Goal: Task Accomplishment & Management: Manage account settings

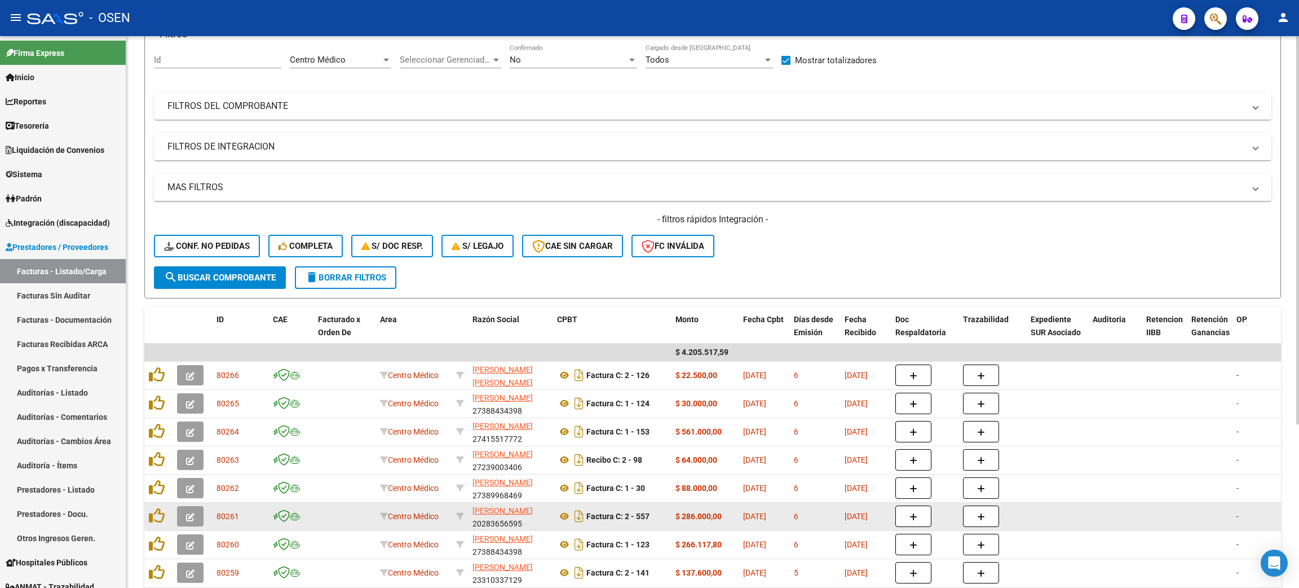
scroll to position [233, 0]
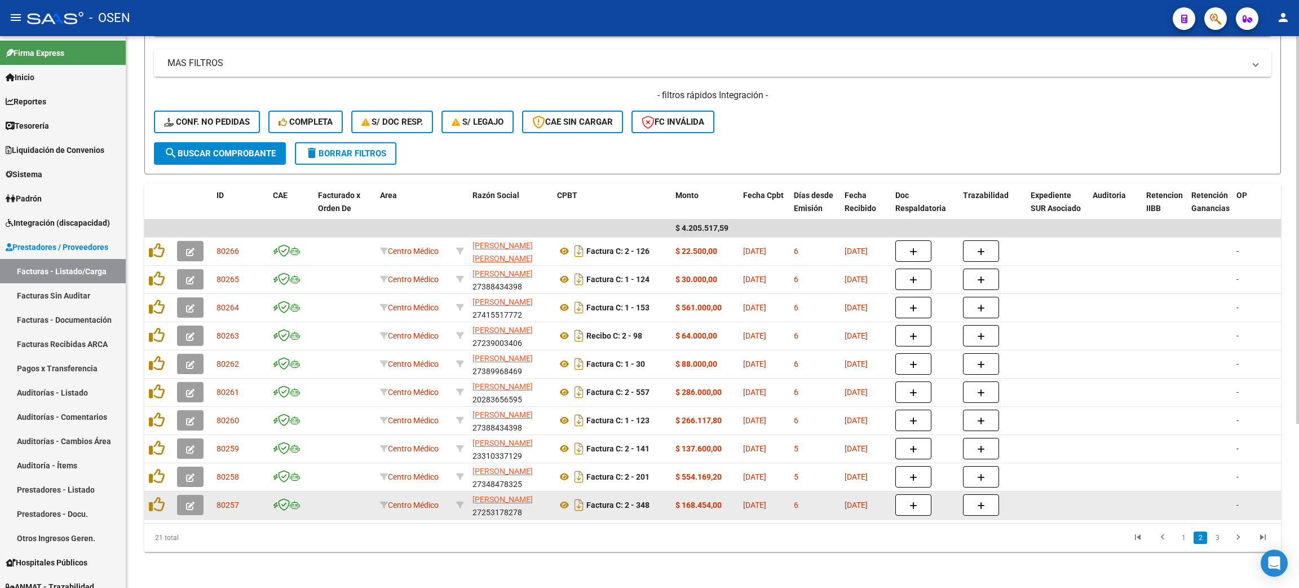
click at [191, 501] on icon "button" at bounding box center [190, 505] width 8 height 8
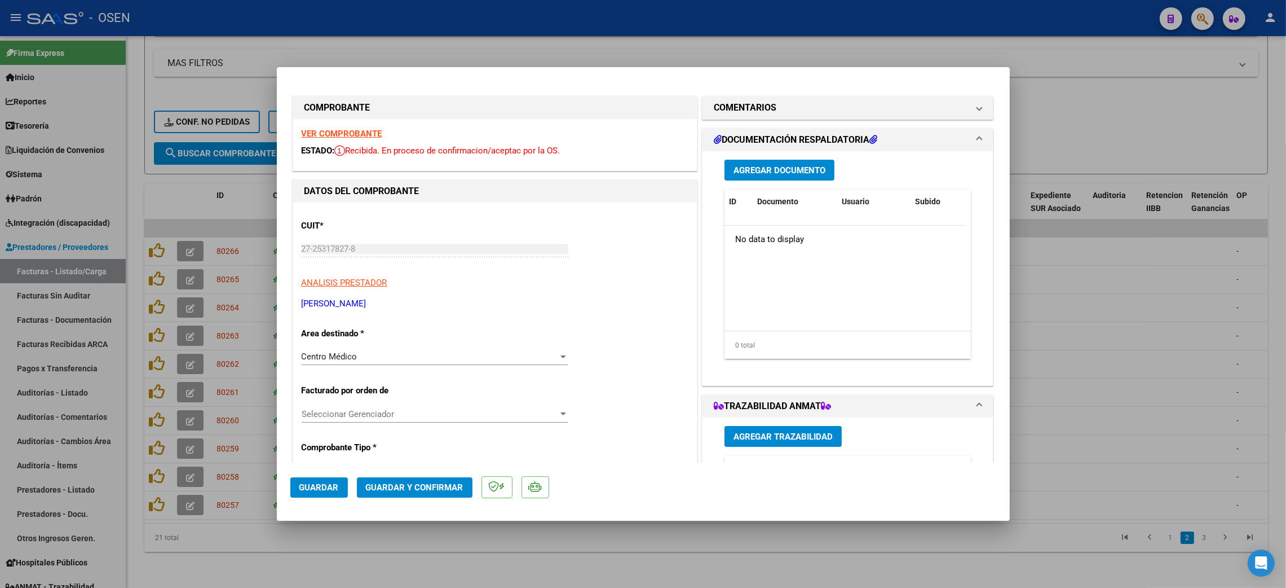
click at [422, 484] on span "Guardar y Confirmar" at bounding box center [415, 487] width 98 height 10
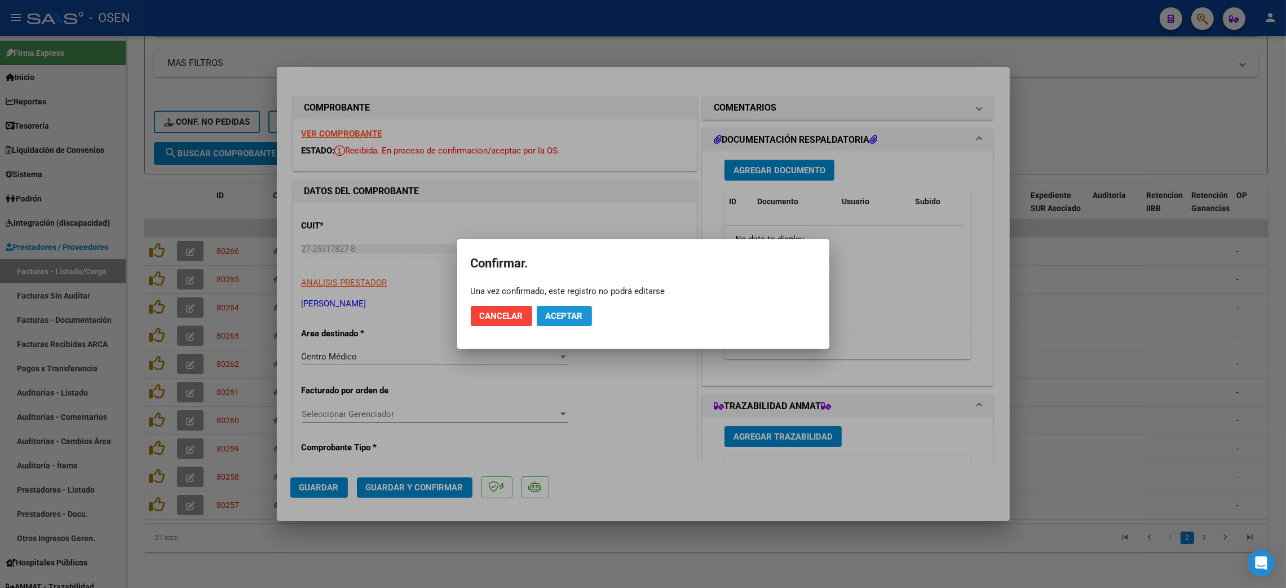
click at [575, 317] on span "Aceptar" at bounding box center [564, 316] width 37 height 10
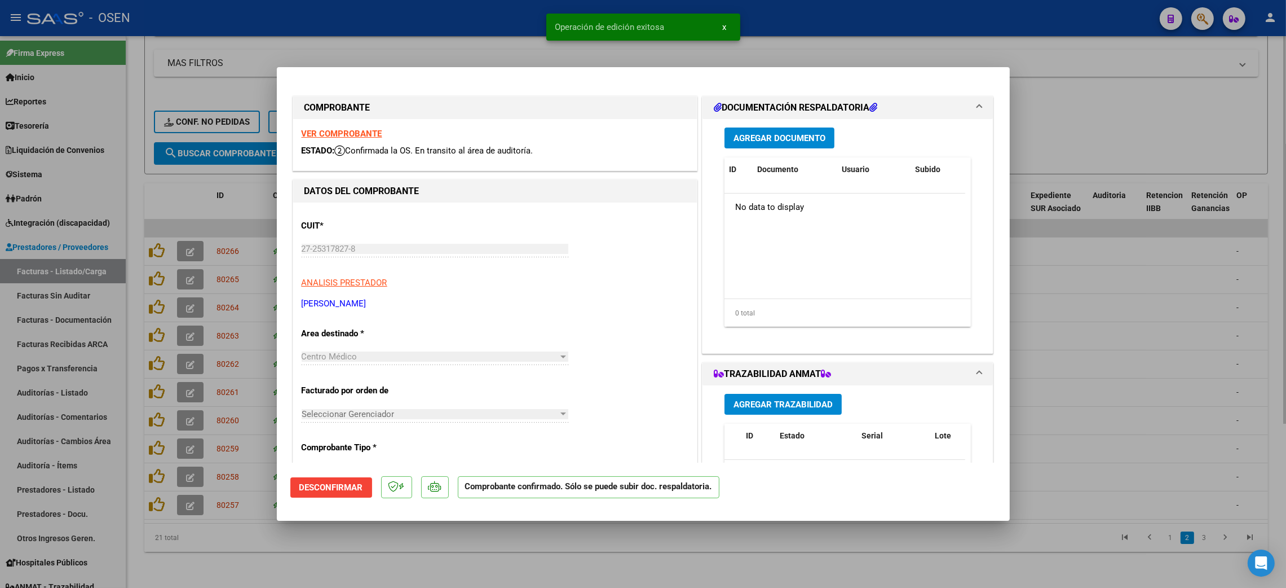
drag, startPoint x: 269, startPoint y: 552, endPoint x: 259, endPoint y: 545, distance: 12.2
click at [269, 551] on div at bounding box center [643, 294] width 1286 height 588
type input "$ 0,00"
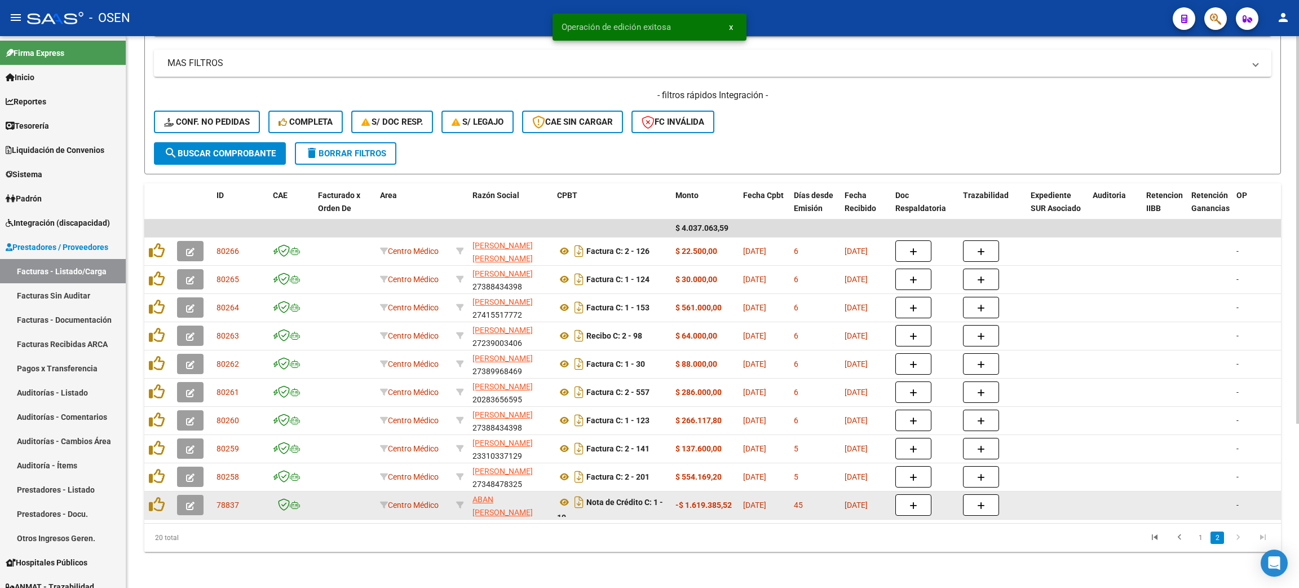
click at [191, 501] on icon "button" at bounding box center [190, 505] width 8 height 8
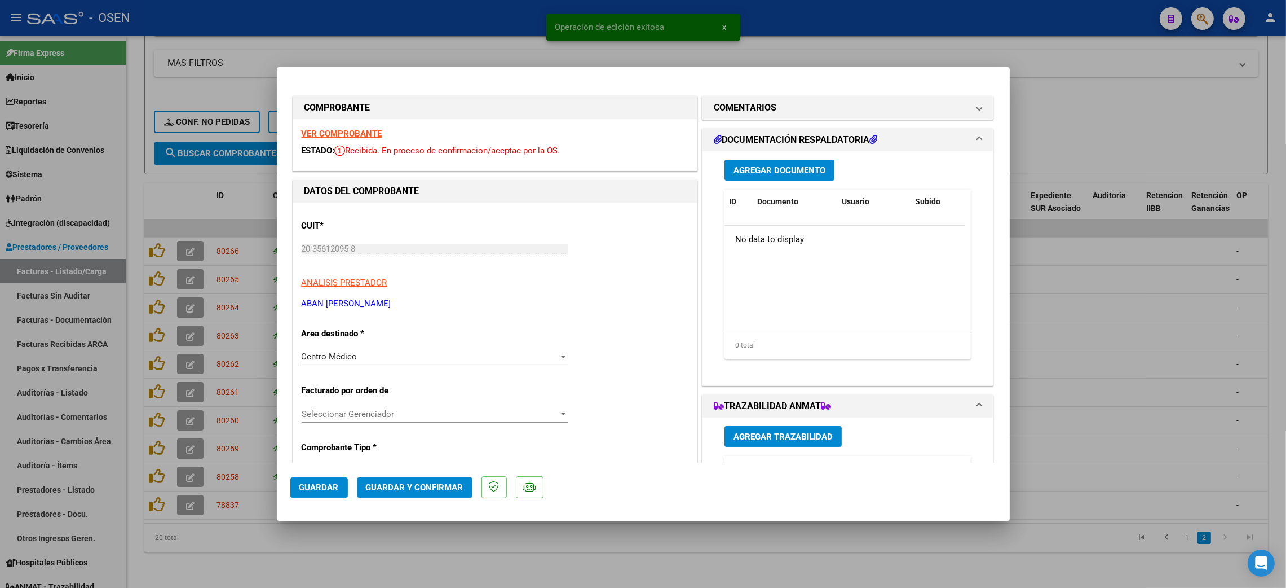
click at [394, 501] on mat-dialog-actions "Guardar Guardar y Confirmar" at bounding box center [643, 484] width 706 height 45
click at [483, 570] on div at bounding box center [643, 294] width 1286 height 588
type input "$ 0,00"
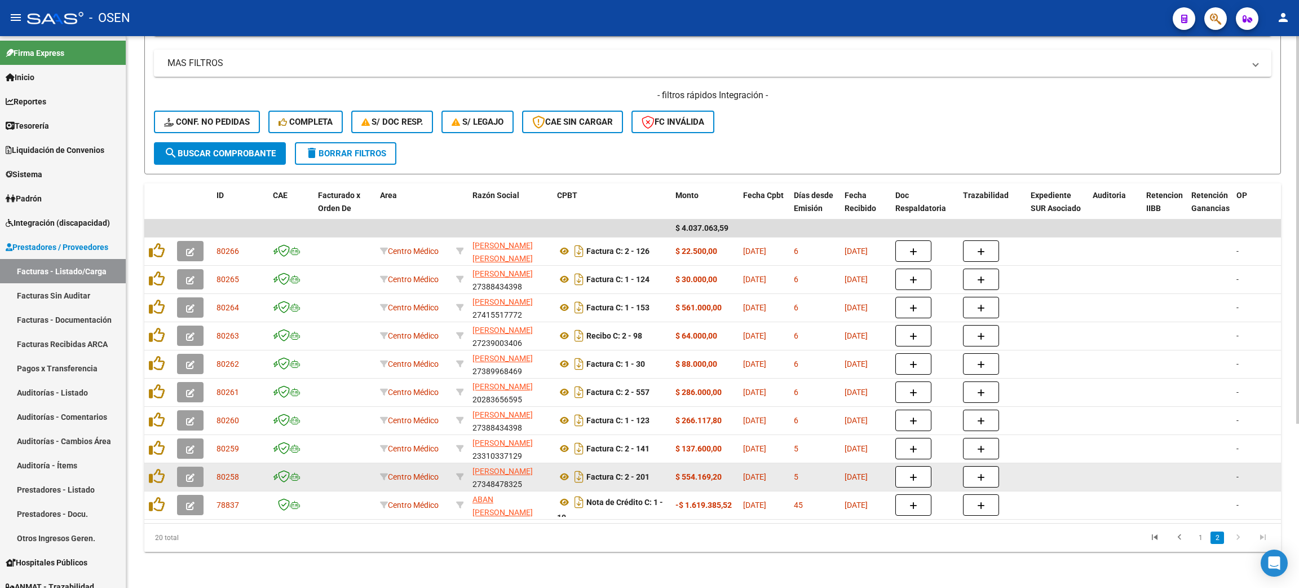
click at [191, 473] on icon "button" at bounding box center [190, 477] width 8 height 8
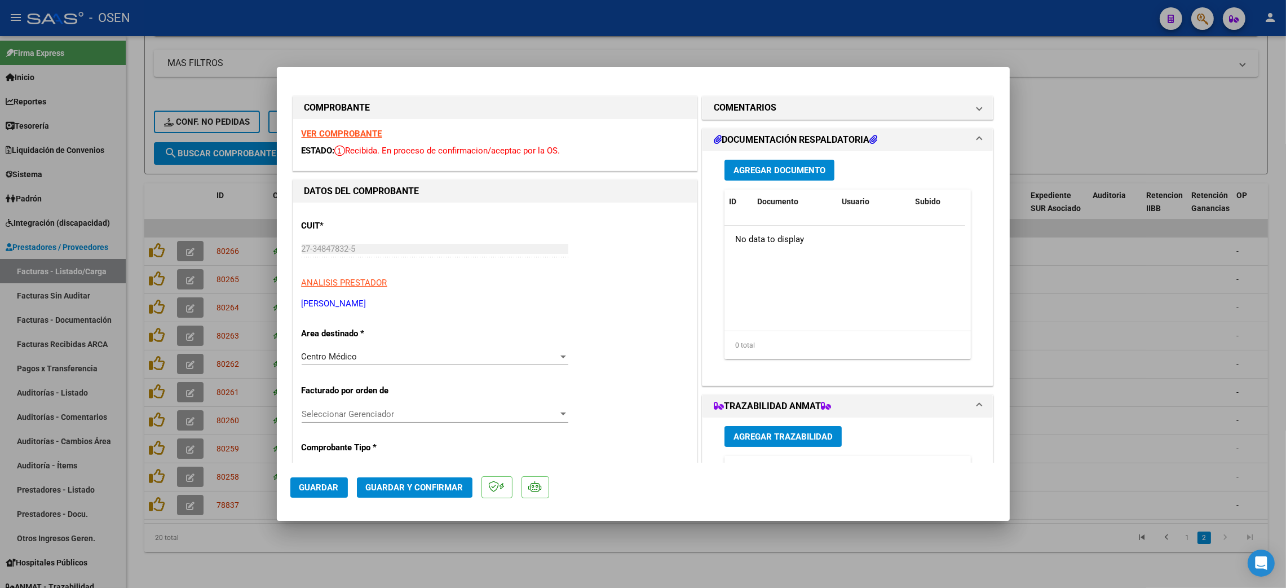
click at [400, 492] on span "Guardar y Confirmar" at bounding box center [415, 487] width 98 height 10
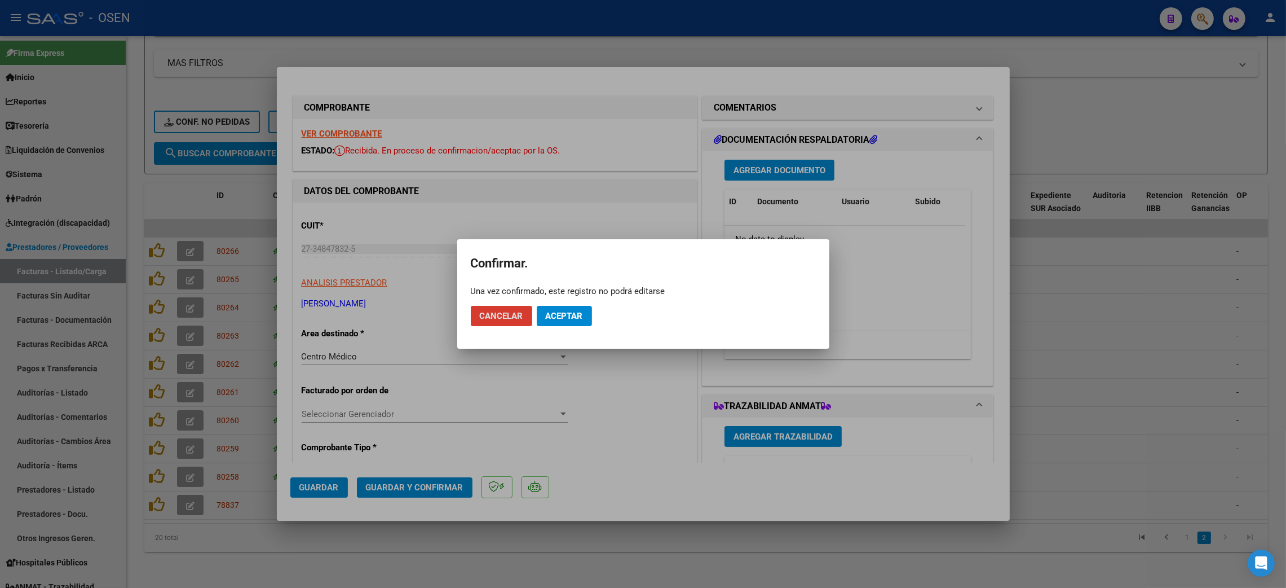
click at [546, 304] on mat-dialog-actions "Cancelar Aceptar" at bounding box center [643, 316] width 345 height 38
click at [554, 317] on span "Aceptar" at bounding box center [564, 316] width 37 height 10
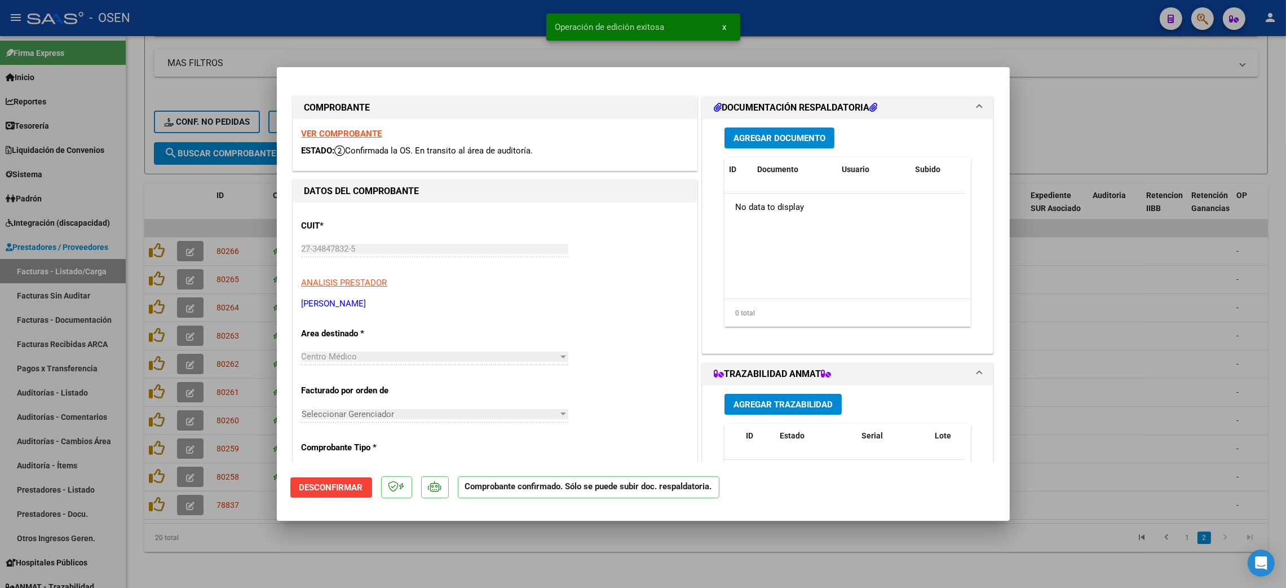
click at [276, 562] on div at bounding box center [643, 294] width 1286 height 588
type input "$ 0,00"
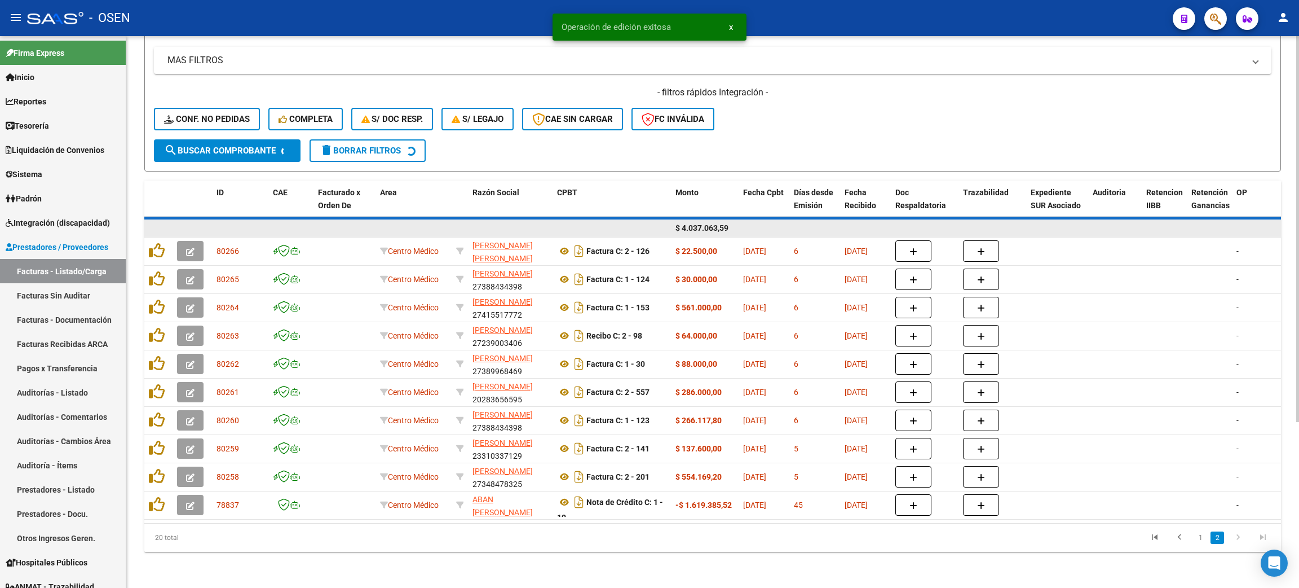
scroll to position [205, 0]
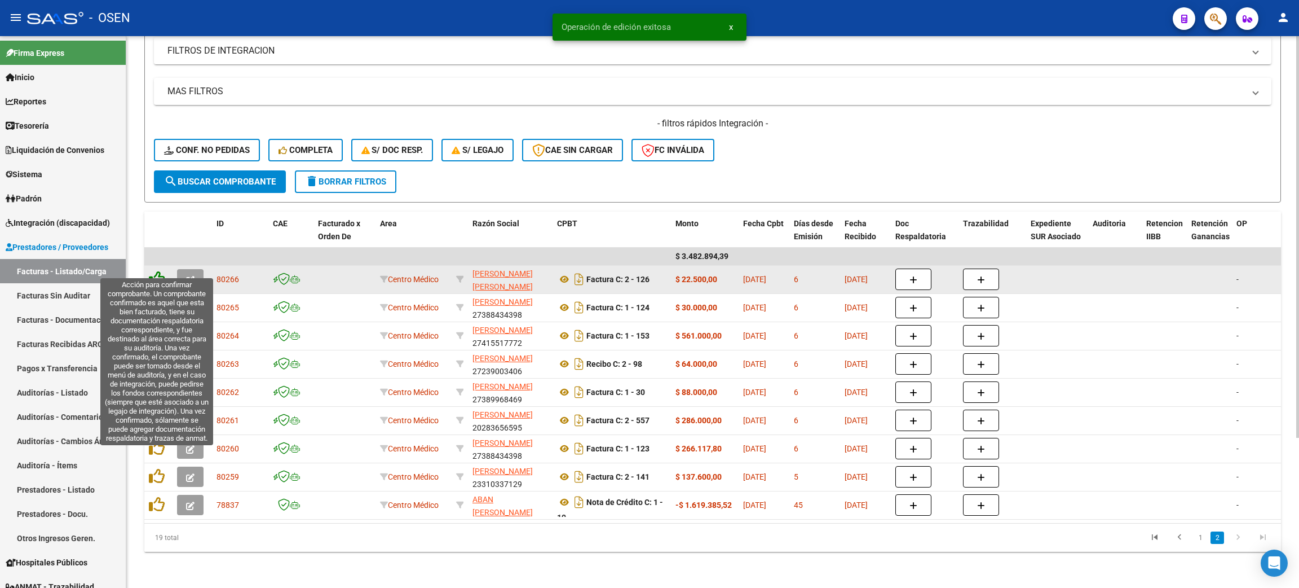
click at [160, 271] on icon at bounding box center [157, 279] width 16 height 16
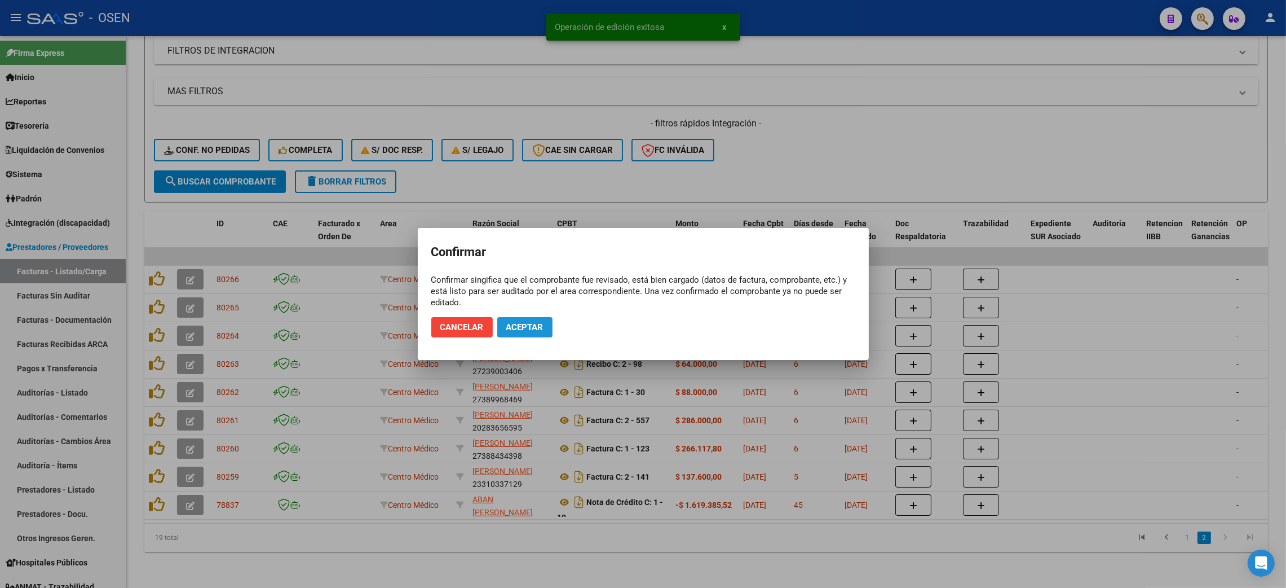
click at [527, 325] on span "Aceptar" at bounding box center [524, 327] width 37 height 10
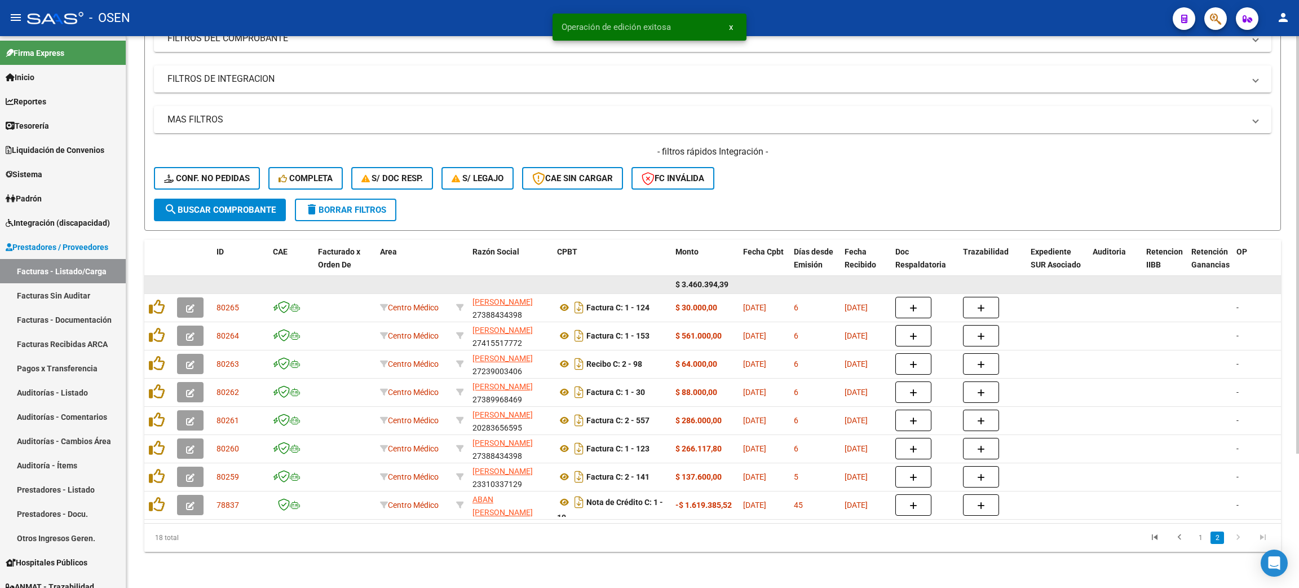
scroll to position [177, 0]
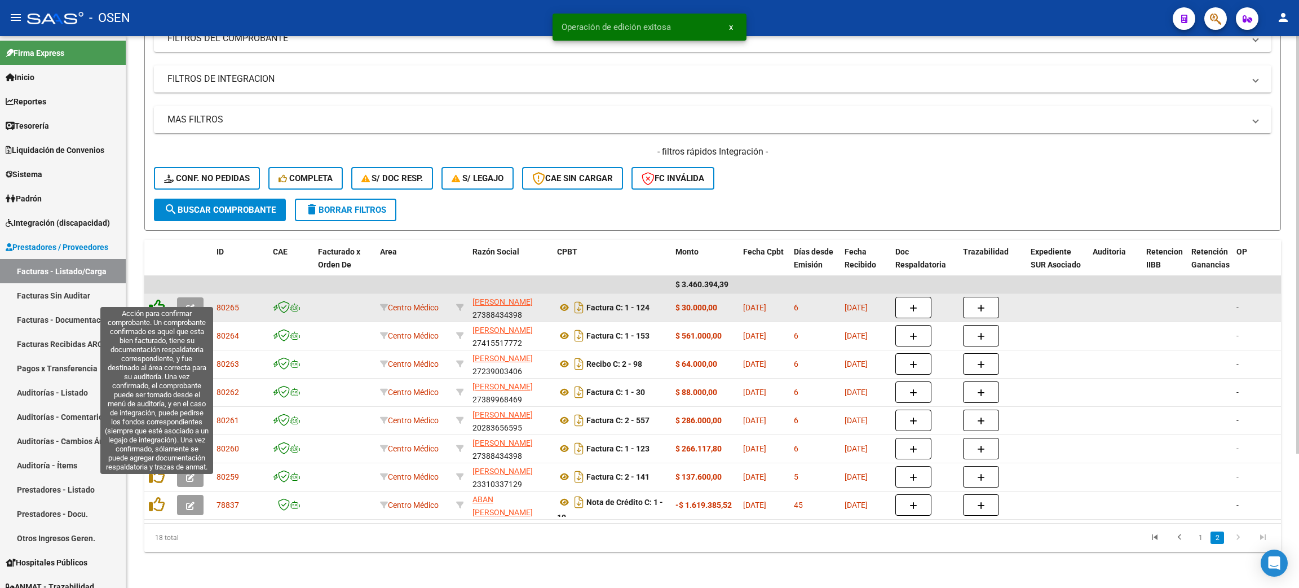
click at [160, 301] on icon at bounding box center [157, 307] width 16 height 16
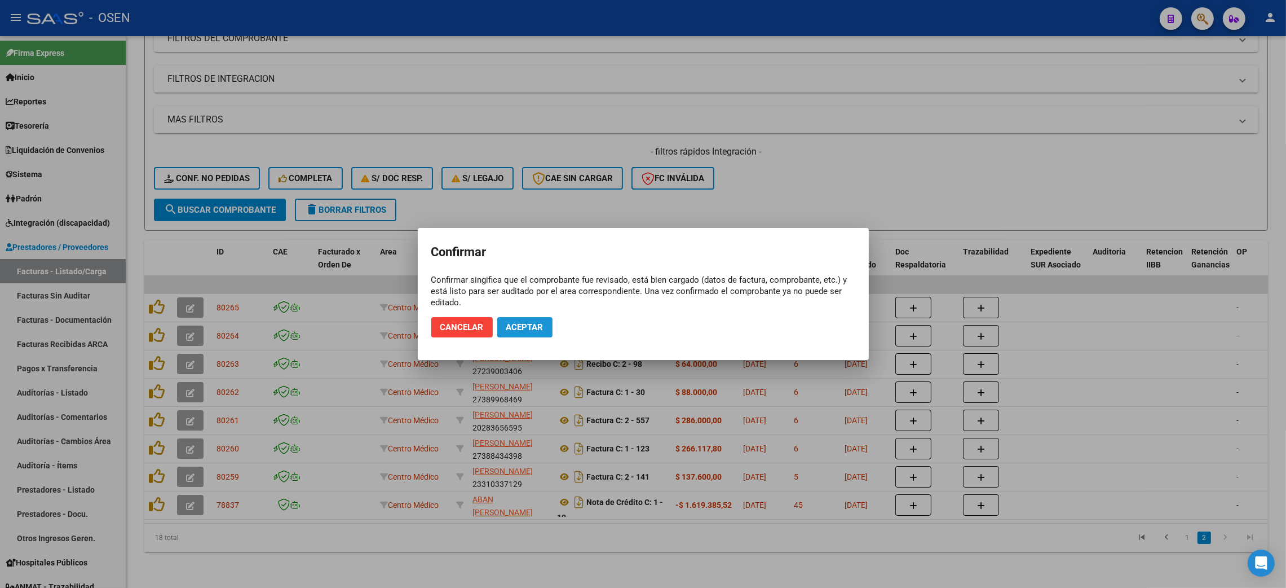
click at [541, 328] on span "Aceptar" at bounding box center [524, 327] width 37 height 10
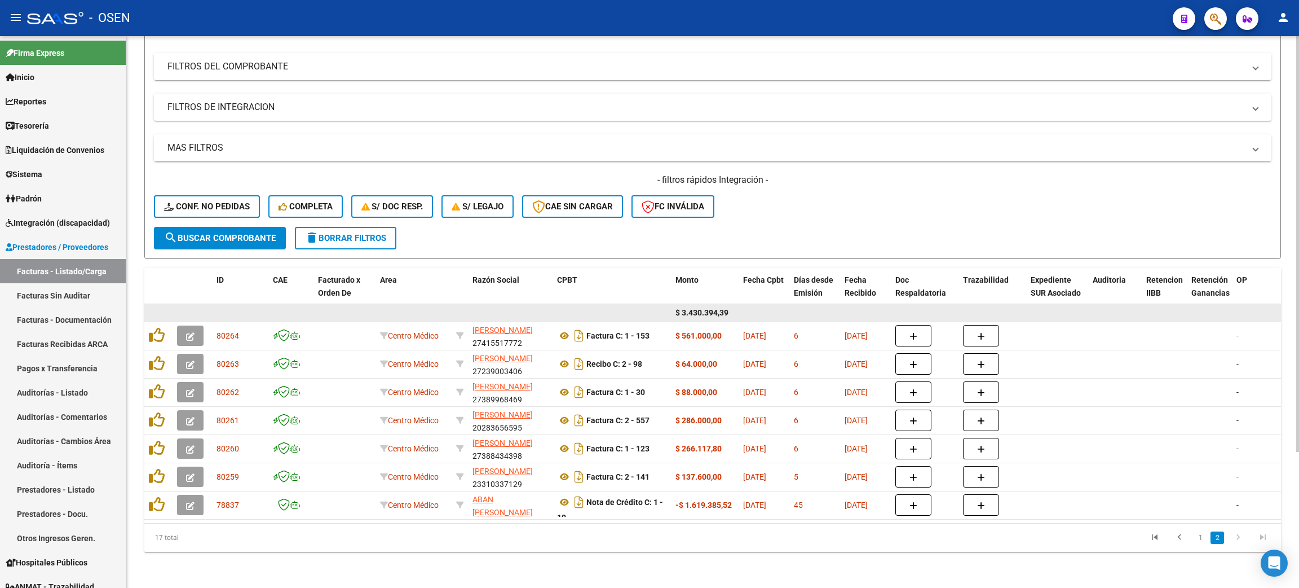
scroll to position [149, 0]
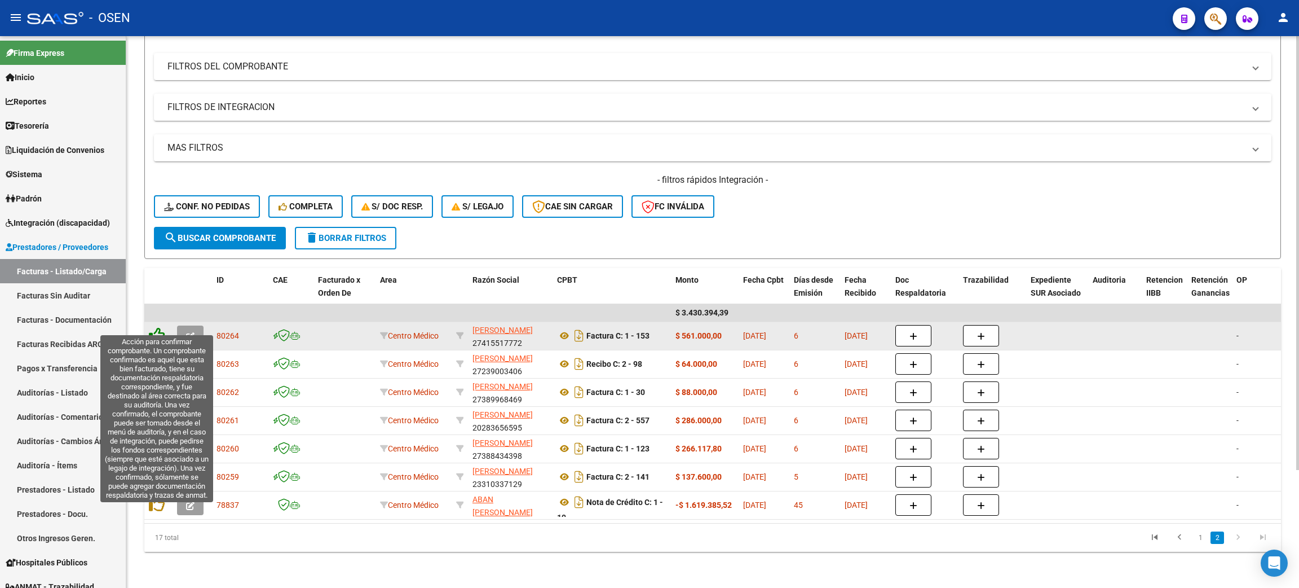
click at [155, 327] on icon at bounding box center [157, 335] width 16 height 16
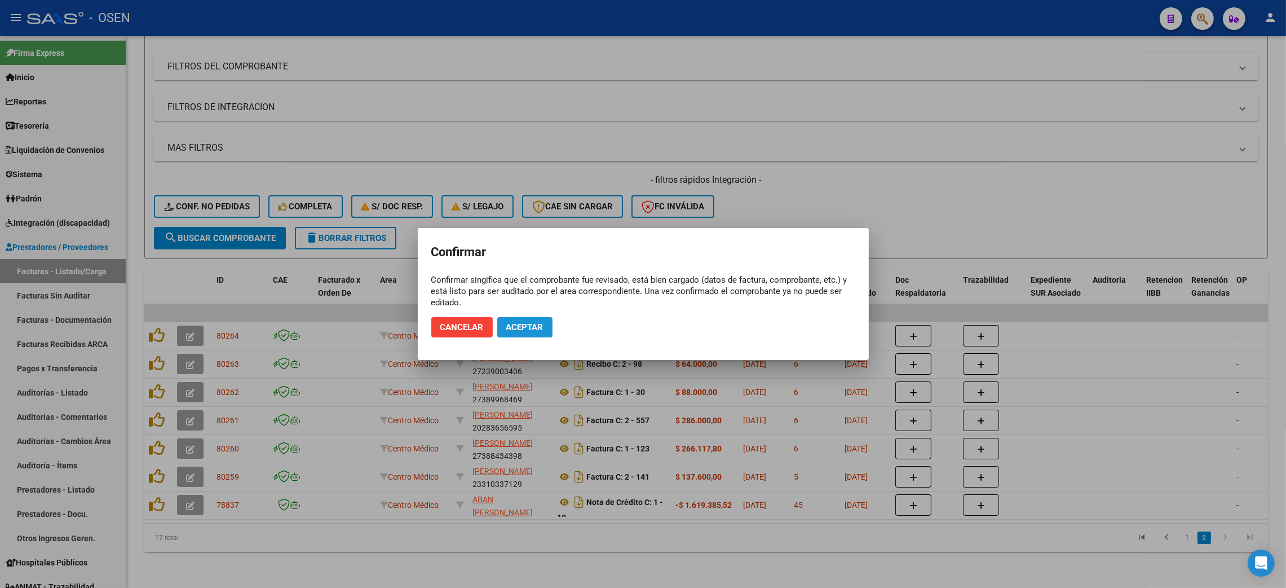
click at [515, 330] on span "Aceptar" at bounding box center [524, 327] width 37 height 10
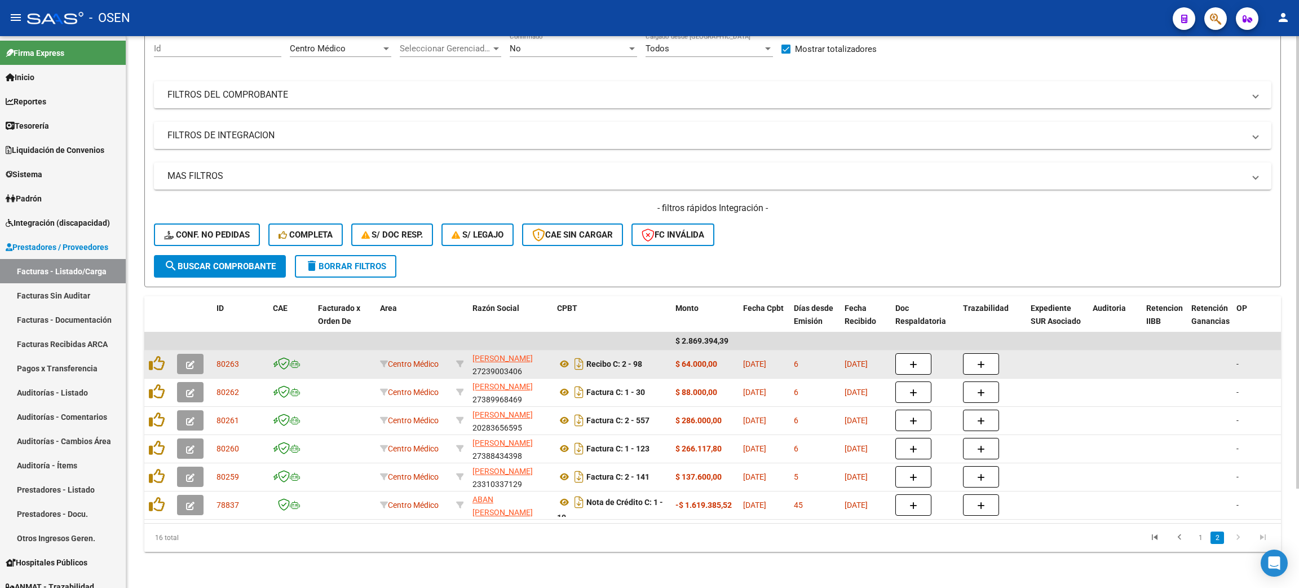
scroll to position [121, 0]
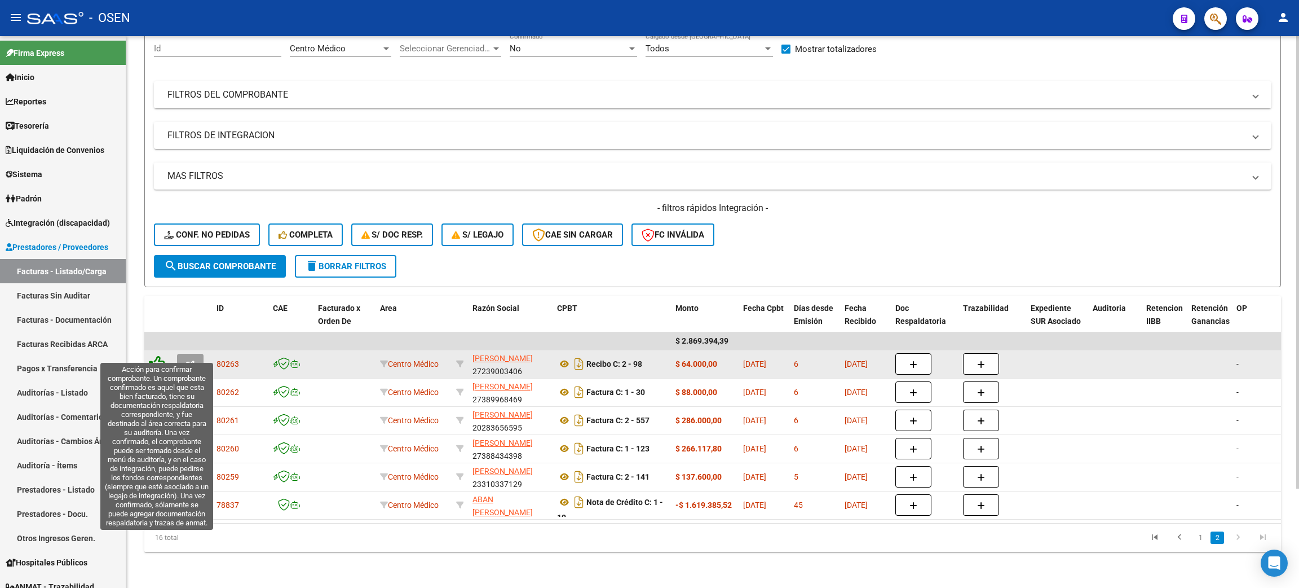
click at [156, 355] on icon at bounding box center [157, 363] width 16 height 16
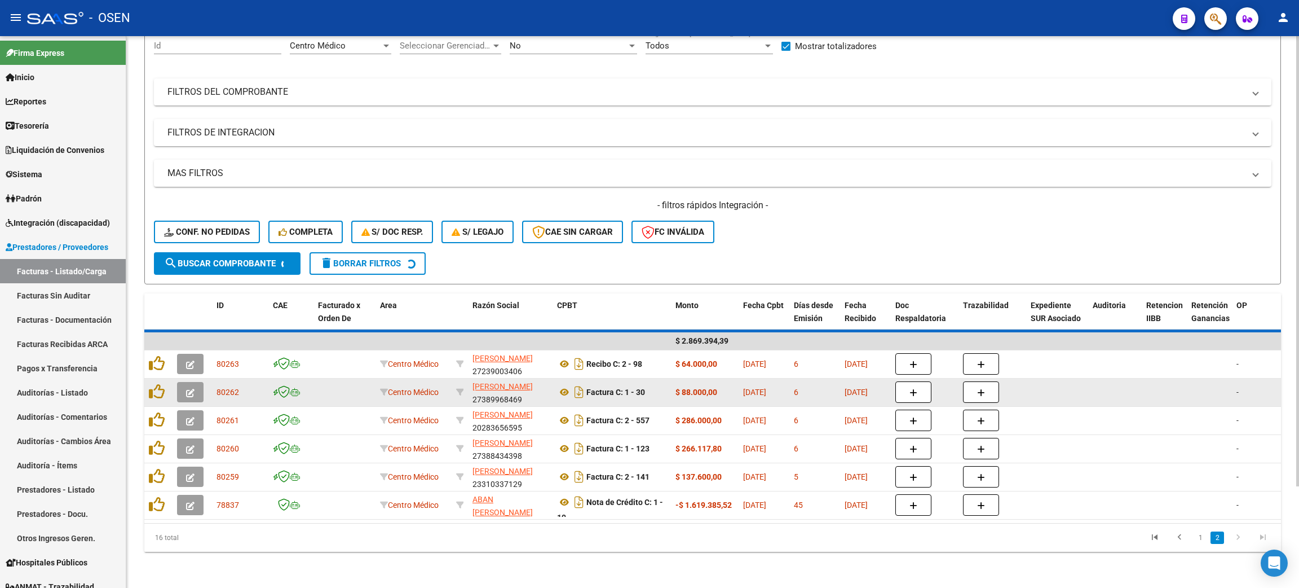
scroll to position [92, 0]
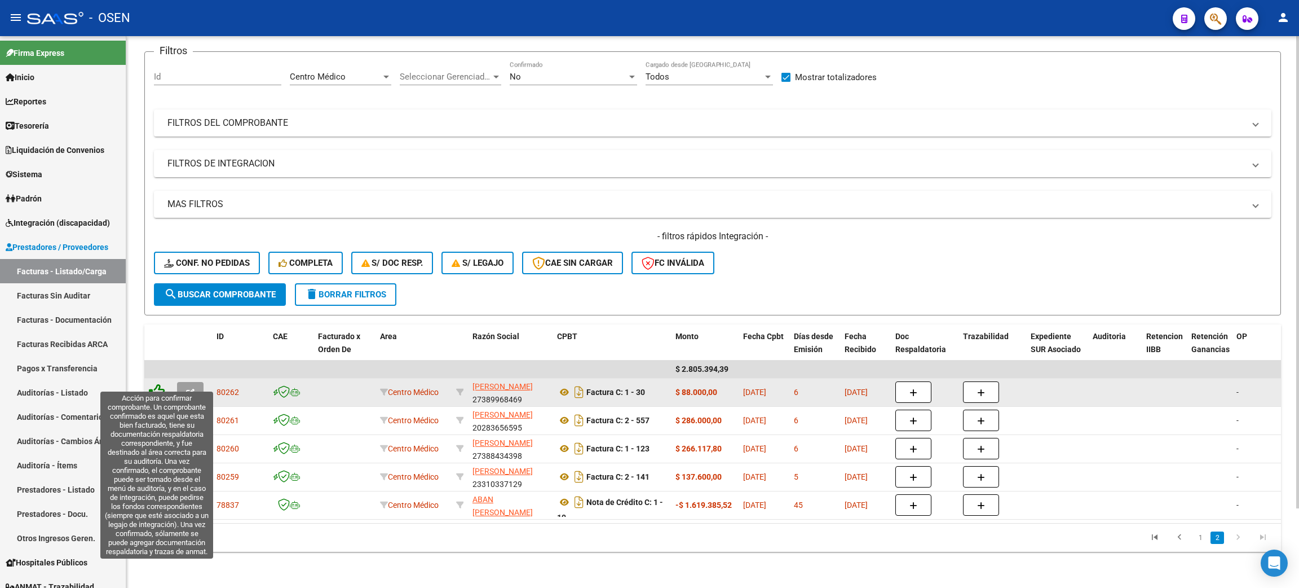
click at [161, 383] on icon at bounding box center [157, 391] width 16 height 16
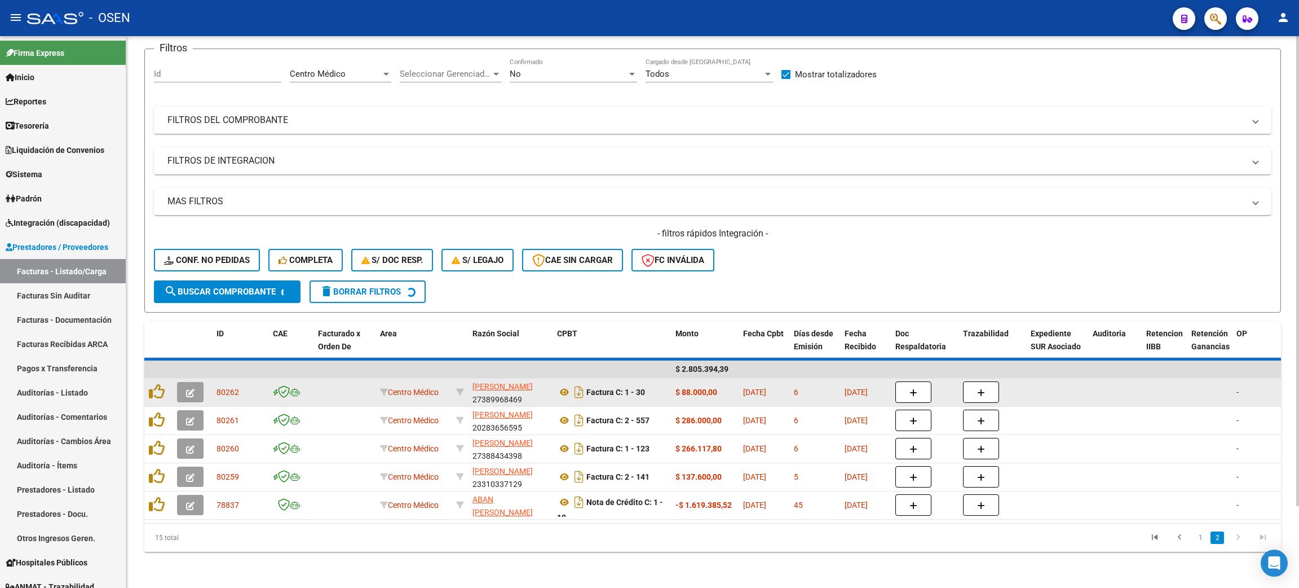
scroll to position [64, 0]
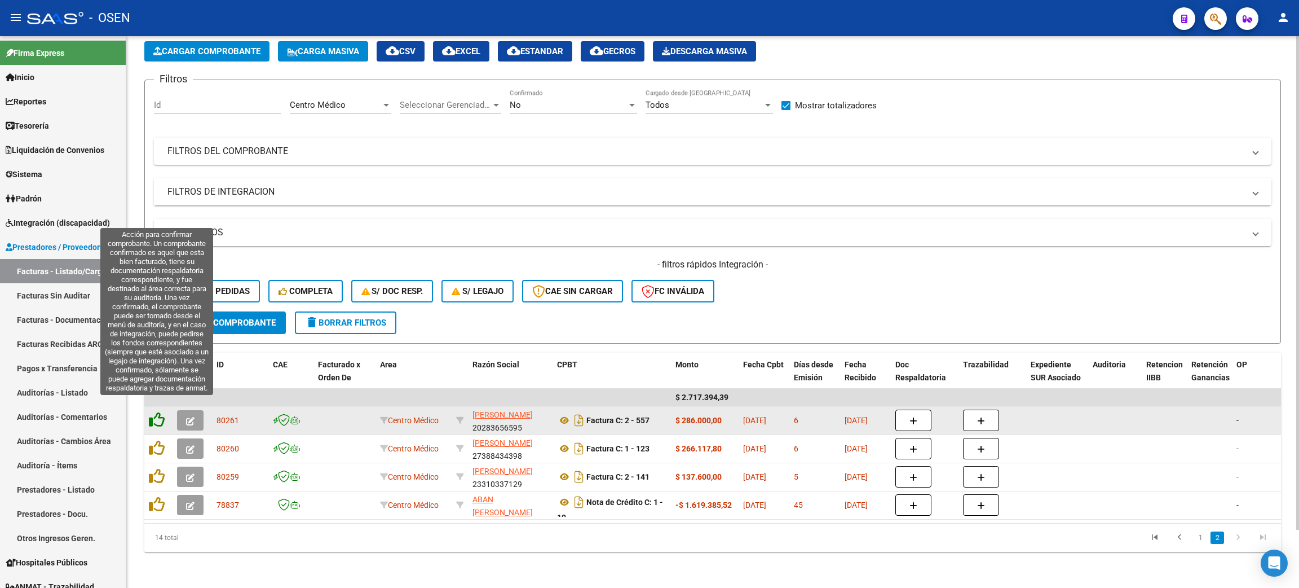
click at [156, 412] on icon at bounding box center [157, 420] width 16 height 16
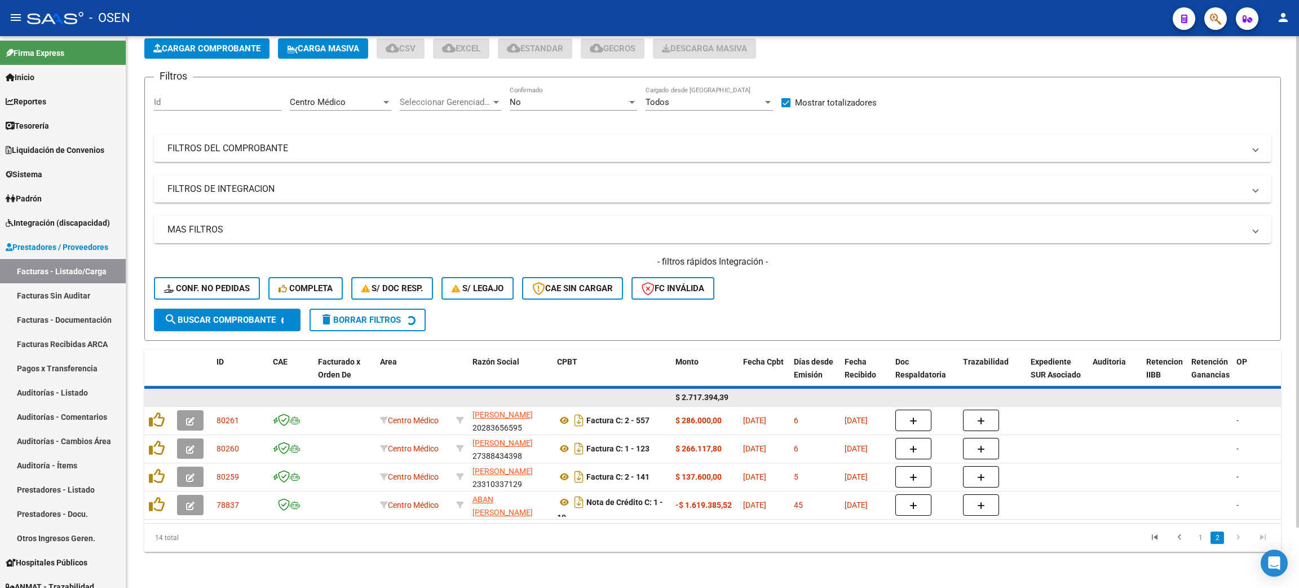
scroll to position [36, 0]
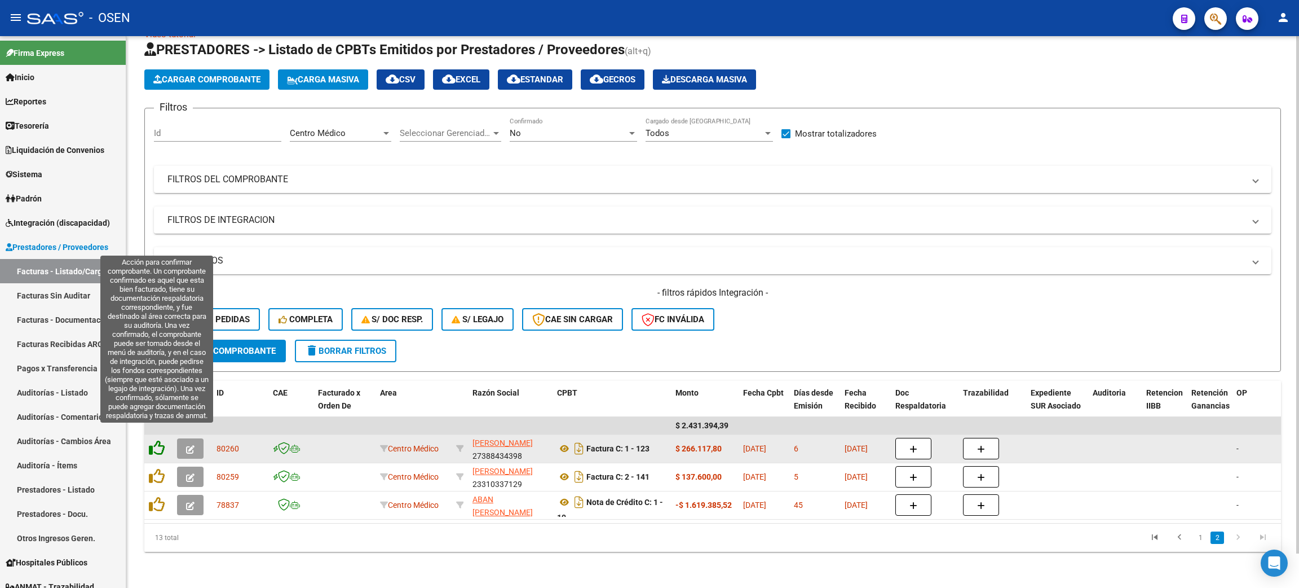
click at [157, 440] on icon at bounding box center [157, 448] width 16 height 16
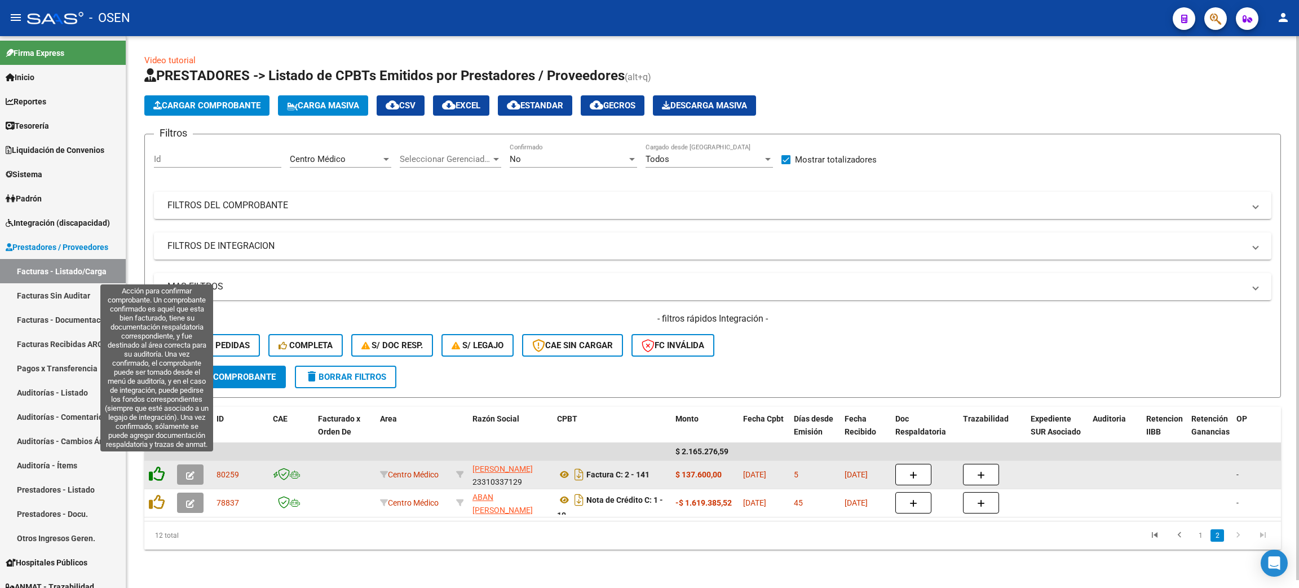
click at [155, 466] on icon at bounding box center [157, 474] width 16 height 16
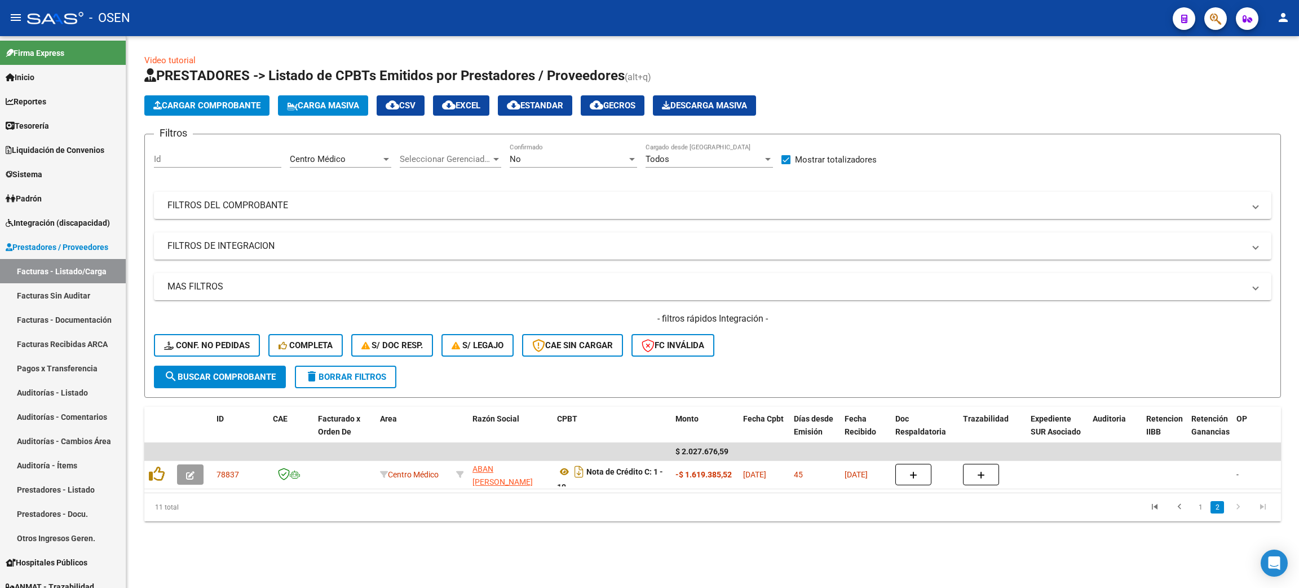
scroll to position [0, 0]
click at [1206, 513] on link "1" at bounding box center [1201, 507] width 14 height 12
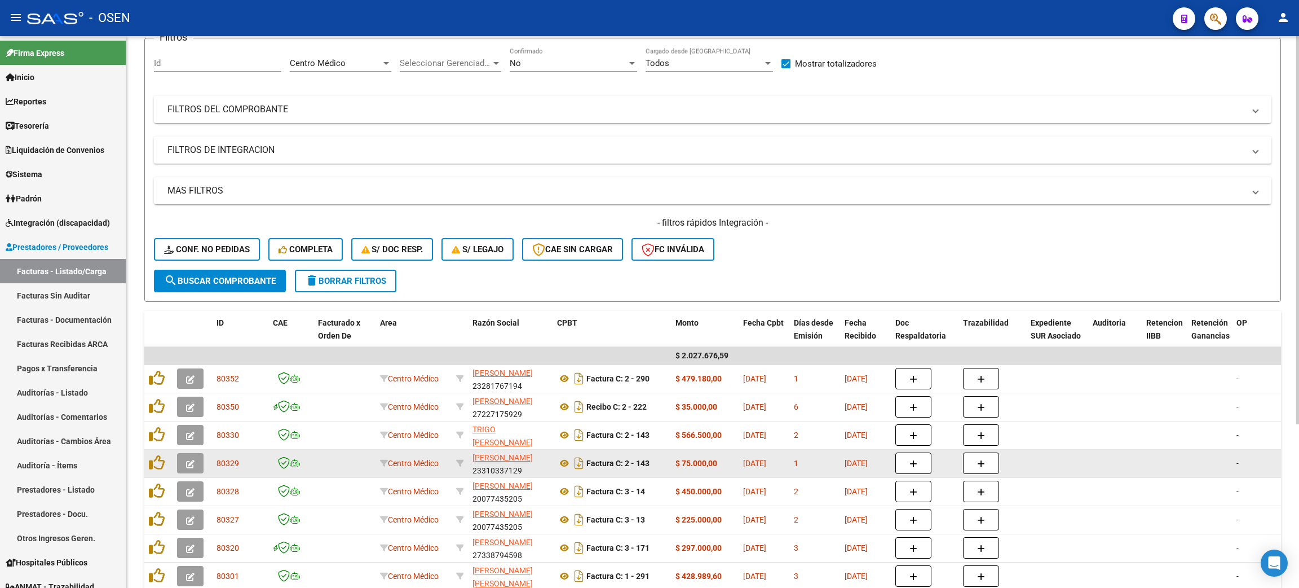
scroll to position [233, 0]
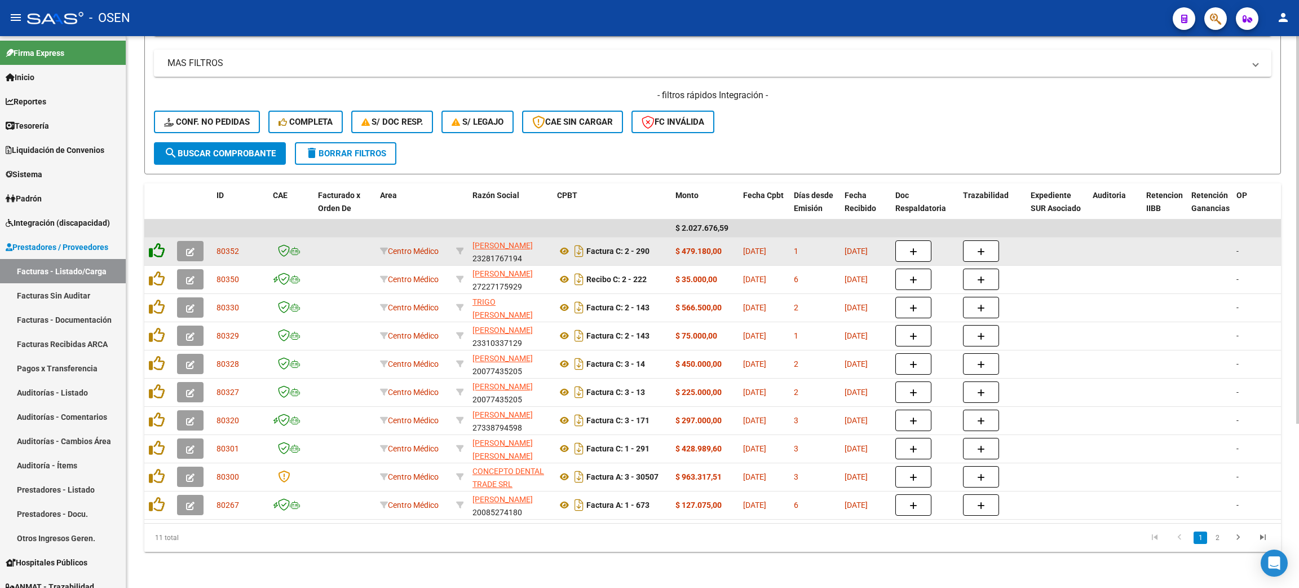
click at [153, 242] on icon at bounding box center [157, 250] width 16 height 16
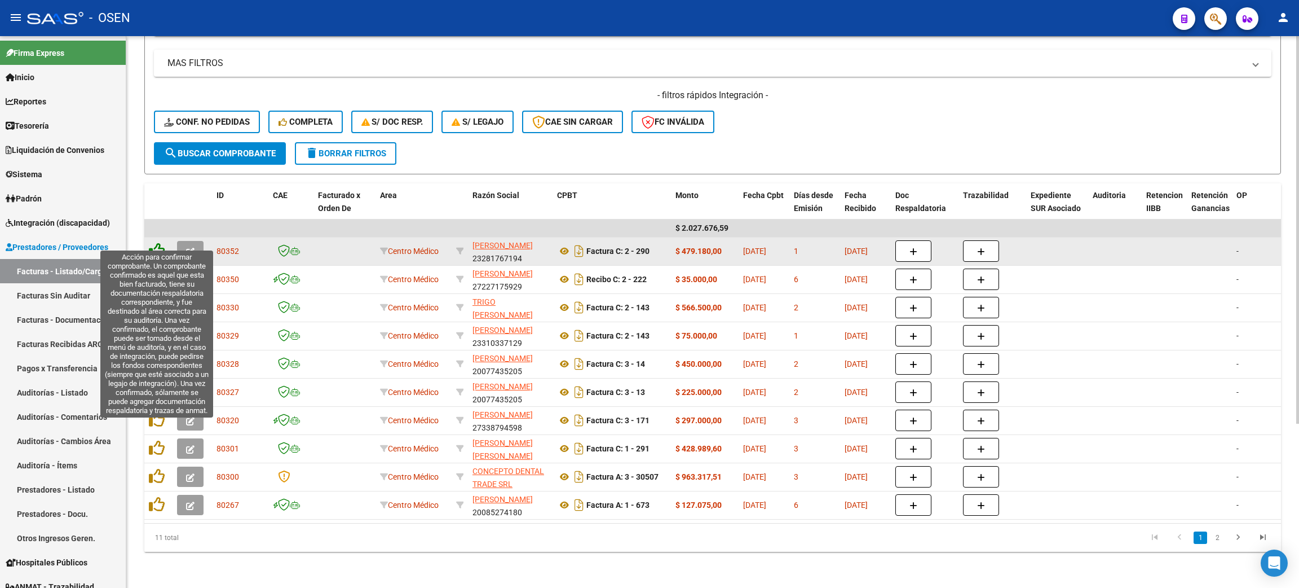
click at [154, 242] on icon at bounding box center [157, 250] width 16 height 16
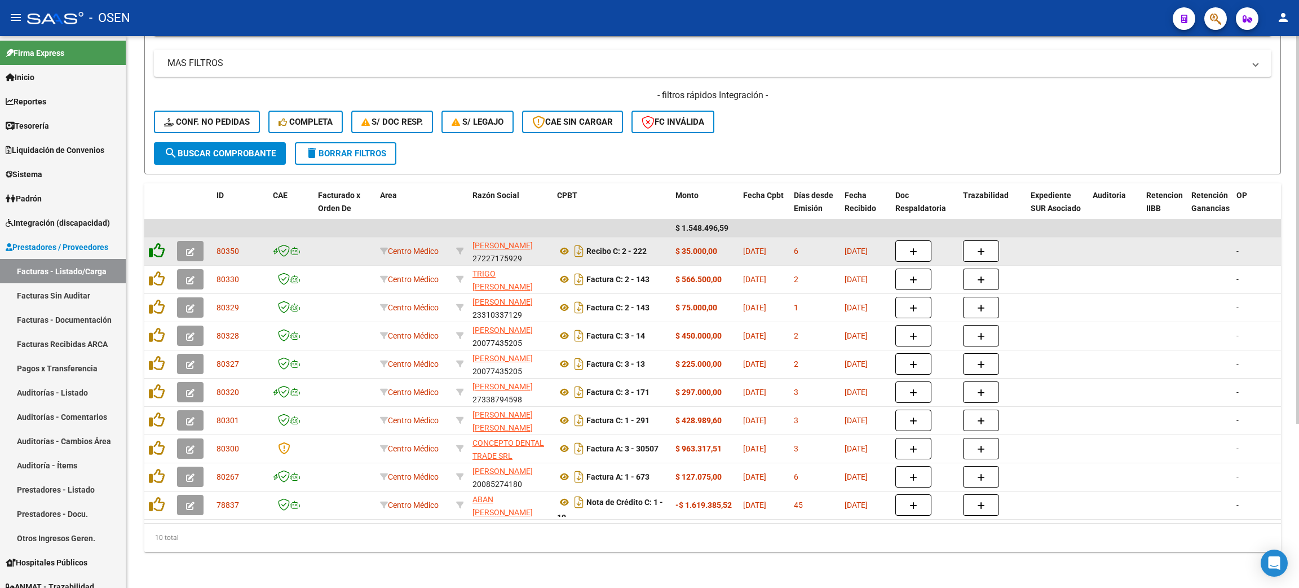
click at [153, 242] on icon at bounding box center [157, 250] width 16 height 16
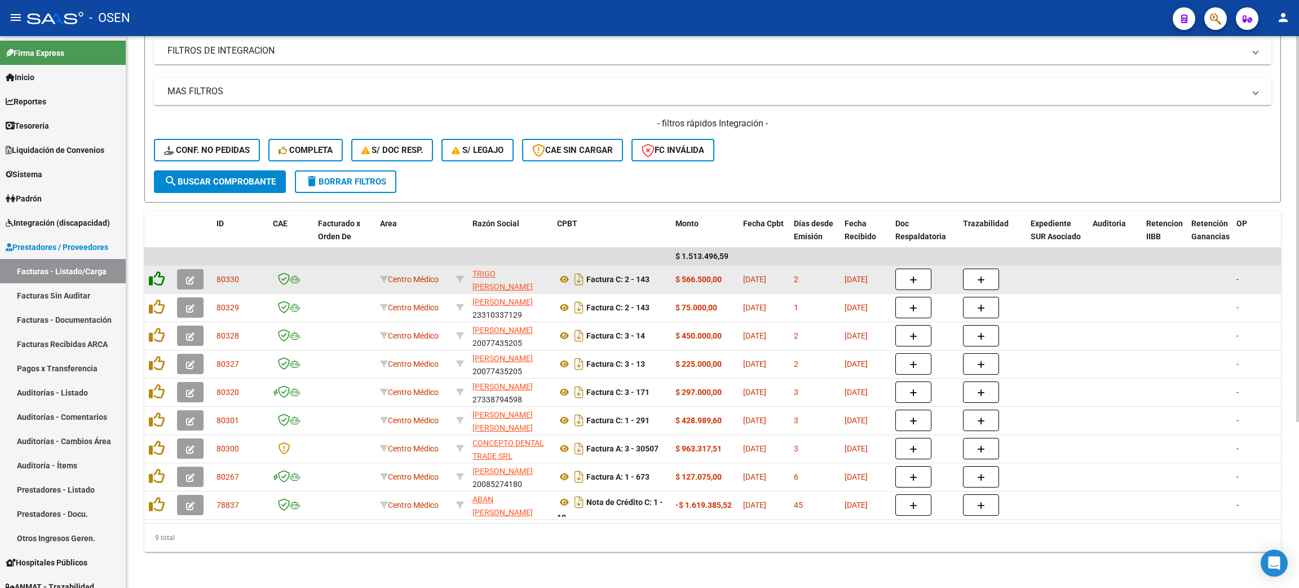
scroll to position [205, 0]
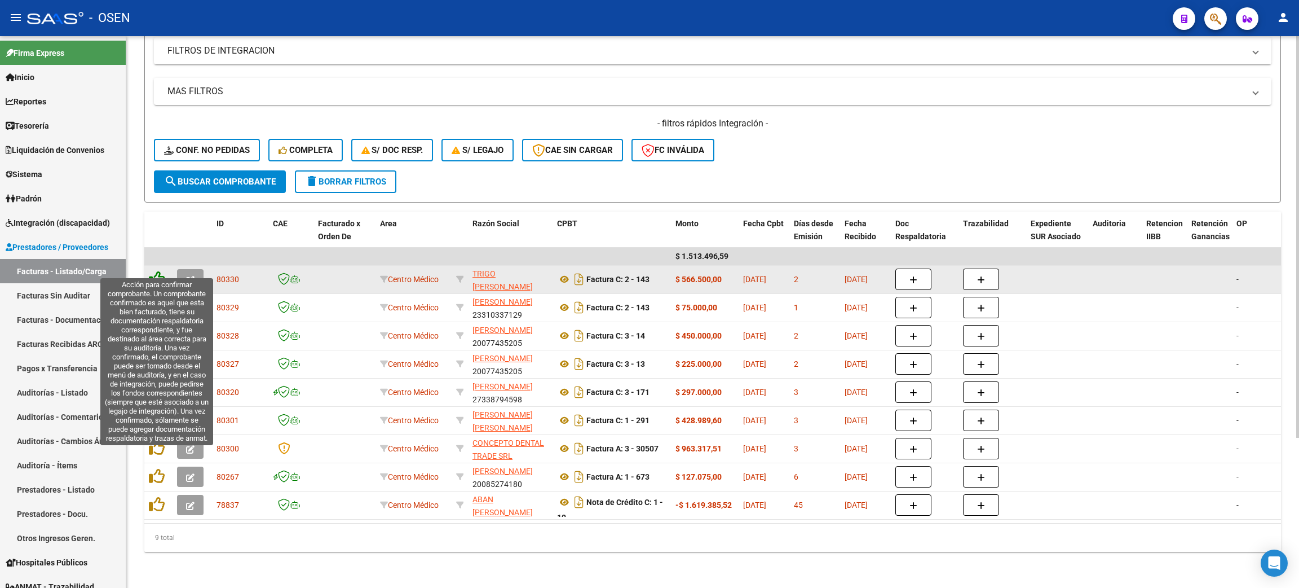
click at [156, 271] on icon at bounding box center [157, 279] width 16 height 16
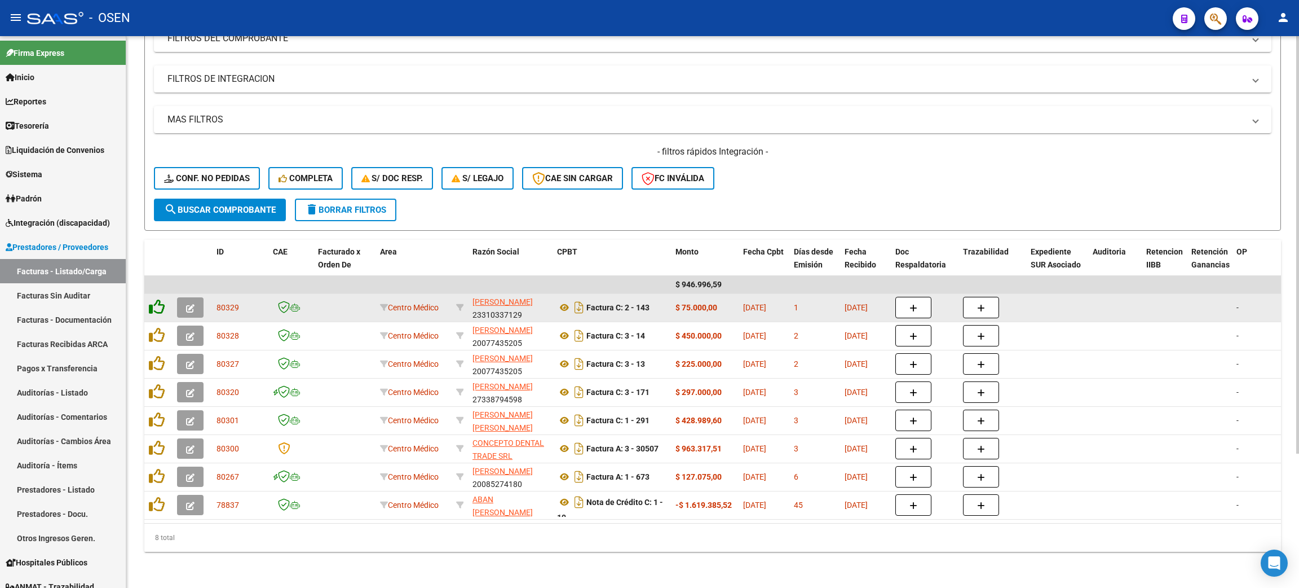
scroll to position [177, 0]
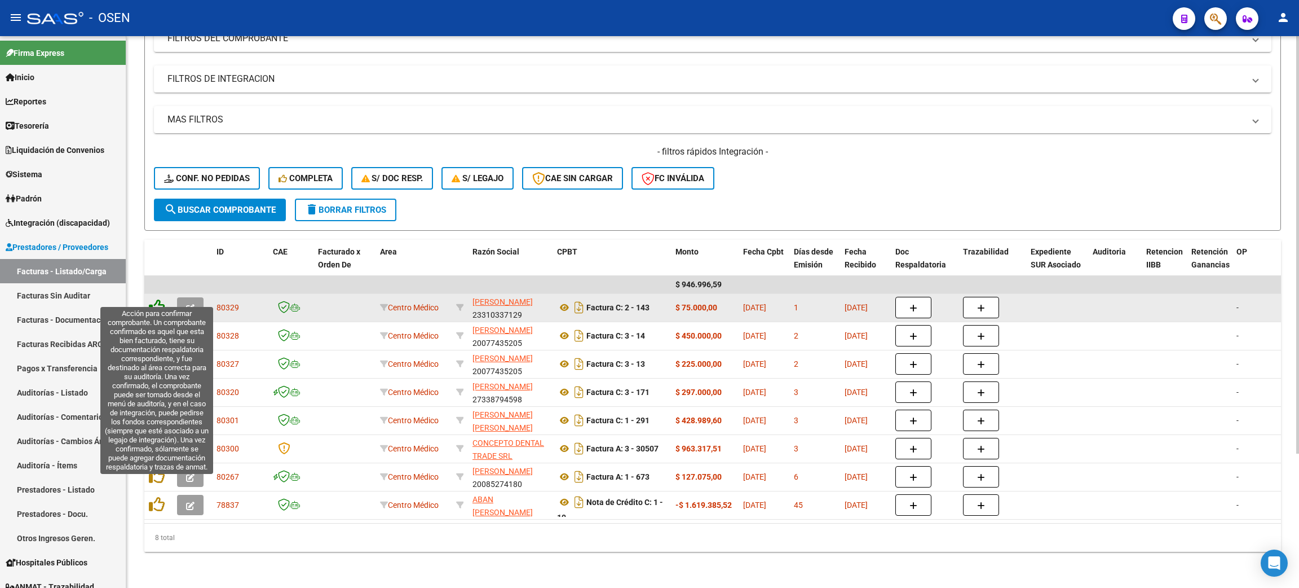
click at [160, 300] on icon at bounding box center [157, 307] width 16 height 16
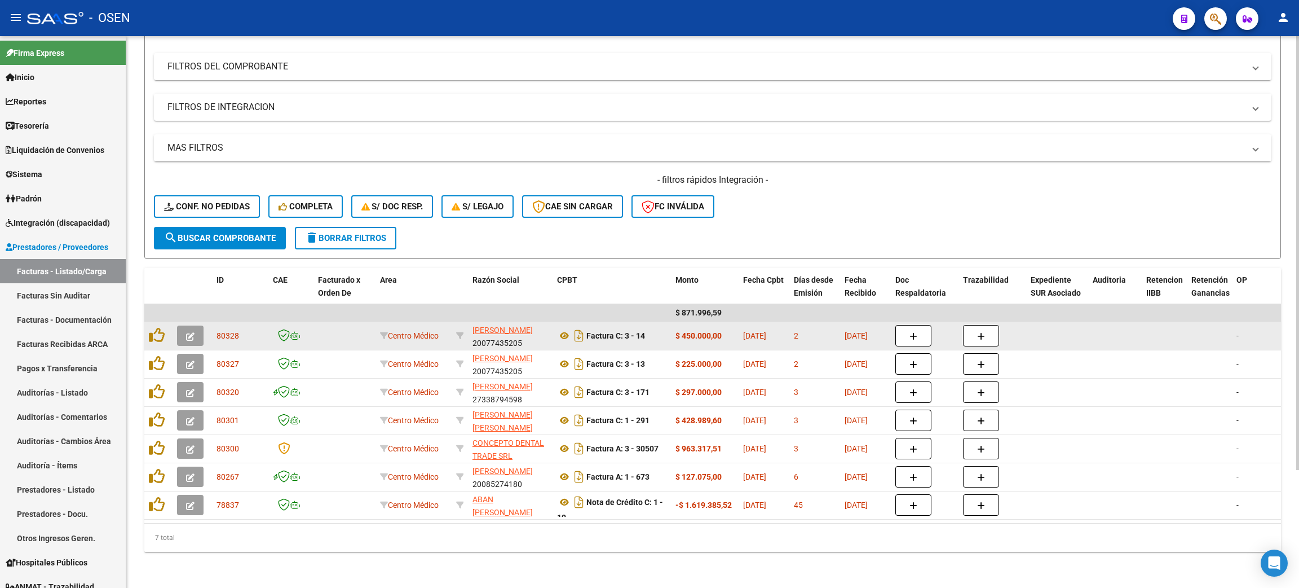
scroll to position [149, 0]
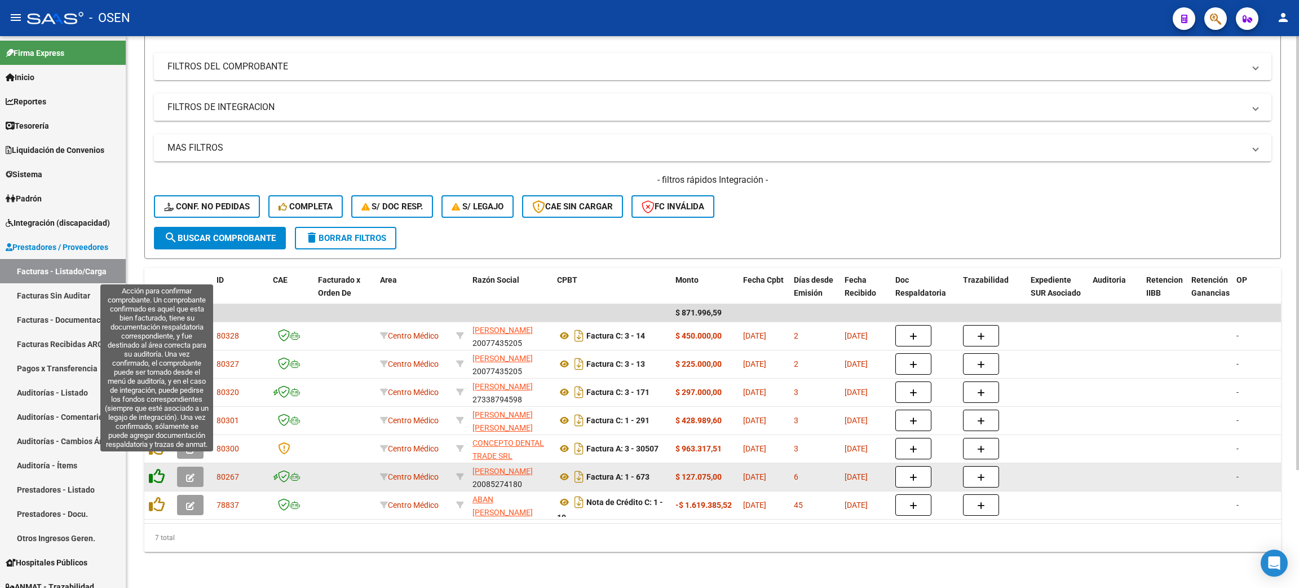
click at [156, 468] on icon at bounding box center [157, 476] width 16 height 16
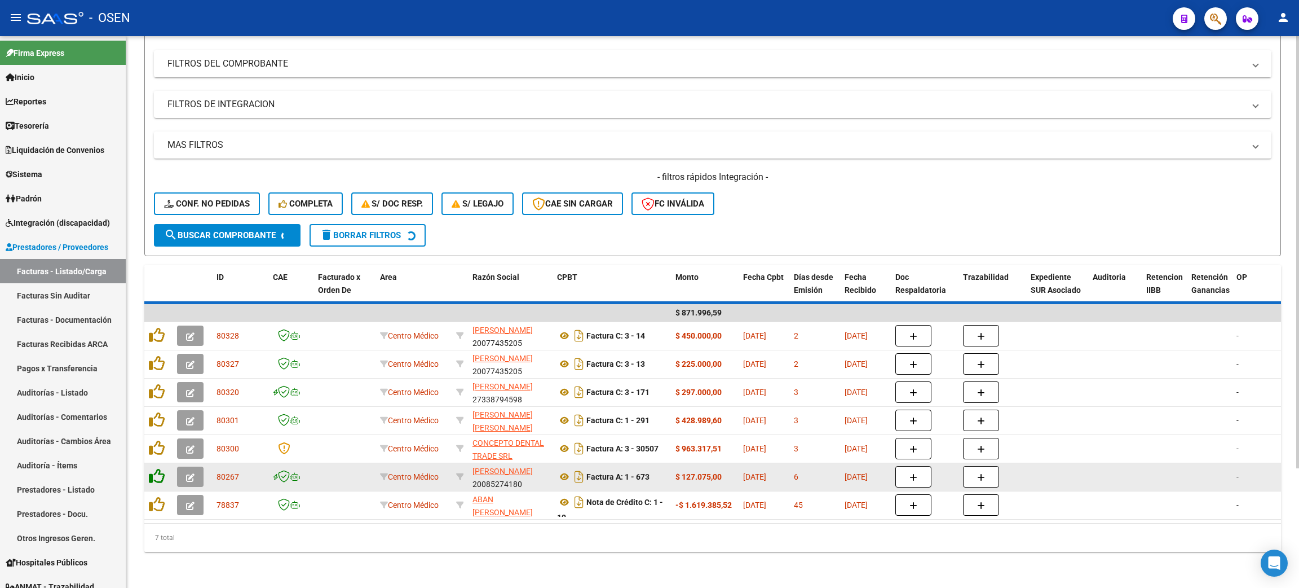
scroll to position [121, 0]
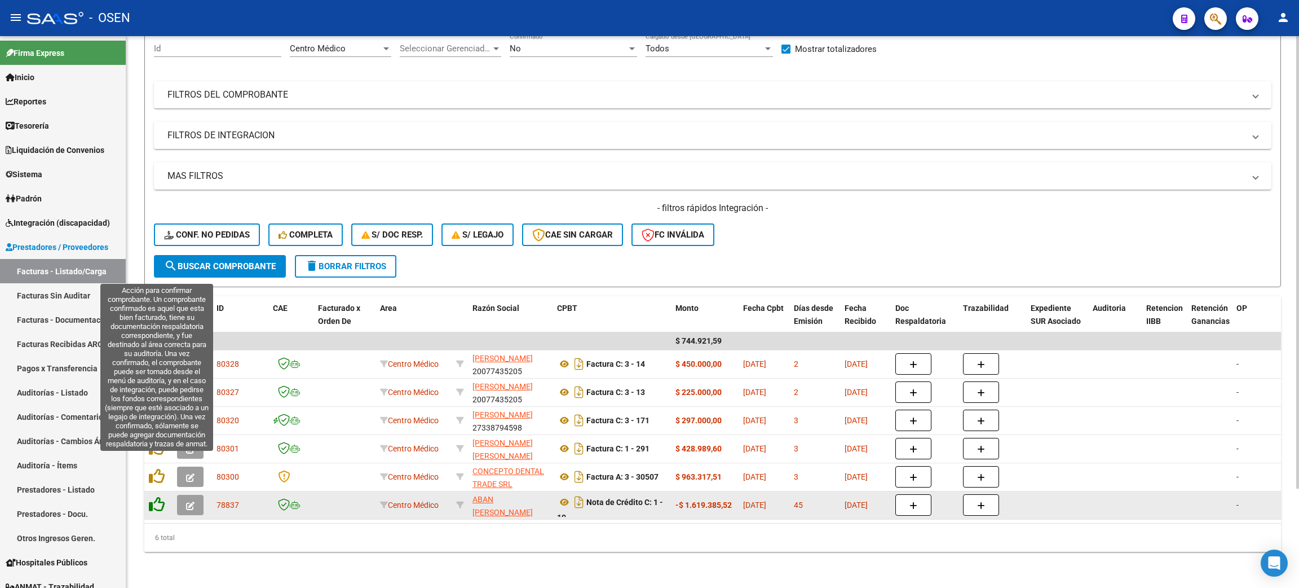
click at [156, 468] on icon at bounding box center [157, 476] width 16 height 16
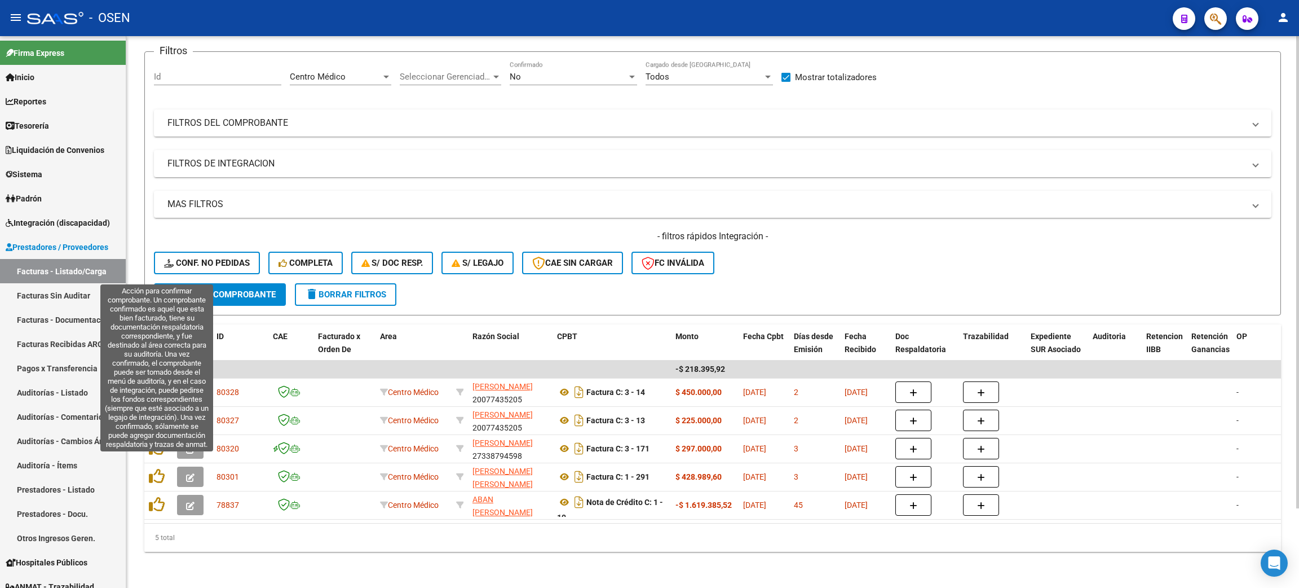
scroll to position [92, 0]
click at [156, 468] on icon at bounding box center [157, 476] width 16 height 16
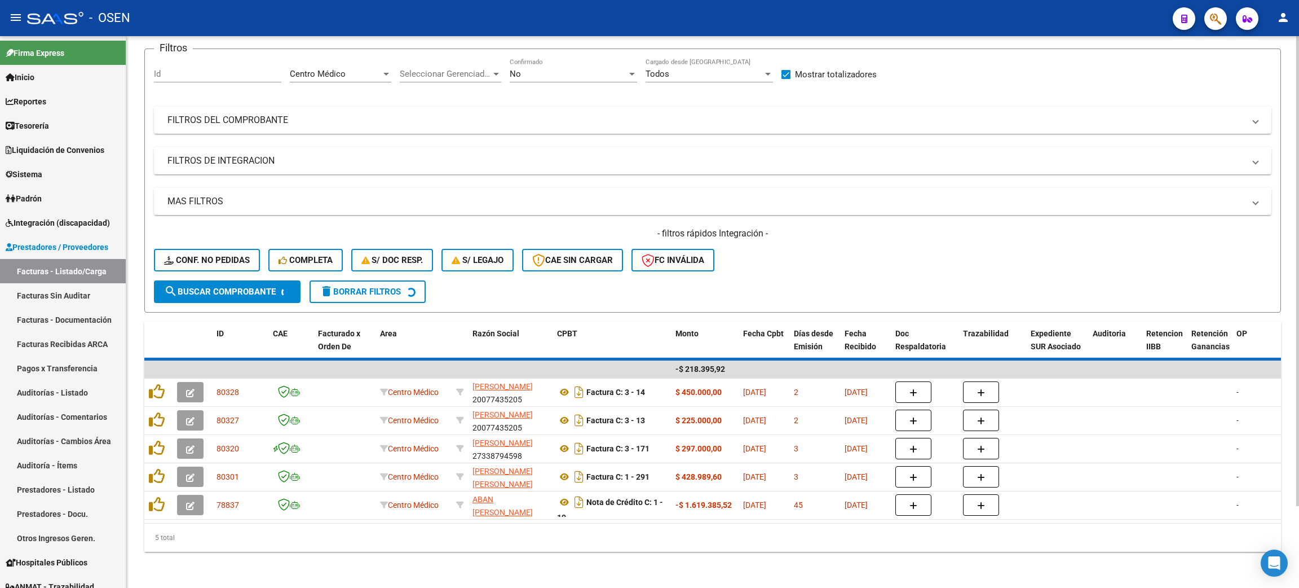
scroll to position [64, 0]
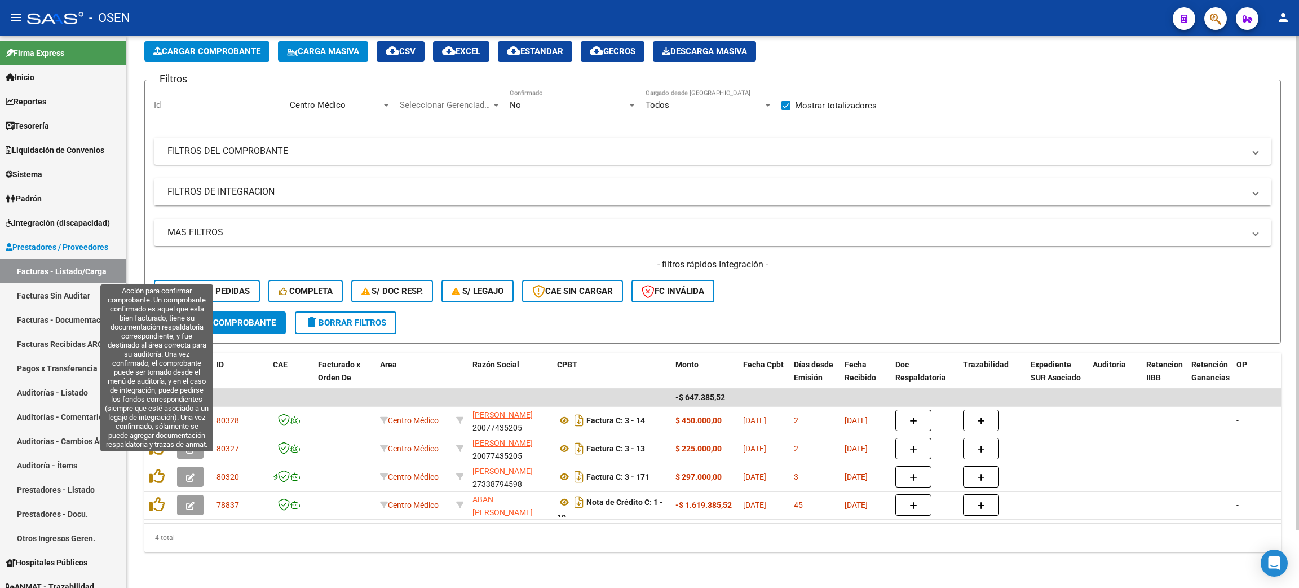
click at [156, 468] on icon at bounding box center [157, 476] width 16 height 16
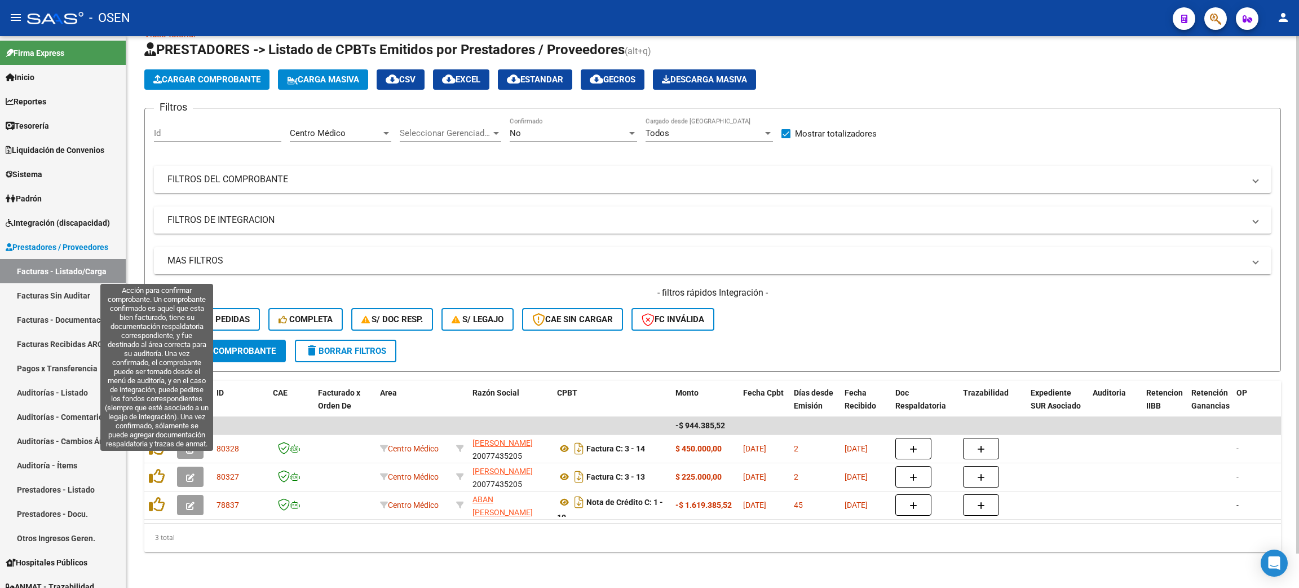
click at [156, 468] on icon at bounding box center [157, 476] width 16 height 16
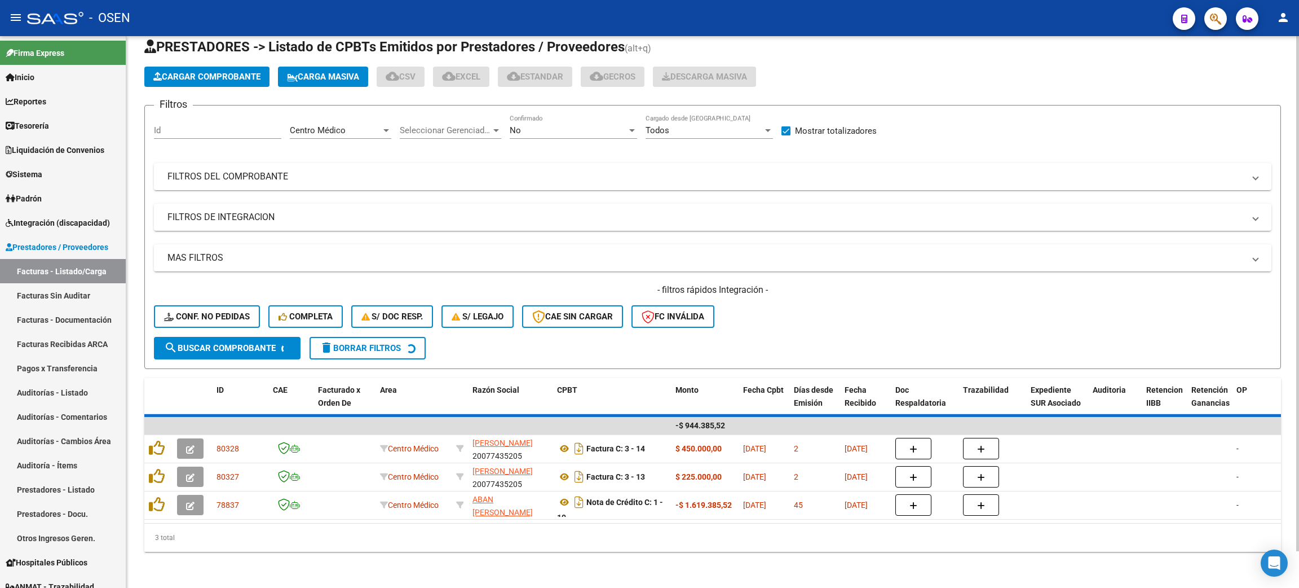
scroll to position [8, 0]
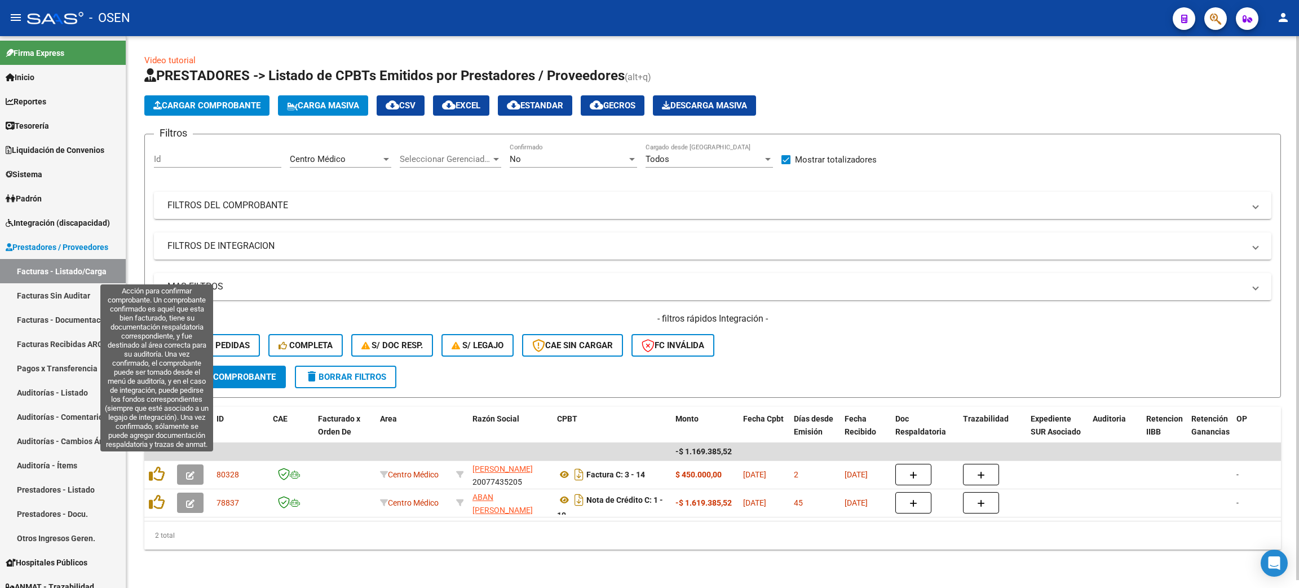
click at [156, 466] on icon at bounding box center [157, 474] width 16 height 16
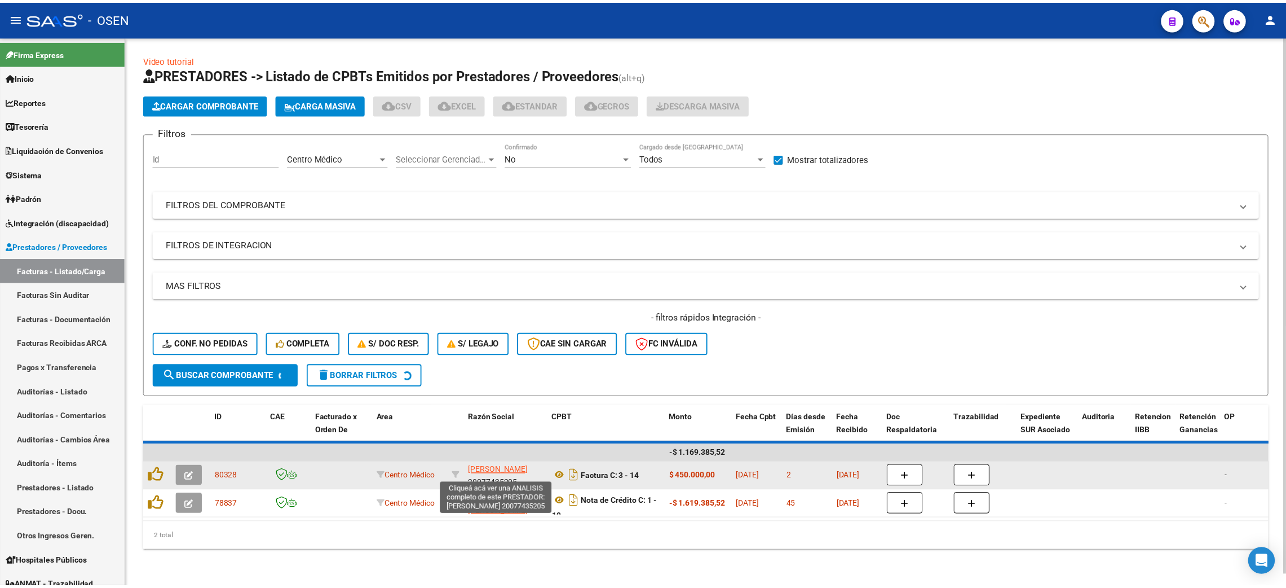
scroll to position [0, 0]
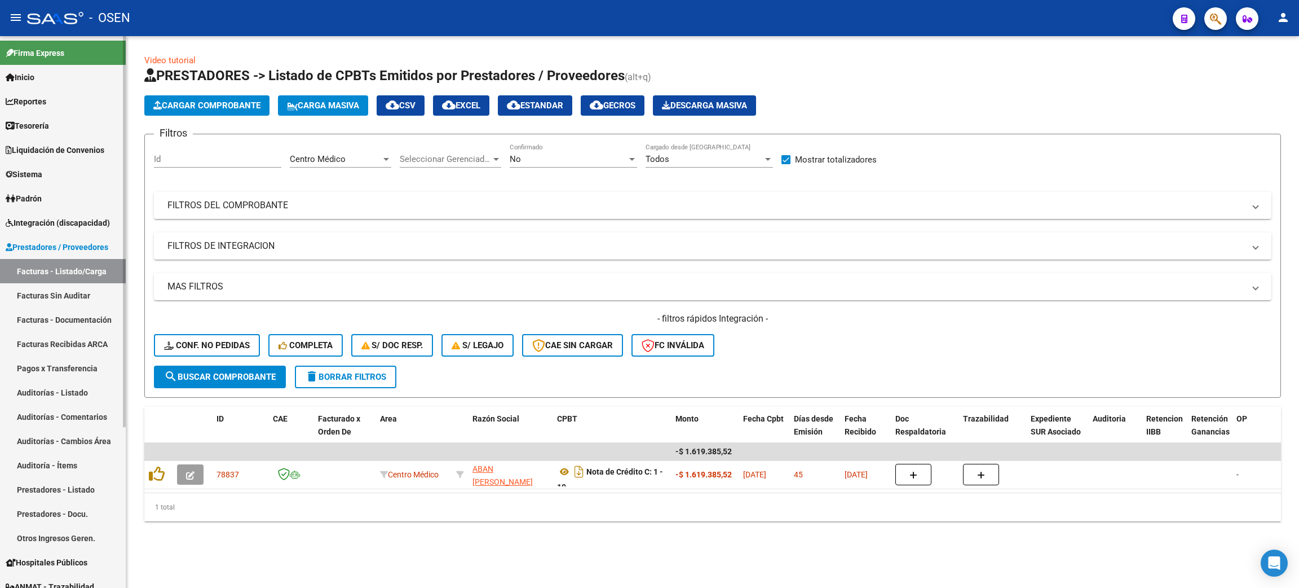
click at [84, 242] on span "Prestadores / Proveedores" at bounding box center [57, 247] width 103 height 12
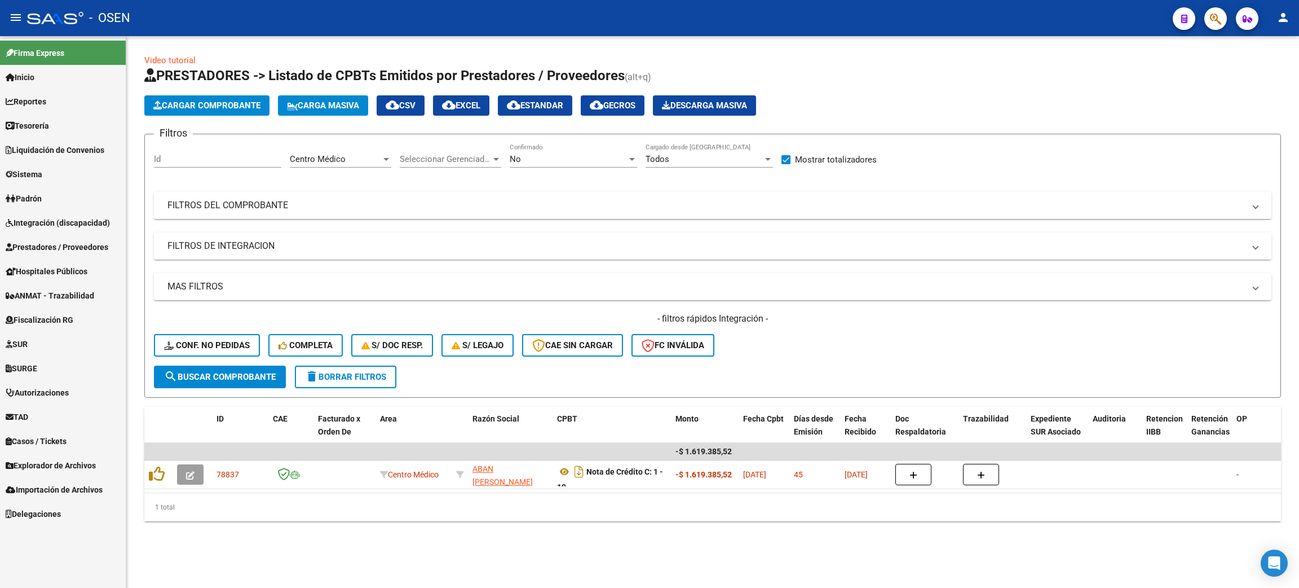
click at [29, 253] on link "Prestadores / Proveedores" at bounding box center [63, 247] width 126 height 24
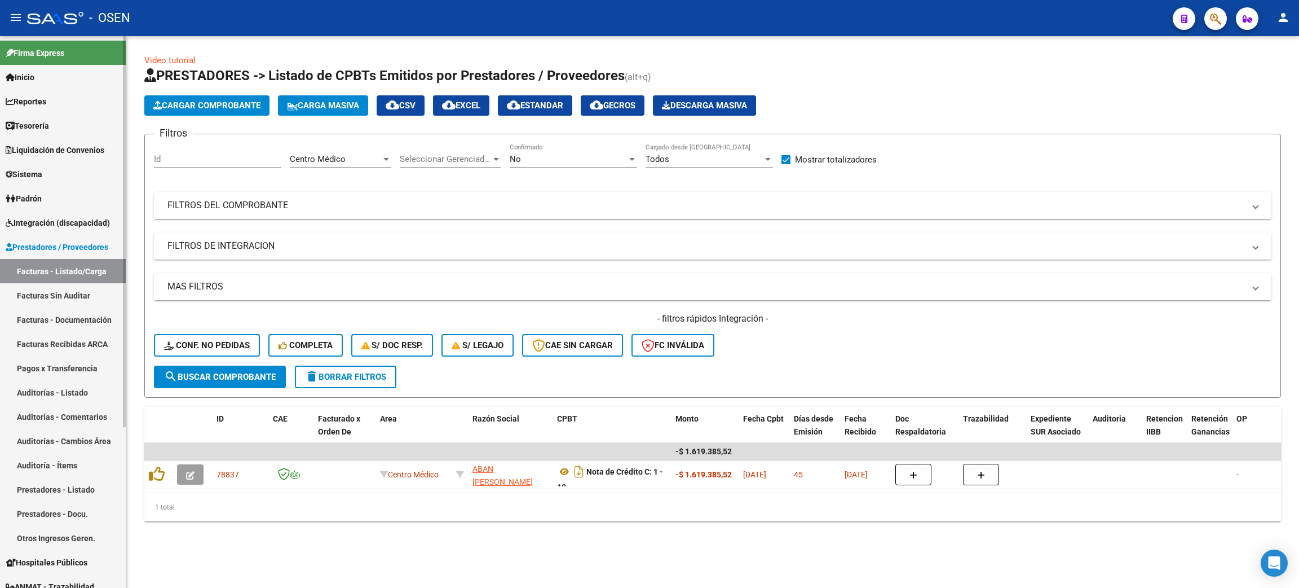
click at [67, 393] on link "Auditorías - Listado" at bounding box center [63, 392] width 126 height 24
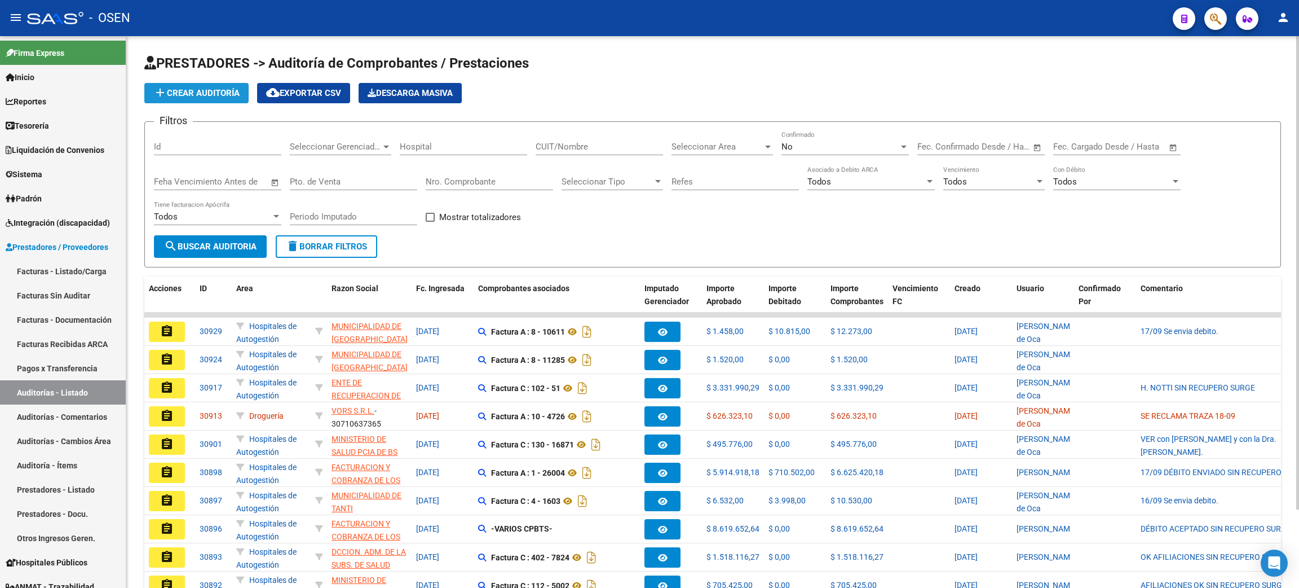
click at [192, 95] on span "add Crear Auditoría" at bounding box center [196, 93] width 86 height 10
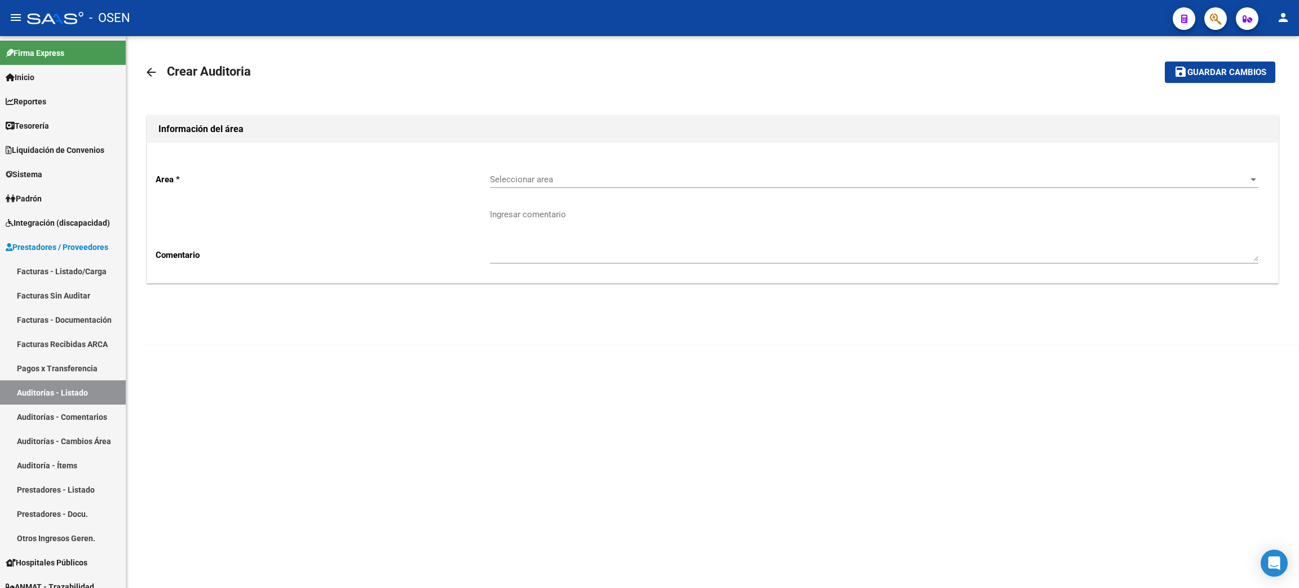
click at [541, 185] on div "Seleccionar area Seleccionar area" at bounding box center [874, 176] width 769 height 24
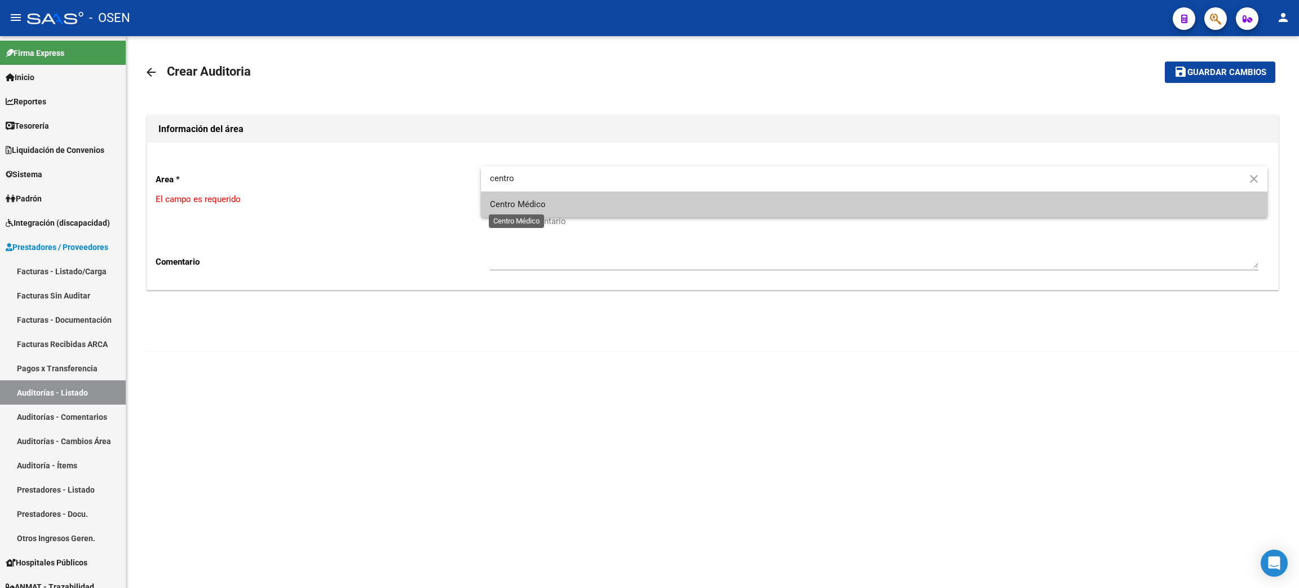
type input "centro"
click at [531, 201] on span "Centro Médico" at bounding box center [518, 204] width 56 height 10
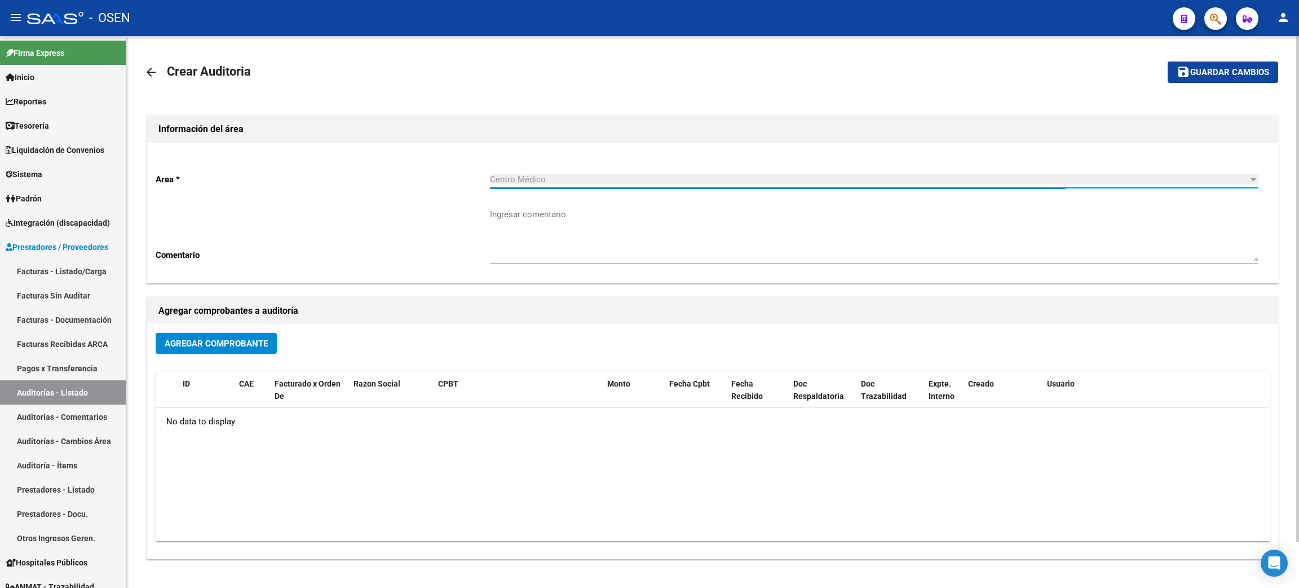
click at [214, 345] on span "Agregar Comprobante" at bounding box center [216, 343] width 103 height 10
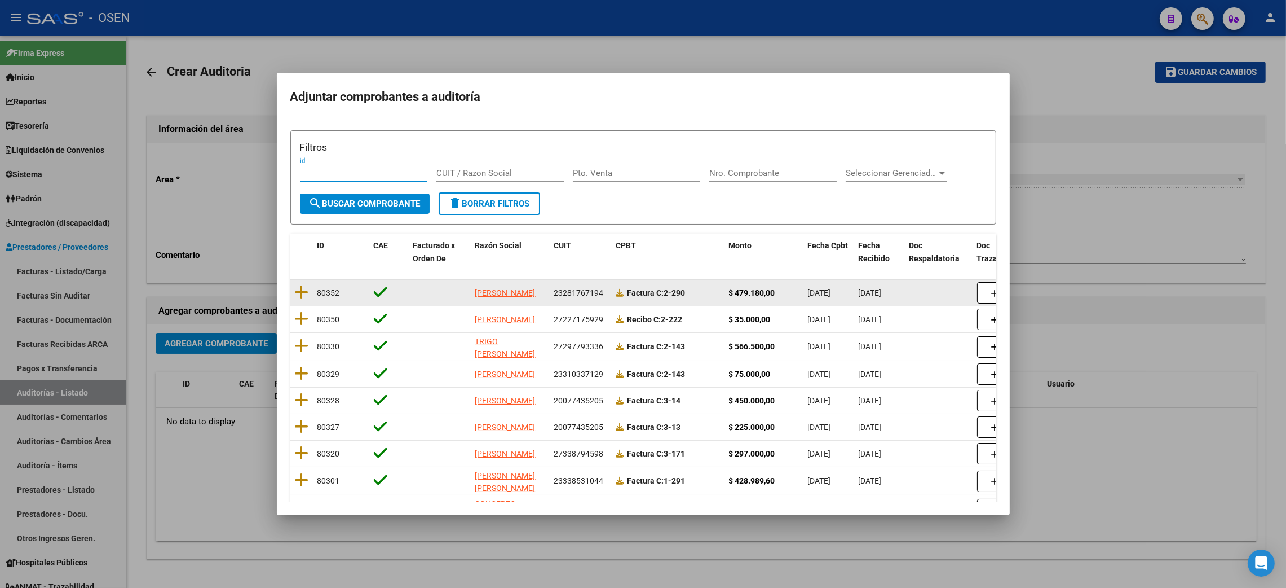
click at [292, 290] on datatable-body-cell at bounding box center [301, 293] width 23 height 26
click at [303, 294] on icon at bounding box center [302, 292] width 14 height 16
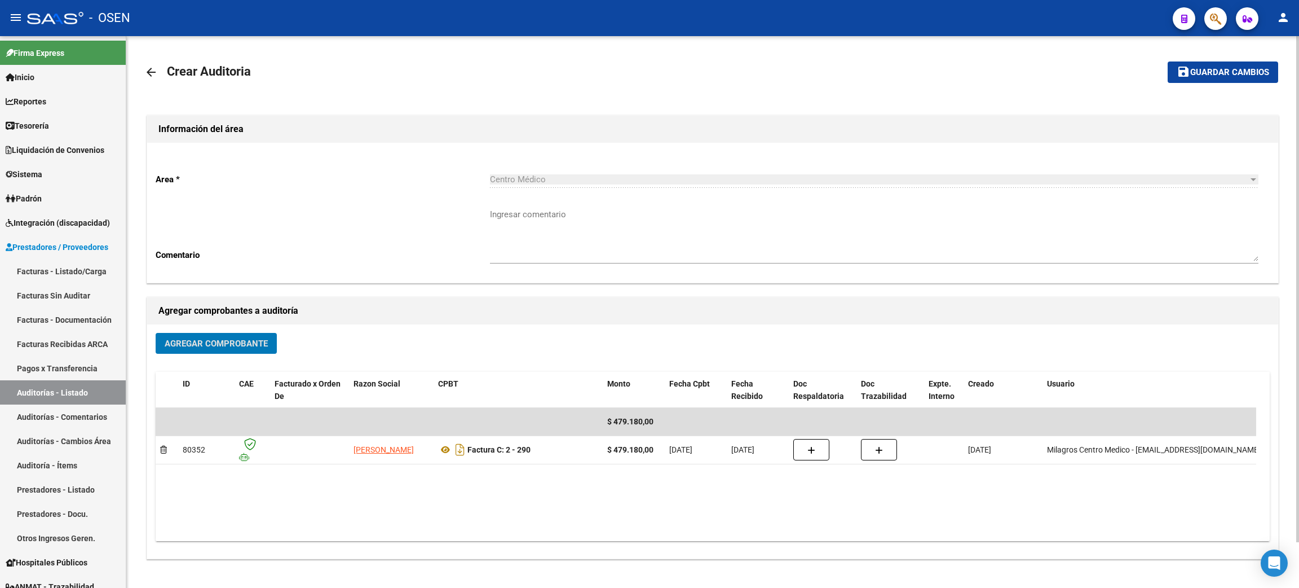
click at [1193, 73] on span "Guardar cambios" at bounding box center [1229, 73] width 79 height 10
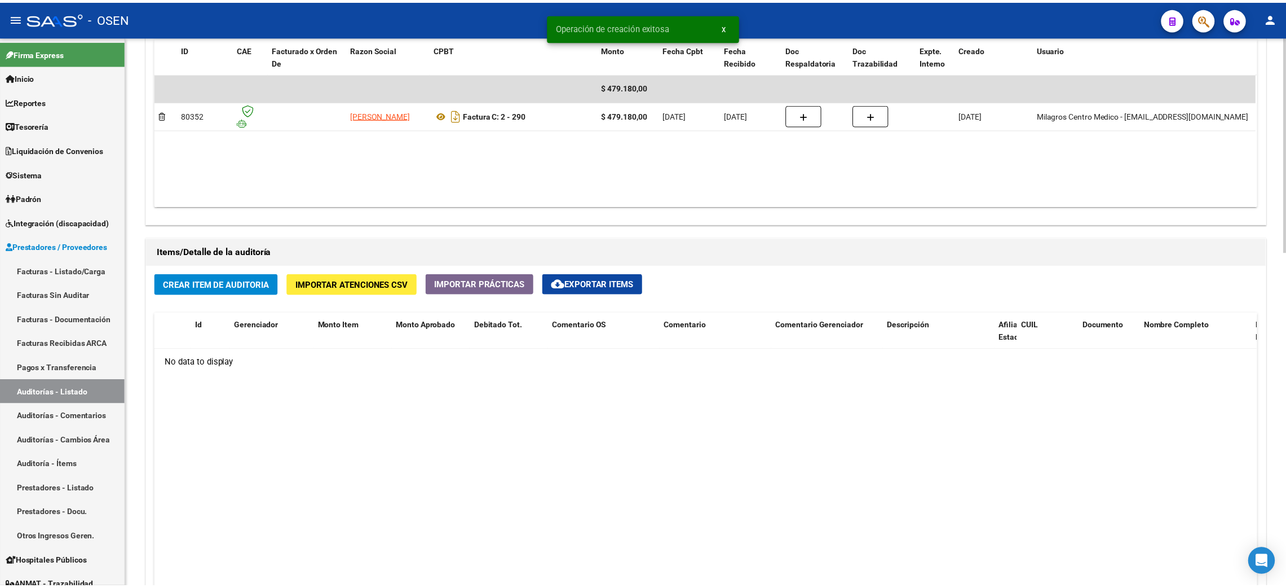
scroll to position [677, 0]
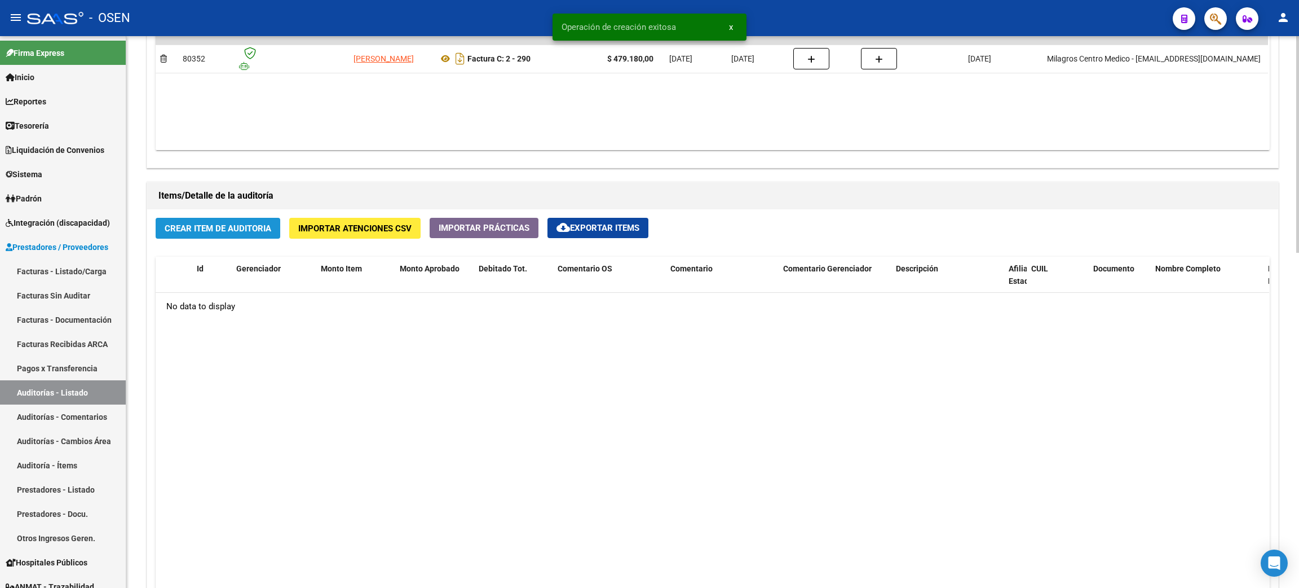
click at [218, 227] on span "Crear Item de Auditoria" at bounding box center [218, 228] width 107 height 10
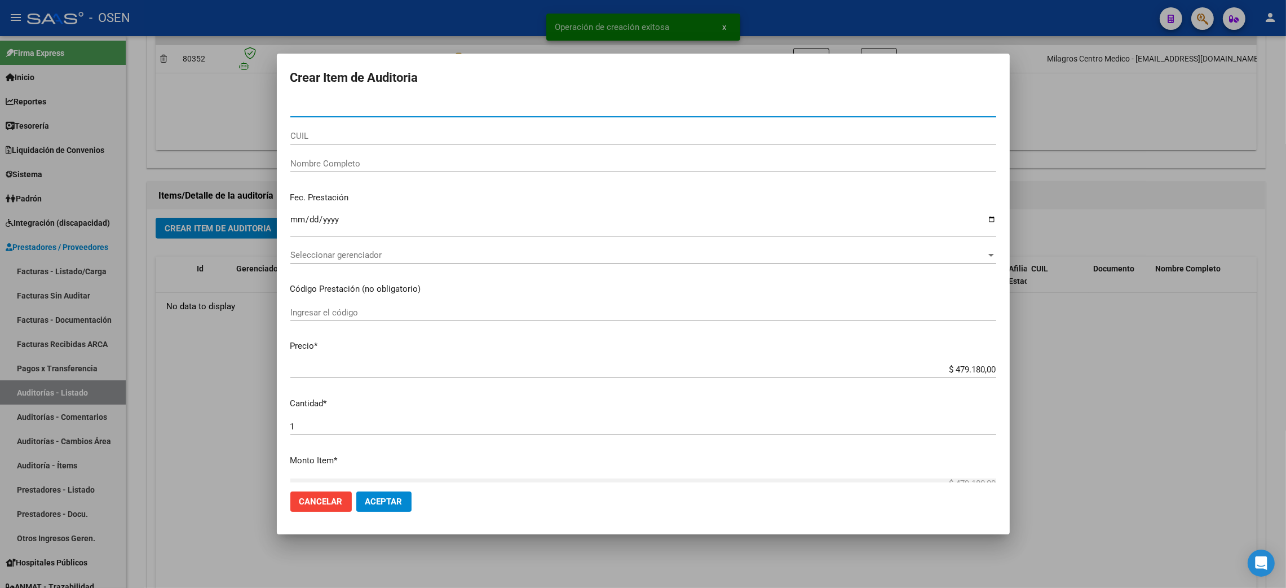
click at [346, 261] on div "Seleccionar gerenciador Seleccionar gerenciador" at bounding box center [643, 254] width 706 height 17
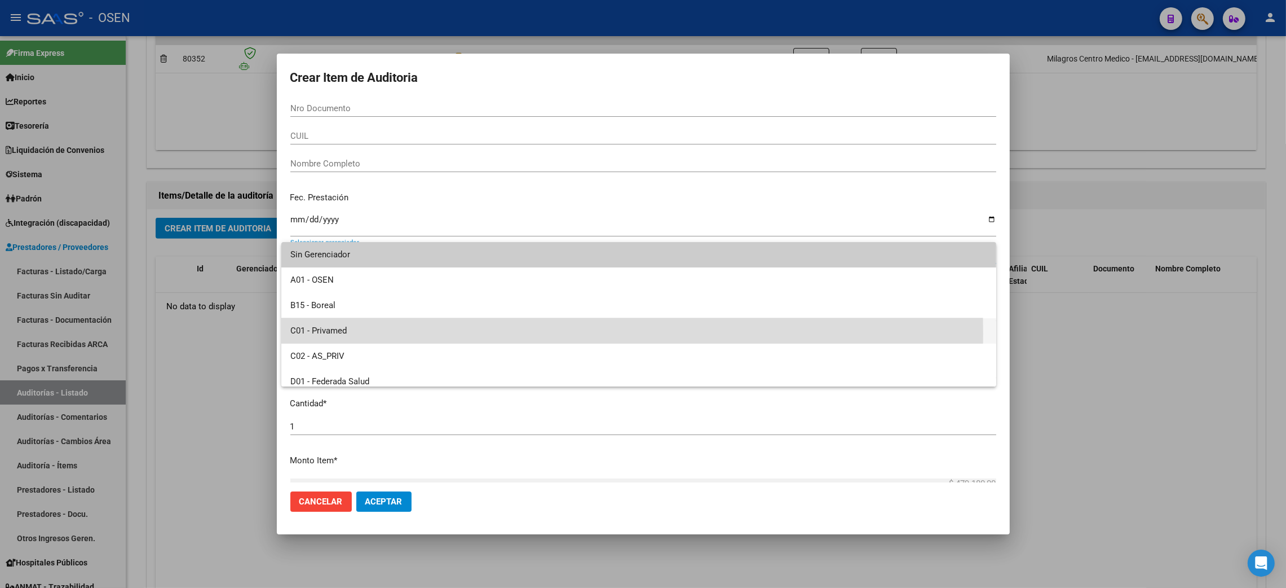
click at [323, 334] on span "C01 - Privamed" at bounding box center [638, 330] width 697 height 25
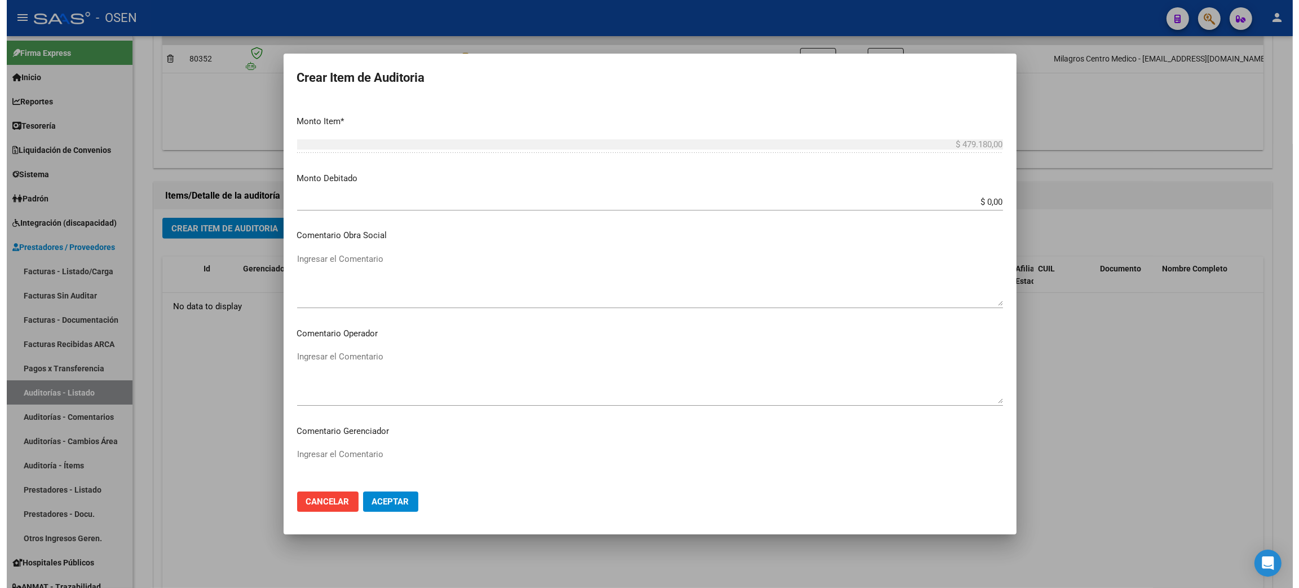
scroll to position [0, 0]
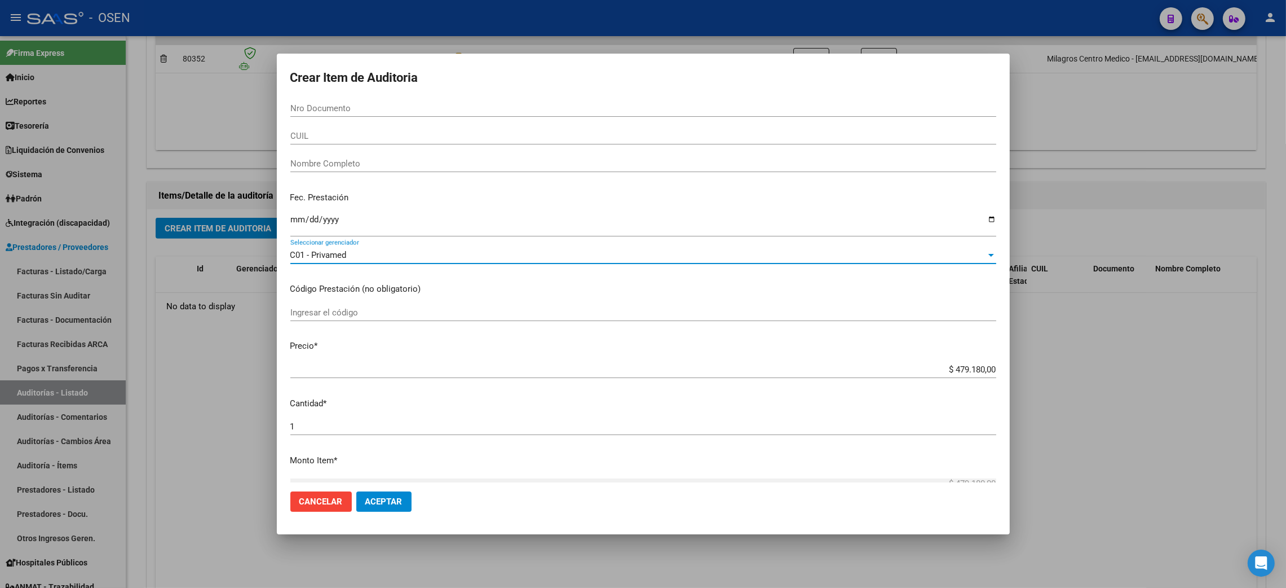
click at [382, 502] on span "Aceptar" at bounding box center [383, 501] width 37 height 10
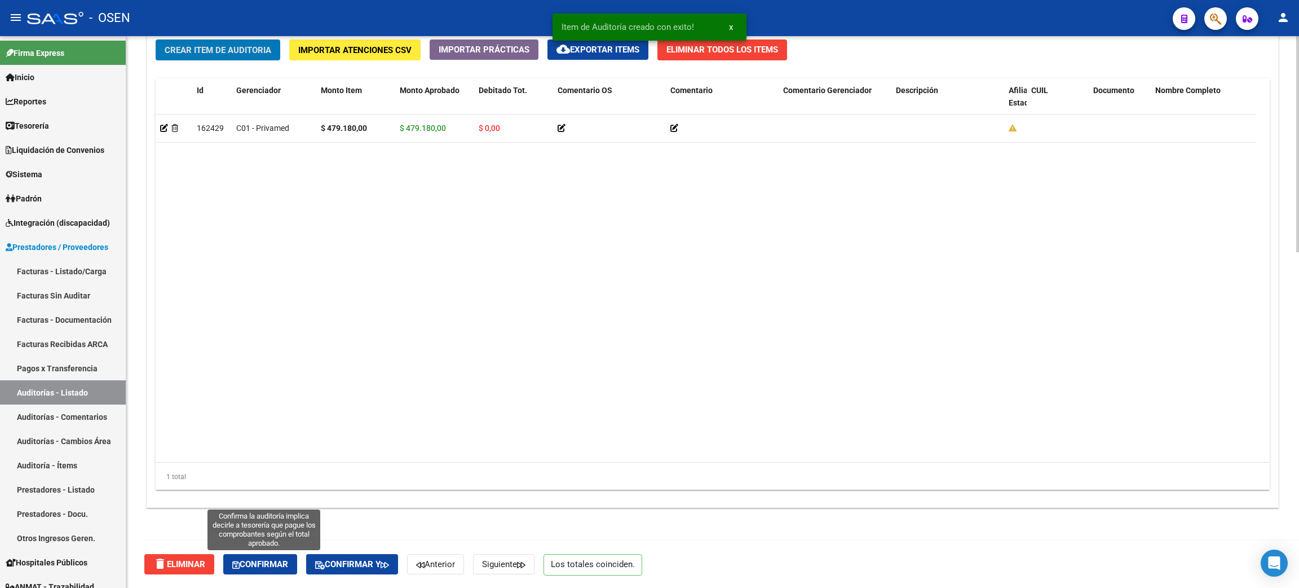
click at [276, 563] on span "Confirmar" at bounding box center [260, 564] width 56 height 10
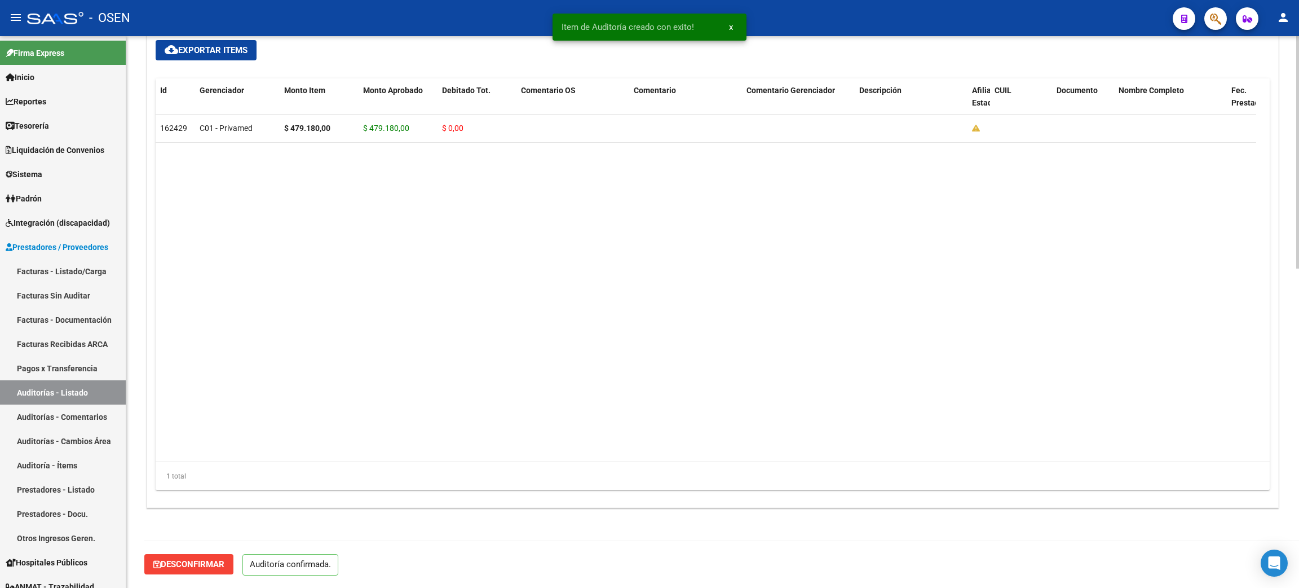
scroll to position [756, 0]
type input "202509"
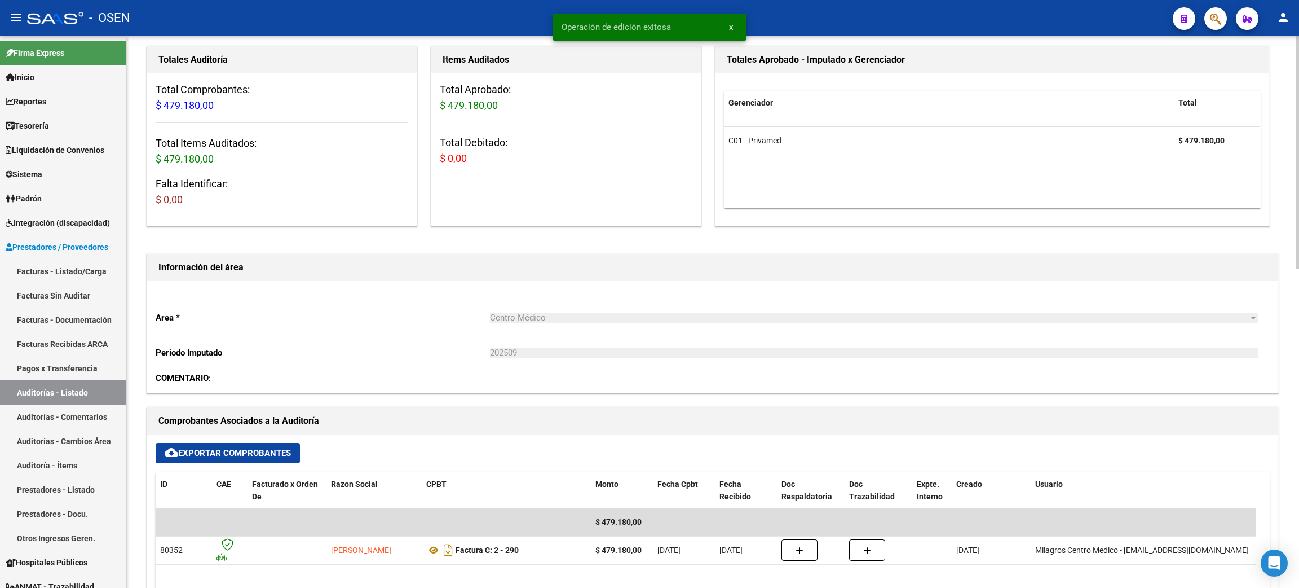
scroll to position [0, 0]
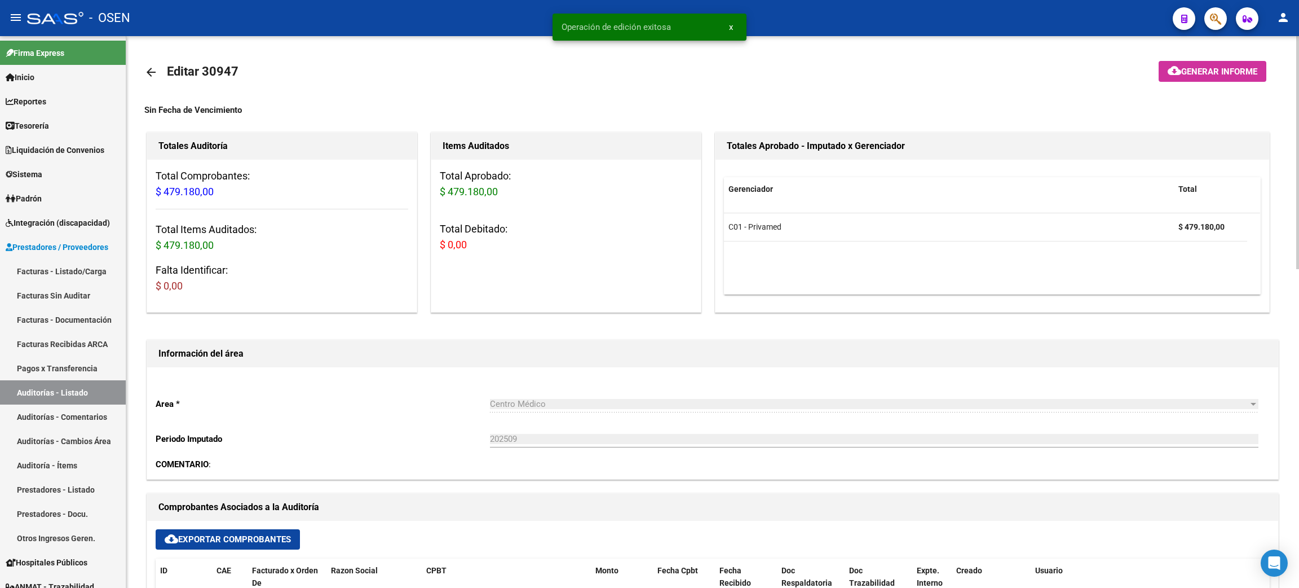
click at [153, 68] on mat-icon "arrow_back" at bounding box center [151, 72] width 14 height 14
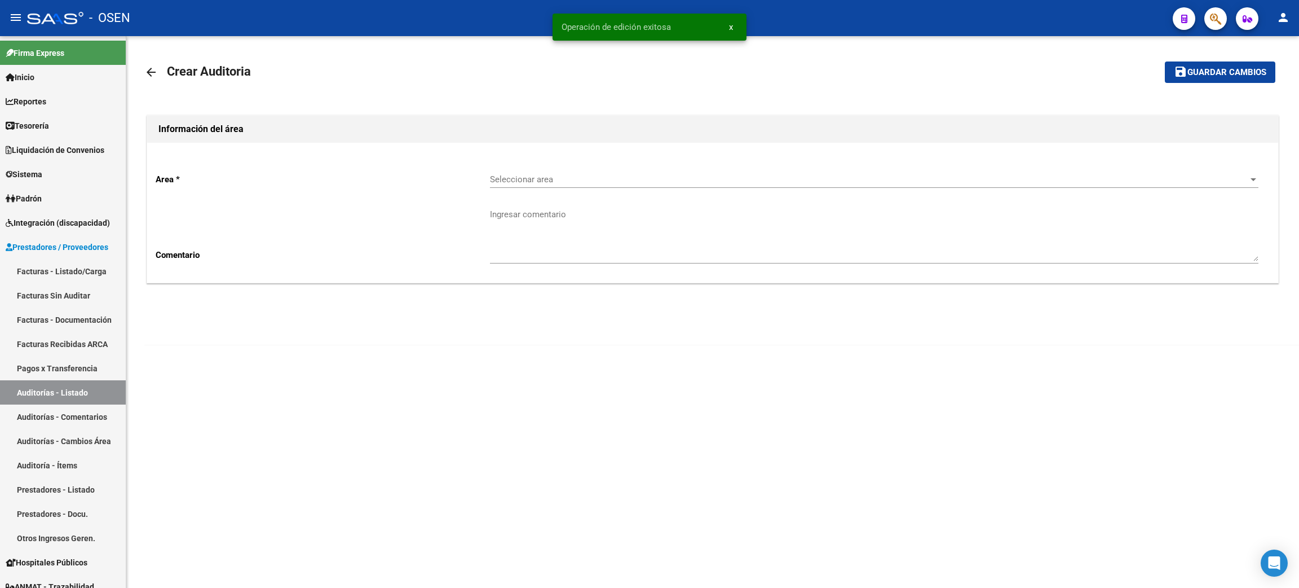
click at [518, 169] on div "Seleccionar area Seleccionar area" at bounding box center [874, 176] width 769 height 24
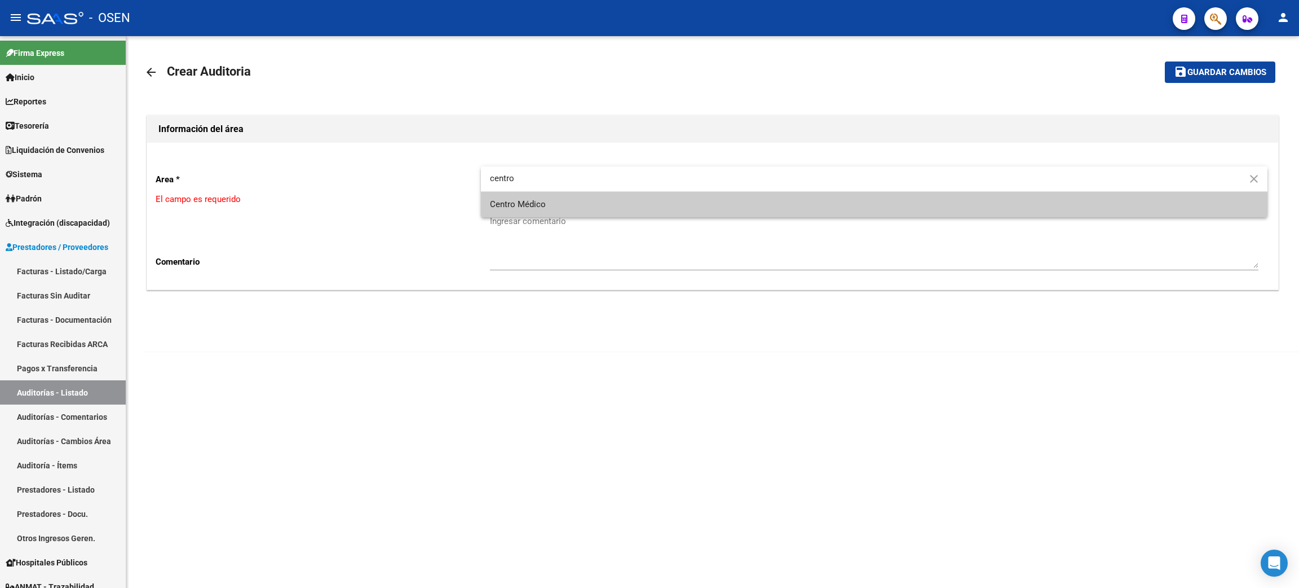
type input "centro"
click at [563, 203] on span "Centro Médico" at bounding box center [874, 204] width 769 height 25
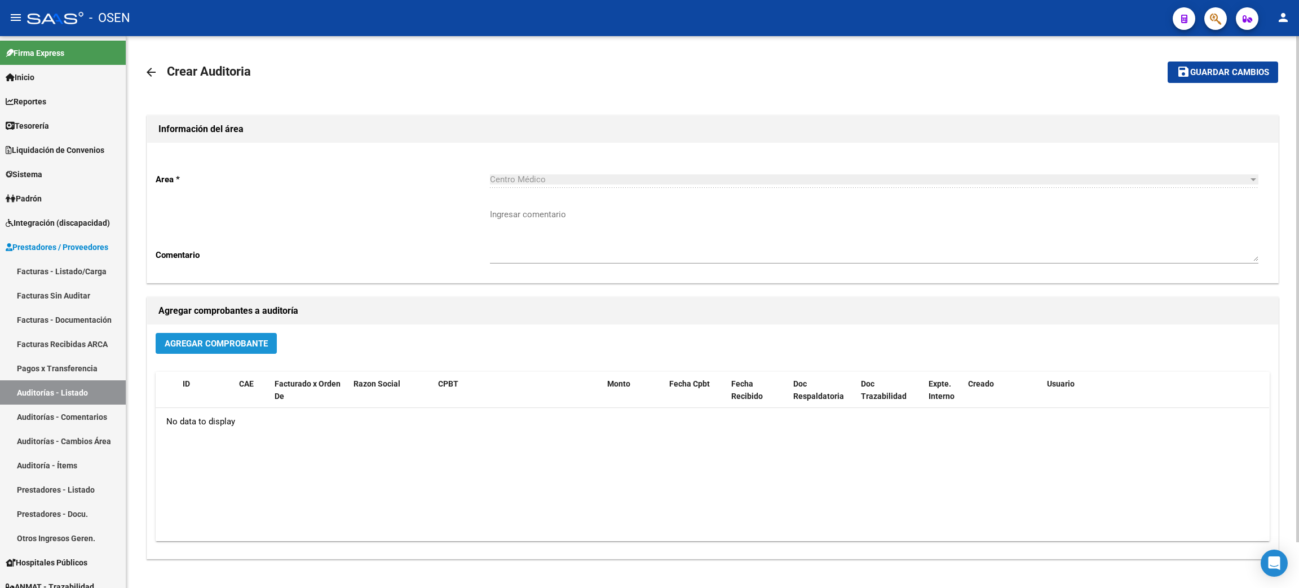
click at [263, 340] on span "Agregar Comprobante" at bounding box center [216, 343] width 103 height 10
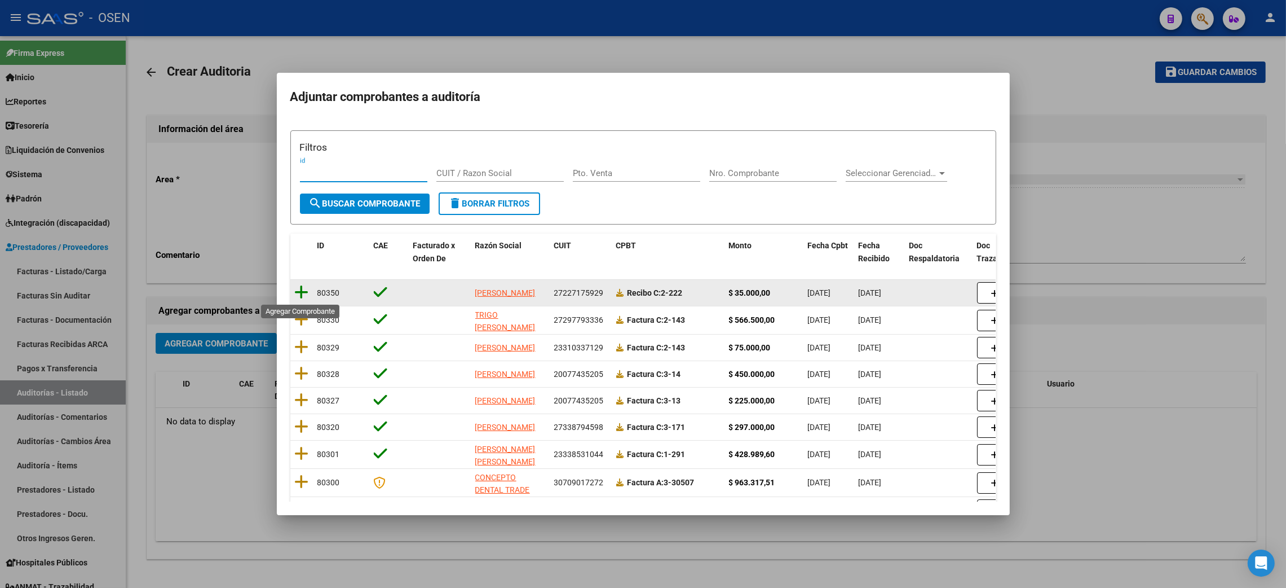
click at [299, 294] on icon at bounding box center [302, 292] width 14 height 16
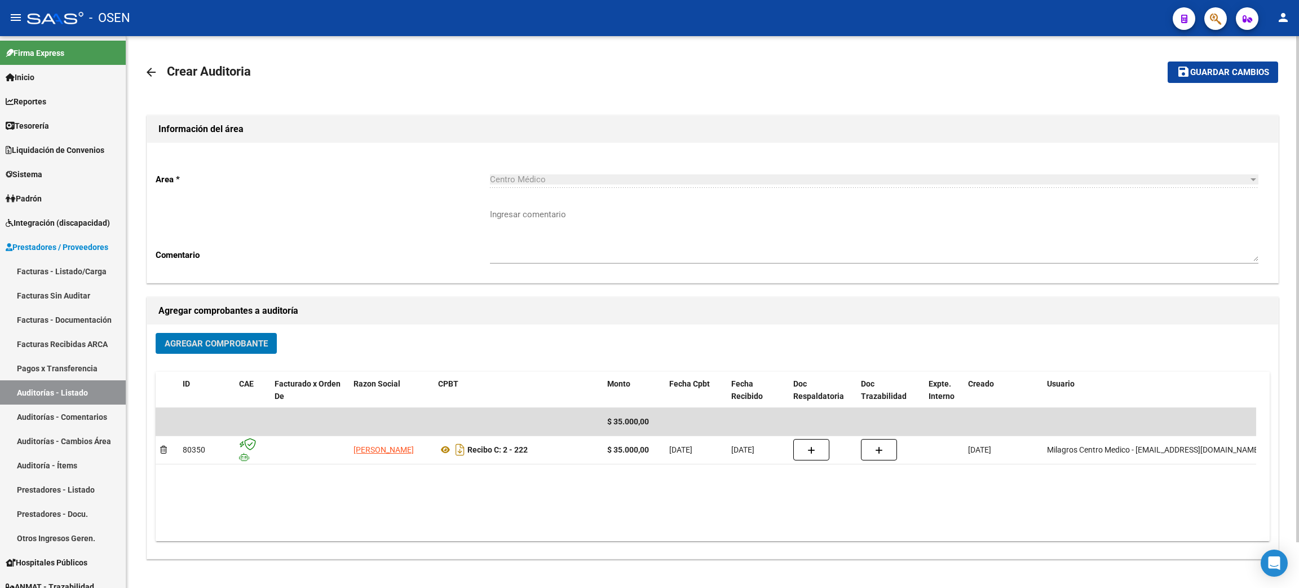
click at [1210, 70] on span "Guardar cambios" at bounding box center [1229, 73] width 79 height 10
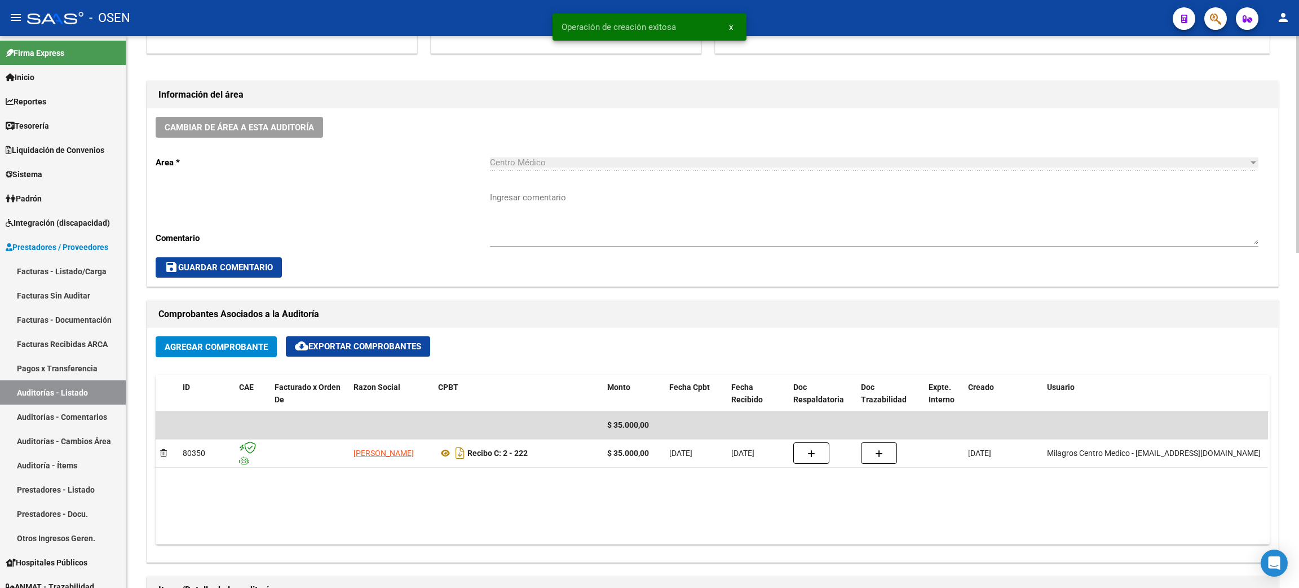
scroll to position [592, 0]
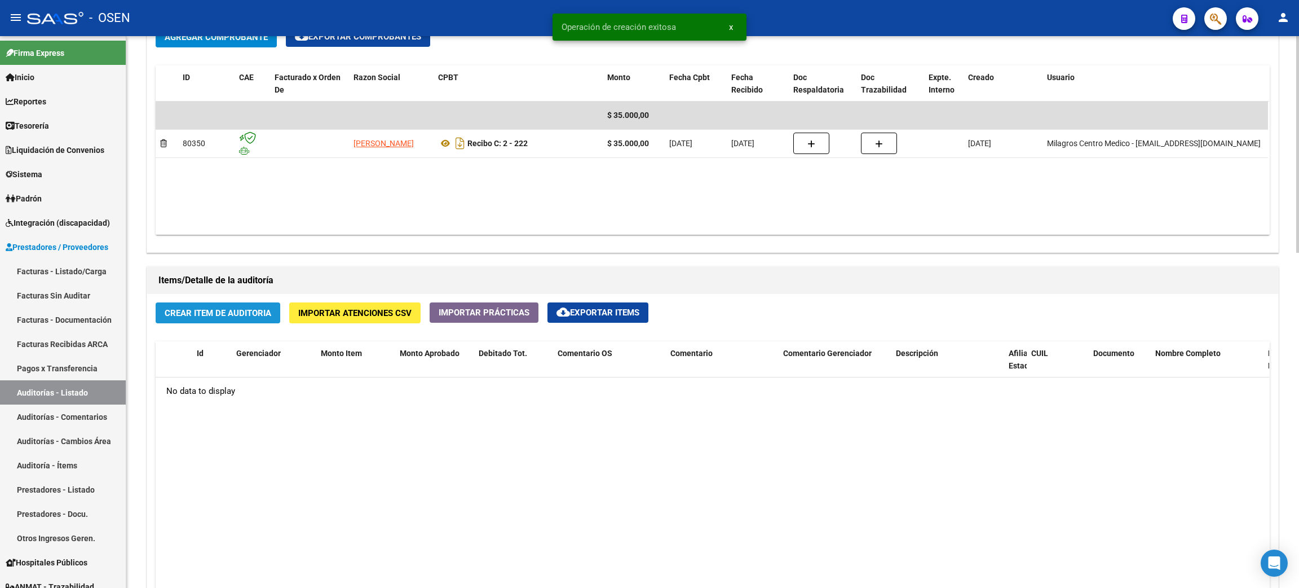
click at [194, 316] on span "Crear Item de Auditoria" at bounding box center [218, 313] width 107 height 10
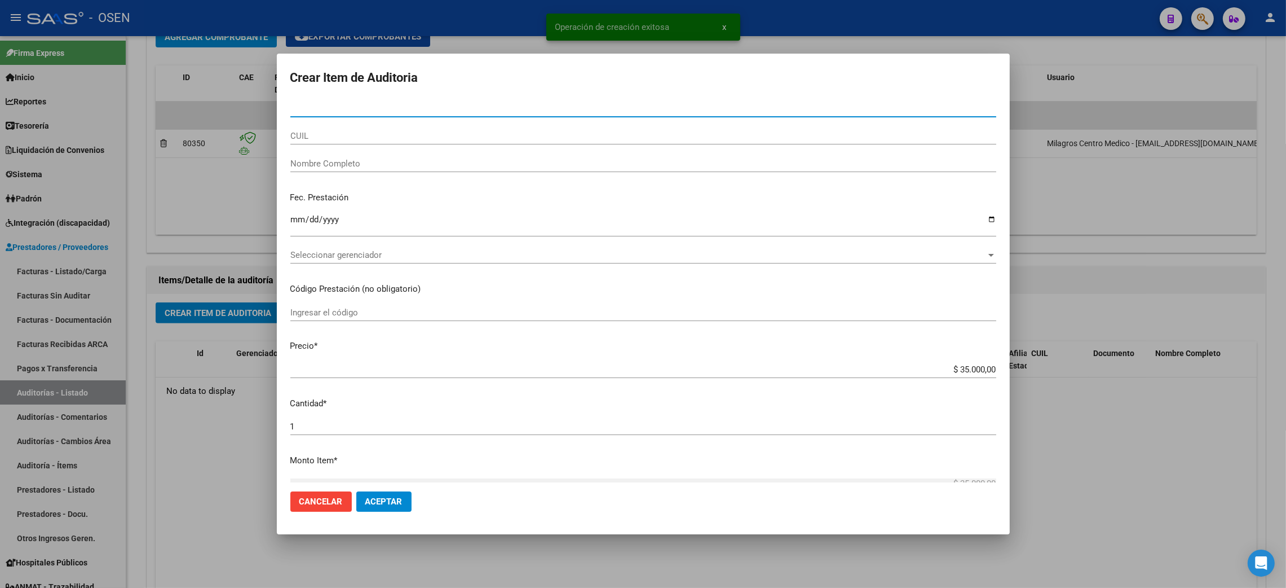
click at [372, 252] on span "Seleccionar gerenciador" at bounding box center [638, 255] width 696 height 10
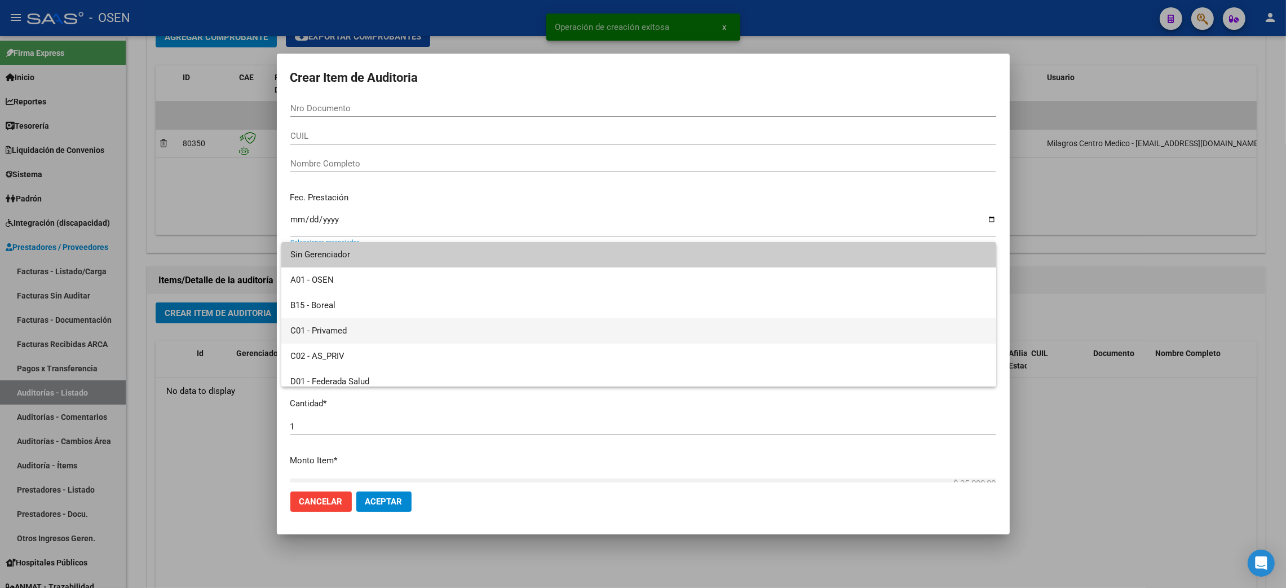
click at [347, 321] on span "C01 - Privamed" at bounding box center [638, 330] width 697 height 25
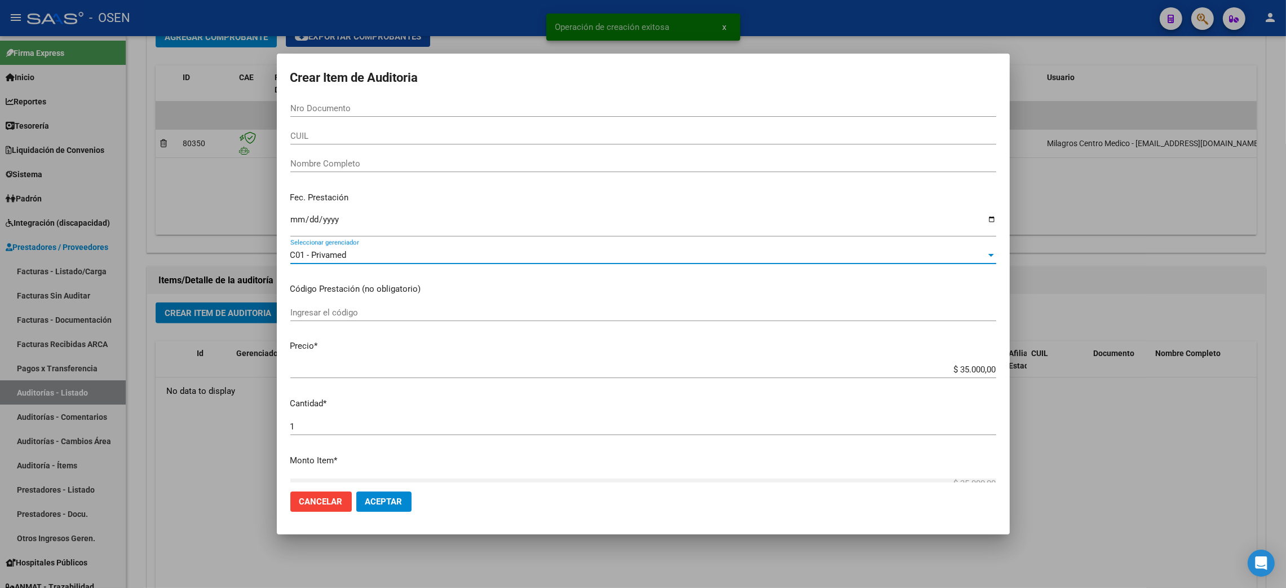
click at [390, 497] on span "Aceptar" at bounding box center [383, 501] width 37 height 10
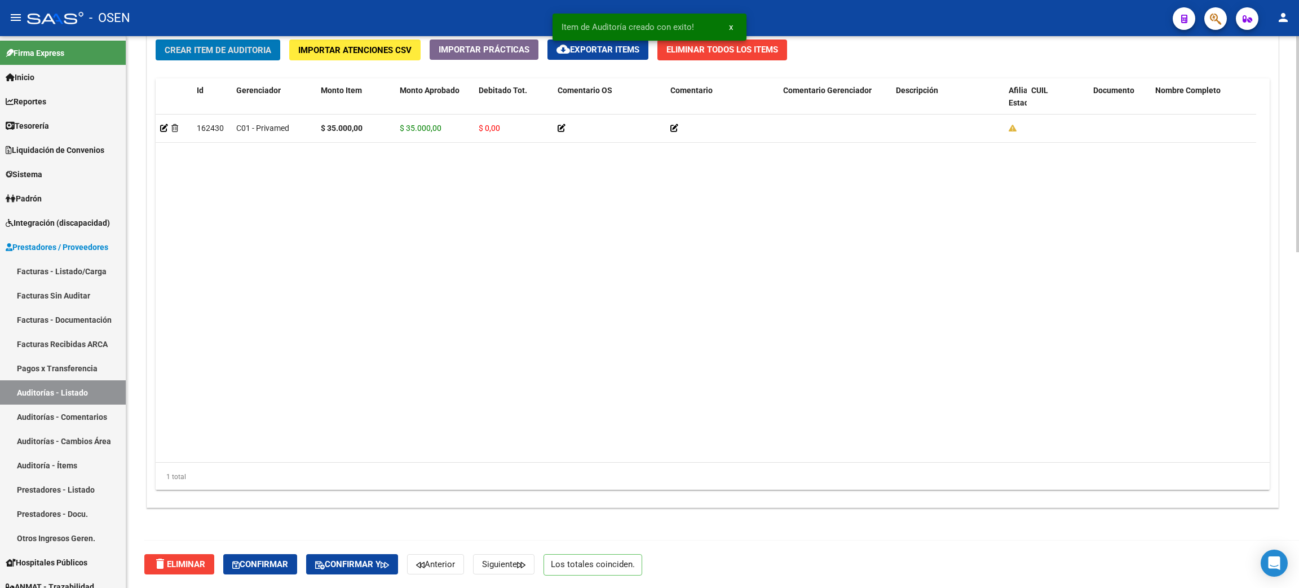
click at [259, 567] on span "Confirmar" at bounding box center [260, 564] width 56 height 10
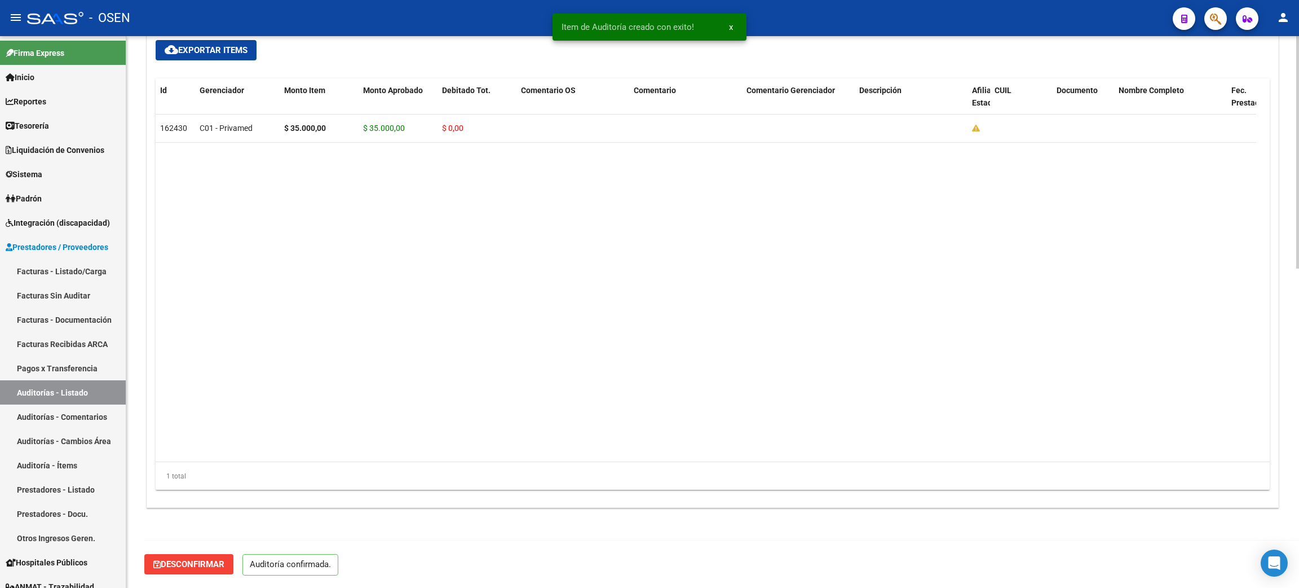
scroll to position [756, 0]
type input "202509"
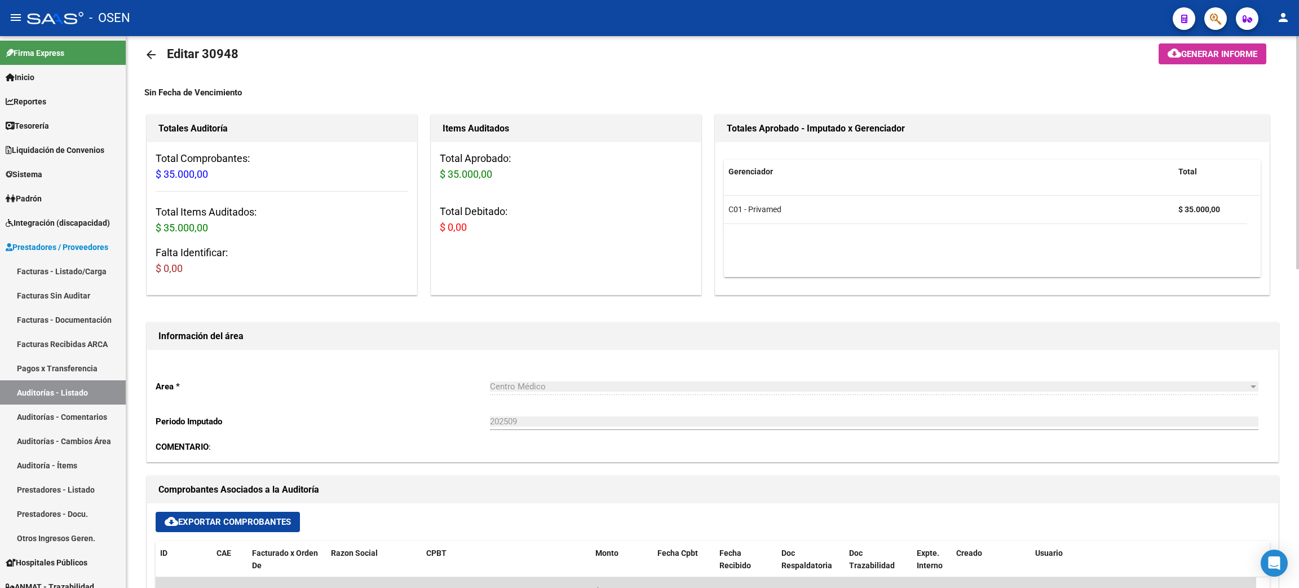
scroll to position [0, 0]
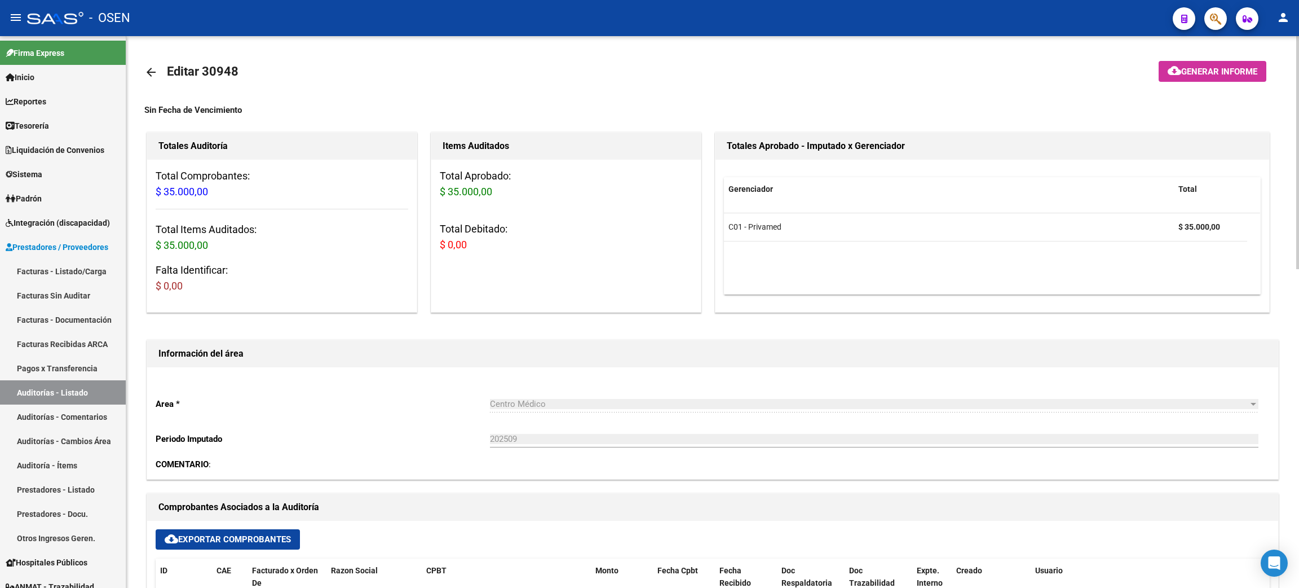
click at [148, 73] on mat-icon "arrow_back" at bounding box center [151, 72] width 14 height 14
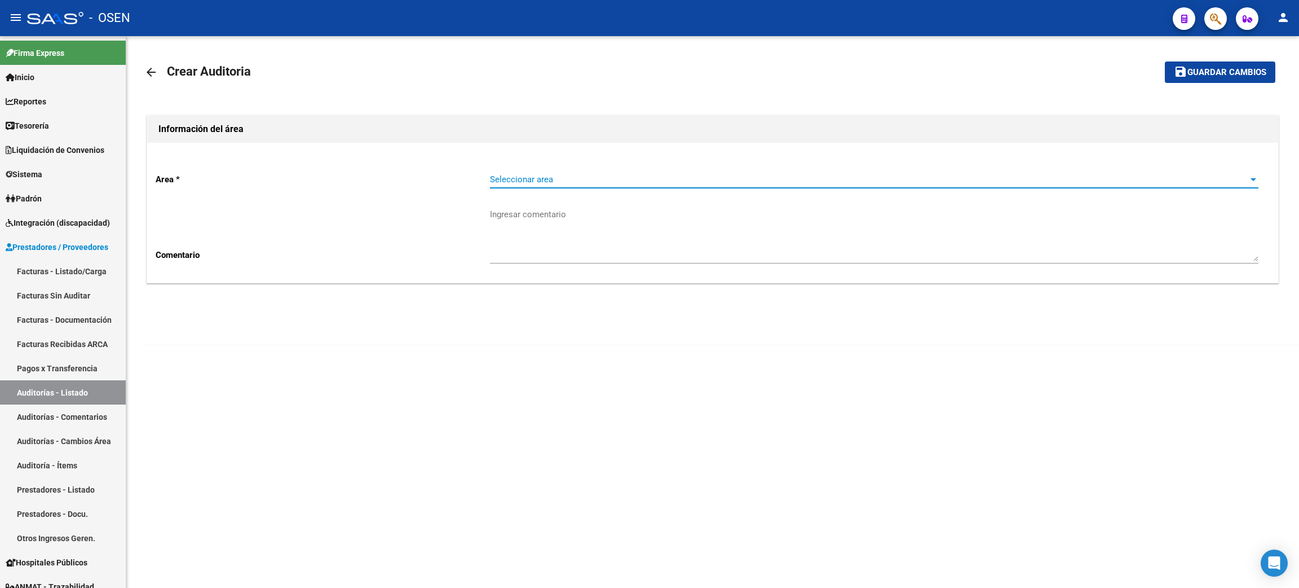
click at [576, 175] on span "Seleccionar area" at bounding box center [869, 179] width 759 height 10
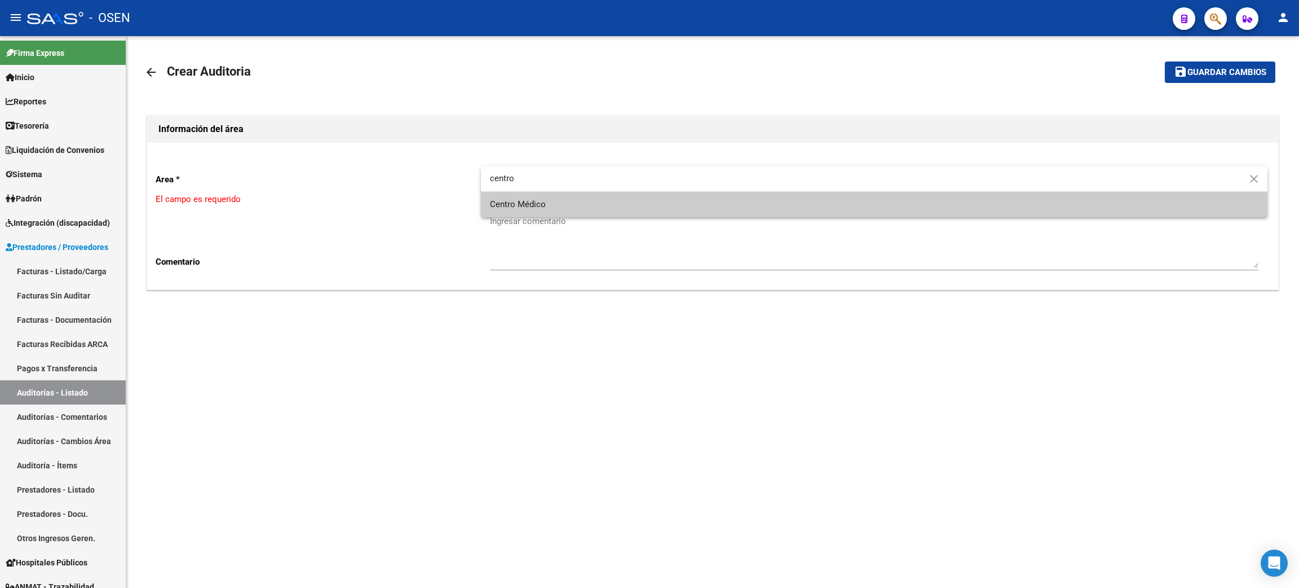
type input "centro"
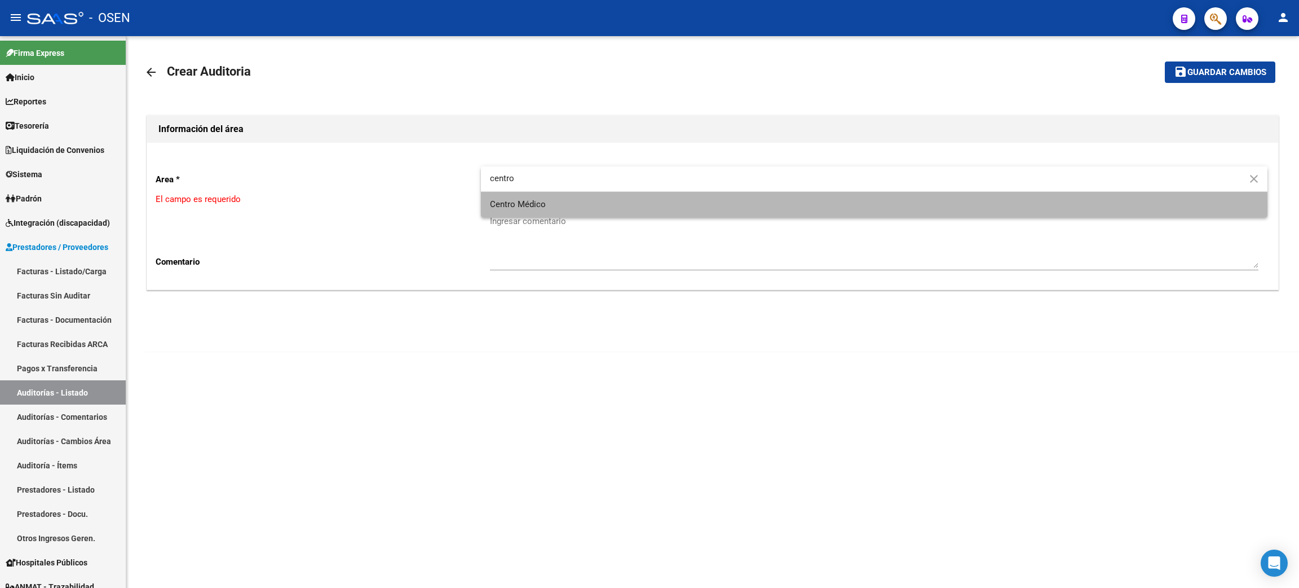
click at [567, 206] on span "Centro Médico" at bounding box center [874, 204] width 769 height 25
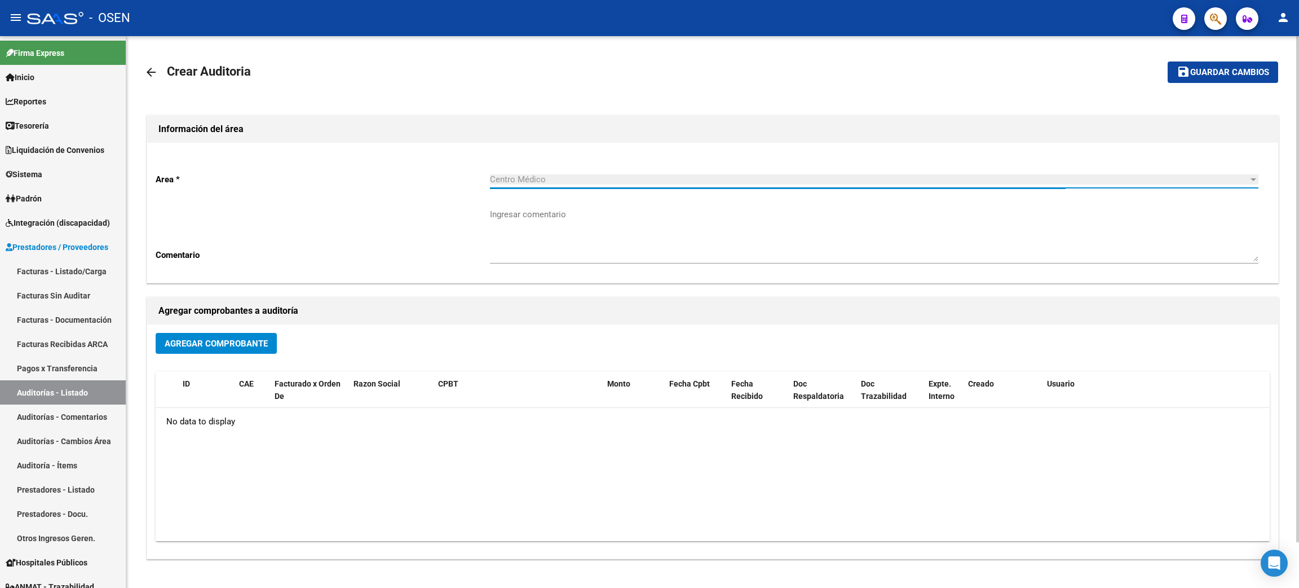
click at [201, 344] on span "Agregar Comprobante" at bounding box center [216, 343] width 103 height 10
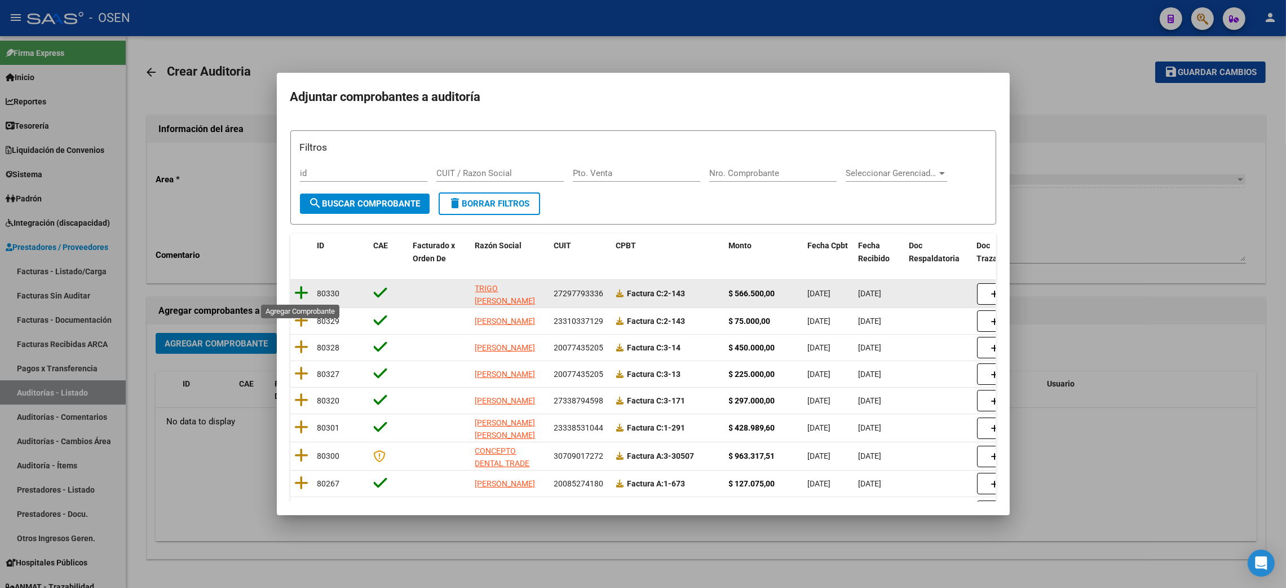
click at [302, 289] on icon at bounding box center [302, 293] width 14 height 16
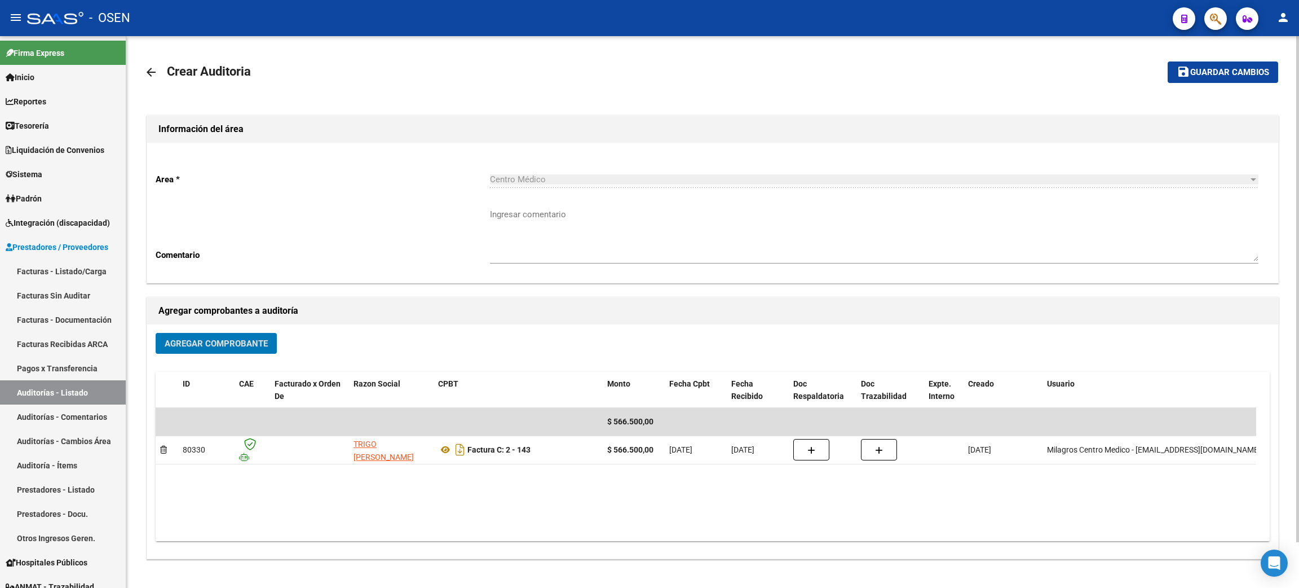
click at [1222, 72] on span "Guardar cambios" at bounding box center [1229, 73] width 79 height 10
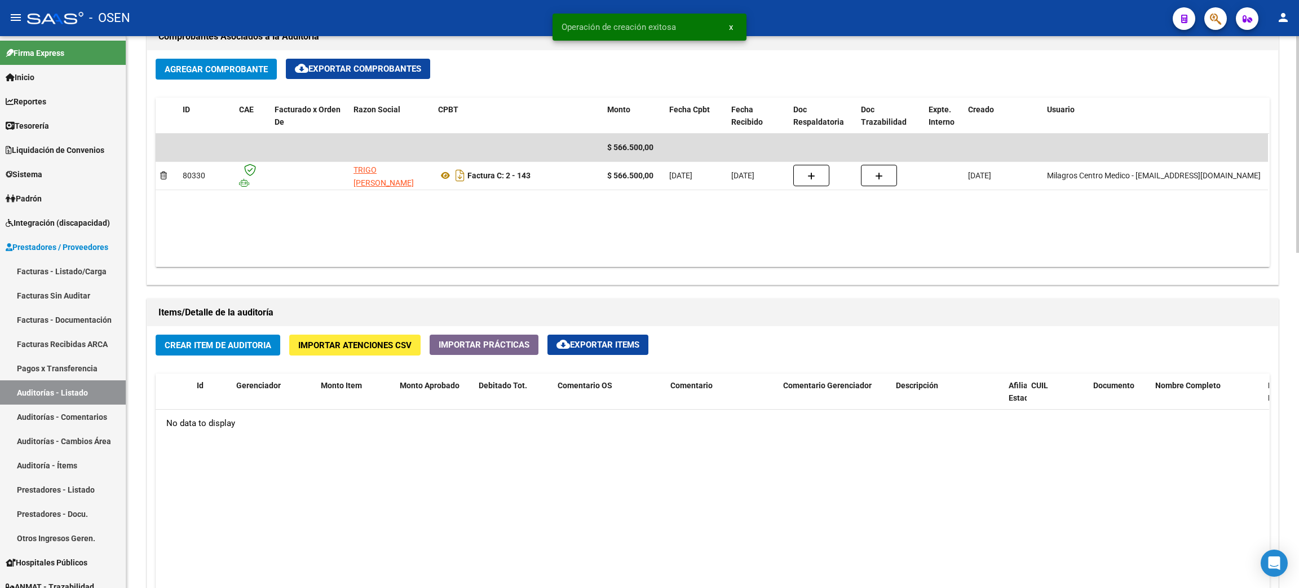
scroll to position [592, 0]
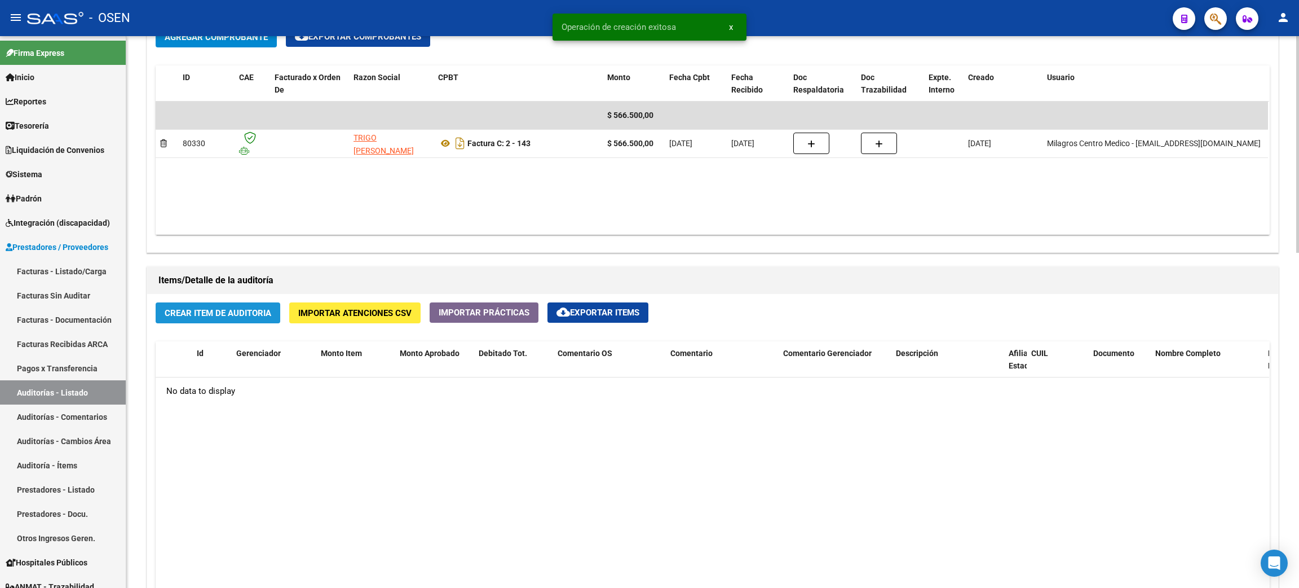
click at [221, 304] on button "Crear Item de Auditoria" at bounding box center [218, 312] width 125 height 21
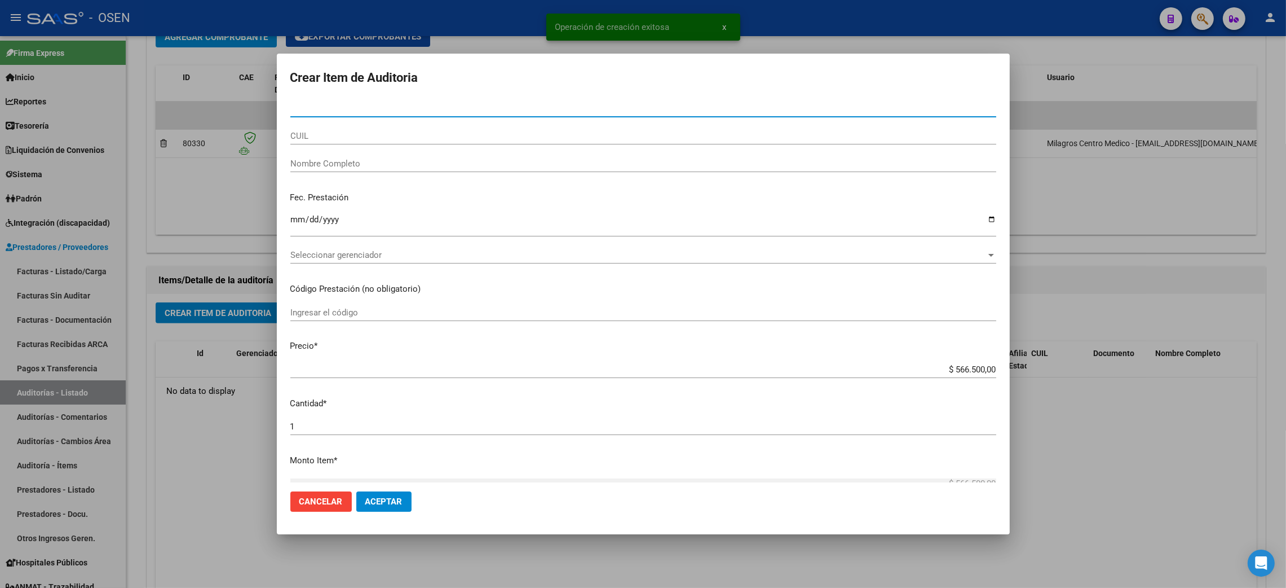
click at [360, 252] on span "Seleccionar gerenciador" at bounding box center [638, 255] width 696 height 10
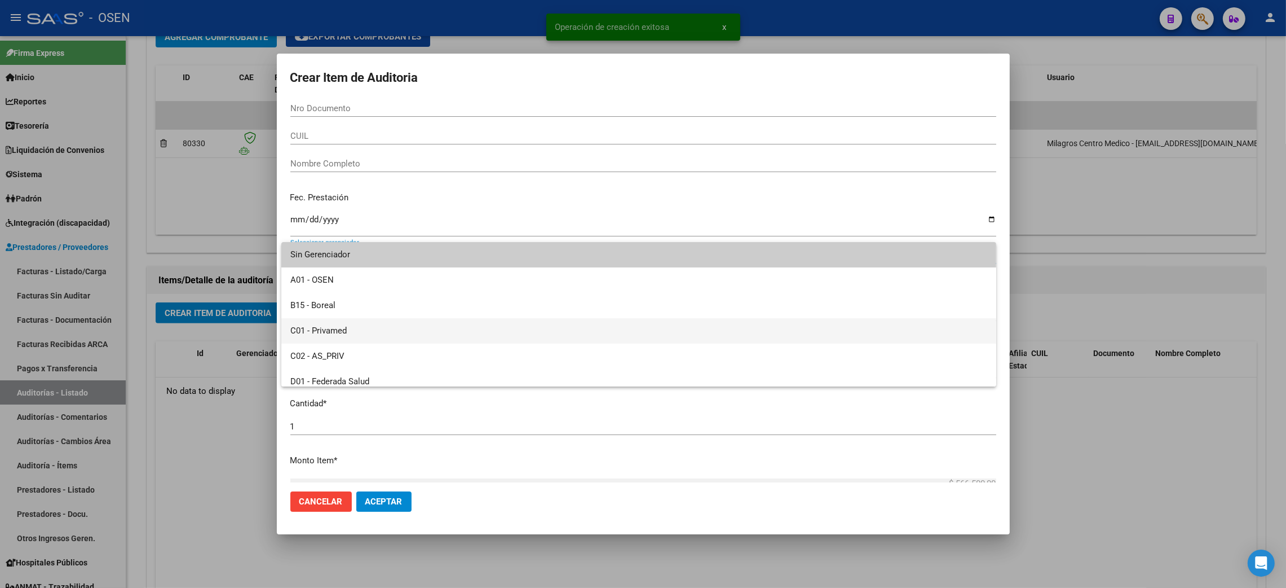
click at [339, 331] on span "C01 - Privamed" at bounding box center [638, 330] width 697 height 25
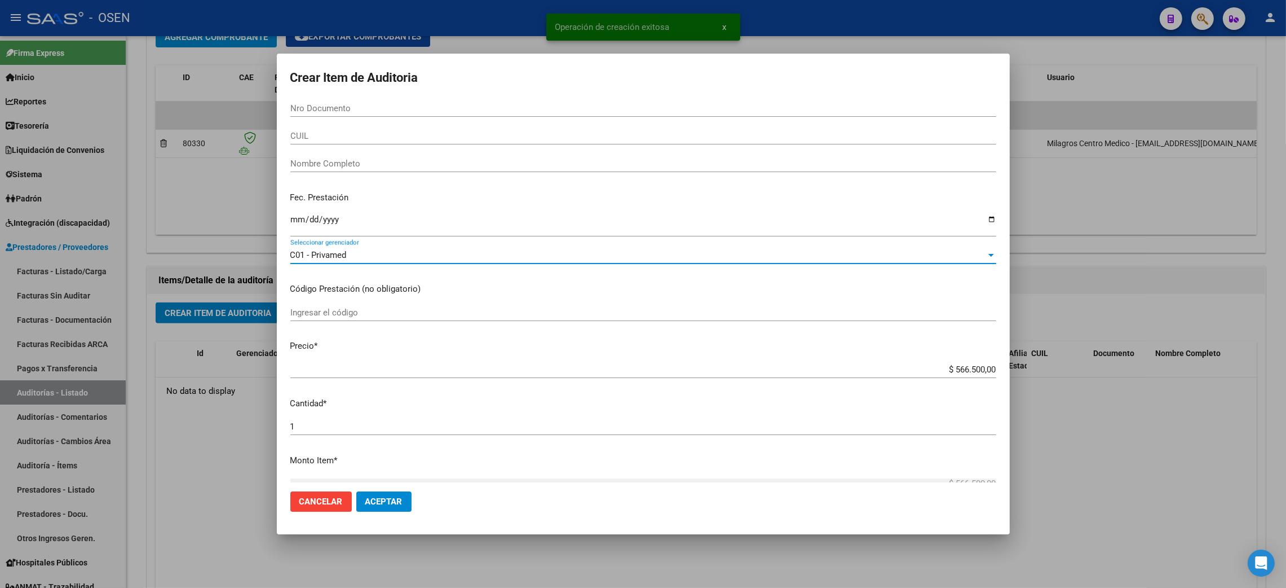
click at [391, 513] on mat-dialog-actions "Cancelar Aceptar" at bounding box center [643, 501] width 706 height 38
click at [388, 505] on span "Aceptar" at bounding box center [383, 501] width 37 height 10
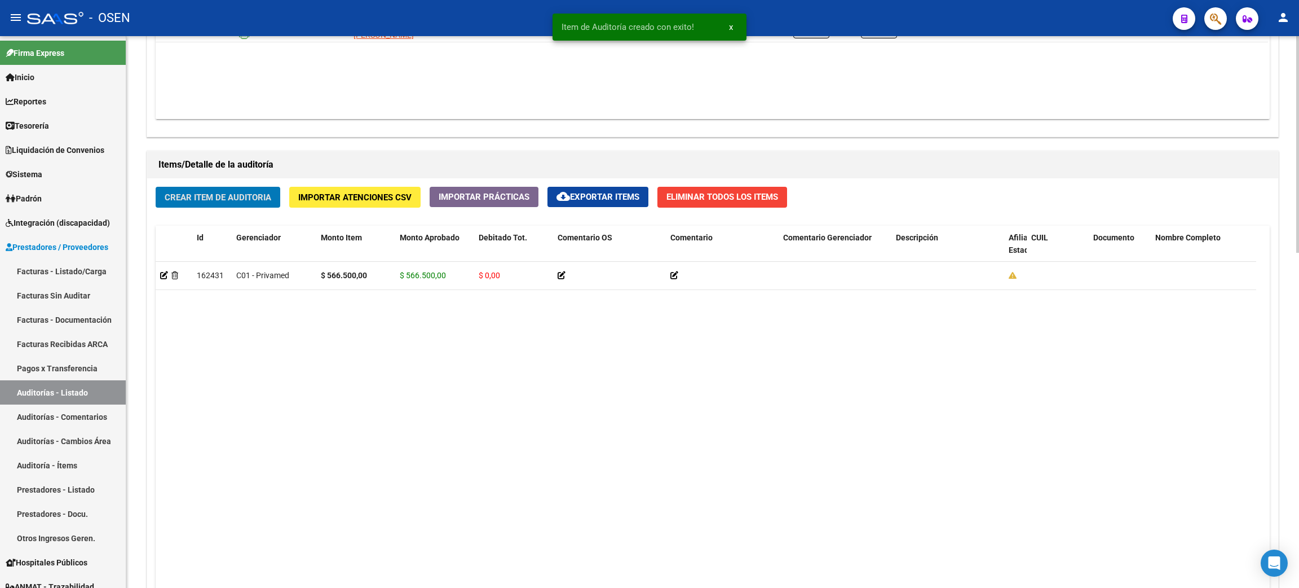
scroll to position [856, 0]
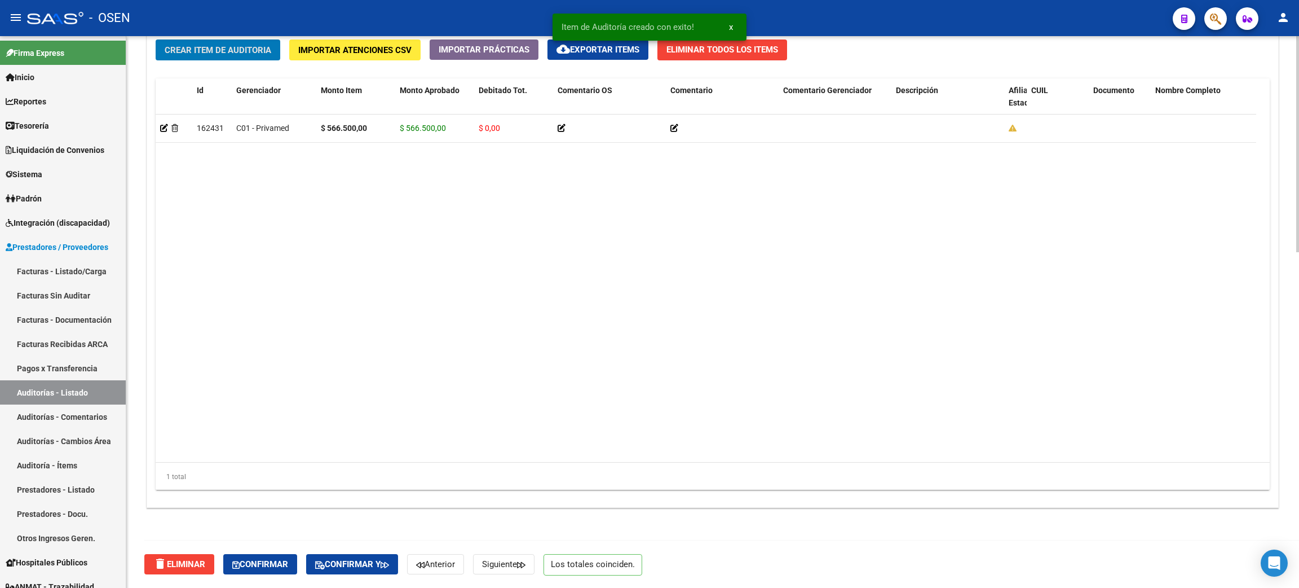
click at [263, 563] on span "Confirmar" at bounding box center [260, 564] width 56 height 10
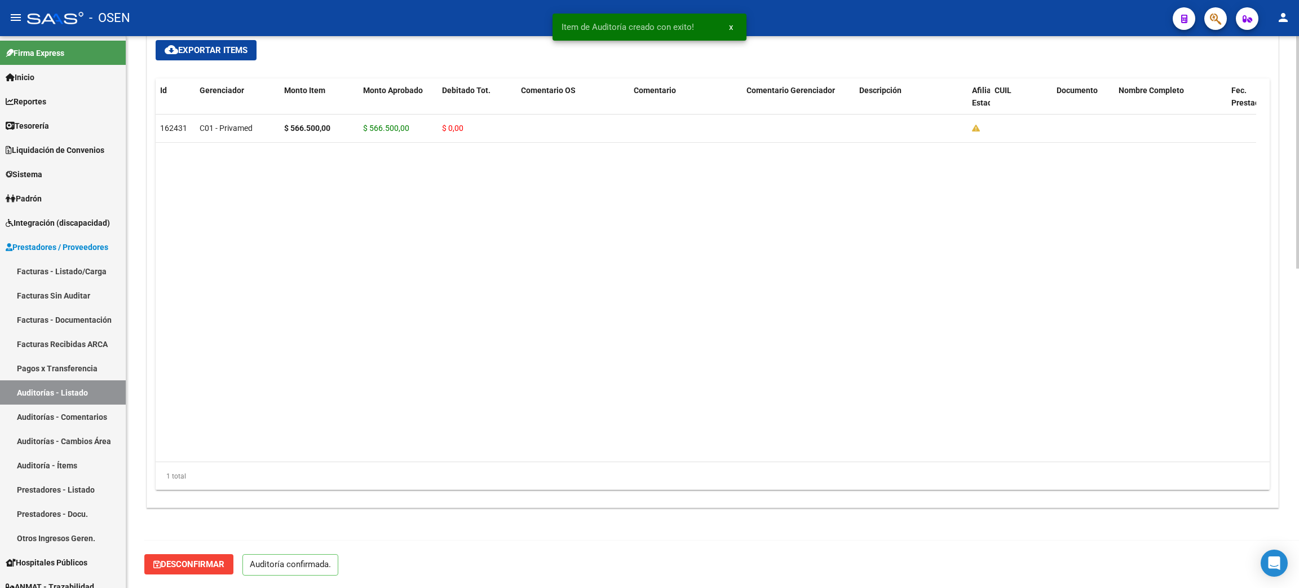
scroll to position [756, 0]
type input "202509"
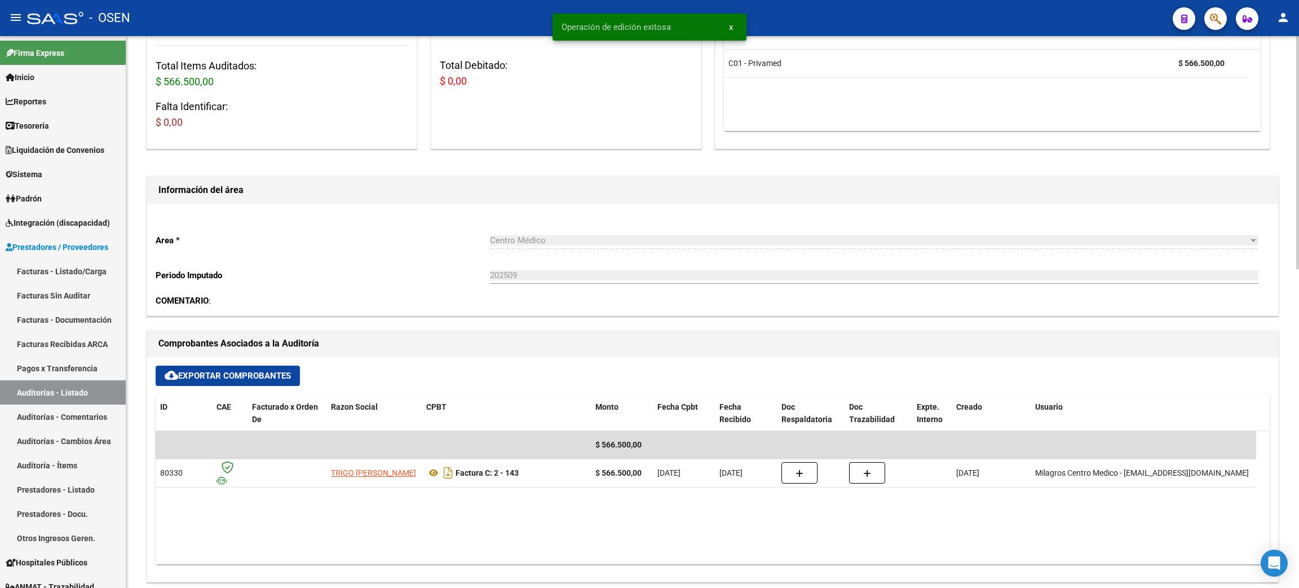
scroll to position [0, 0]
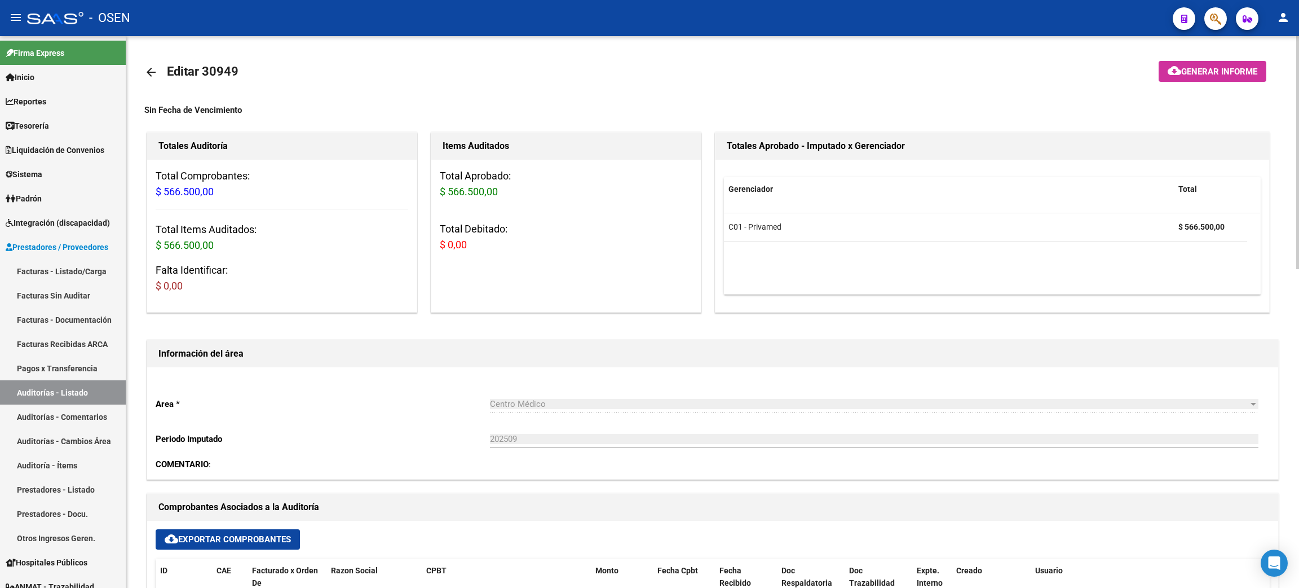
click at [146, 70] on mat-icon "arrow_back" at bounding box center [151, 72] width 14 height 14
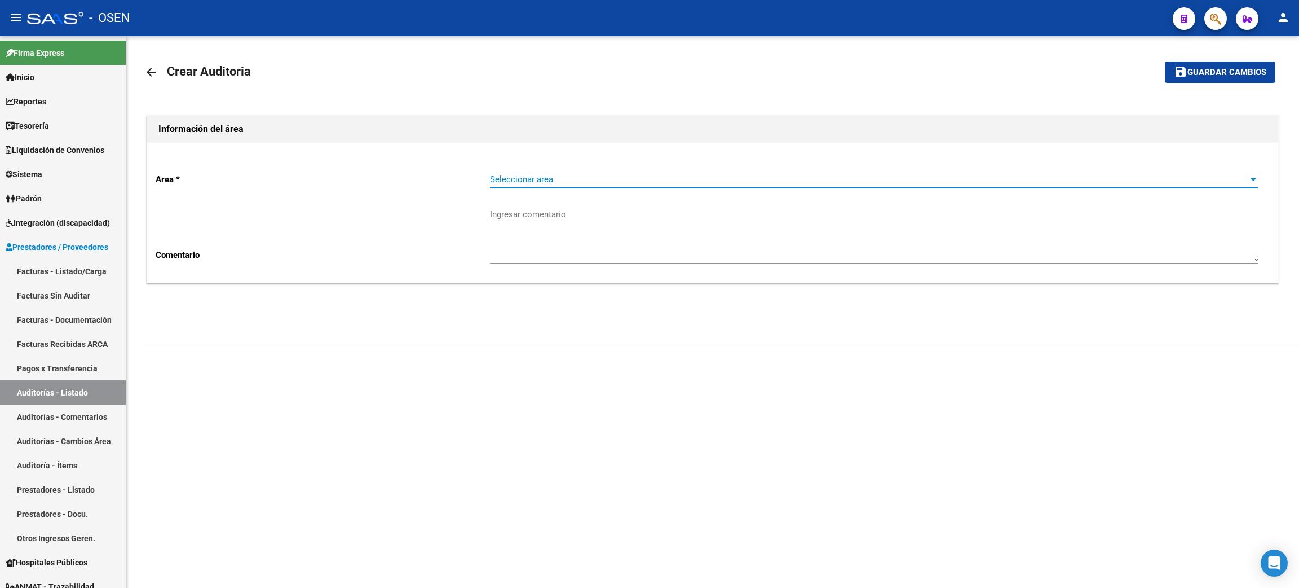
click at [535, 177] on span "Seleccionar area" at bounding box center [869, 179] width 759 height 10
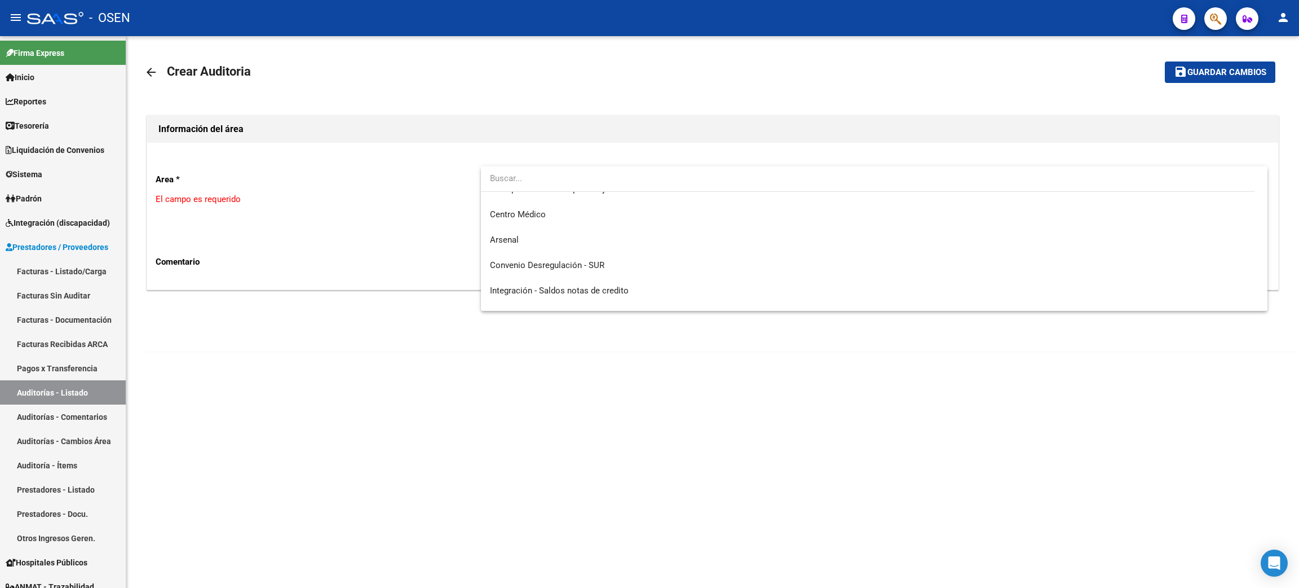
scroll to position [296, 0]
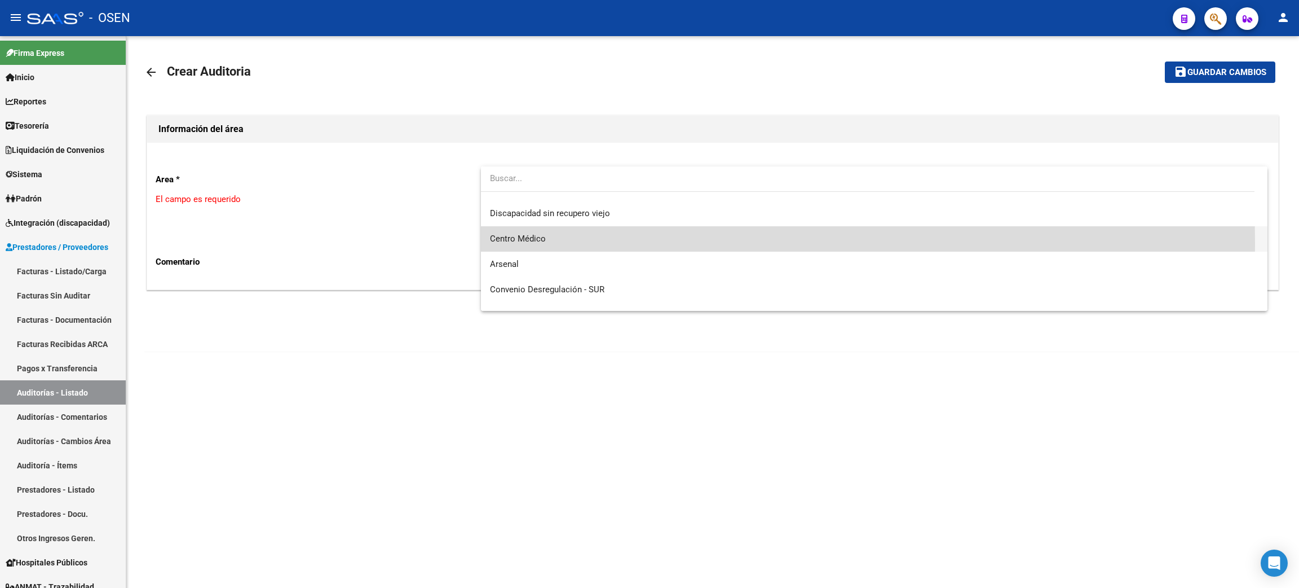
click at [544, 242] on span "Centro Médico" at bounding box center [874, 238] width 769 height 25
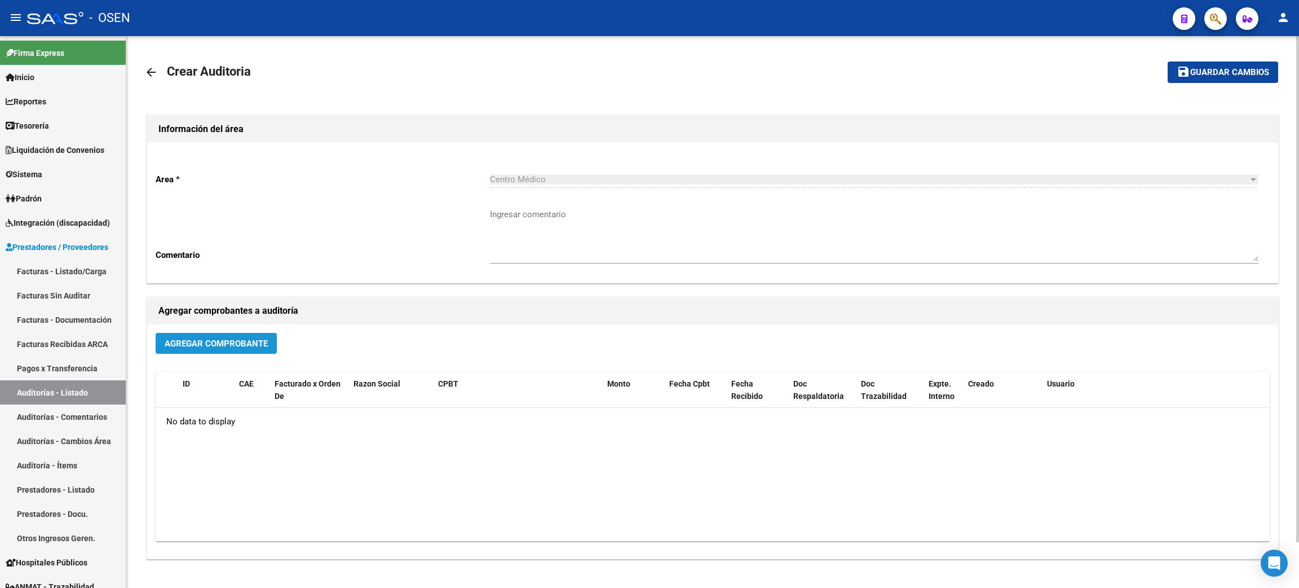
click at [252, 343] on span "Agregar Comprobante" at bounding box center [216, 343] width 103 height 10
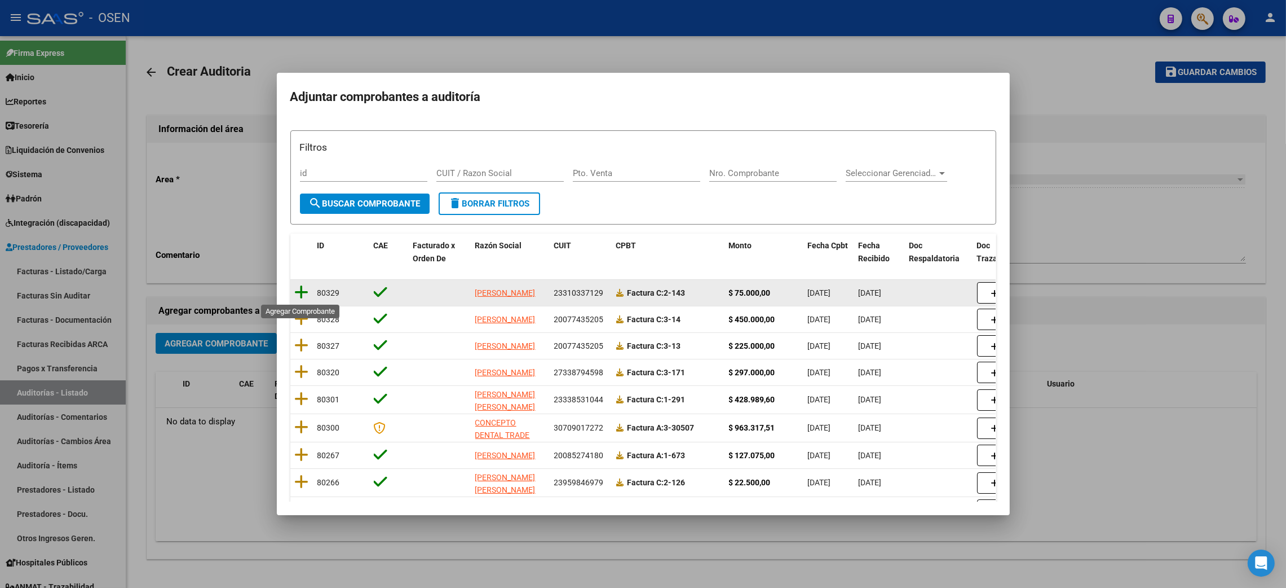
click at [303, 296] on icon at bounding box center [302, 292] width 14 height 16
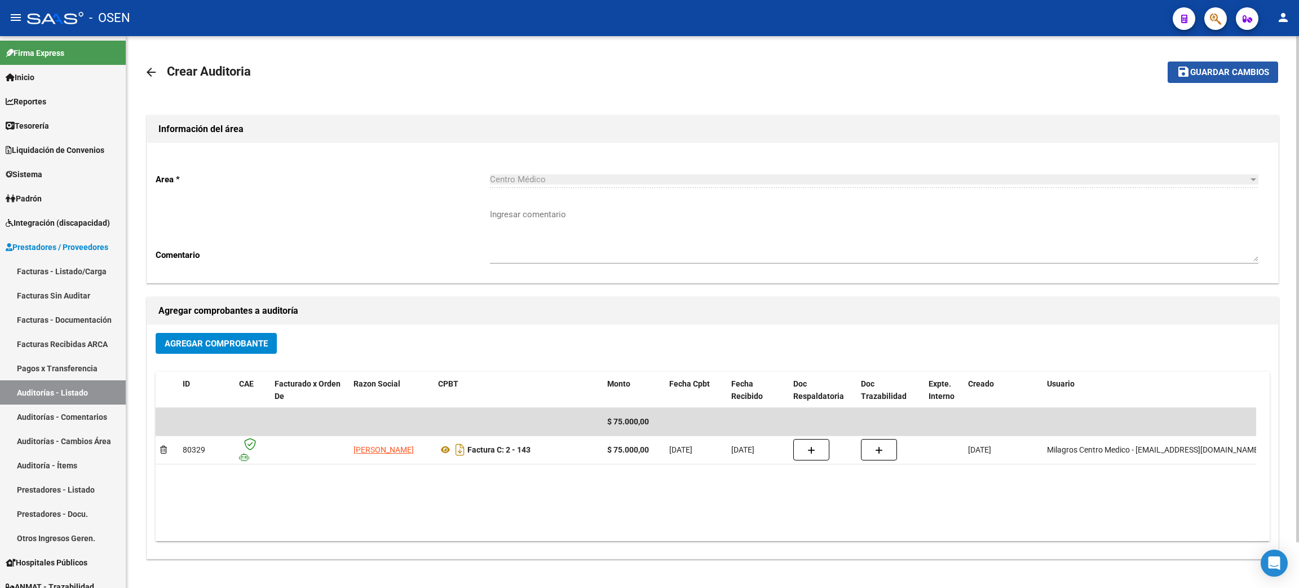
click at [1240, 70] on span "Guardar cambios" at bounding box center [1229, 73] width 79 height 10
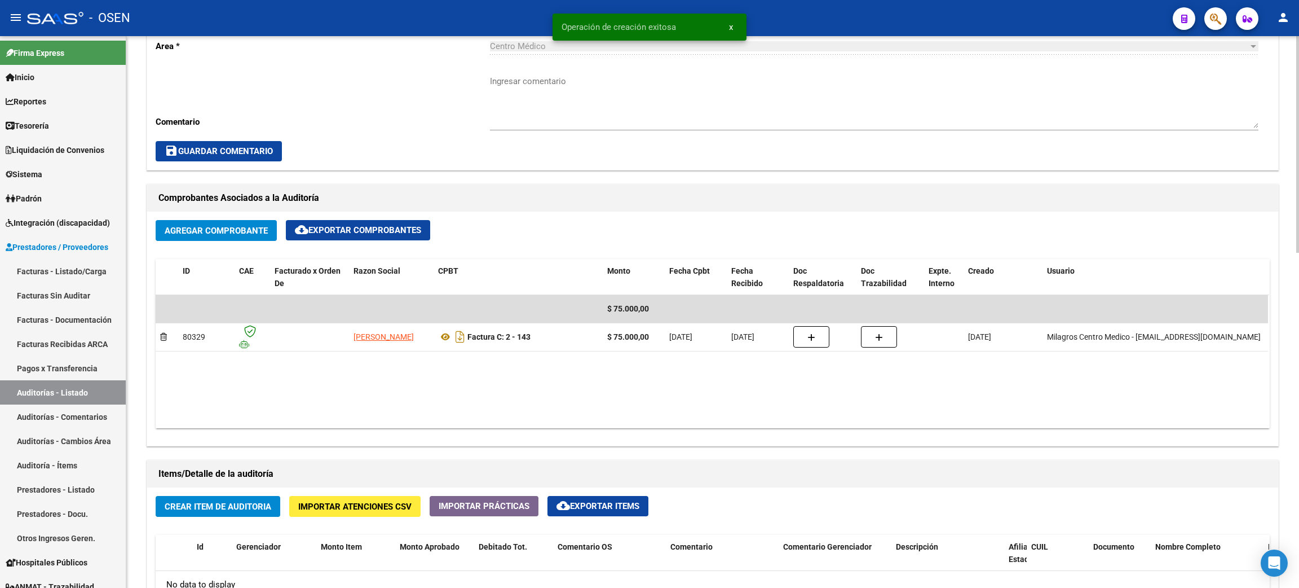
scroll to position [422, 0]
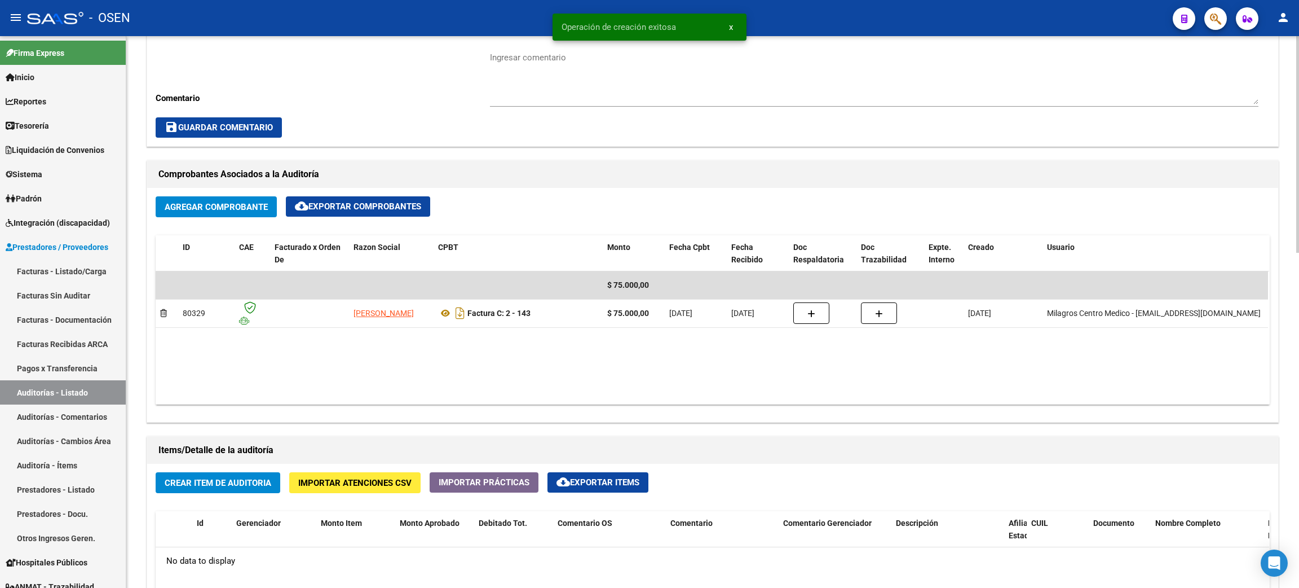
click at [219, 482] on span "Crear Item de Auditoria" at bounding box center [218, 483] width 107 height 10
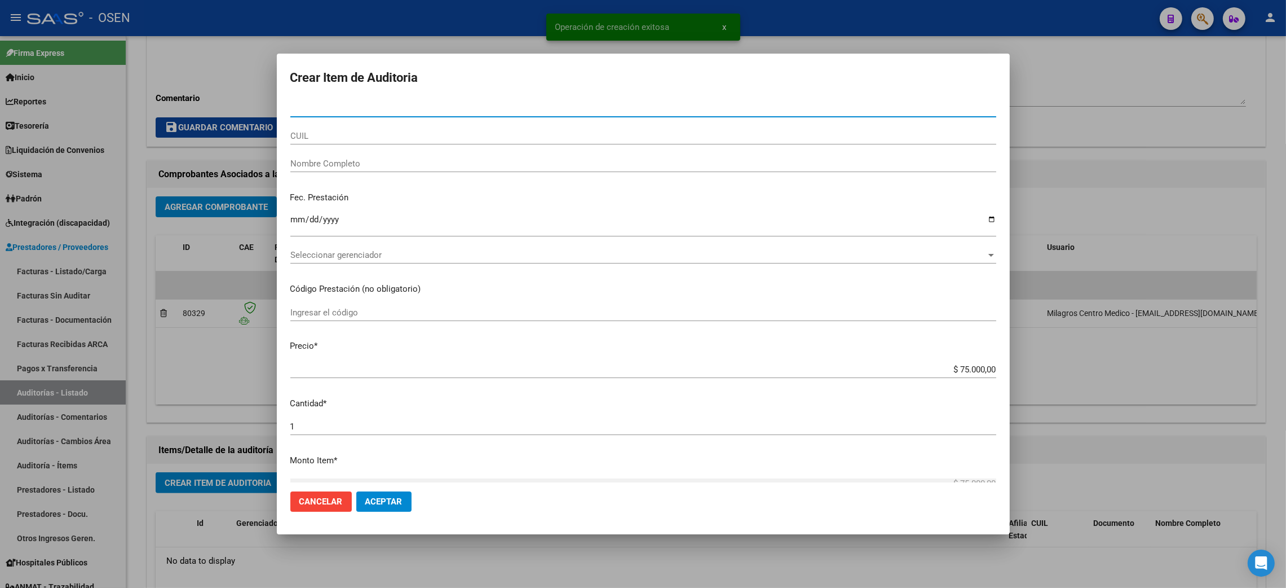
click at [348, 257] on span "Seleccionar gerenciador" at bounding box center [638, 255] width 696 height 10
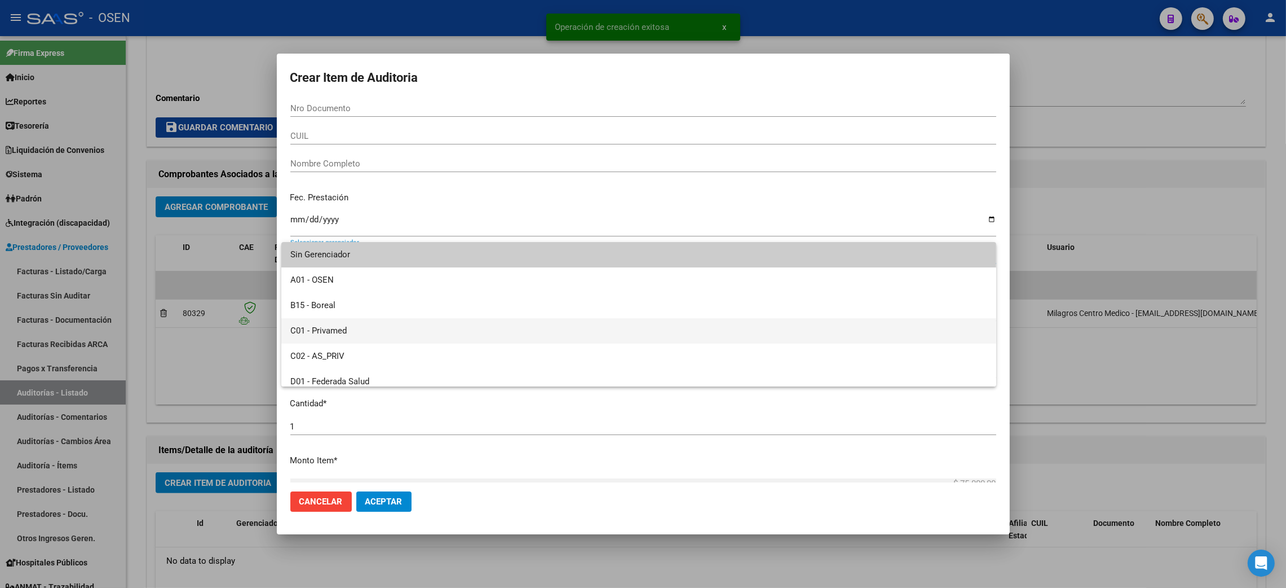
click at [331, 332] on span "C01 - Privamed" at bounding box center [638, 330] width 697 height 25
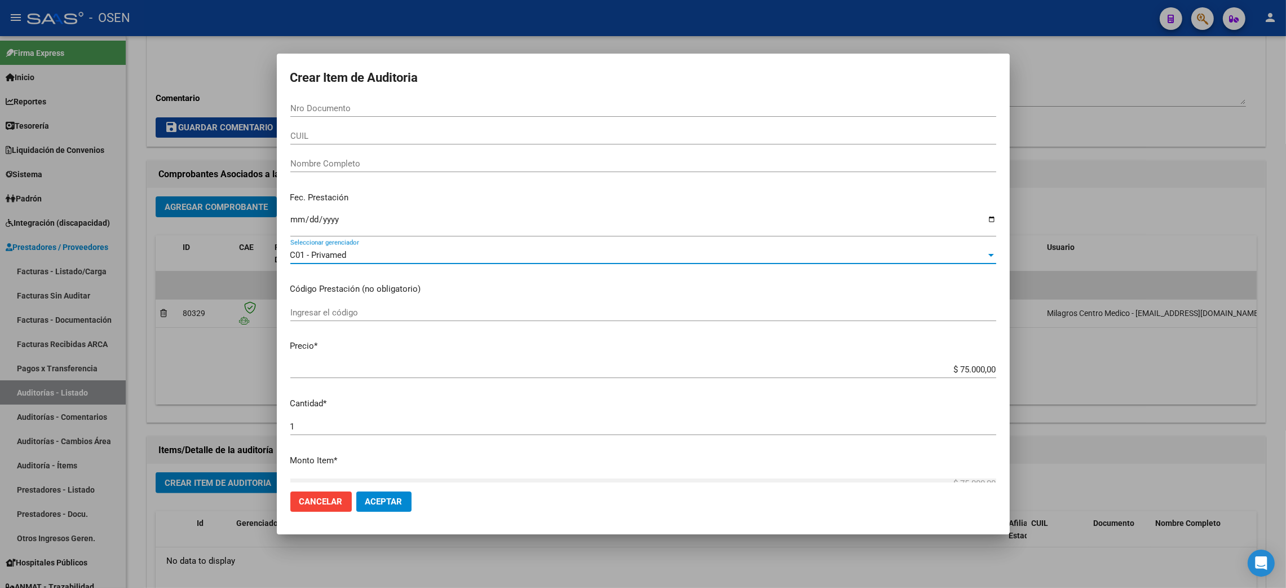
click at [375, 497] on span "Aceptar" at bounding box center [383, 501] width 37 height 10
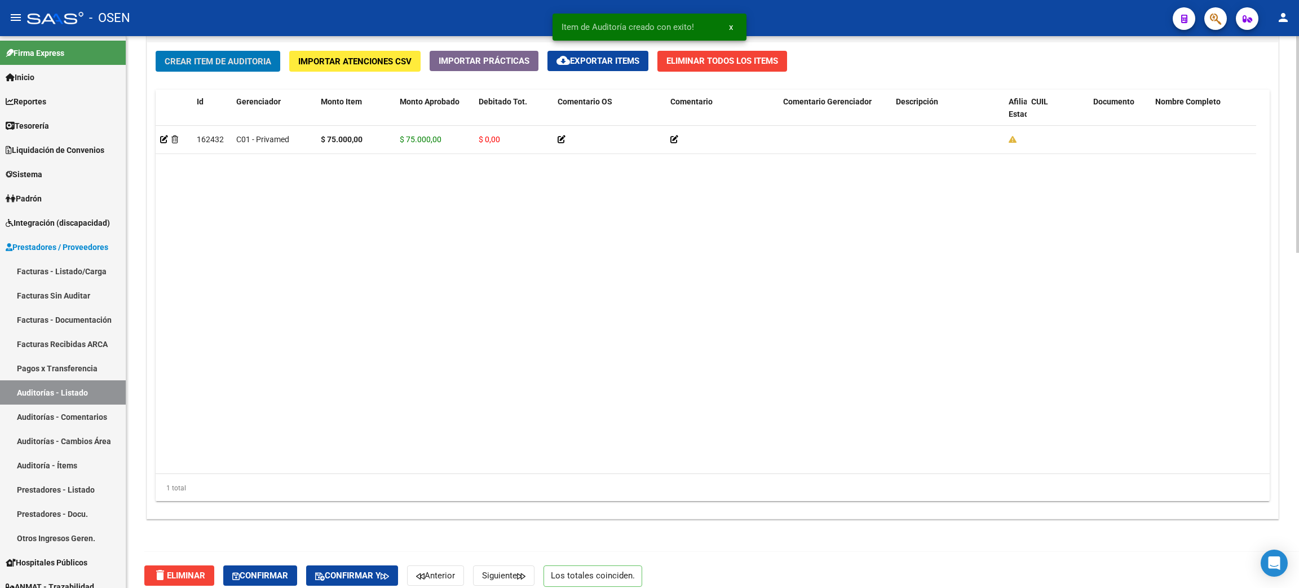
scroll to position [856, 0]
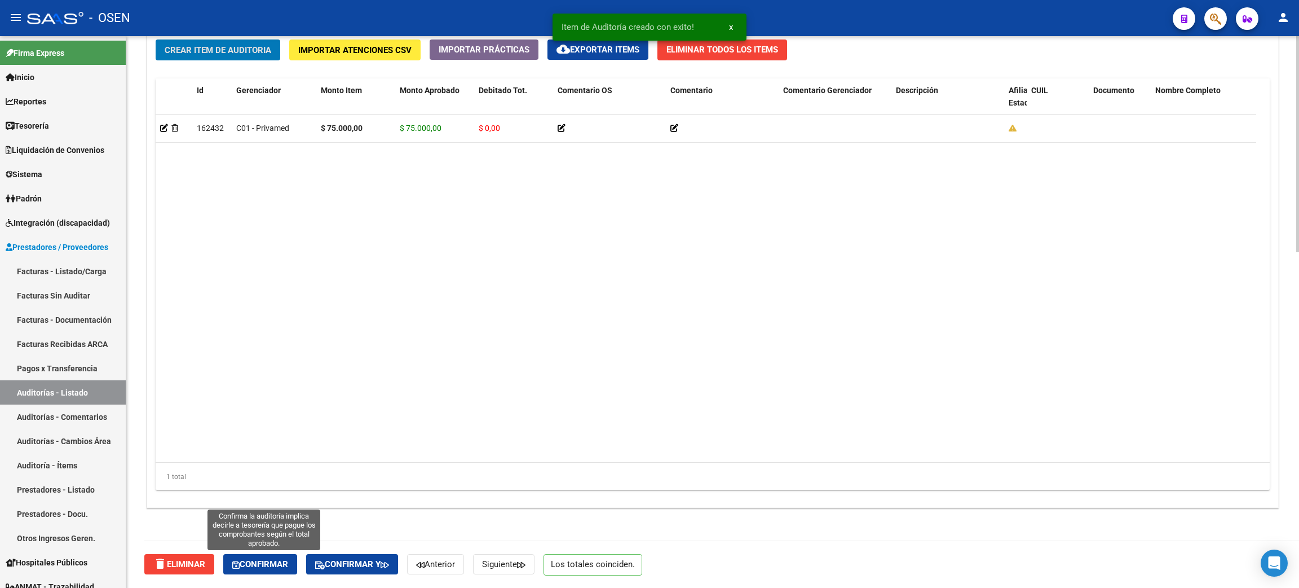
drag, startPoint x: 276, startPoint y: 565, endPoint x: 391, endPoint y: 545, distance: 116.3
click at [276, 564] on span "Confirmar" at bounding box center [260, 564] width 56 height 10
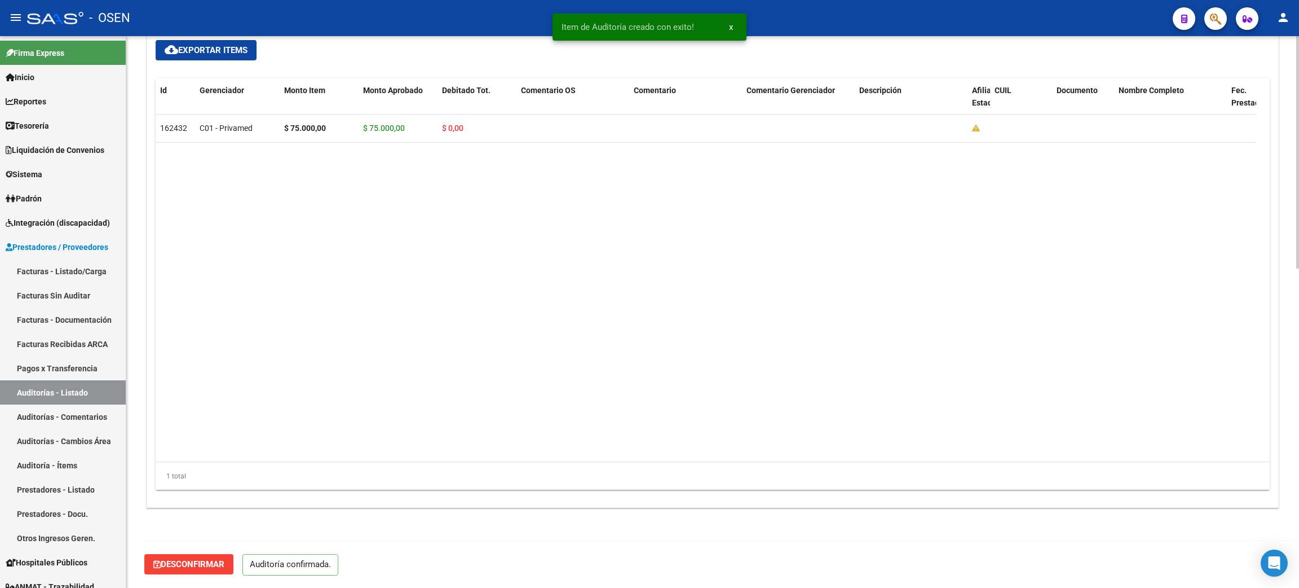
scroll to position [756, 0]
type input "202509"
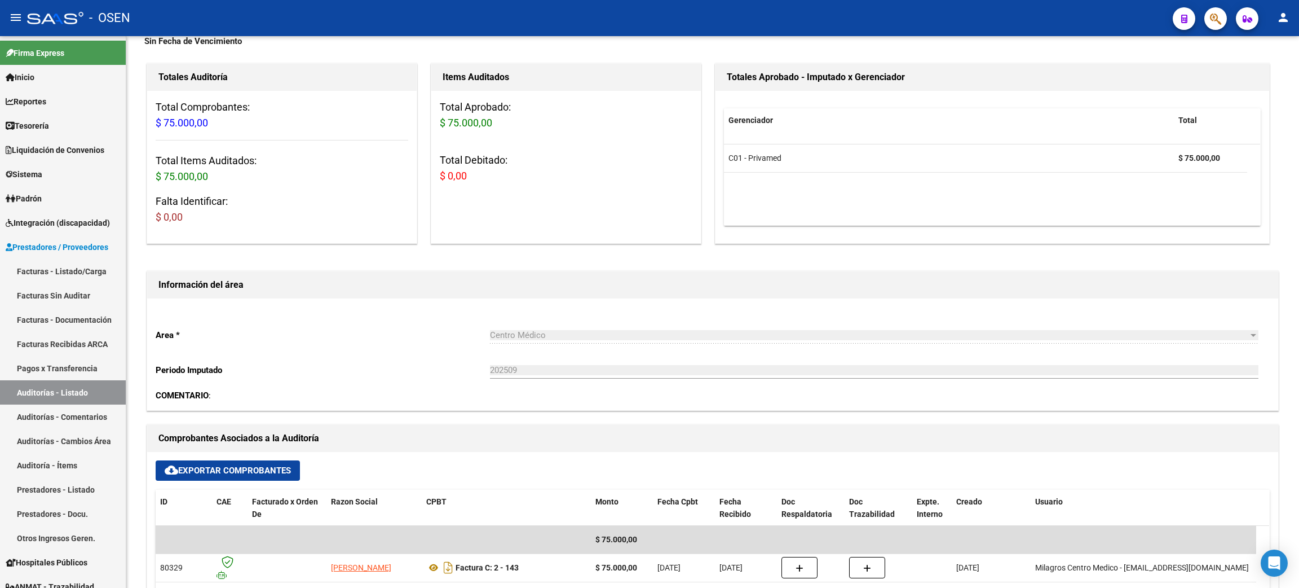
scroll to position [0, 0]
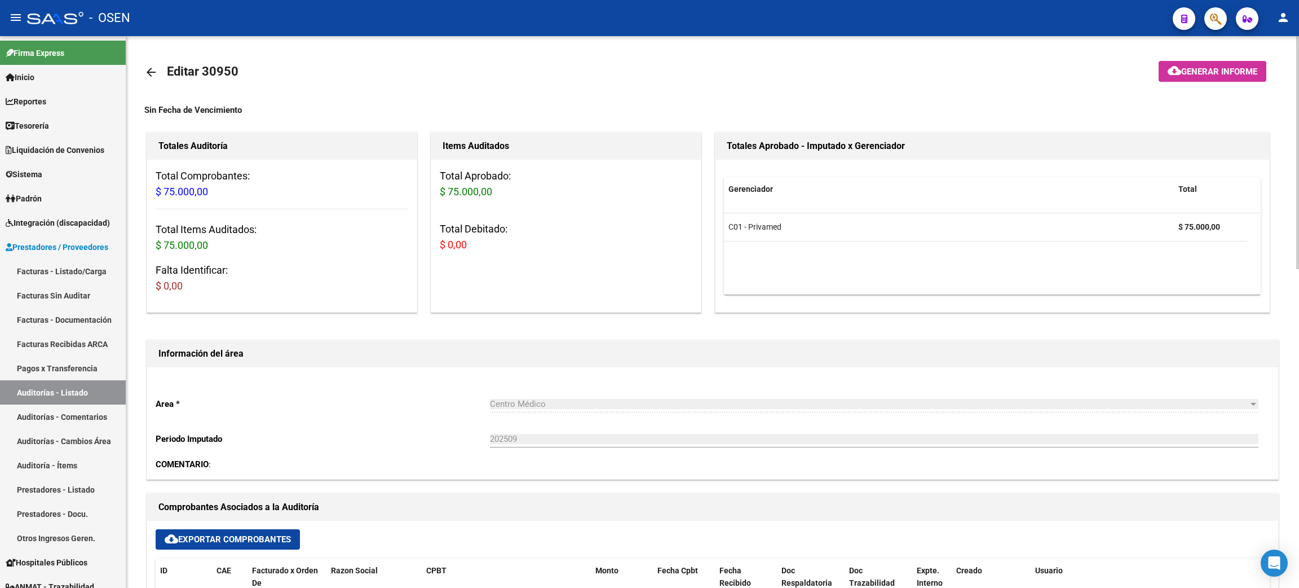
click at [147, 73] on mat-icon "arrow_back" at bounding box center [151, 72] width 14 height 14
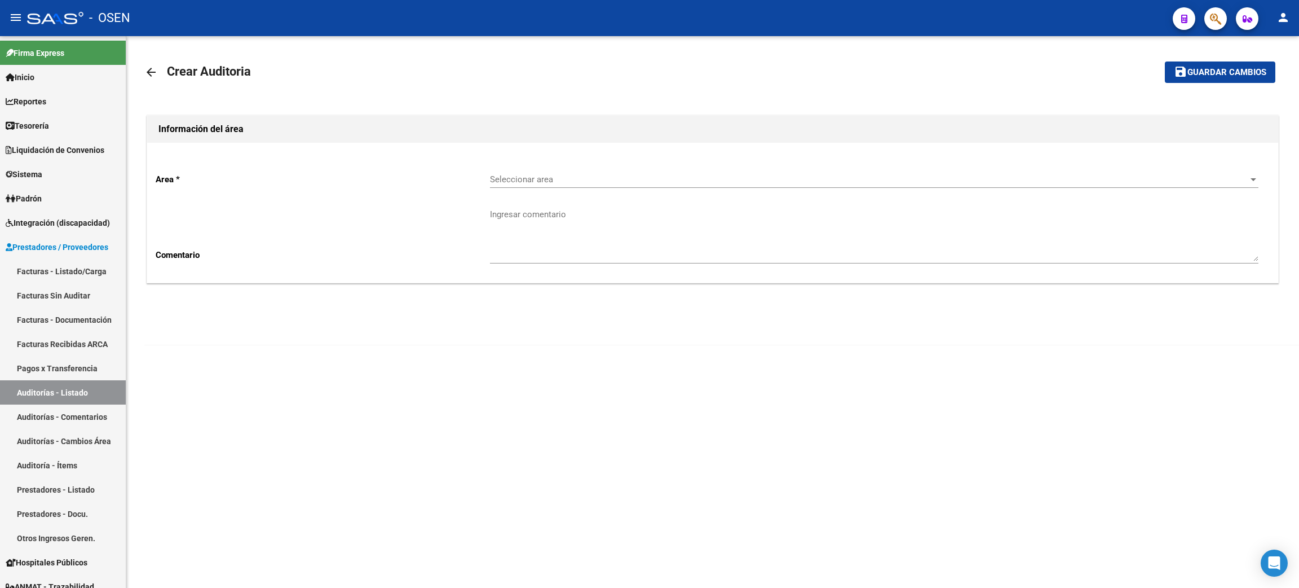
click at [563, 175] on span "Seleccionar area" at bounding box center [869, 179] width 759 height 10
click at [544, 284] on span "Centro Médico" at bounding box center [518, 281] width 56 height 10
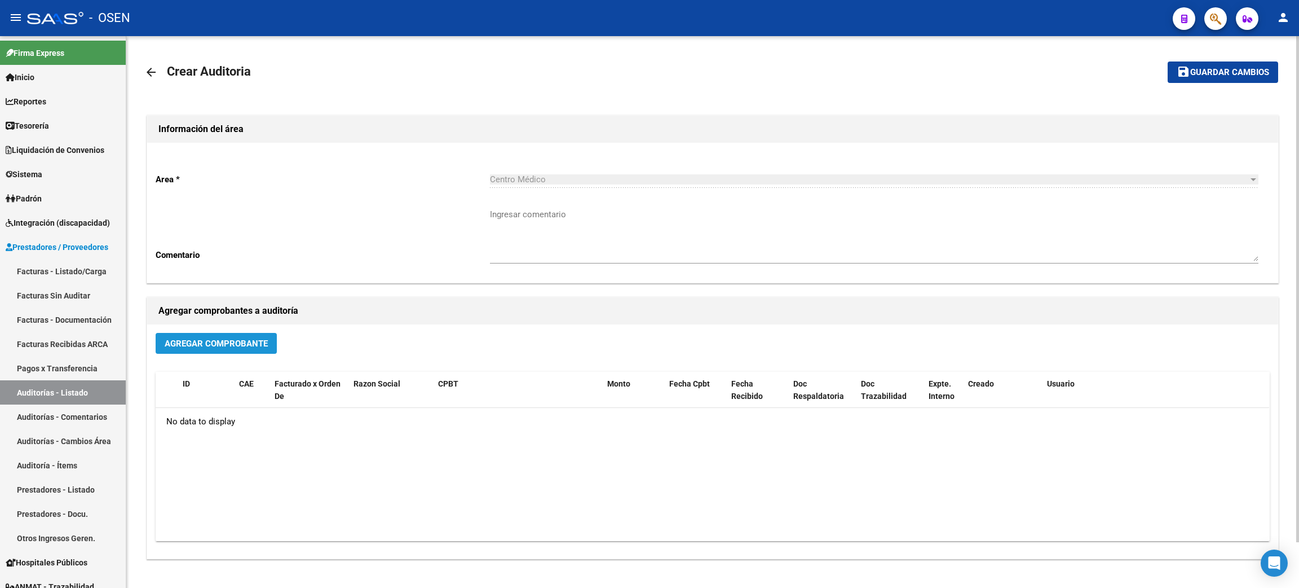
click at [228, 346] on span "Agregar Comprobante" at bounding box center [216, 343] width 103 height 10
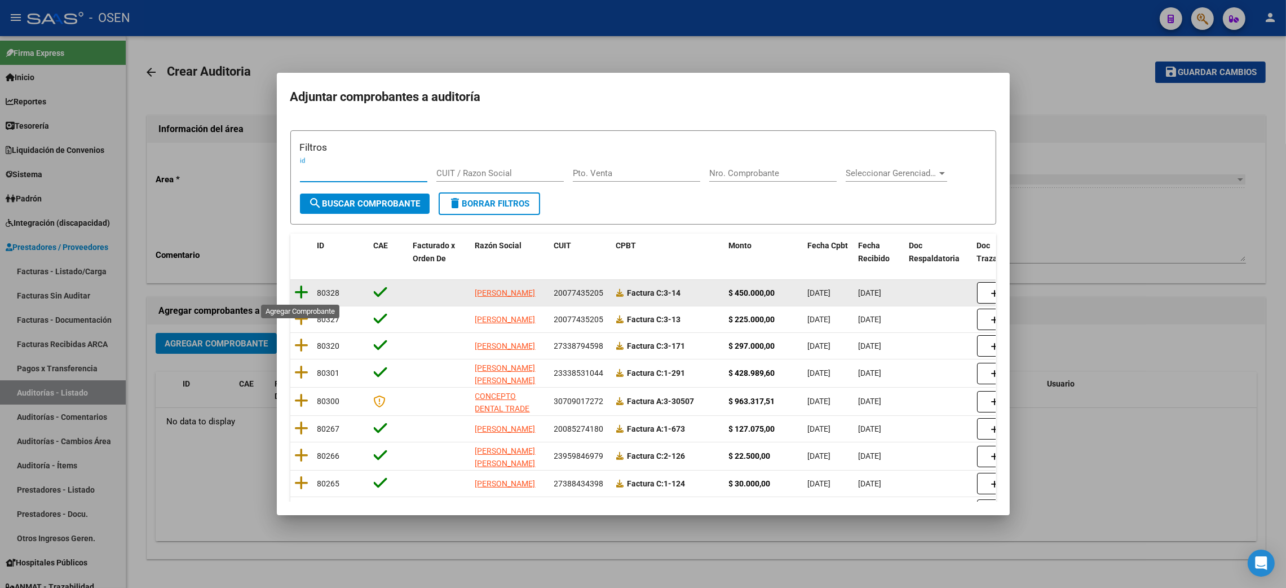
click at [304, 294] on icon at bounding box center [302, 292] width 14 height 16
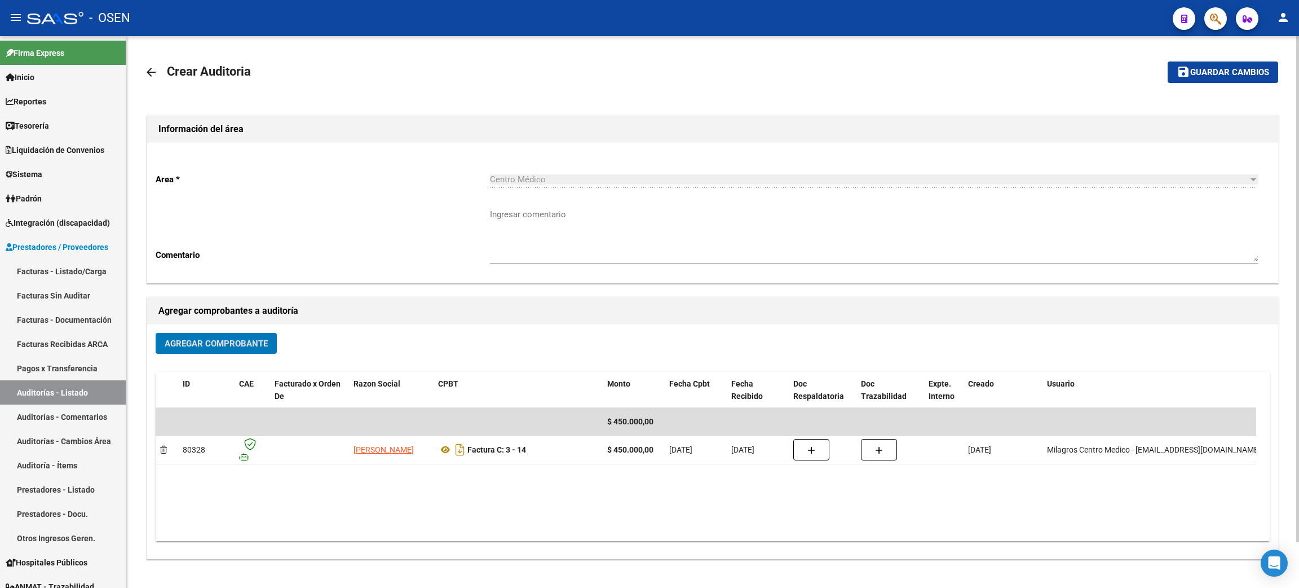
click at [1190, 71] on mat-icon "save" at bounding box center [1184, 72] width 14 height 14
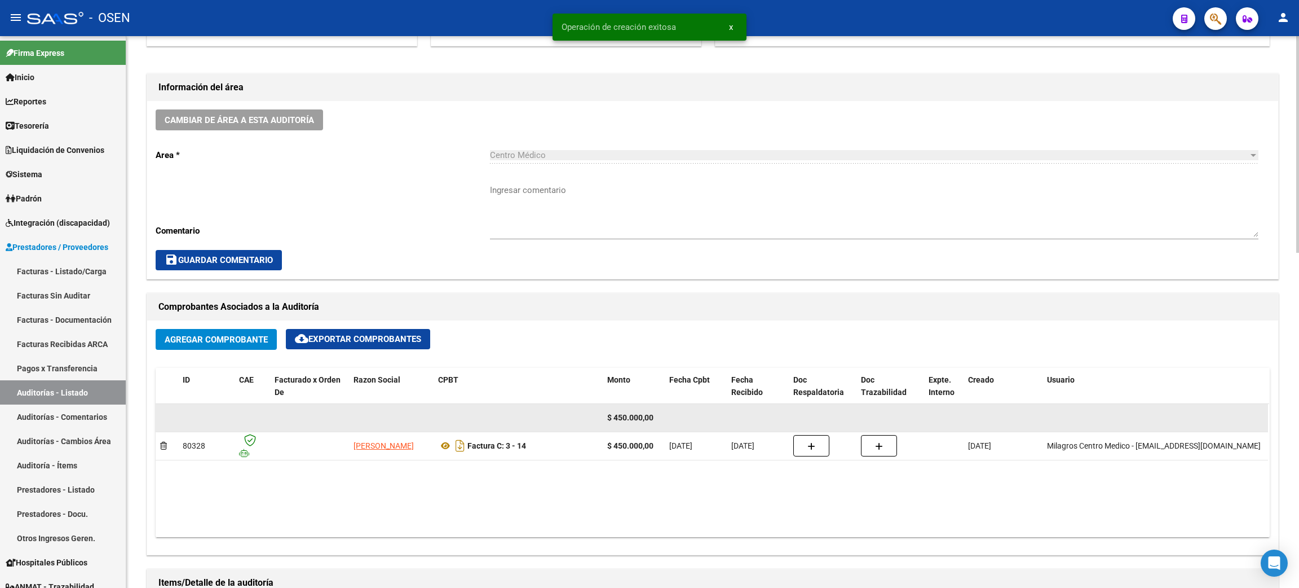
scroll to position [422, 0]
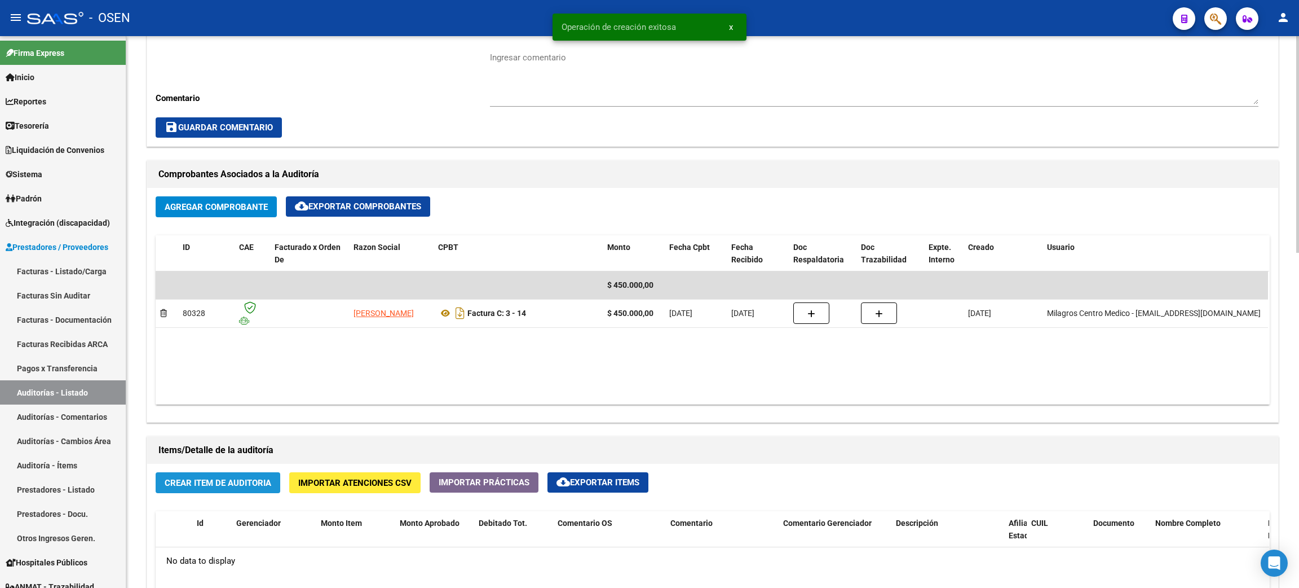
click at [224, 482] on span "Crear Item de Auditoria" at bounding box center [218, 483] width 107 height 10
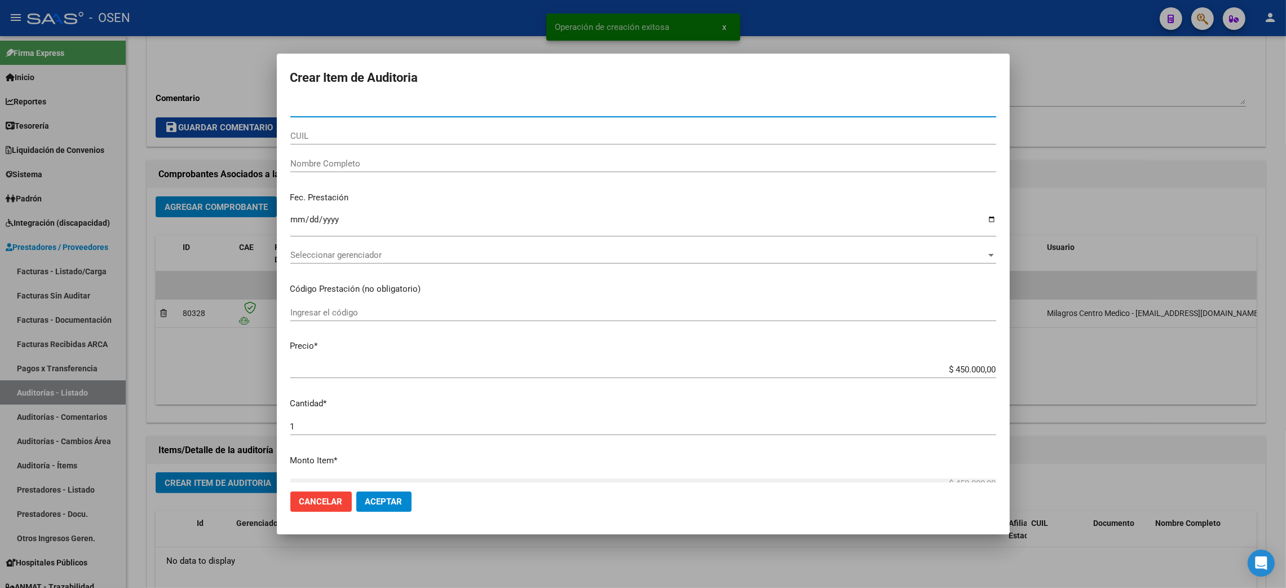
click at [383, 260] on div "Seleccionar gerenciador Seleccionar gerenciador" at bounding box center [643, 254] width 706 height 17
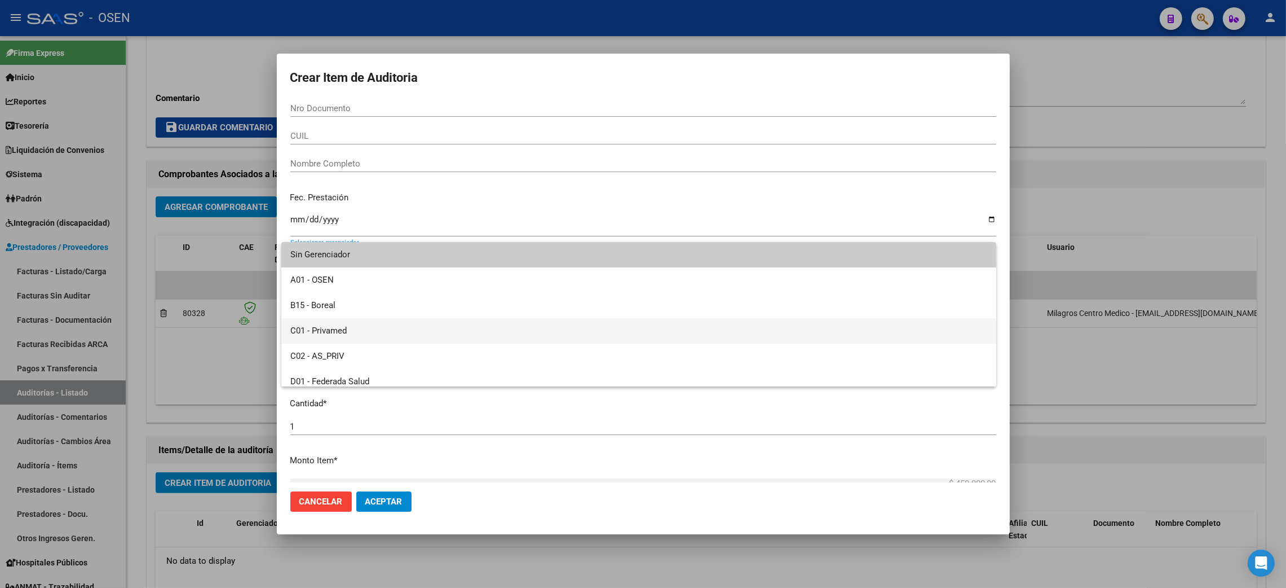
click at [333, 324] on span "C01 - Privamed" at bounding box center [638, 330] width 697 height 25
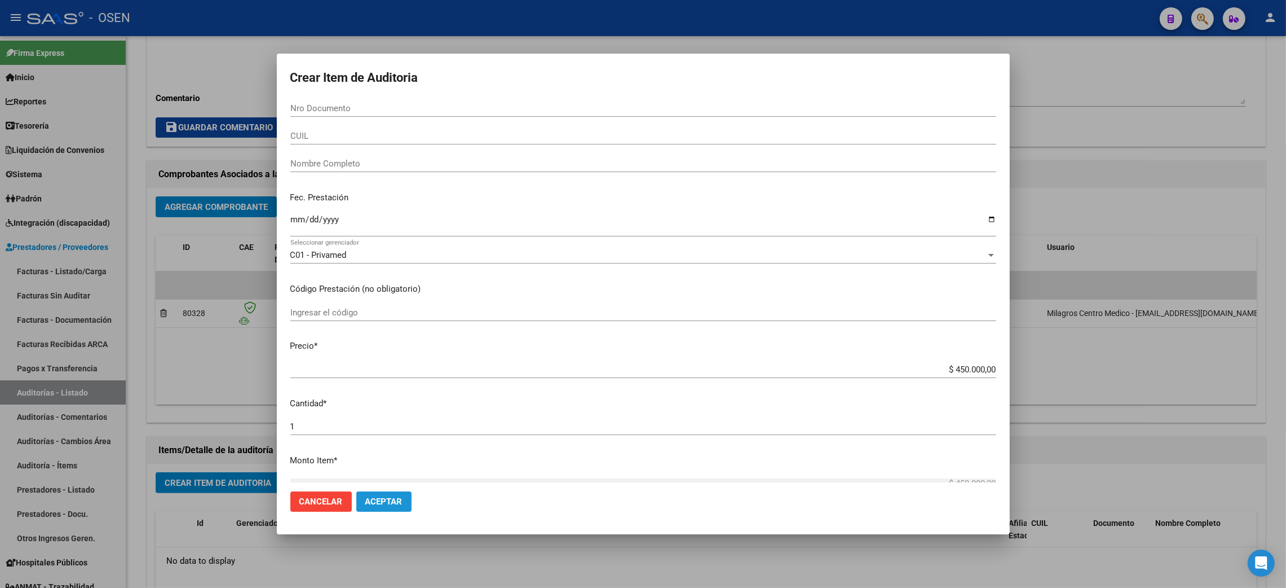
click at [384, 502] on span "Aceptar" at bounding box center [383, 501] width 37 height 10
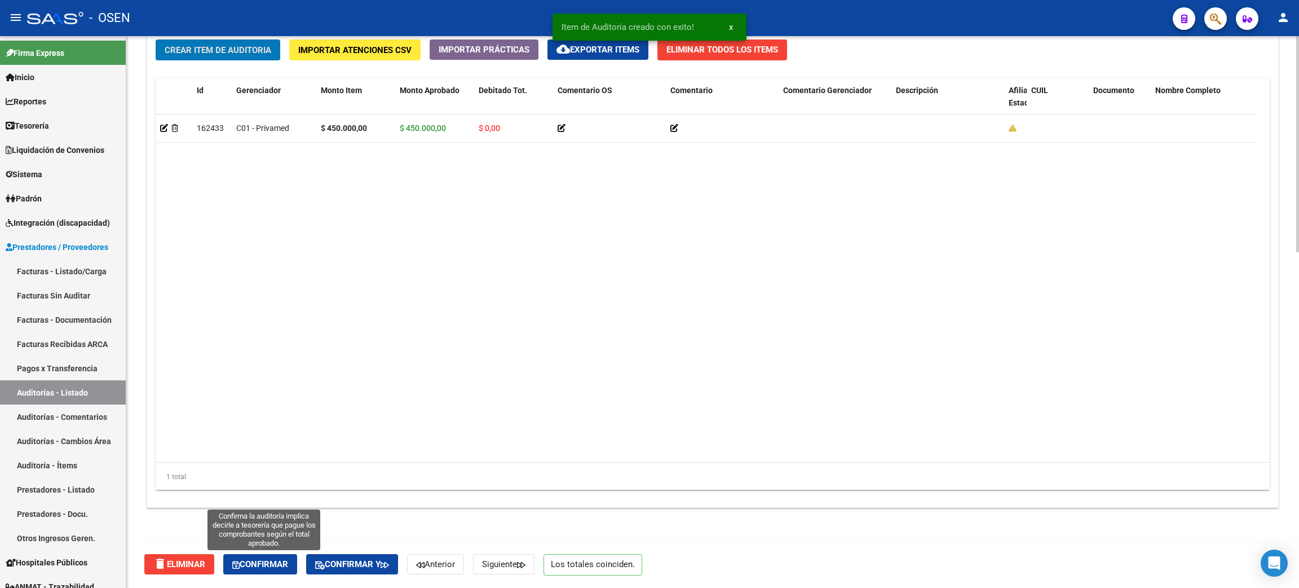
click at [242, 563] on span "Confirmar" at bounding box center [260, 564] width 56 height 10
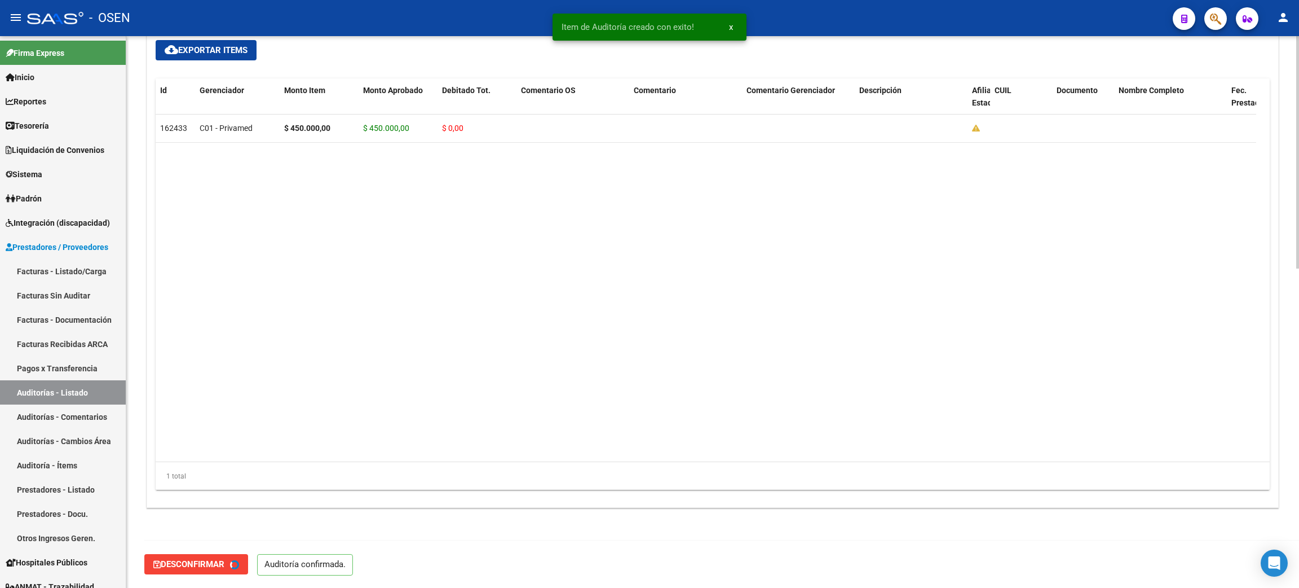
type input "202509"
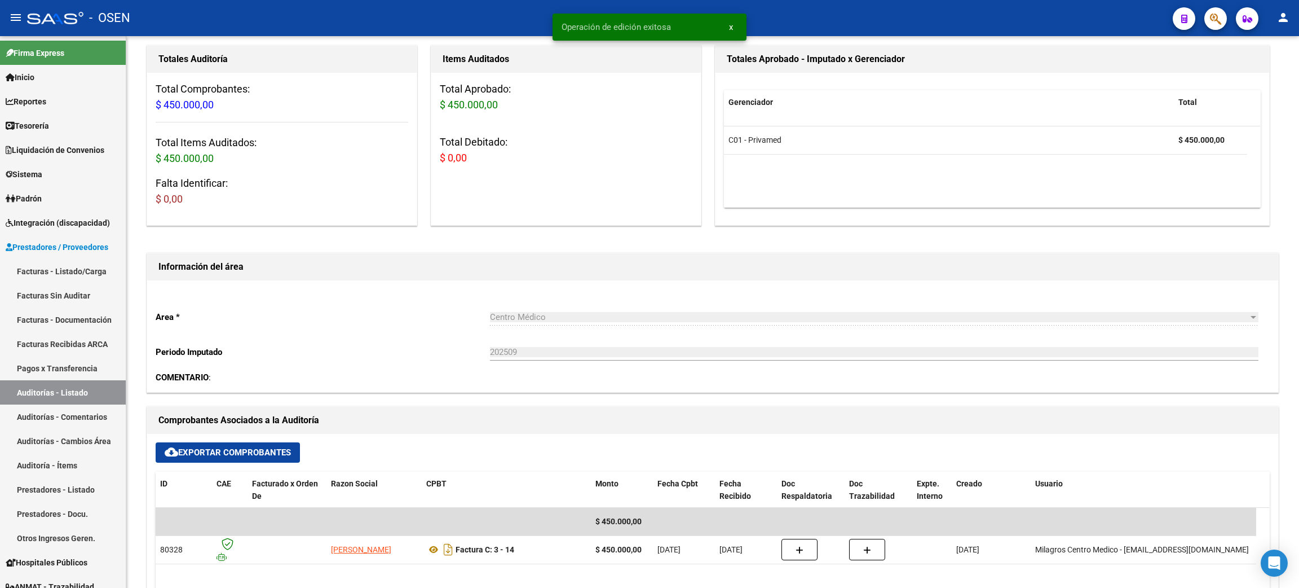
scroll to position [0, 0]
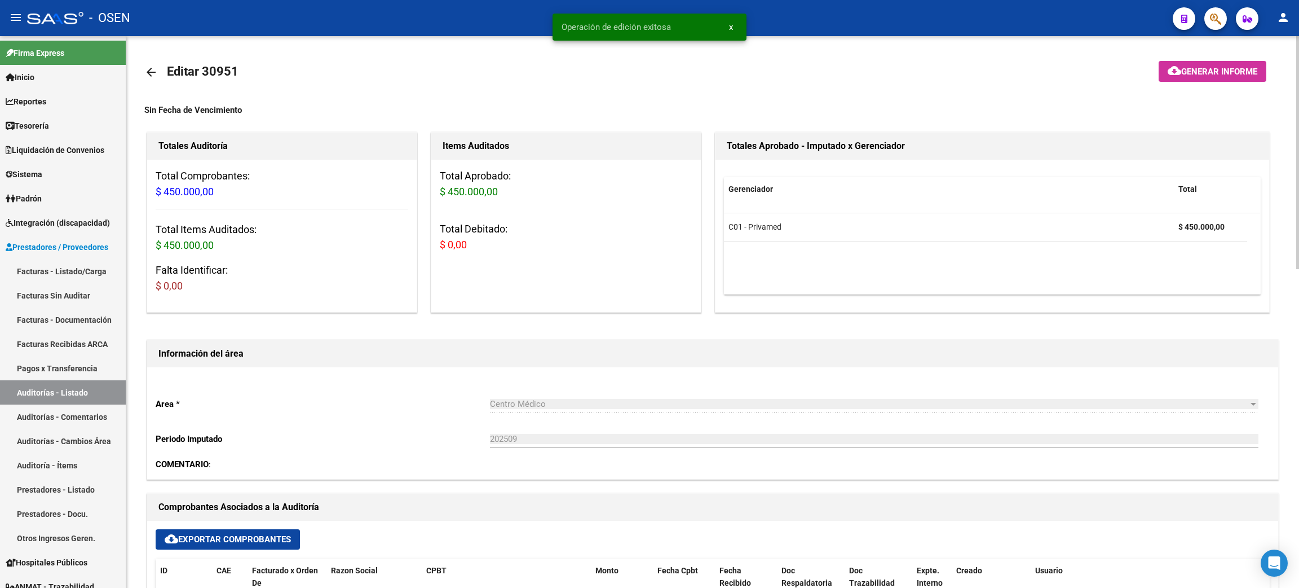
click at [147, 69] on mat-icon "arrow_back" at bounding box center [151, 72] width 14 height 14
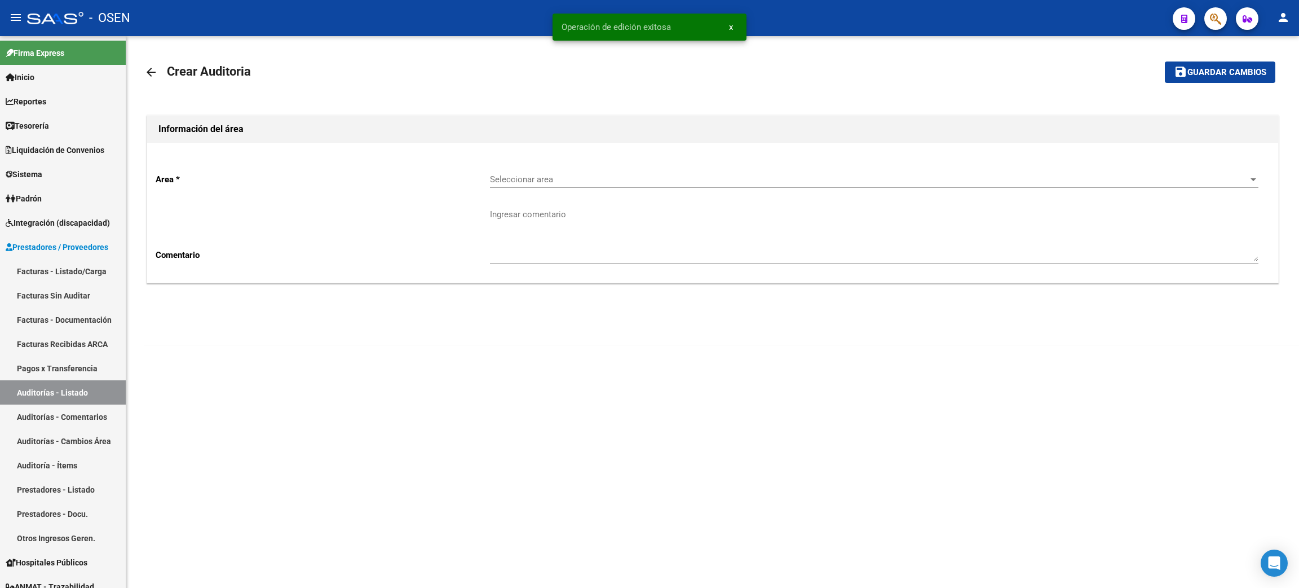
click at [587, 184] on span "Seleccionar area" at bounding box center [869, 179] width 759 height 10
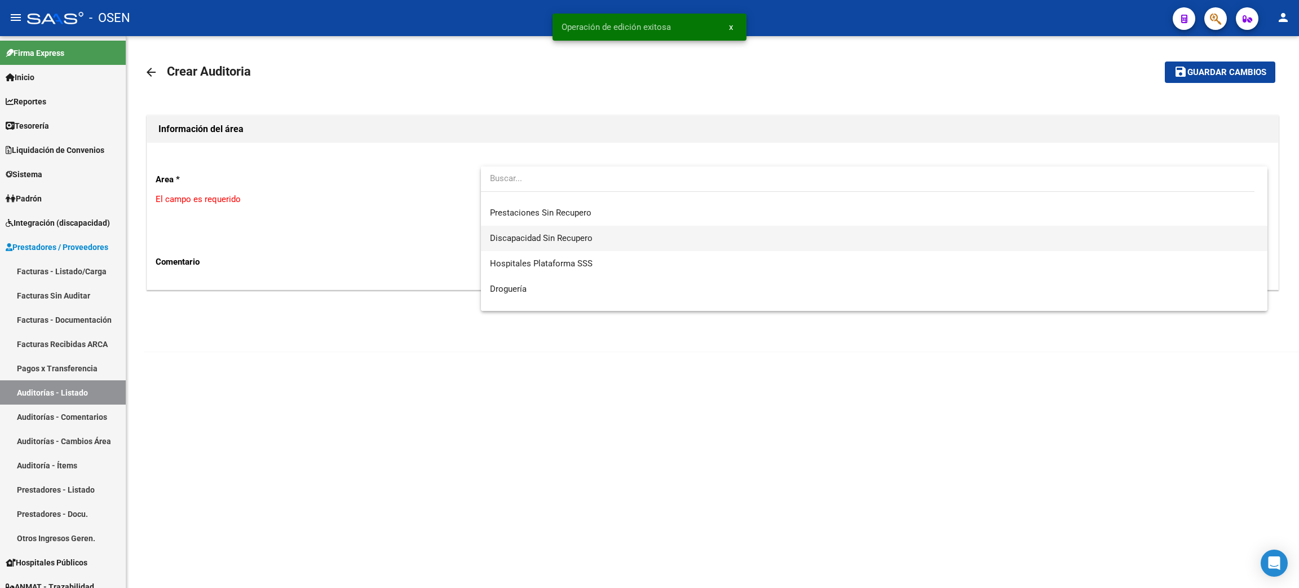
scroll to position [253, 0]
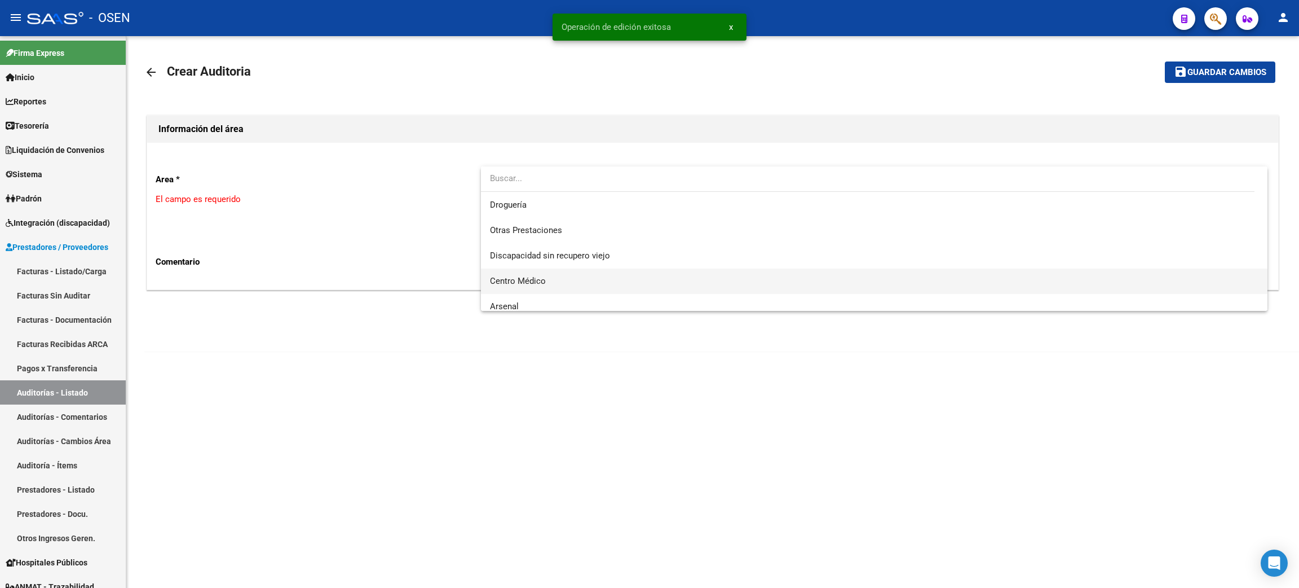
click at [558, 280] on span "Centro Médico" at bounding box center [874, 280] width 769 height 25
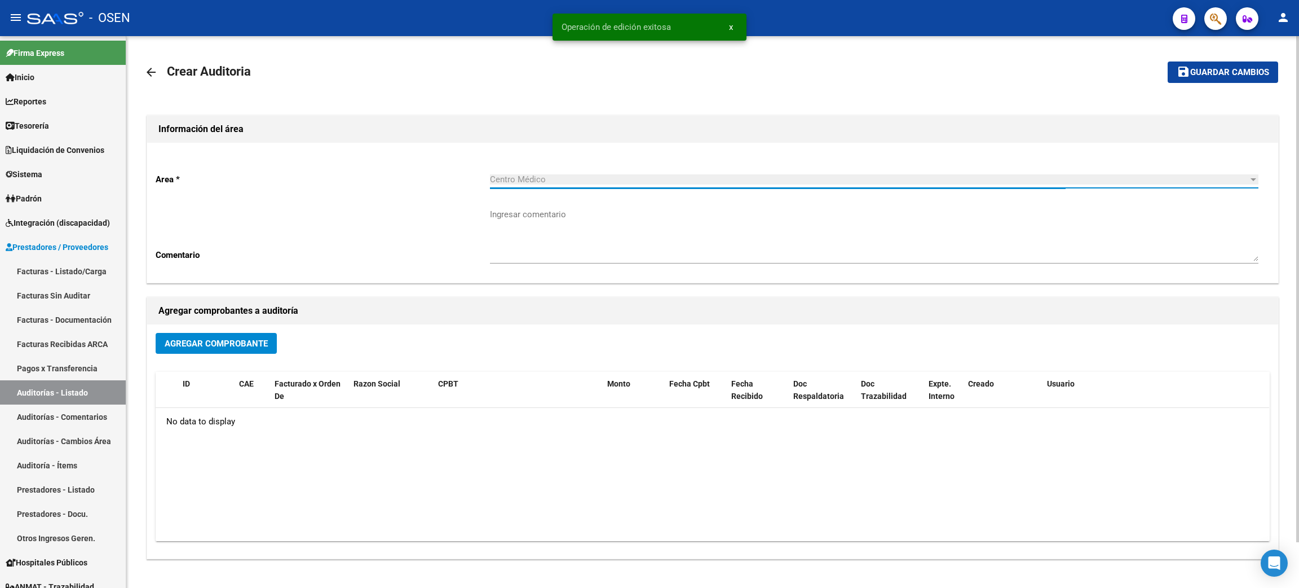
click at [177, 343] on span "Agregar Comprobante" at bounding box center [216, 343] width 103 height 10
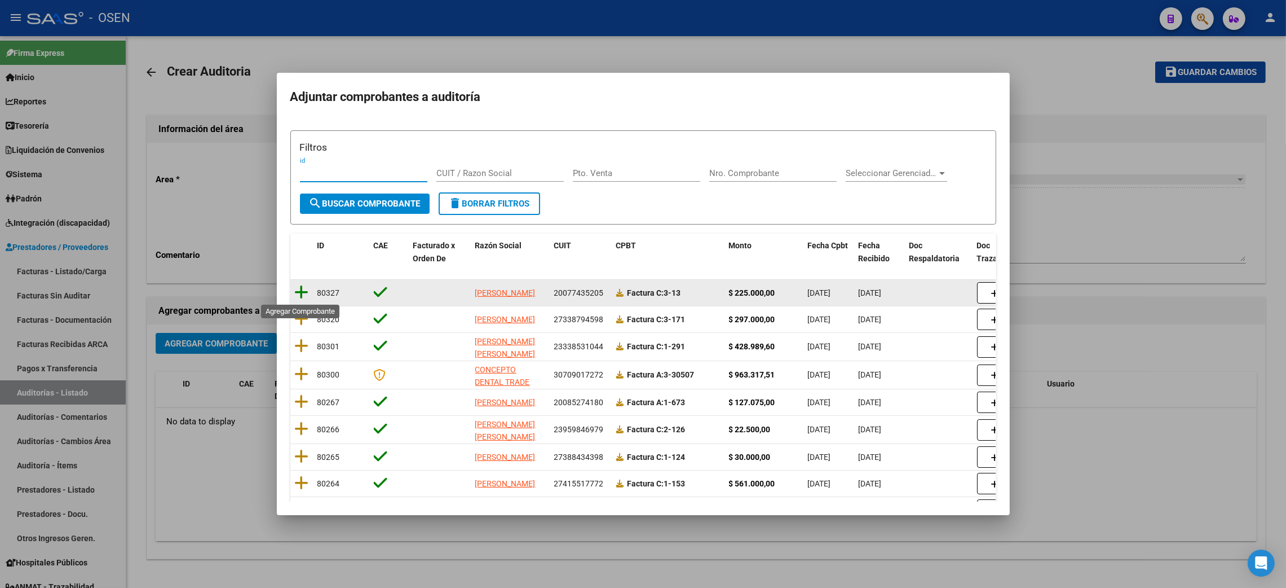
click at [301, 290] on icon at bounding box center [302, 292] width 14 height 16
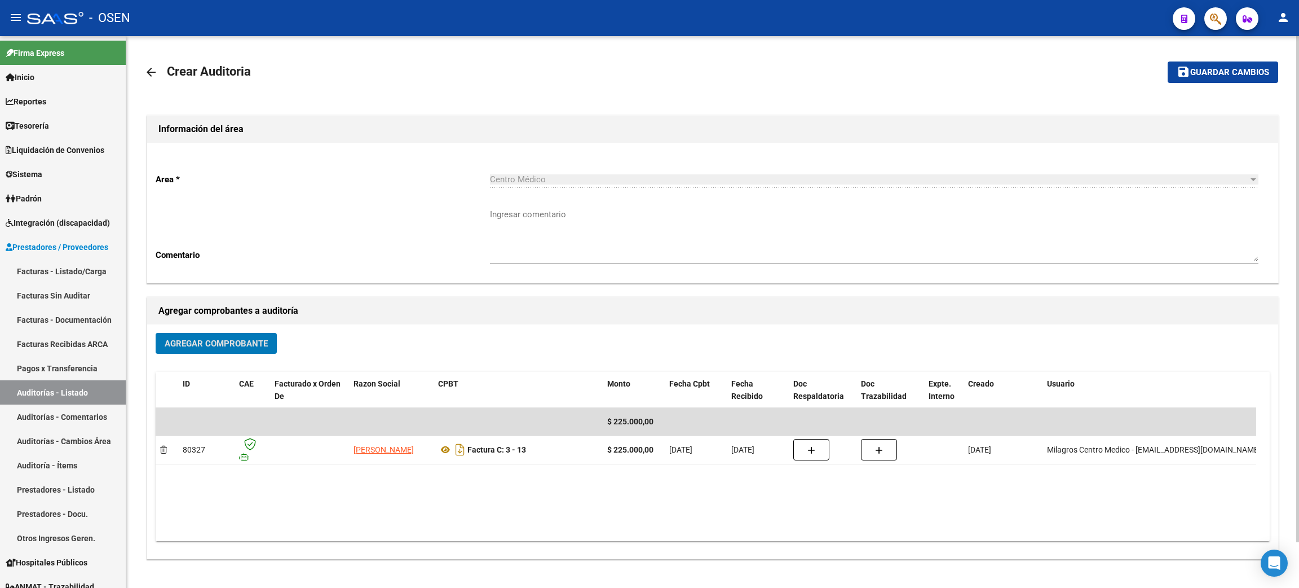
click at [1207, 73] on span "Guardar cambios" at bounding box center [1229, 73] width 79 height 10
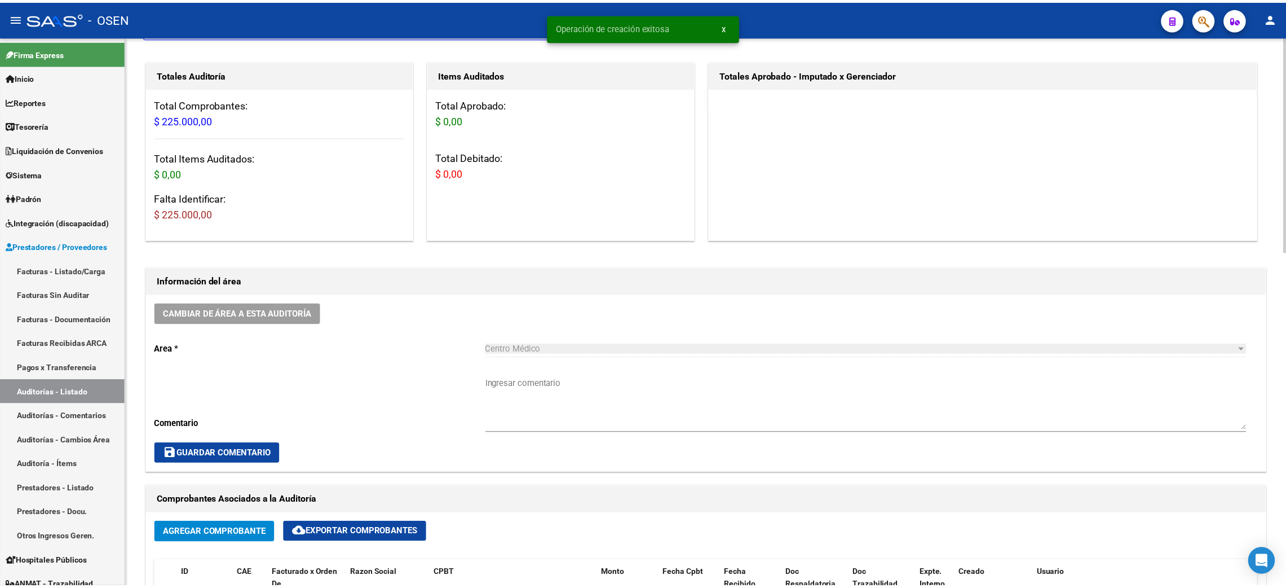
scroll to position [592, 0]
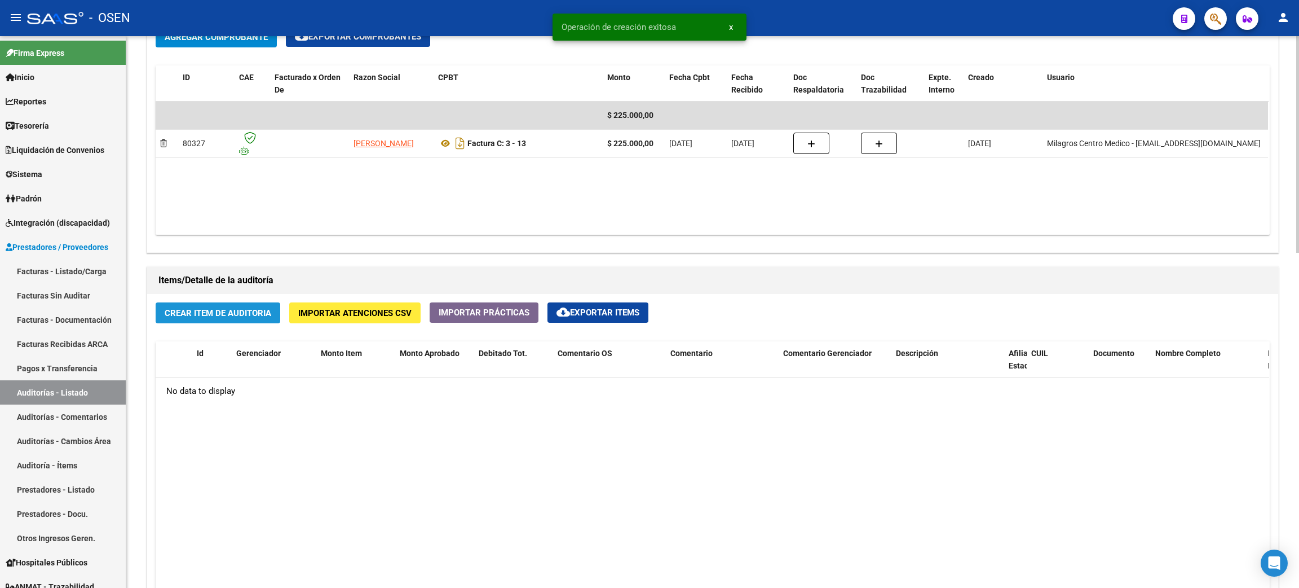
click at [222, 317] on span "Crear Item de Auditoria" at bounding box center [218, 313] width 107 height 10
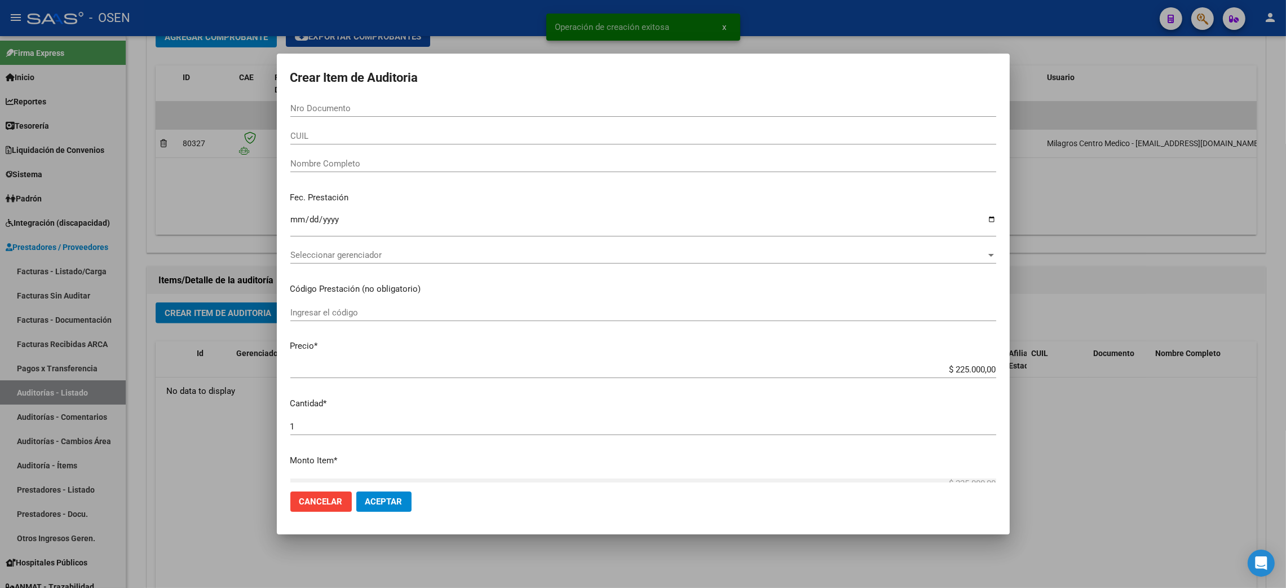
click at [332, 249] on div "Seleccionar gerenciador Seleccionar gerenciador" at bounding box center [643, 254] width 706 height 17
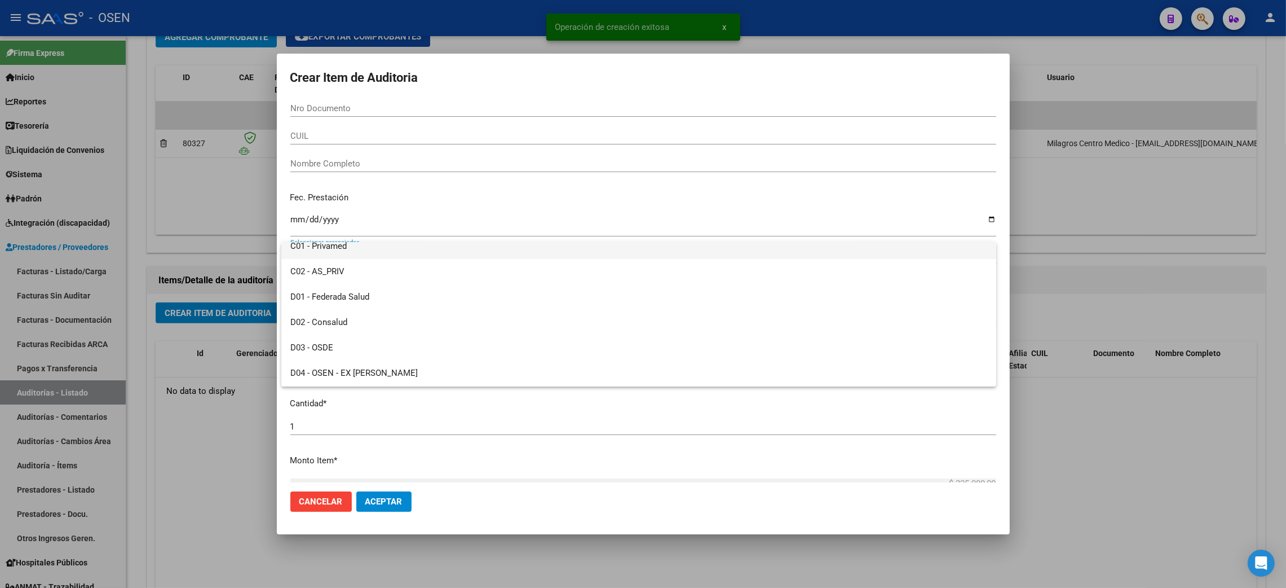
click at [347, 248] on span "C01 - Privamed" at bounding box center [638, 245] width 697 height 25
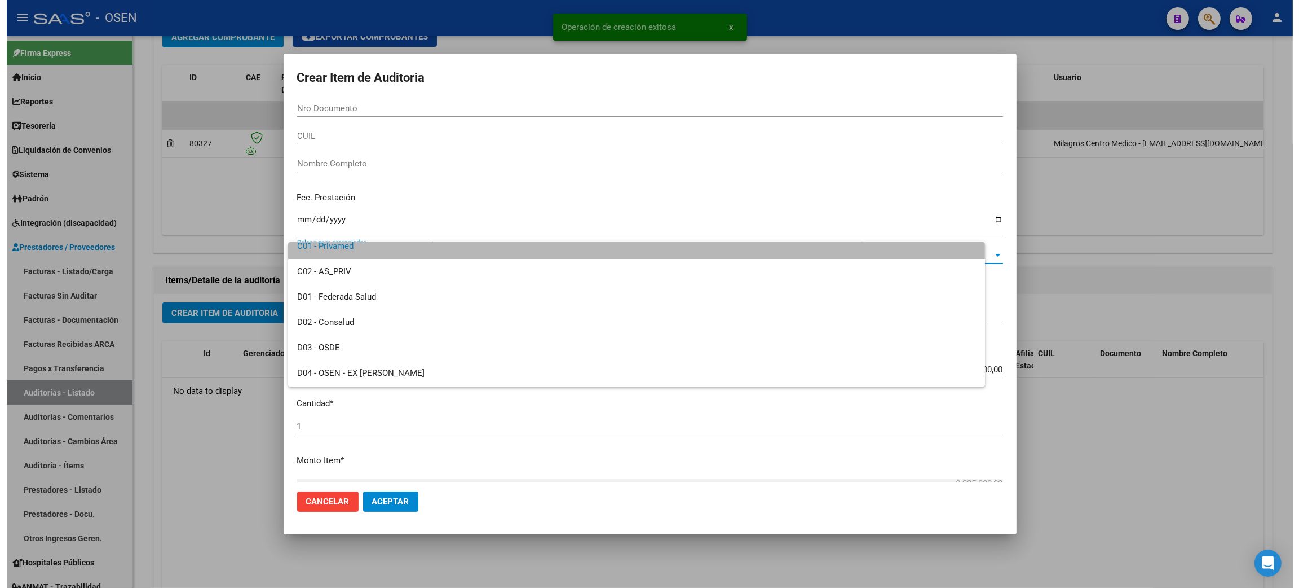
scroll to position [76, 0]
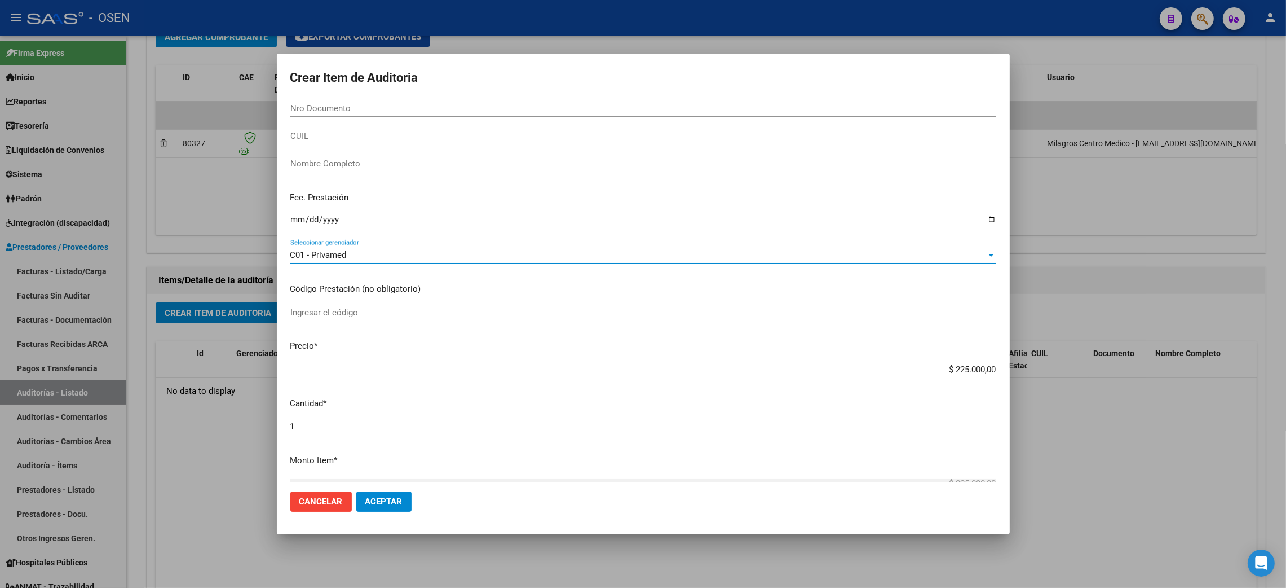
click at [387, 499] on span "Aceptar" at bounding box center [383, 501] width 37 height 10
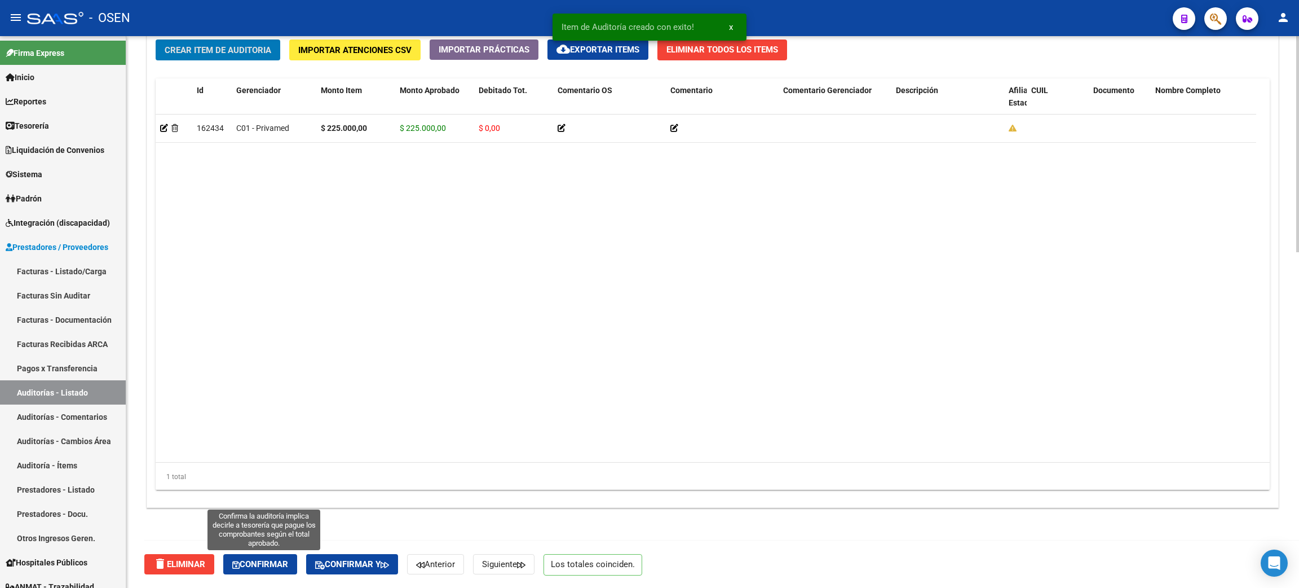
click at [237, 567] on icon "button" at bounding box center [235, 565] width 7 height 8
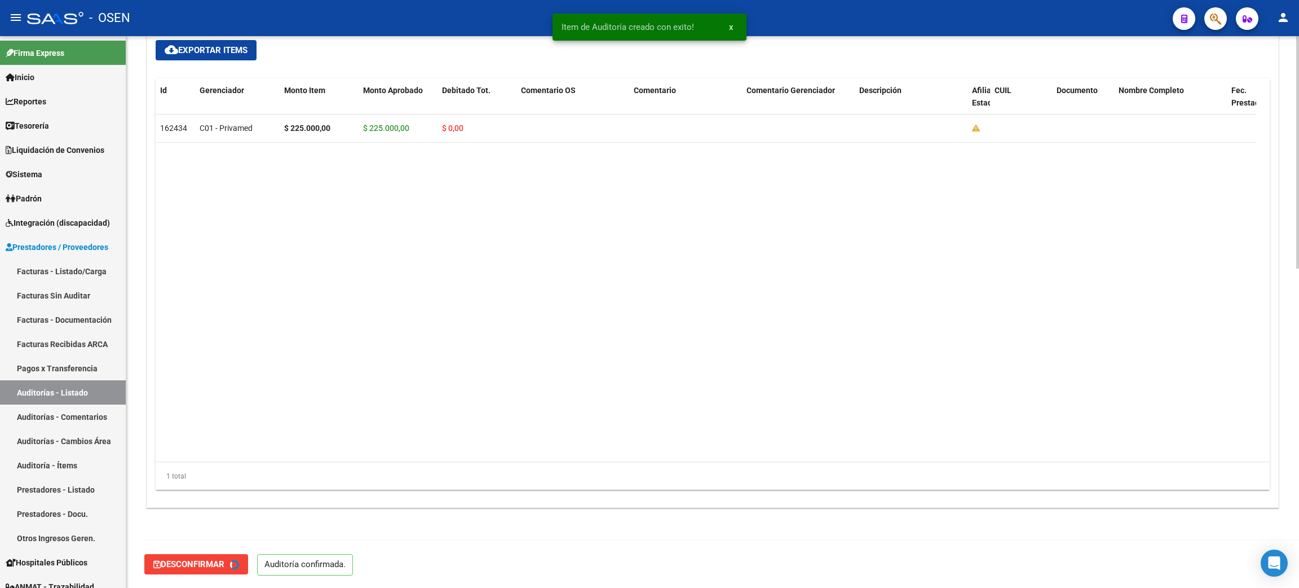
type input "202509"
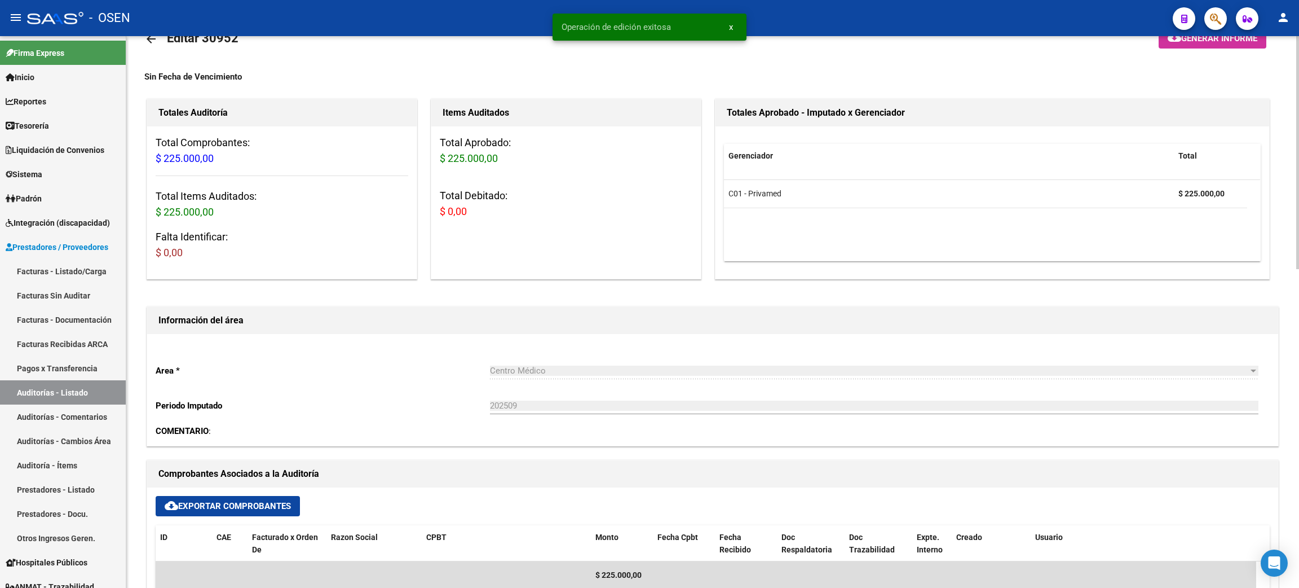
scroll to position [0, 0]
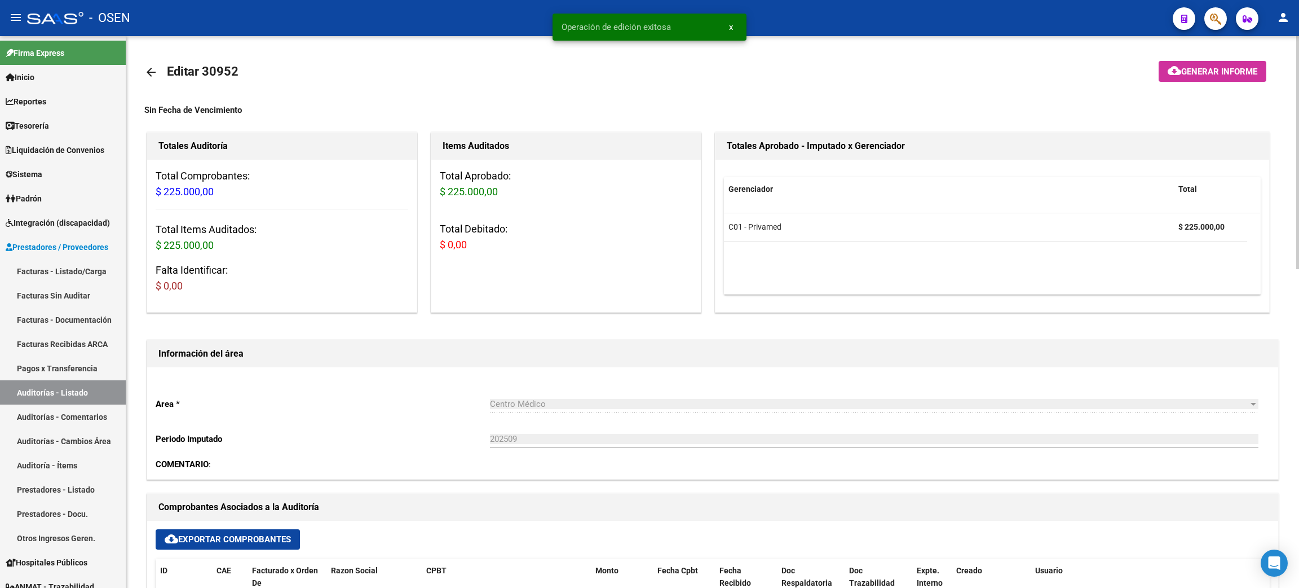
click at [155, 70] on mat-icon "arrow_back" at bounding box center [151, 72] width 14 height 14
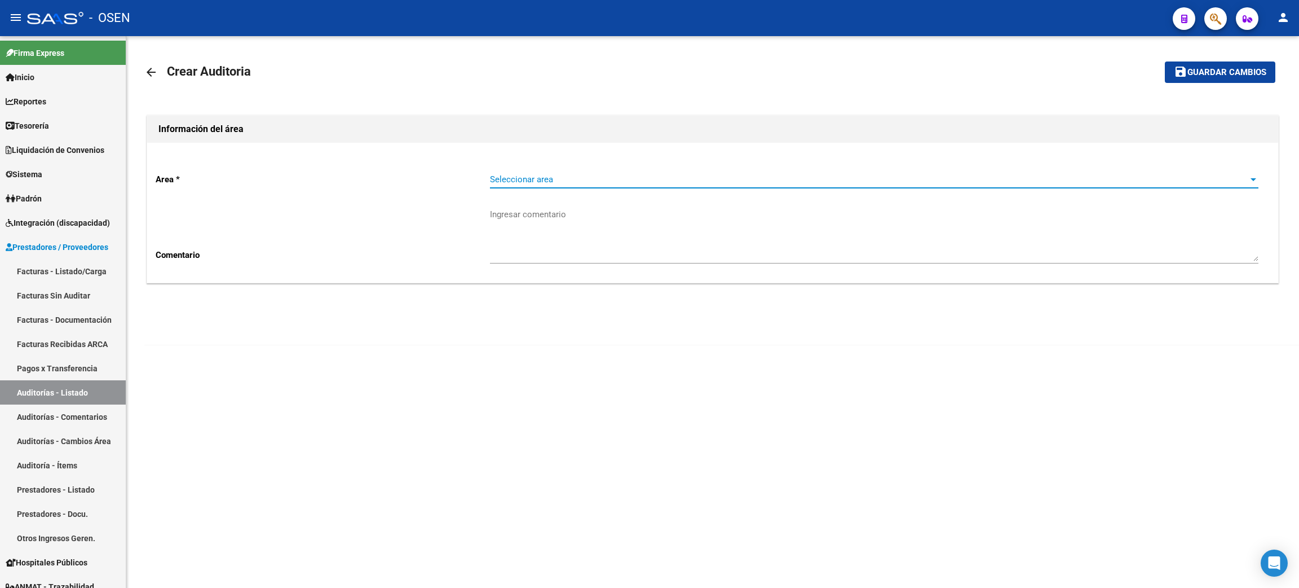
click at [565, 182] on span "Seleccionar area" at bounding box center [869, 179] width 759 height 10
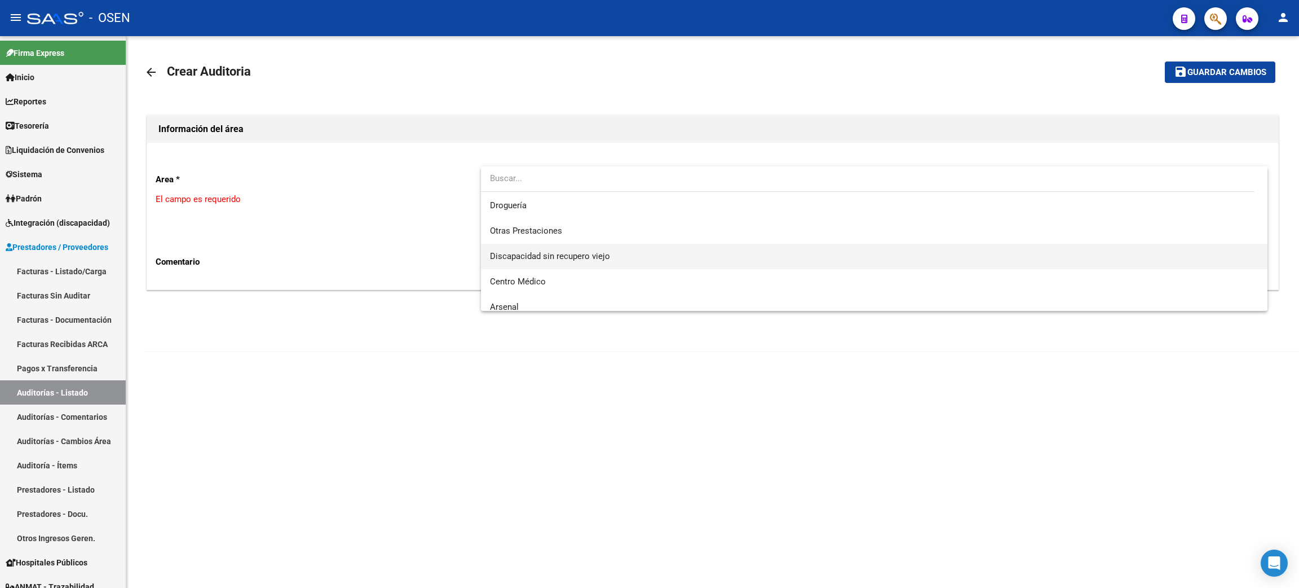
scroll to position [253, 0]
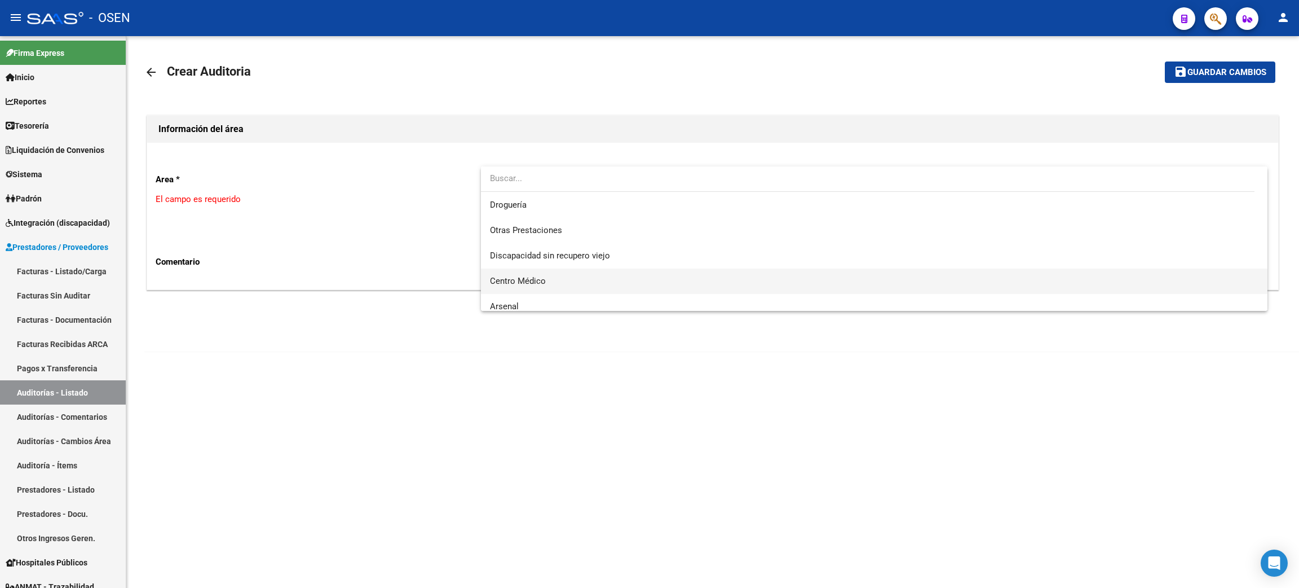
click at [551, 284] on span "Centro Médico" at bounding box center [874, 280] width 769 height 25
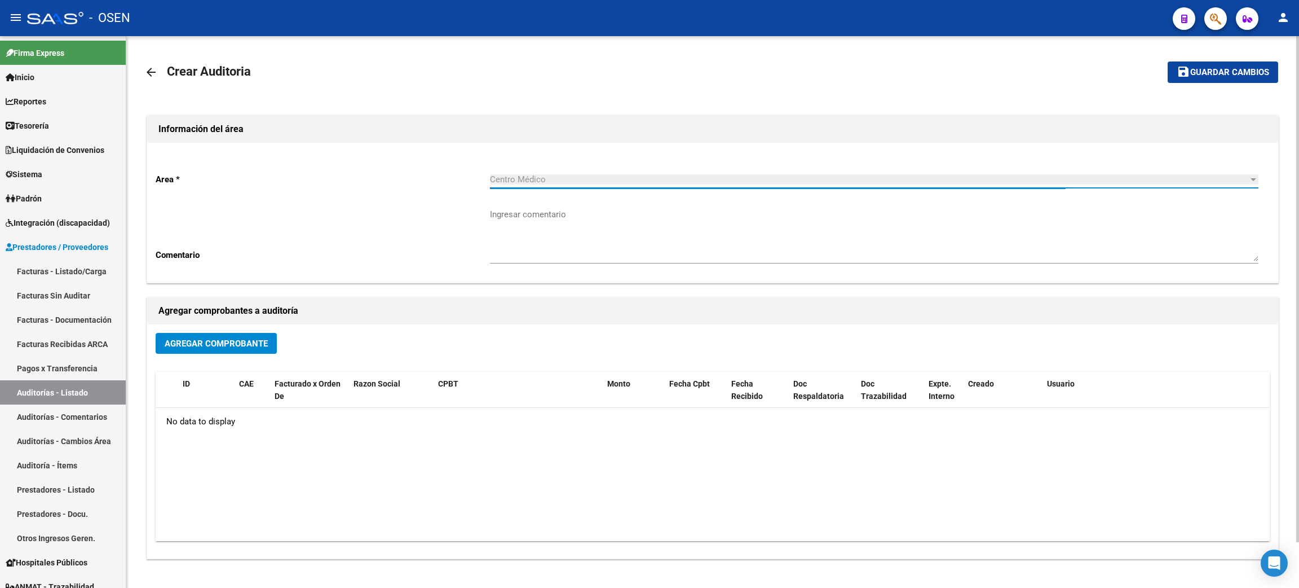
click at [222, 345] on span "Agregar Comprobante" at bounding box center [216, 343] width 103 height 10
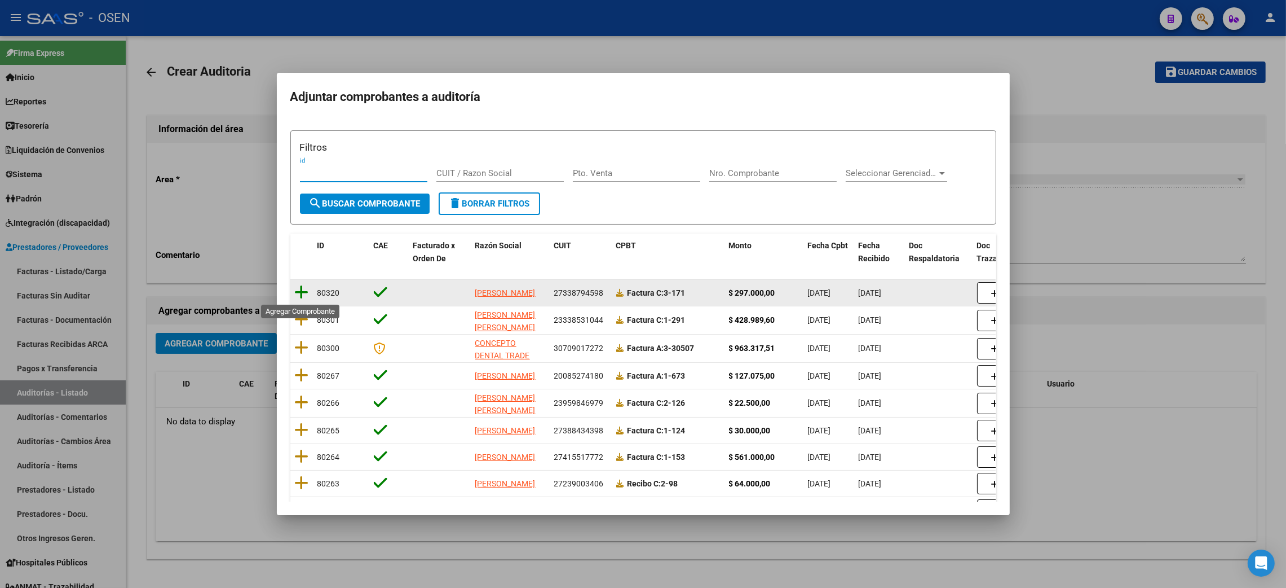
click at [304, 289] on icon at bounding box center [302, 292] width 14 height 16
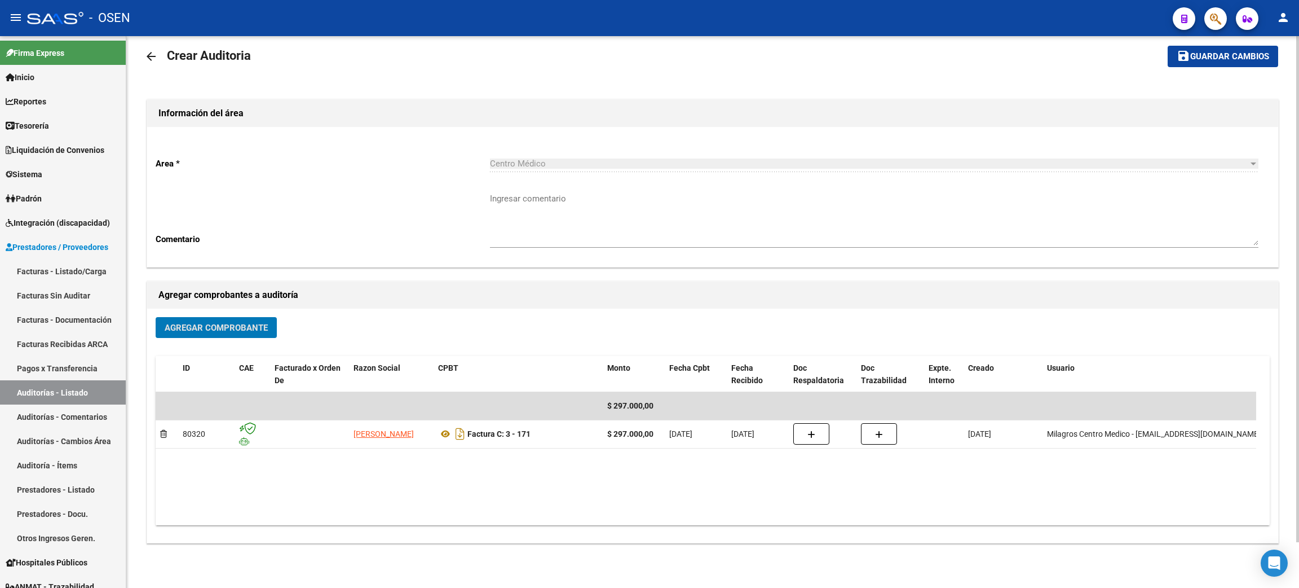
scroll to position [0, 0]
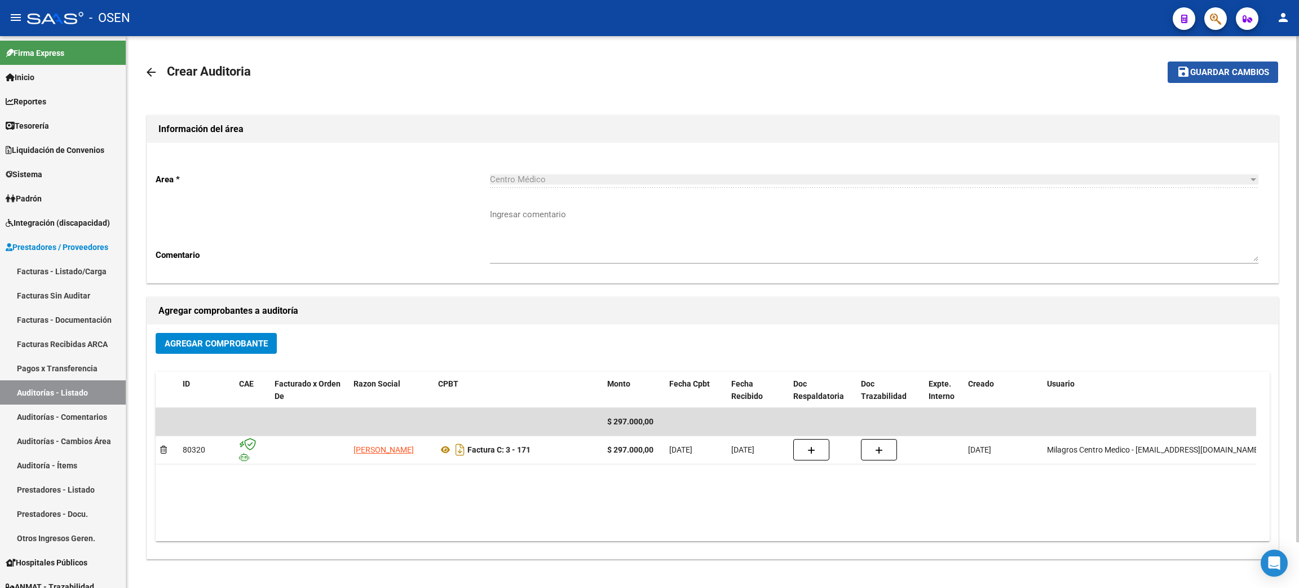
click at [1210, 70] on span "Guardar cambios" at bounding box center [1229, 73] width 79 height 10
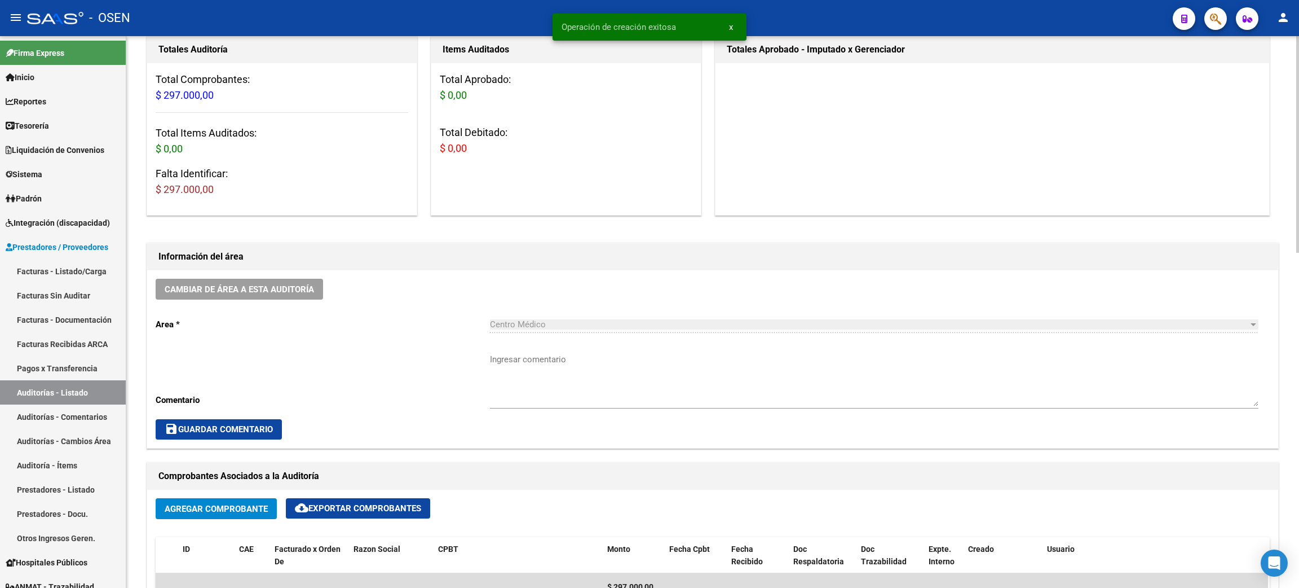
scroll to position [422, 0]
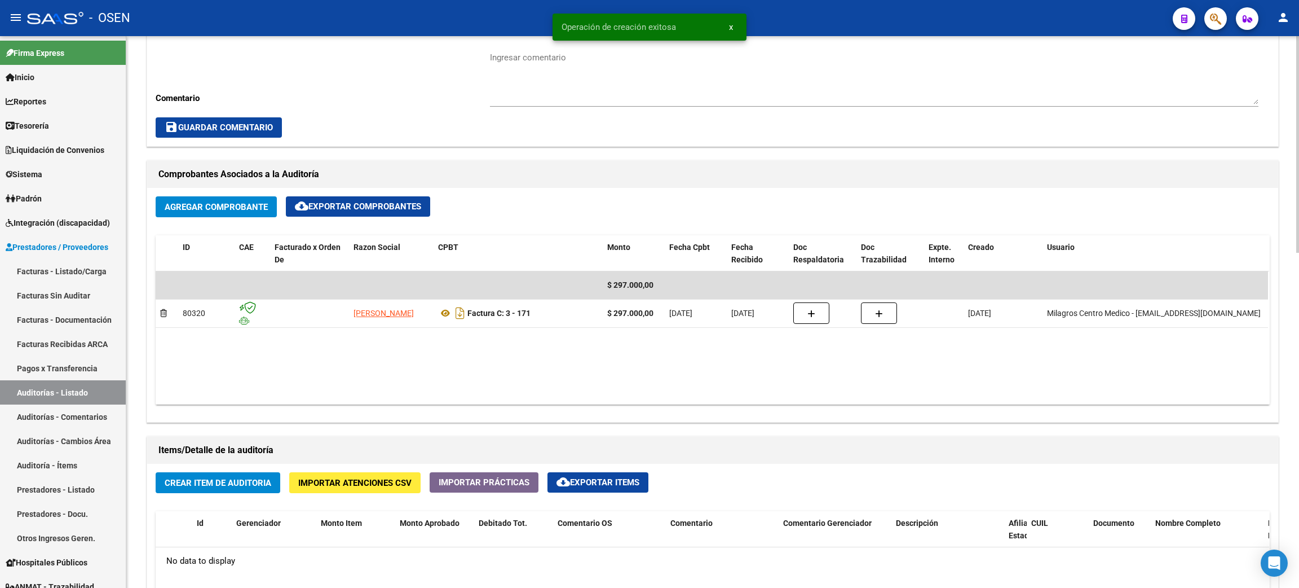
click at [239, 480] on span "Crear Item de Auditoria" at bounding box center [218, 483] width 107 height 10
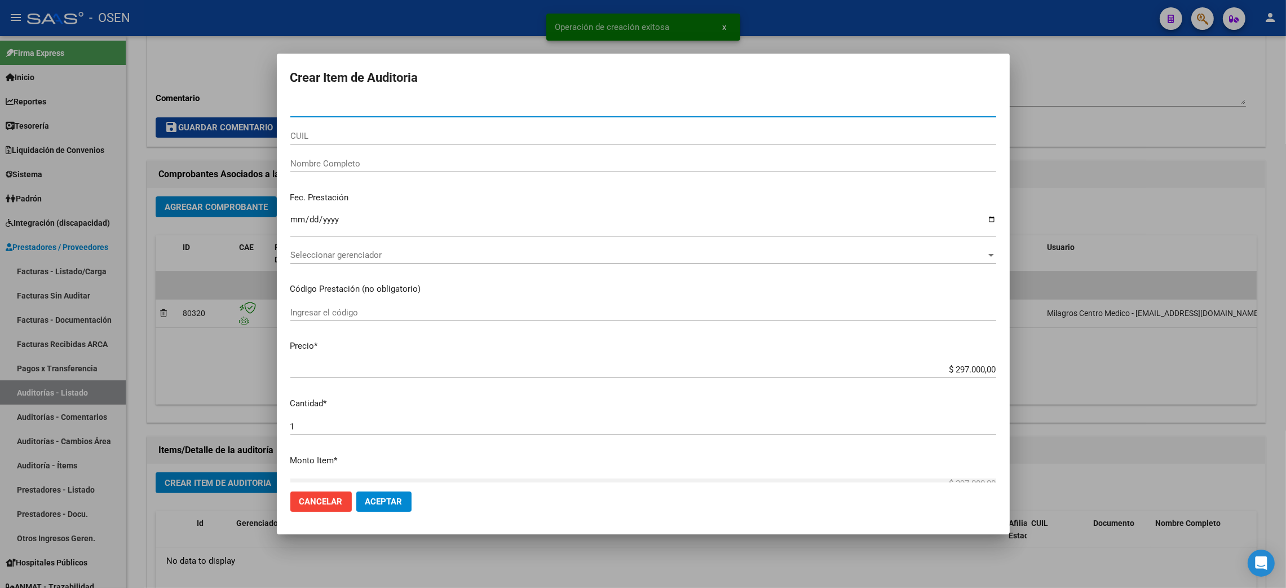
click at [324, 253] on span "Seleccionar gerenciador" at bounding box center [638, 255] width 696 height 10
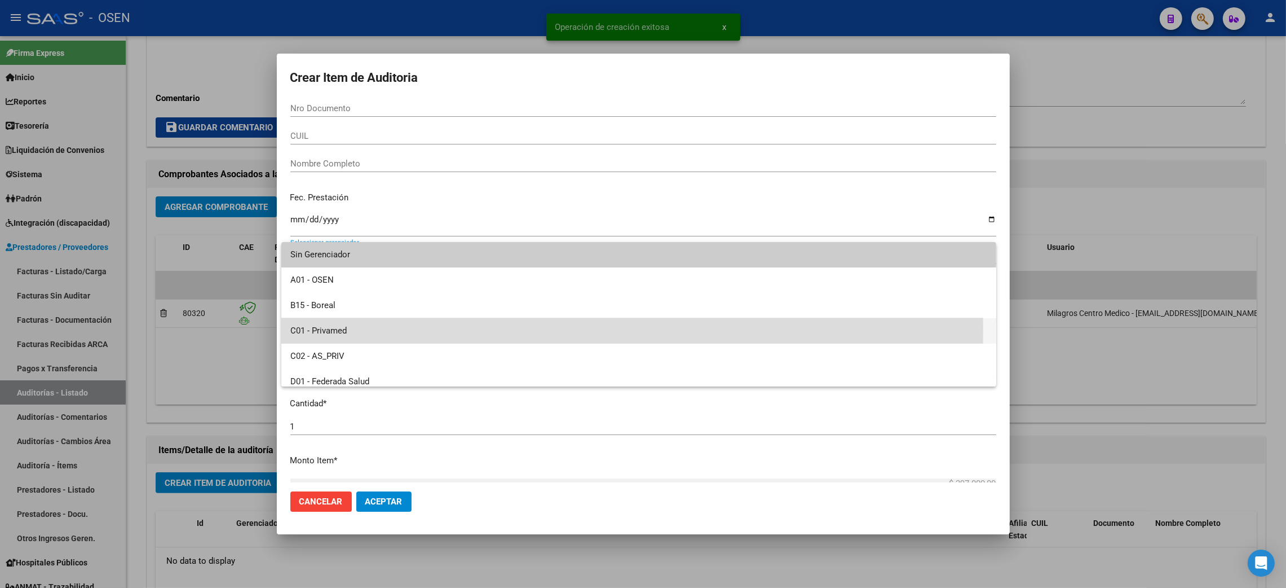
click at [334, 329] on span "C01 - Privamed" at bounding box center [638, 330] width 697 height 25
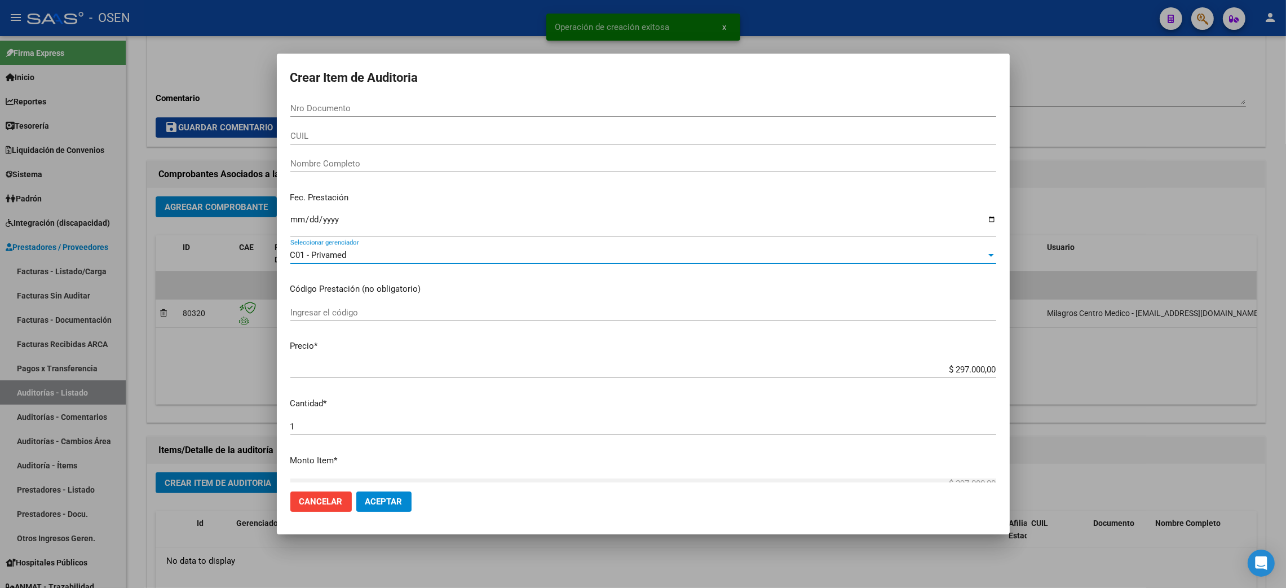
click at [390, 500] on span "Aceptar" at bounding box center [383, 501] width 37 height 10
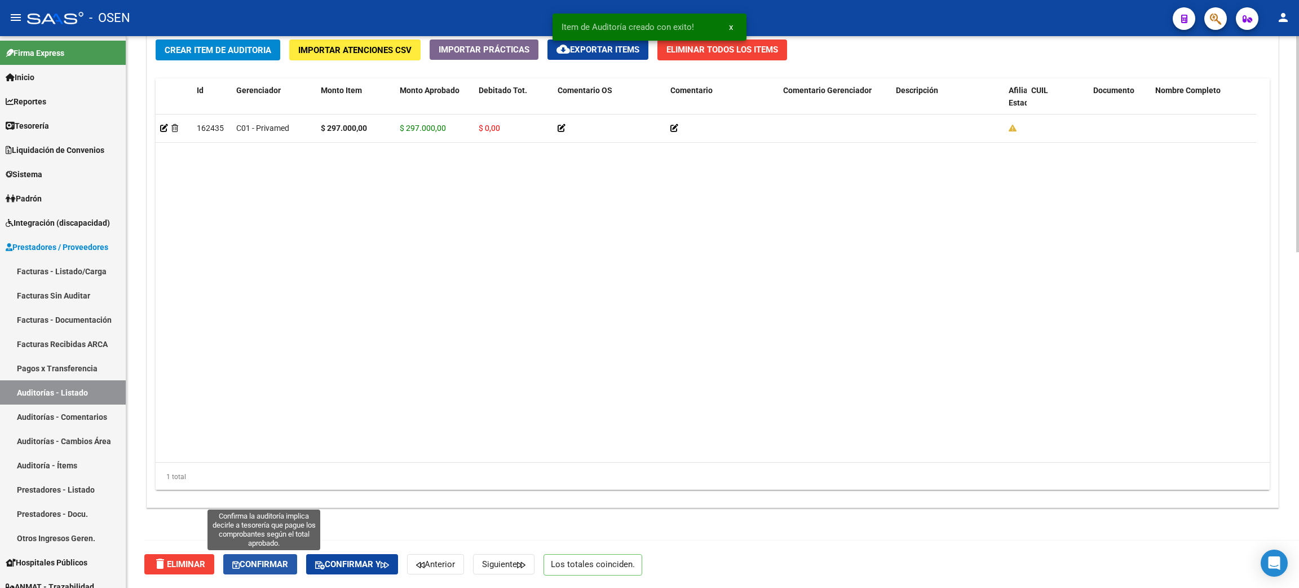
click at [261, 571] on button "Confirmar" at bounding box center [260, 564] width 74 height 20
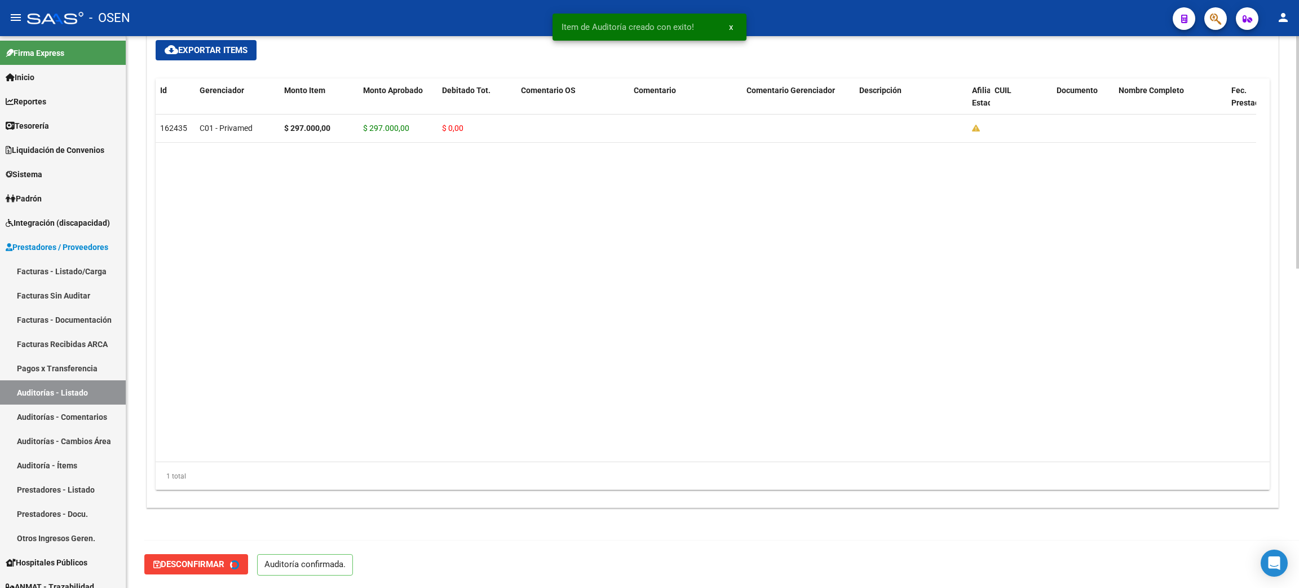
type input "202509"
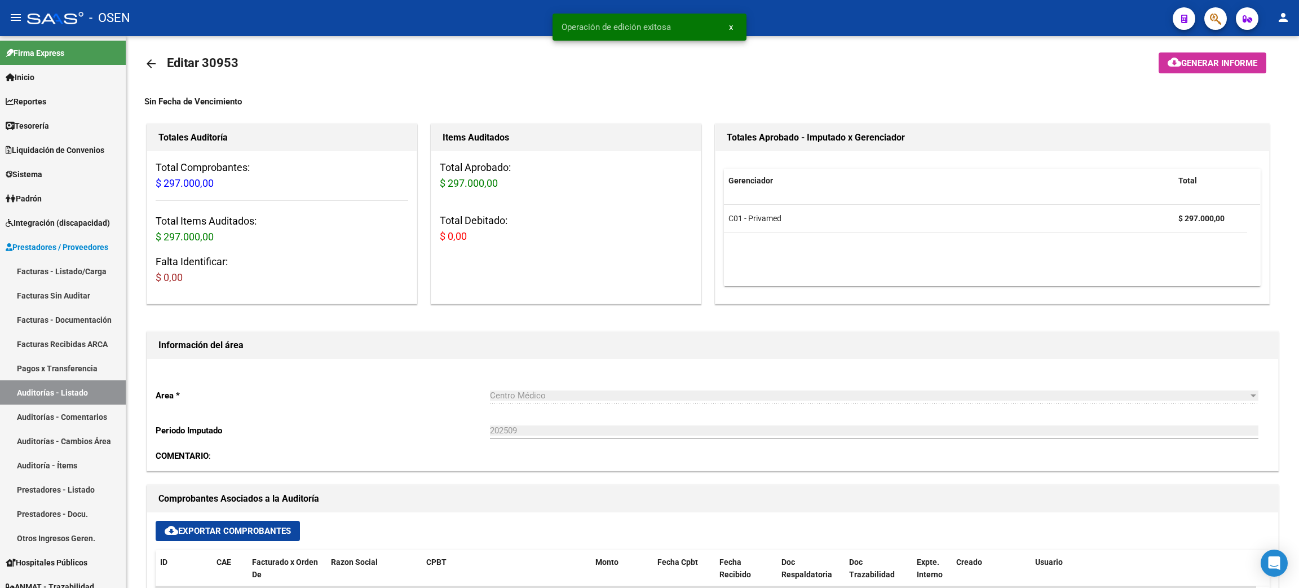
scroll to position [0, 0]
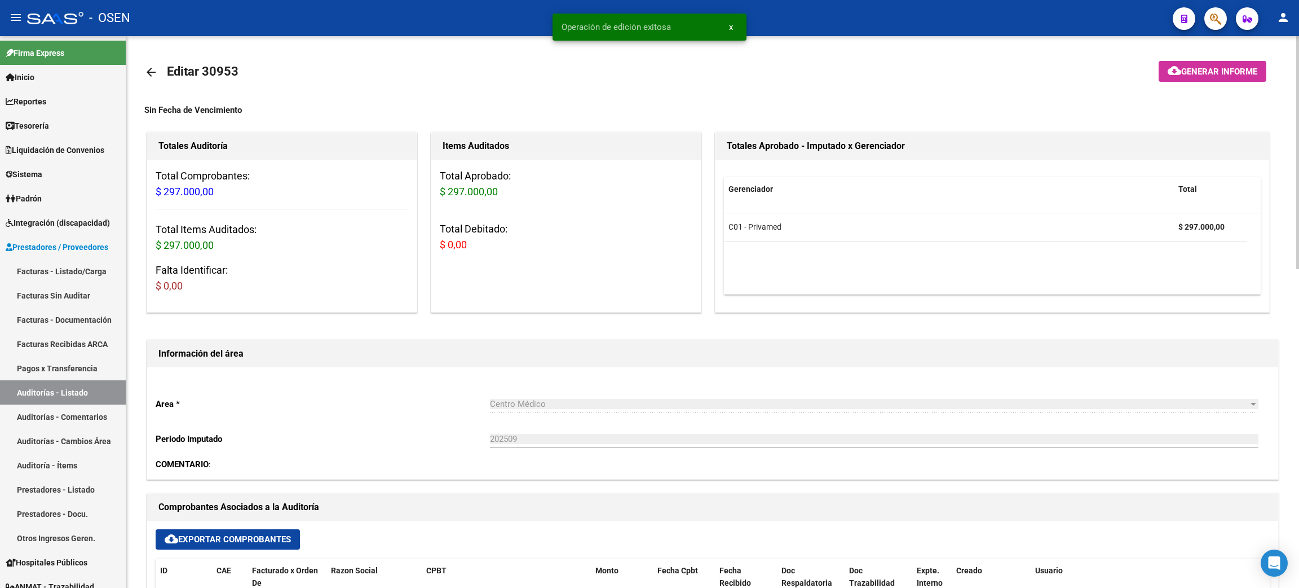
click at [156, 69] on mat-icon "arrow_back" at bounding box center [151, 72] width 14 height 14
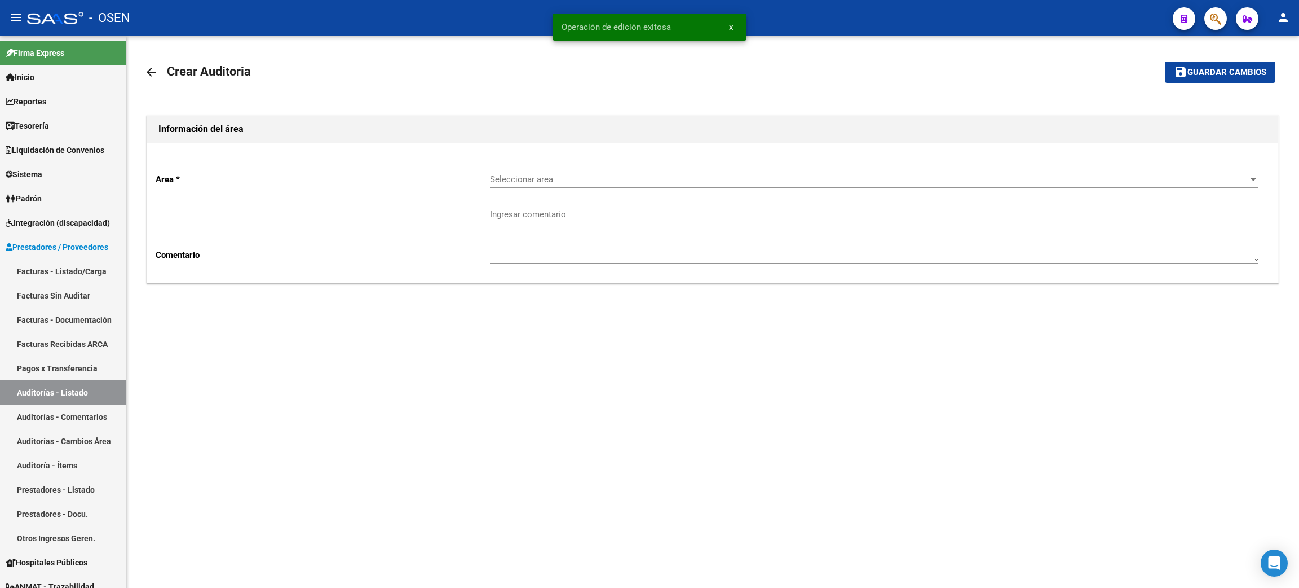
click at [561, 173] on div "Seleccionar area Seleccionar area" at bounding box center [874, 176] width 769 height 24
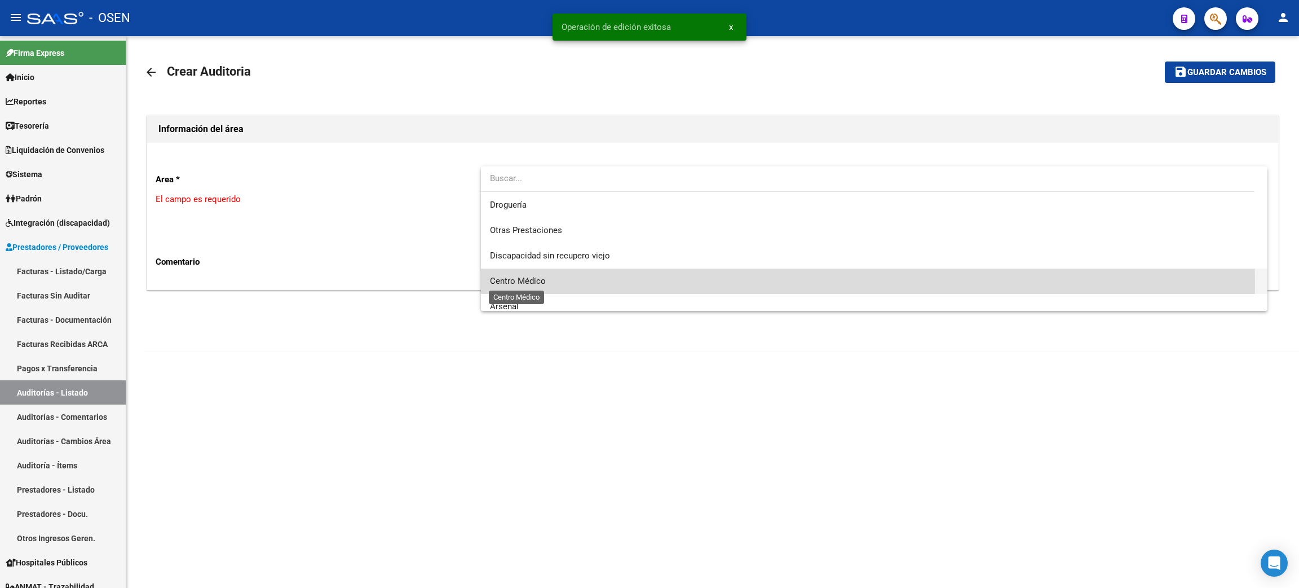
click at [535, 284] on span "Centro Médico" at bounding box center [518, 281] width 56 height 10
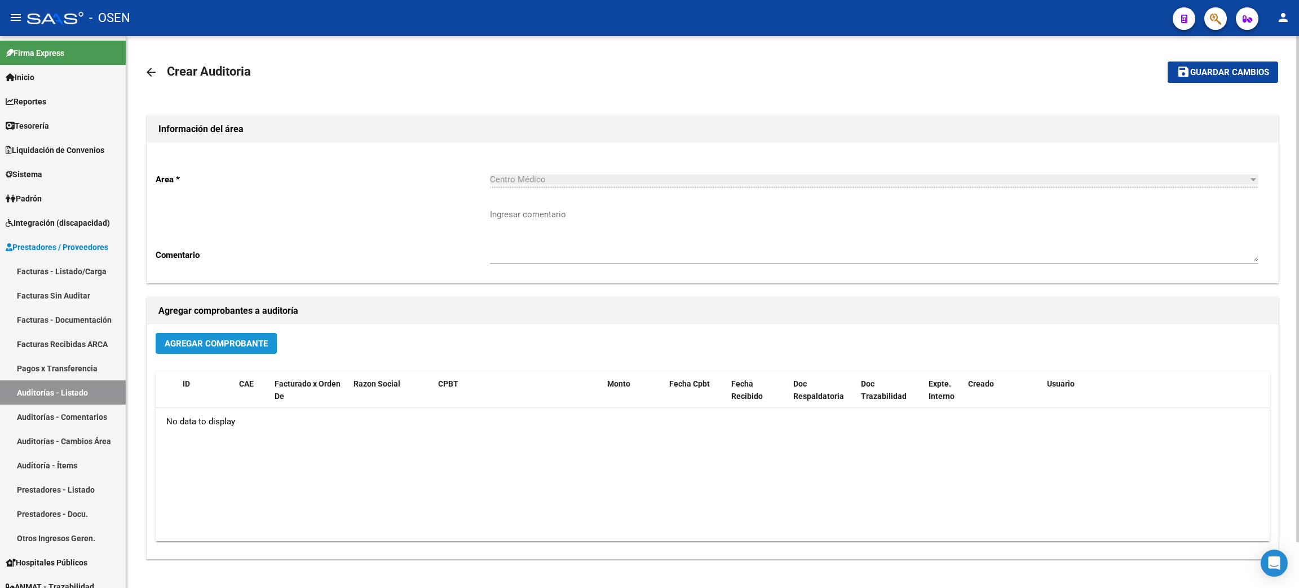
click at [208, 348] on button "Agregar Comprobante" at bounding box center [216, 343] width 121 height 21
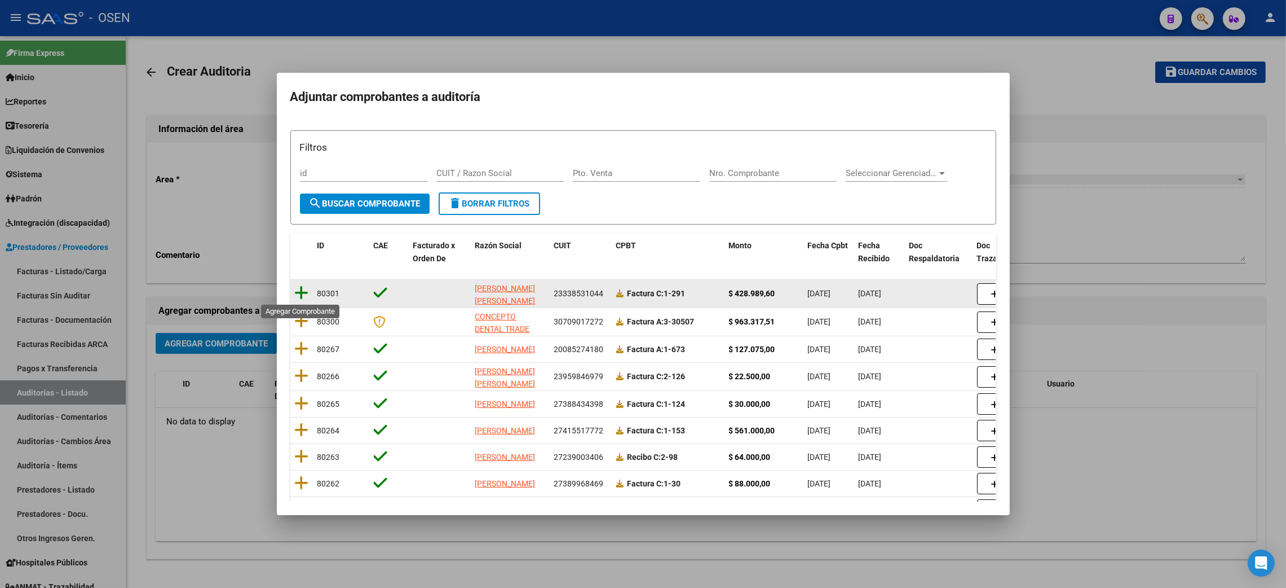
click at [302, 296] on icon at bounding box center [302, 293] width 14 height 16
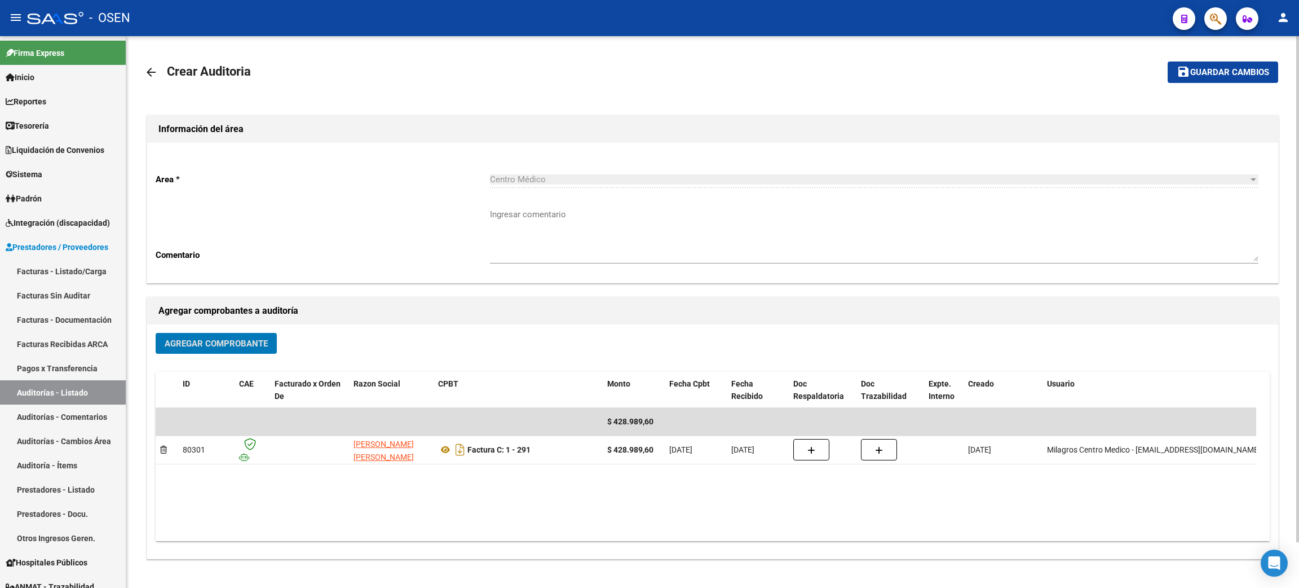
click at [1214, 71] on span "Guardar cambios" at bounding box center [1229, 73] width 79 height 10
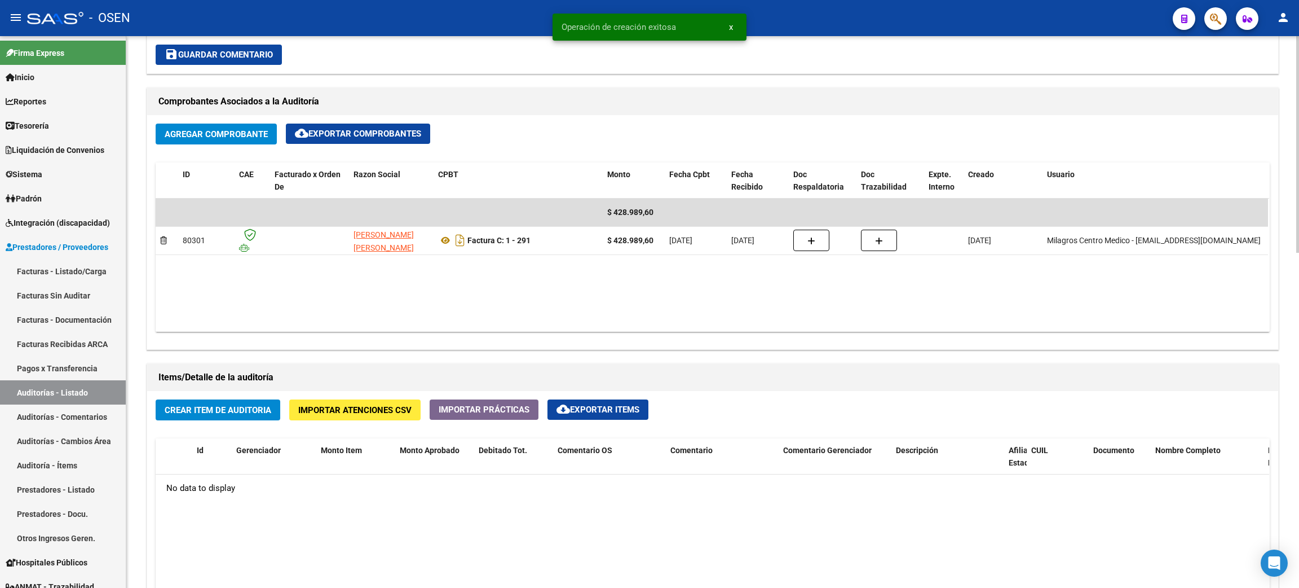
scroll to position [507, 0]
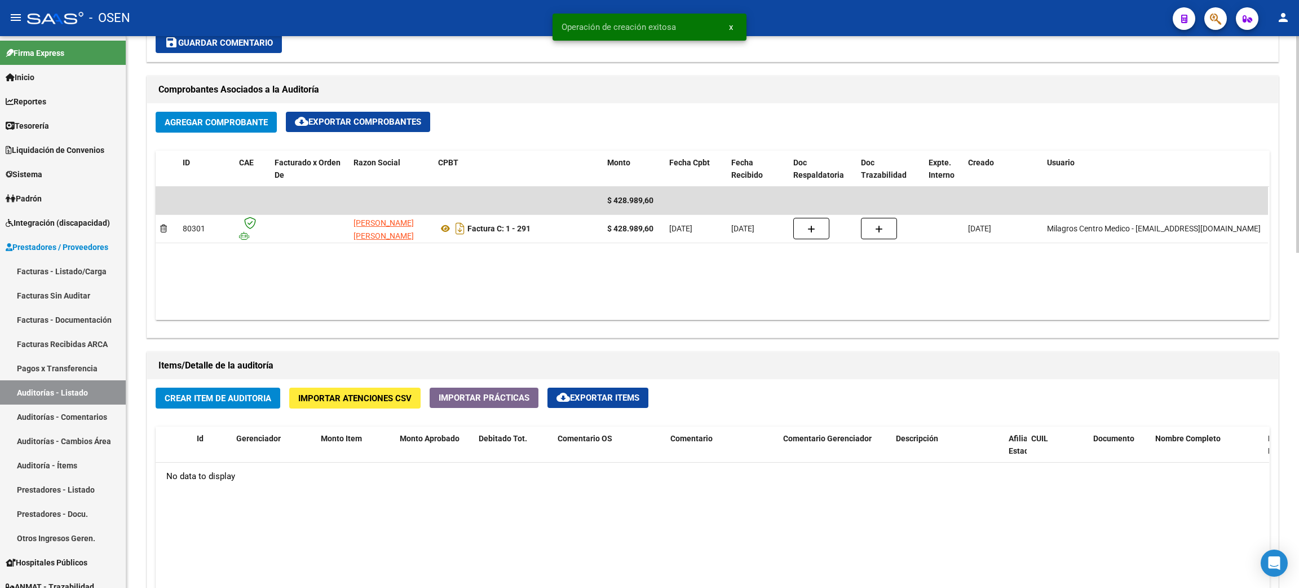
click at [226, 398] on span "Crear Item de Auditoria" at bounding box center [218, 398] width 107 height 10
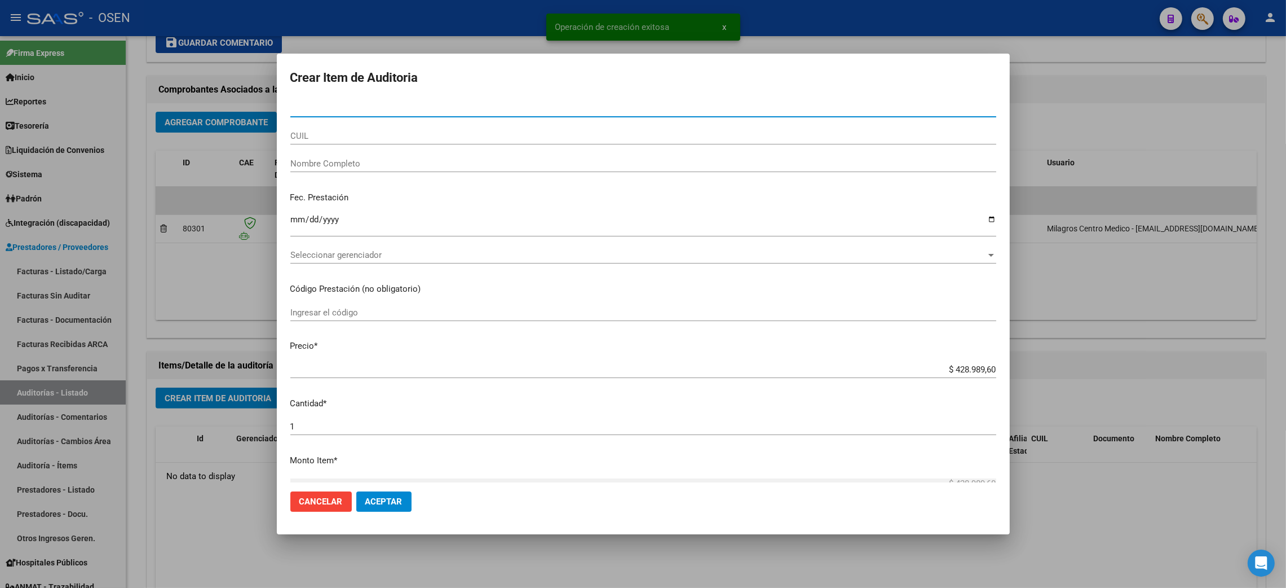
click at [340, 259] on span "Seleccionar gerenciador" at bounding box center [638, 255] width 696 height 10
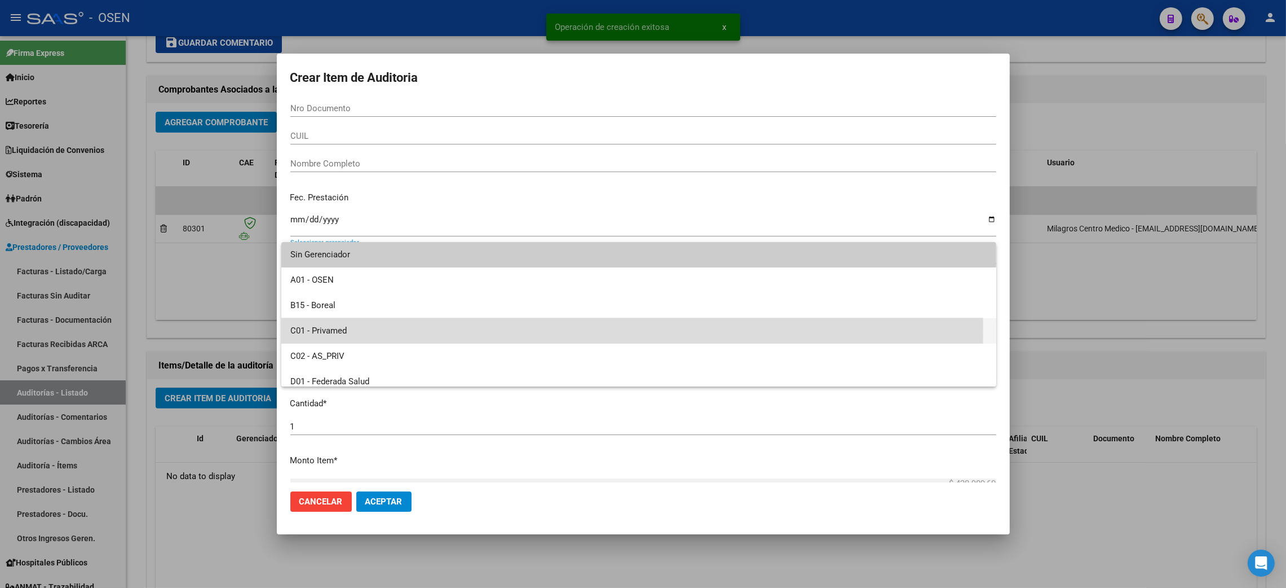
click at [327, 330] on span "C01 - Privamed" at bounding box center [638, 330] width 697 height 25
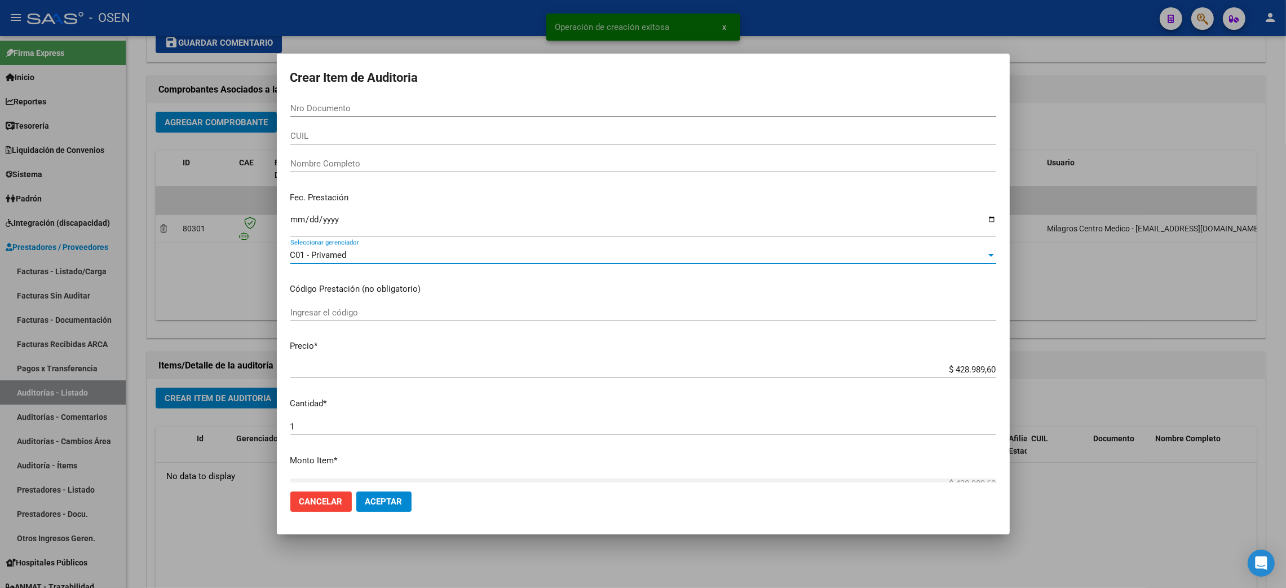
click at [390, 500] on span "Aceptar" at bounding box center [383, 501] width 37 height 10
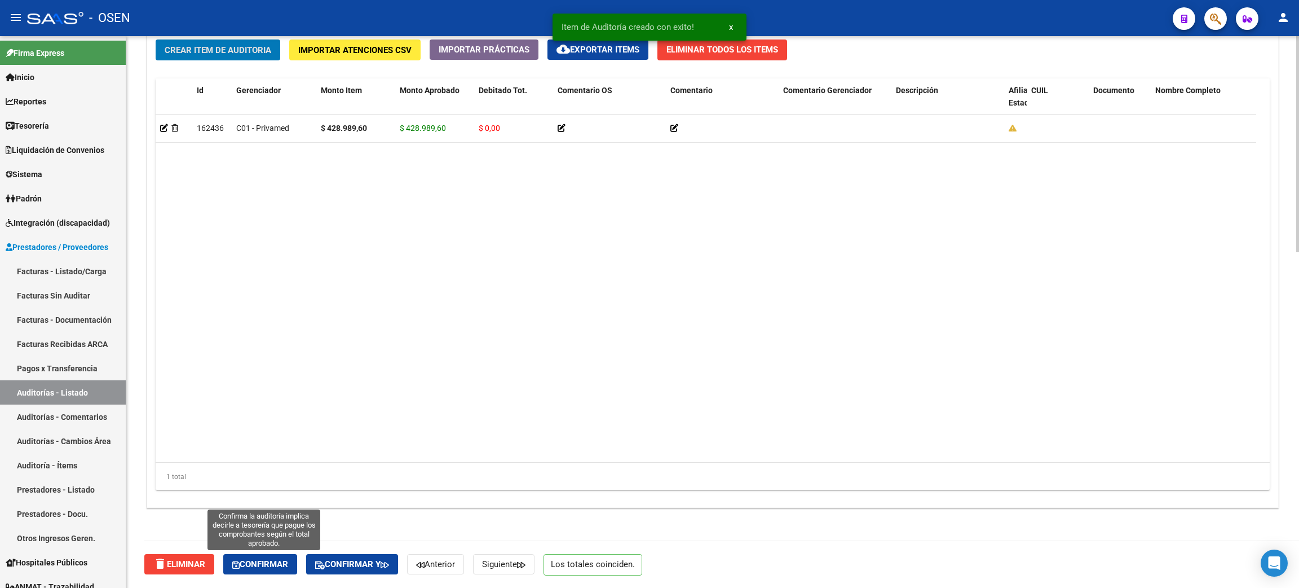
click at [265, 567] on span "Confirmar" at bounding box center [260, 564] width 56 height 10
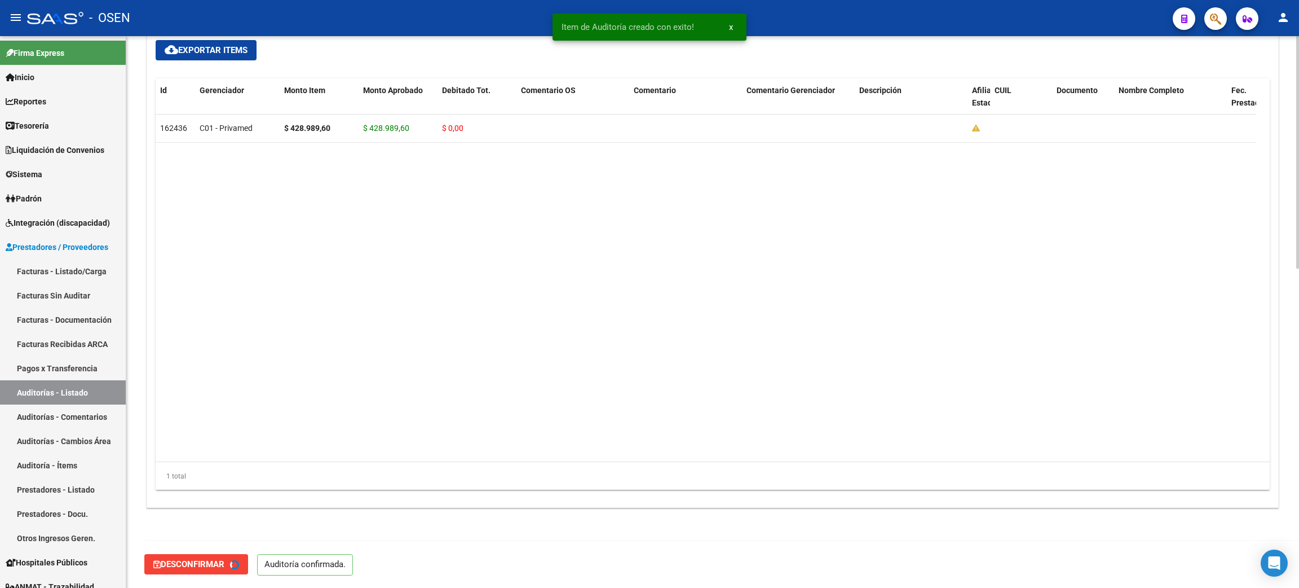
type input "202509"
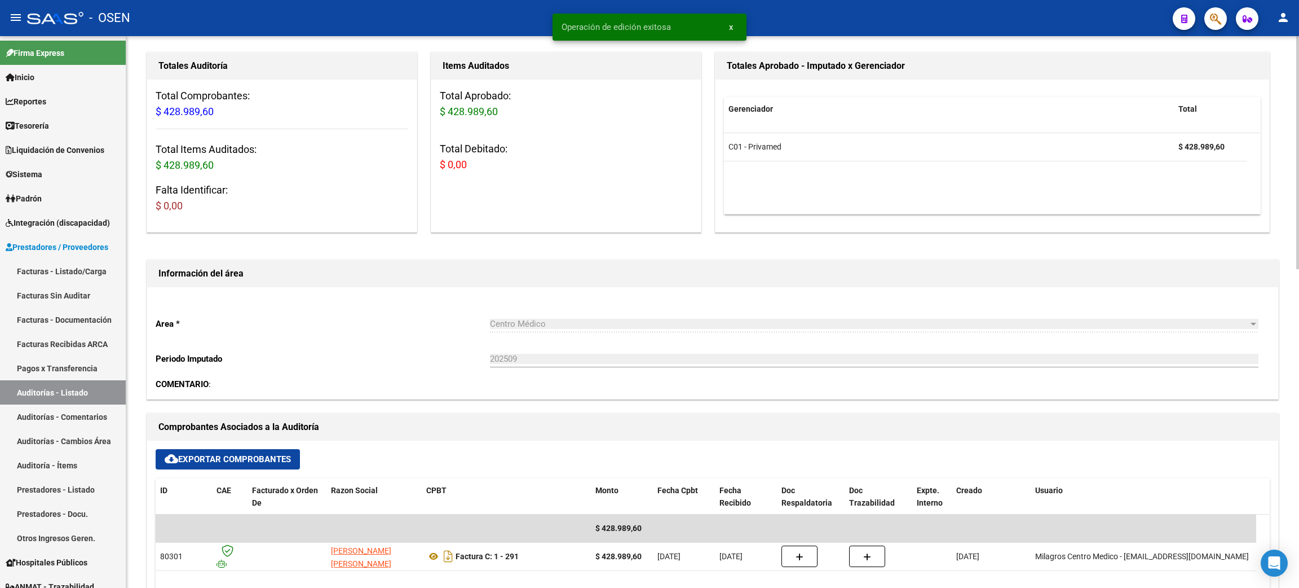
scroll to position [0, 0]
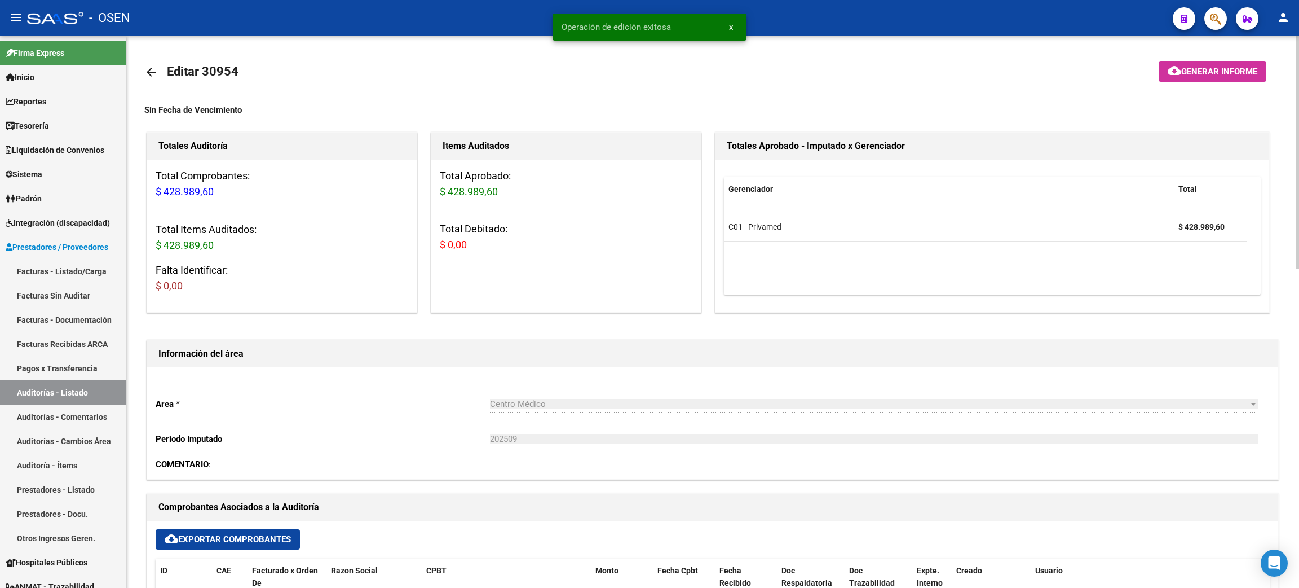
click at [155, 73] on mat-icon "arrow_back" at bounding box center [151, 72] width 14 height 14
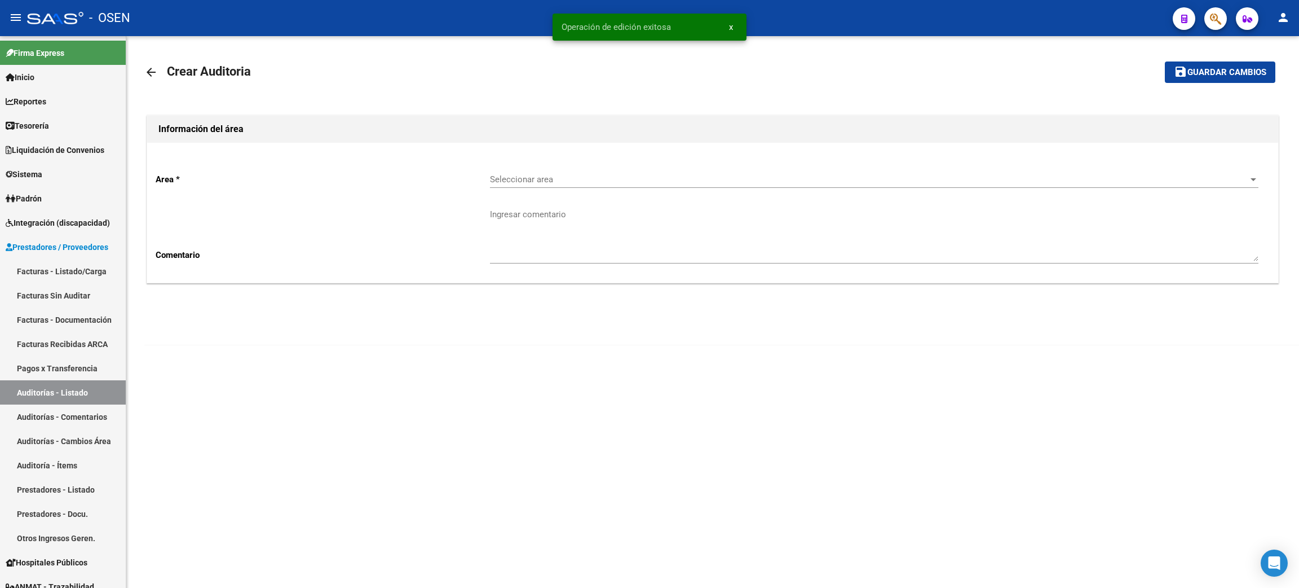
click at [547, 172] on div "Seleccionar area Seleccionar area" at bounding box center [874, 176] width 769 height 24
click at [544, 279] on span "Centro Médico" at bounding box center [518, 281] width 56 height 10
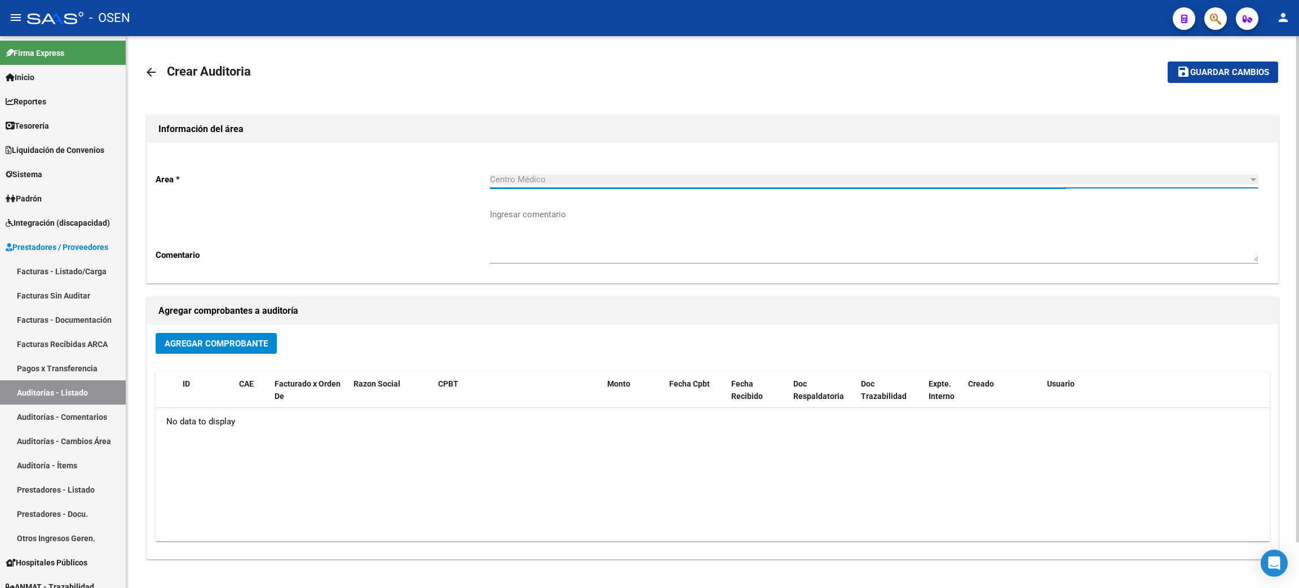
click at [224, 335] on button "Agregar Comprobante" at bounding box center [216, 343] width 121 height 21
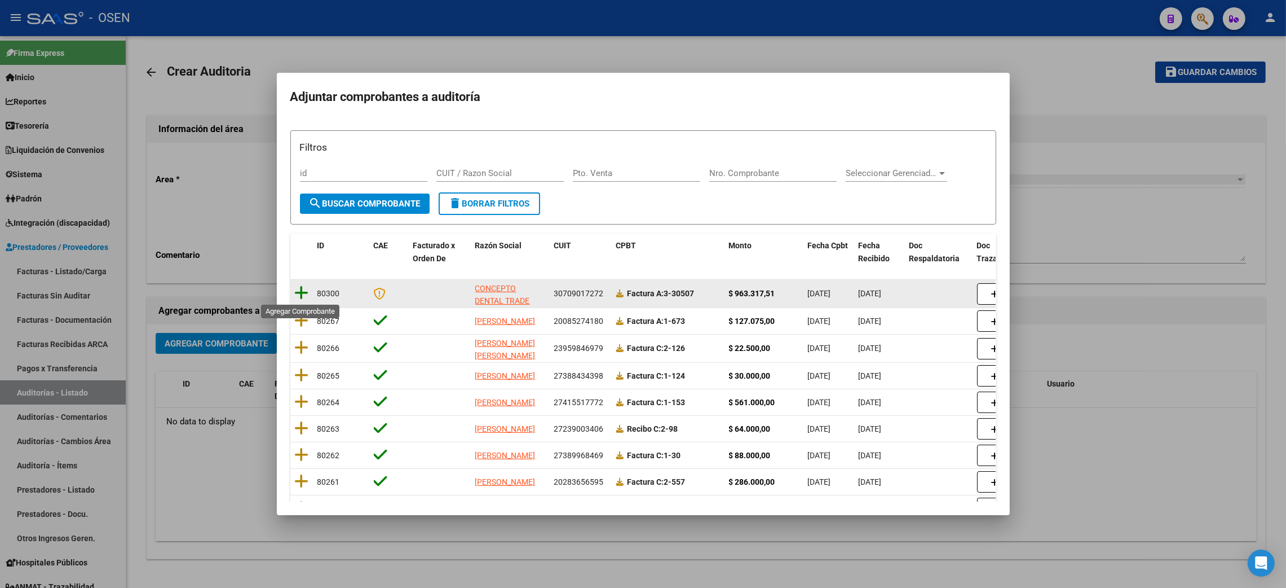
click at [297, 291] on icon at bounding box center [302, 293] width 14 height 16
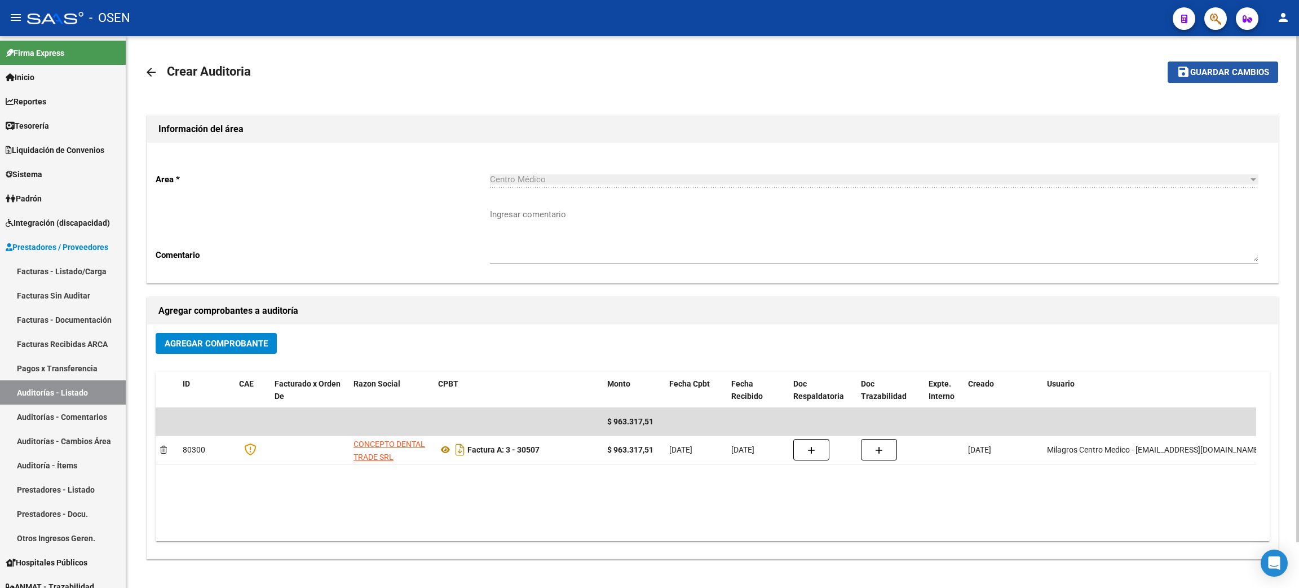
click at [1192, 77] on span "Guardar cambios" at bounding box center [1229, 73] width 79 height 10
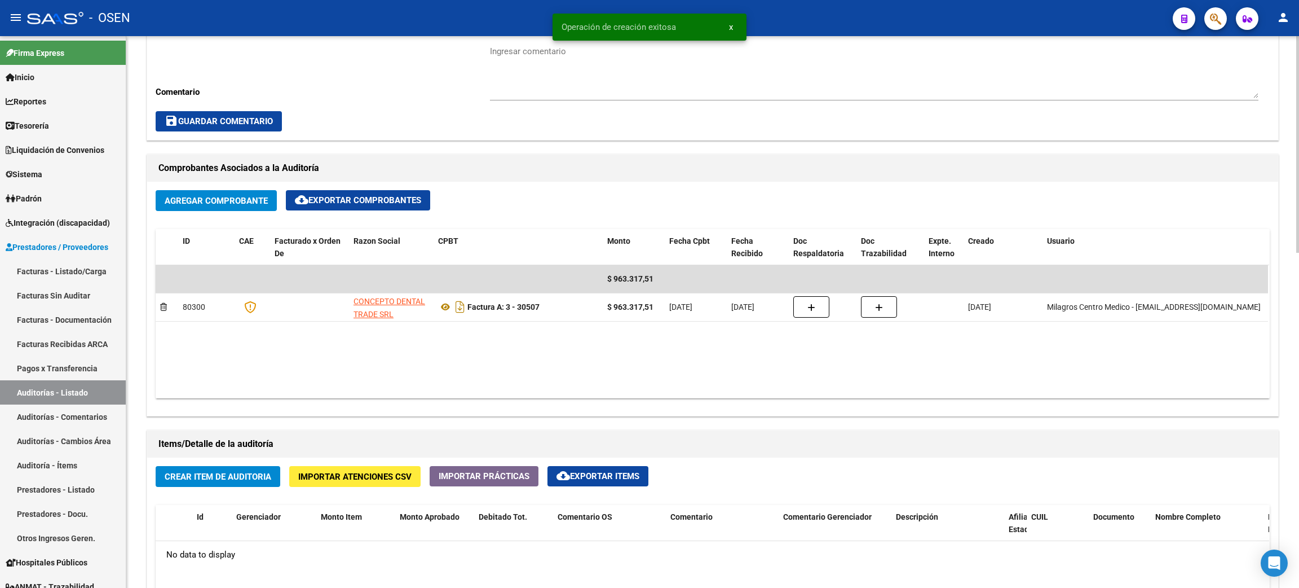
scroll to position [507, 0]
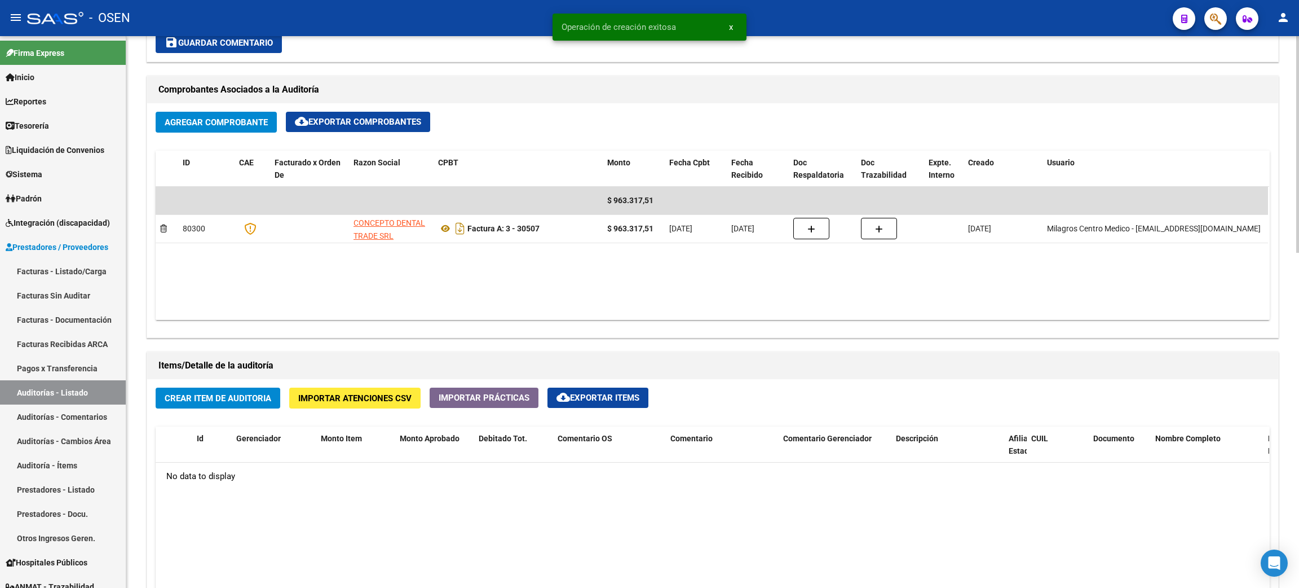
click at [213, 395] on span "Crear Item de Auditoria" at bounding box center [218, 398] width 107 height 10
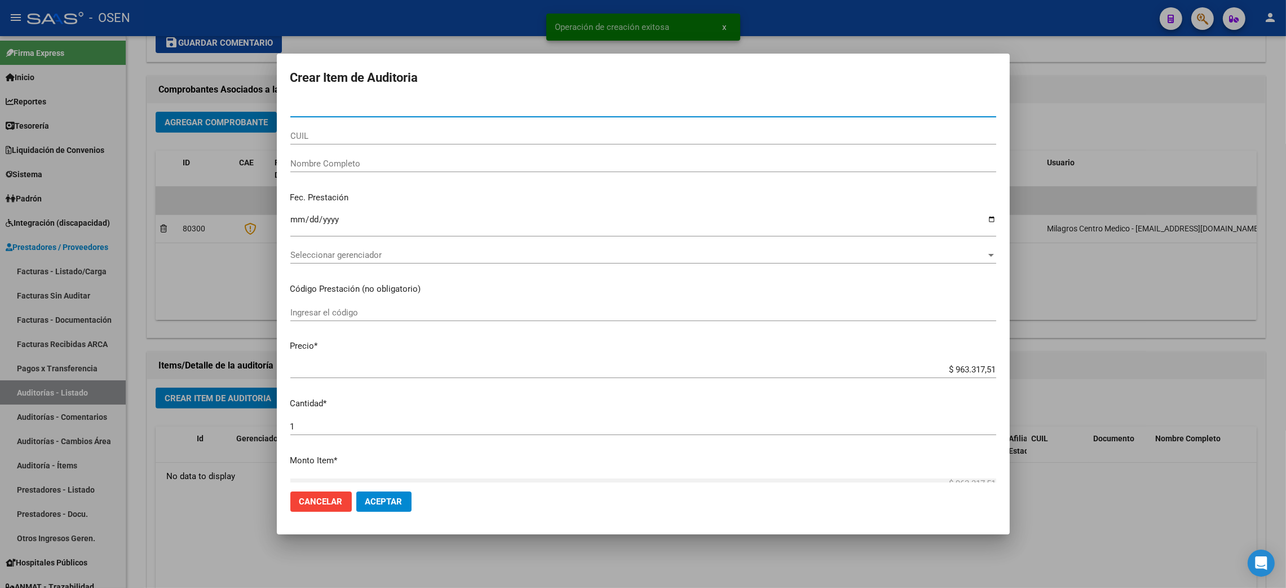
click at [374, 250] on span "Seleccionar gerenciador" at bounding box center [638, 255] width 696 height 10
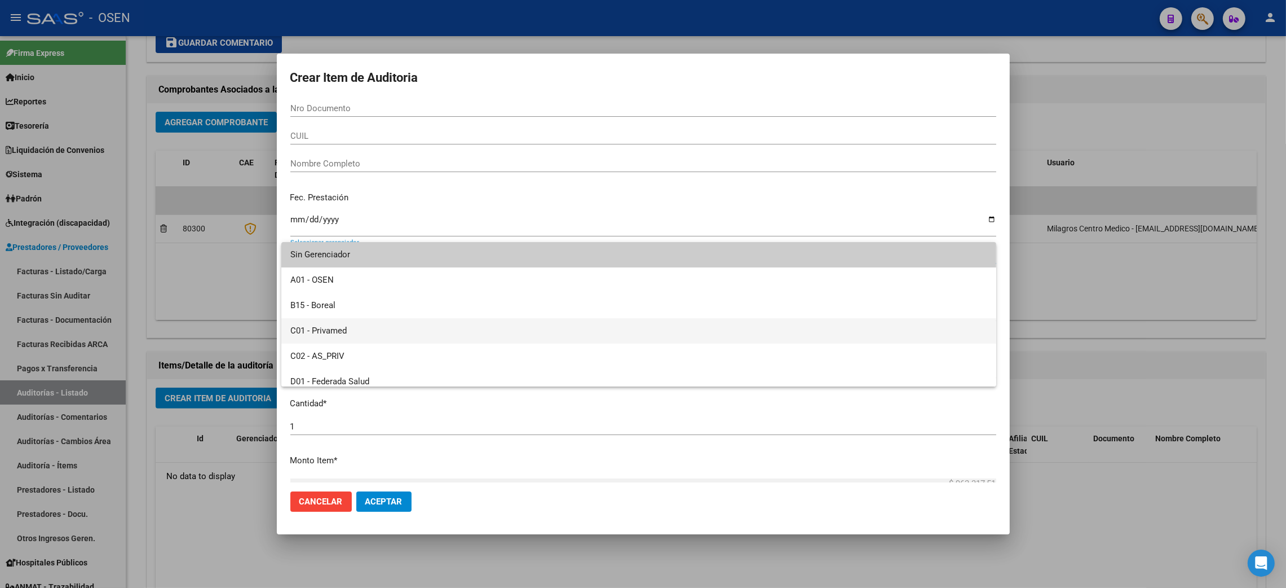
click at [341, 331] on span "C01 - Privamed" at bounding box center [638, 330] width 697 height 25
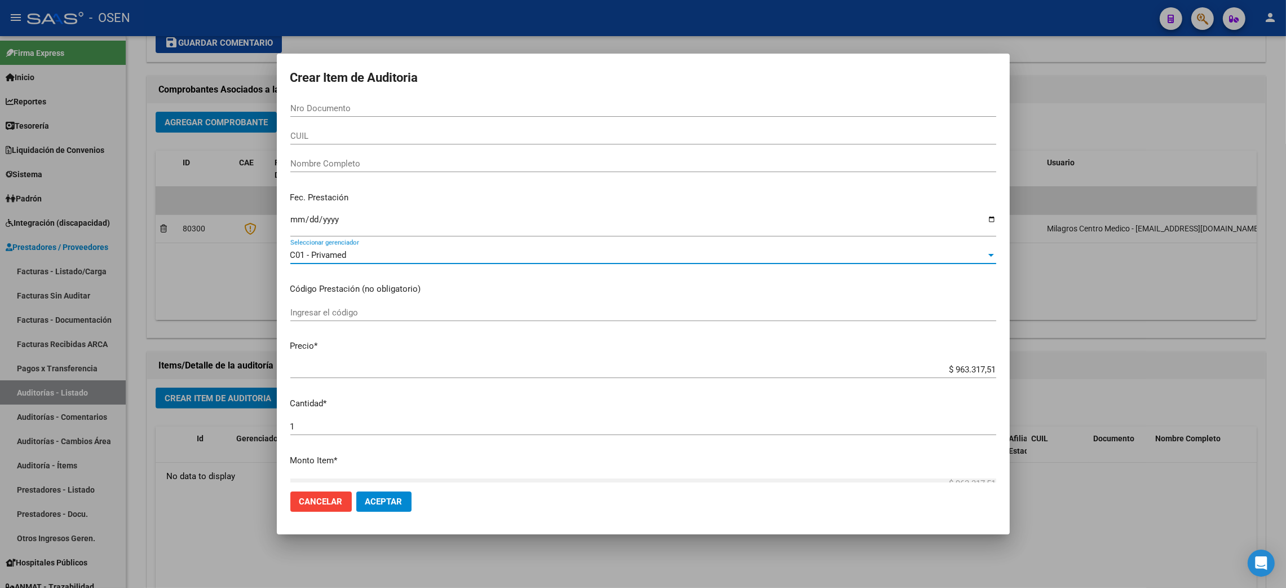
click at [400, 505] on span "Aceptar" at bounding box center [383, 501] width 37 height 10
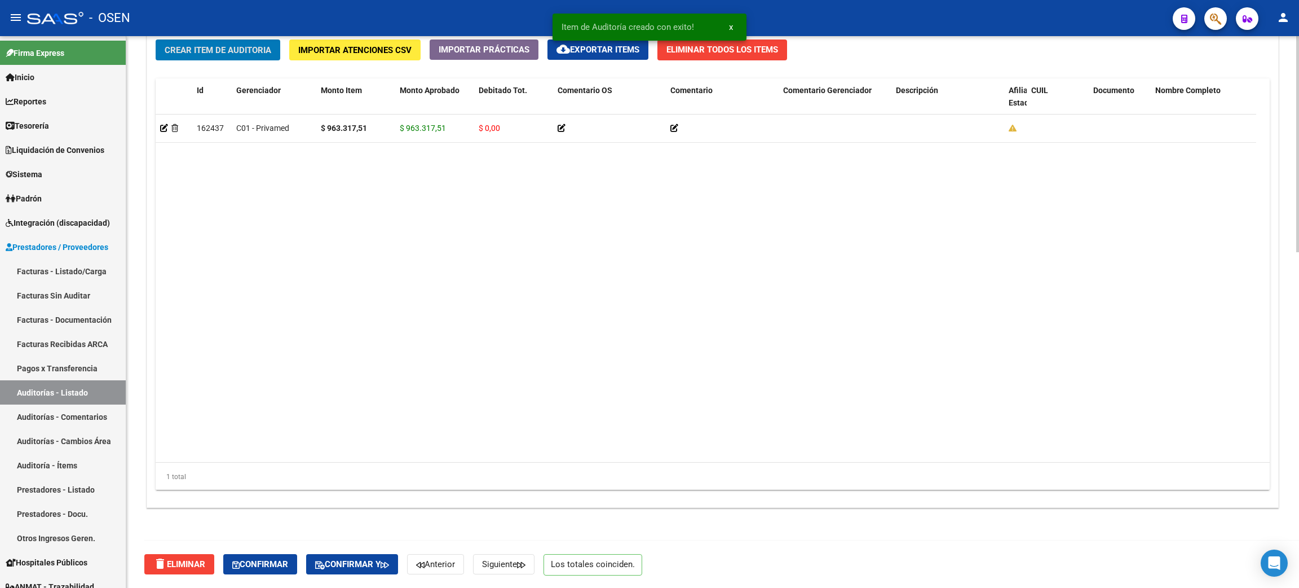
click at [259, 571] on button "Confirmar" at bounding box center [260, 564] width 74 height 20
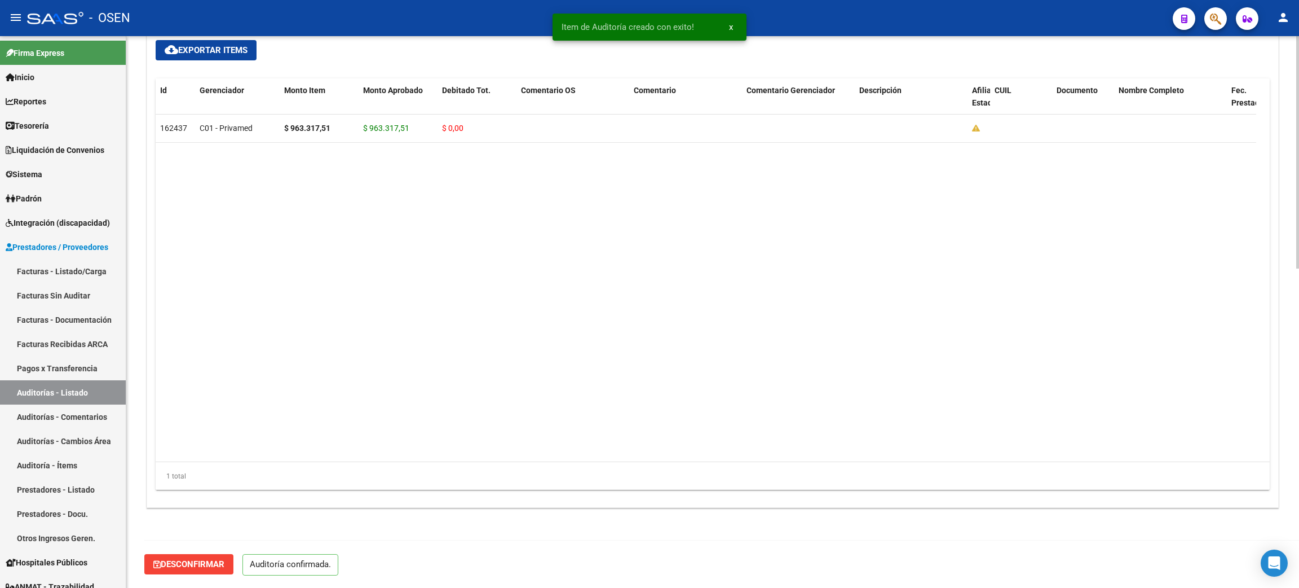
scroll to position [756, 0]
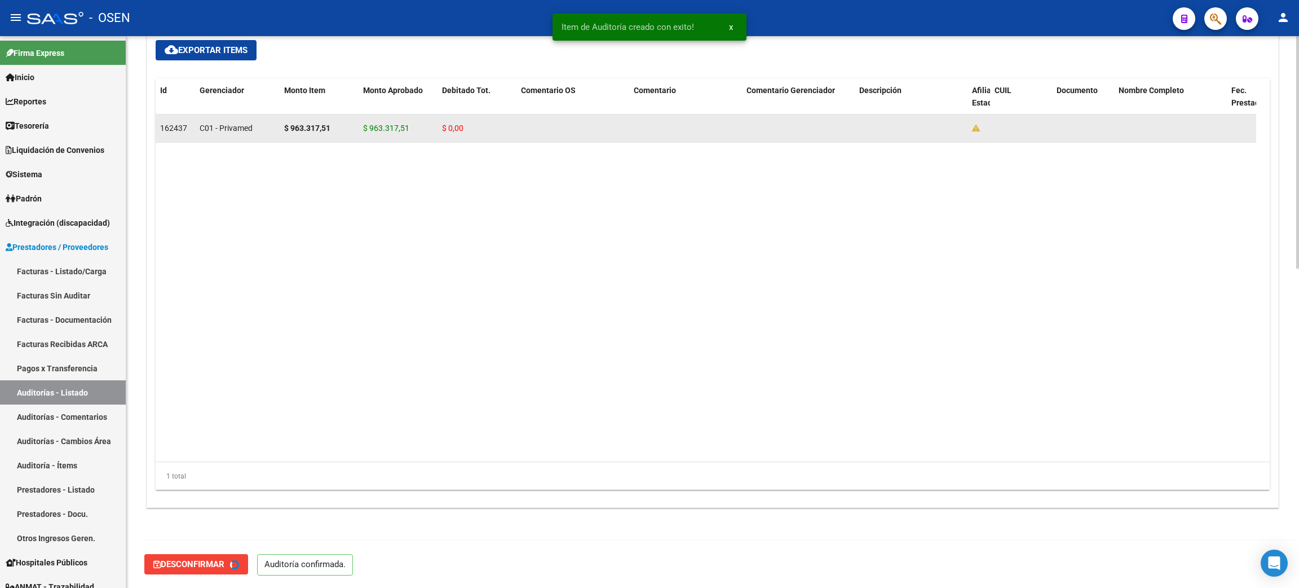
type input "202509"
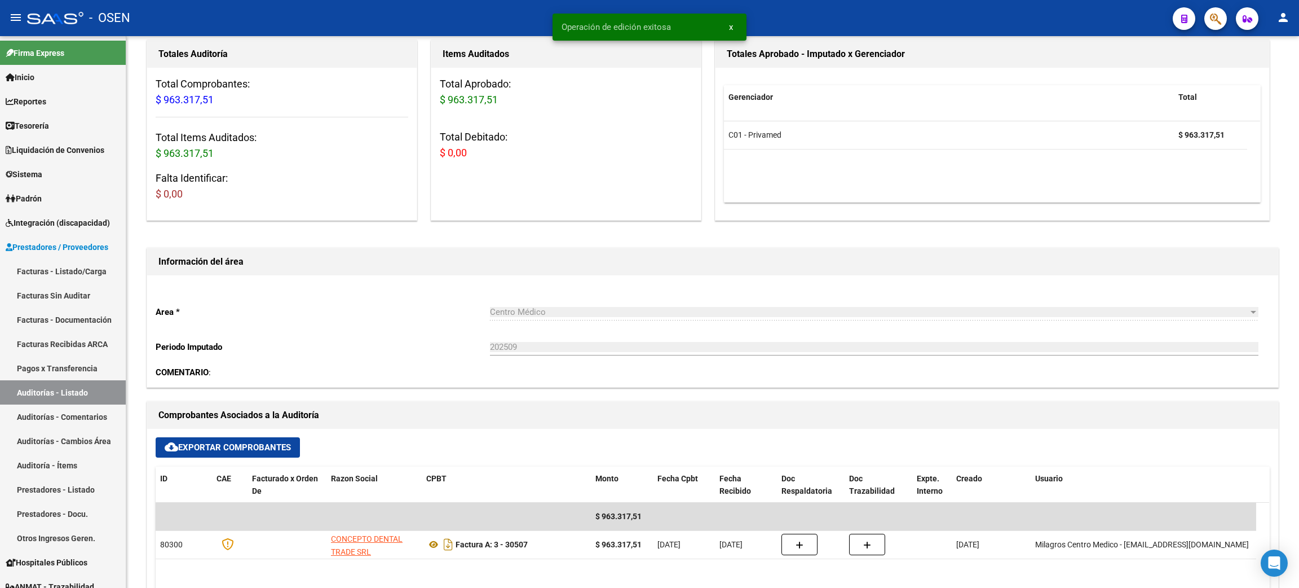
scroll to position [0, 0]
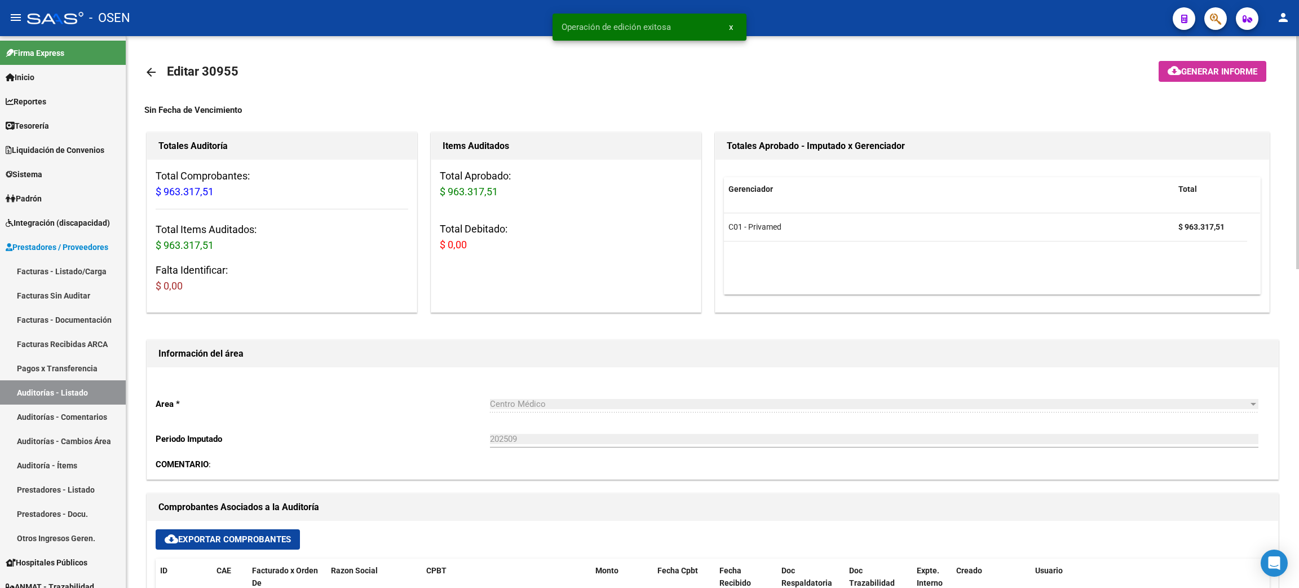
click at [153, 59] on link "arrow_back" at bounding box center [155, 72] width 23 height 27
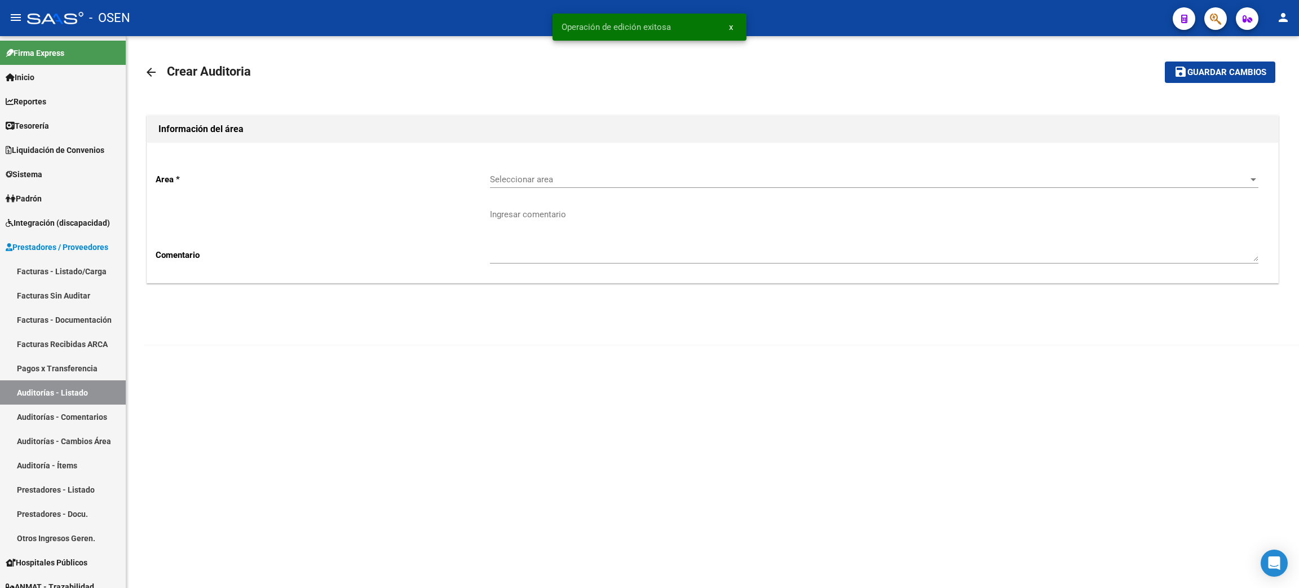
click at [557, 180] on span "Seleccionar area" at bounding box center [869, 179] width 759 height 10
click at [524, 283] on span "Centro Médico" at bounding box center [518, 281] width 56 height 10
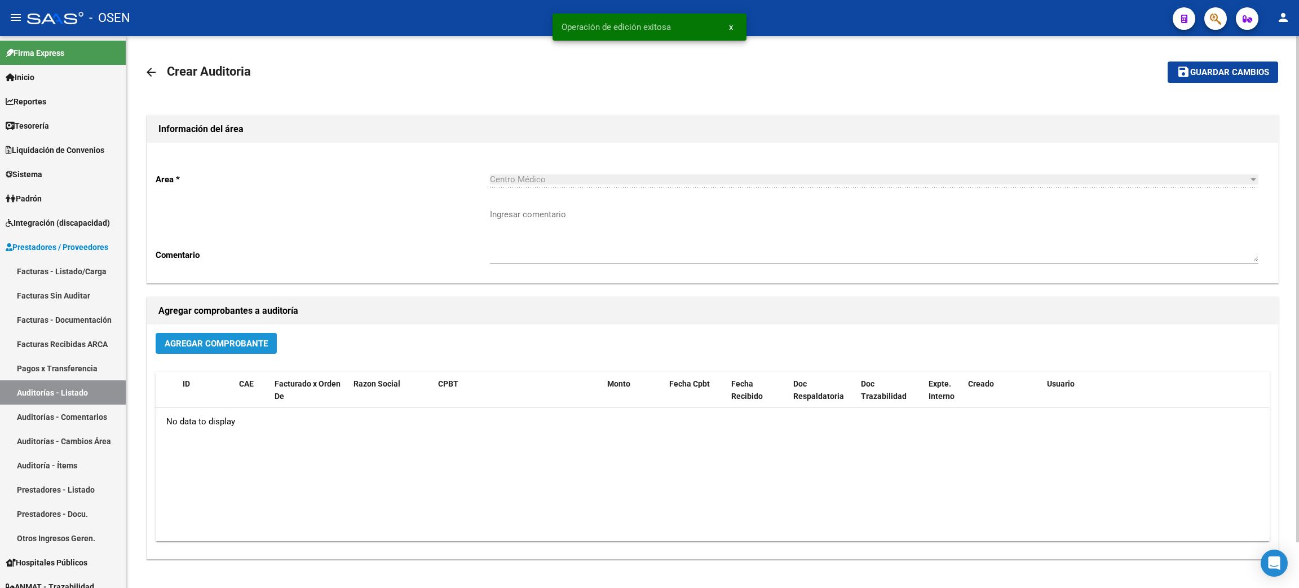
click at [235, 346] on span "Agregar Comprobante" at bounding box center [216, 343] width 103 height 10
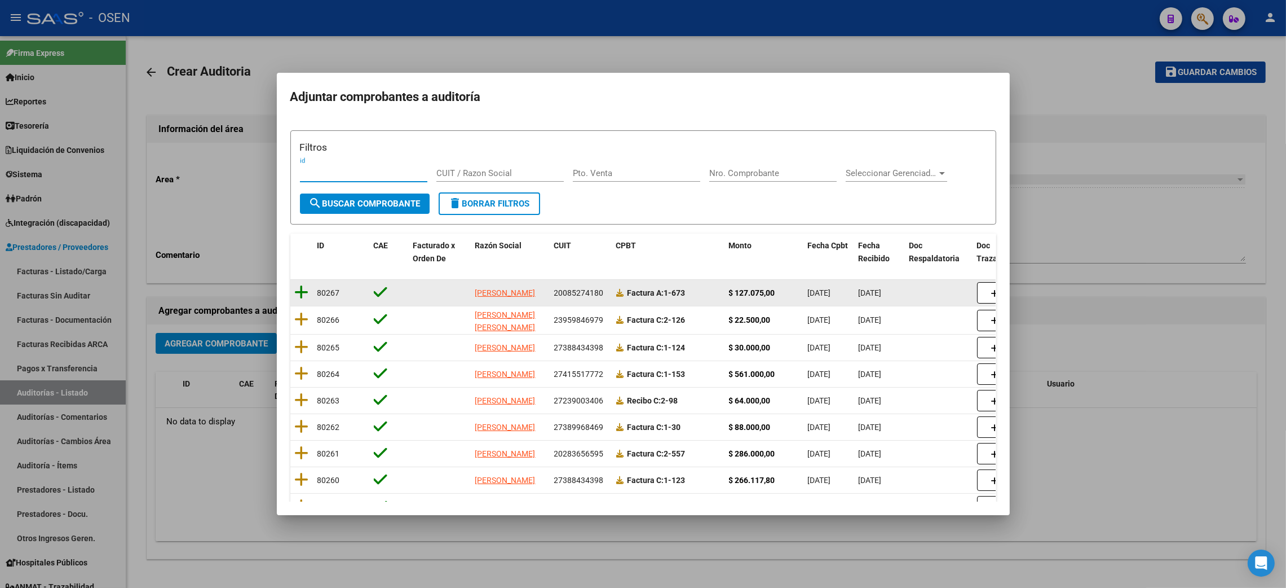
click at [297, 293] on icon at bounding box center [302, 292] width 14 height 16
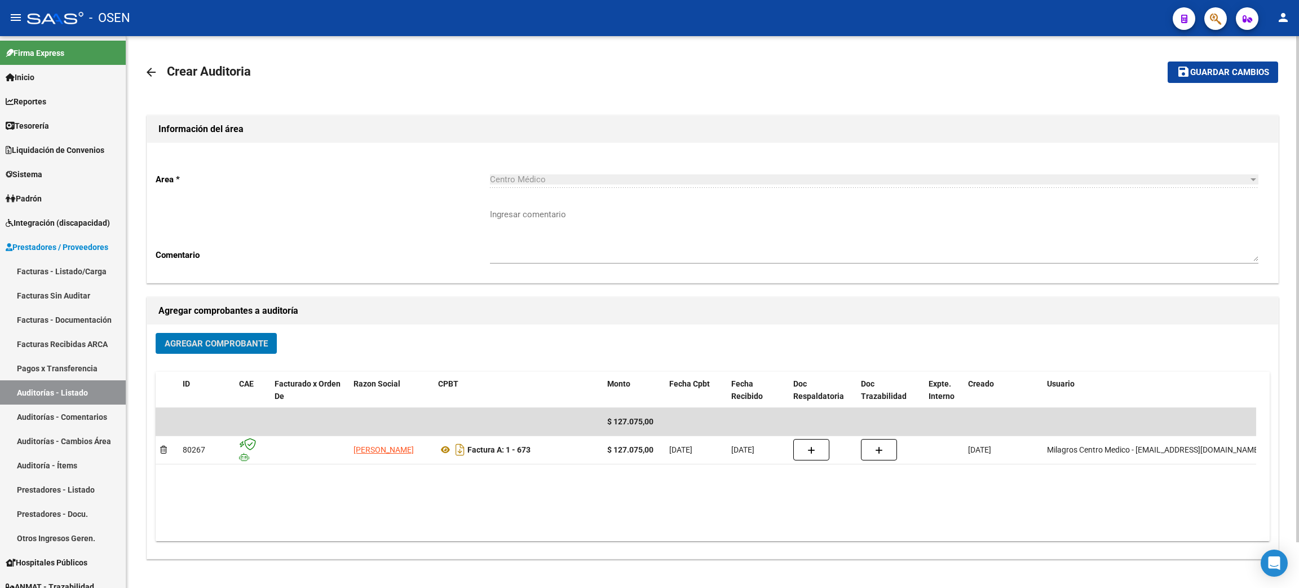
click at [1212, 72] on span "Guardar cambios" at bounding box center [1229, 73] width 79 height 10
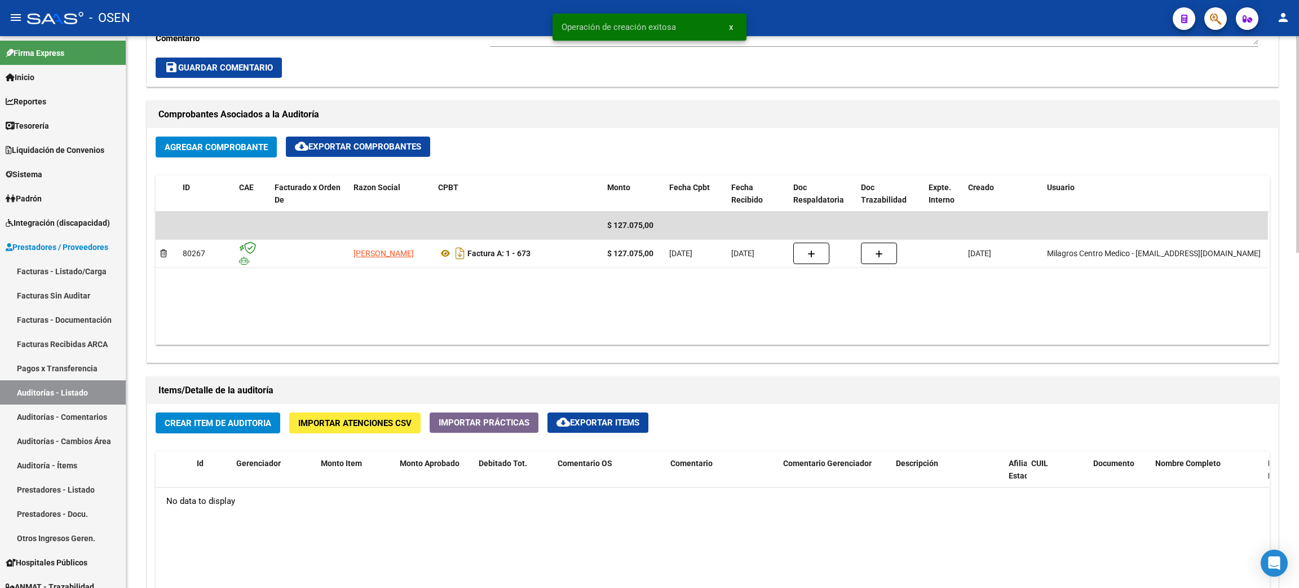
scroll to position [507, 0]
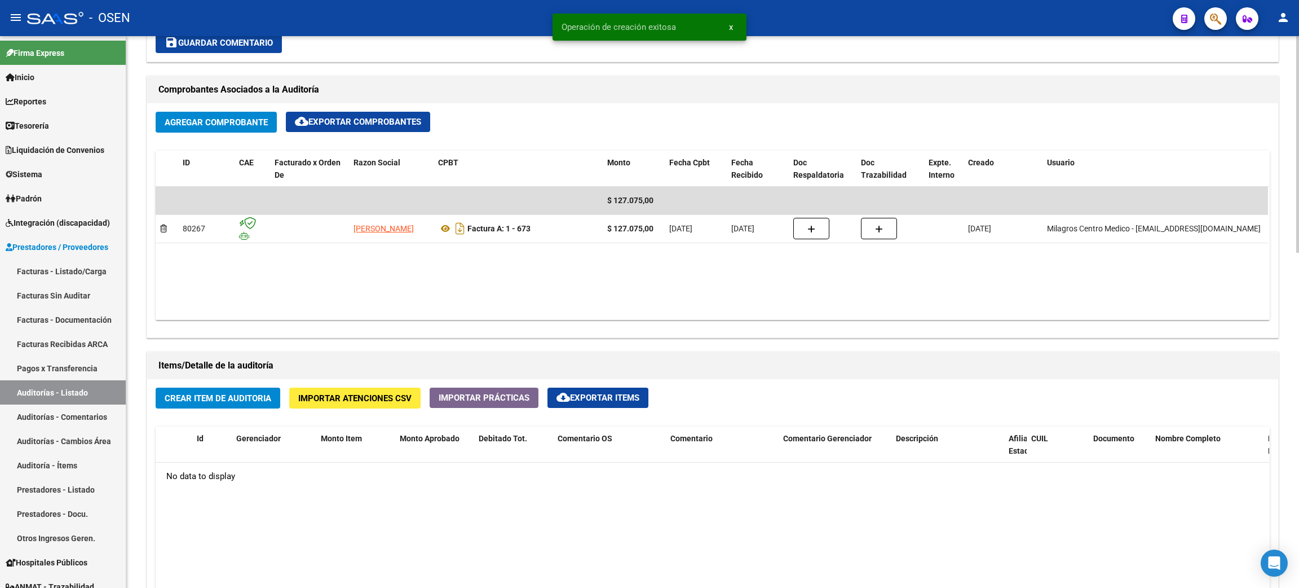
click at [242, 394] on span "Crear Item de Auditoria" at bounding box center [218, 398] width 107 height 10
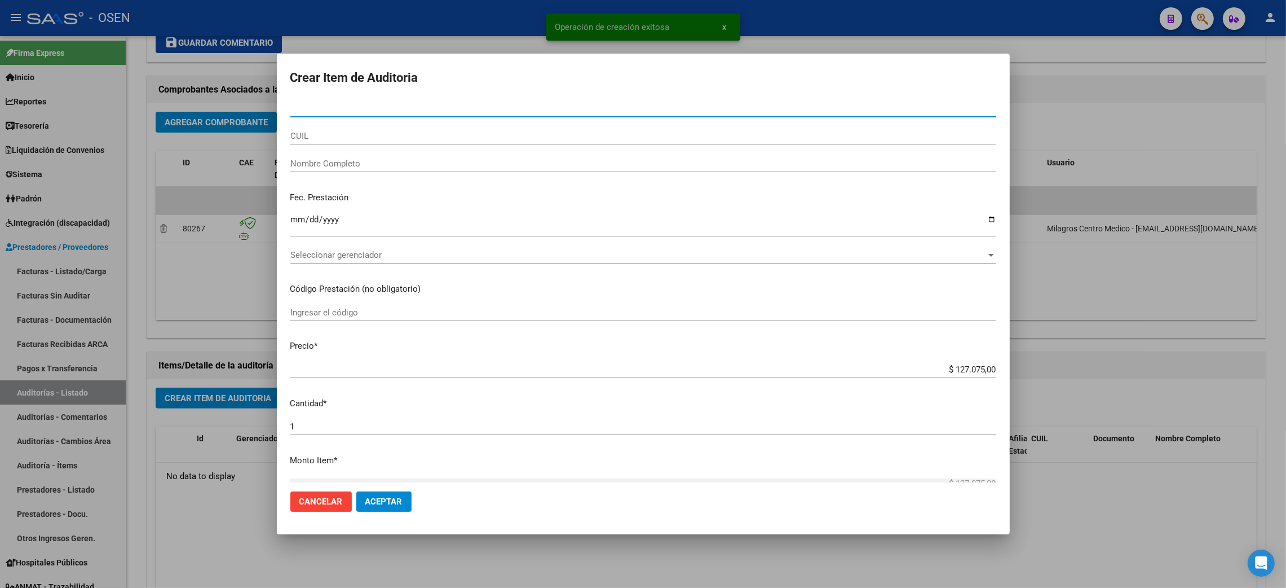
click at [370, 246] on div "Seleccionar gerenciador Seleccionar gerenciador" at bounding box center [643, 254] width 706 height 17
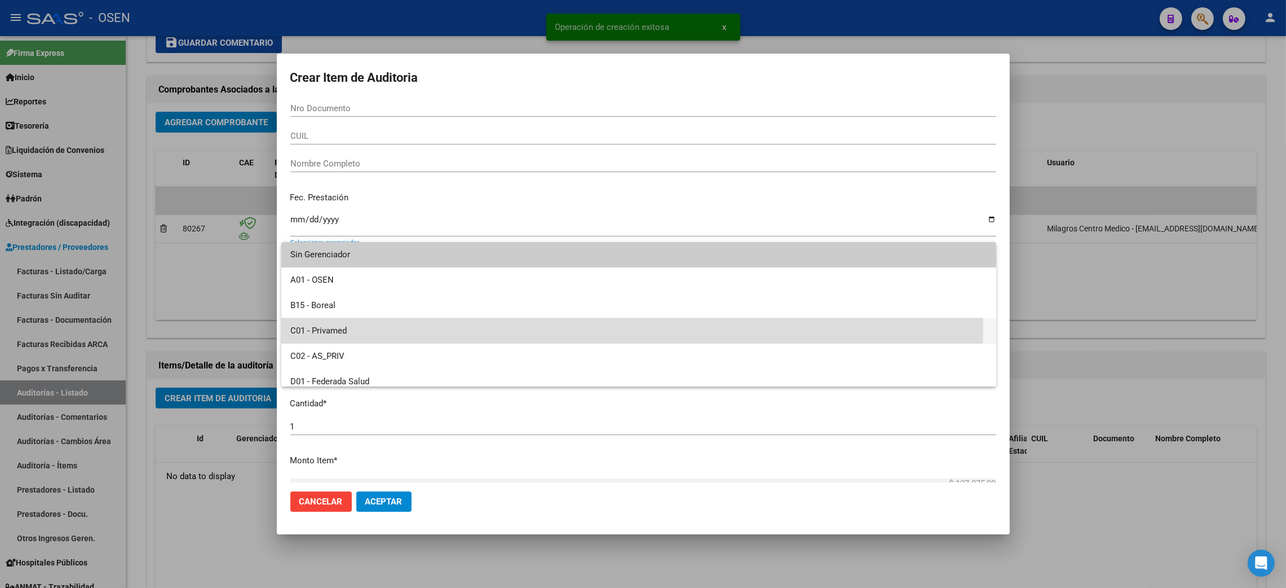
click at [337, 327] on span "C01 - Privamed" at bounding box center [638, 330] width 697 height 25
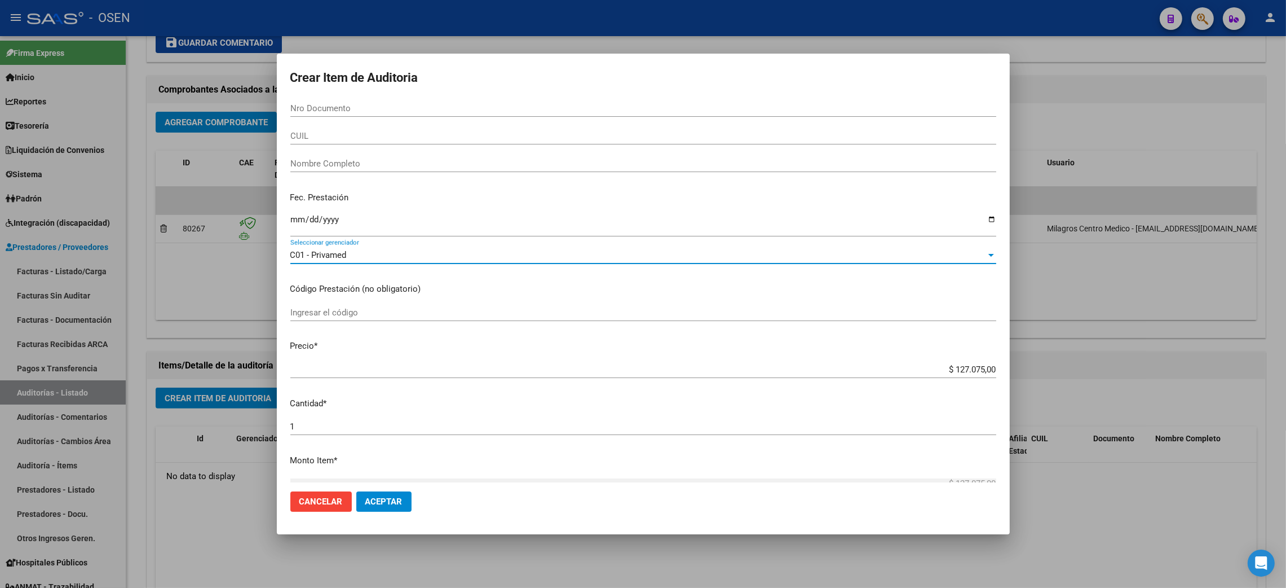
click at [390, 497] on span "Aceptar" at bounding box center [383, 501] width 37 height 10
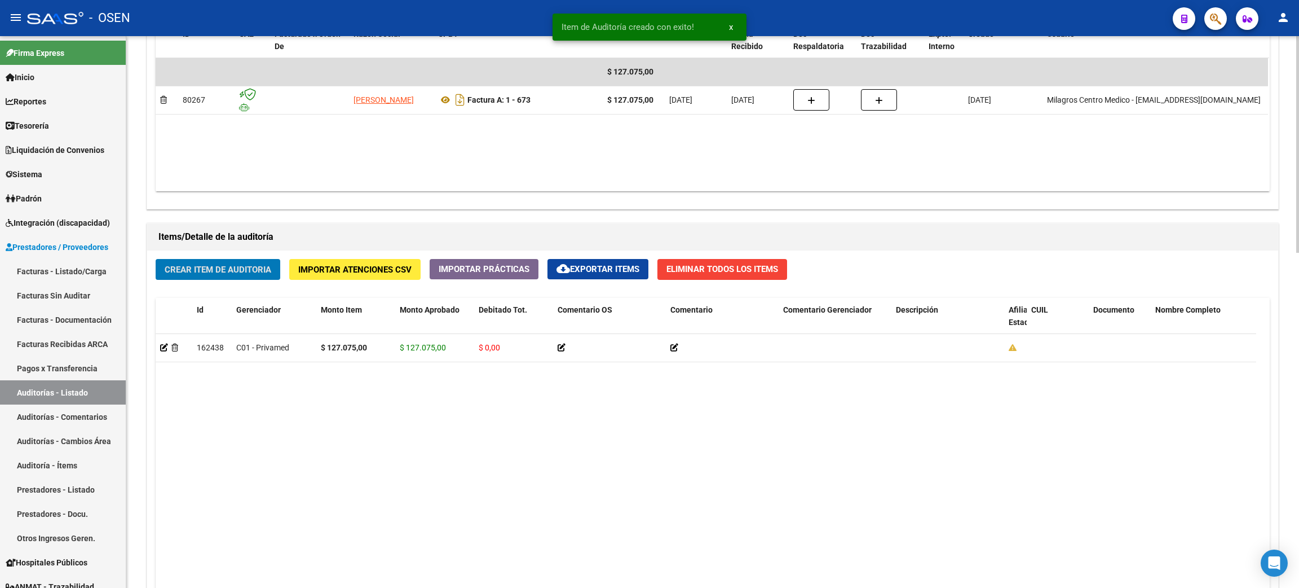
scroll to position [856, 0]
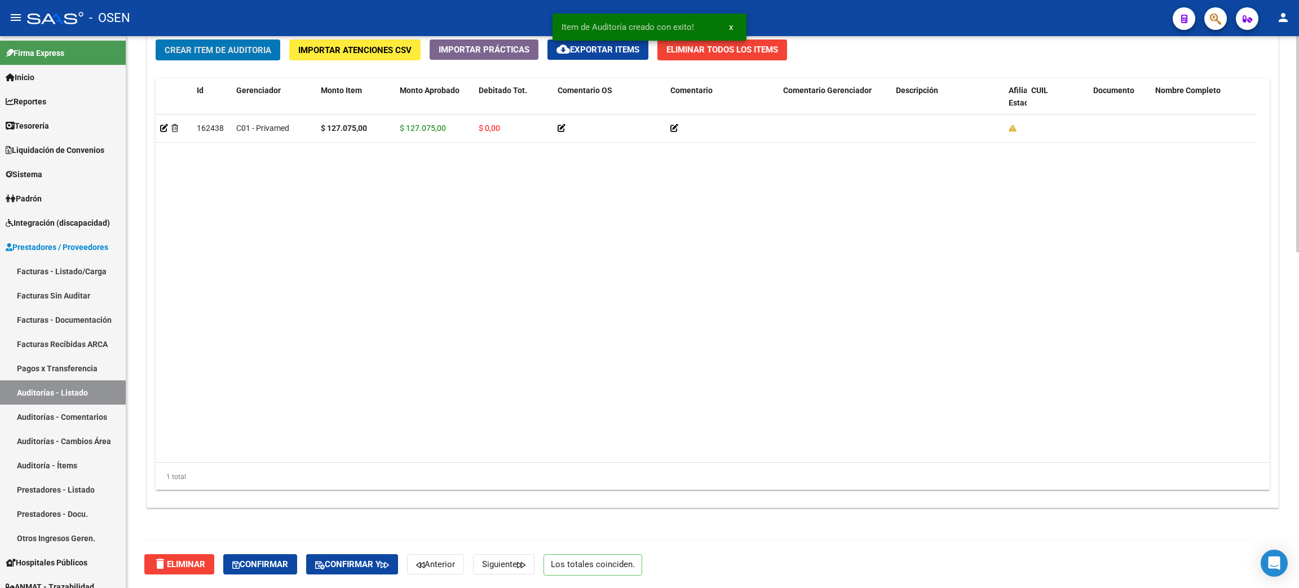
click at [257, 570] on button "Confirmar" at bounding box center [260, 564] width 74 height 20
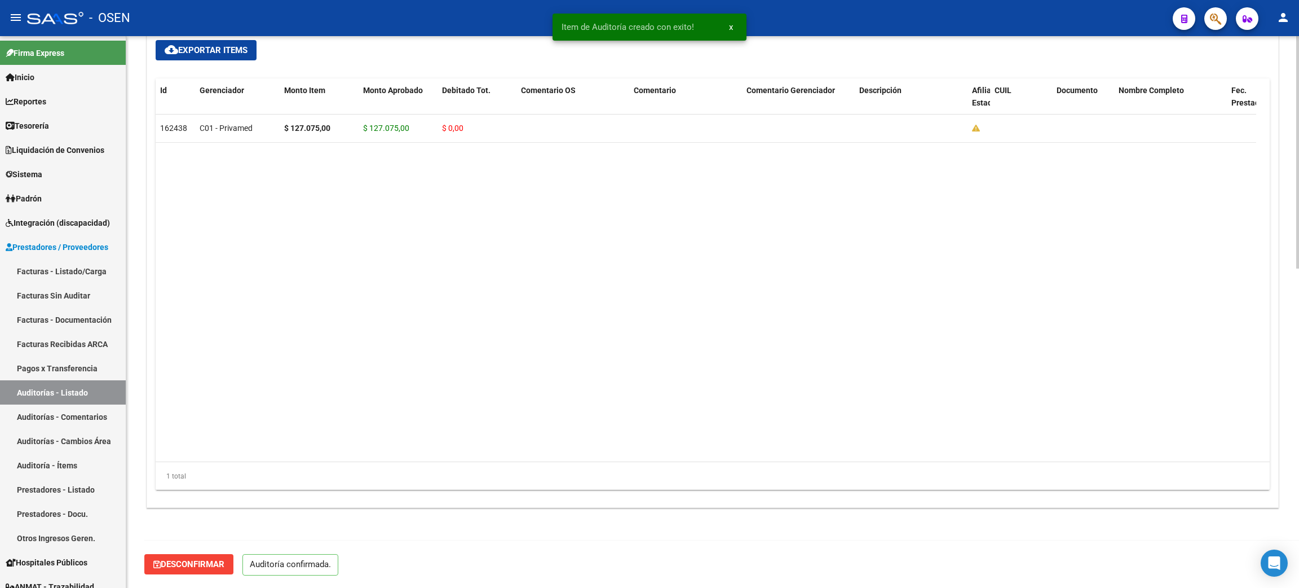
scroll to position [756, 0]
type input "202509"
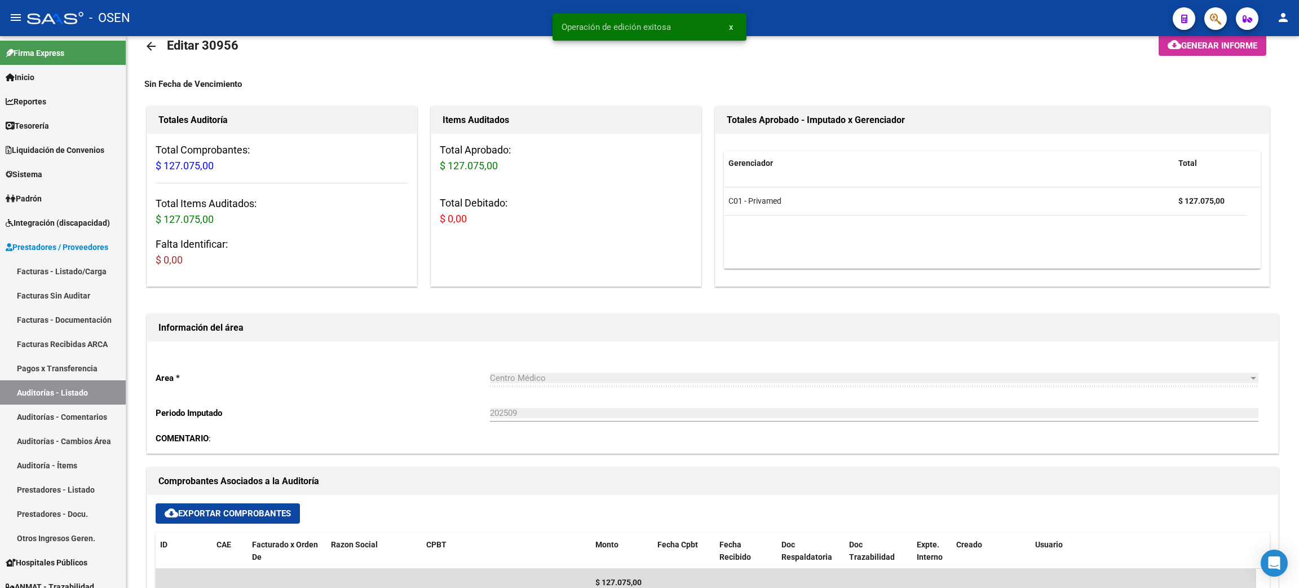
scroll to position [0, 0]
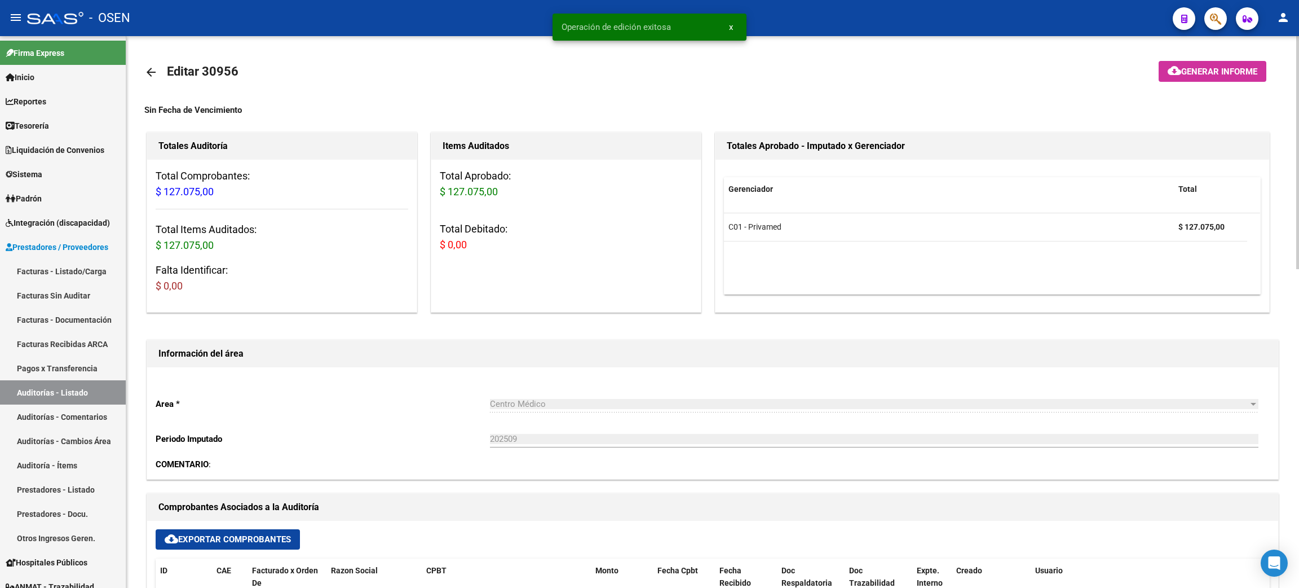
click at [148, 63] on link "arrow_back" at bounding box center [155, 72] width 23 height 27
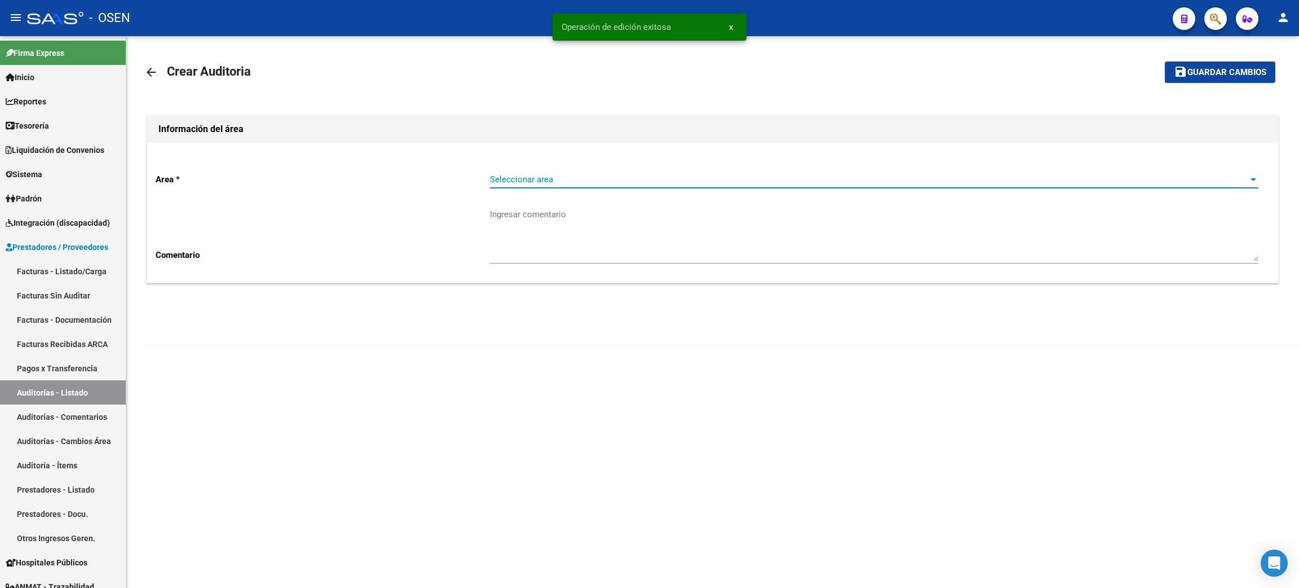
click at [507, 184] on span "Seleccionar area" at bounding box center [869, 179] width 759 height 10
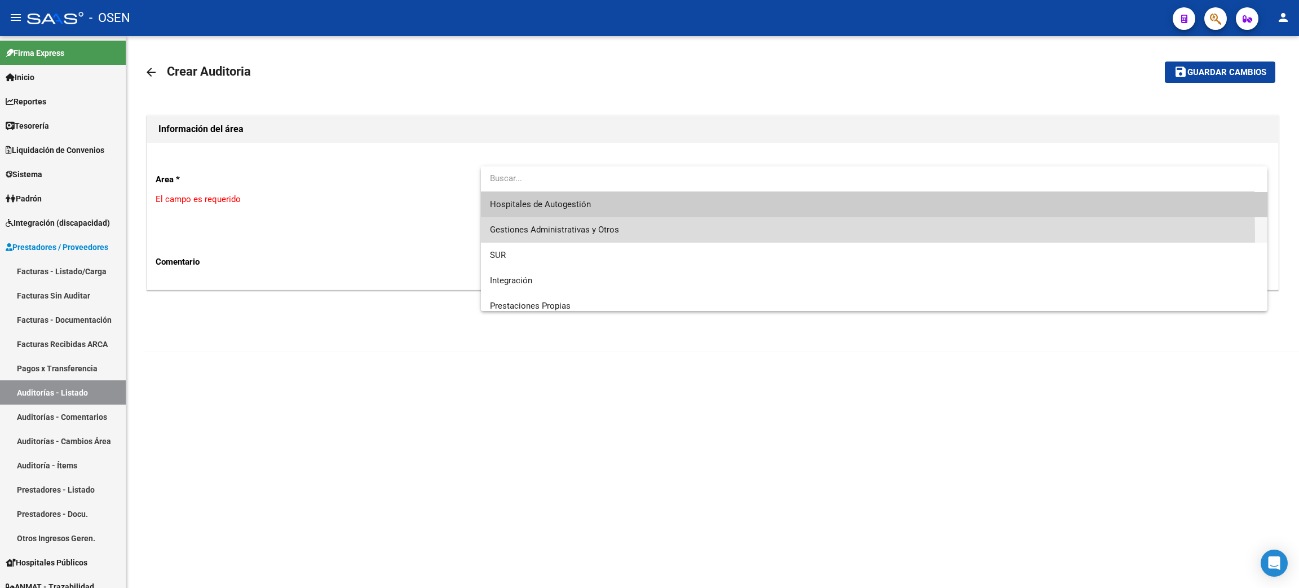
click at [557, 238] on span "Gestiones Administrativas y Otros" at bounding box center [874, 229] width 769 height 25
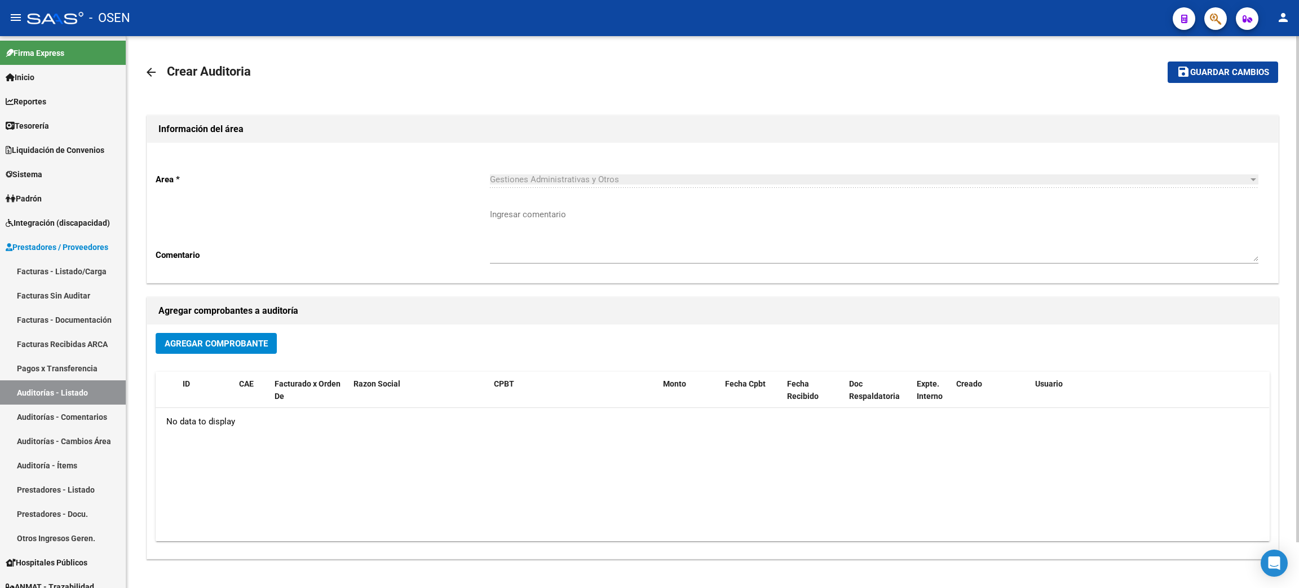
click at [161, 70] on link "arrow_back" at bounding box center [155, 72] width 23 height 27
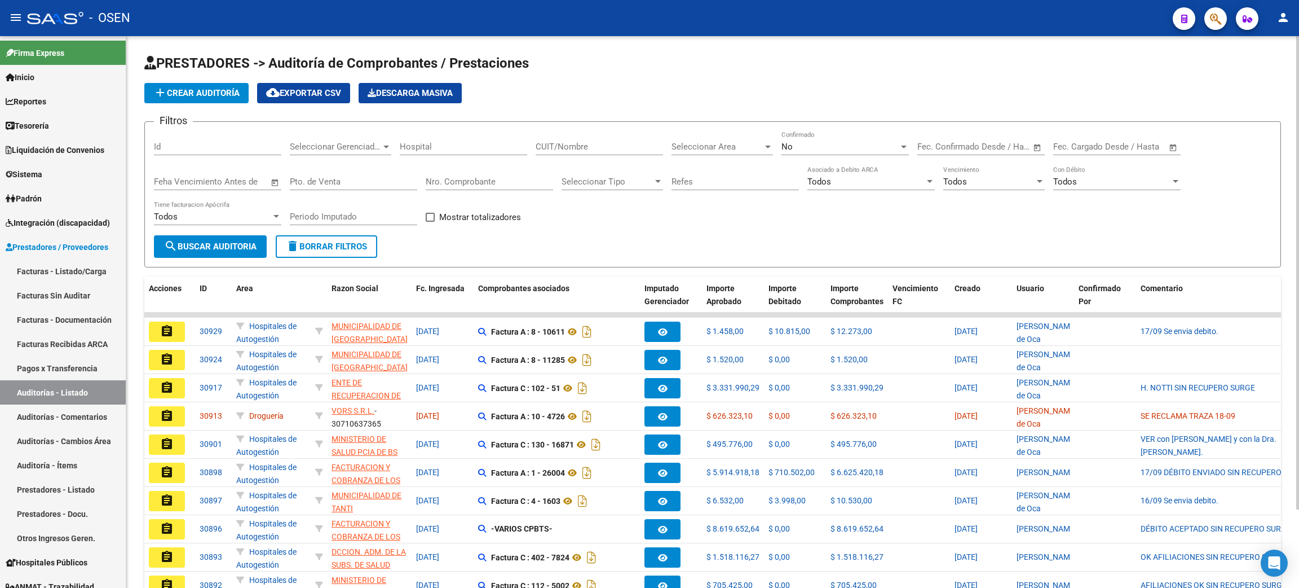
click at [184, 89] on span "add Crear Auditoría" at bounding box center [196, 93] width 86 height 10
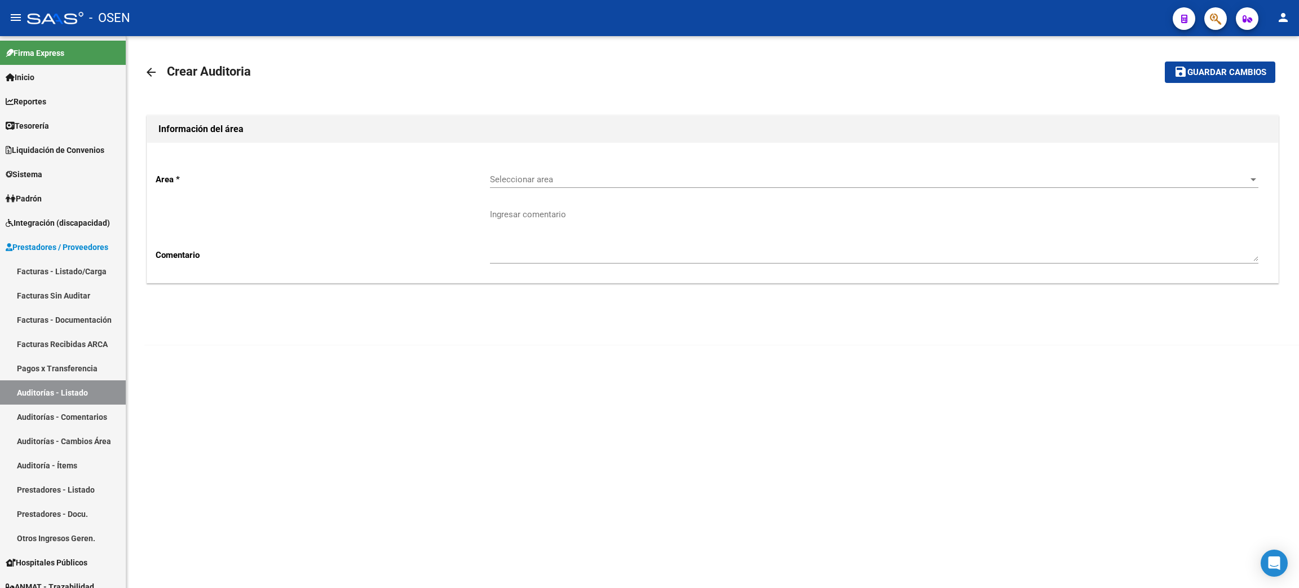
click at [539, 179] on span "Seleccionar area" at bounding box center [869, 179] width 759 height 10
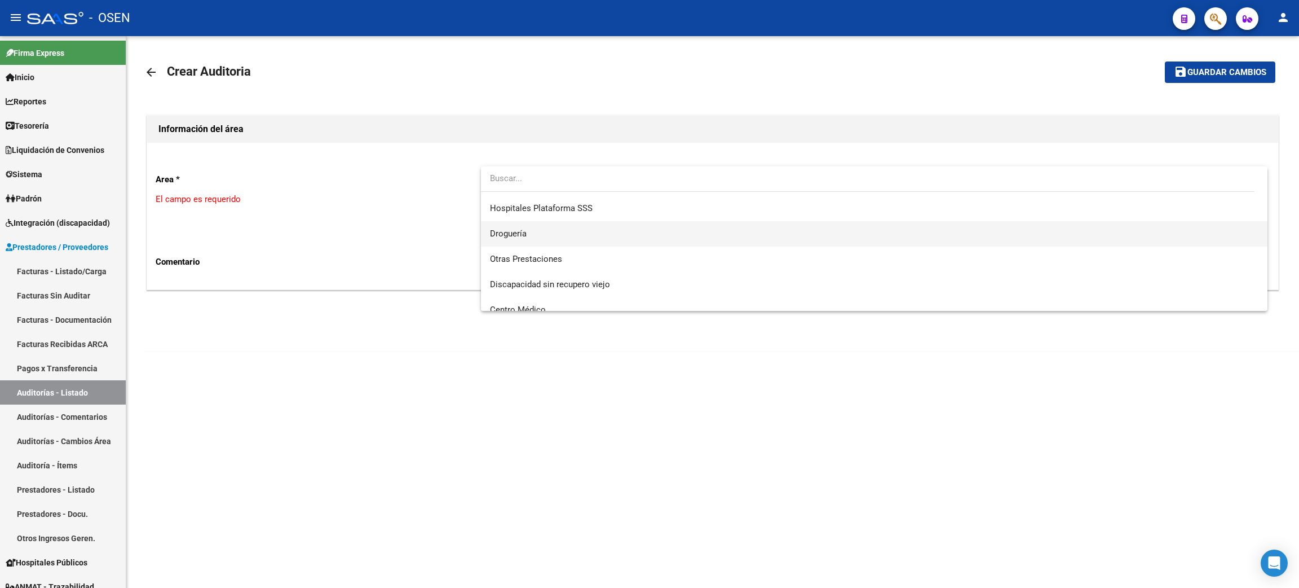
scroll to position [253, 0]
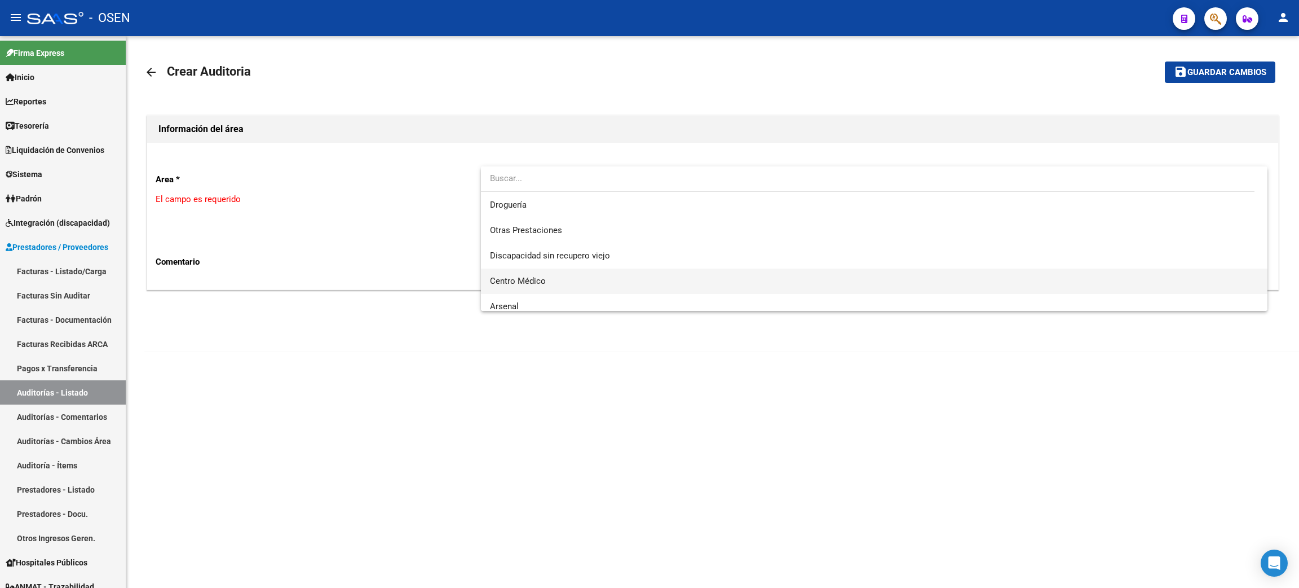
click at [572, 276] on span "Centro Médico" at bounding box center [874, 280] width 769 height 25
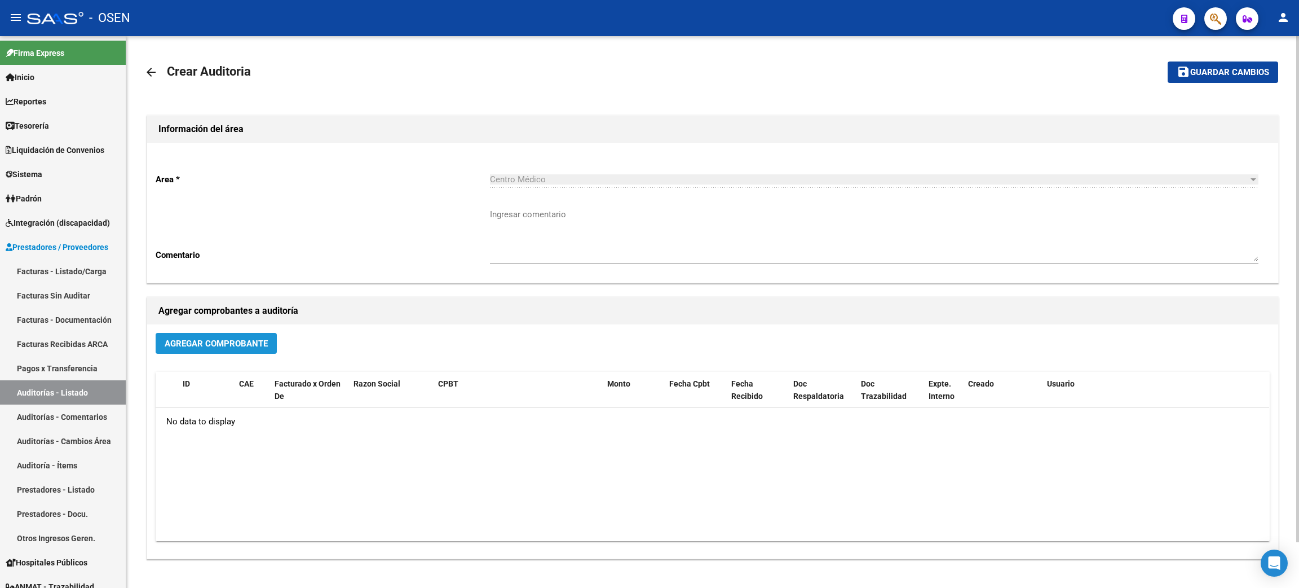
click at [218, 338] on span "Agregar Comprobante" at bounding box center [216, 343] width 103 height 10
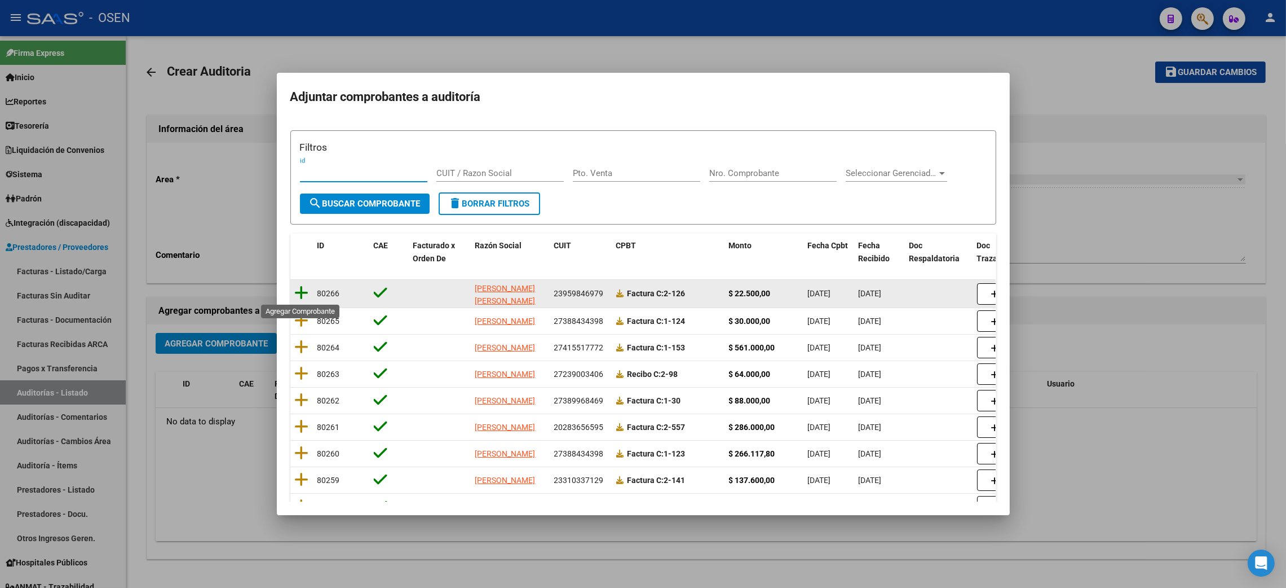
click at [302, 293] on icon at bounding box center [302, 293] width 14 height 16
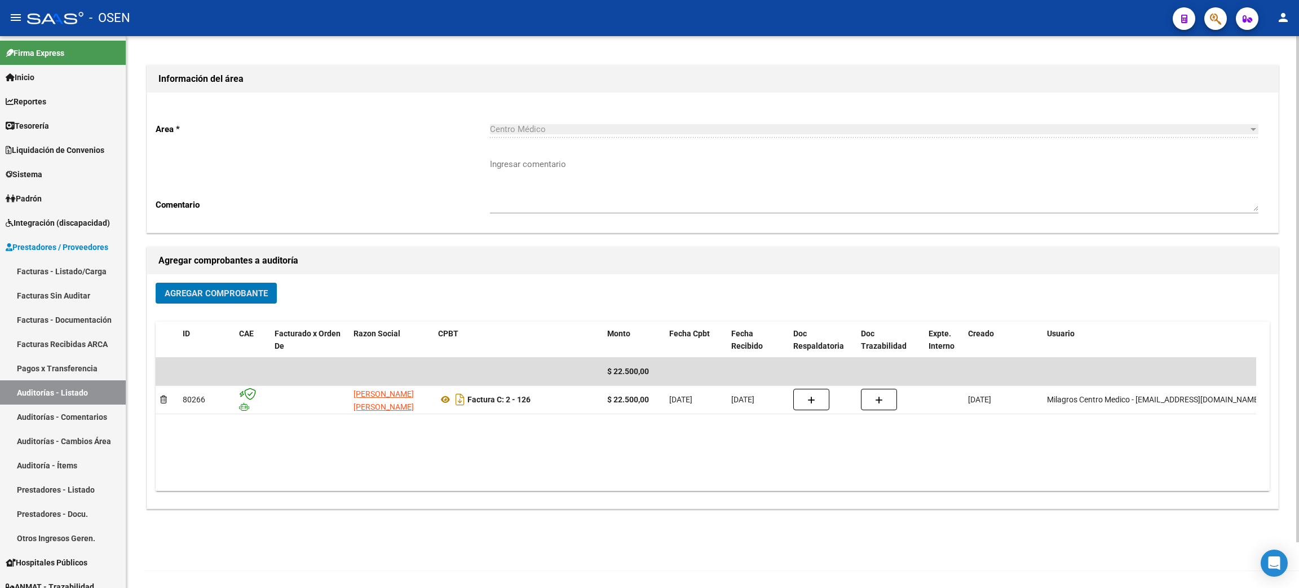
scroll to position [0, 0]
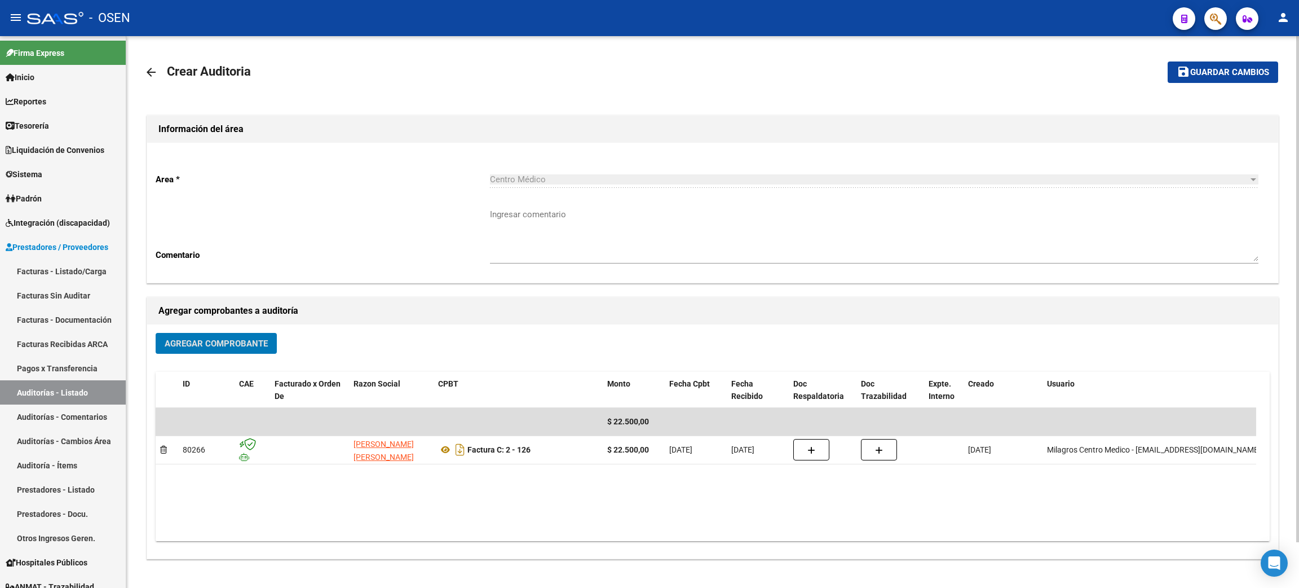
click at [1193, 81] on button "save Guardar cambios" at bounding box center [1223, 71] width 111 height 21
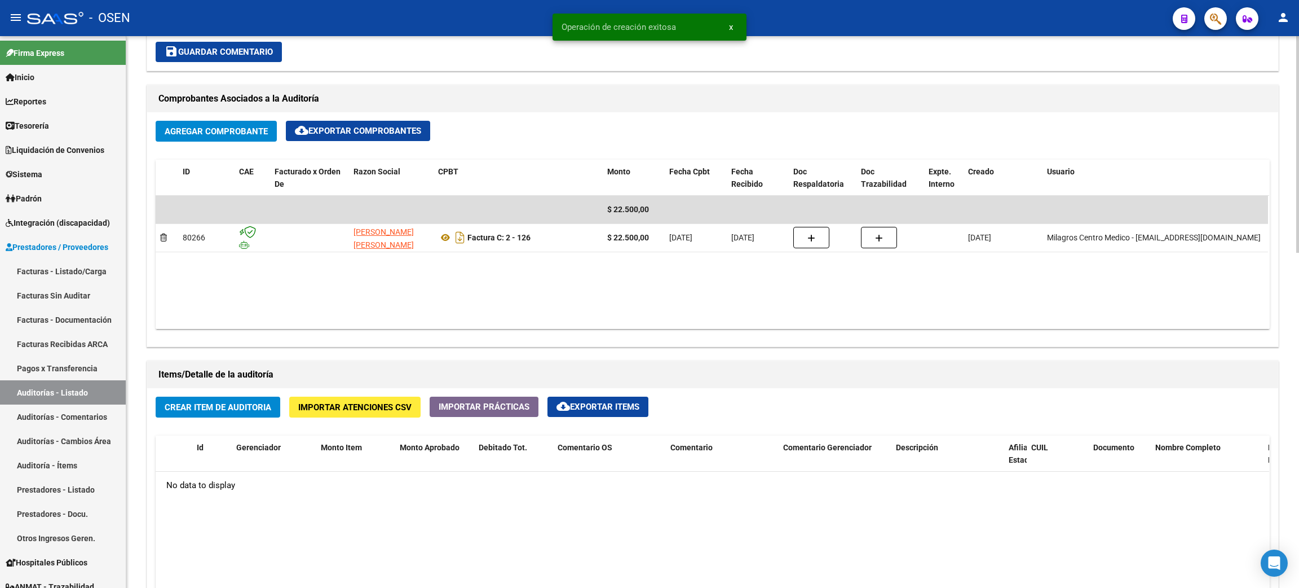
scroll to position [592, 0]
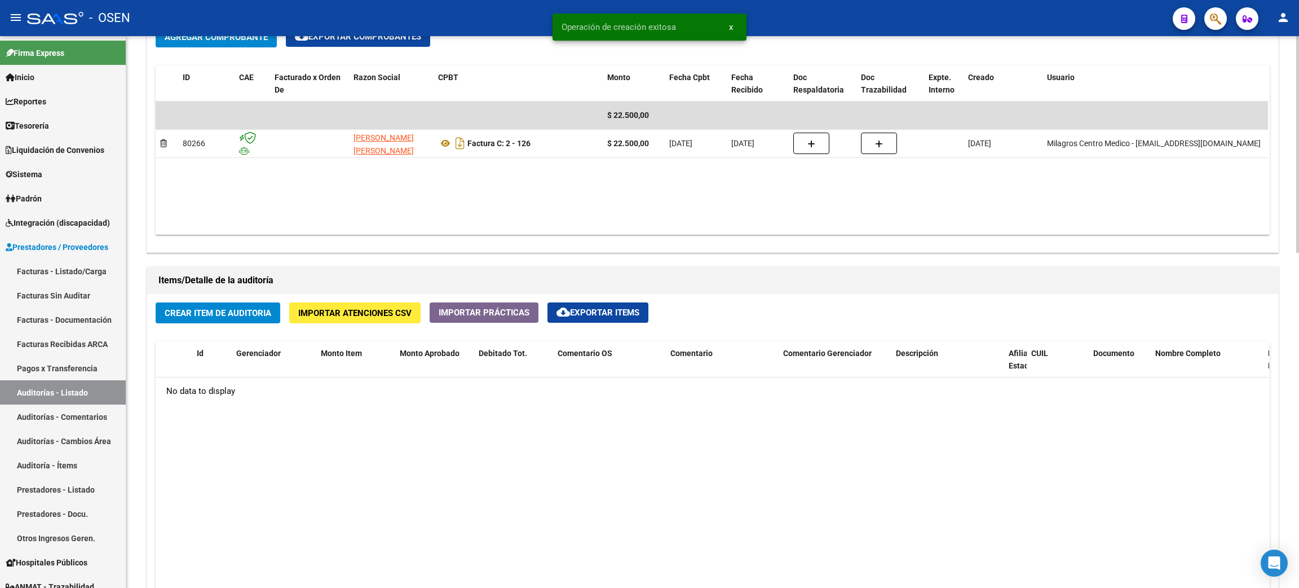
click at [211, 314] on span "Crear Item de Auditoria" at bounding box center [218, 313] width 107 height 10
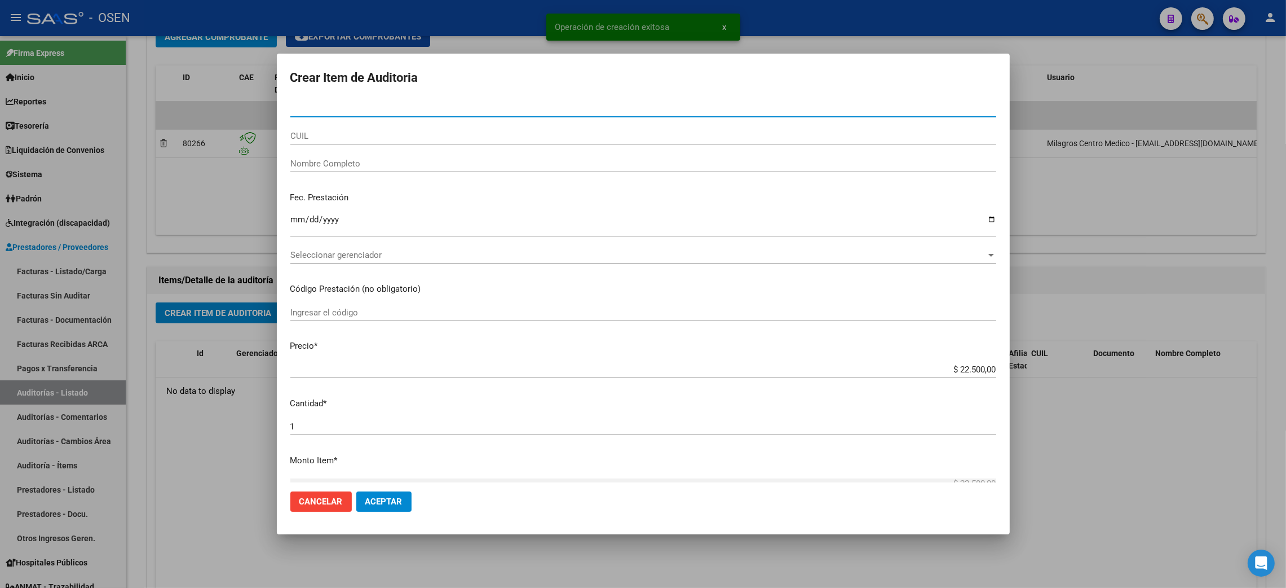
click at [330, 262] on div "Seleccionar gerenciador Seleccionar gerenciador" at bounding box center [643, 254] width 706 height 17
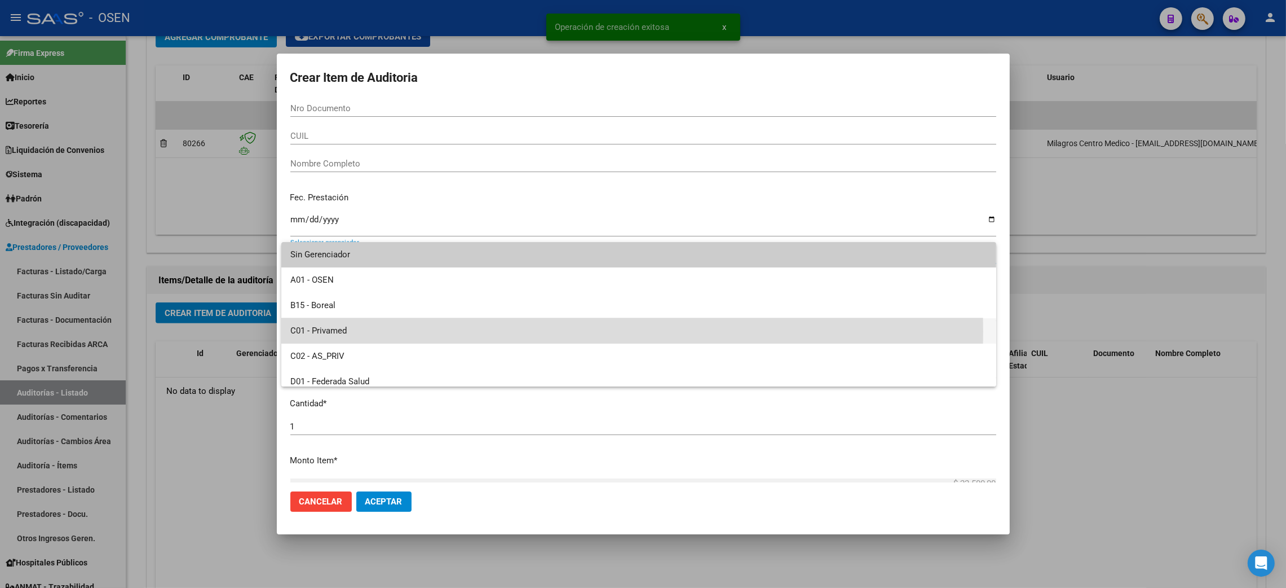
click at [360, 332] on span "C01 - Privamed" at bounding box center [638, 330] width 697 height 25
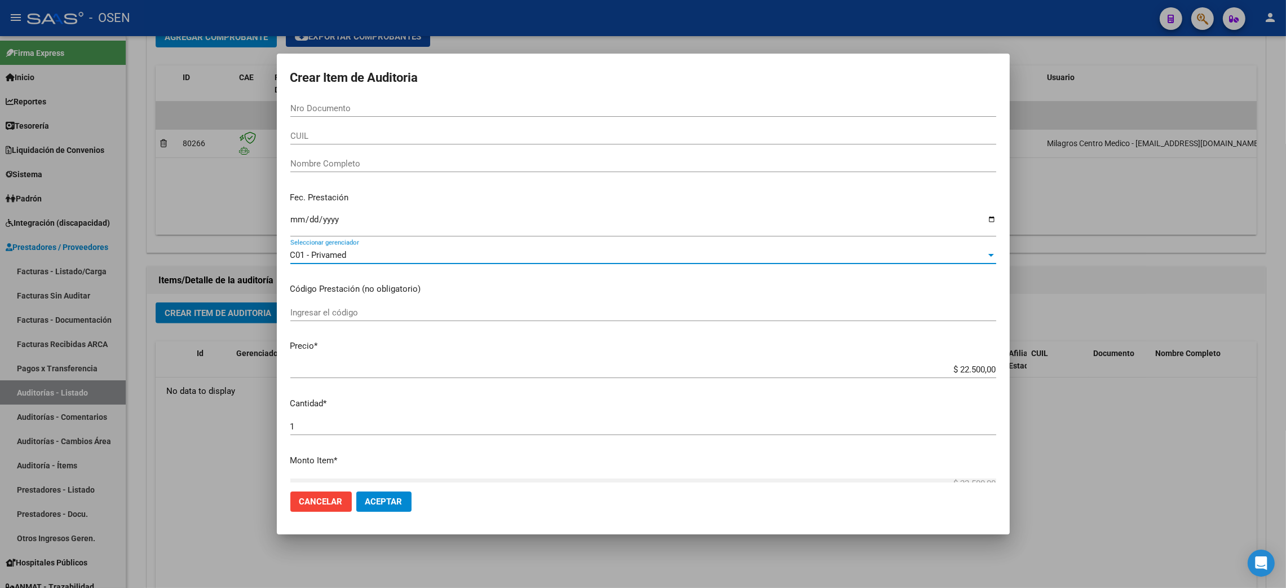
click at [388, 499] on span "Aceptar" at bounding box center [383, 501] width 37 height 10
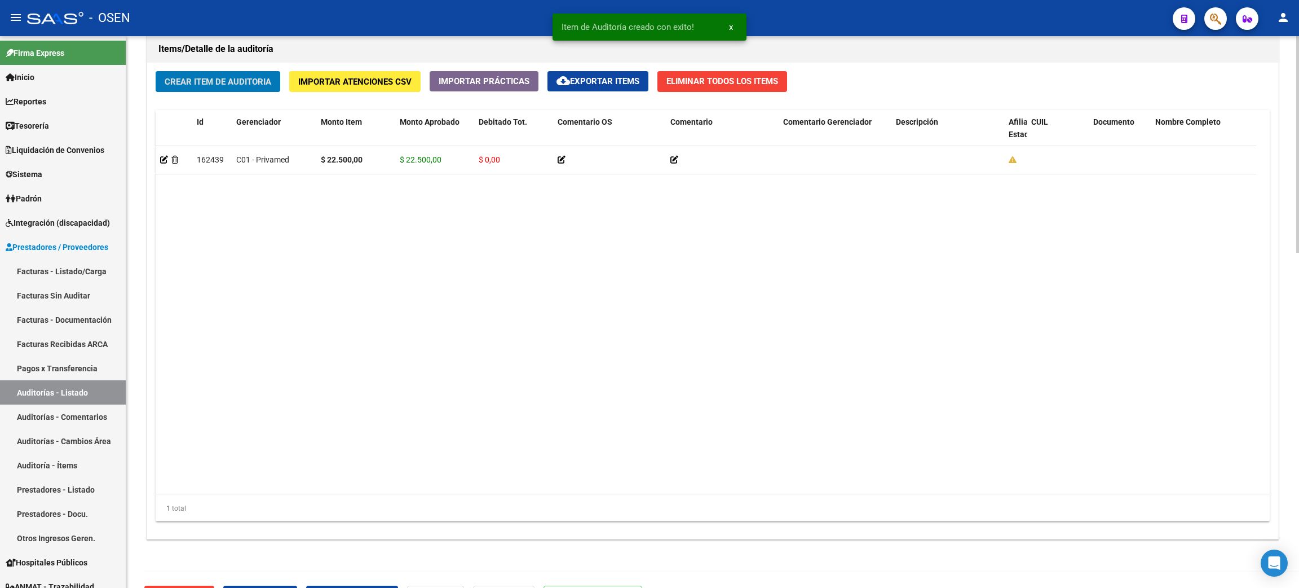
scroll to position [856, 0]
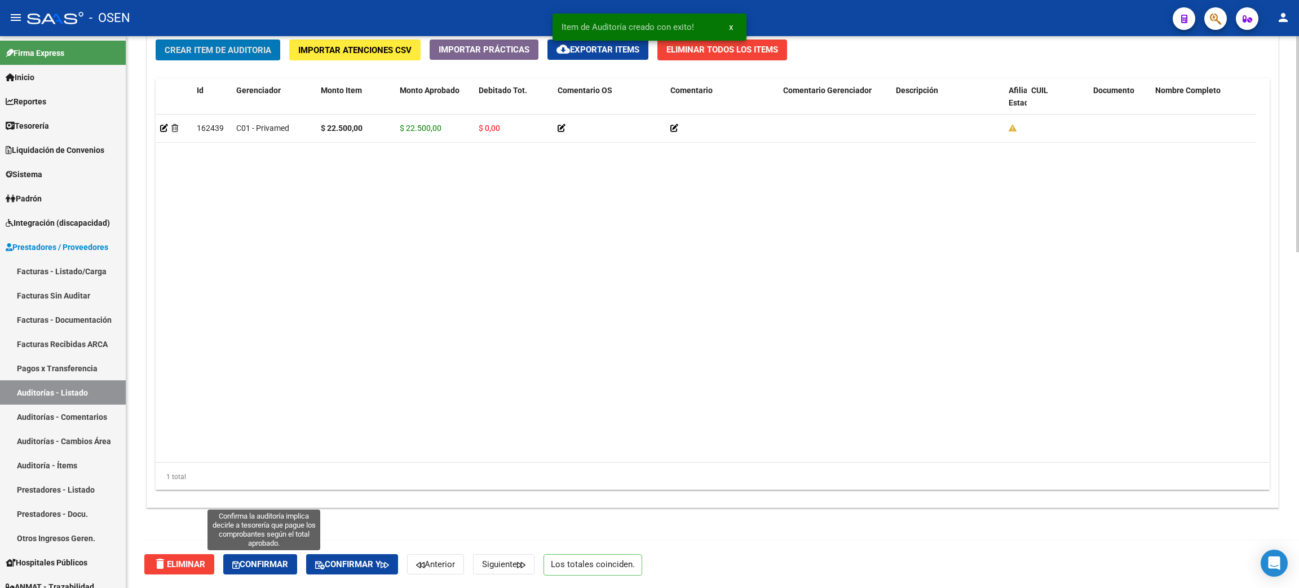
click at [255, 566] on span "Confirmar" at bounding box center [260, 564] width 56 height 10
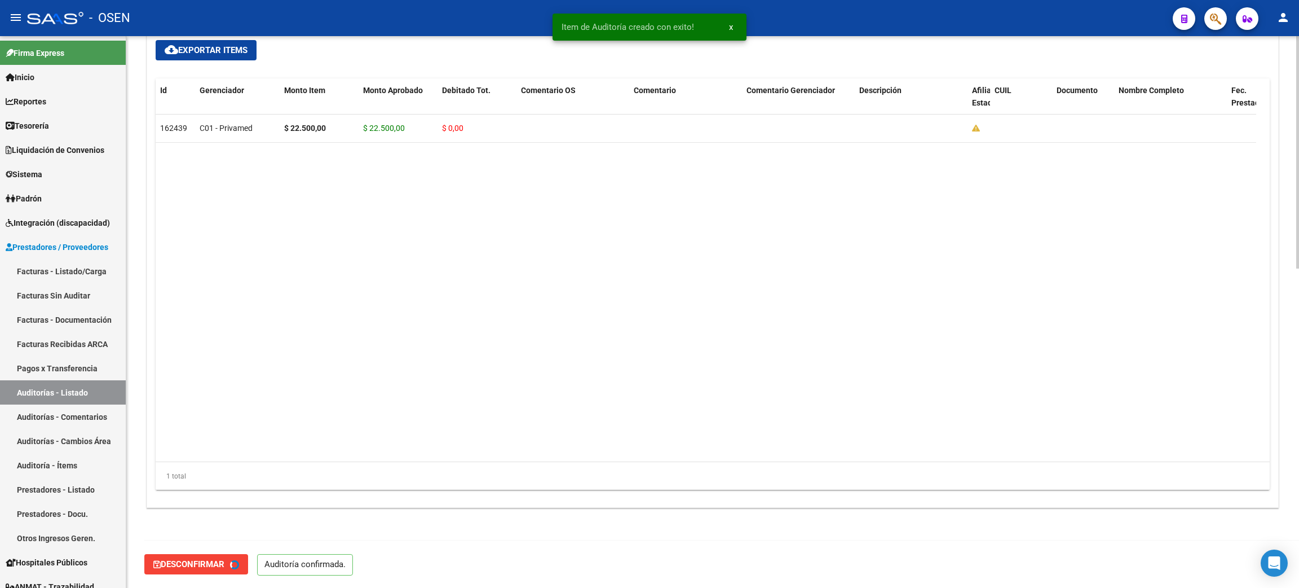
type input "202509"
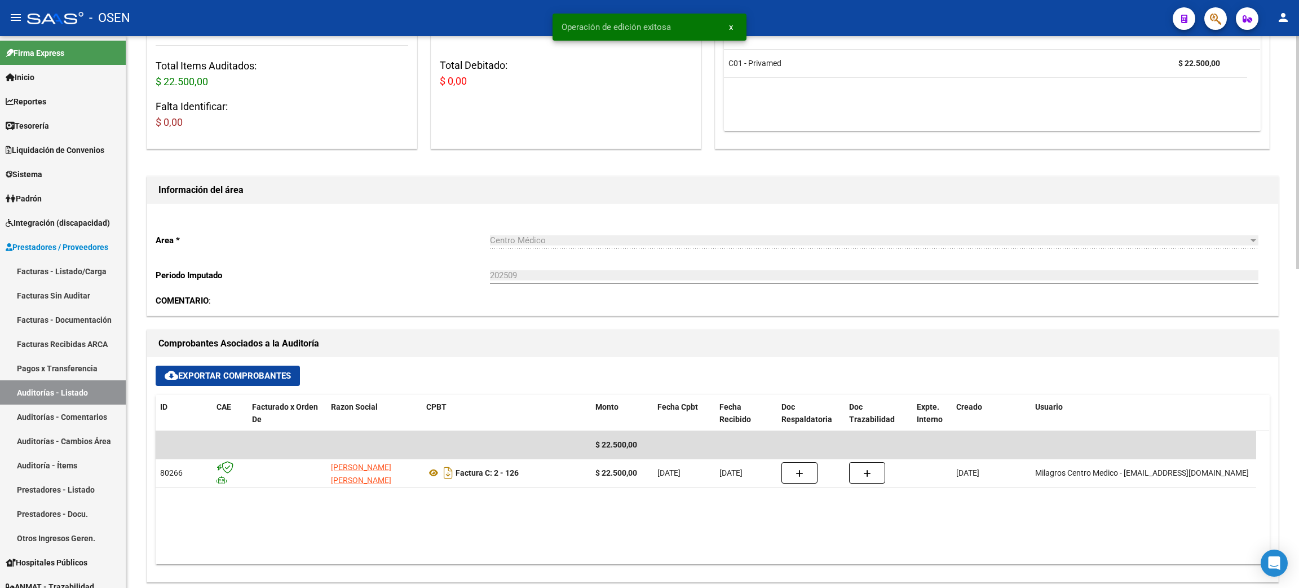
scroll to position [0, 0]
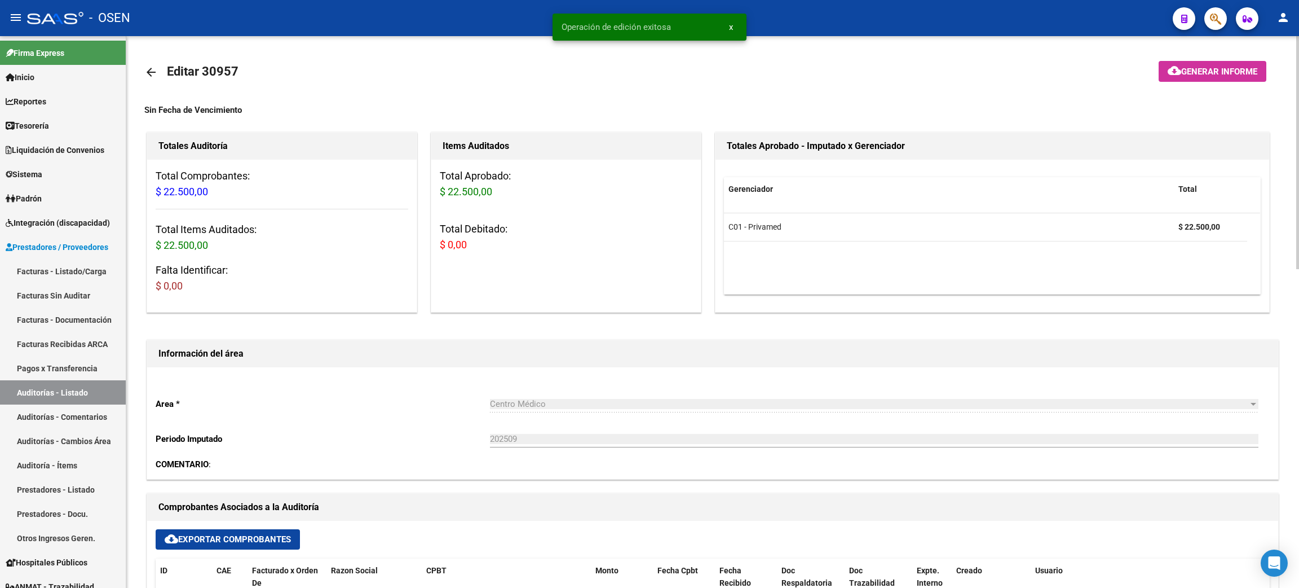
click at [148, 68] on mat-icon "arrow_back" at bounding box center [151, 72] width 14 height 14
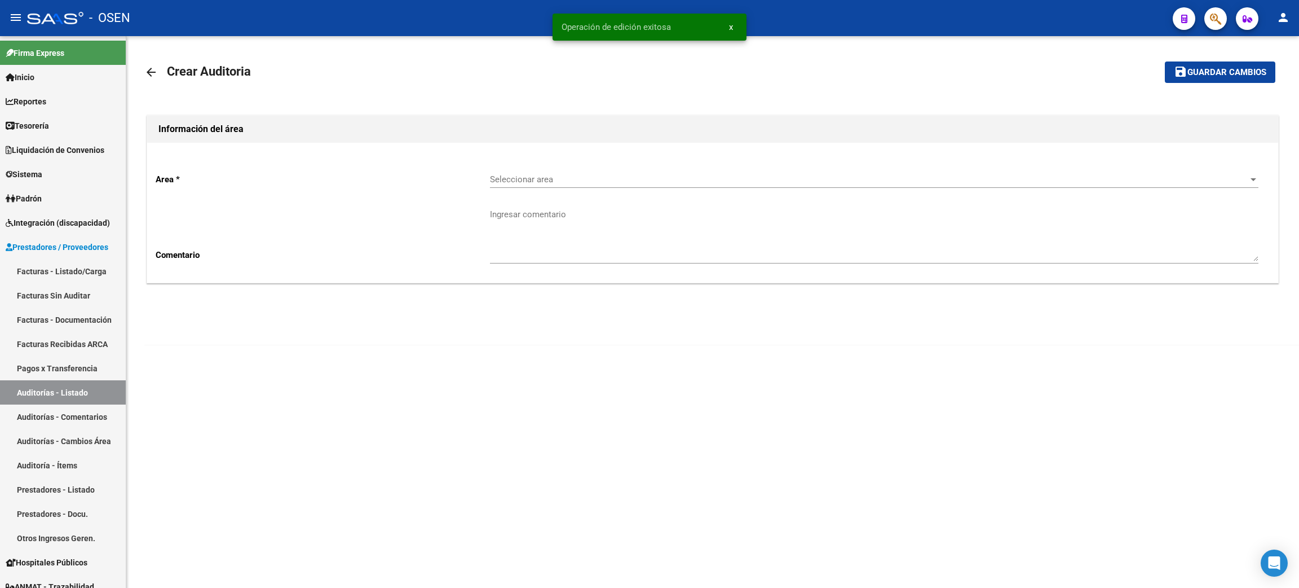
click at [591, 178] on span "Seleccionar area" at bounding box center [869, 179] width 759 height 10
click at [560, 280] on span "Centro Médico" at bounding box center [874, 280] width 769 height 25
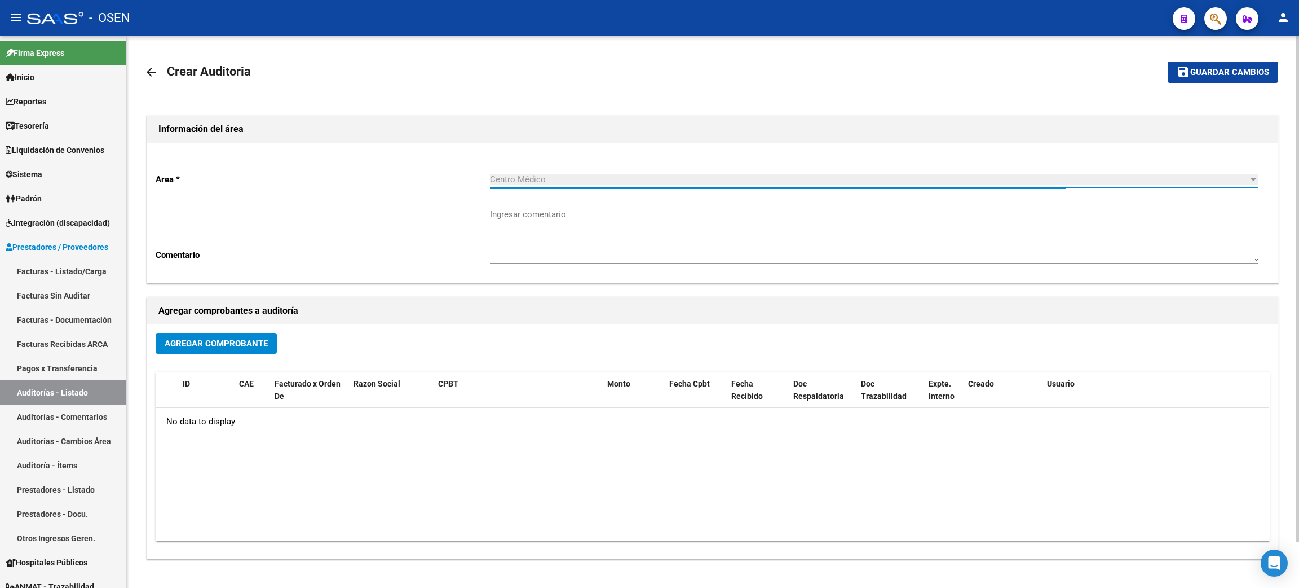
click at [208, 342] on span "Agregar Comprobante" at bounding box center [216, 343] width 103 height 10
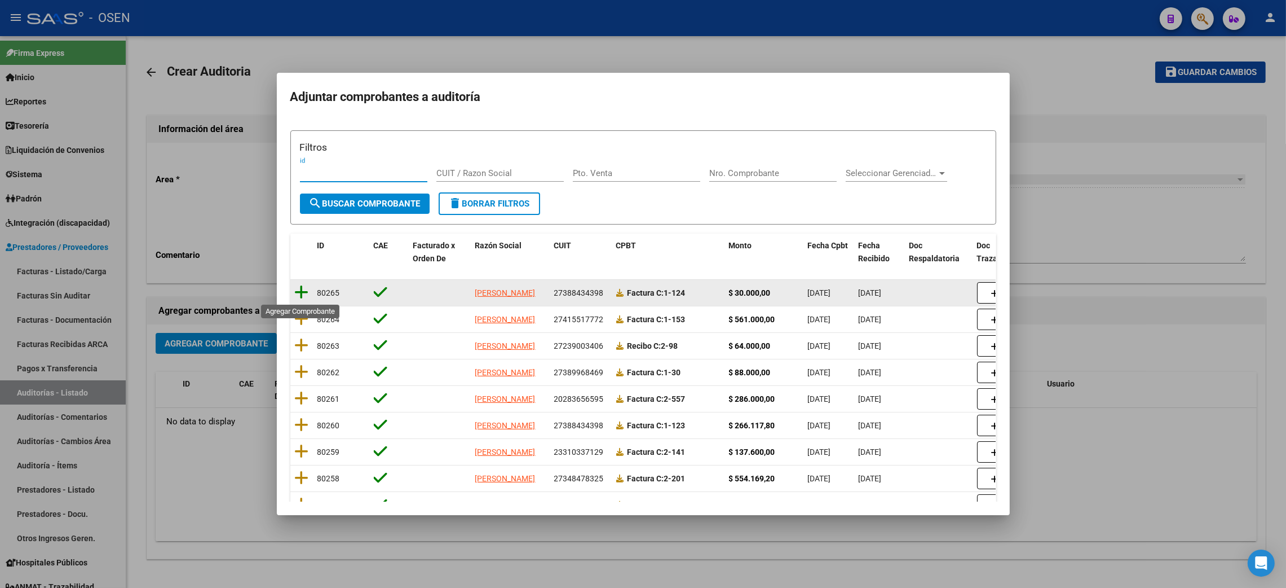
click at [298, 297] on icon at bounding box center [302, 292] width 14 height 16
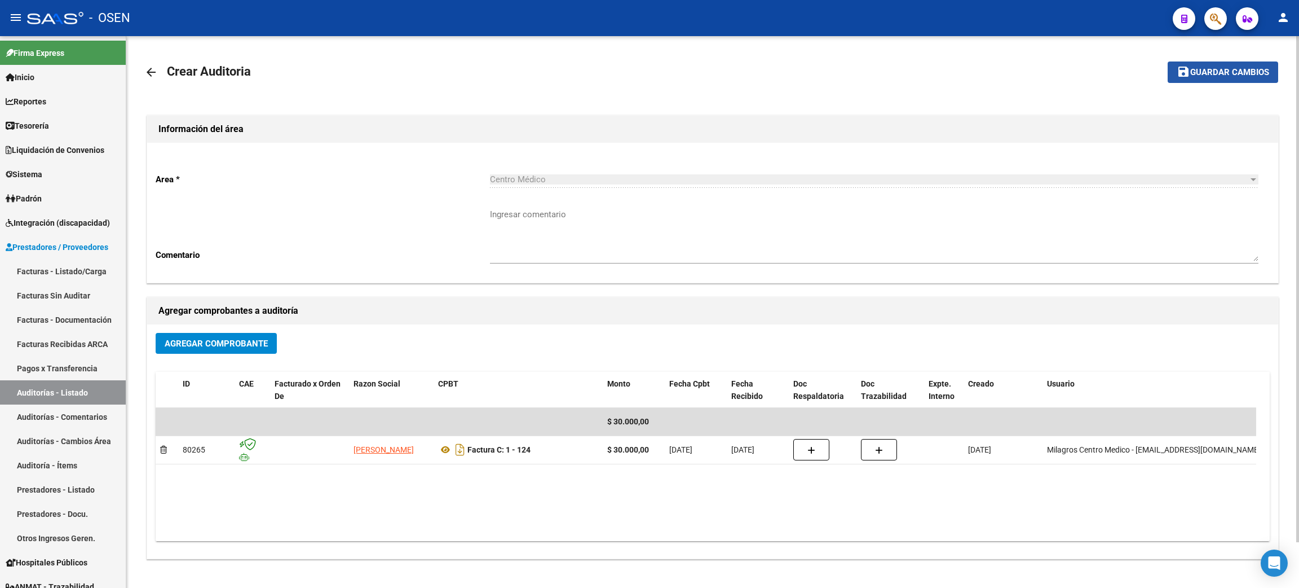
click at [1232, 70] on span "Guardar cambios" at bounding box center [1229, 73] width 79 height 10
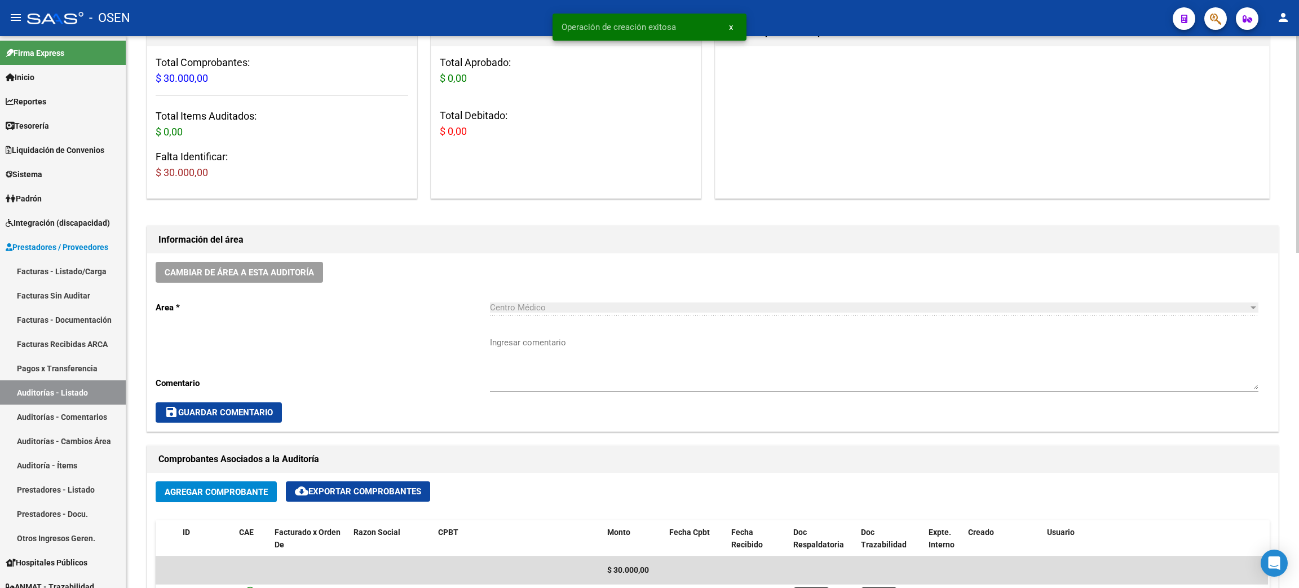
scroll to position [422, 0]
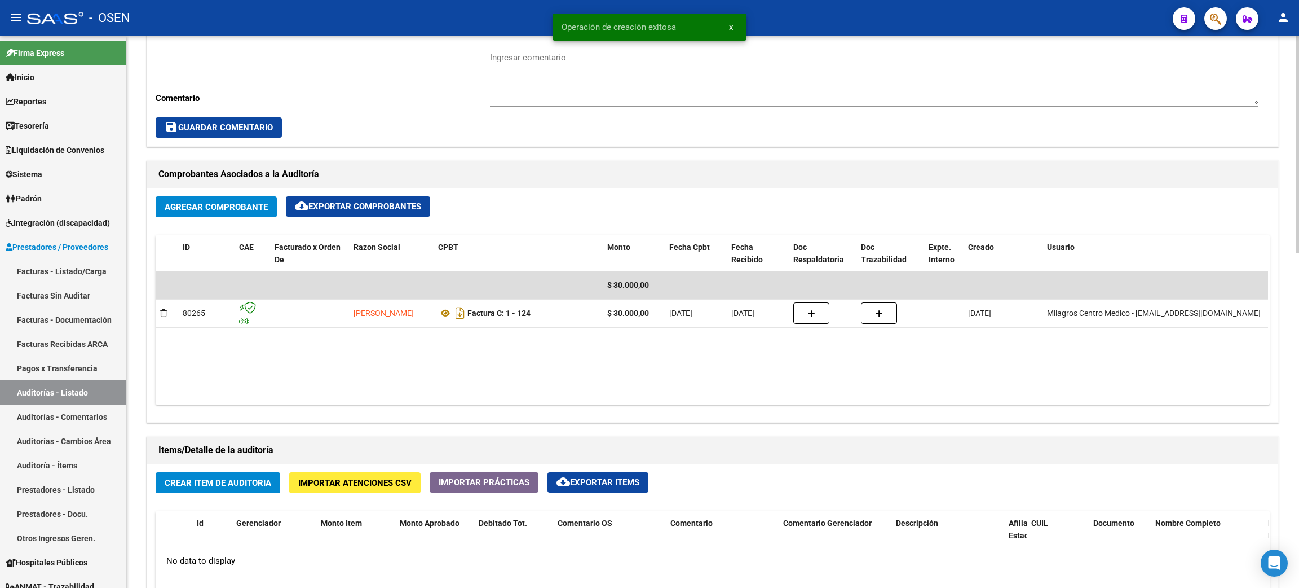
click at [251, 484] on span "Crear Item de Auditoria" at bounding box center [218, 483] width 107 height 10
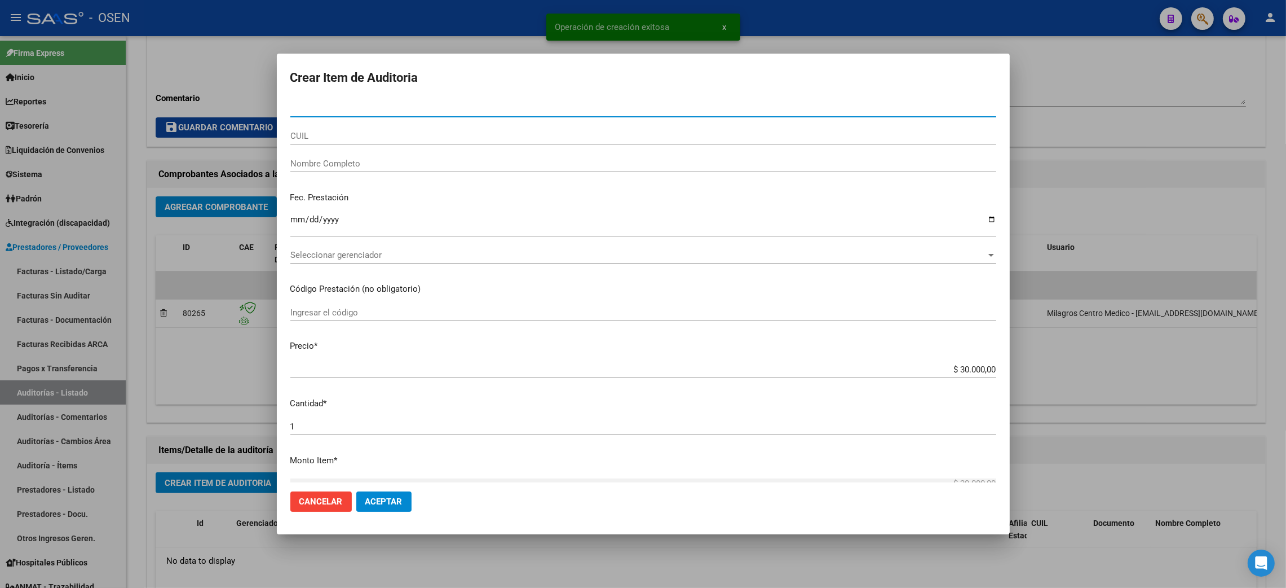
click at [358, 246] on div "Seleccionar gerenciador Seleccionar gerenciador" at bounding box center [643, 254] width 706 height 17
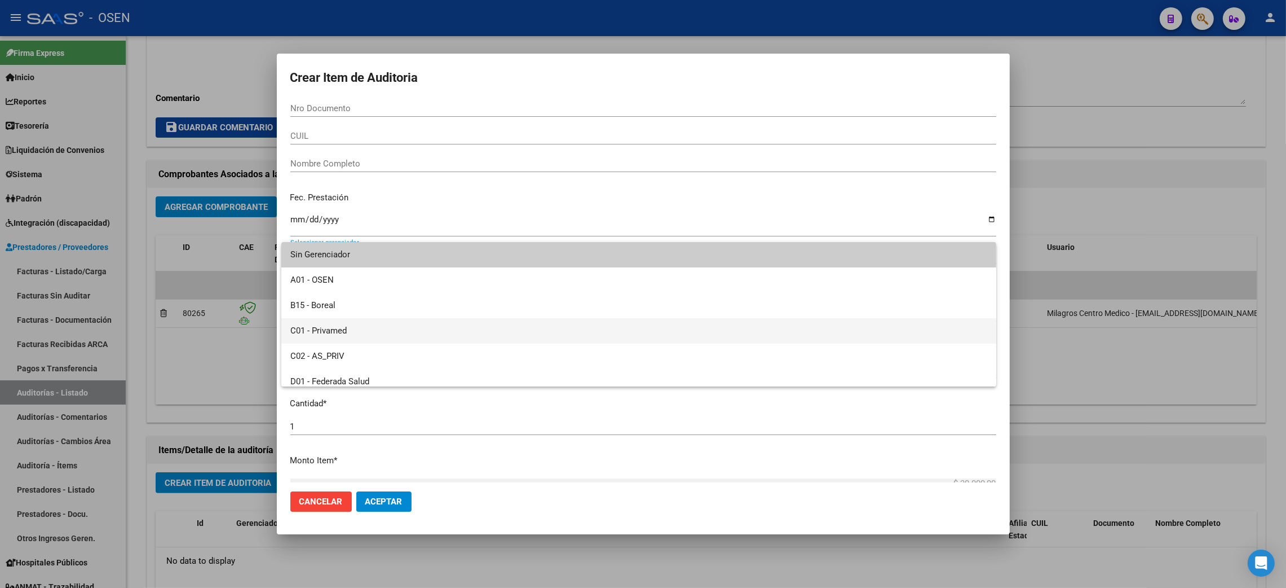
click at [327, 327] on span "C01 - Privamed" at bounding box center [638, 330] width 697 height 25
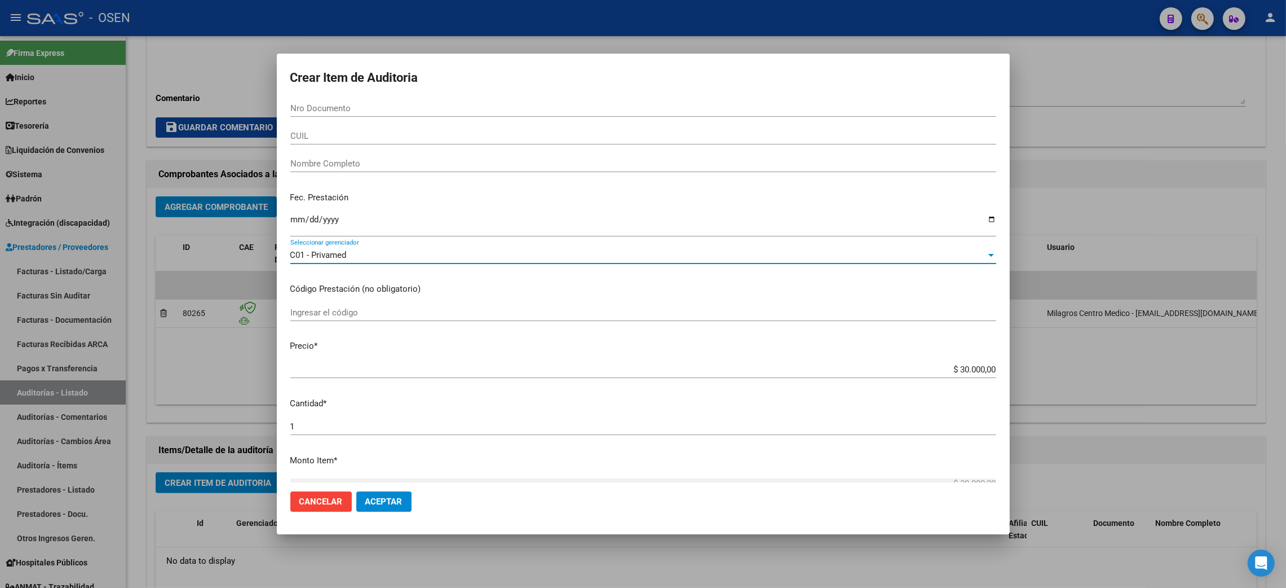
click at [394, 502] on span "Aceptar" at bounding box center [383, 501] width 37 height 10
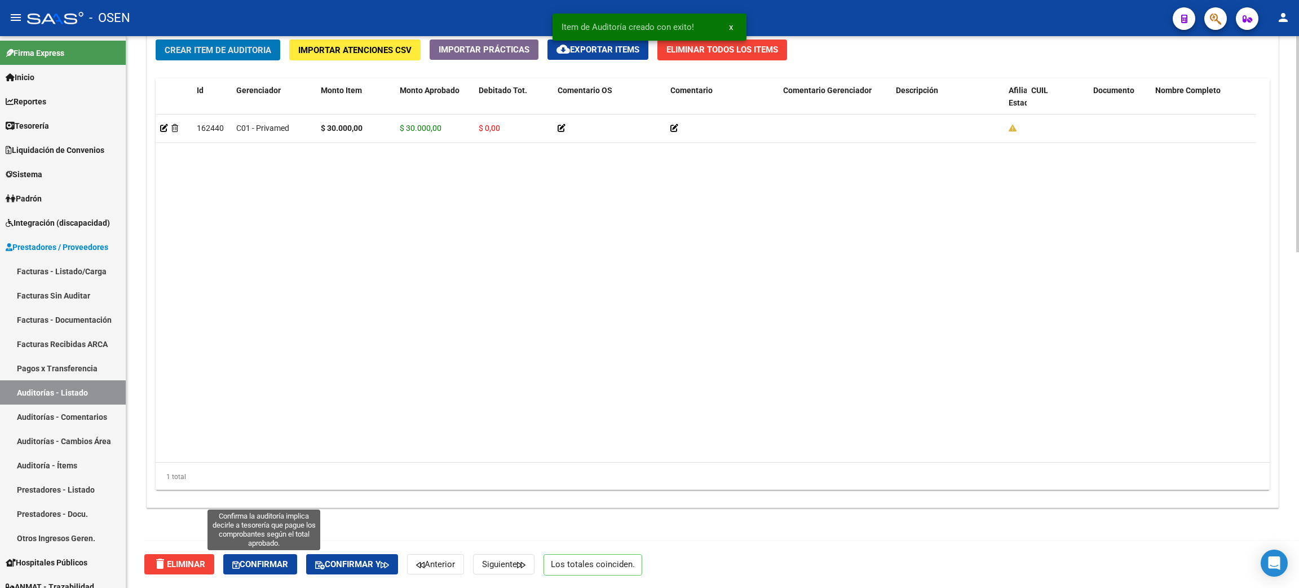
click at [232, 556] on button "Confirmar" at bounding box center [260, 564] width 74 height 20
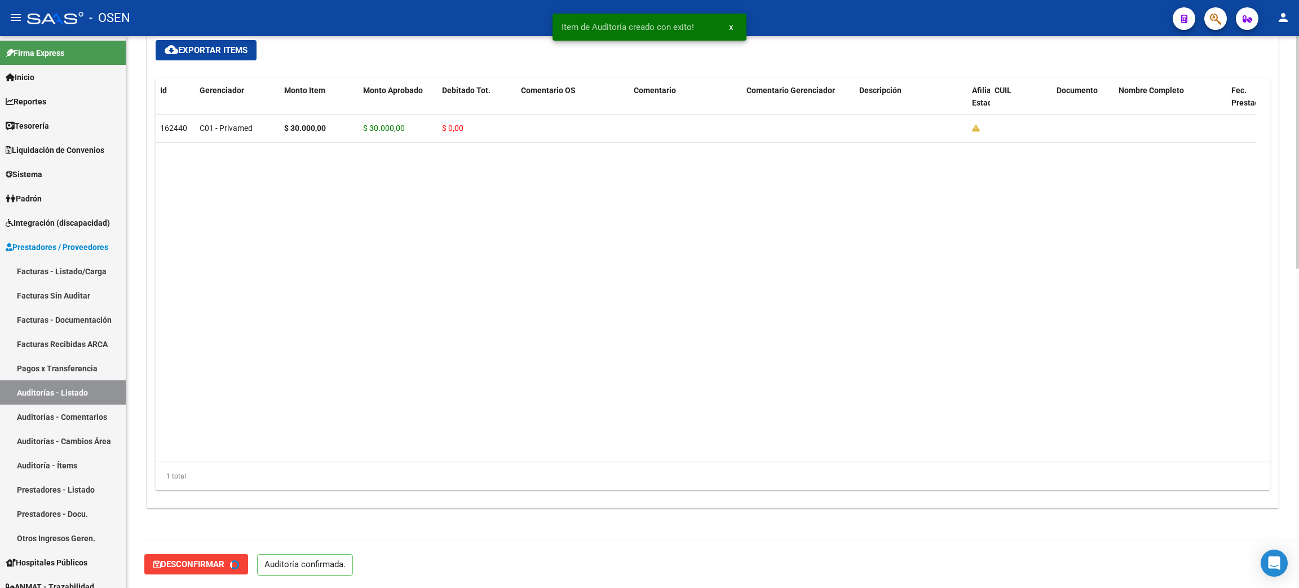
type input "202509"
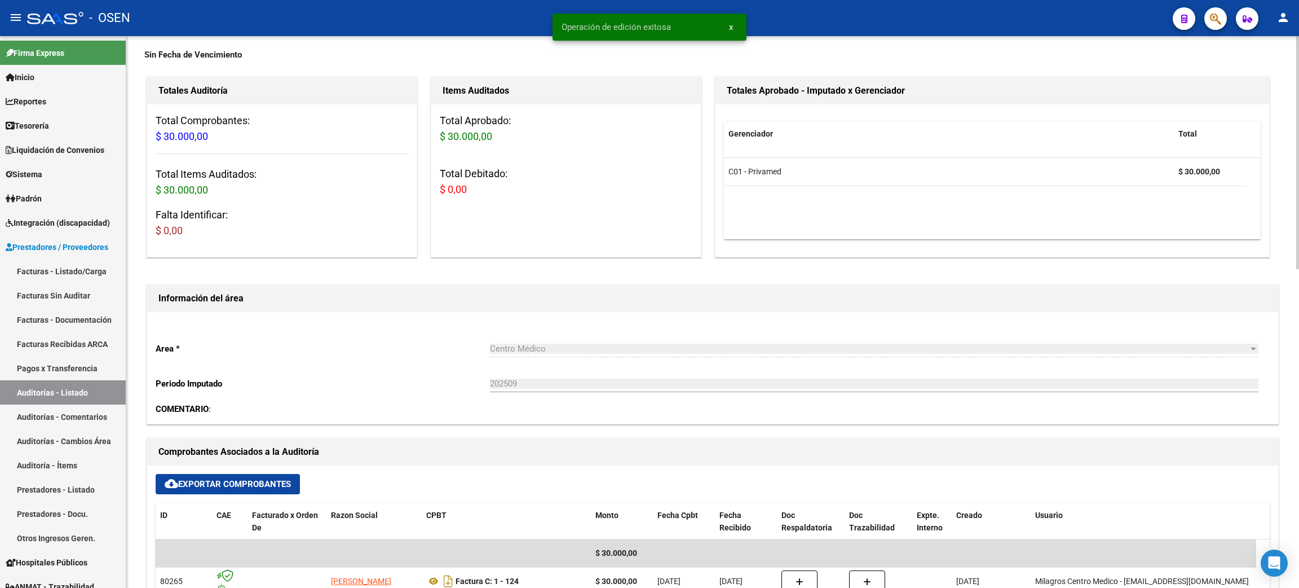
scroll to position [0, 0]
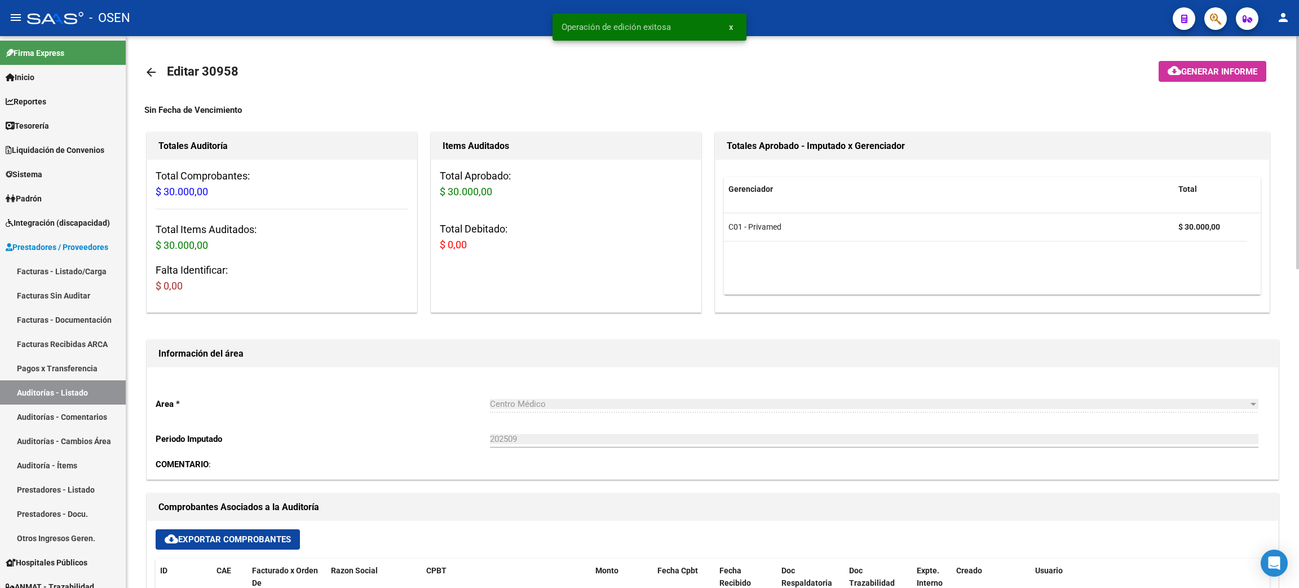
click at [145, 67] on mat-icon "arrow_back" at bounding box center [151, 72] width 14 height 14
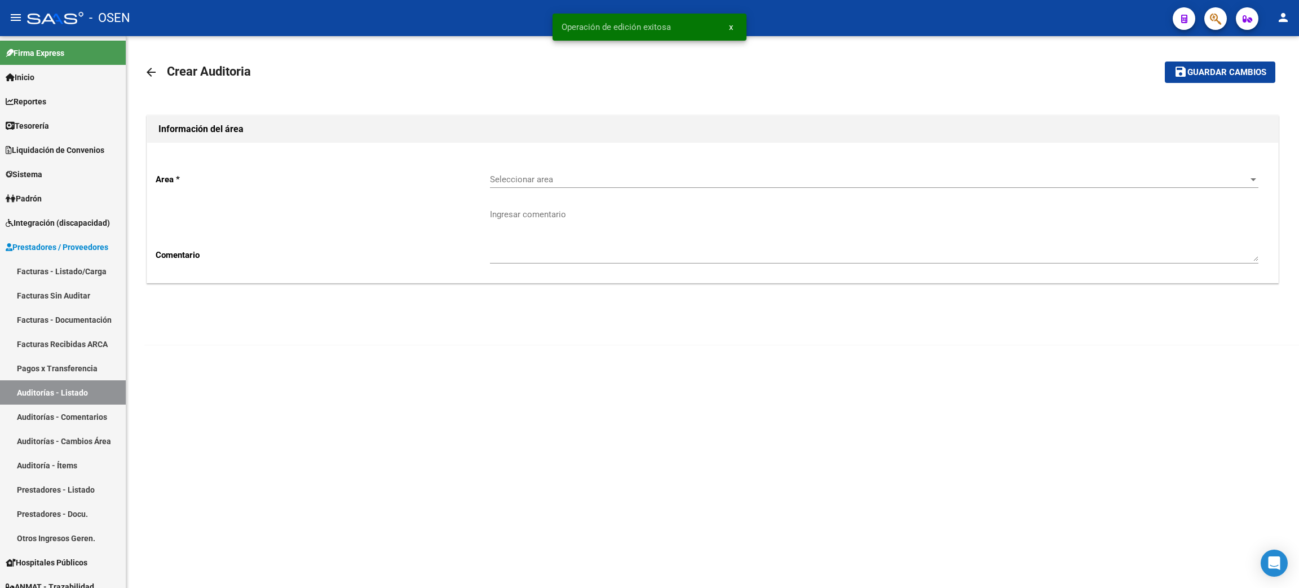
click at [579, 186] on div "Seleccionar area Seleccionar area" at bounding box center [874, 176] width 769 height 24
click at [521, 287] on span "Centro Médico" at bounding box center [874, 280] width 769 height 25
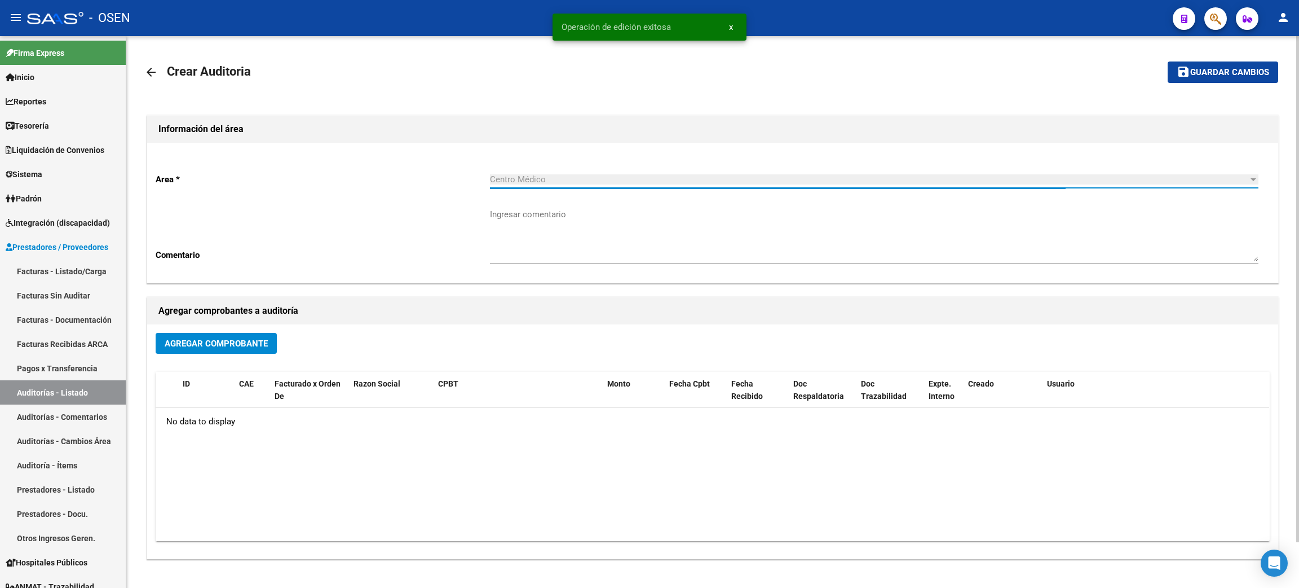
click at [227, 348] on button "Agregar Comprobante" at bounding box center [216, 343] width 121 height 21
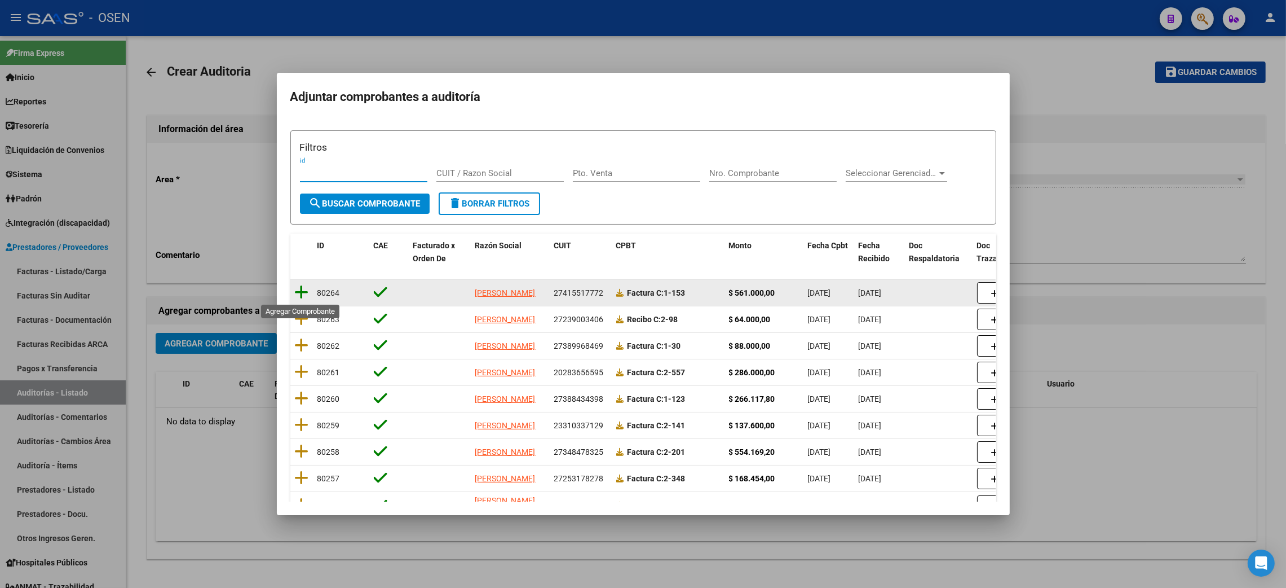
click at [307, 293] on icon at bounding box center [302, 292] width 14 height 16
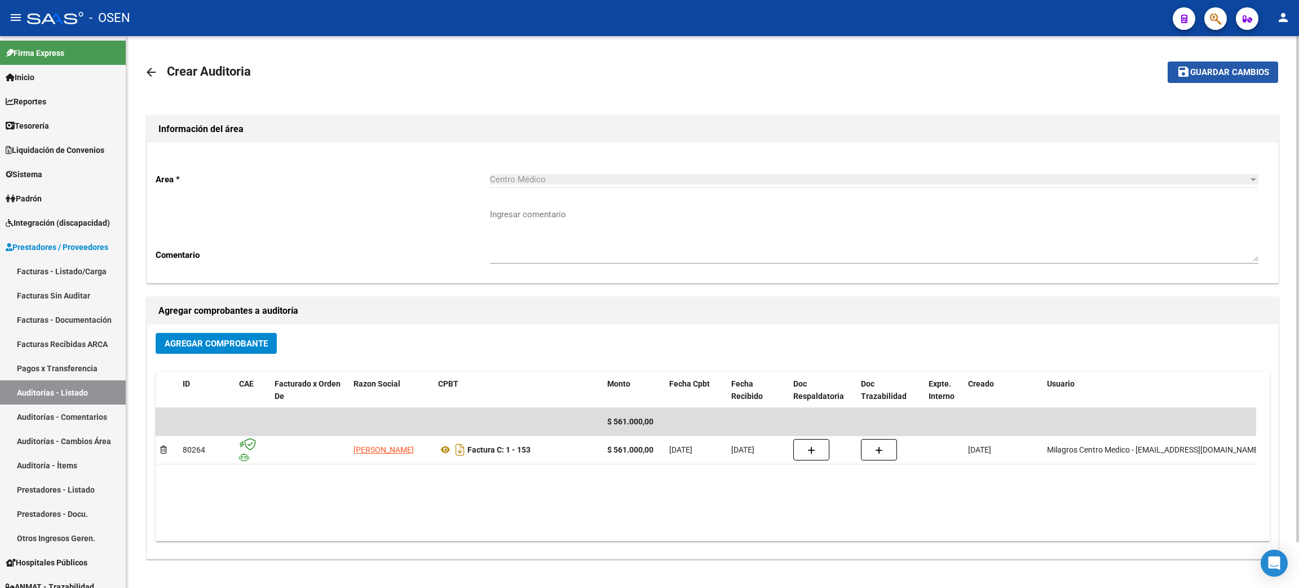
click at [1190, 74] on mat-icon "save" at bounding box center [1184, 72] width 14 height 14
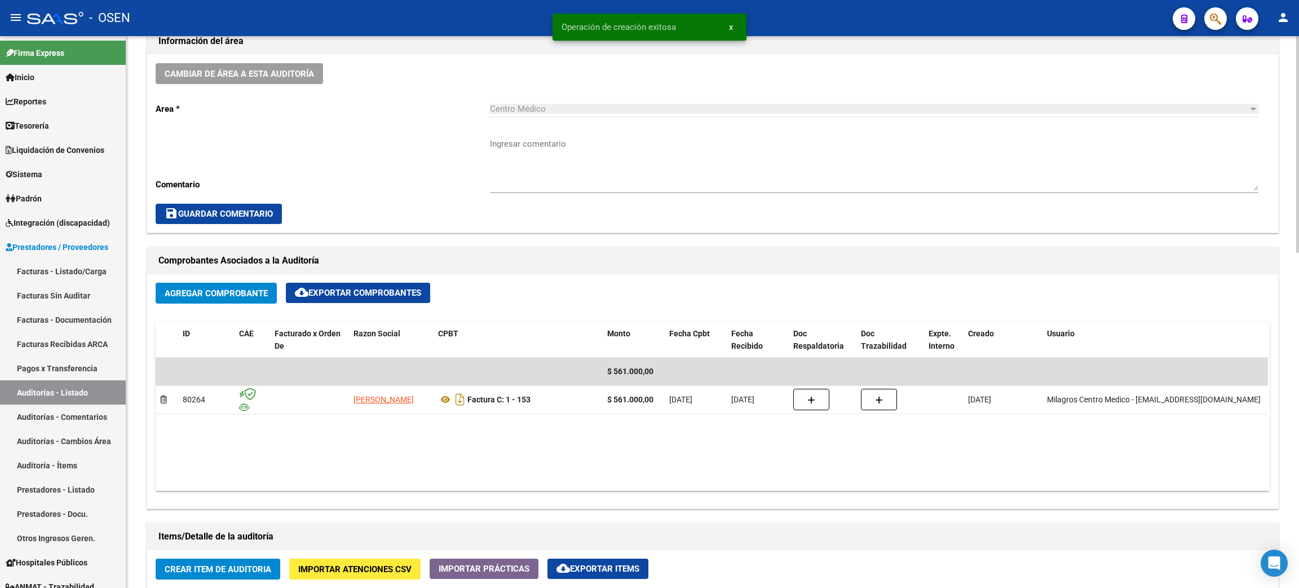
scroll to position [507, 0]
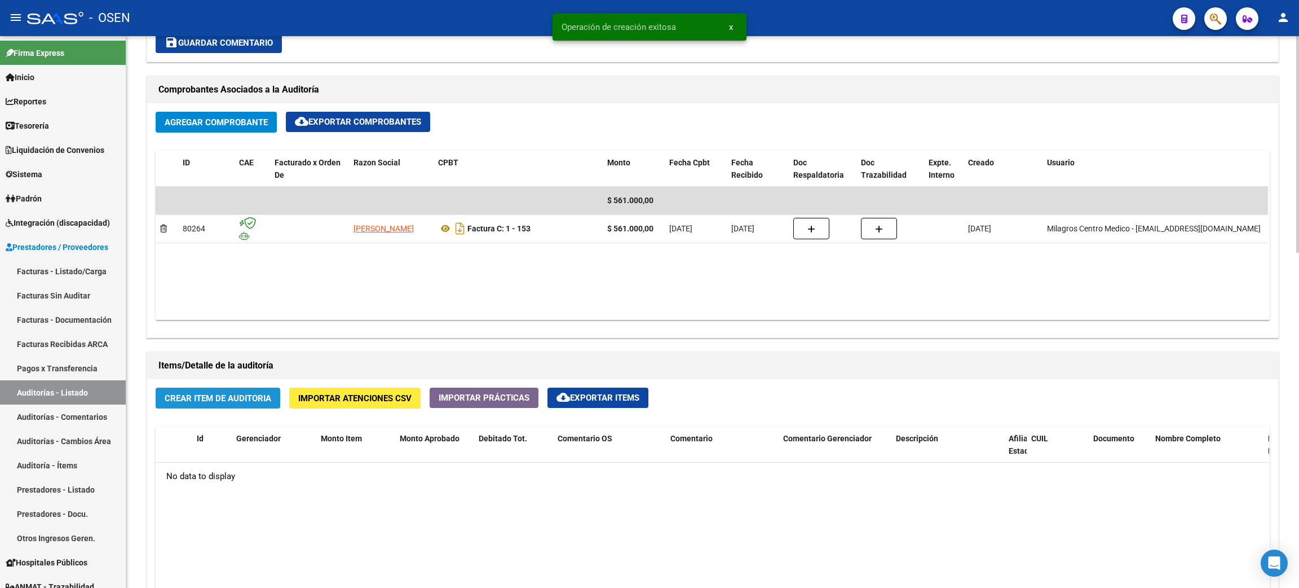
click at [240, 389] on button "Crear Item de Auditoria" at bounding box center [218, 397] width 125 height 21
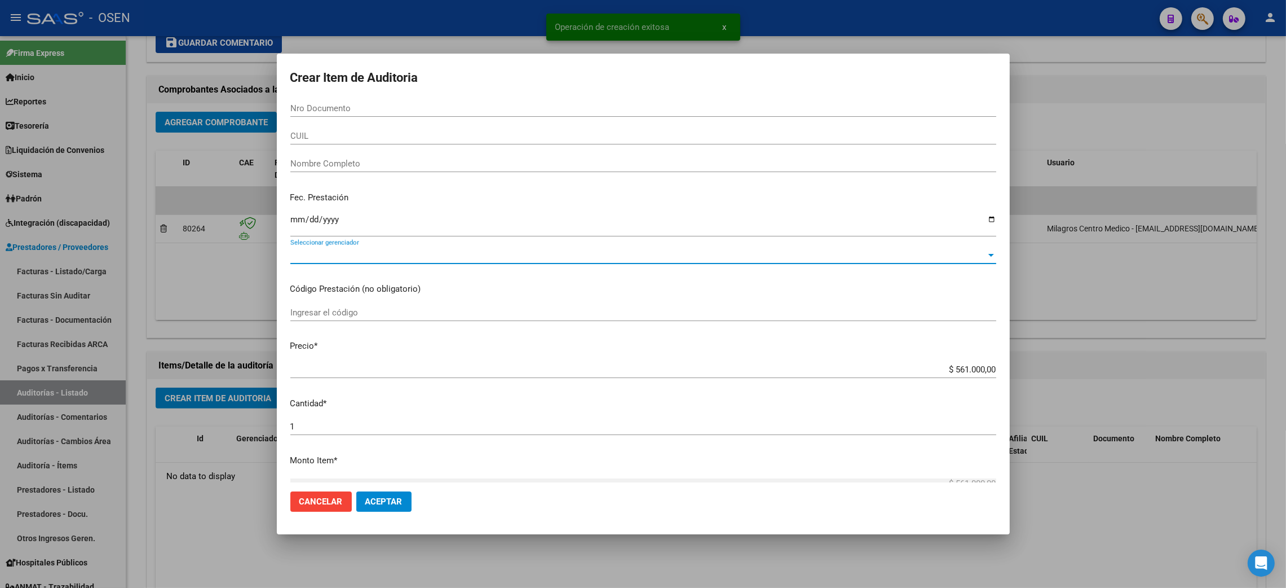
click at [353, 252] on span "Seleccionar gerenciador" at bounding box center [638, 255] width 696 height 10
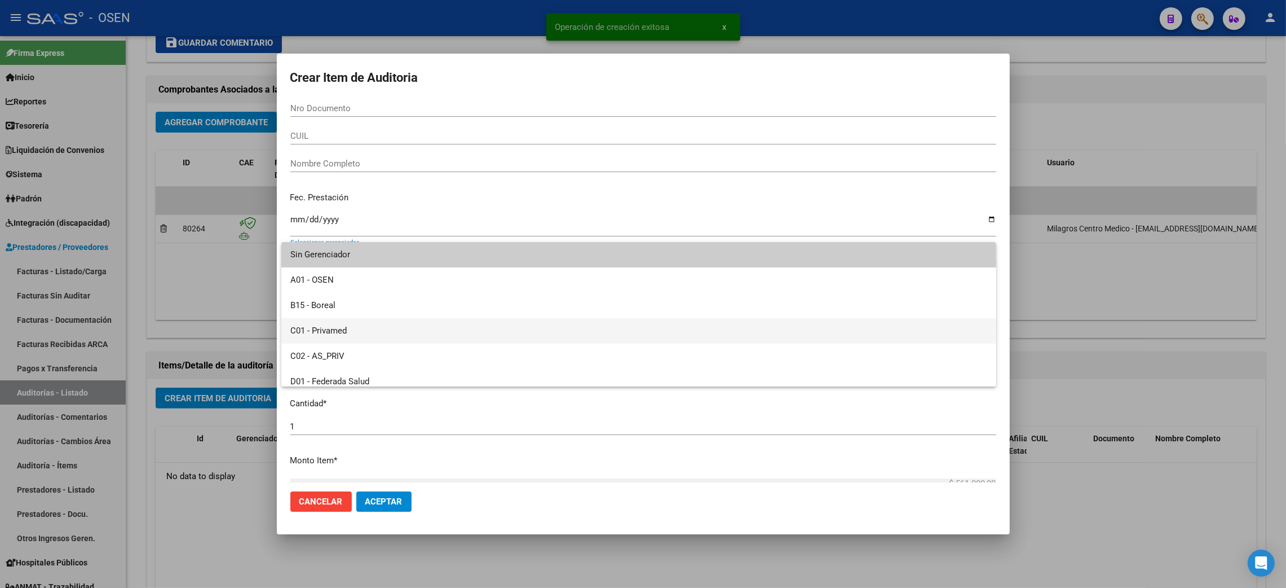
click at [312, 325] on span "C01 - Privamed" at bounding box center [638, 330] width 697 height 25
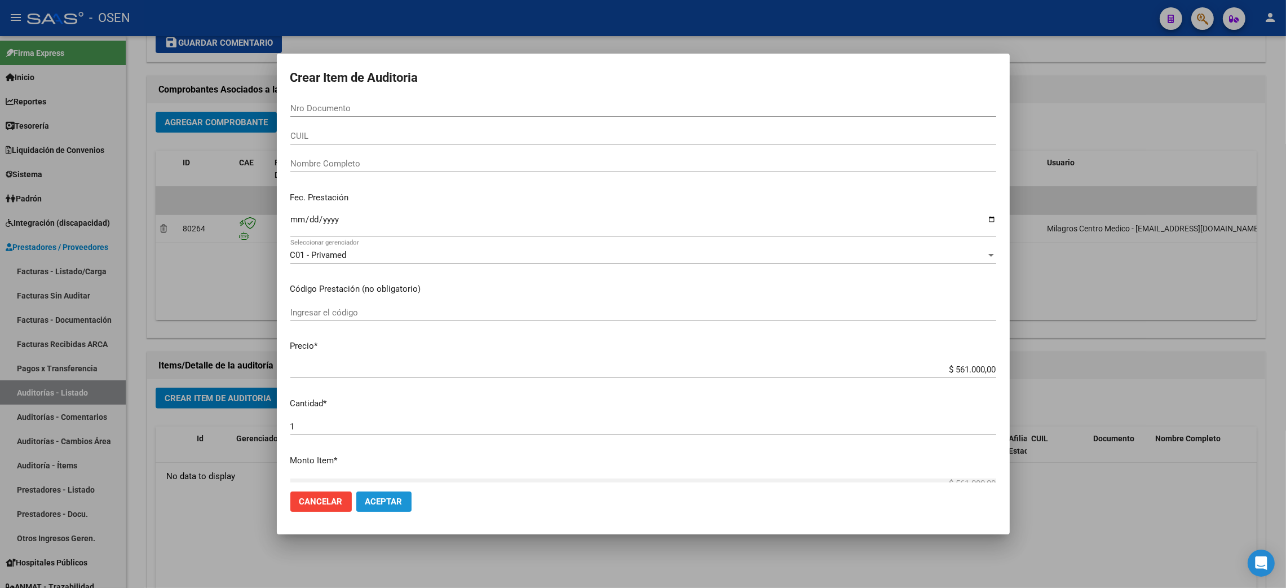
click at [386, 501] on span "Aceptar" at bounding box center [383, 501] width 37 height 10
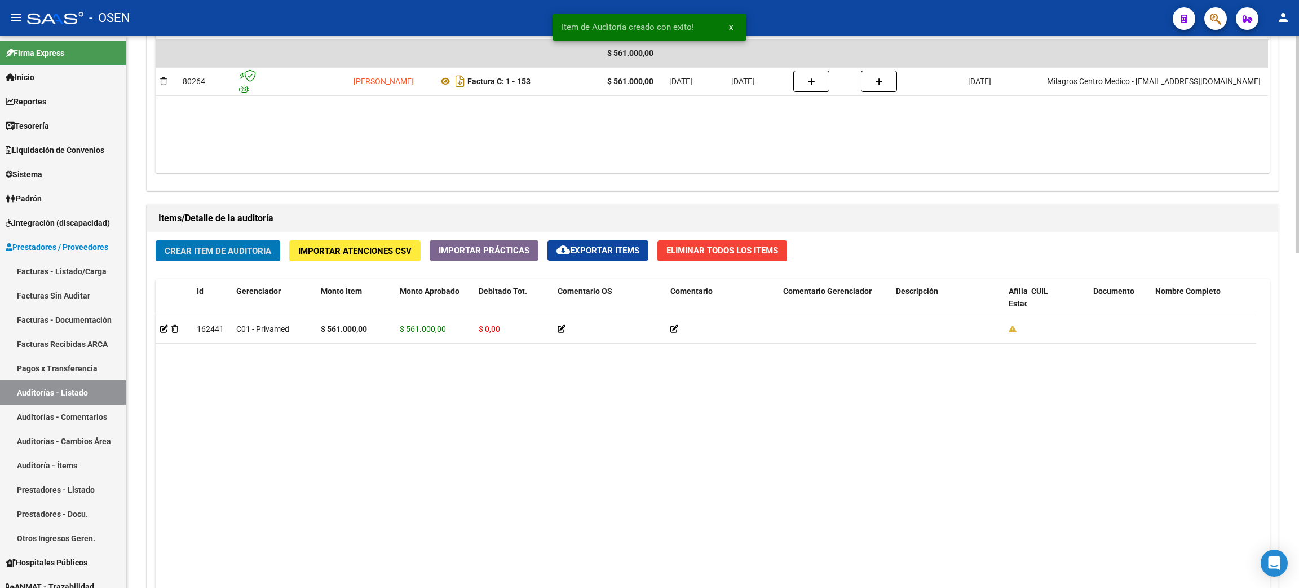
scroll to position [856, 0]
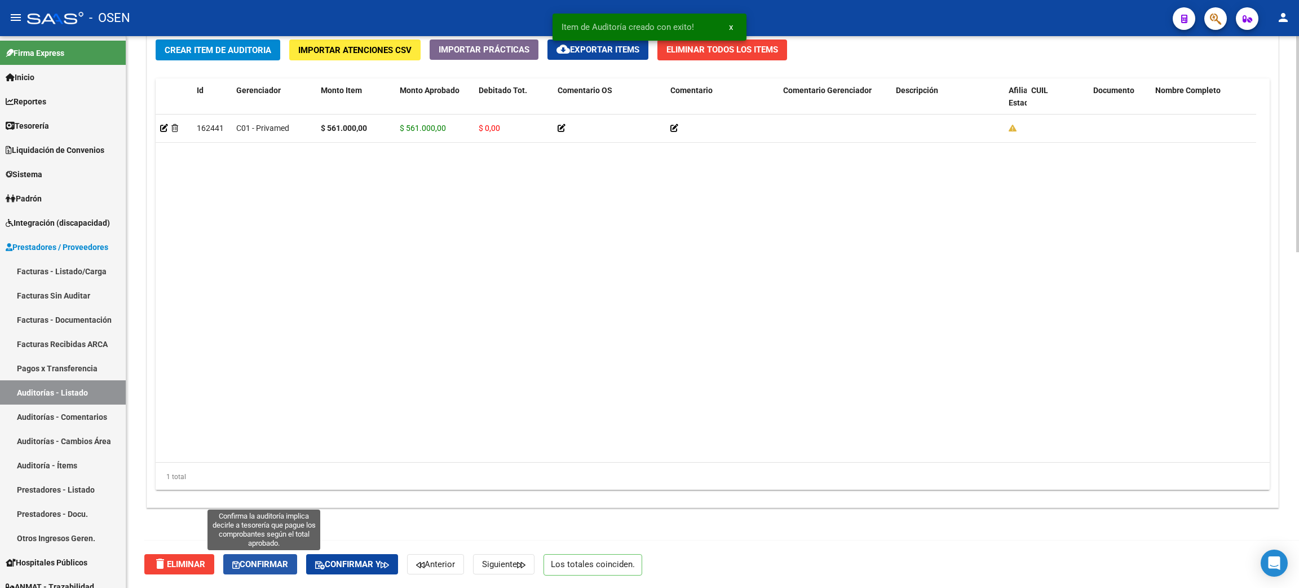
click at [264, 566] on span "Confirmar" at bounding box center [260, 564] width 56 height 10
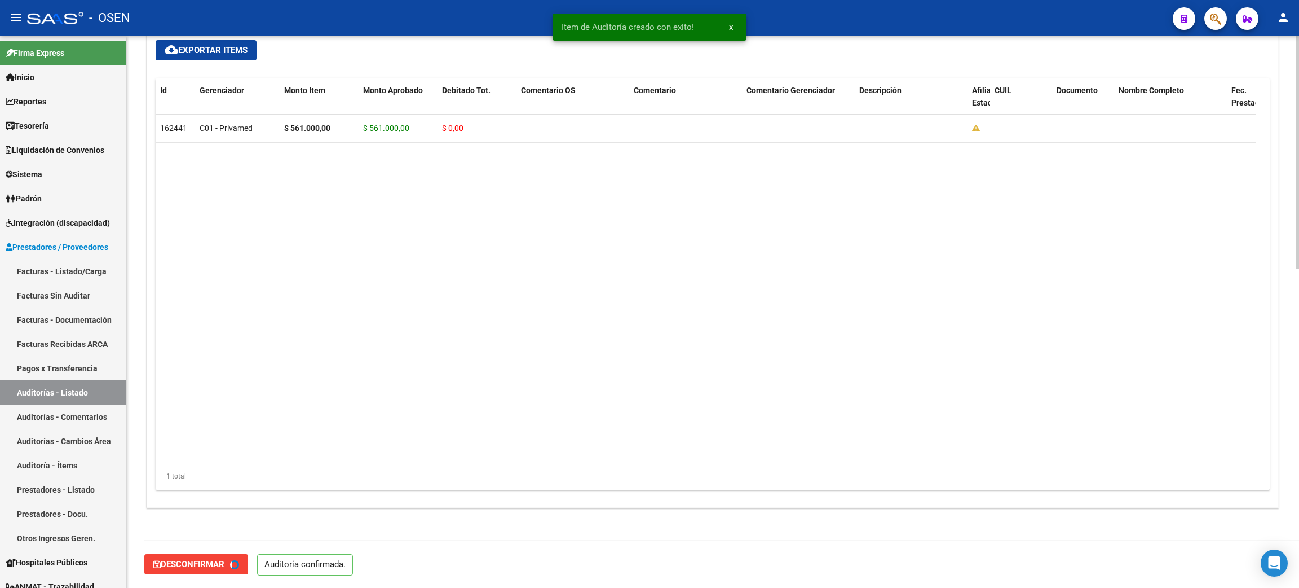
type input "202509"
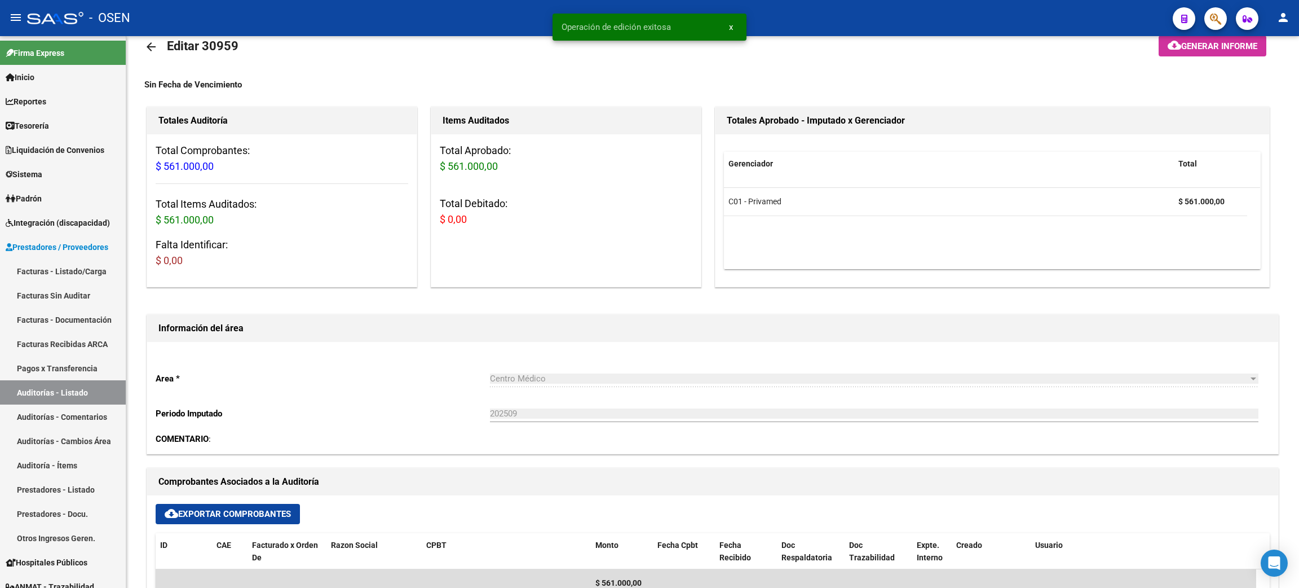
scroll to position [0, 0]
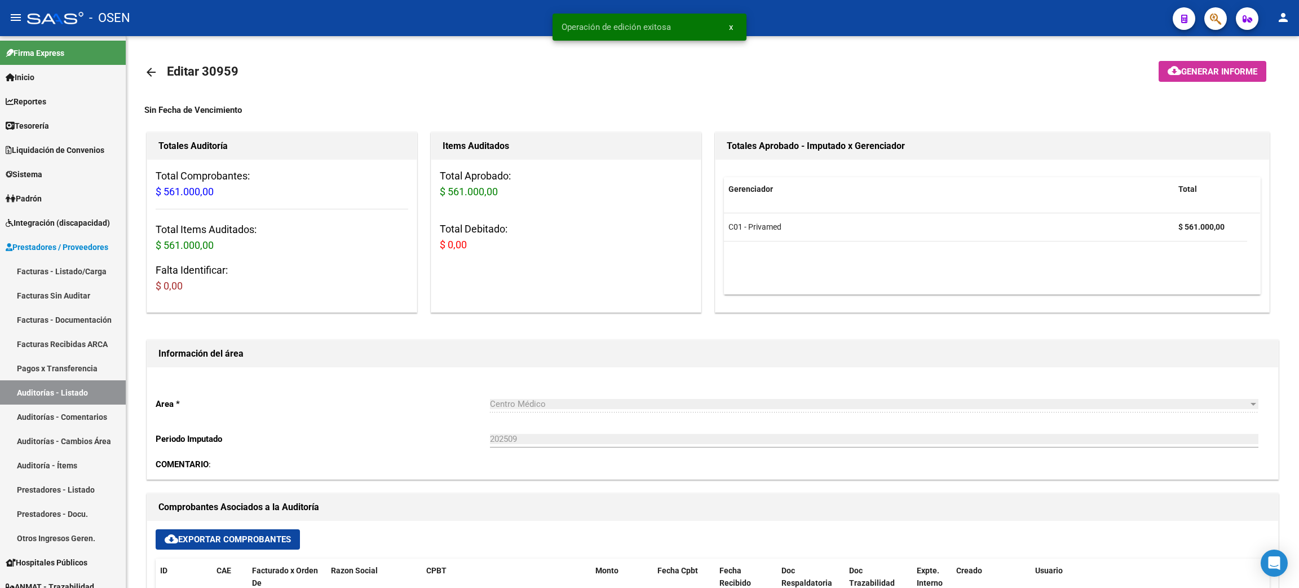
click at [148, 67] on mat-icon "arrow_back" at bounding box center [151, 72] width 14 height 14
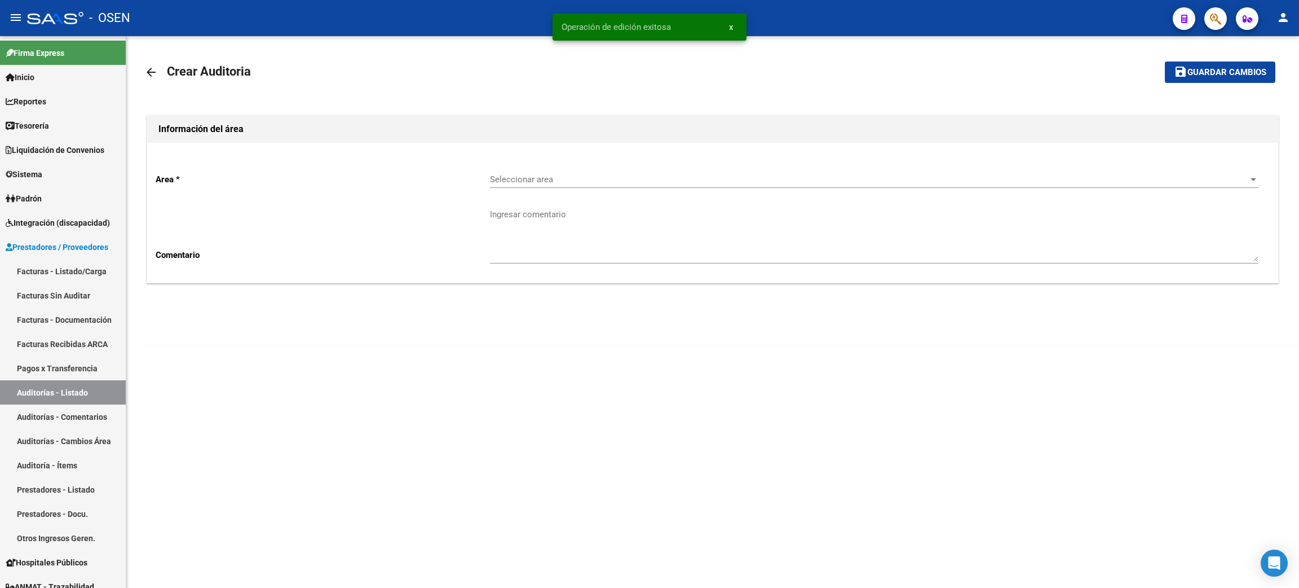
click at [533, 174] on span "Seleccionar area" at bounding box center [869, 179] width 759 height 10
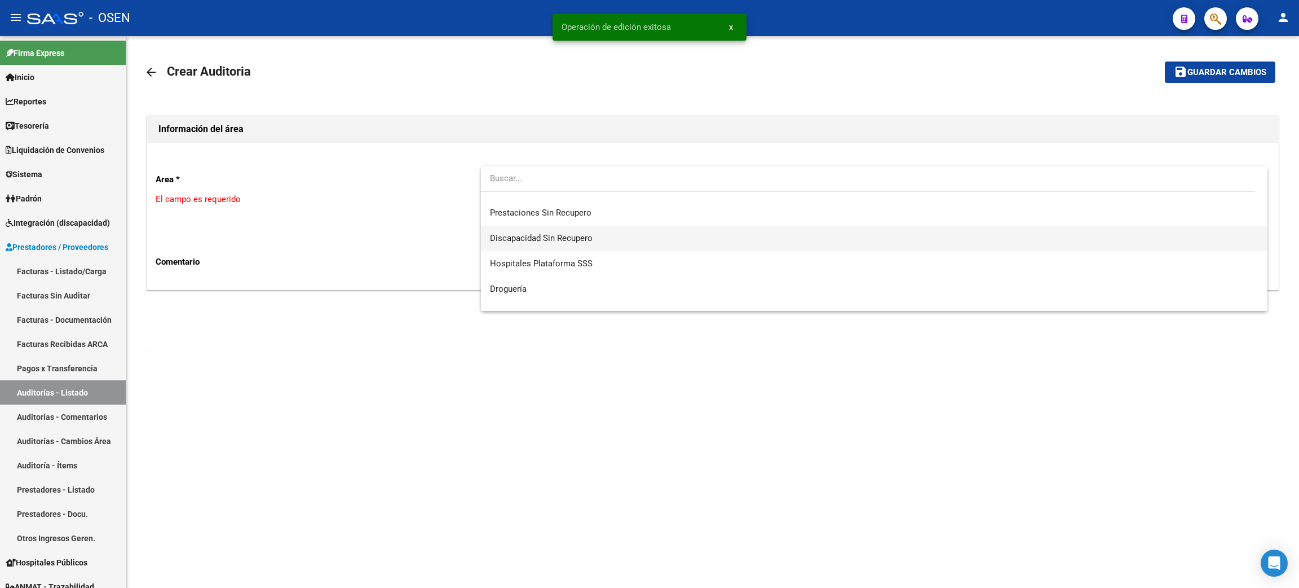
scroll to position [338, 0]
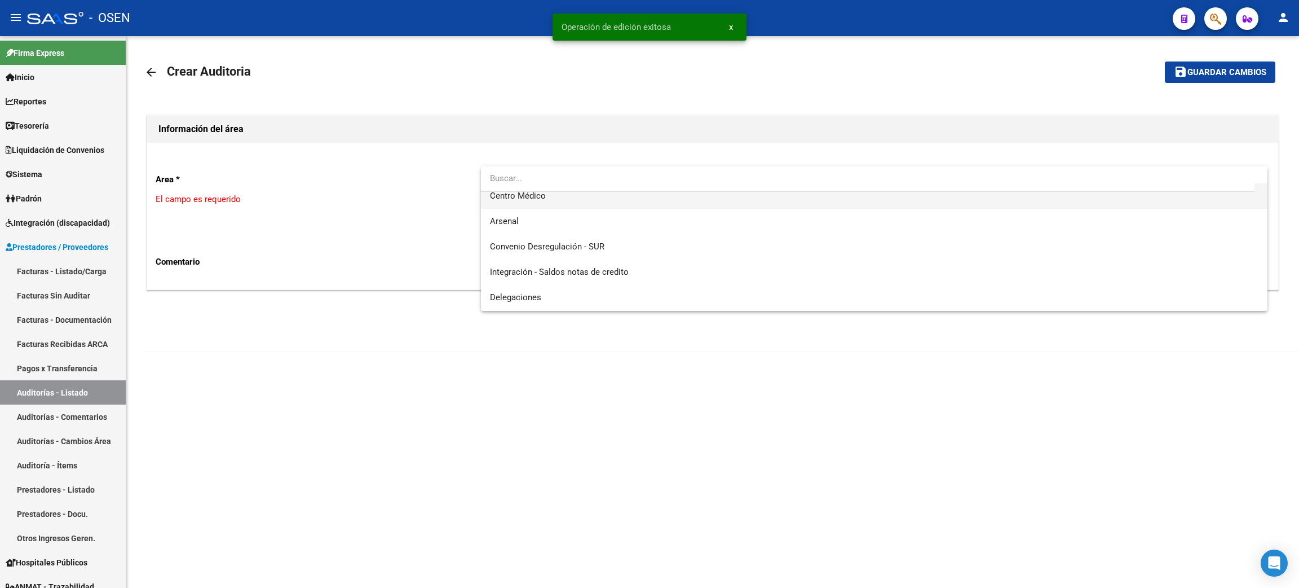
click at [561, 206] on span "Centro Médico" at bounding box center [874, 195] width 769 height 25
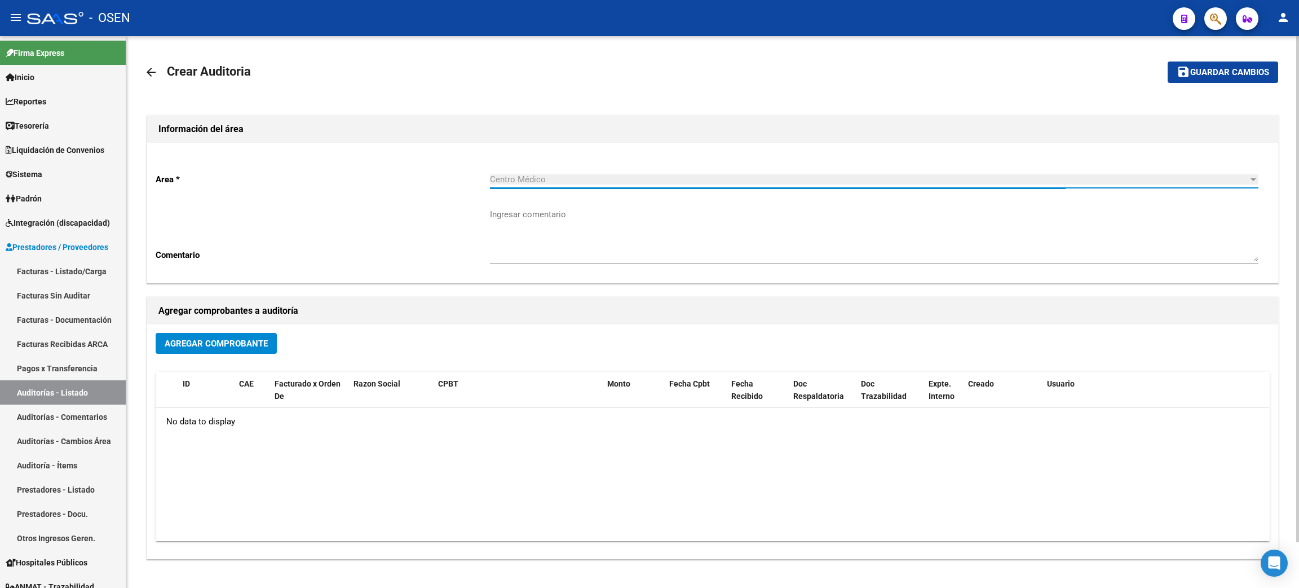
click at [246, 347] on button "Agregar Comprobante" at bounding box center [216, 343] width 121 height 21
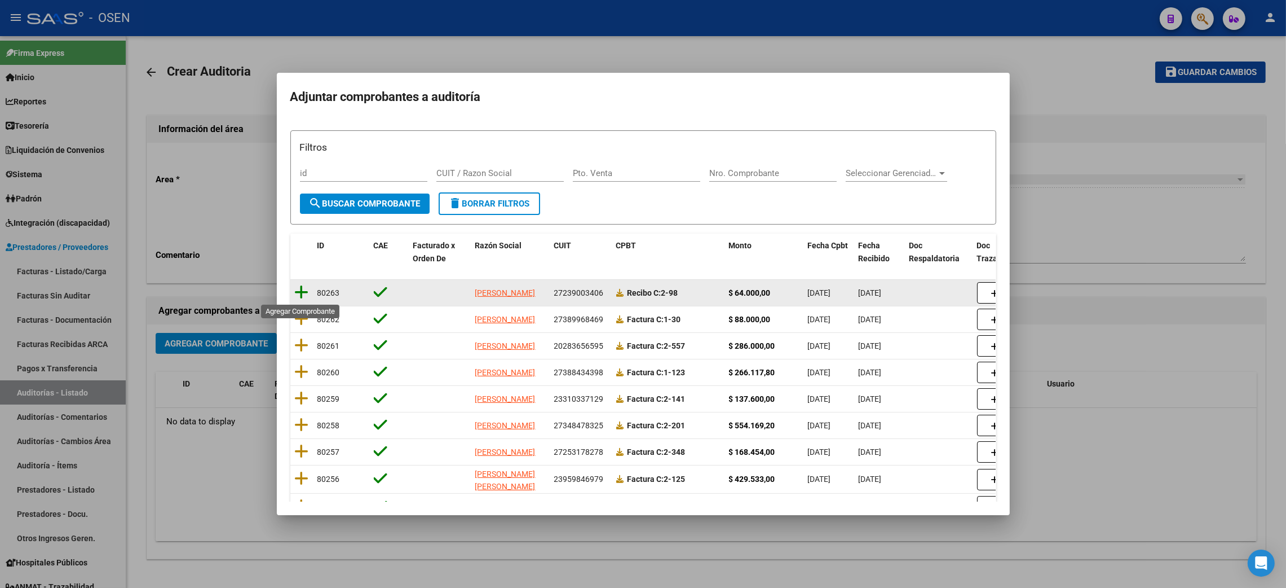
click at [297, 294] on icon at bounding box center [302, 292] width 14 height 16
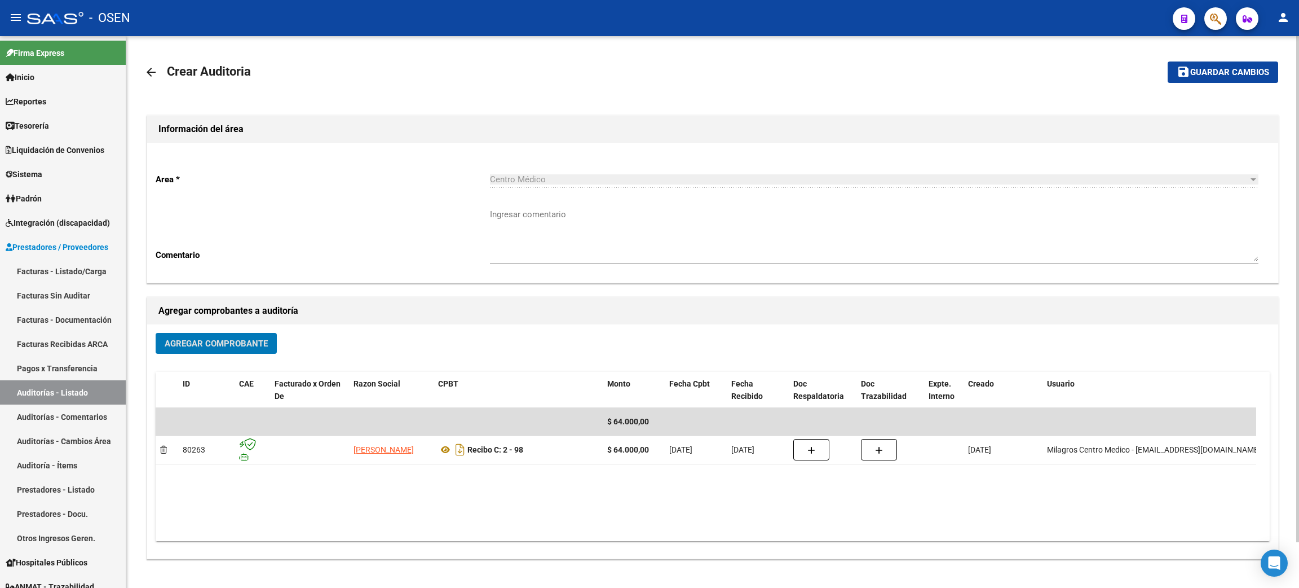
click at [1241, 69] on span "Guardar cambios" at bounding box center [1229, 73] width 79 height 10
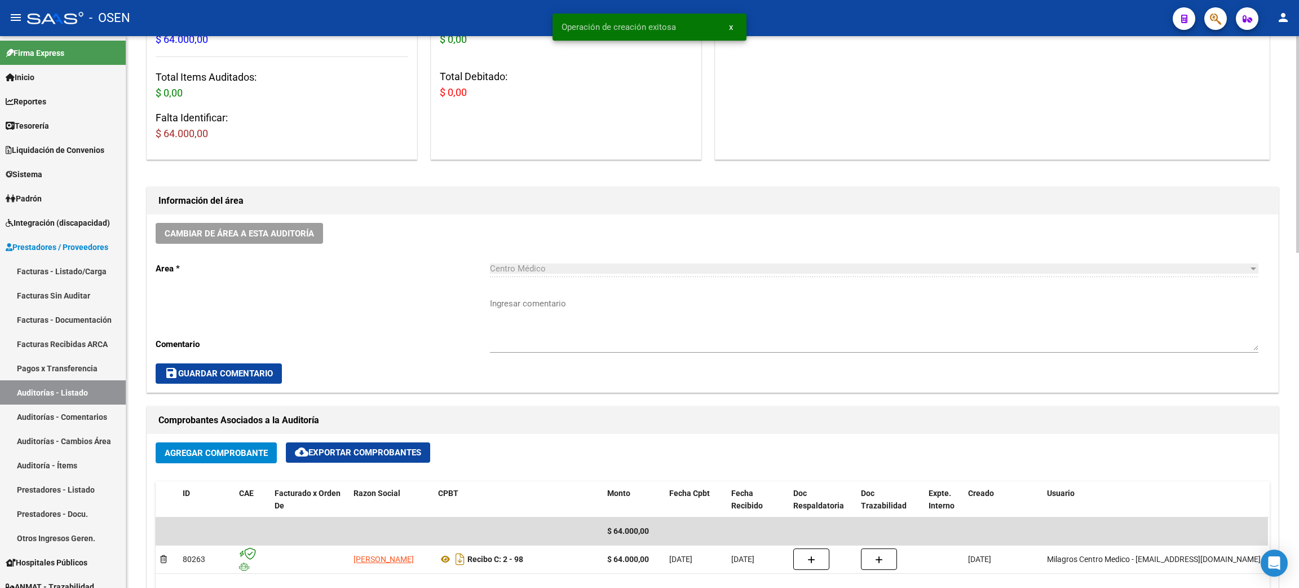
scroll to position [507, 0]
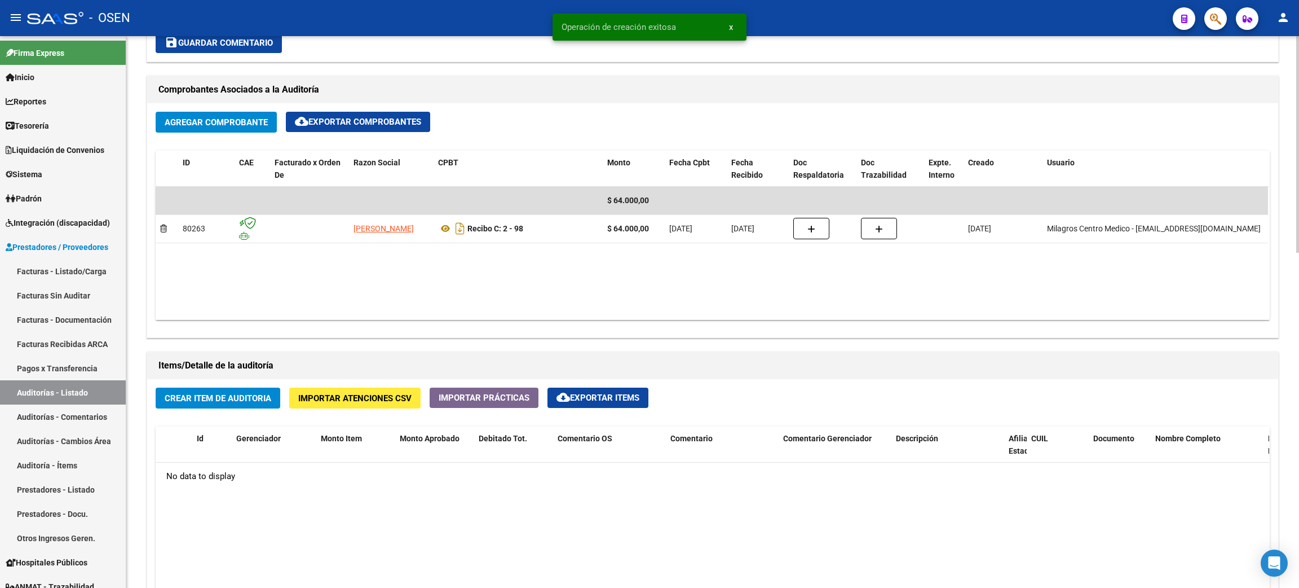
click at [239, 393] on span "Crear Item de Auditoria" at bounding box center [218, 398] width 107 height 10
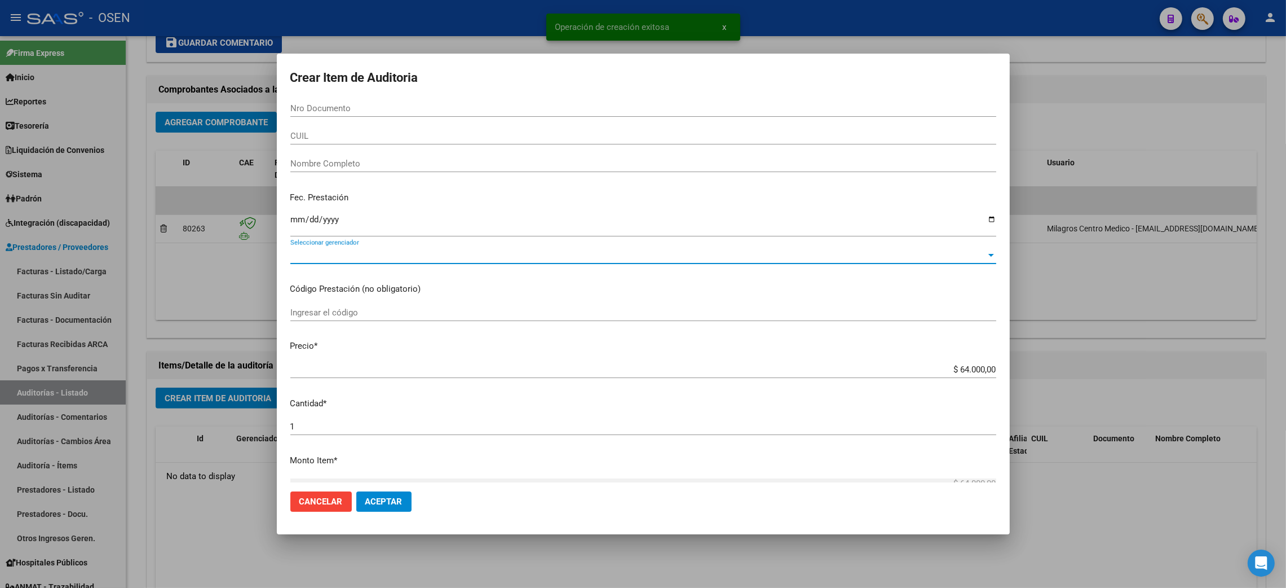
click at [333, 252] on span "Seleccionar gerenciador" at bounding box center [638, 255] width 696 height 10
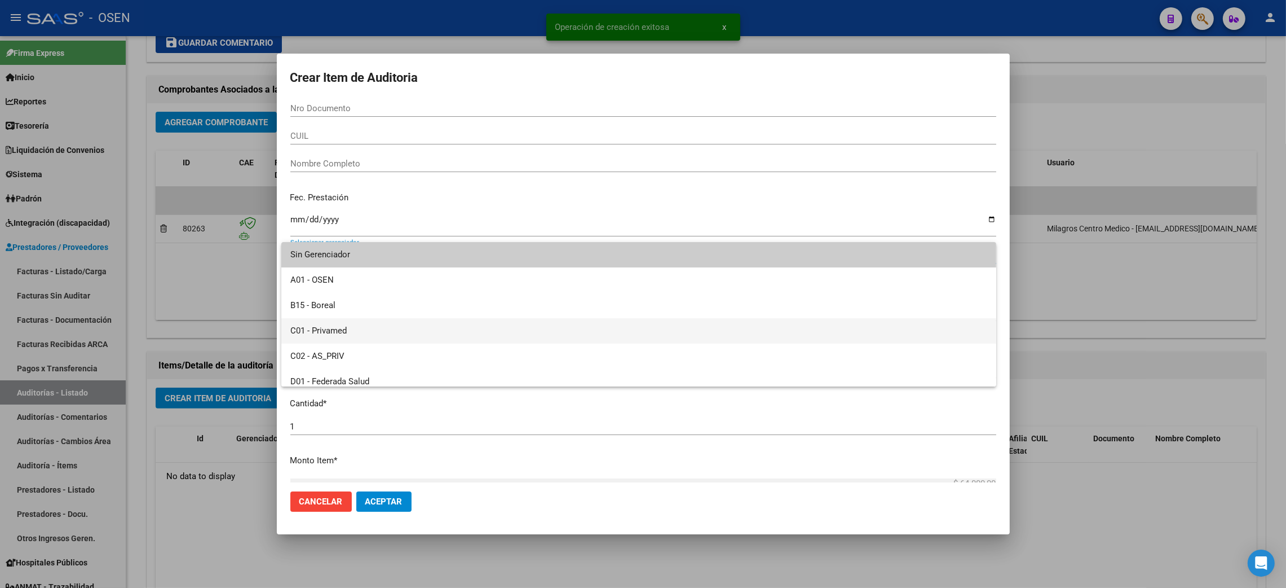
click at [330, 331] on span "C01 - Privamed" at bounding box center [638, 330] width 697 height 25
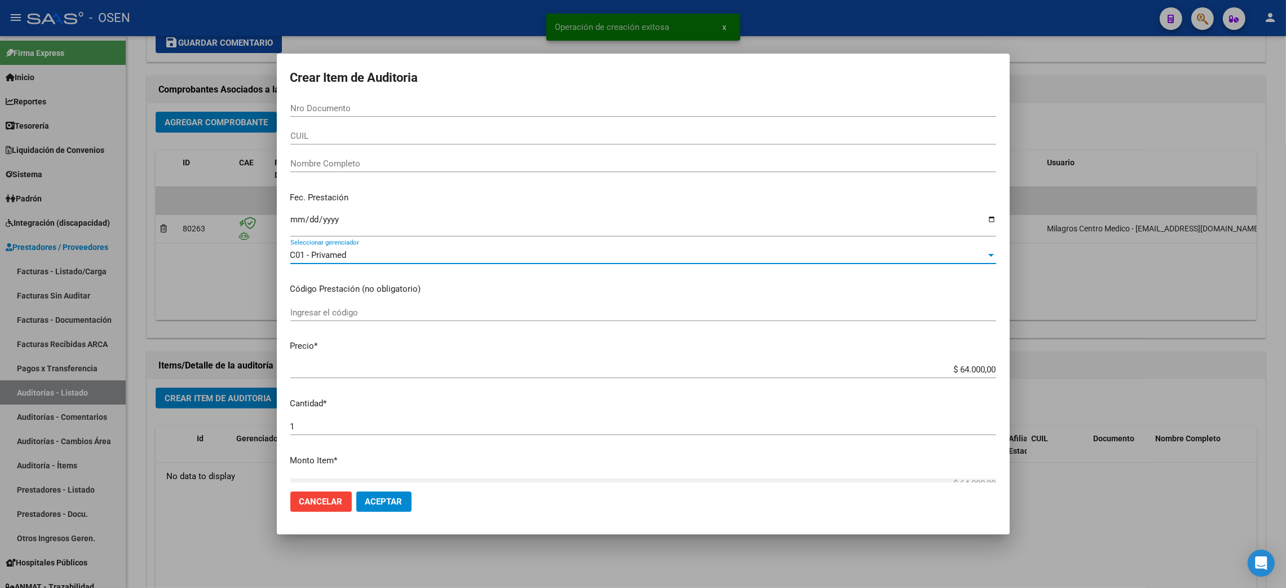
click at [374, 502] on span "Aceptar" at bounding box center [383, 501] width 37 height 10
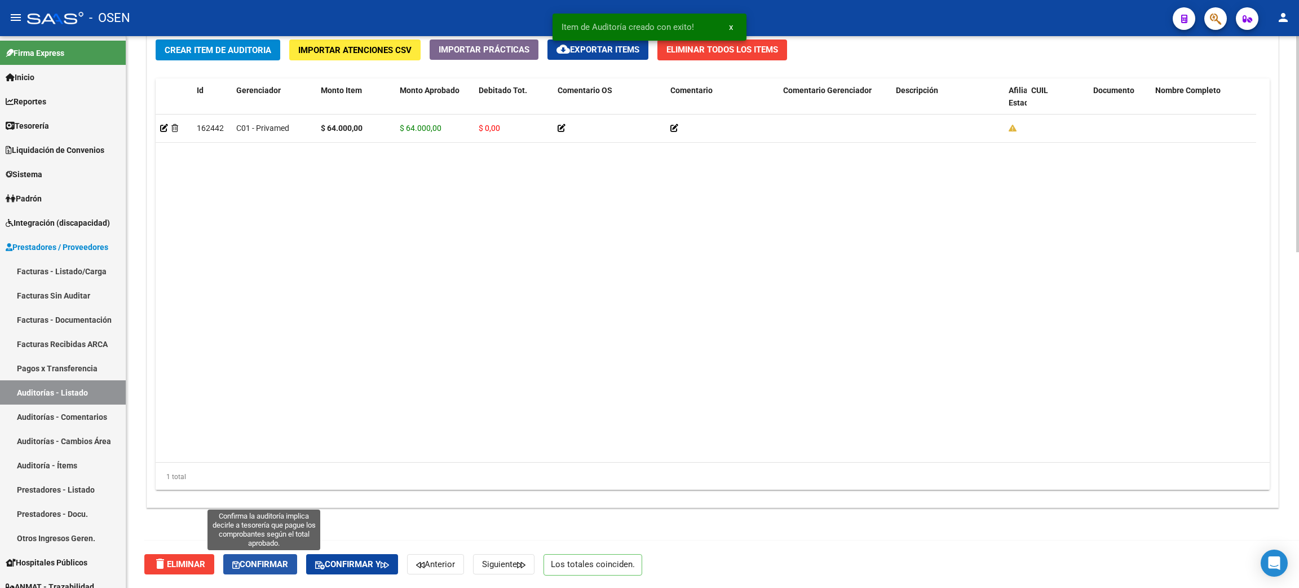
click at [242, 567] on span "Confirmar" at bounding box center [260, 564] width 56 height 10
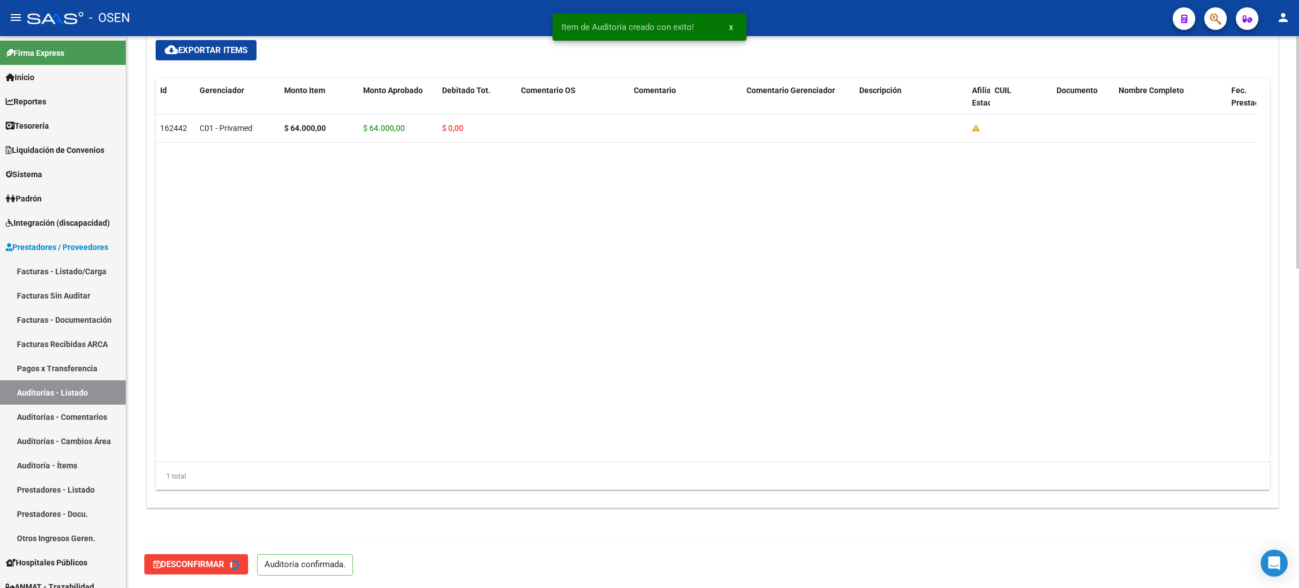
type input "202509"
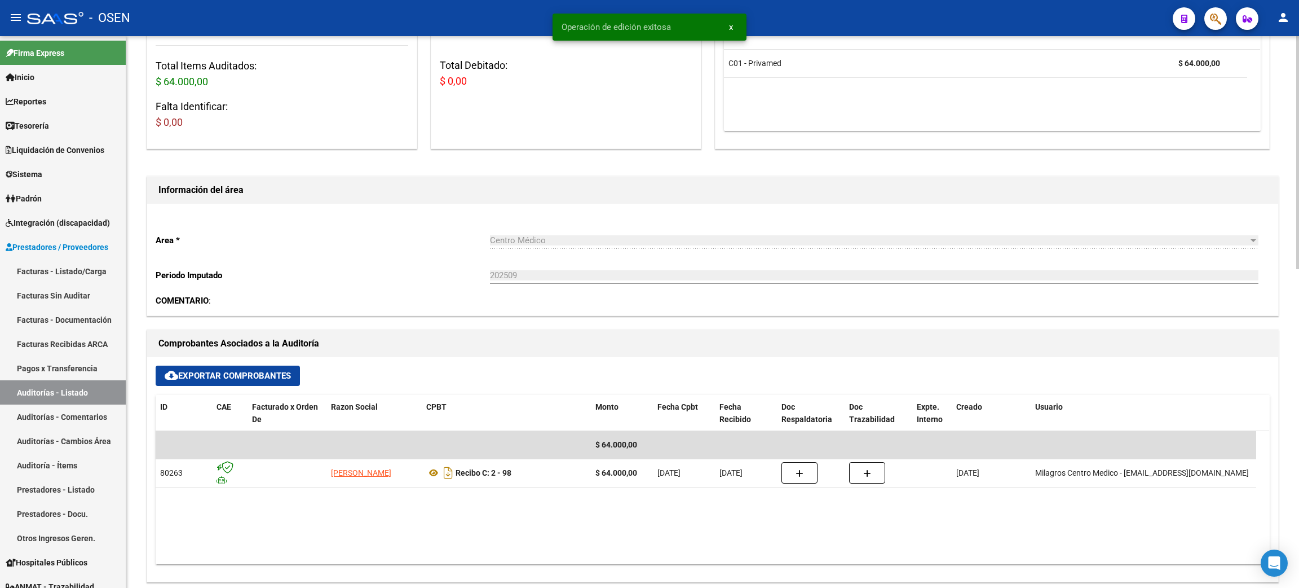
scroll to position [0, 0]
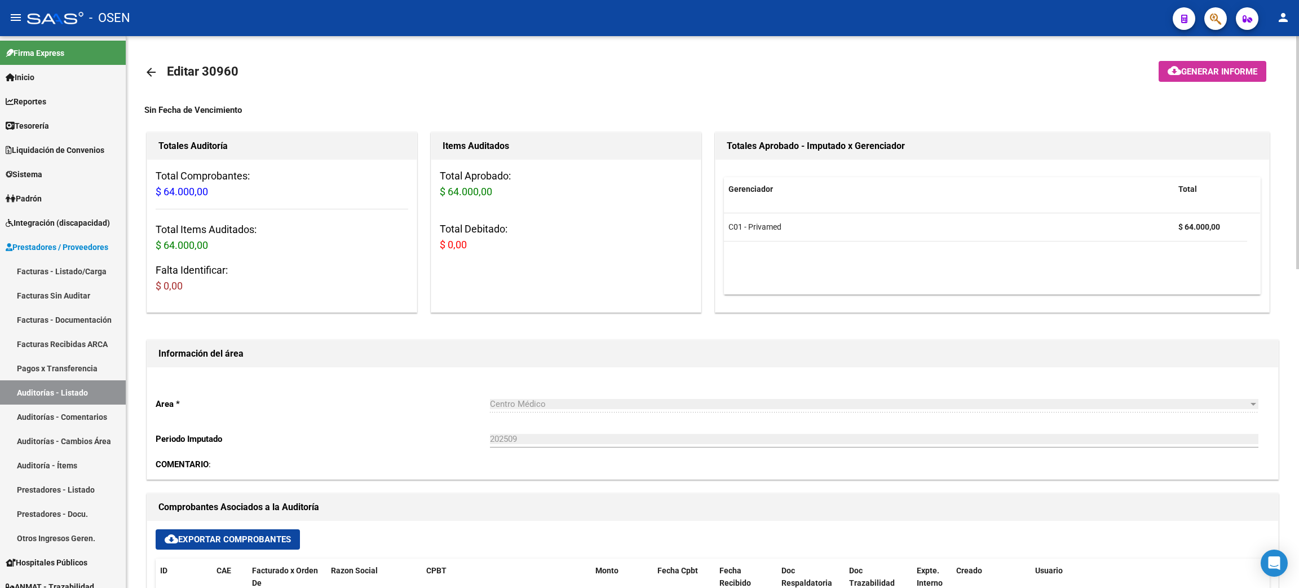
click at [148, 71] on mat-icon "arrow_back" at bounding box center [151, 72] width 14 height 14
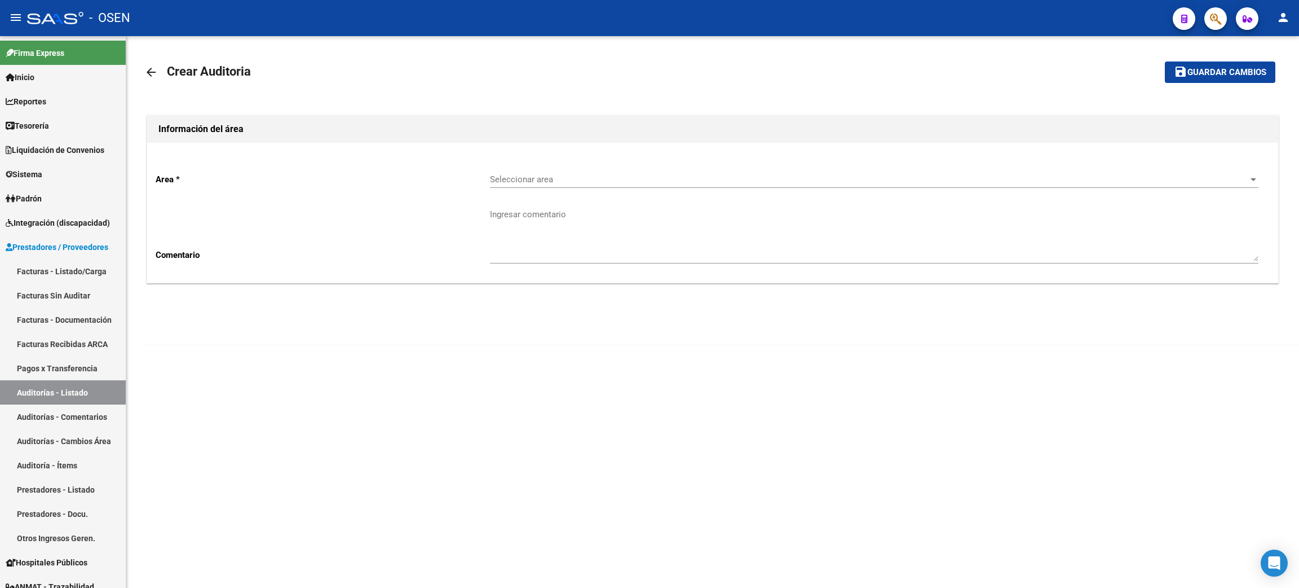
click at [536, 183] on span "Seleccionar area" at bounding box center [869, 179] width 759 height 10
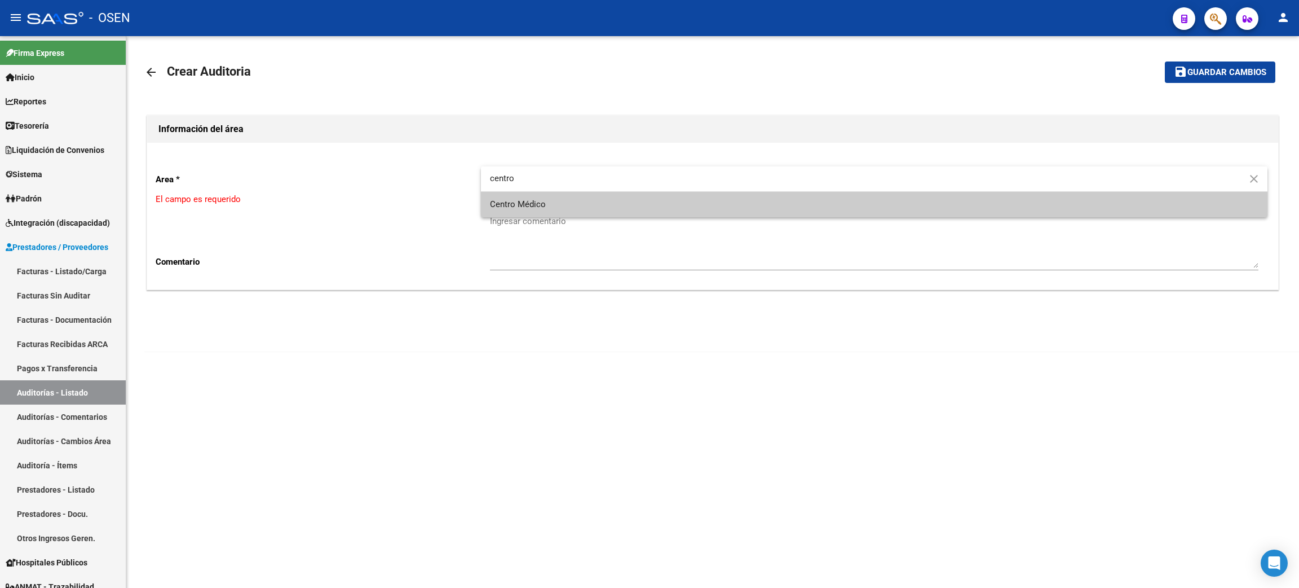
type input "centro"
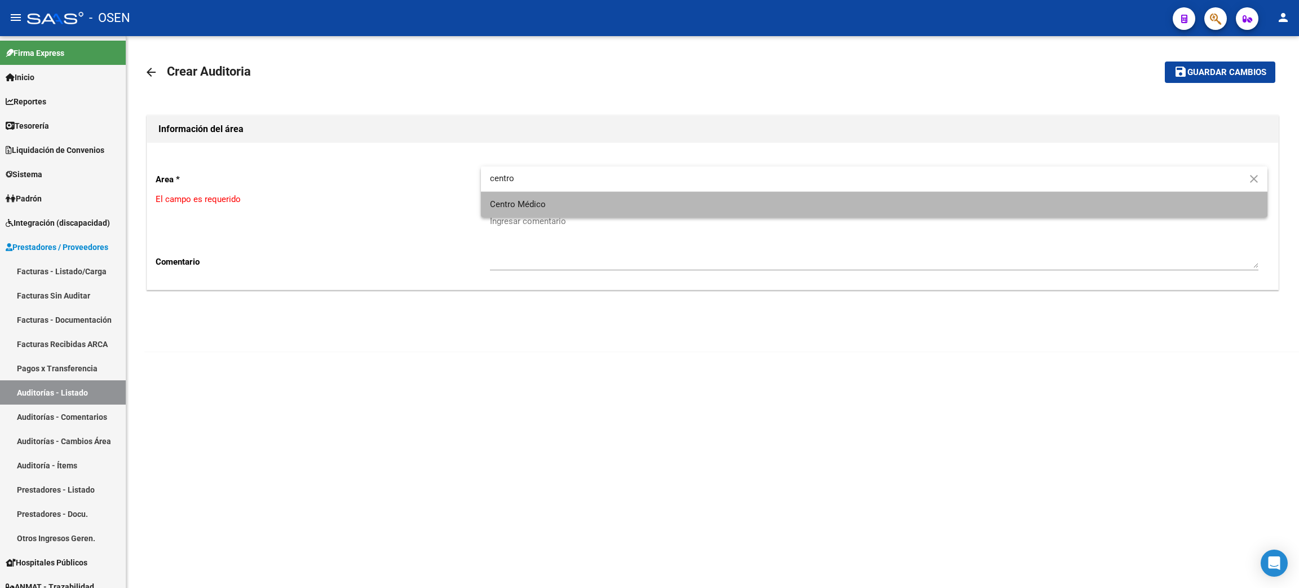
click at [594, 211] on span "Centro Médico" at bounding box center [874, 204] width 769 height 25
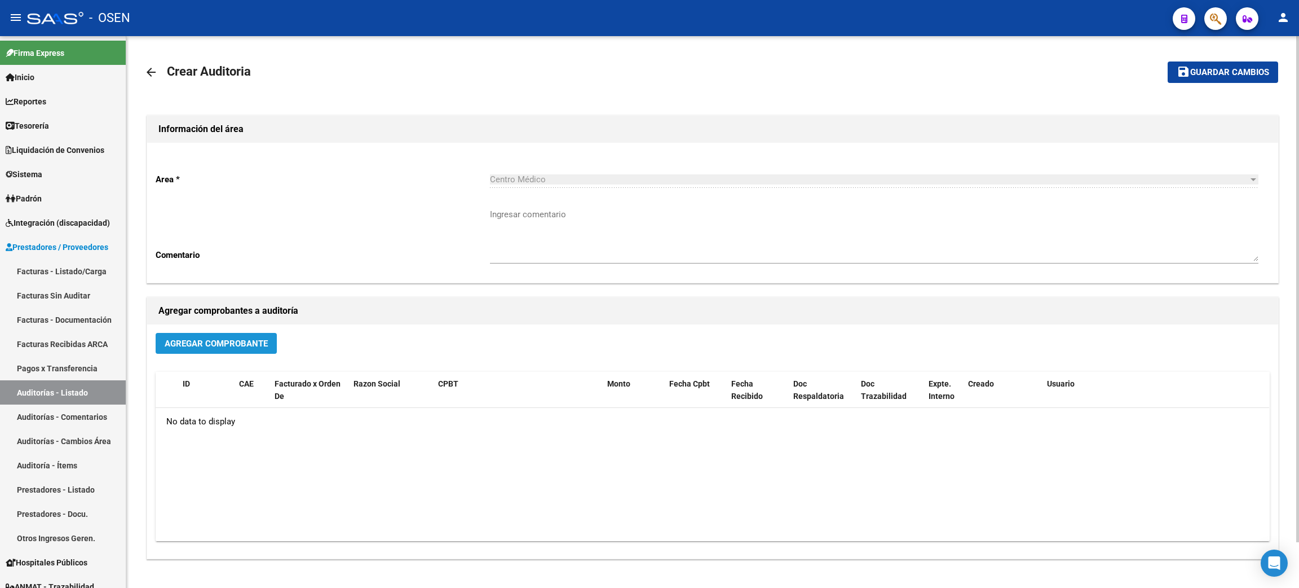
click at [242, 350] on button "Agregar Comprobante" at bounding box center [216, 343] width 121 height 21
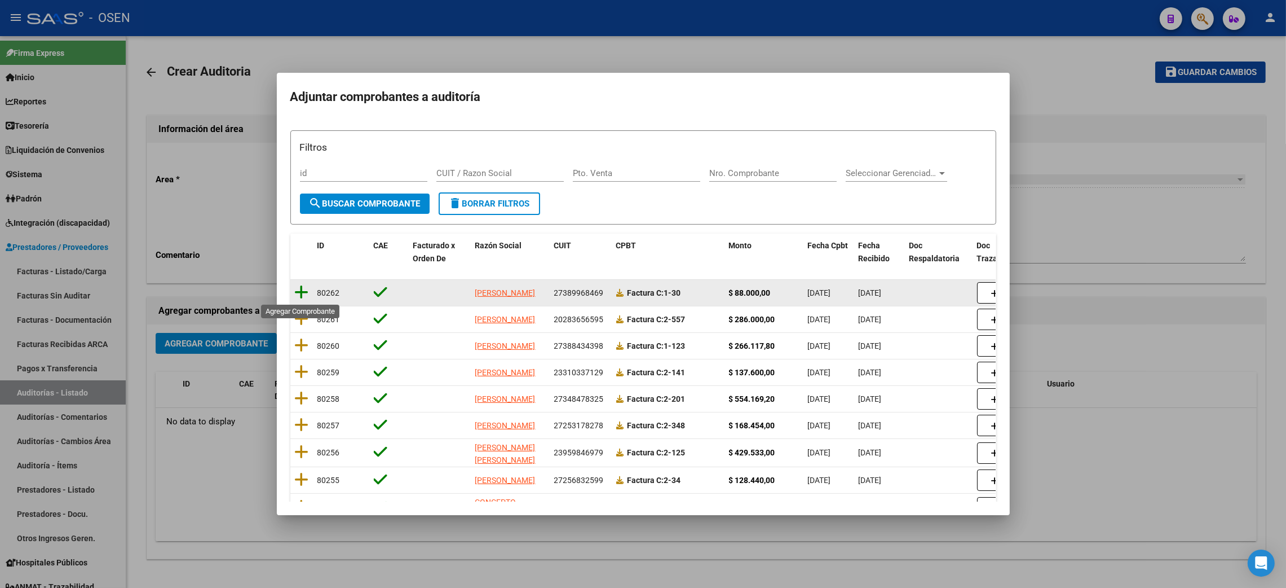
click at [306, 296] on icon at bounding box center [302, 292] width 14 height 16
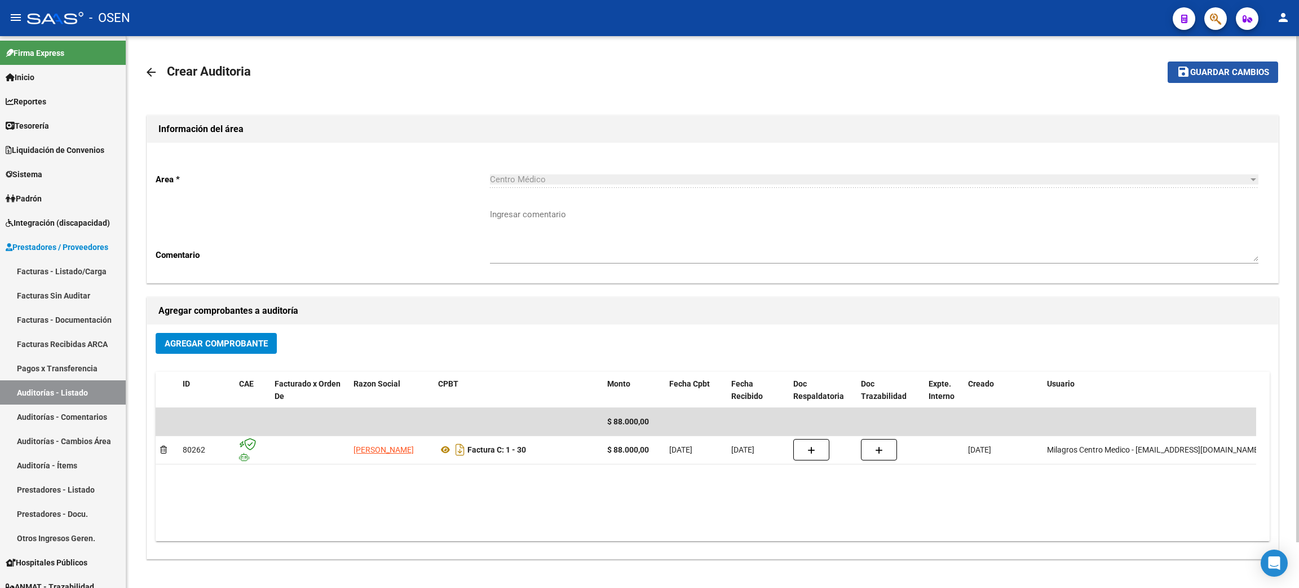
click at [1245, 63] on button "save Guardar cambios" at bounding box center [1223, 71] width 111 height 21
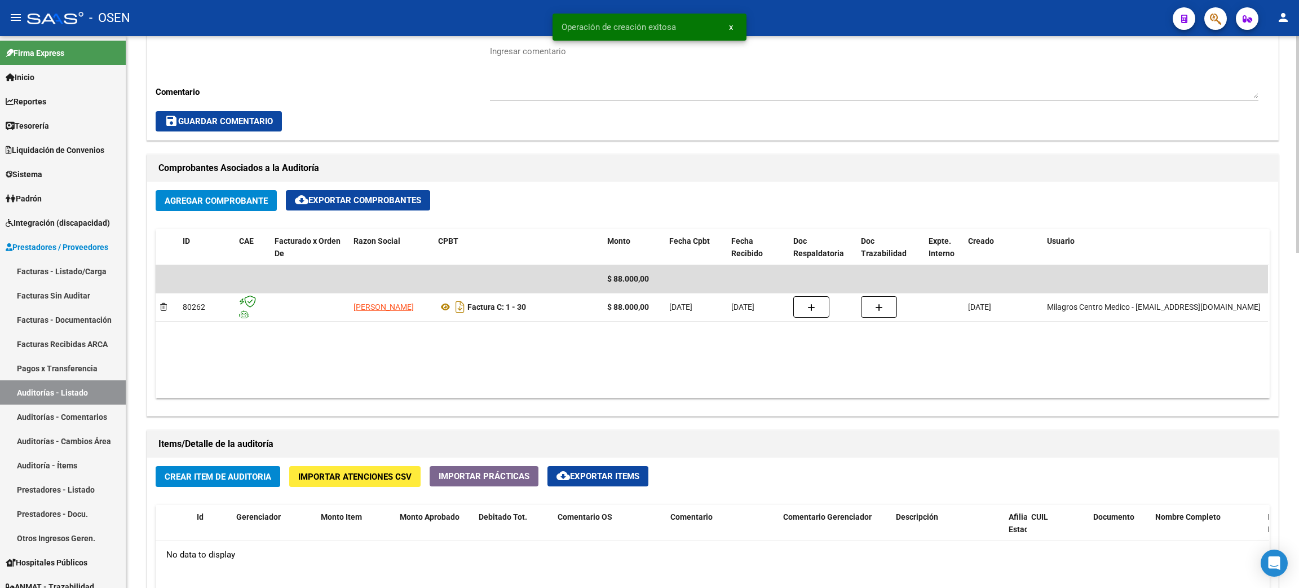
scroll to position [422, 0]
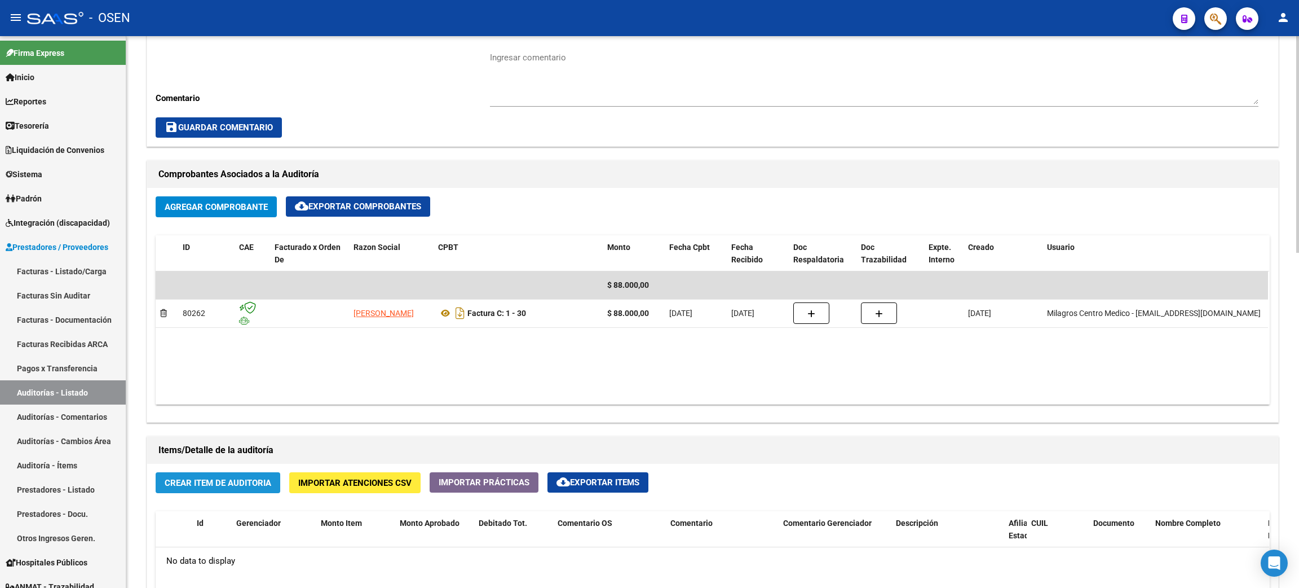
click at [254, 482] on span "Crear Item de Auditoria" at bounding box center [218, 483] width 107 height 10
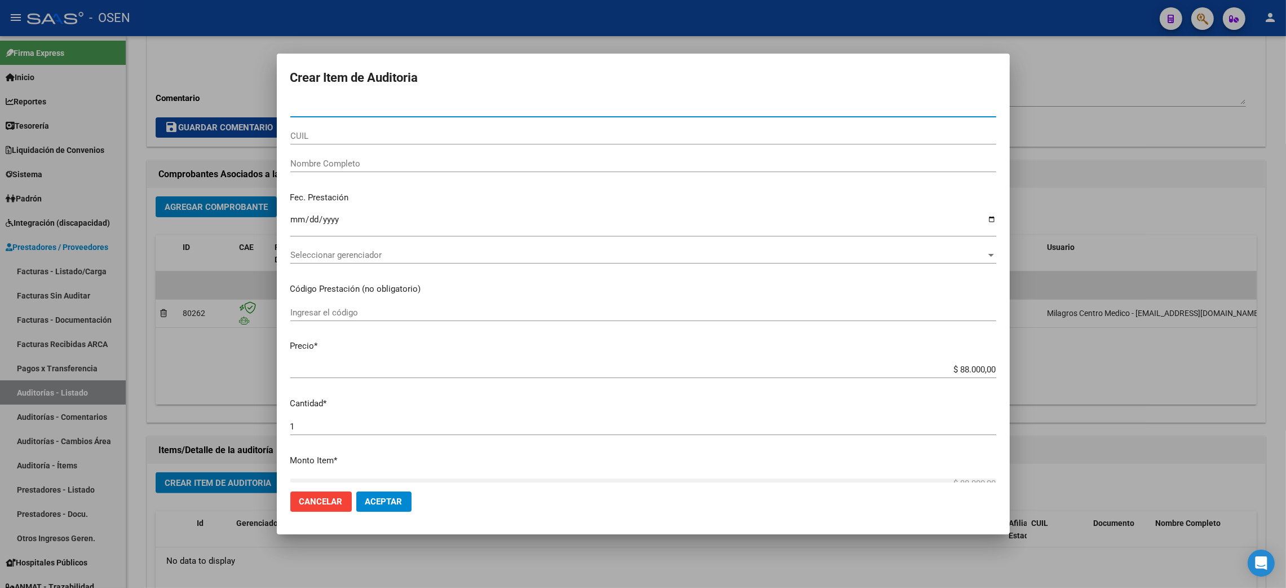
click at [349, 257] on span "Seleccionar gerenciador" at bounding box center [638, 255] width 696 height 10
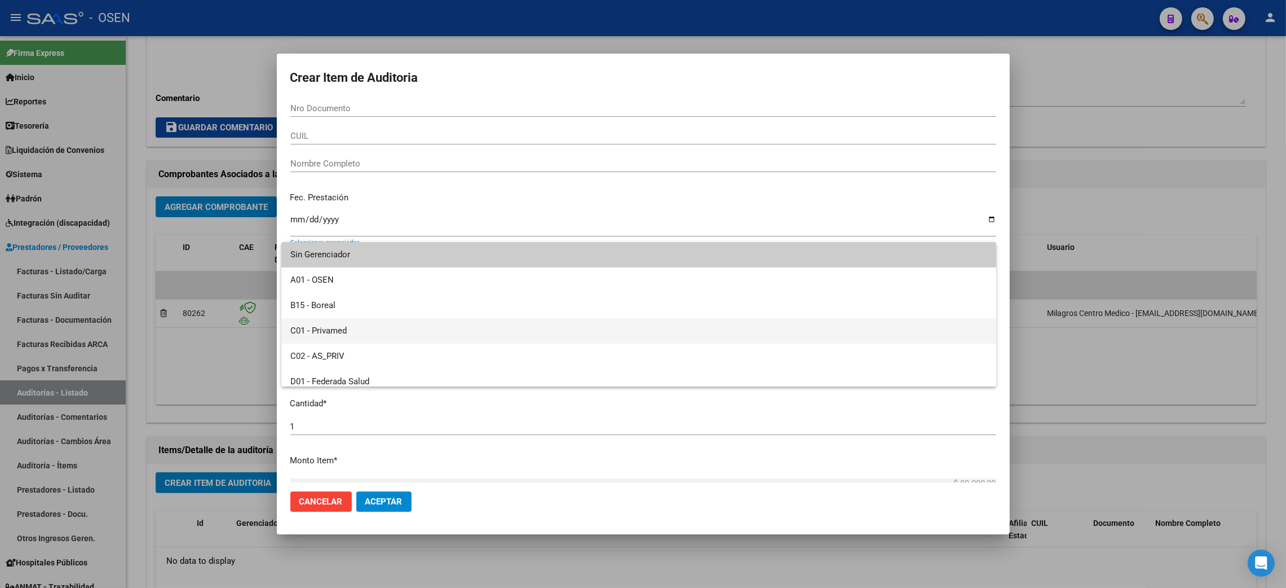
click at [337, 330] on span "C01 - Privamed" at bounding box center [638, 330] width 697 height 25
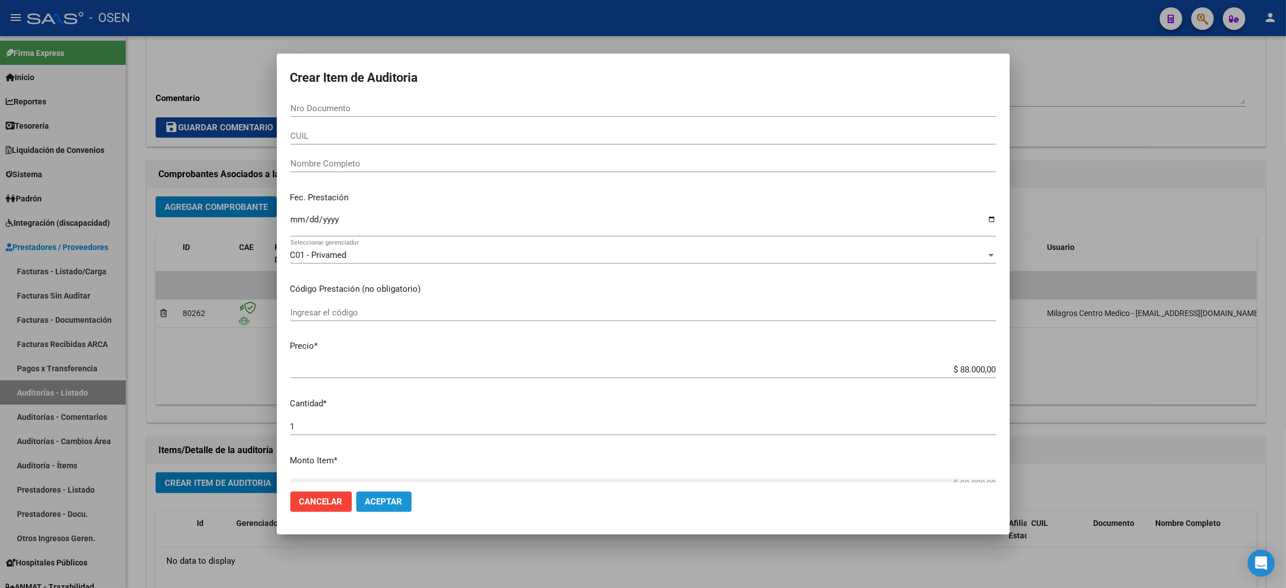
drag, startPoint x: 380, startPoint y: 502, endPoint x: 543, endPoint y: 502, distance: 163.0
click at [380, 501] on span "Aceptar" at bounding box center [383, 501] width 37 height 10
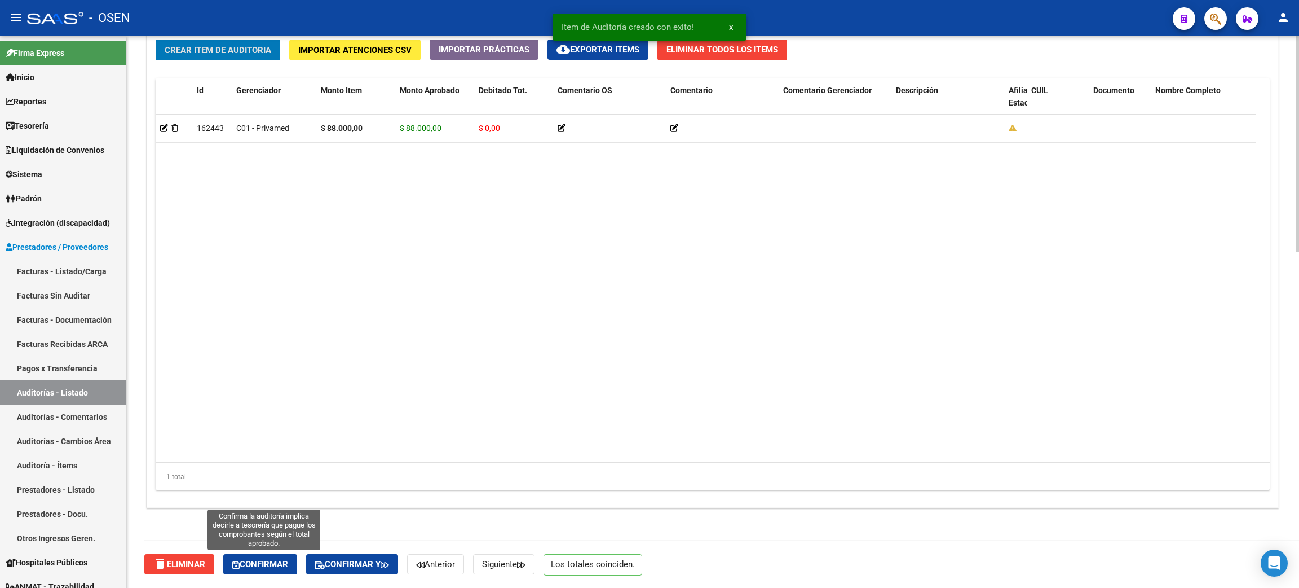
click at [276, 570] on button "Confirmar" at bounding box center [260, 564] width 74 height 20
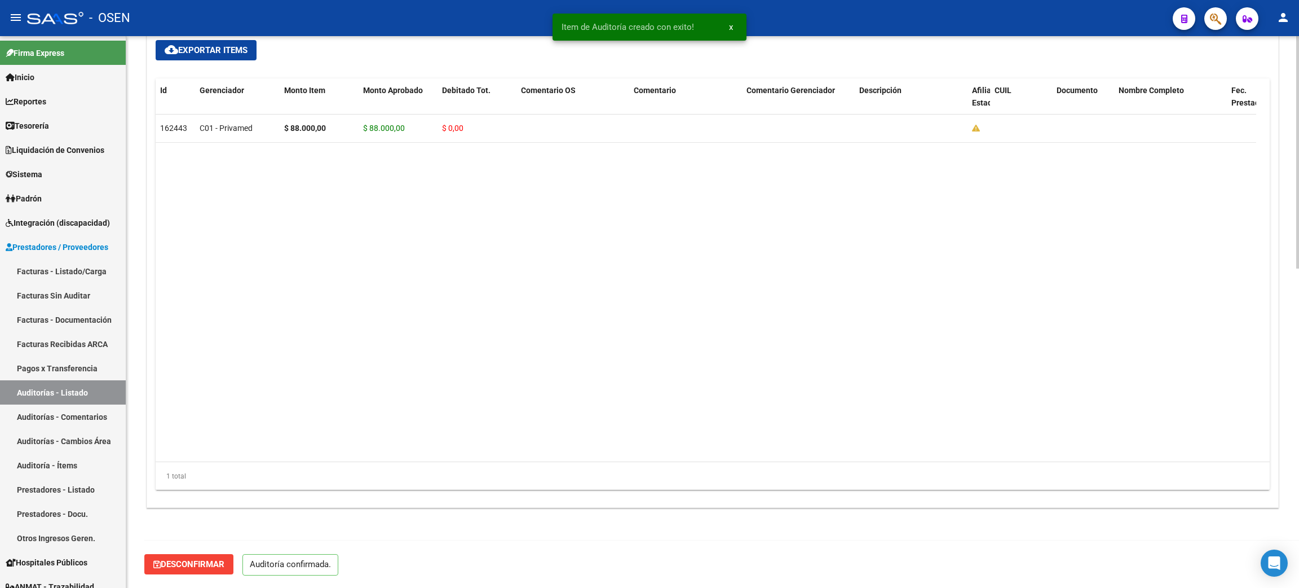
scroll to position [756, 0]
type input "202509"
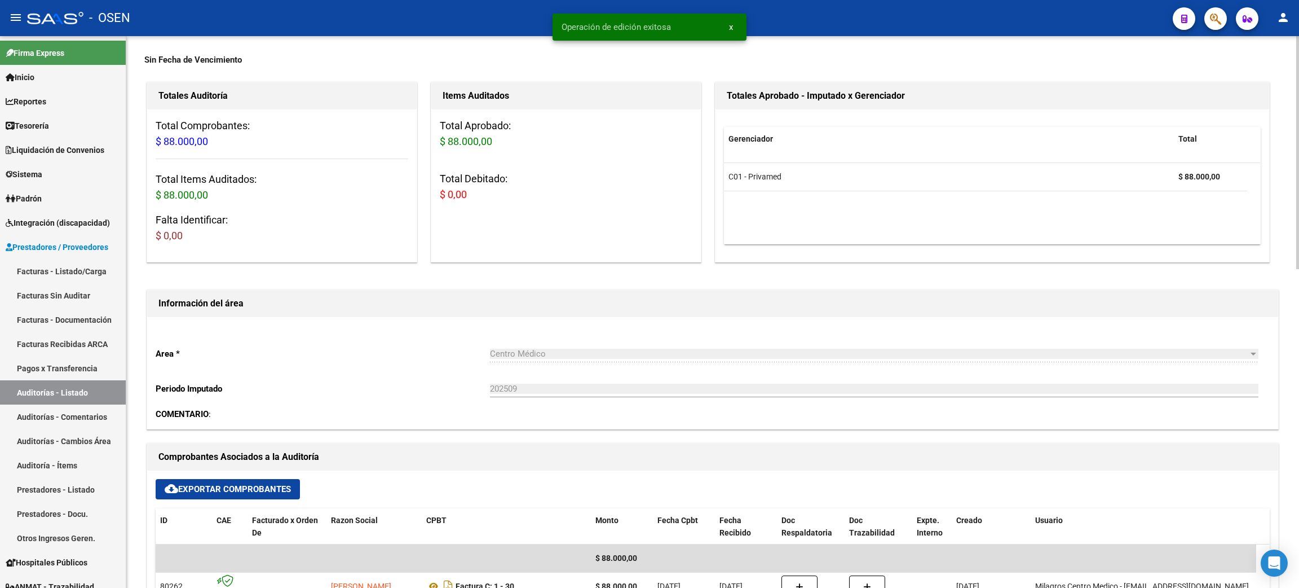
scroll to position [0, 0]
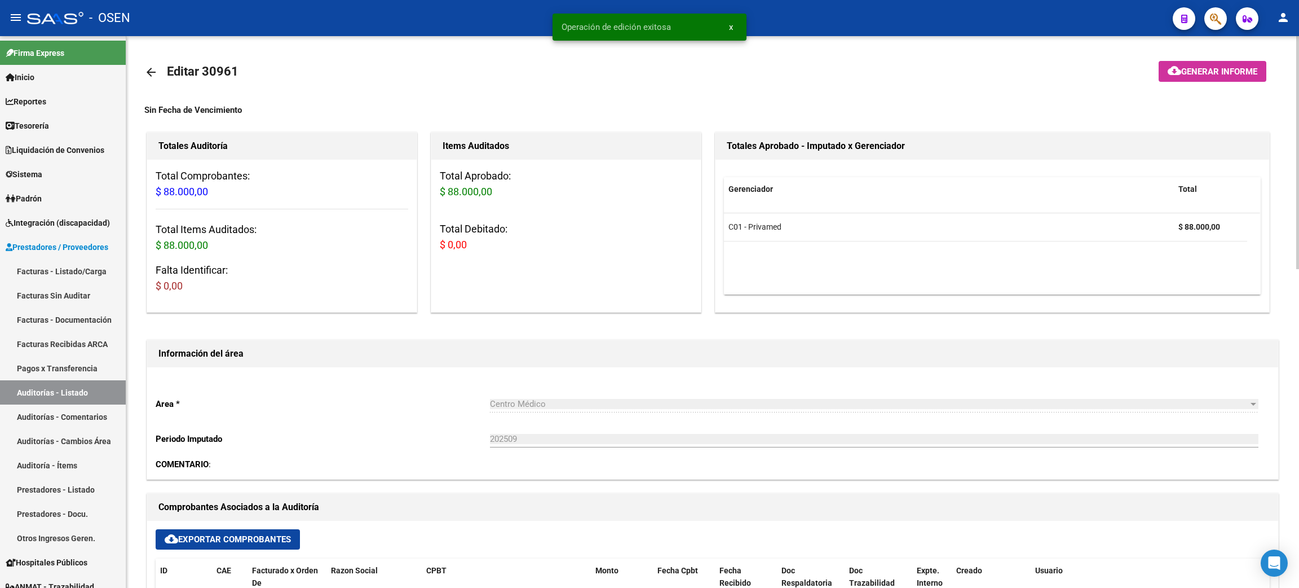
click at [148, 67] on mat-icon "arrow_back" at bounding box center [151, 72] width 14 height 14
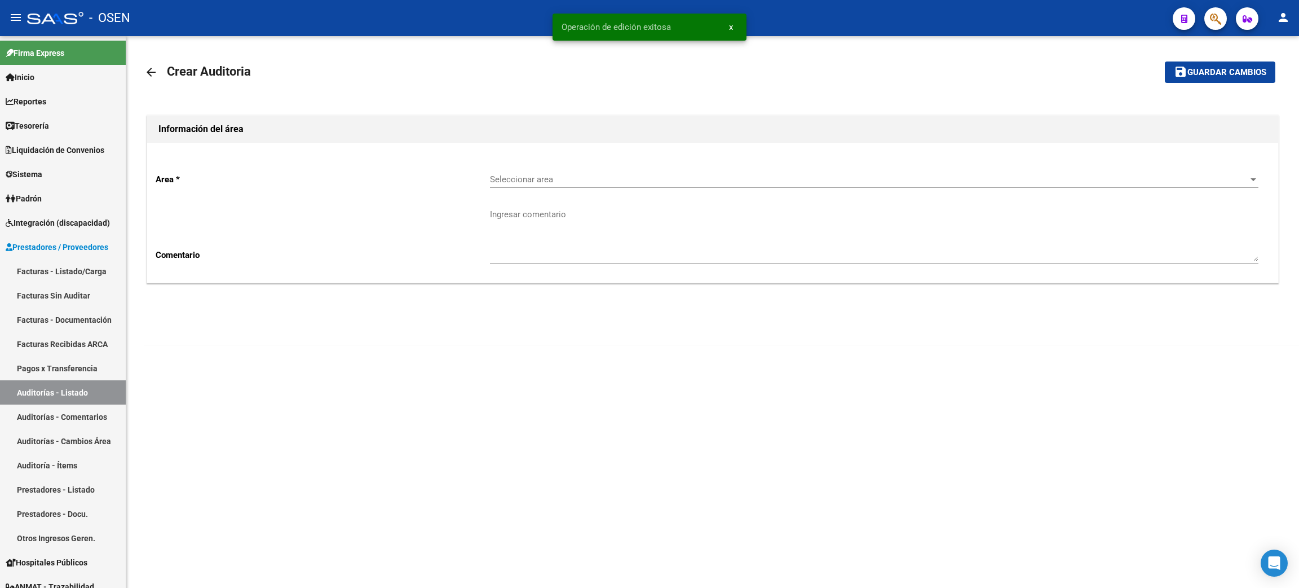
click at [575, 179] on span "Seleccionar area" at bounding box center [869, 179] width 759 height 10
click at [536, 277] on span "Centro Médico" at bounding box center [518, 281] width 56 height 10
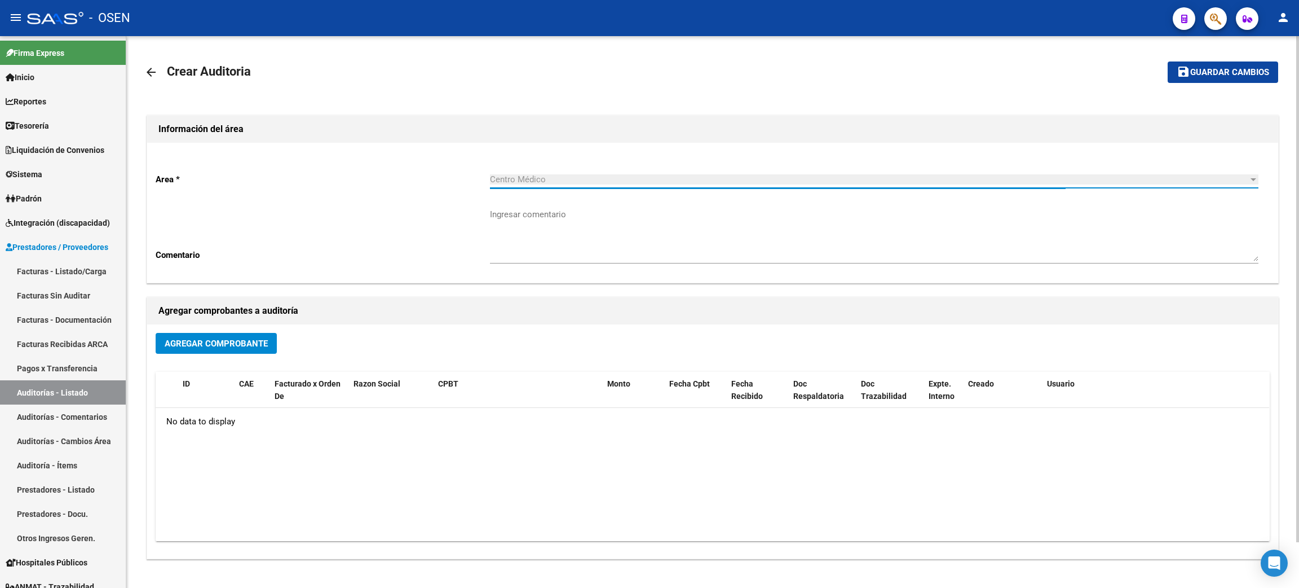
click at [235, 346] on span "Agregar Comprobante" at bounding box center [216, 343] width 103 height 10
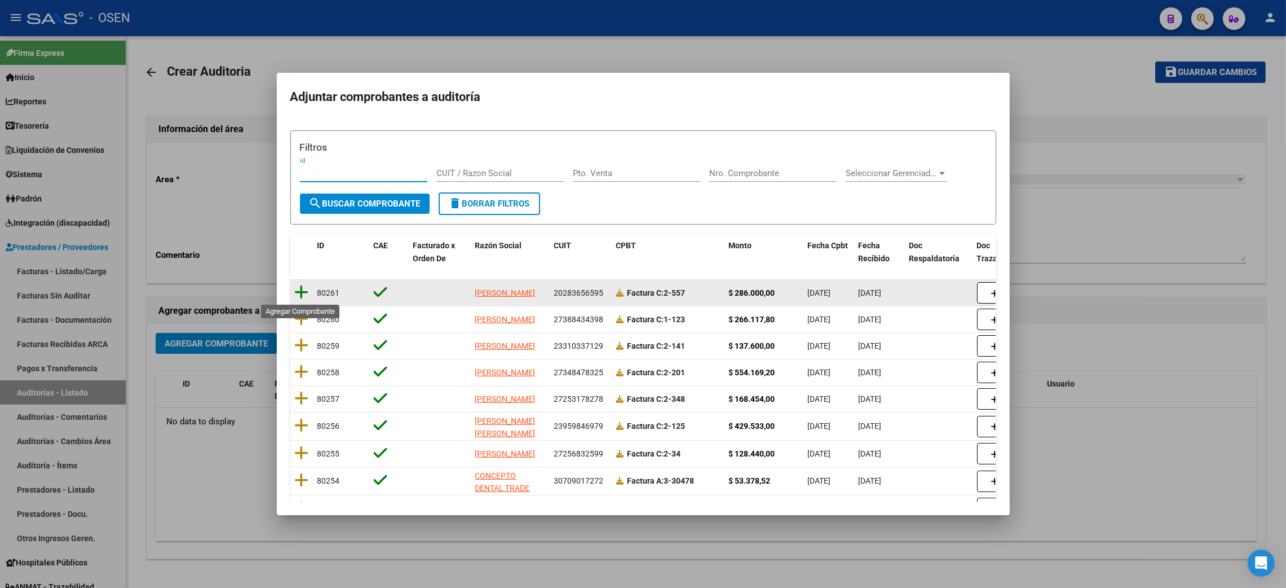
click at [303, 294] on icon at bounding box center [302, 292] width 14 height 16
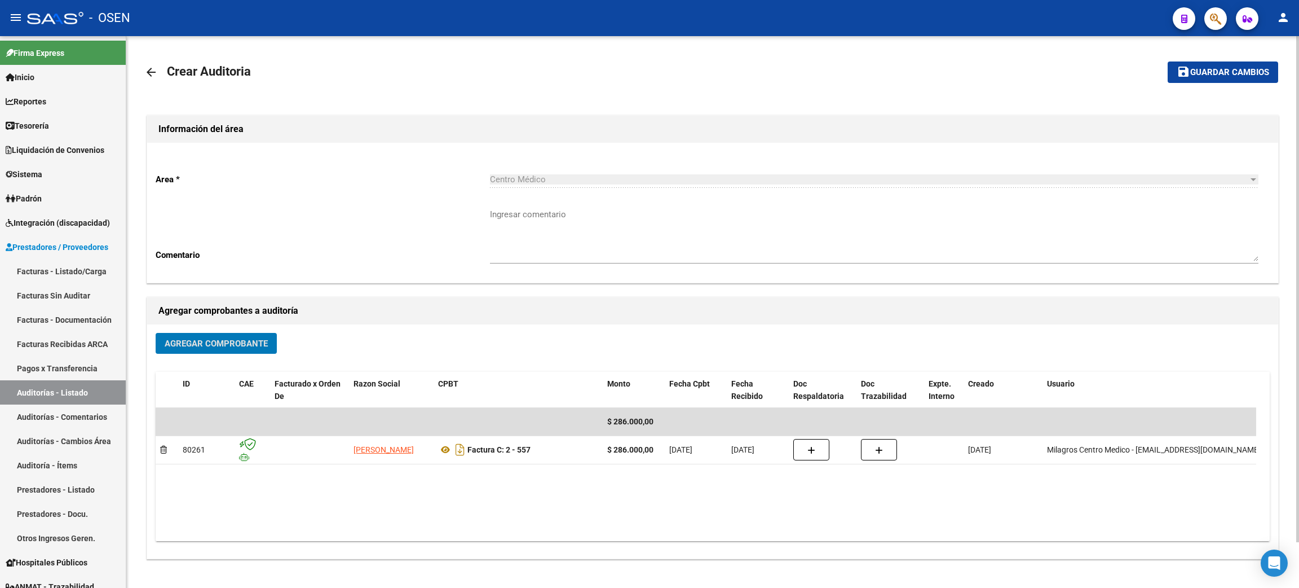
click at [1218, 65] on button "save Guardar cambios" at bounding box center [1223, 71] width 111 height 21
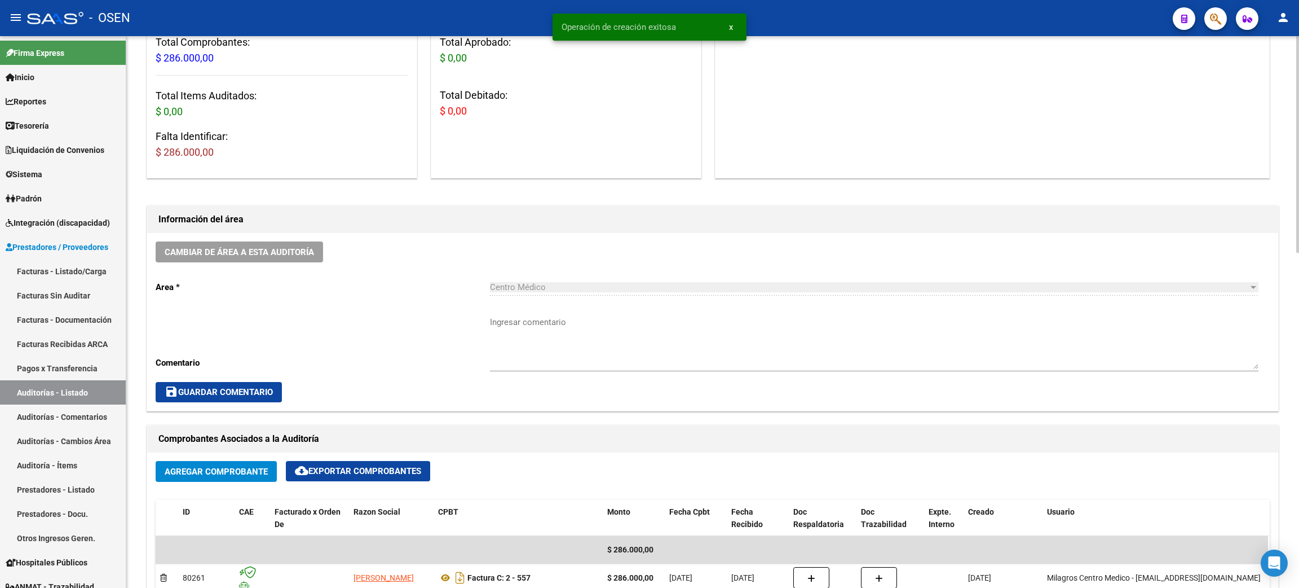
scroll to position [422, 0]
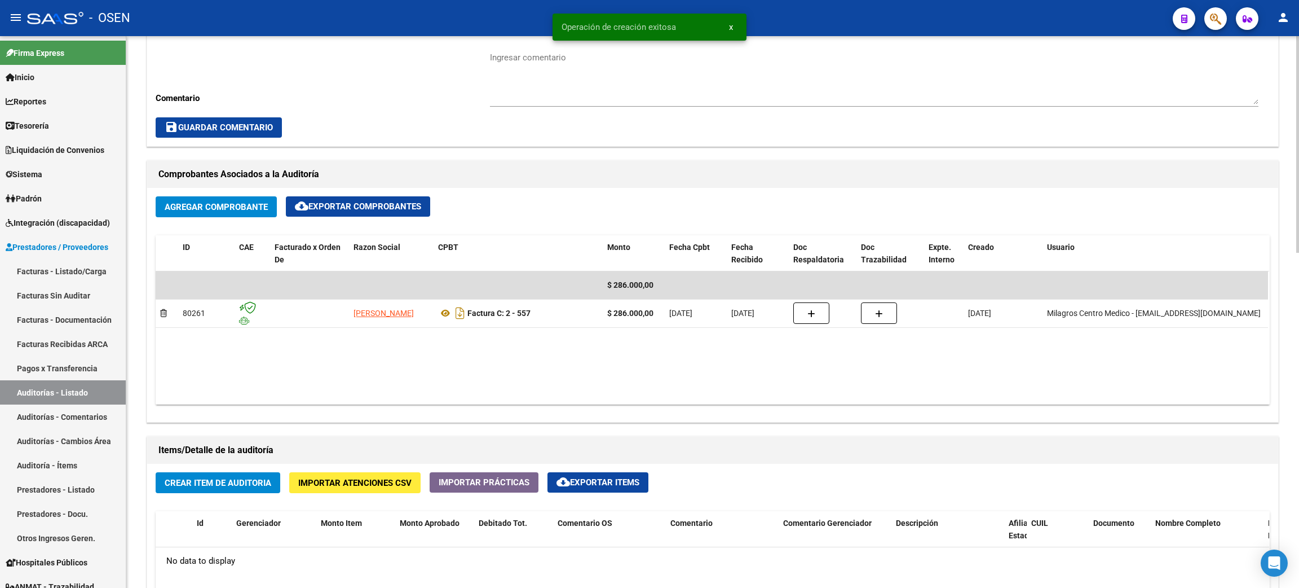
click at [211, 482] on span "Crear Item de Auditoria" at bounding box center [218, 483] width 107 height 10
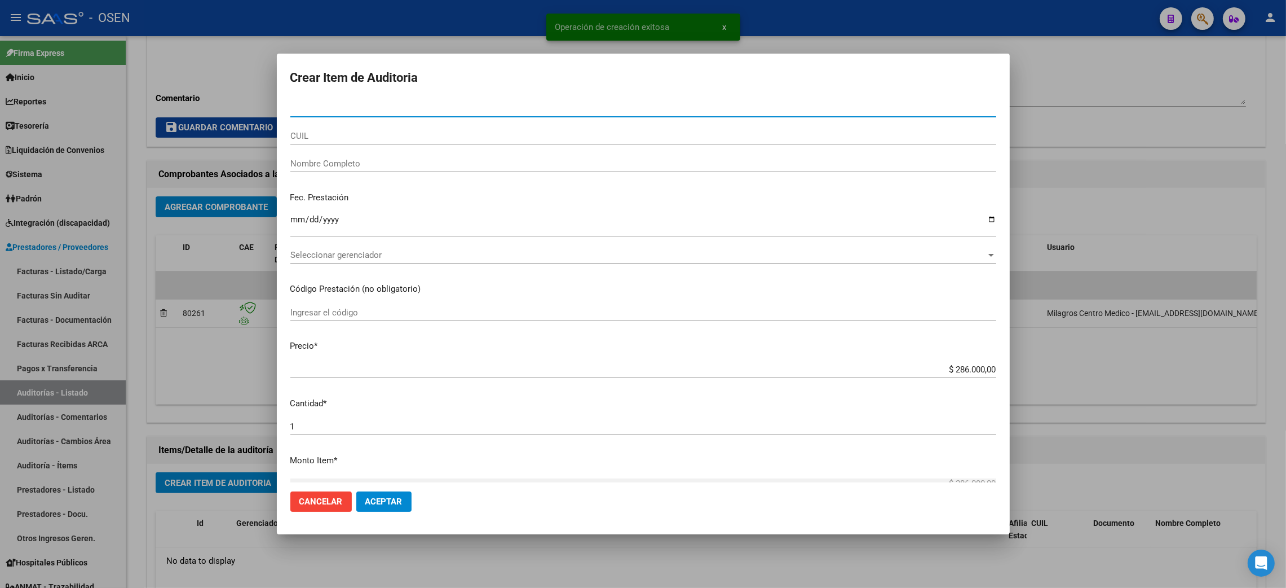
click at [407, 257] on span "Seleccionar gerenciador" at bounding box center [638, 255] width 696 height 10
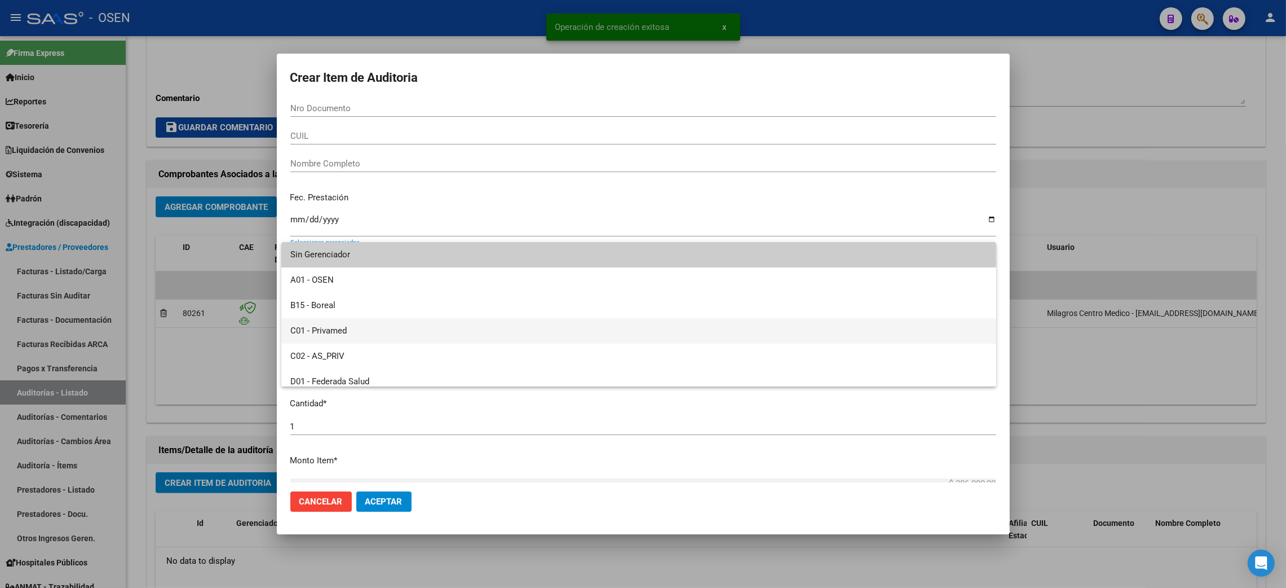
click at [345, 326] on span "C01 - Privamed" at bounding box center [638, 330] width 697 height 25
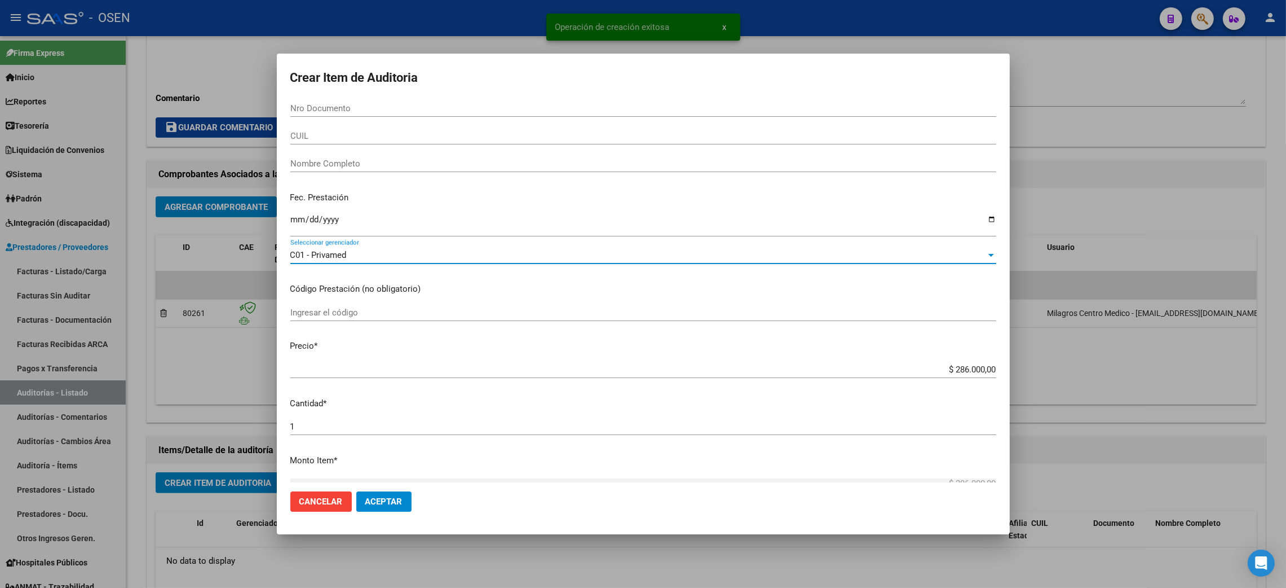
click at [394, 507] on button "Aceptar" at bounding box center [383, 501] width 55 height 20
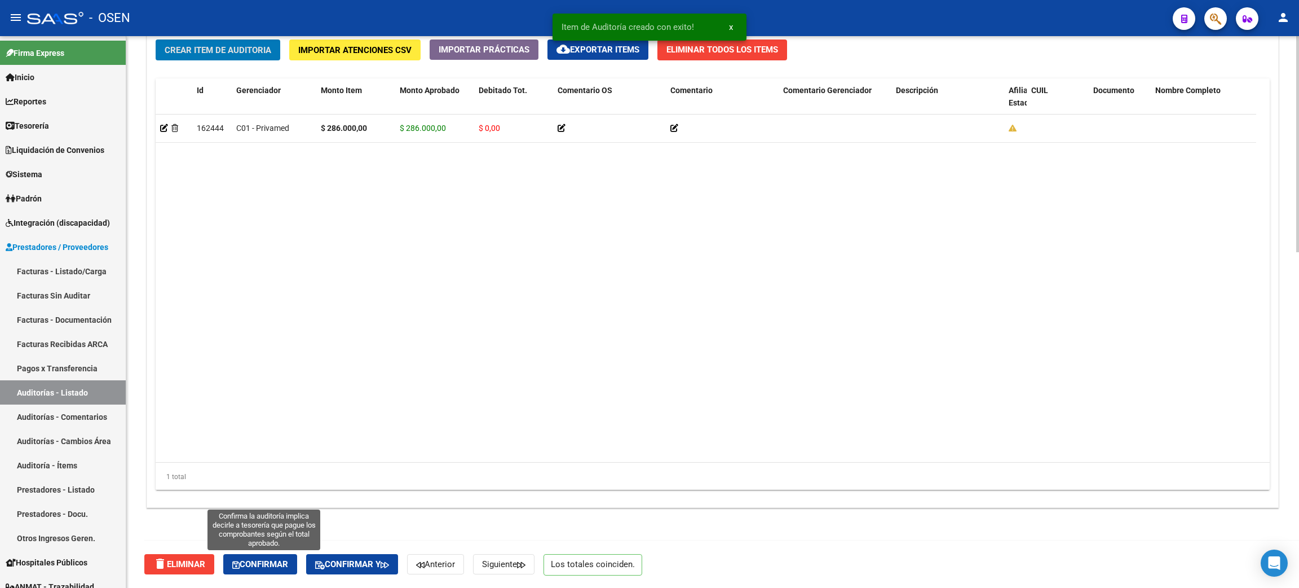
click at [264, 568] on button "Confirmar" at bounding box center [260, 564] width 74 height 20
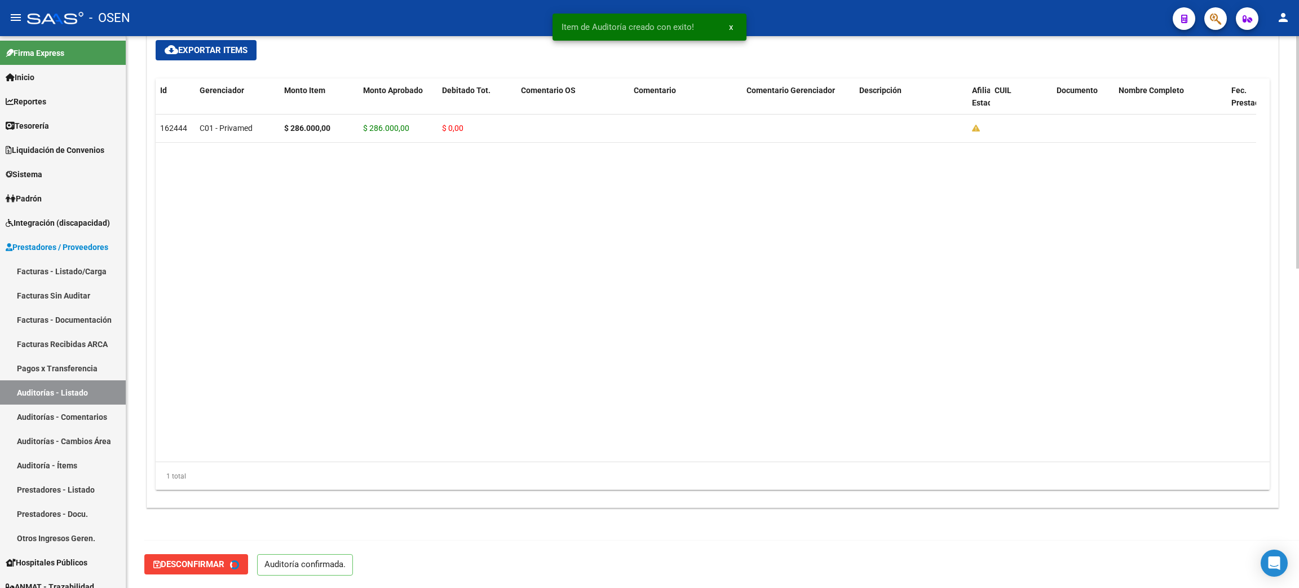
type input "202509"
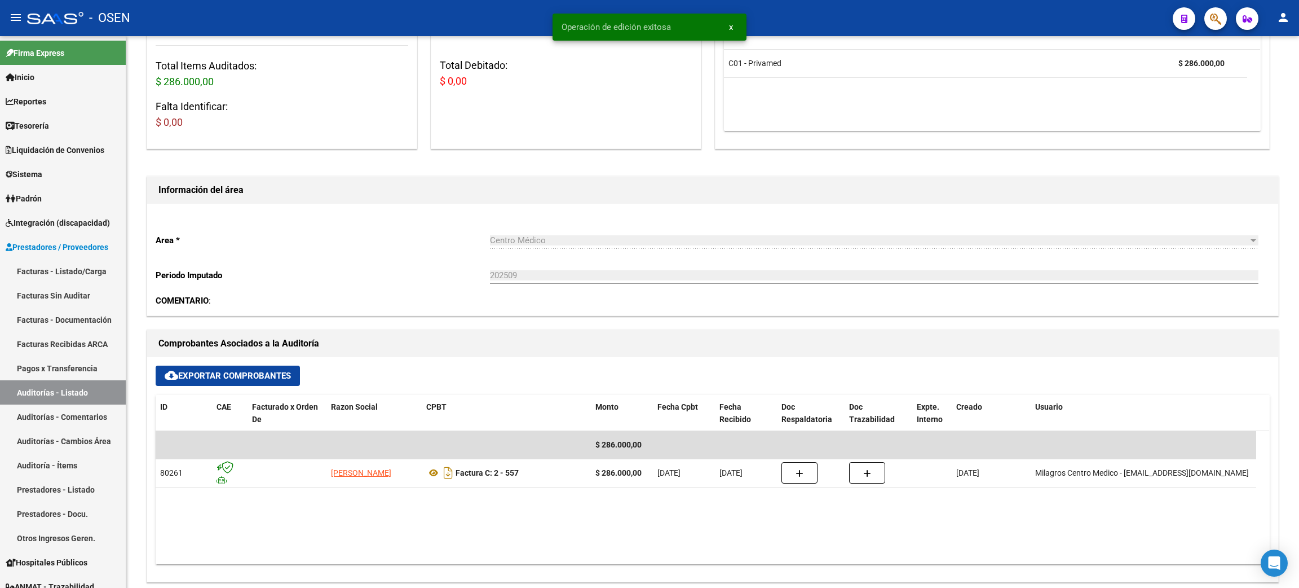
scroll to position [0, 0]
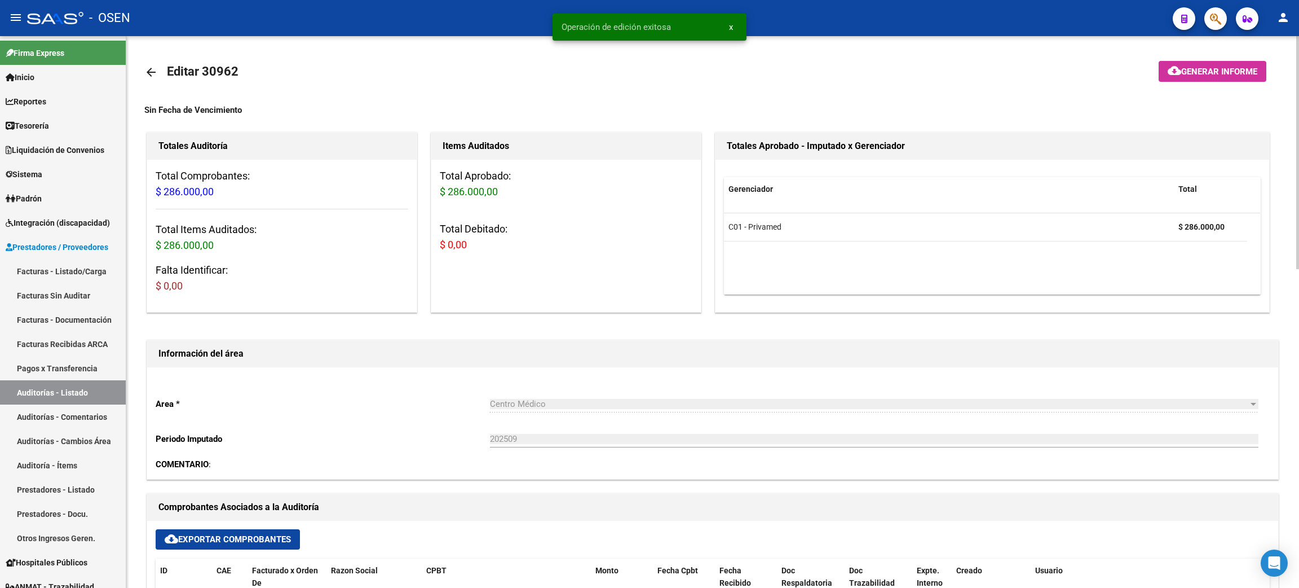
click at [154, 70] on mat-icon "arrow_back" at bounding box center [151, 72] width 14 height 14
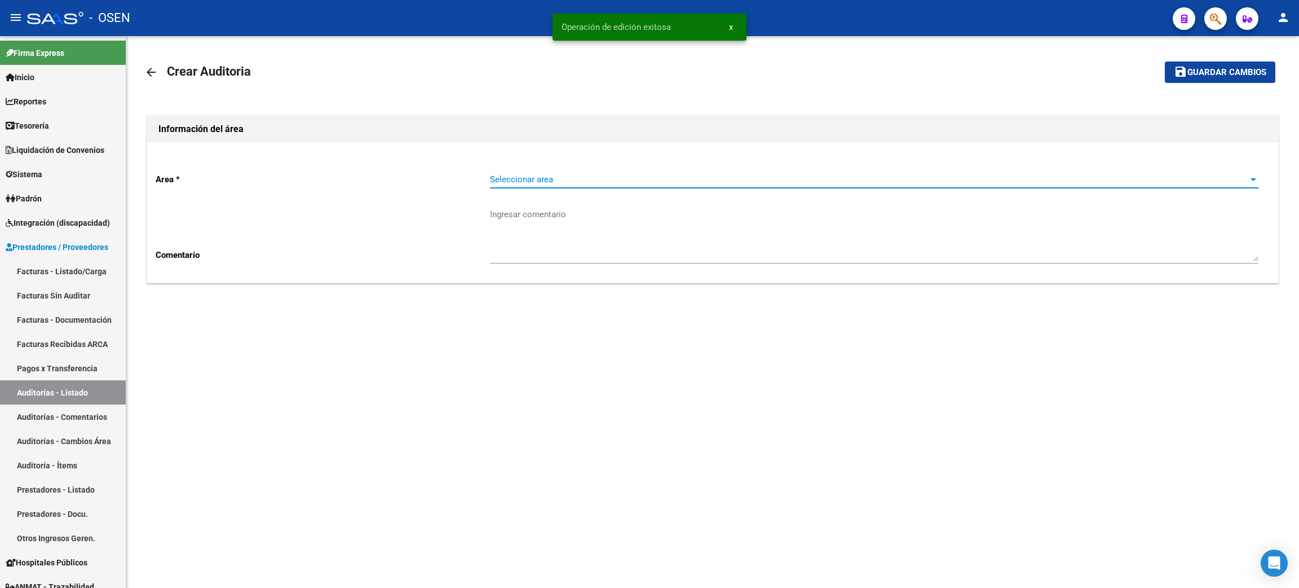
click at [535, 179] on span "Seleccionar area" at bounding box center [869, 179] width 759 height 10
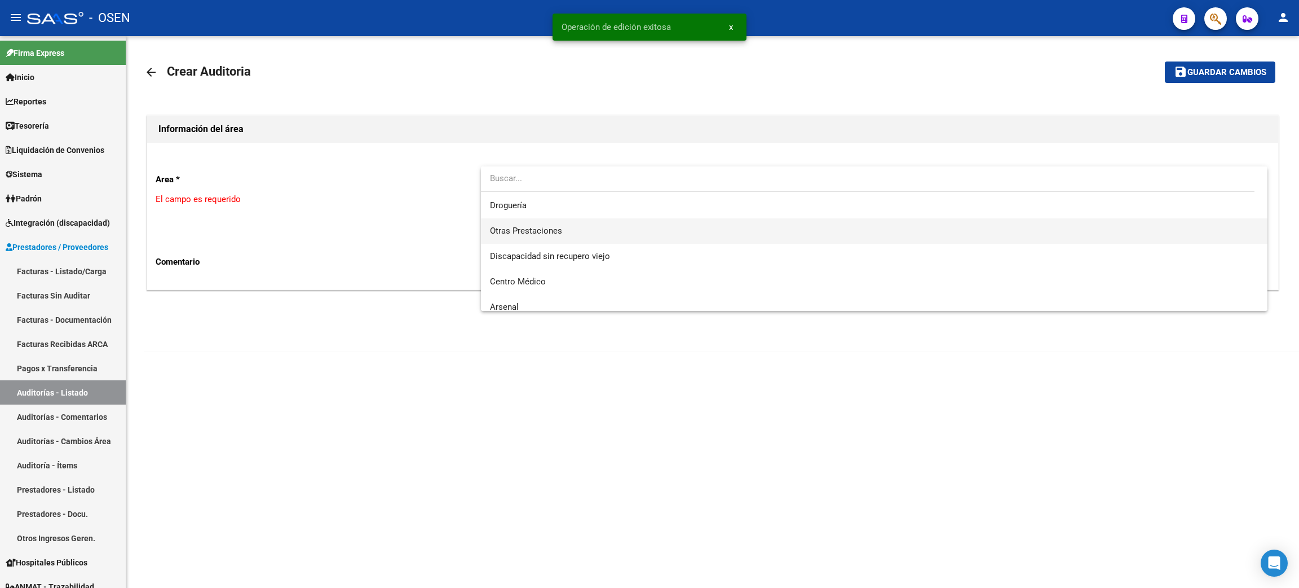
scroll to position [253, 0]
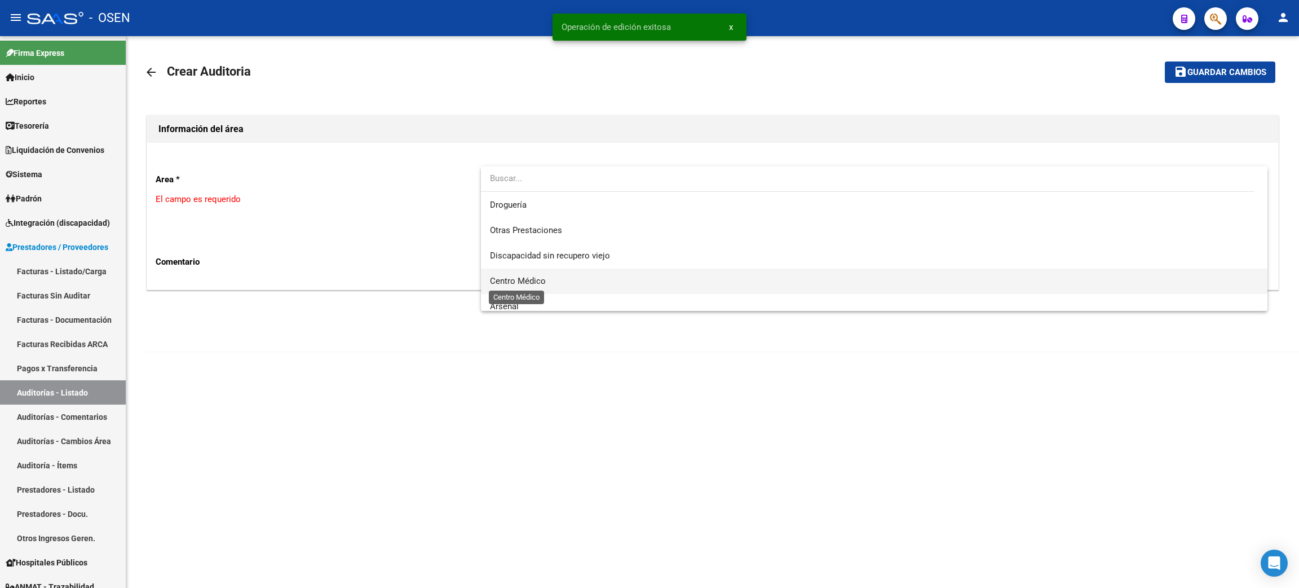
click at [541, 279] on span "Centro Médico" at bounding box center [518, 281] width 56 height 10
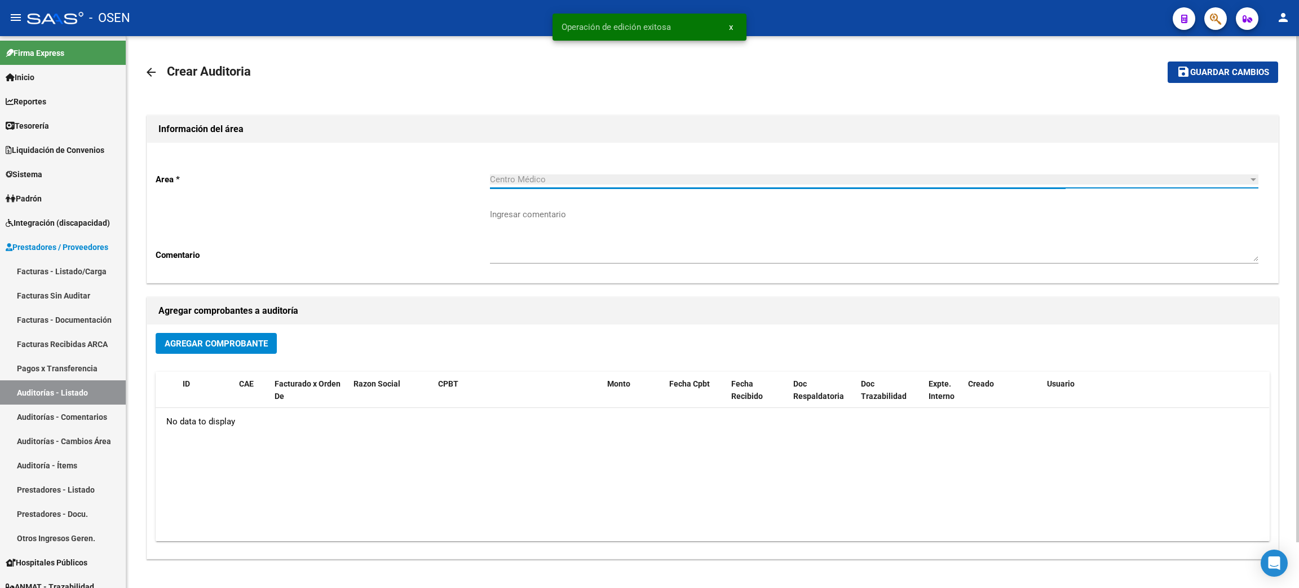
click at [175, 341] on span "Agregar Comprobante" at bounding box center [216, 343] width 103 height 10
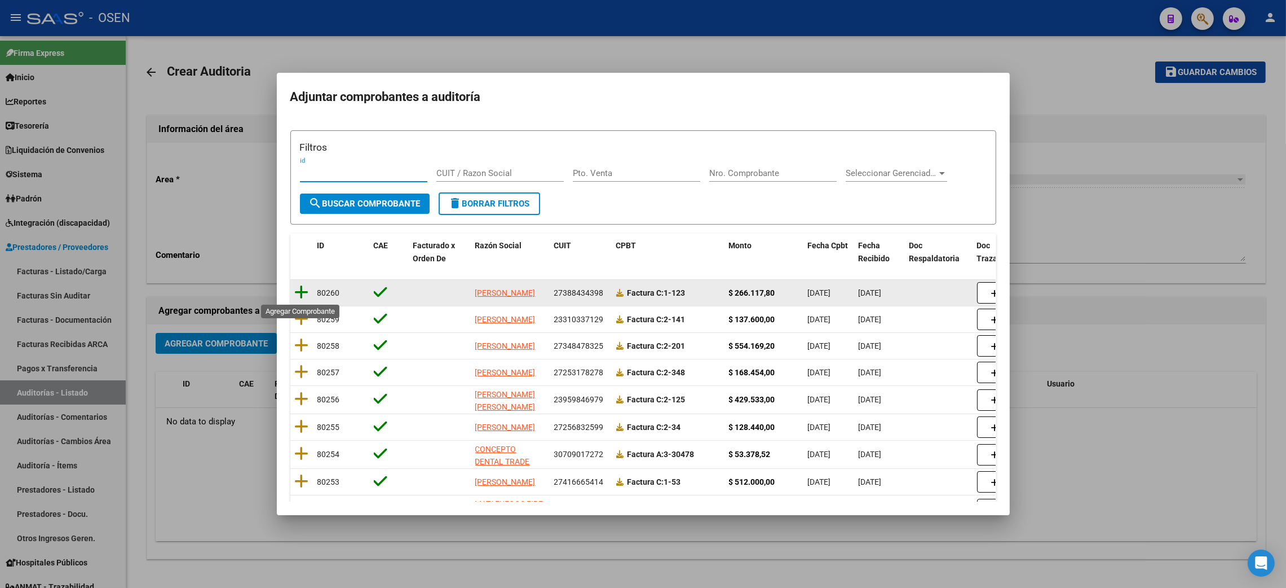
click at [298, 296] on icon at bounding box center [302, 292] width 14 height 16
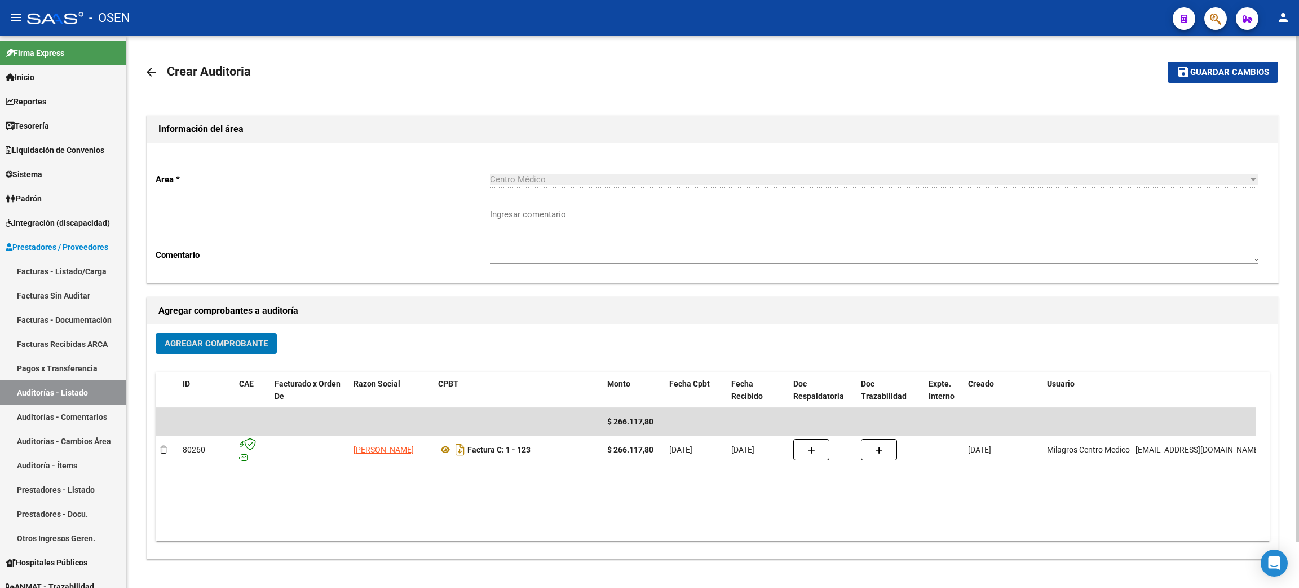
click at [1200, 64] on button "save Guardar cambios" at bounding box center [1223, 71] width 111 height 21
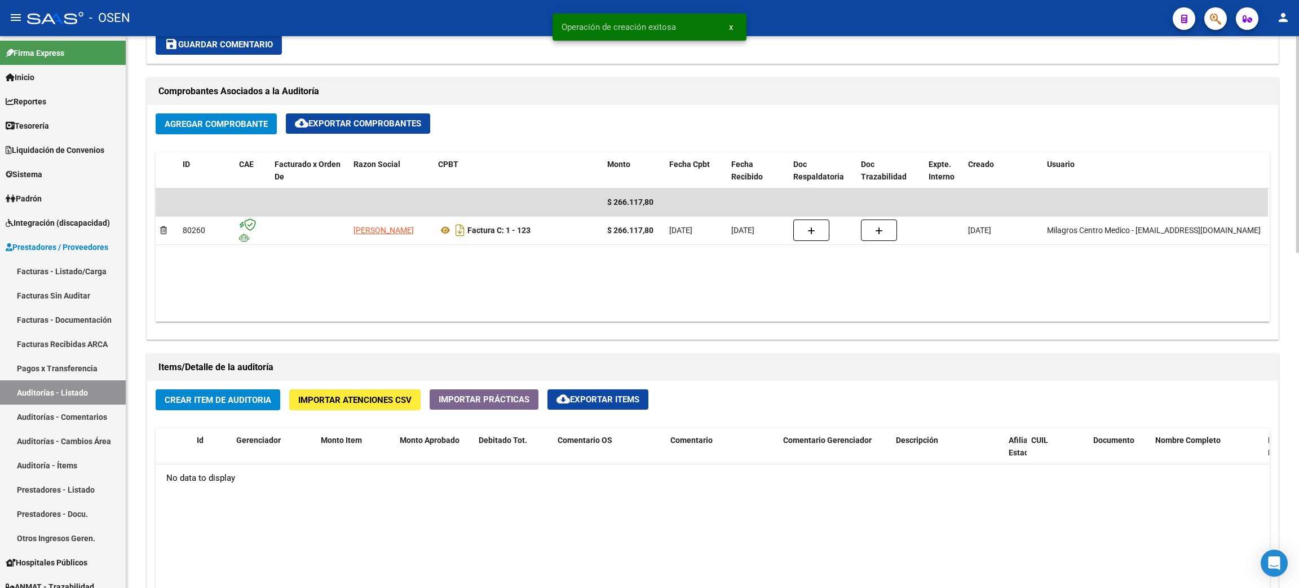
scroll to position [507, 0]
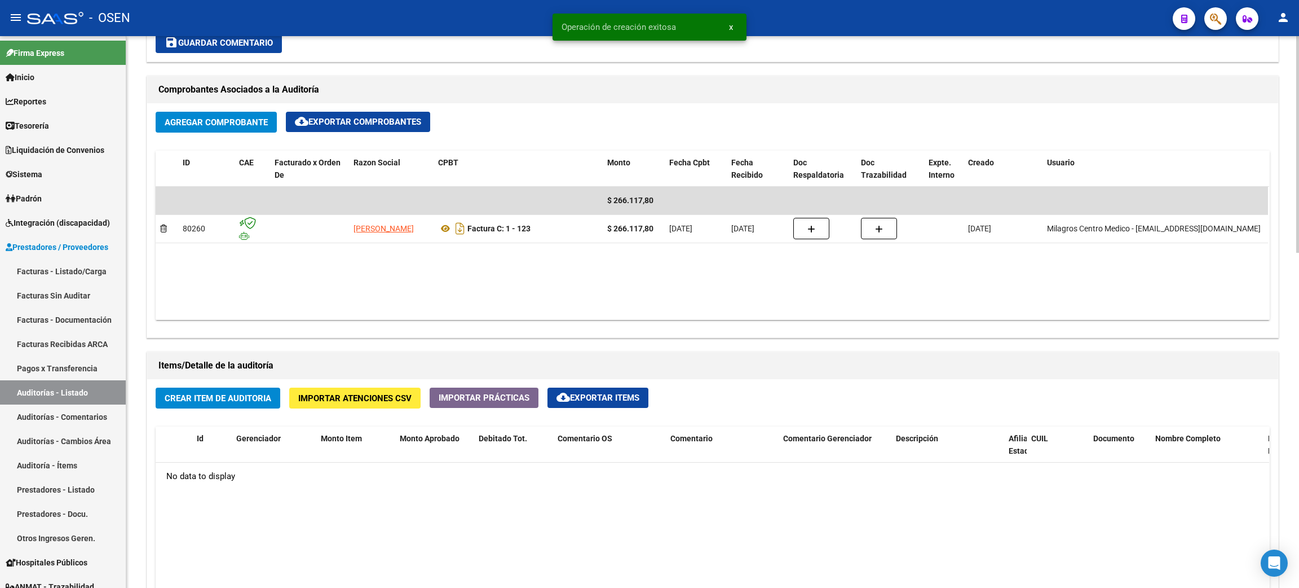
click at [180, 404] on button "Crear Item de Auditoria" at bounding box center [218, 397] width 125 height 21
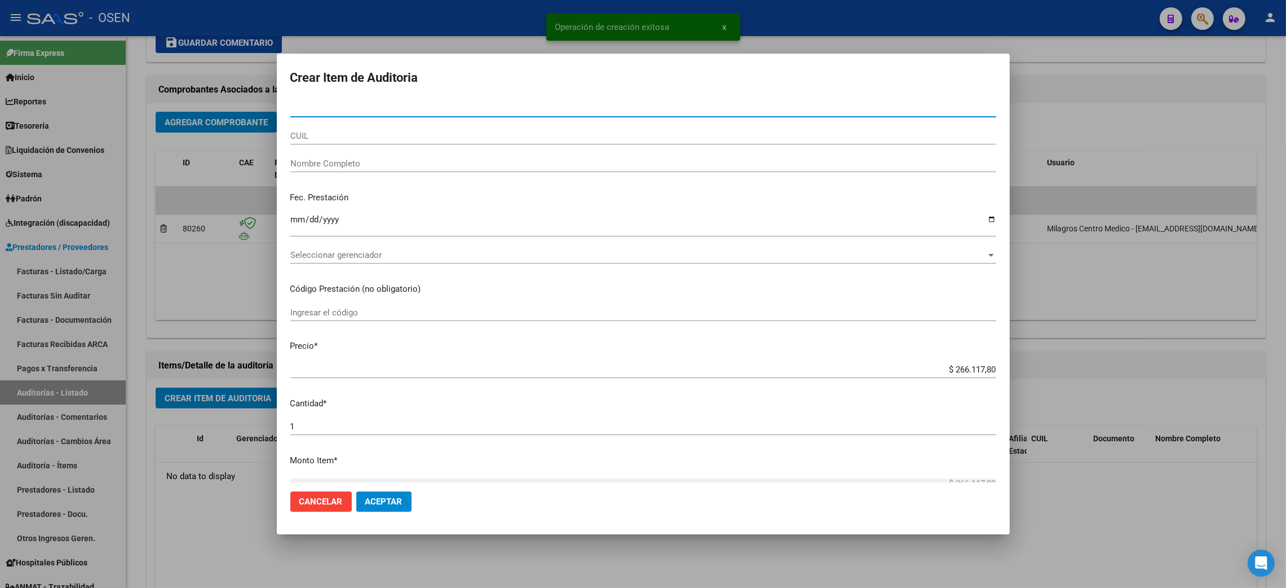
click at [356, 255] on span "Seleccionar gerenciador" at bounding box center [638, 255] width 696 height 10
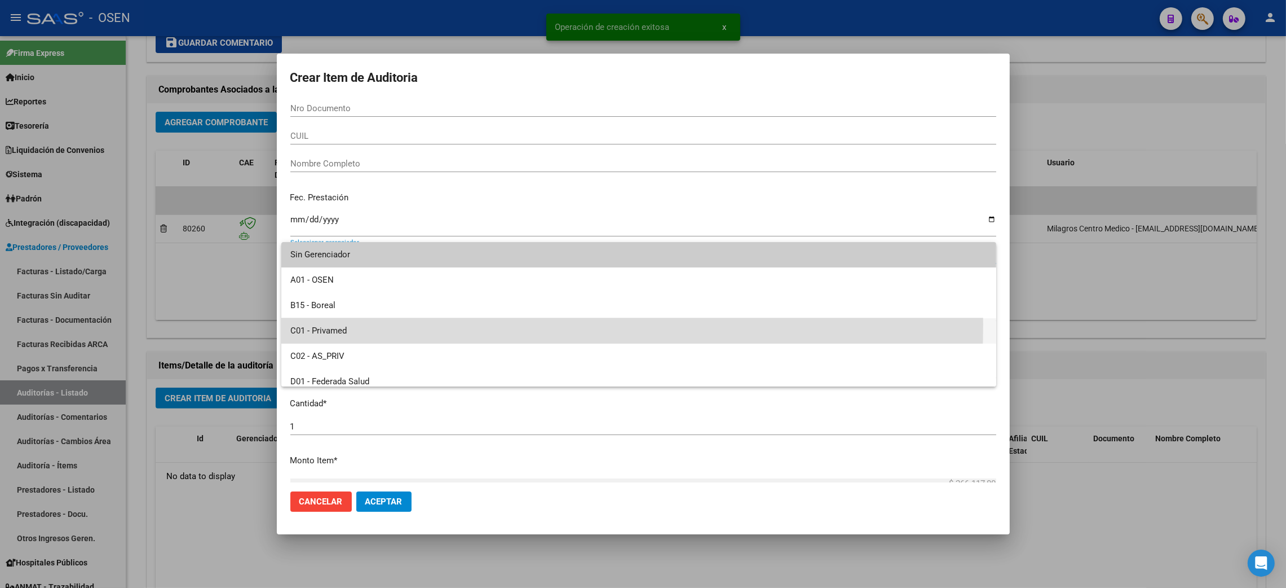
click at [360, 324] on span "C01 - Privamed" at bounding box center [638, 330] width 697 height 25
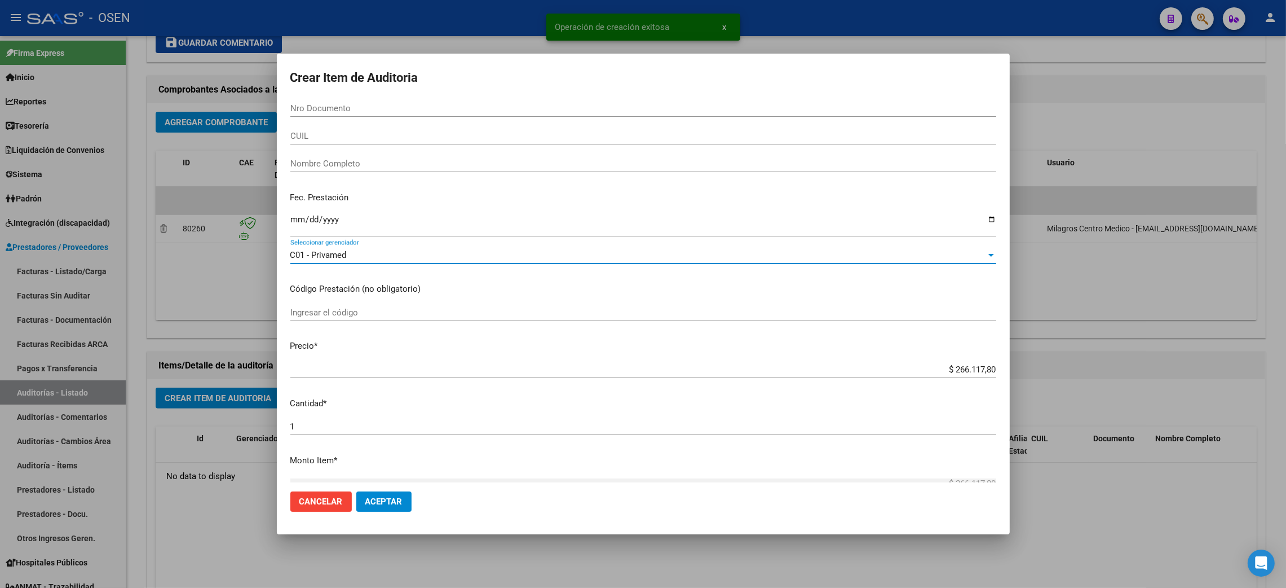
click at [398, 502] on span "Aceptar" at bounding box center [383, 501] width 37 height 10
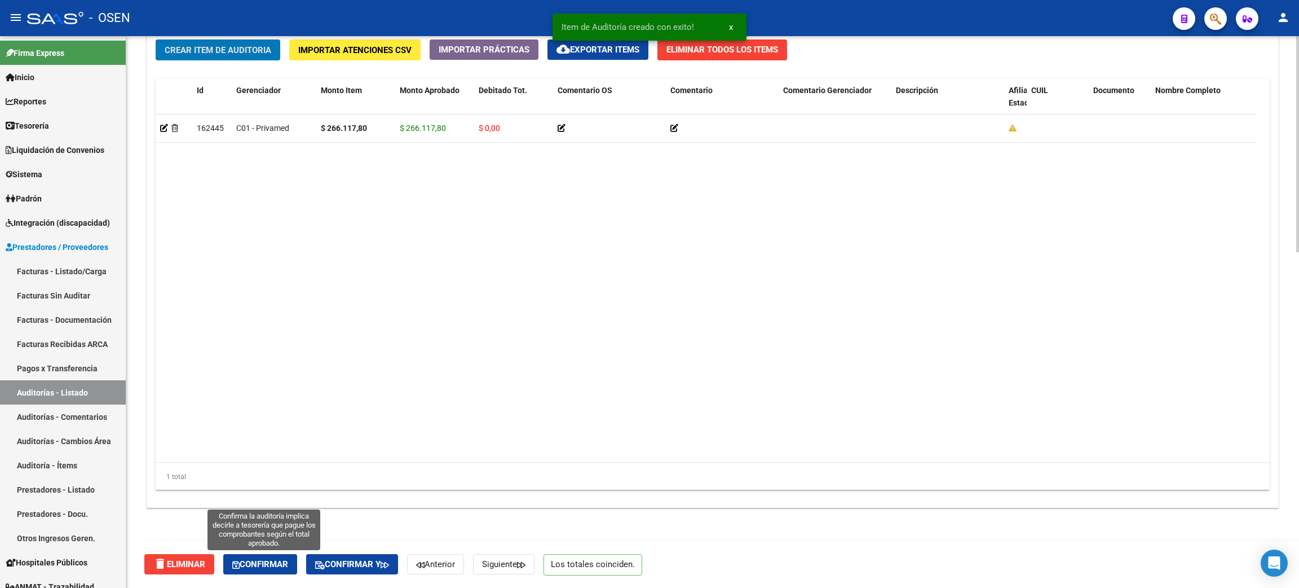
click at [261, 570] on button "Confirmar" at bounding box center [260, 564] width 74 height 20
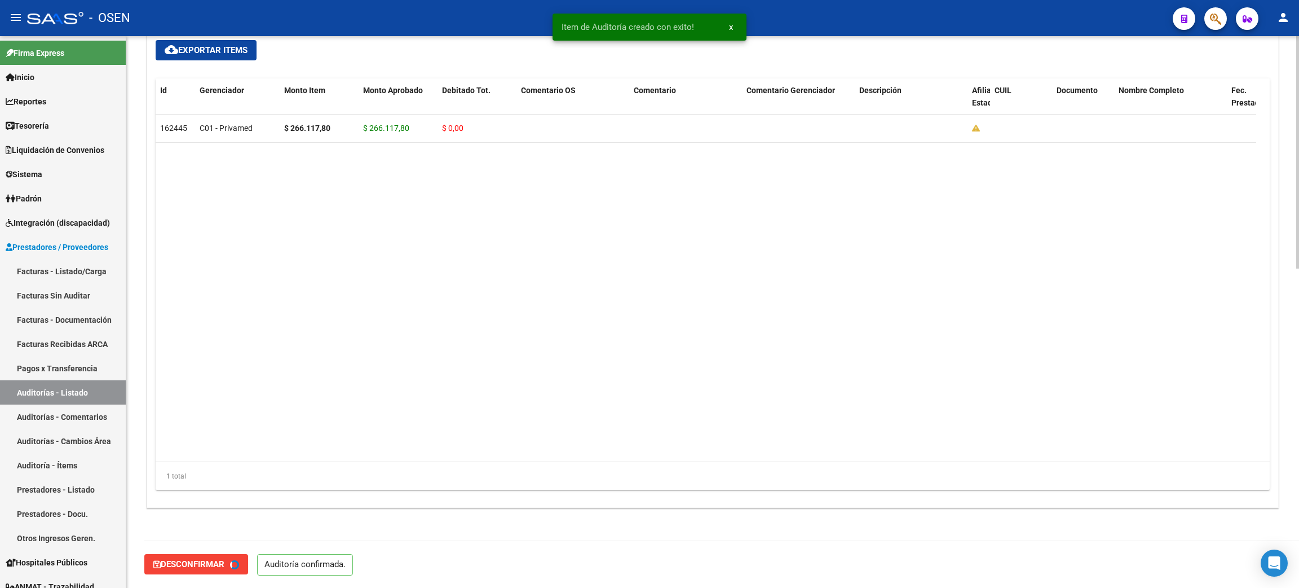
type input "202509"
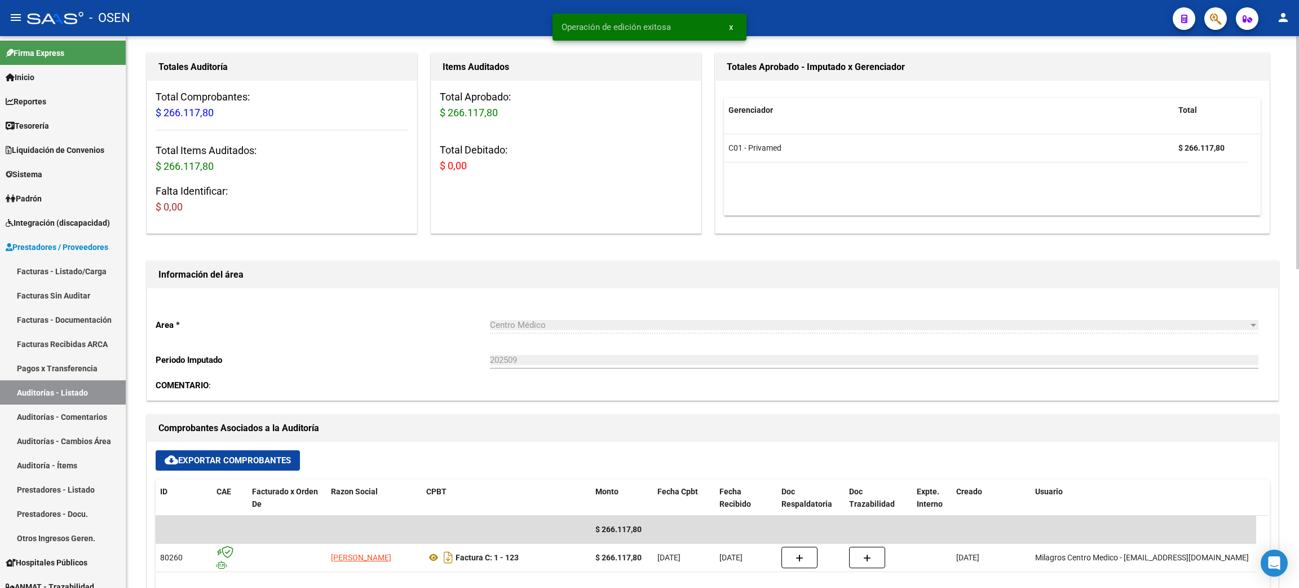
scroll to position [0, 0]
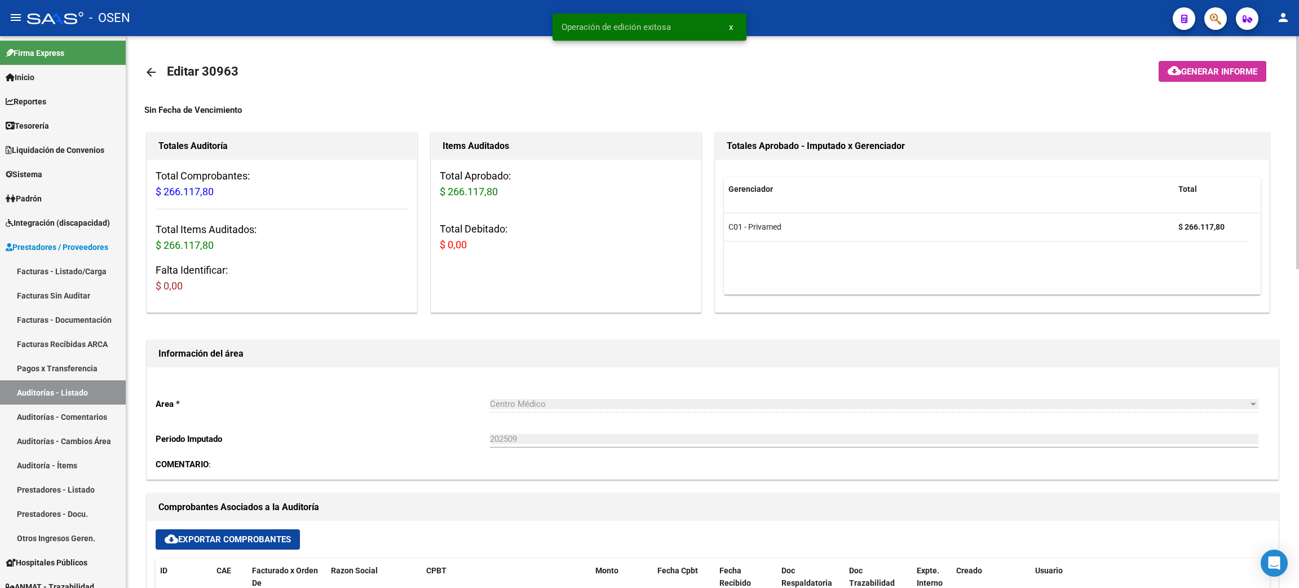
click at [150, 63] on link "arrow_back" at bounding box center [155, 72] width 23 height 27
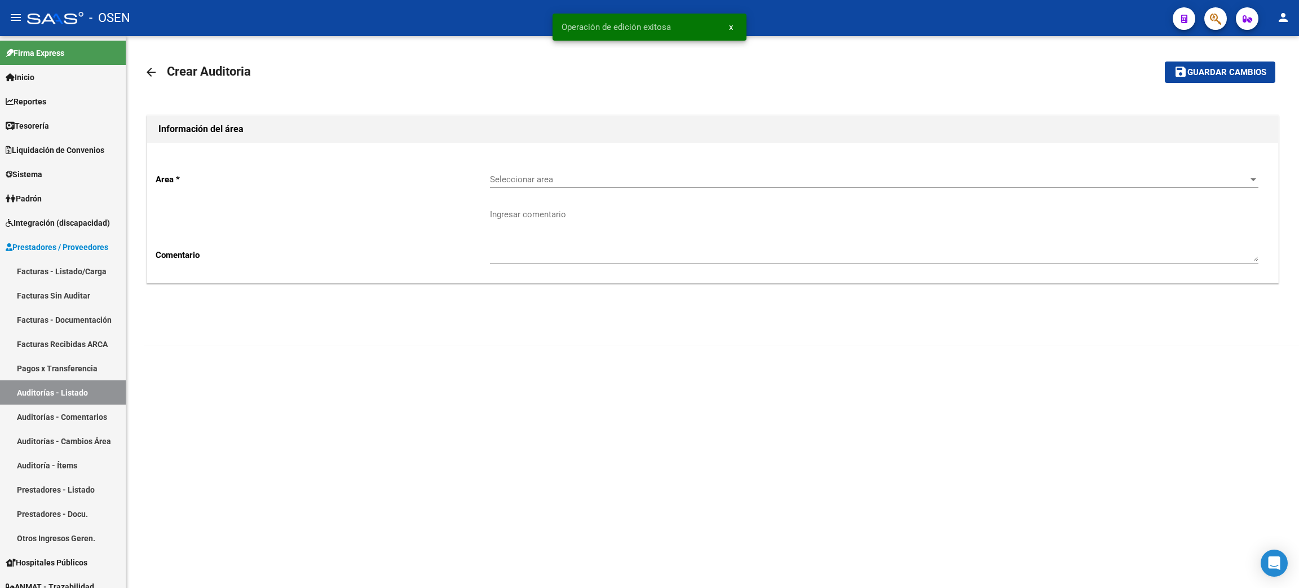
click at [537, 181] on span "Seleccionar area" at bounding box center [869, 179] width 759 height 10
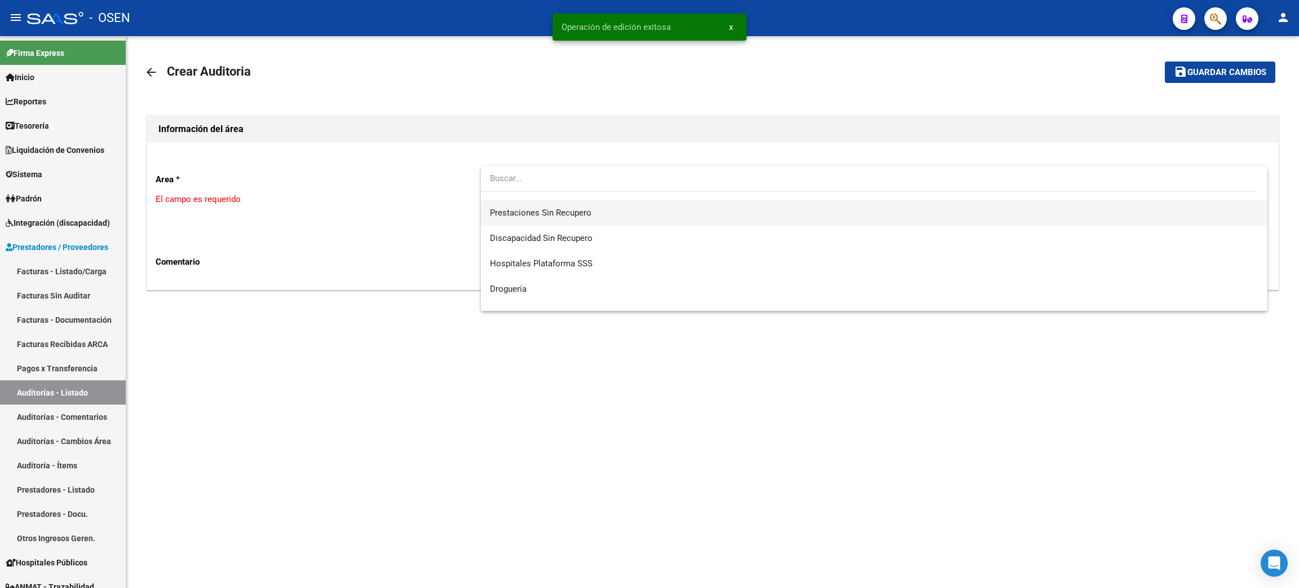
scroll to position [253, 0]
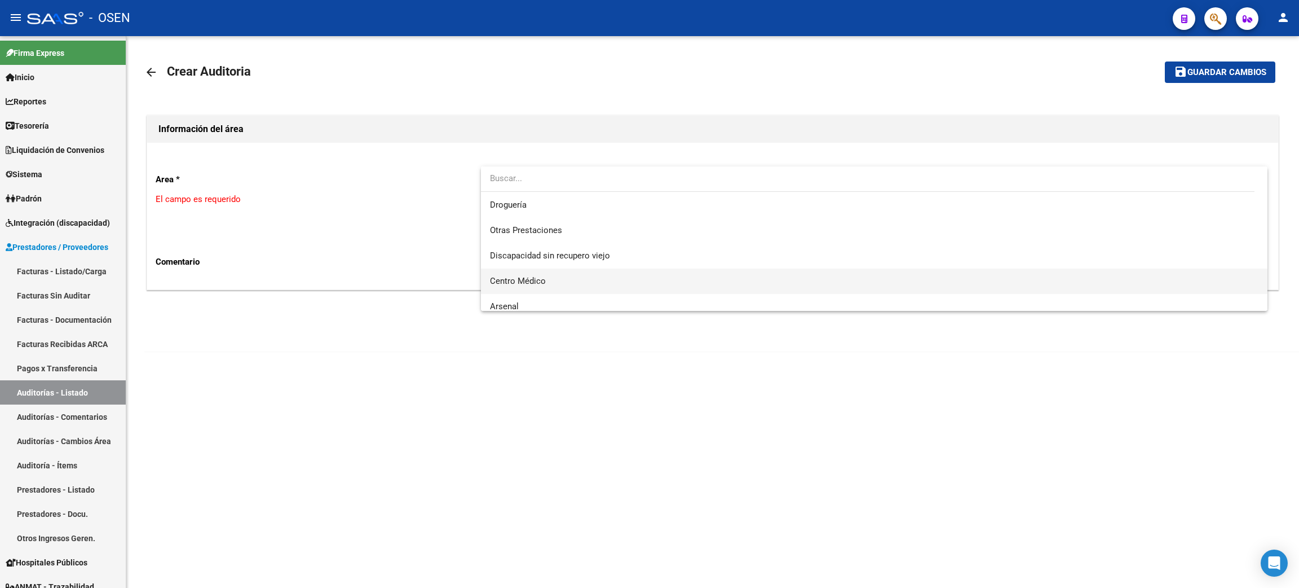
click at [544, 281] on span "Centro Médico" at bounding box center [518, 281] width 56 height 10
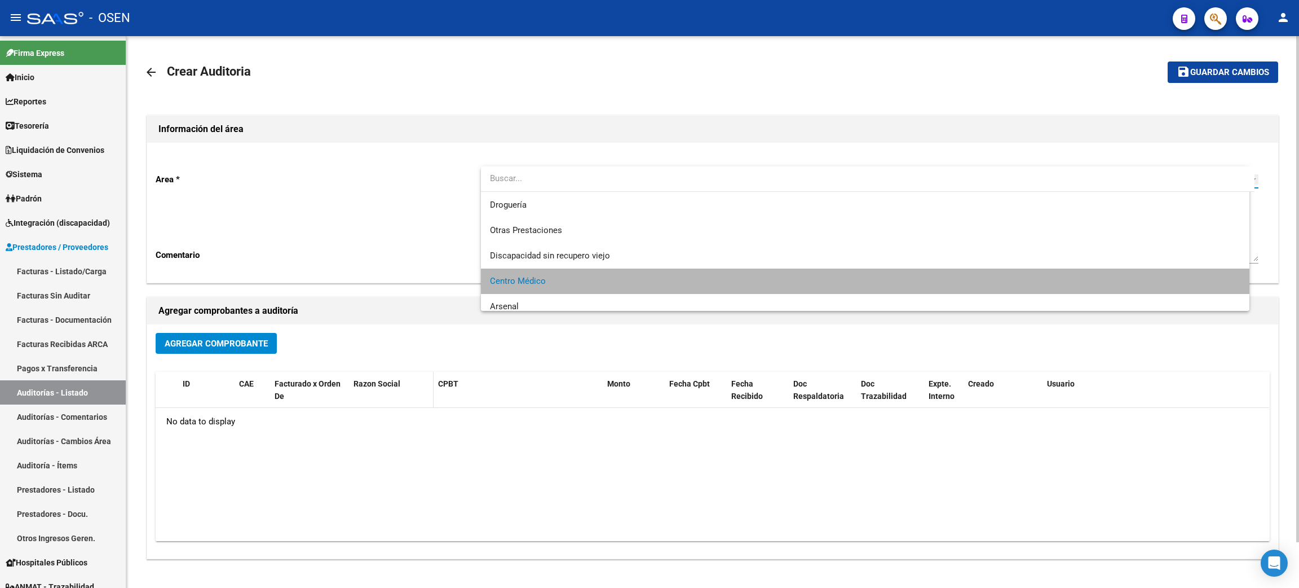
click at [398, 396] on div "ID CAE Facturado x Orden De Razon Social CPBT Monto Fecha Cpbt Fecha Recibido D…" at bounding box center [713, 456] width 1114 height 169
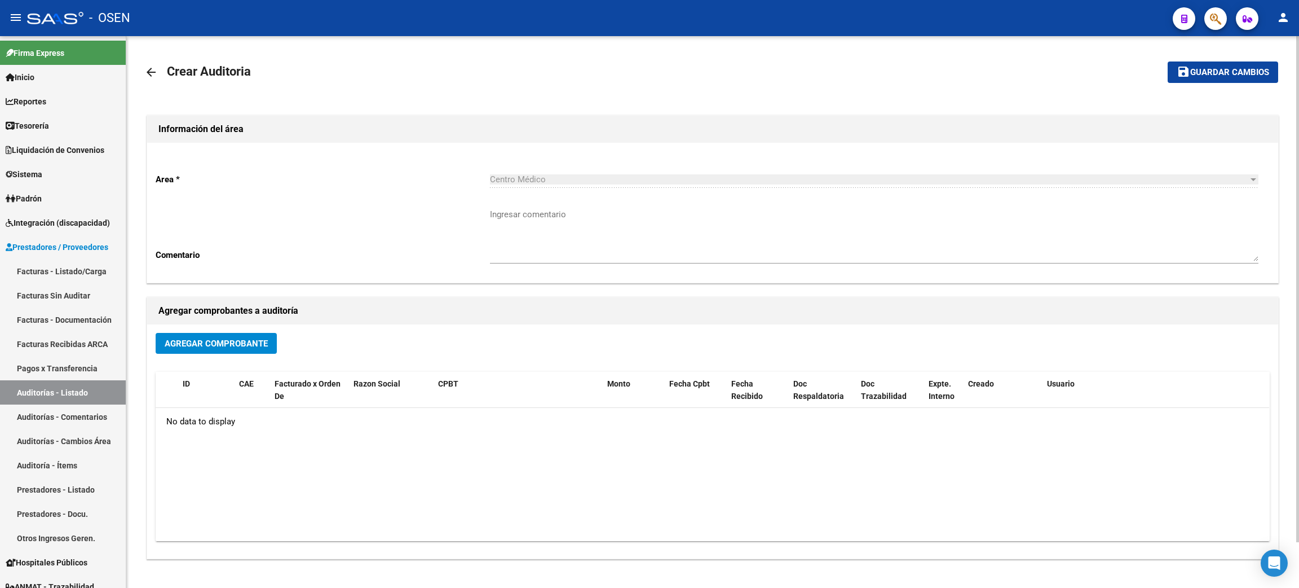
click at [352, 493] on datatable-body "No data to display" at bounding box center [713, 474] width 1114 height 133
click at [226, 334] on button "Agregar Comprobante" at bounding box center [216, 343] width 121 height 21
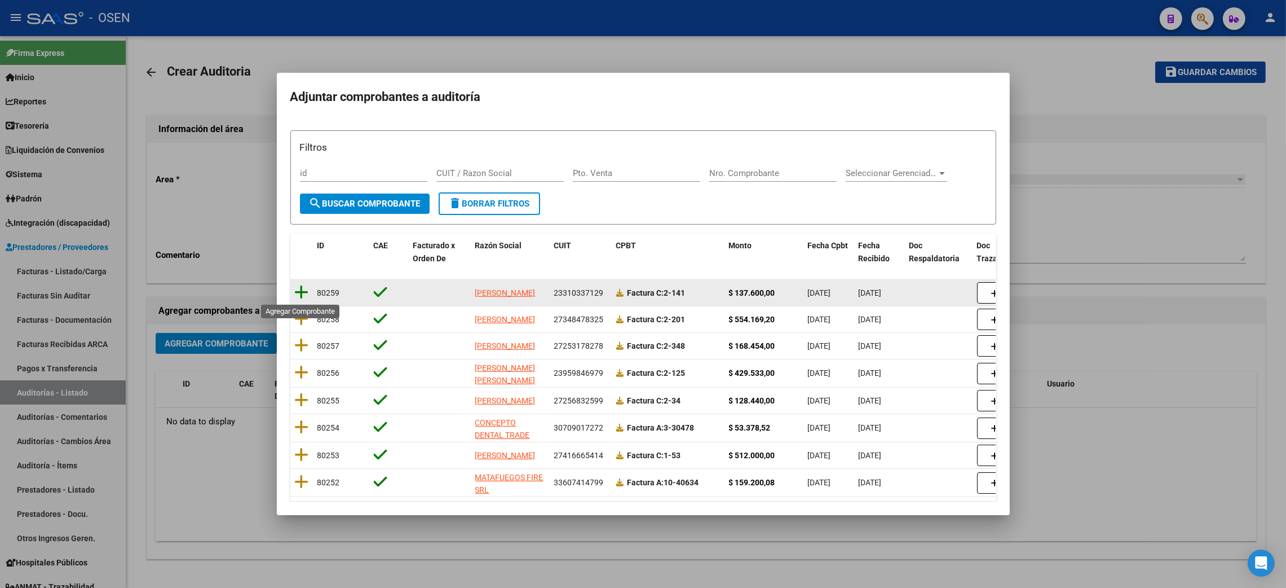
click at [300, 289] on icon at bounding box center [302, 292] width 14 height 16
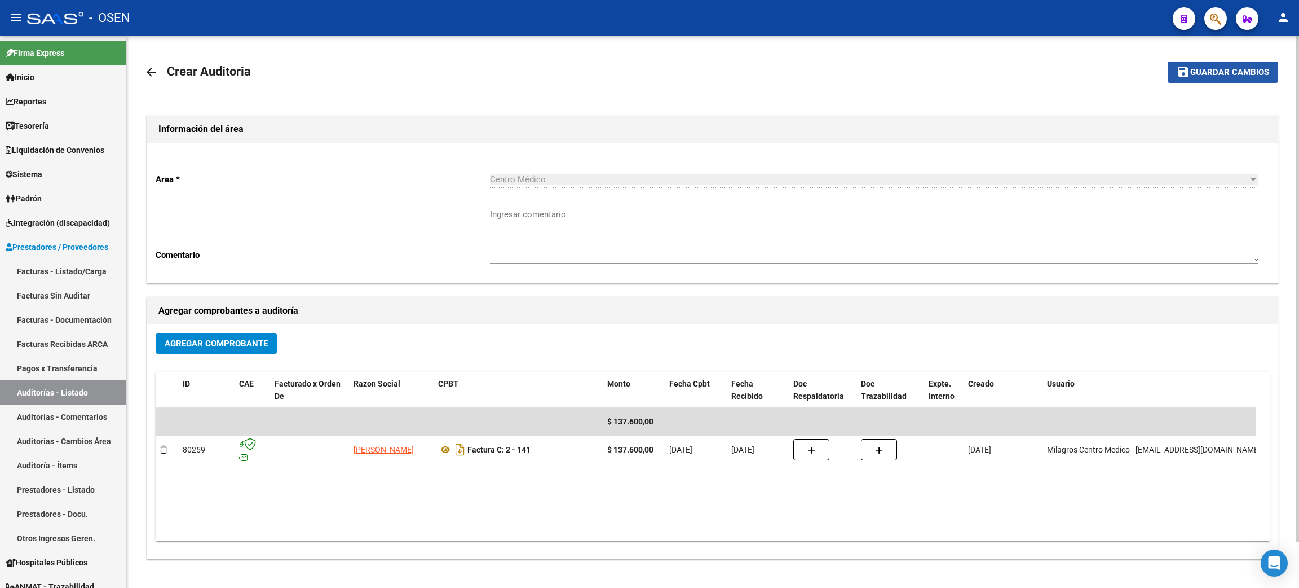
click at [1192, 73] on span "Guardar cambios" at bounding box center [1229, 73] width 79 height 10
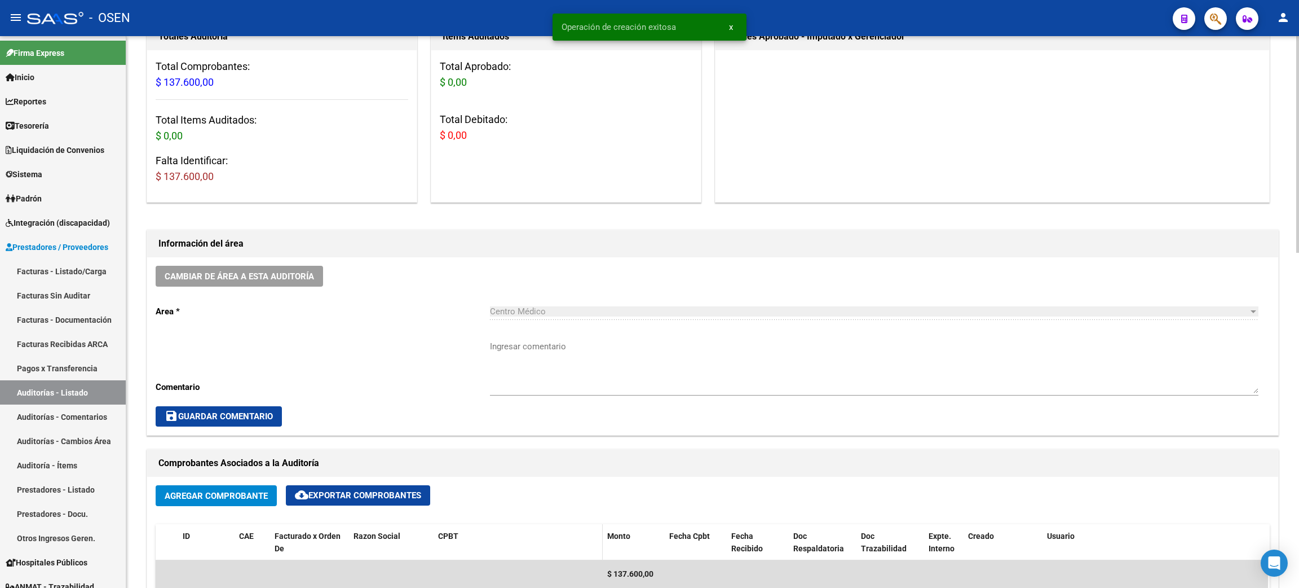
scroll to position [338, 0]
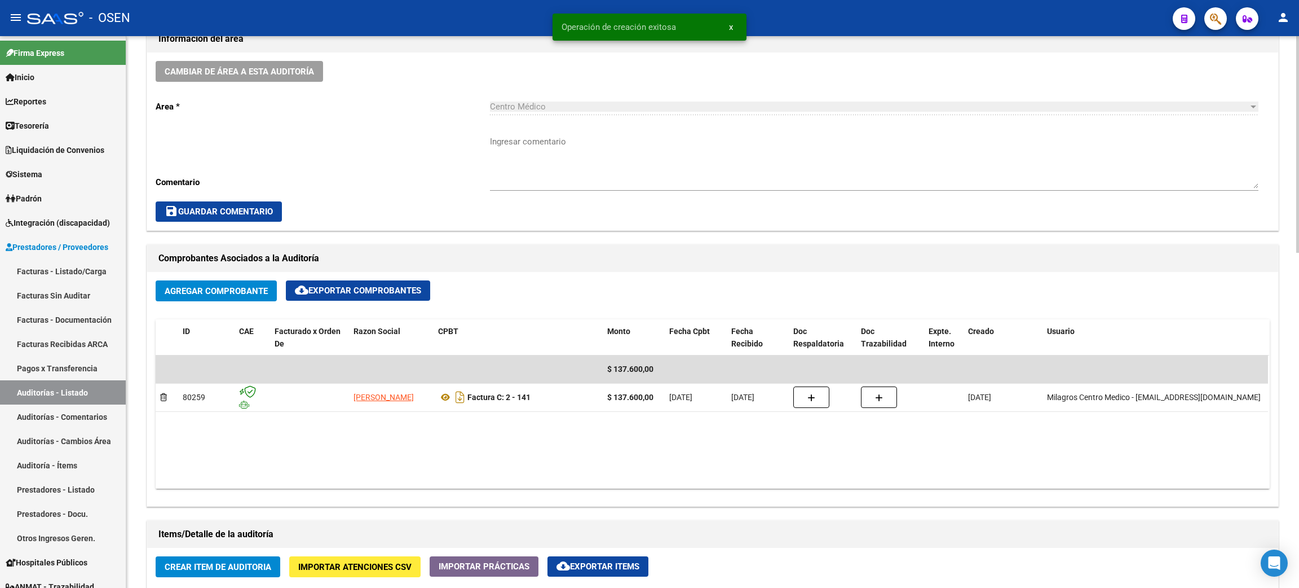
click at [227, 568] on span "Crear Item de Auditoria" at bounding box center [218, 567] width 107 height 10
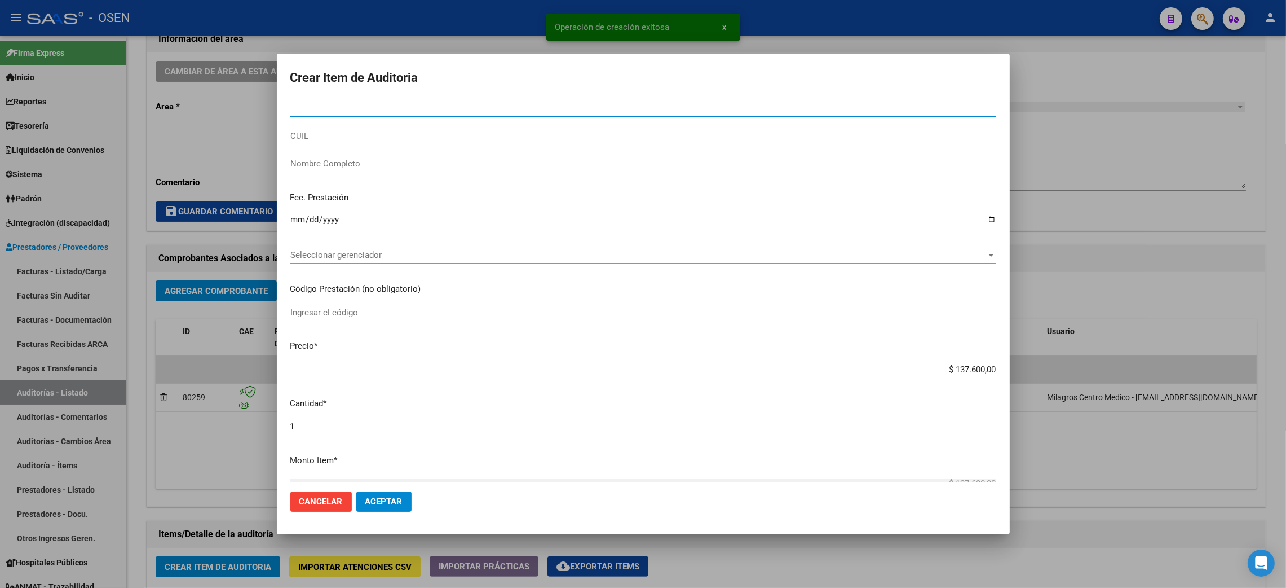
click at [328, 250] on span "Seleccionar gerenciador" at bounding box center [638, 255] width 696 height 10
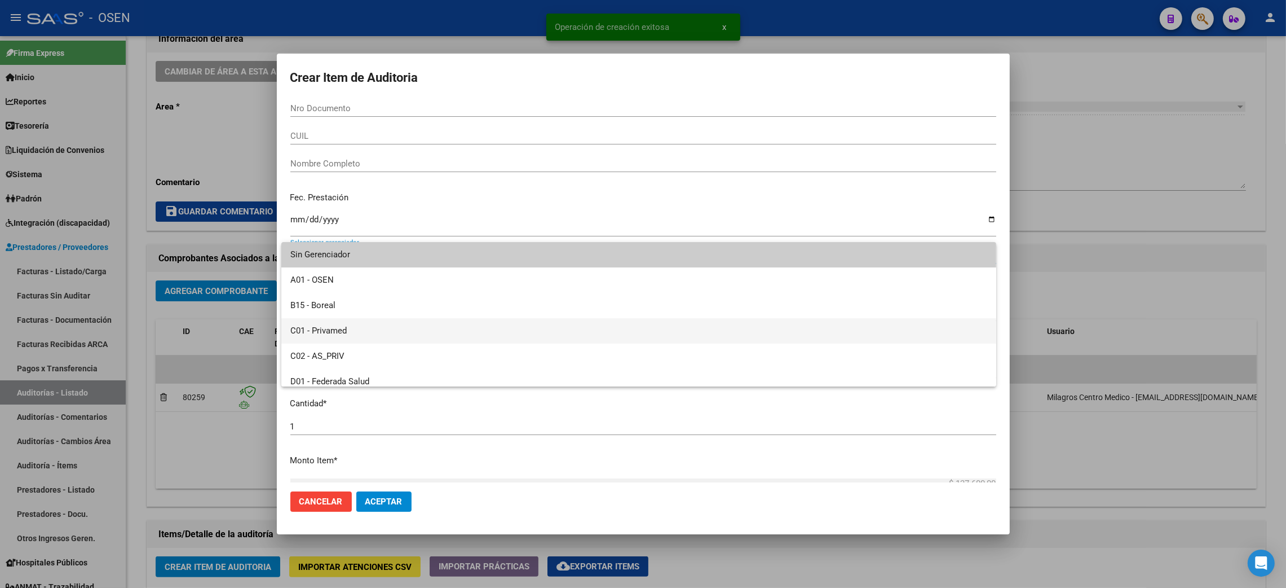
click at [316, 327] on span "C01 - Privamed" at bounding box center [638, 330] width 697 height 25
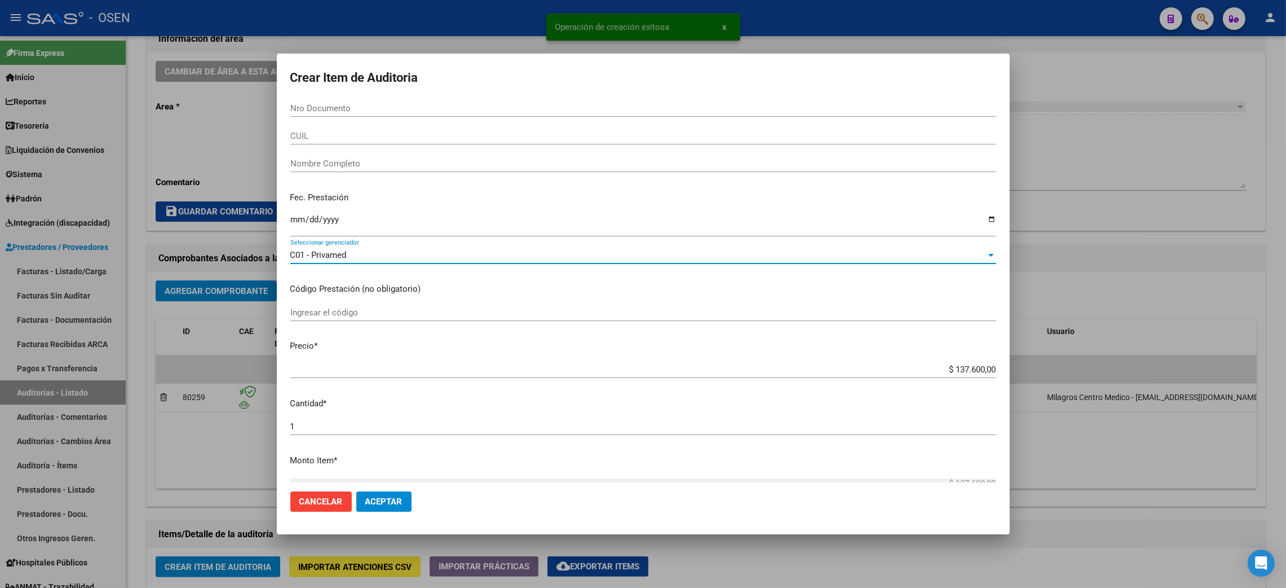
click at [383, 502] on span "Aceptar" at bounding box center [383, 501] width 37 height 10
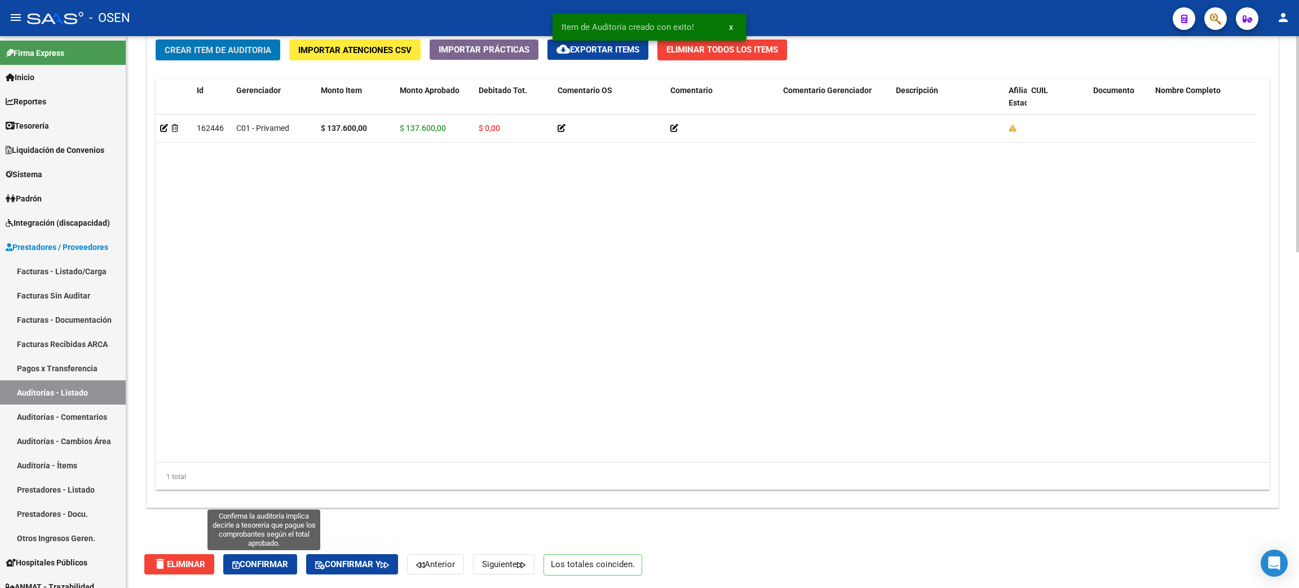
click at [238, 561] on icon "button" at bounding box center [235, 565] width 7 height 8
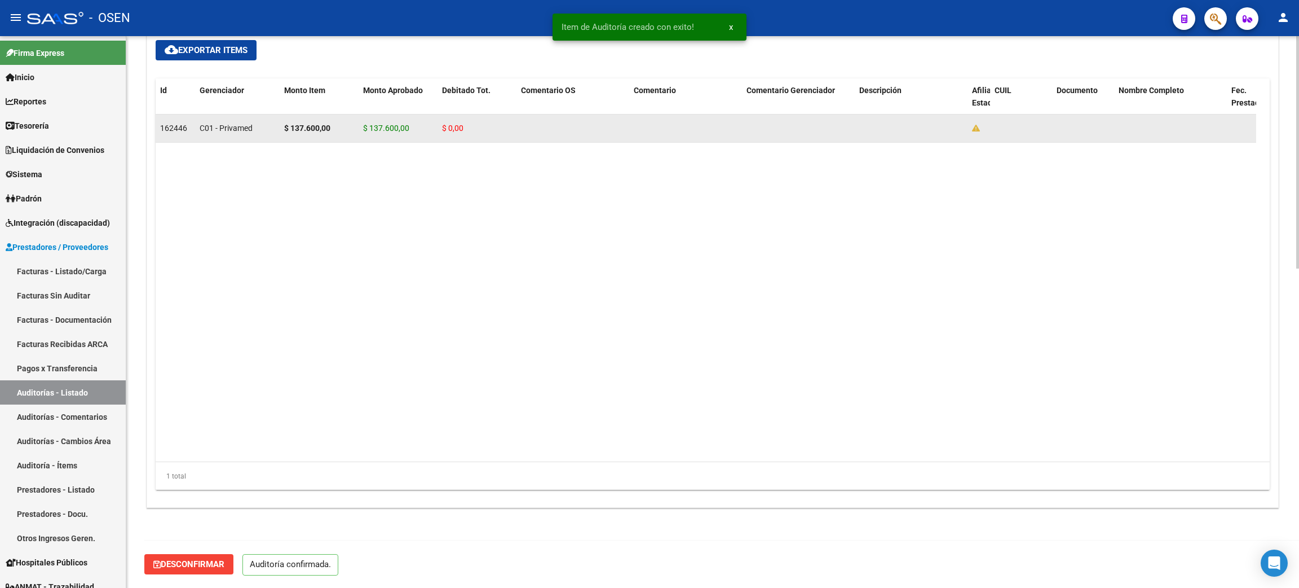
scroll to position [756, 0]
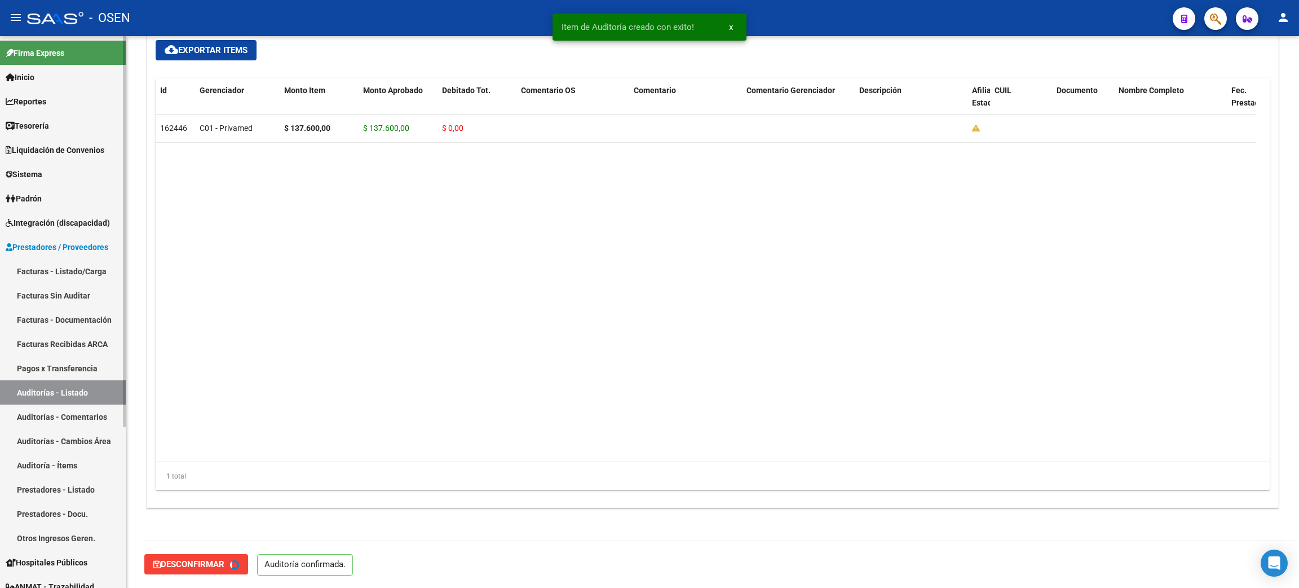
type input "202509"
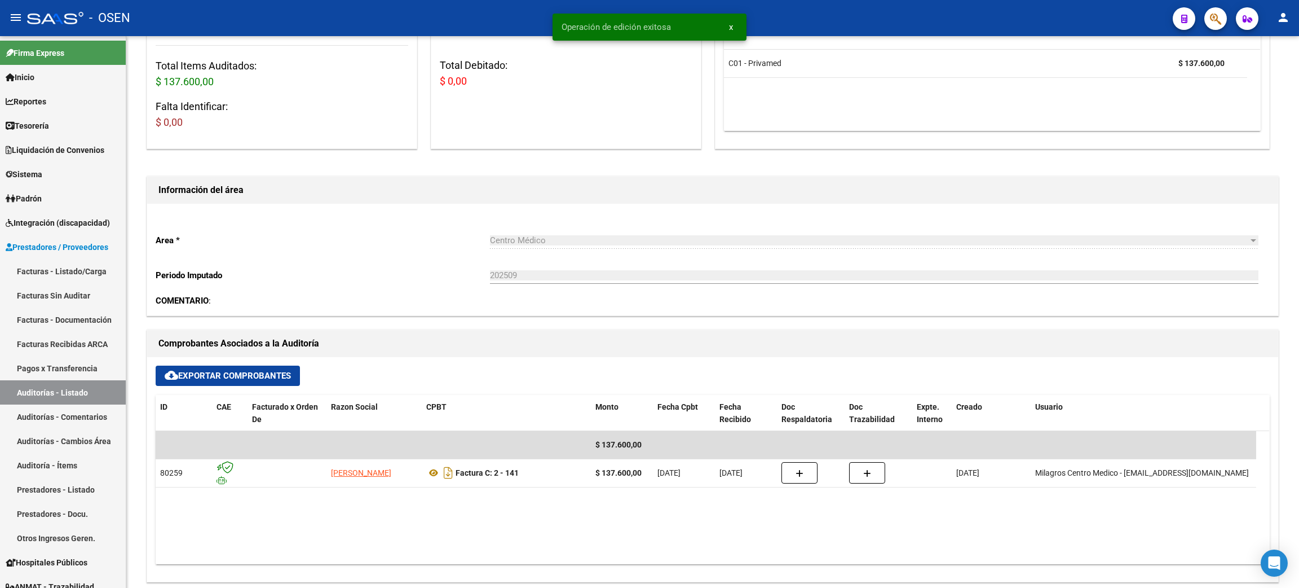
scroll to position [0, 0]
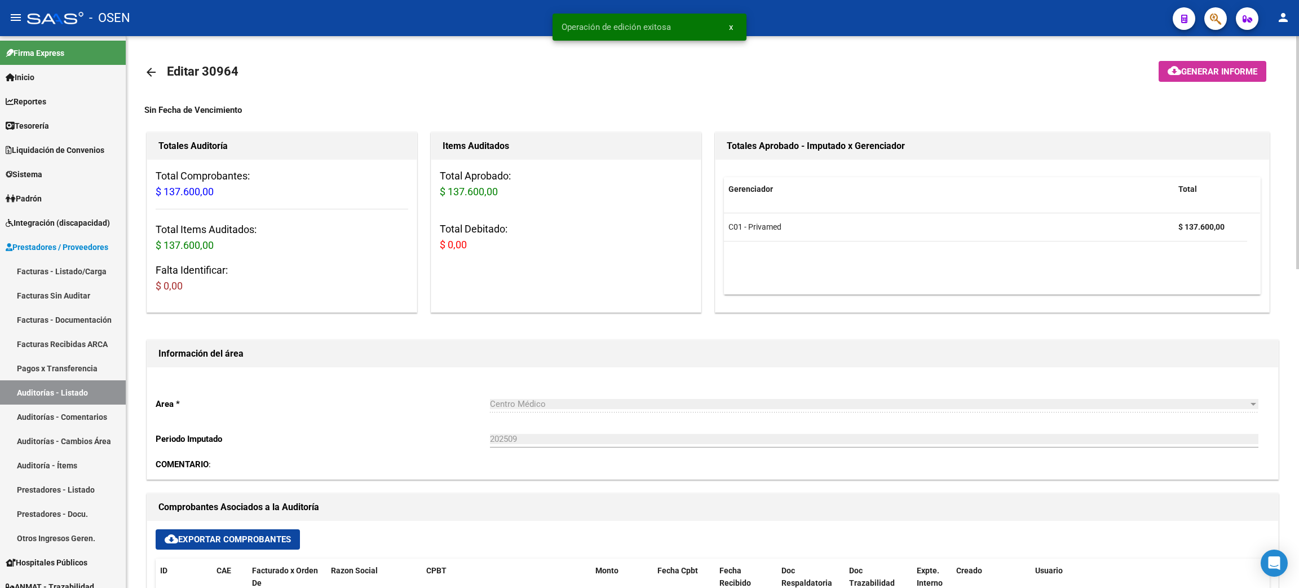
click at [152, 73] on mat-icon "arrow_back" at bounding box center [151, 72] width 14 height 14
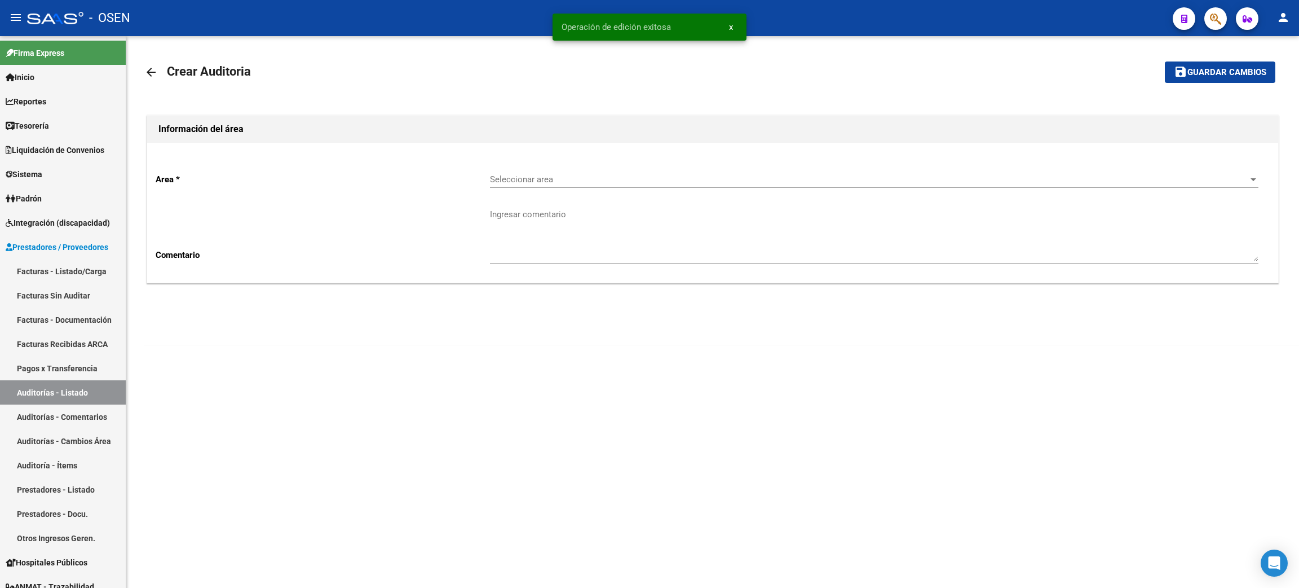
click at [527, 186] on div "Seleccionar area Seleccionar area" at bounding box center [874, 176] width 769 height 24
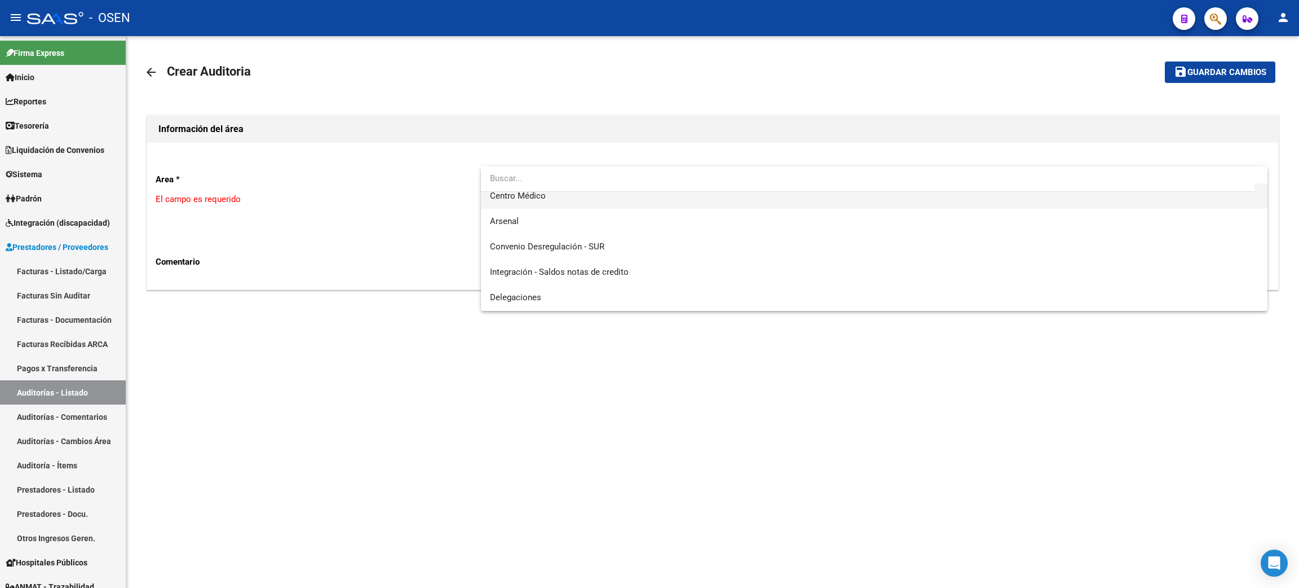
click at [561, 203] on span "Centro Médico" at bounding box center [874, 195] width 769 height 25
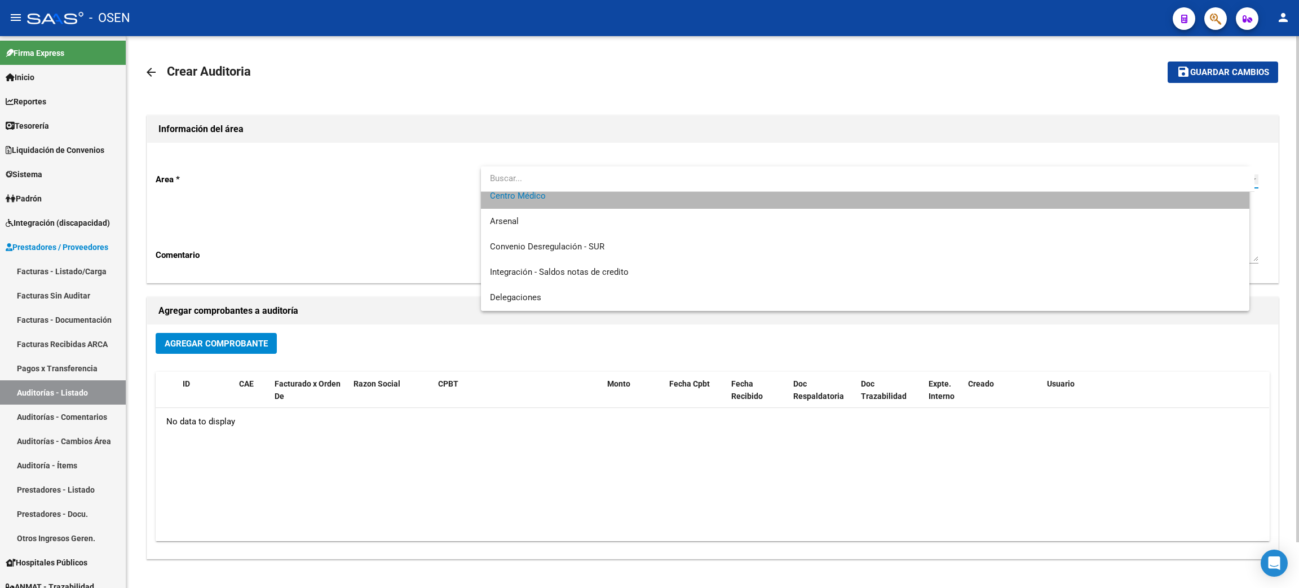
scroll to position [329, 0]
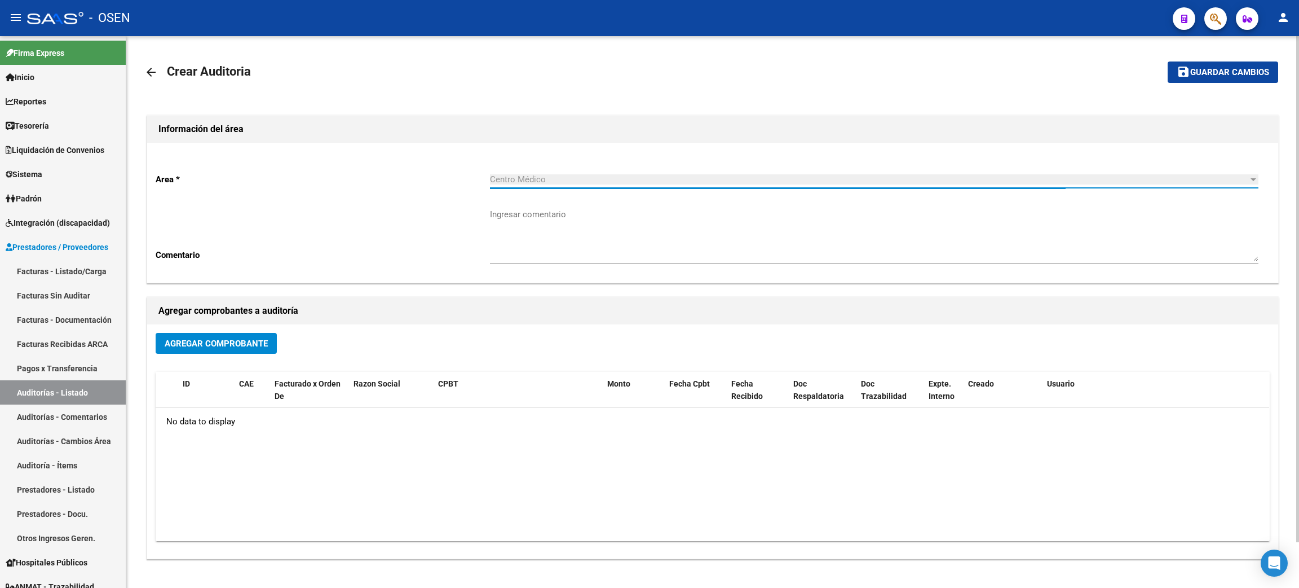
click at [216, 331] on div "Agregar Comprobante ID CAE Facturado x Orden De Razon Social CPBT Monto Fecha C…" at bounding box center [712, 441] width 1131 height 234
click at [228, 341] on span "Agregar Comprobante" at bounding box center [216, 343] width 103 height 10
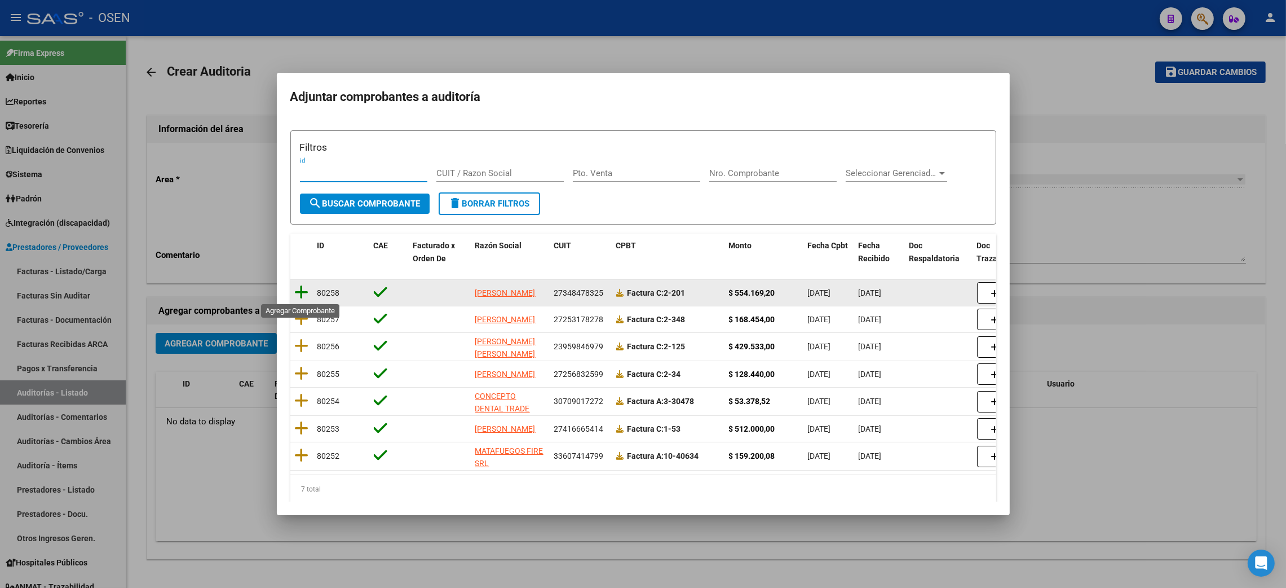
click at [295, 296] on icon at bounding box center [302, 292] width 14 height 16
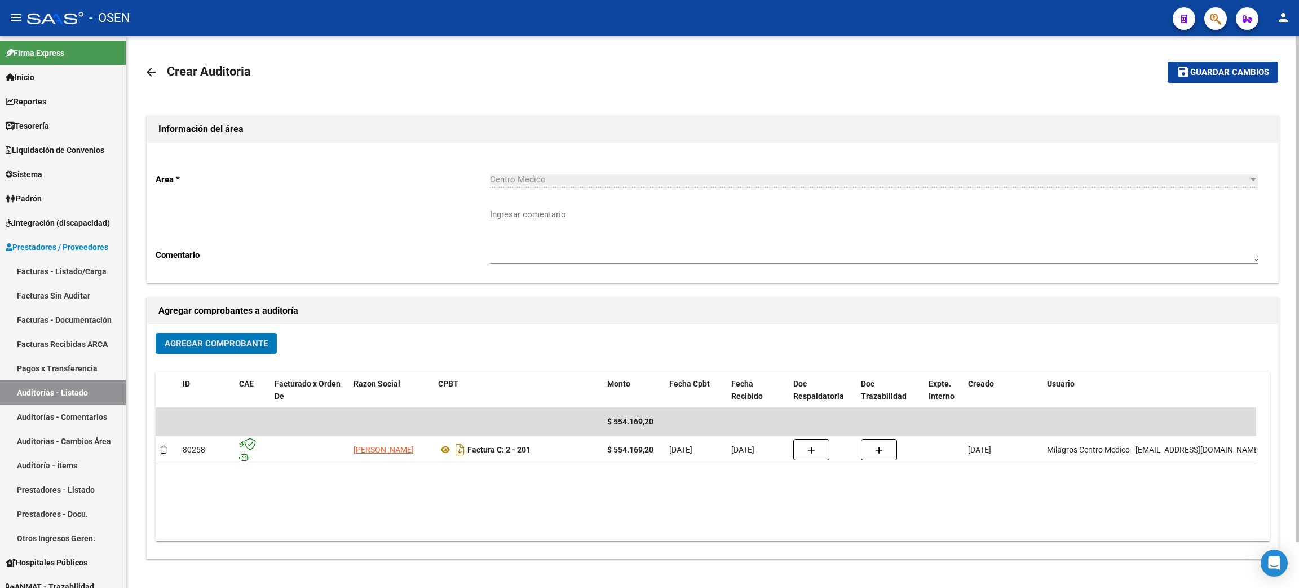
click at [1219, 86] on mat-toolbar-row "save Guardar cambios" at bounding box center [1160, 72] width 235 height 36
click at [1228, 68] on span "Guardar cambios" at bounding box center [1229, 73] width 79 height 10
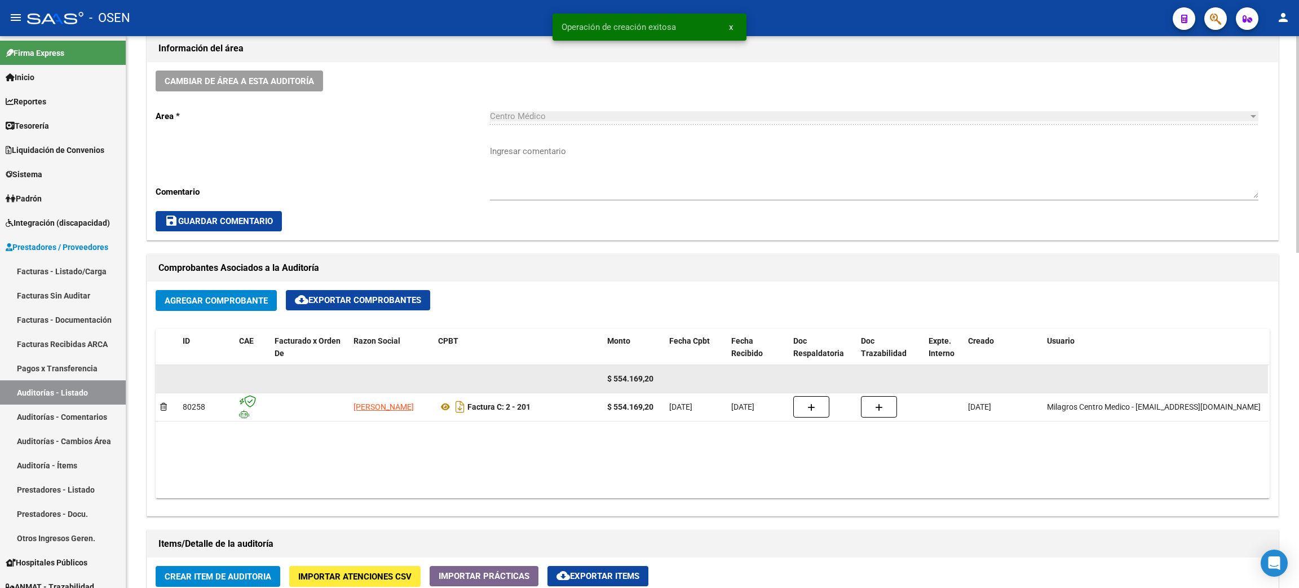
scroll to position [422, 0]
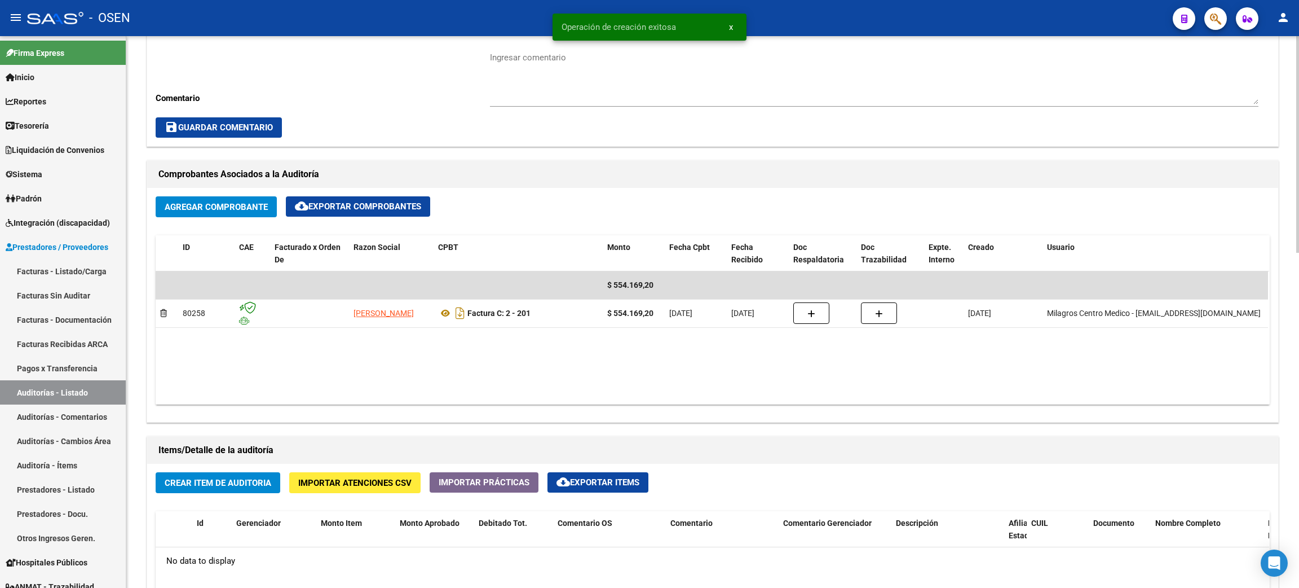
click at [184, 487] on span "Crear Item de Auditoria" at bounding box center [218, 483] width 107 height 10
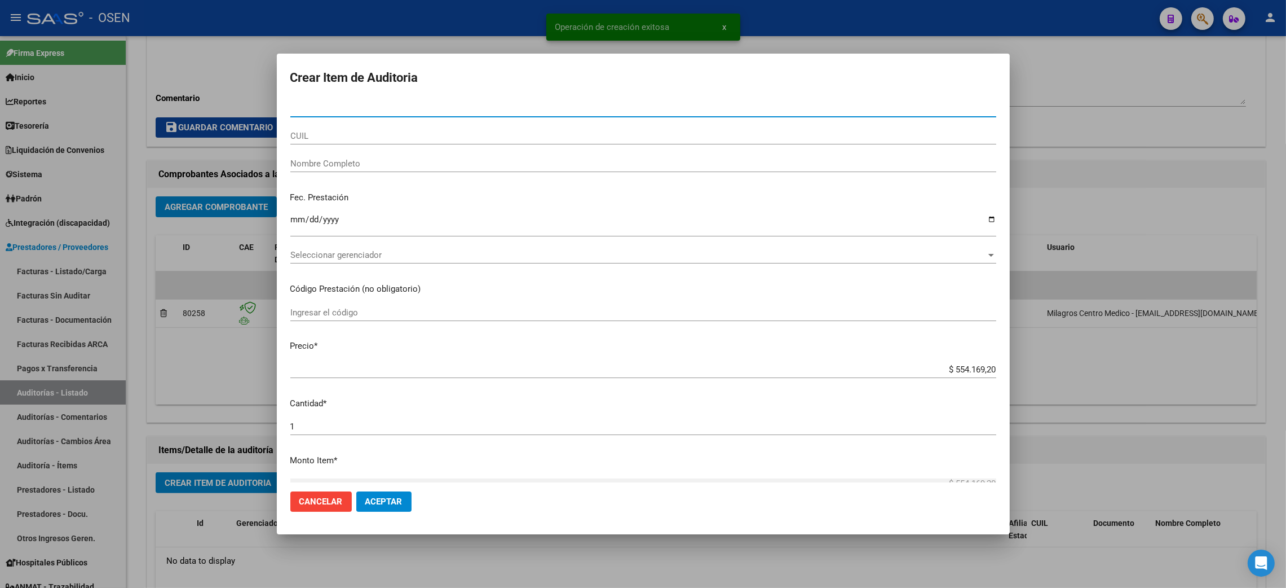
click at [377, 255] on span "Seleccionar gerenciador" at bounding box center [638, 255] width 696 height 10
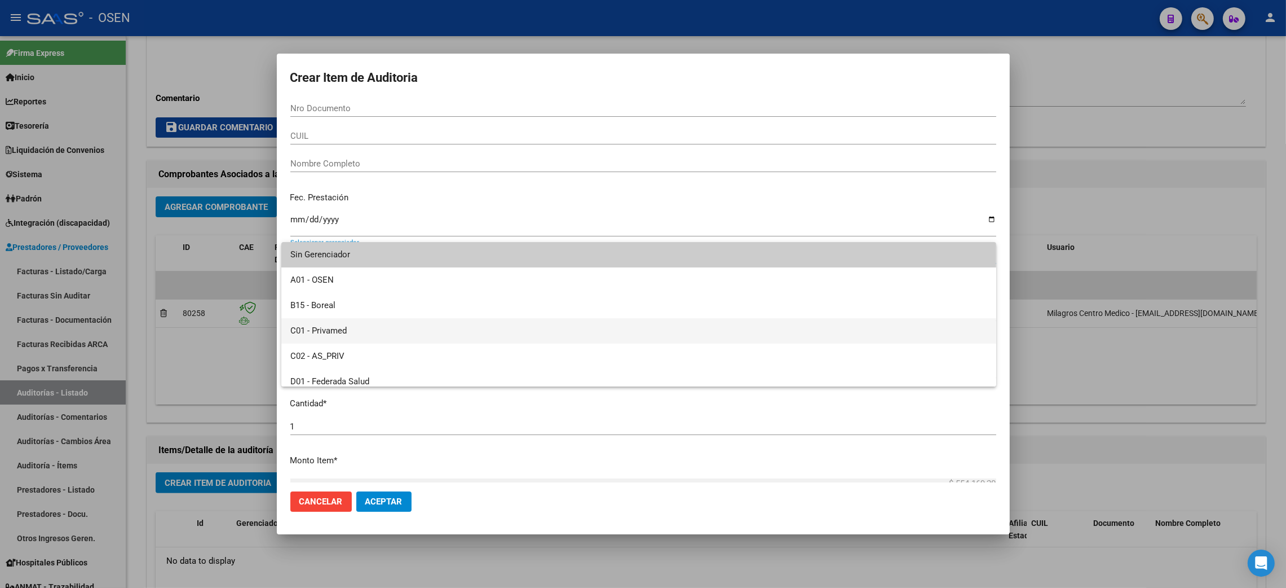
click at [329, 334] on span "C01 - Privamed" at bounding box center [638, 330] width 697 height 25
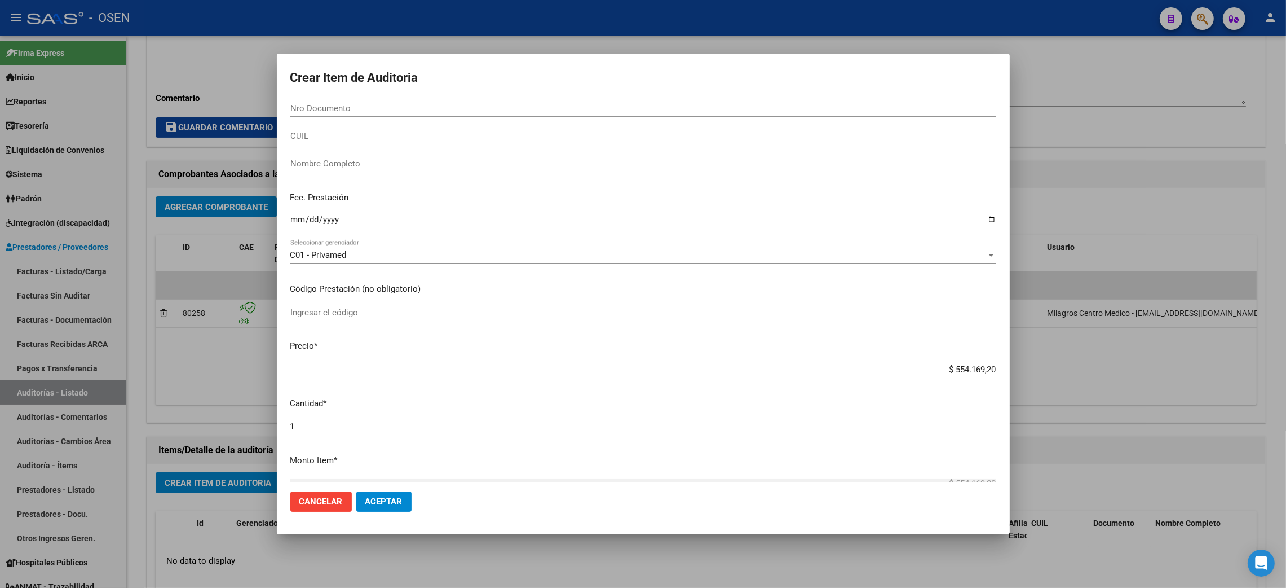
drag, startPoint x: 403, startPoint y: 519, endPoint x: 401, endPoint y: 502, distance: 17.6
click at [402, 517] on mat-dialog-actions "Cancelar Aceptar" at bounding box center [643, 501] width 706 height 38
drag, startPoint x: 401, startPoint y: 502, endPoint x: 584, endPoint y: 514, distance: 183.1
click at [401, 501] on span "Aceptar" at bounding box center [383, 501] width 37 height 10
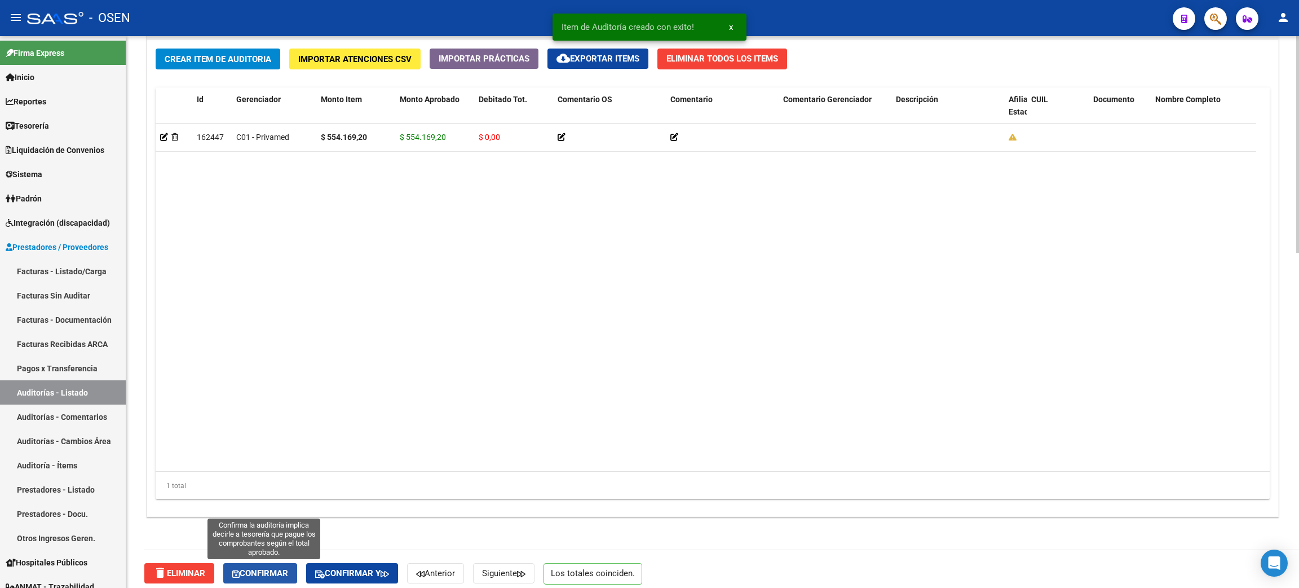
click at [262, 574] on span "Confirmar" at bounding box center [260, 573] width 56 height 10
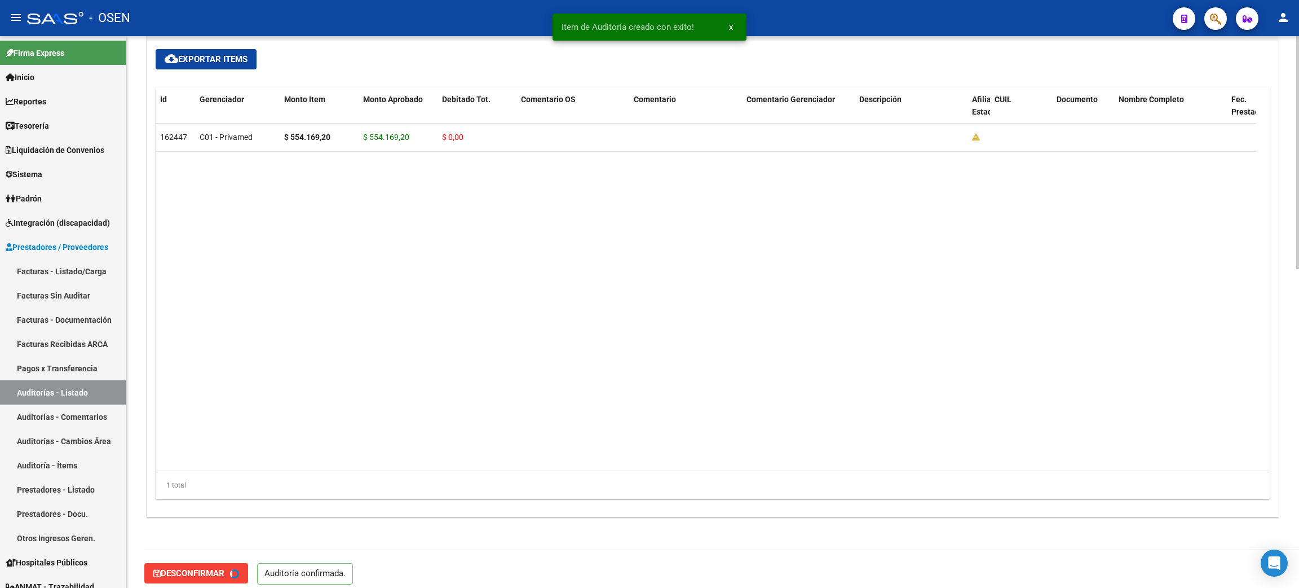
type input "202509"
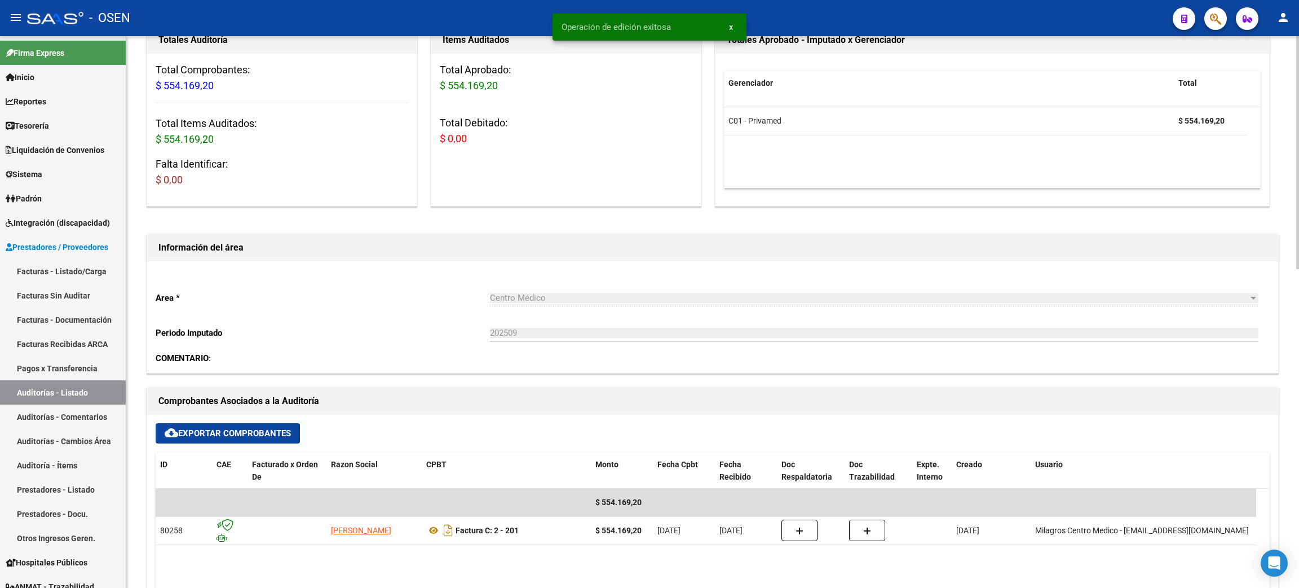
scroll to position [0, 0]
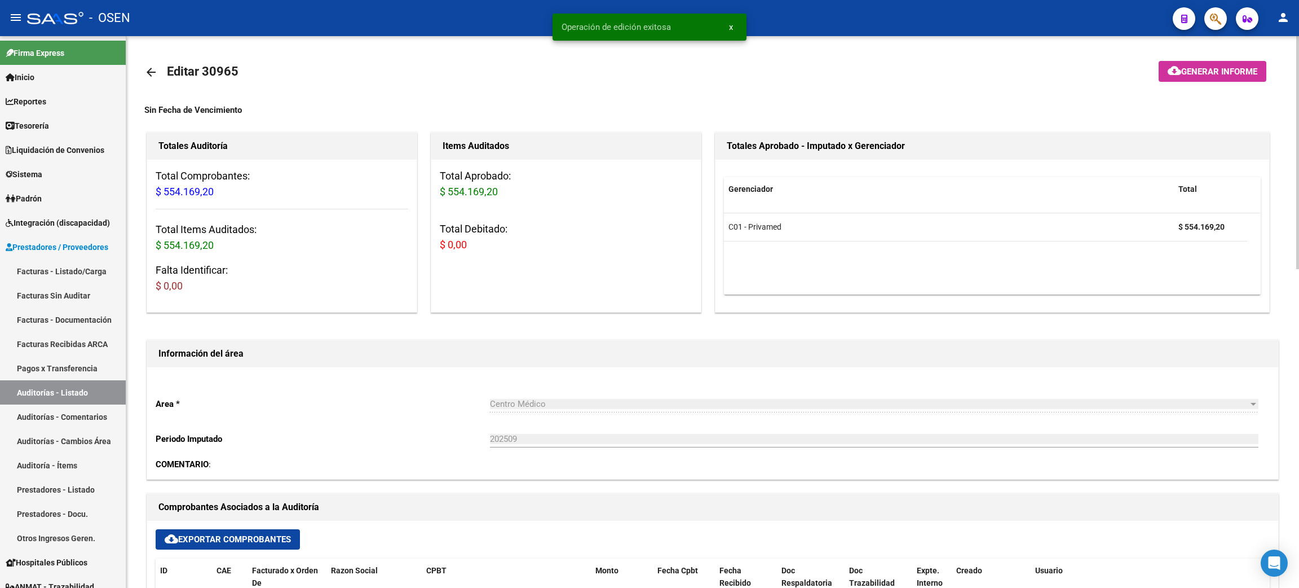
click at [151, 71] on mat-icon "arrow_back" at bounding box center [151, 72] width 14 height 14
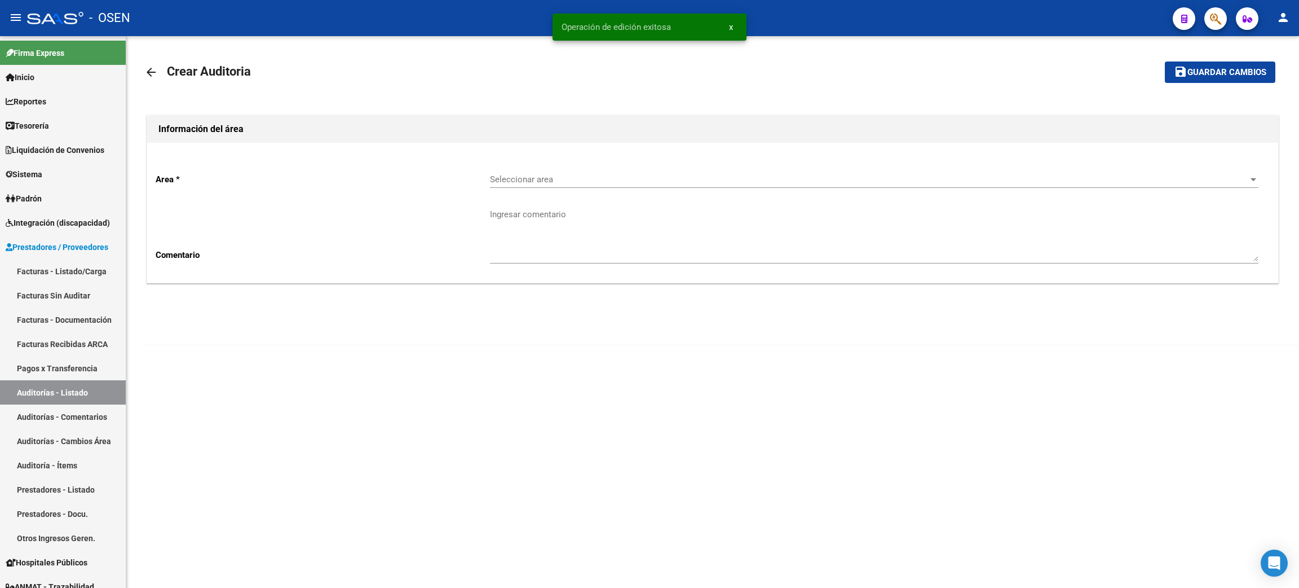
click at [533, 180] on span "Seleccionar area" at bounding box center [869, 179] width 759 height 10
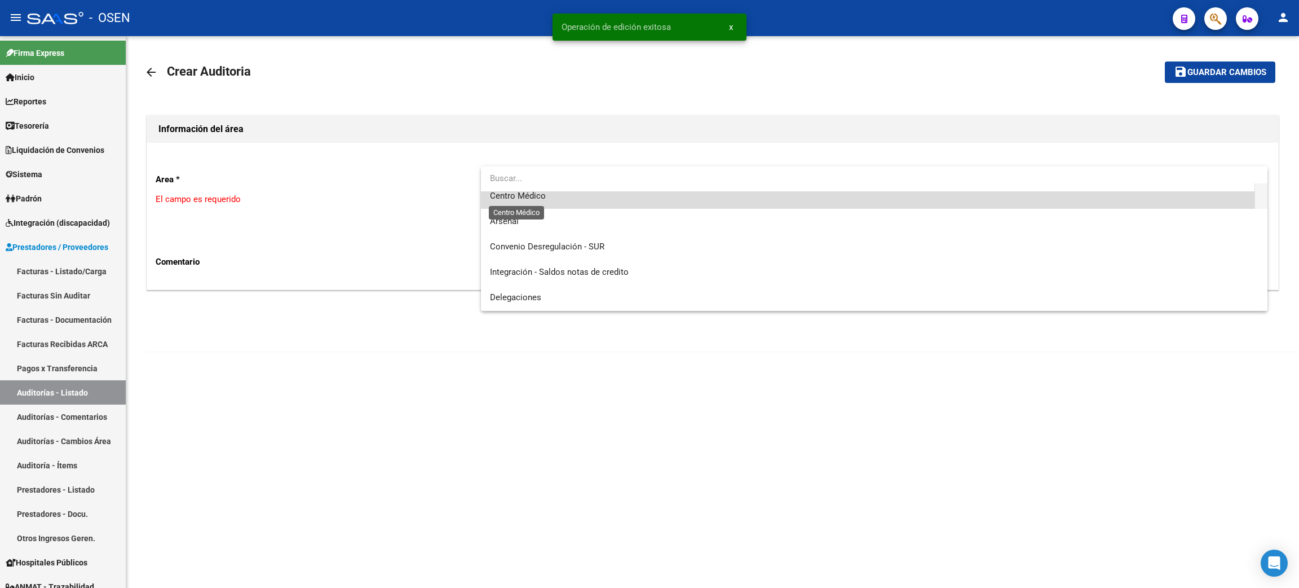
click at [537, 201] on span "Centro Médico" at bounding box center [518, 196] width 56 height 10
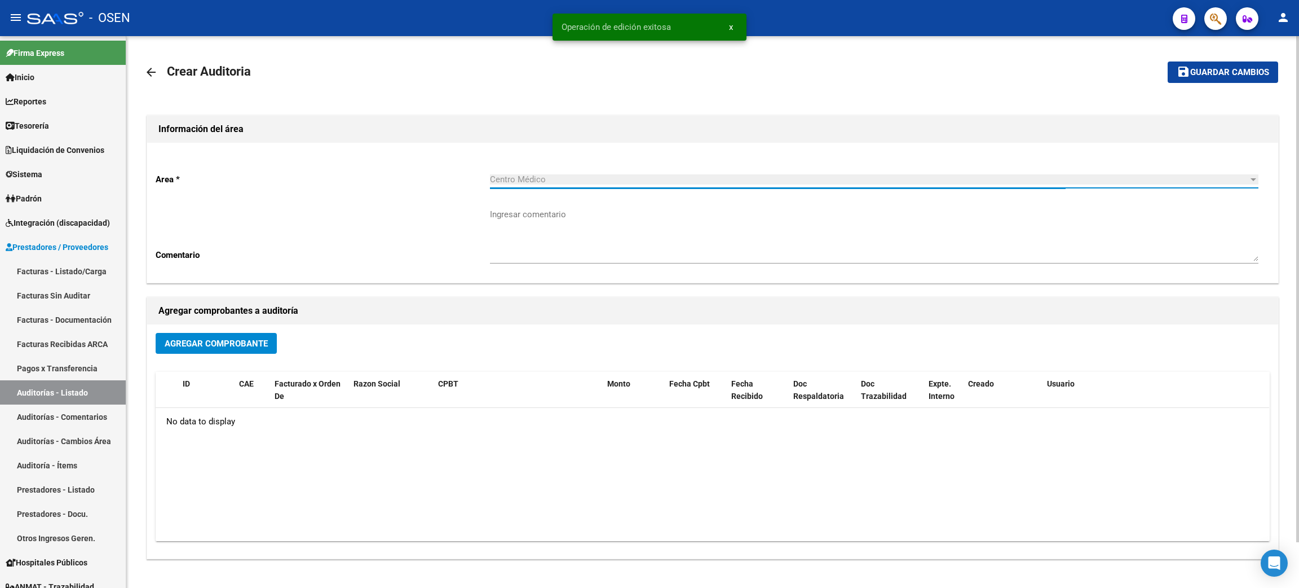
click at [226, 346] on span "Agregar Comprobante" at bounding box center [216, 343] width 103 height 10
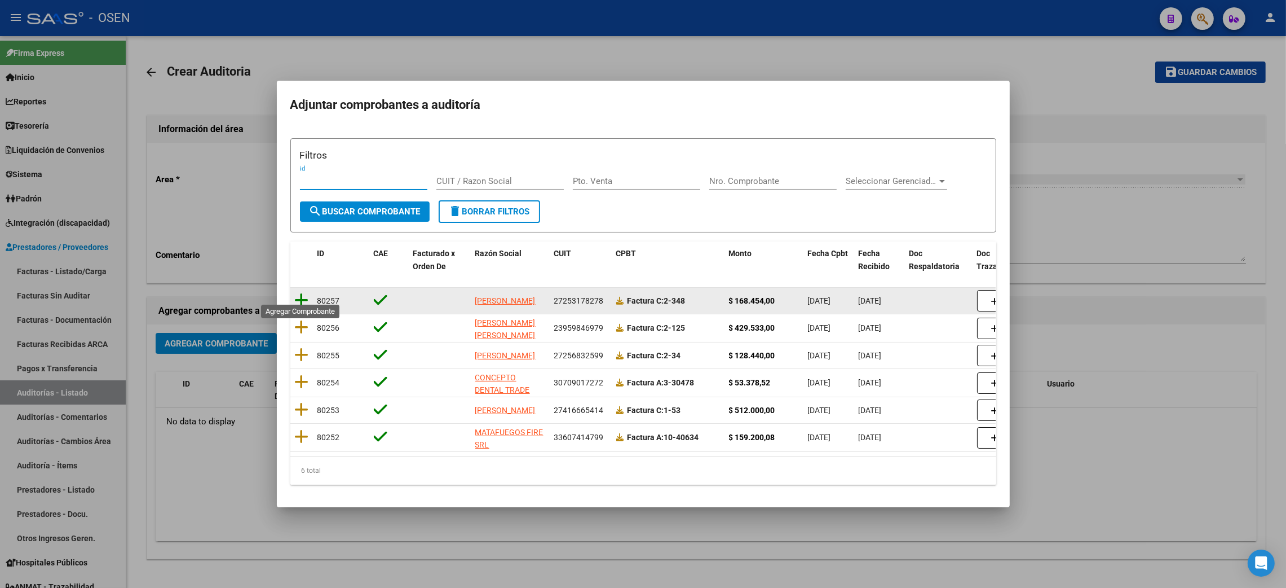
click at [304, 296] on icon at bounding box center [302, 300] width 14 height 16
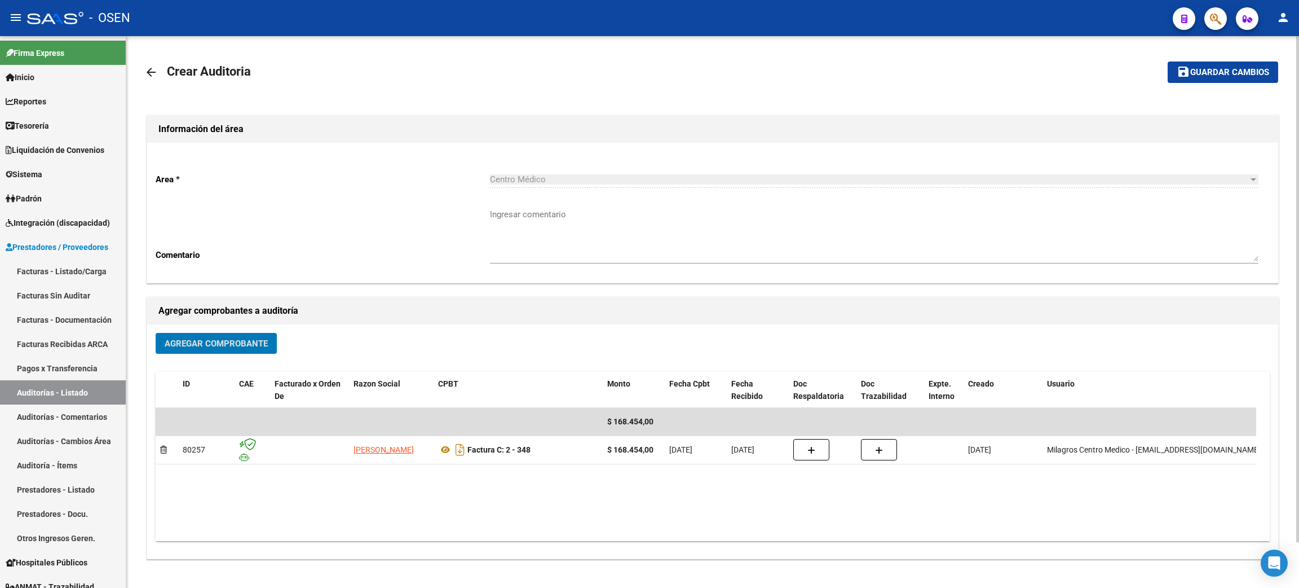
click at [1172, 74] on button "save Guardar cambios" at bounding box center [1223, 71] width 111 height 21
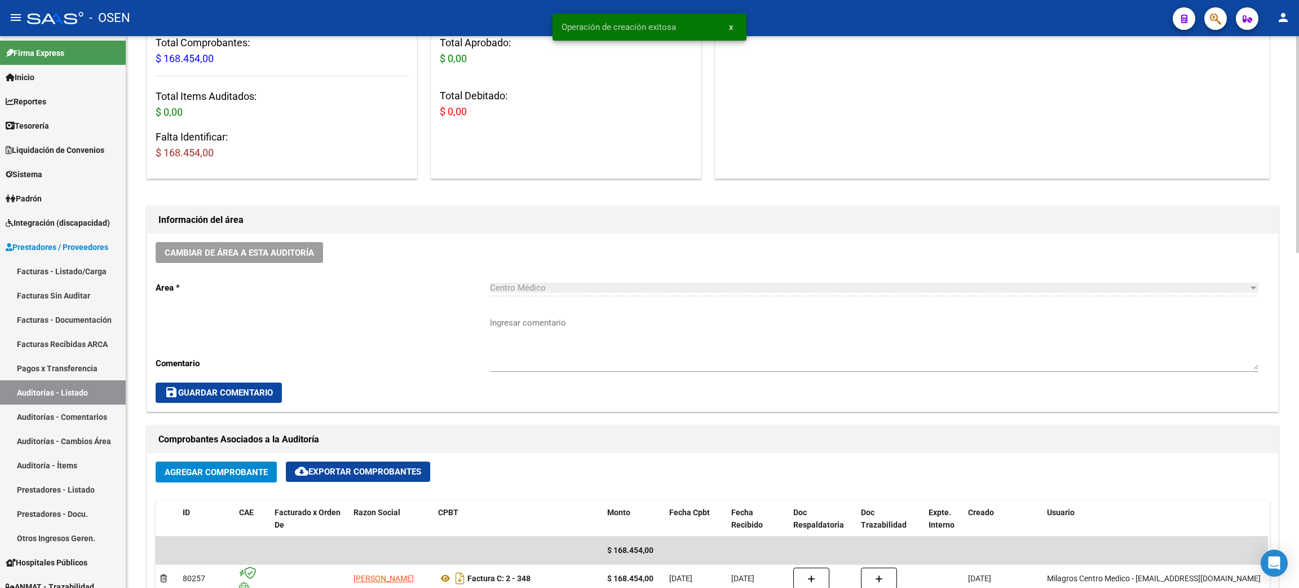
scroll to position [507, 0]
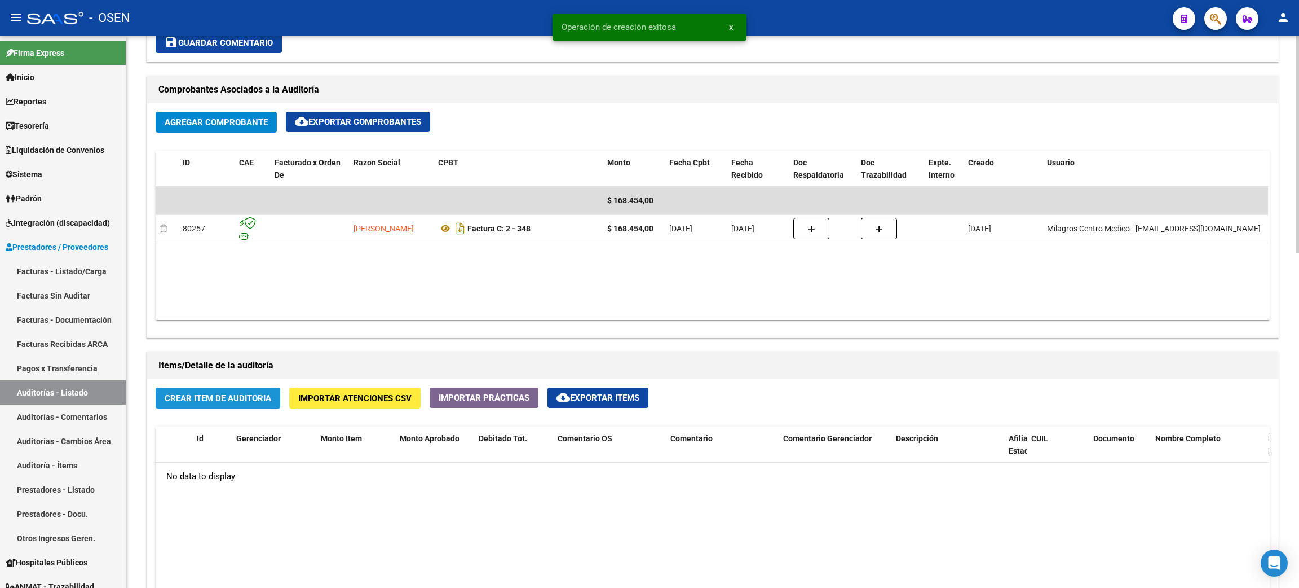
click at [246, 393] on span "Crear Item de Auditoria" at bounding box center [218, 398] width 107 height 10
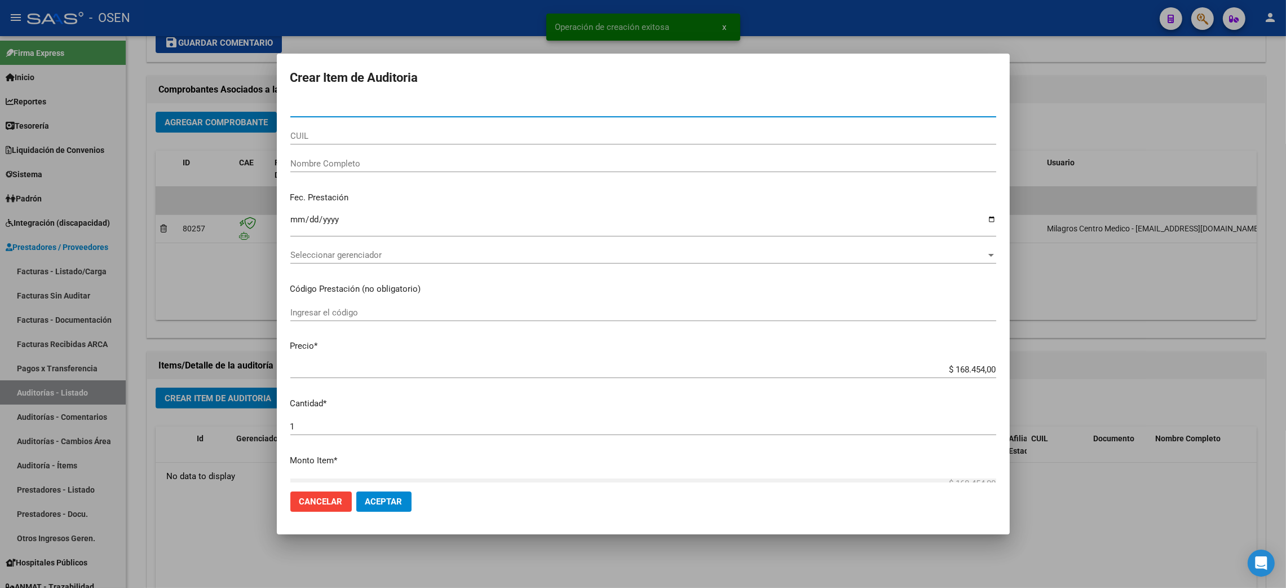
click at [404, 247] on div "Seleccionar gerenciador Seleccionar gerenciador" at bounding box center [643, 254] width 706 height 17
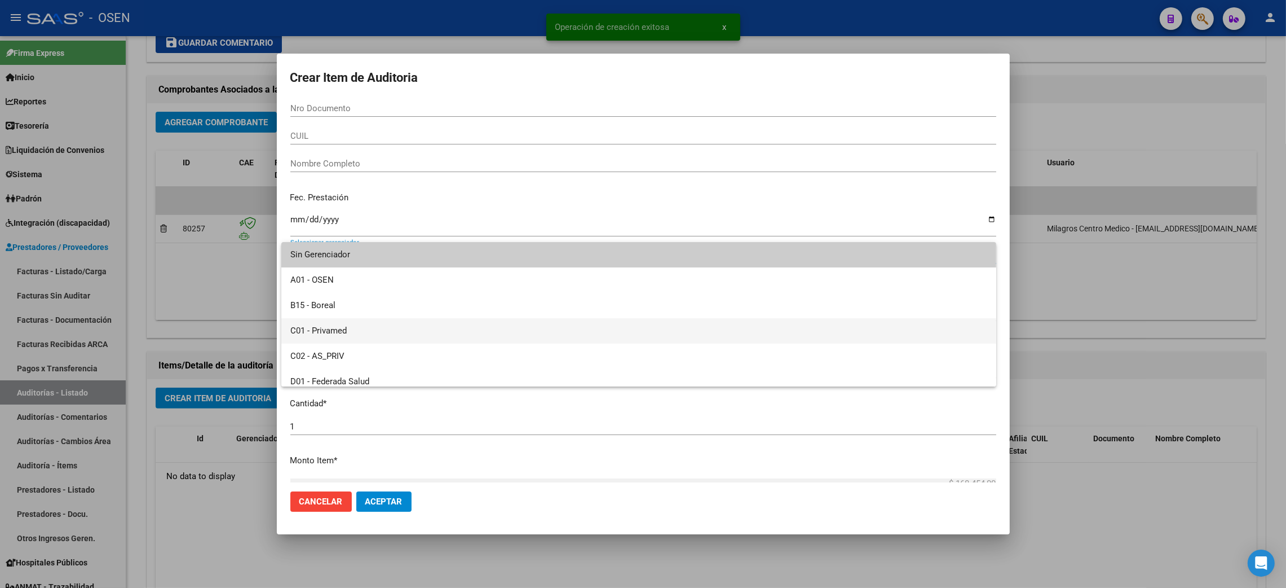
click at [346, 328] on span "C01 - Privamed" at bounding box center [638, 330] width 697 height 25
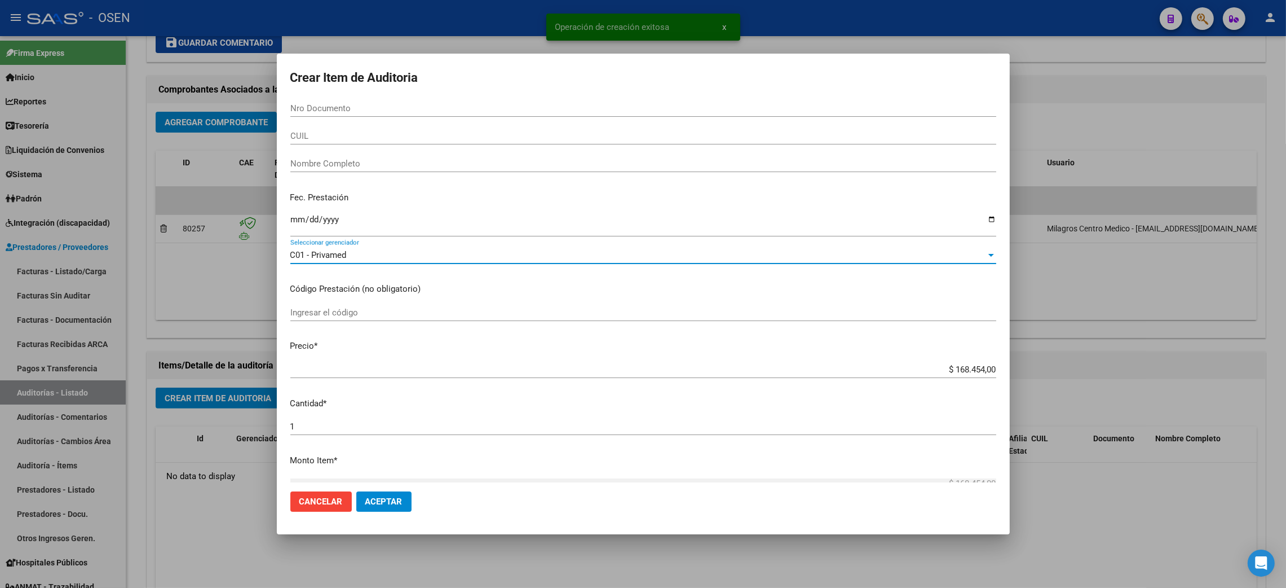
click at [390, 493] on button "Aceptar" at bounding box center [383, 501] width 55 height 20
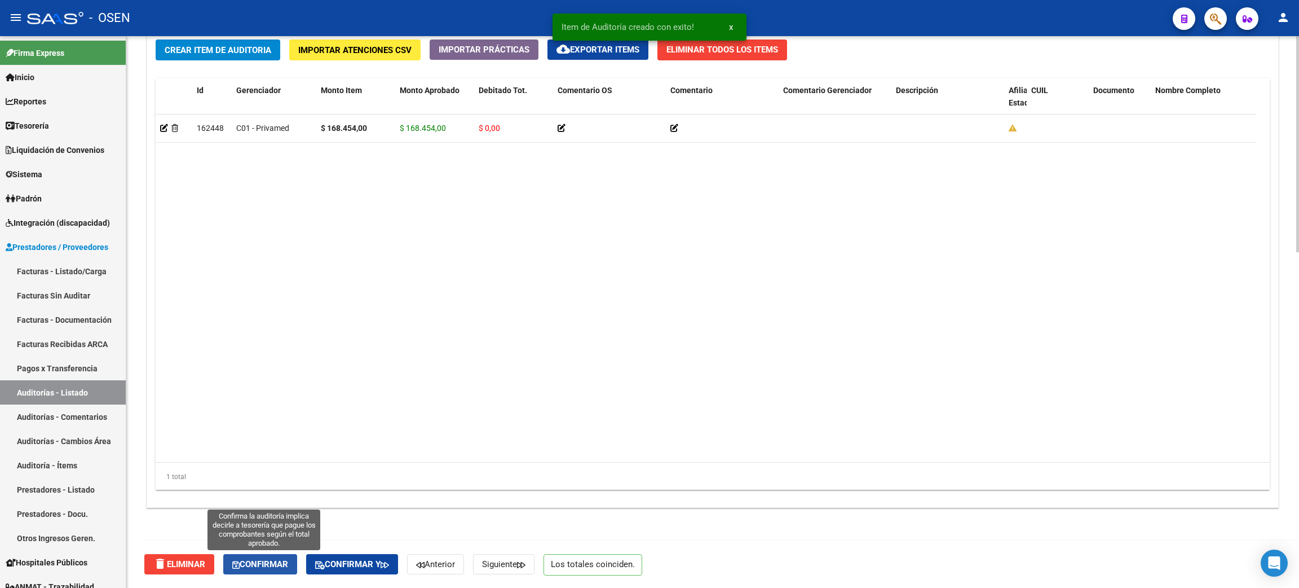
click at [260, 565] on span "Confirmar" at bounding box center [260, 564] width 56 height 10
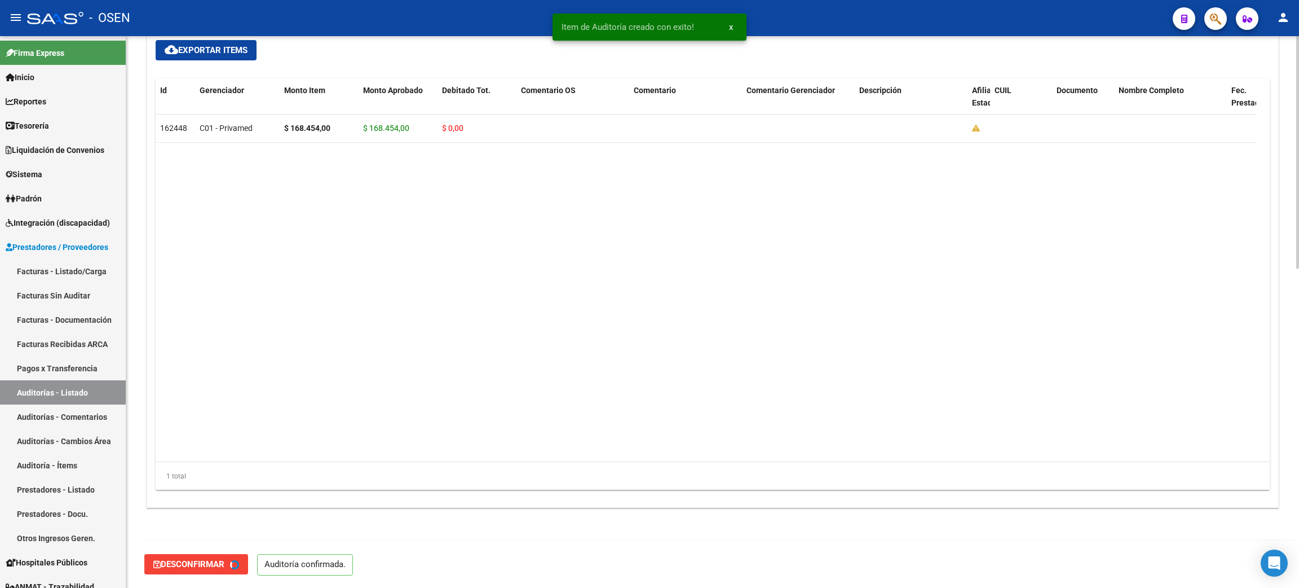
type input "202509"
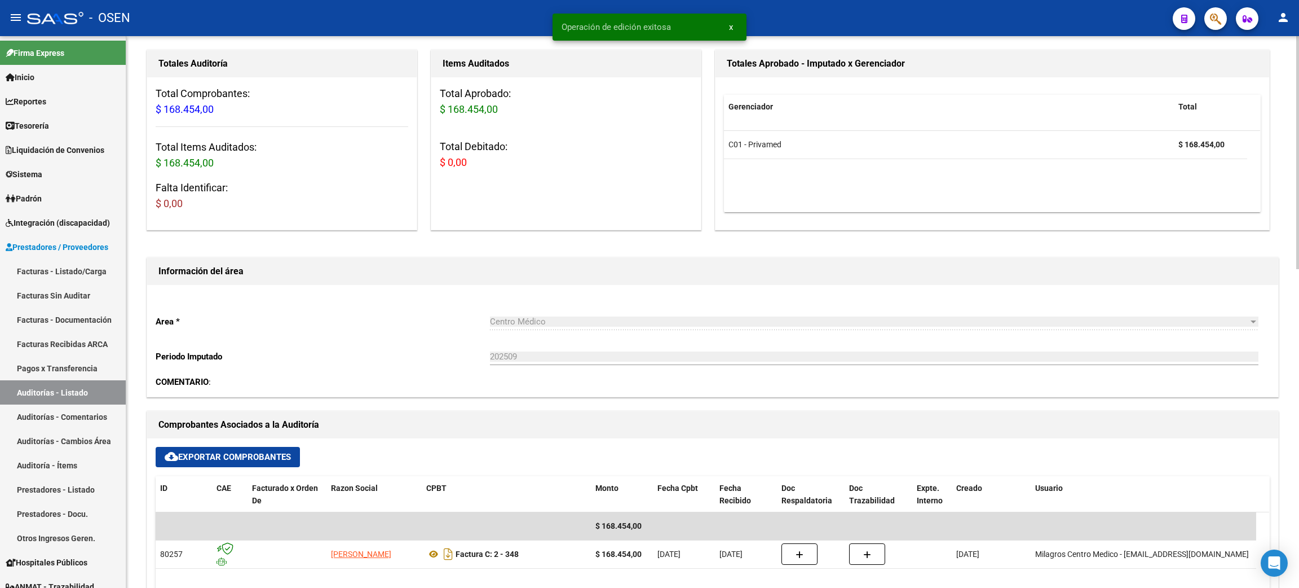
scroll to position [0, 0]
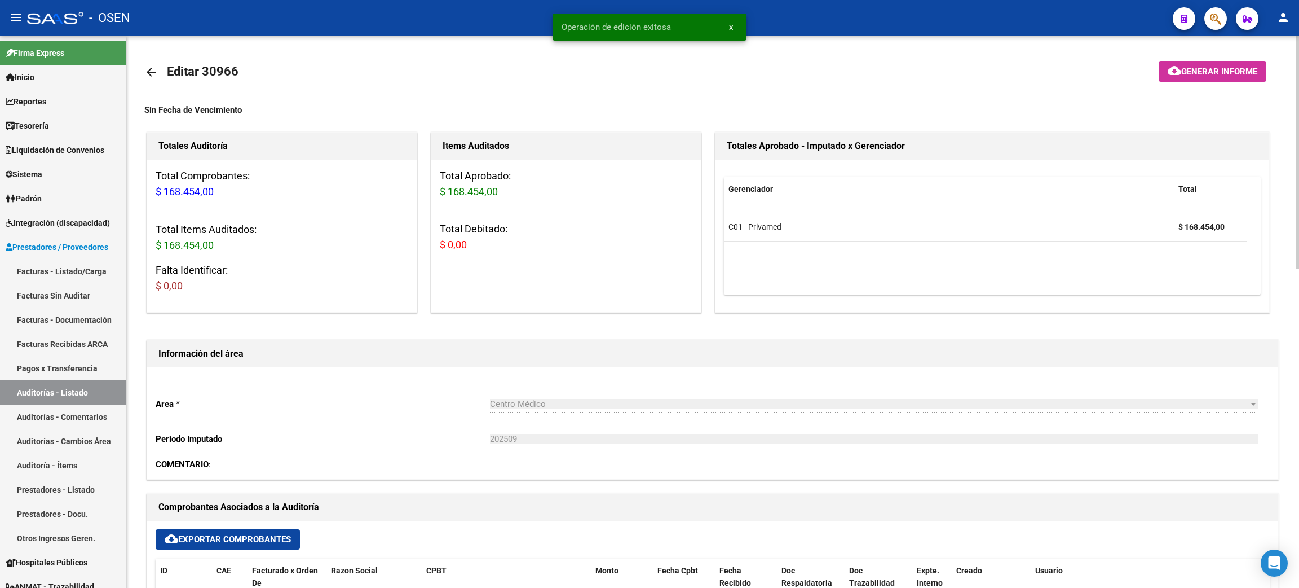
click at [145, 71] on mat-icon "arrow_back" at bounding box center [151, 72] width 14 height 14
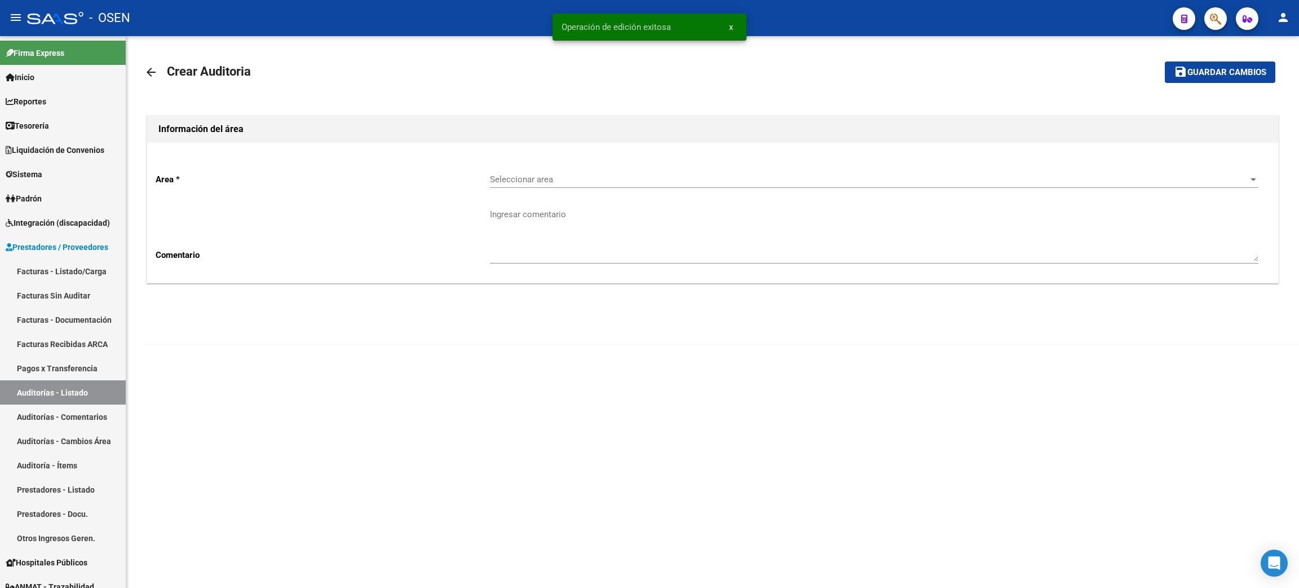
click at [543, 186] on div "Seleccionar area Seleccionar area" at bounding box center [874, 176] width 769 height 24
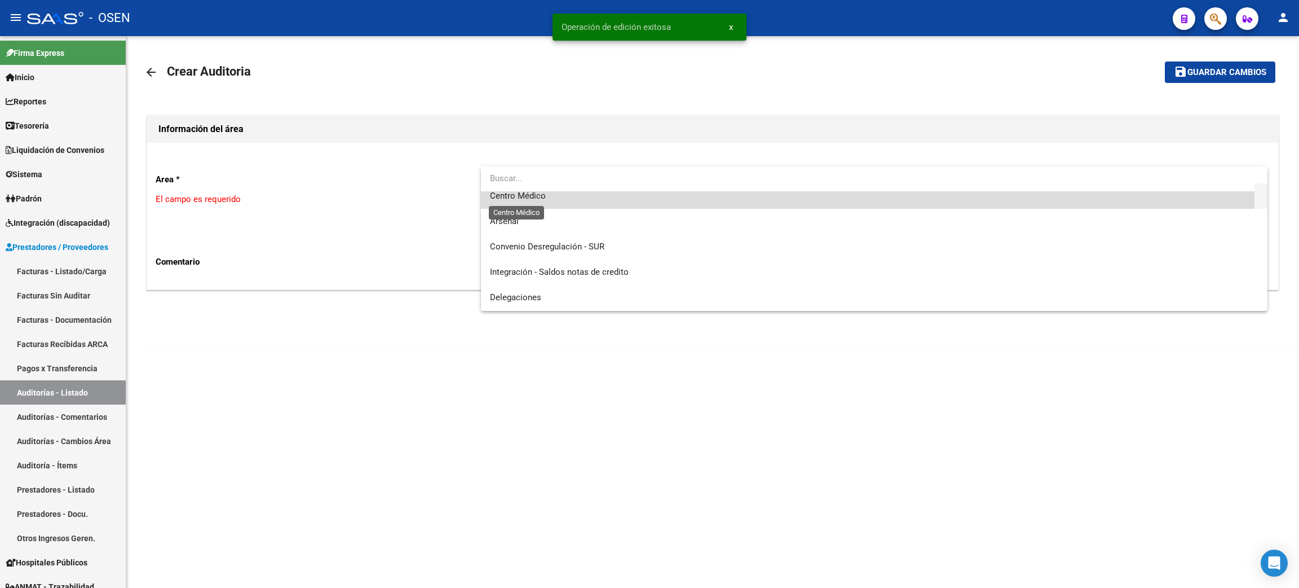
click at [534, 197] on span "Centro Médico" at bounding box center [518, 196] width 56 height 10
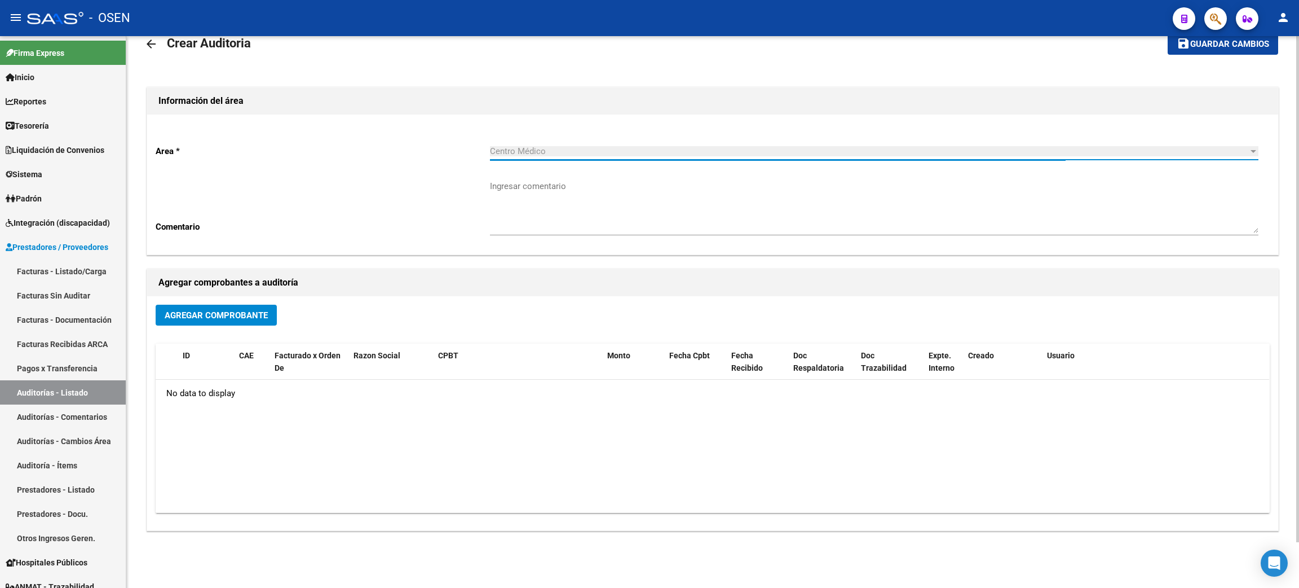
scroll to position [50, 0]
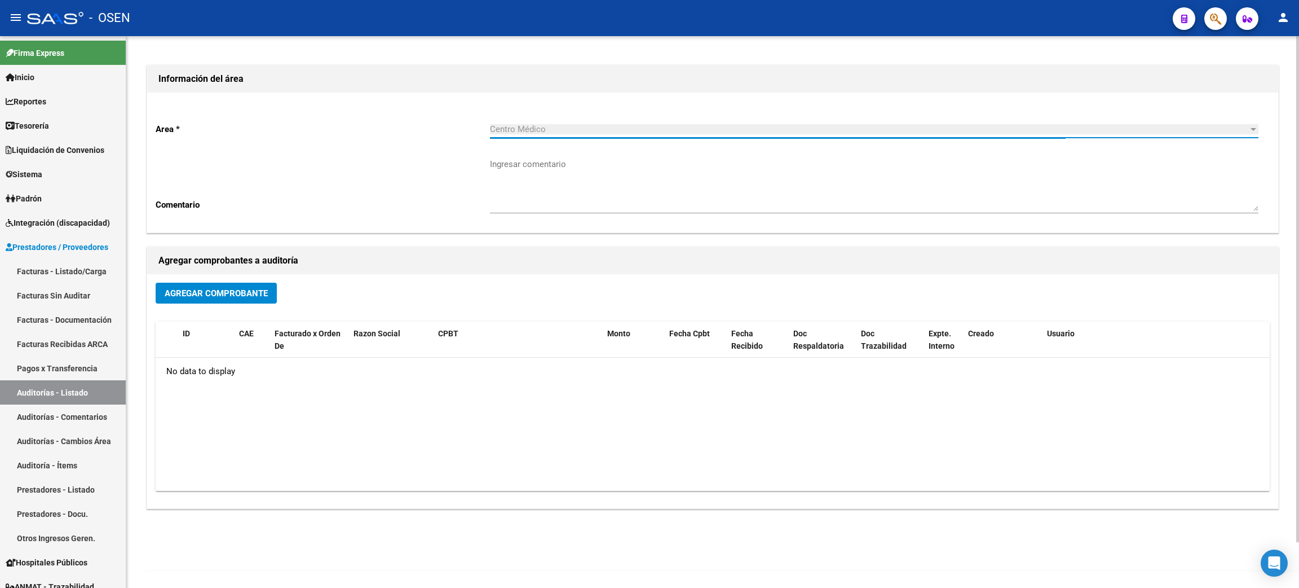
click at [222, 288] on span "Agregar Comprobante" at bounding box center [216, 293] width 103 height 10
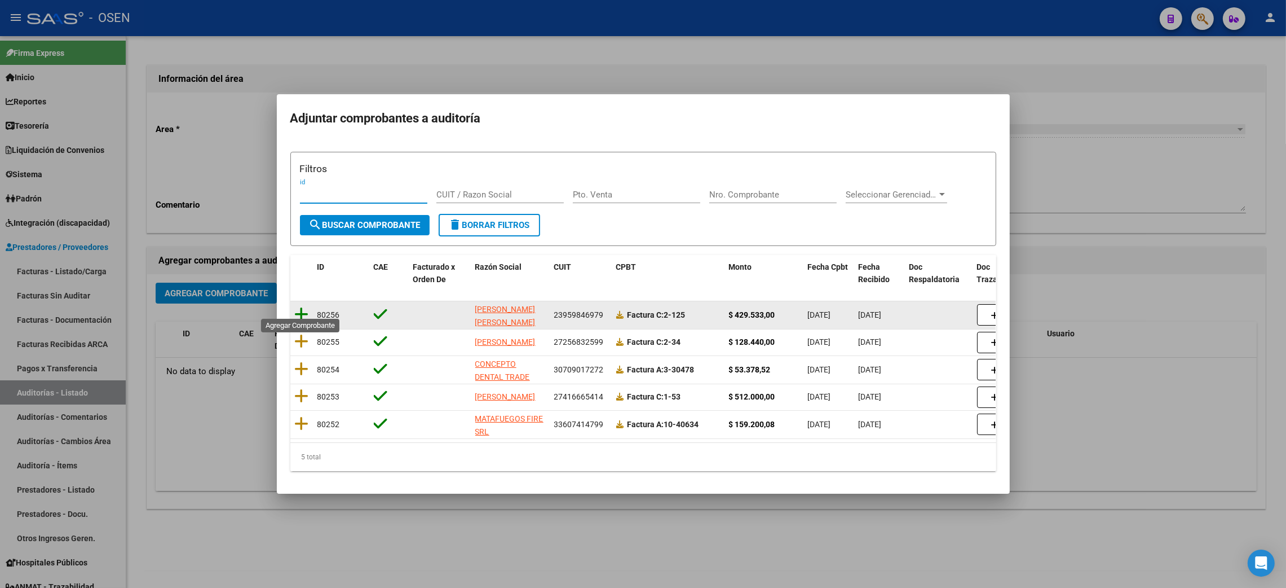
click at [307, 312] on icon at bounding box center [302, 314] width 14 height 16
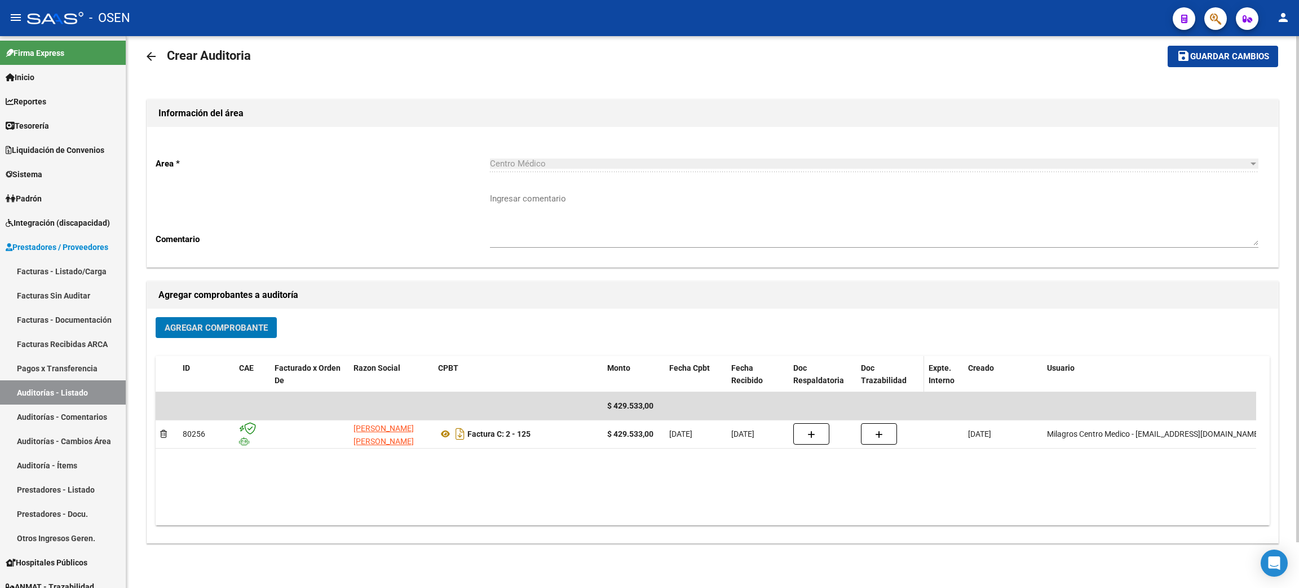
scroll to position [0, 0]
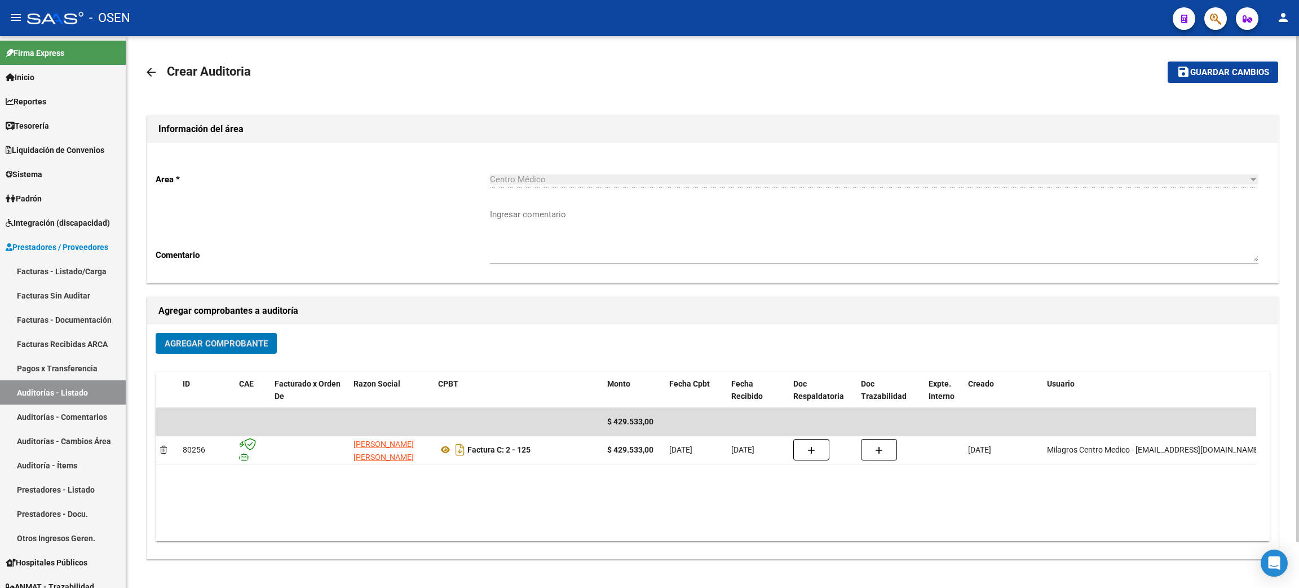
click at [1210, 68] on span "Guardar cambios" at bounding box center [1229, 73] width 79 height 10
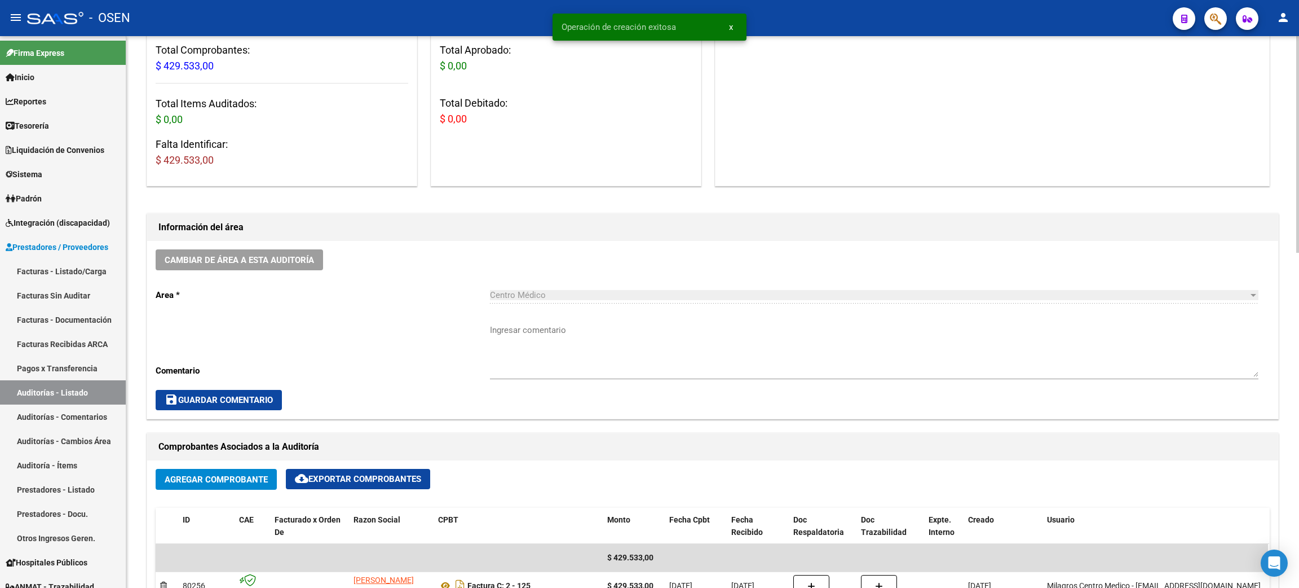
scroll to position [422, 0]
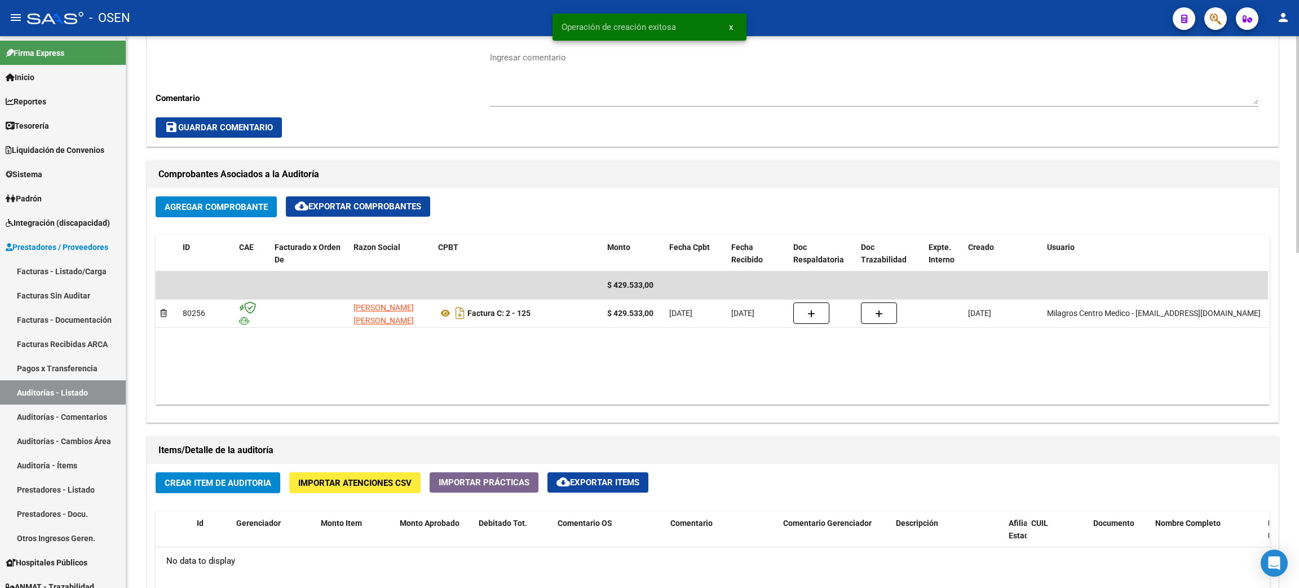
click at [209, 482] on span "Crear Item de Auditoria" at bounding box center [218, 483] width 107 height 10
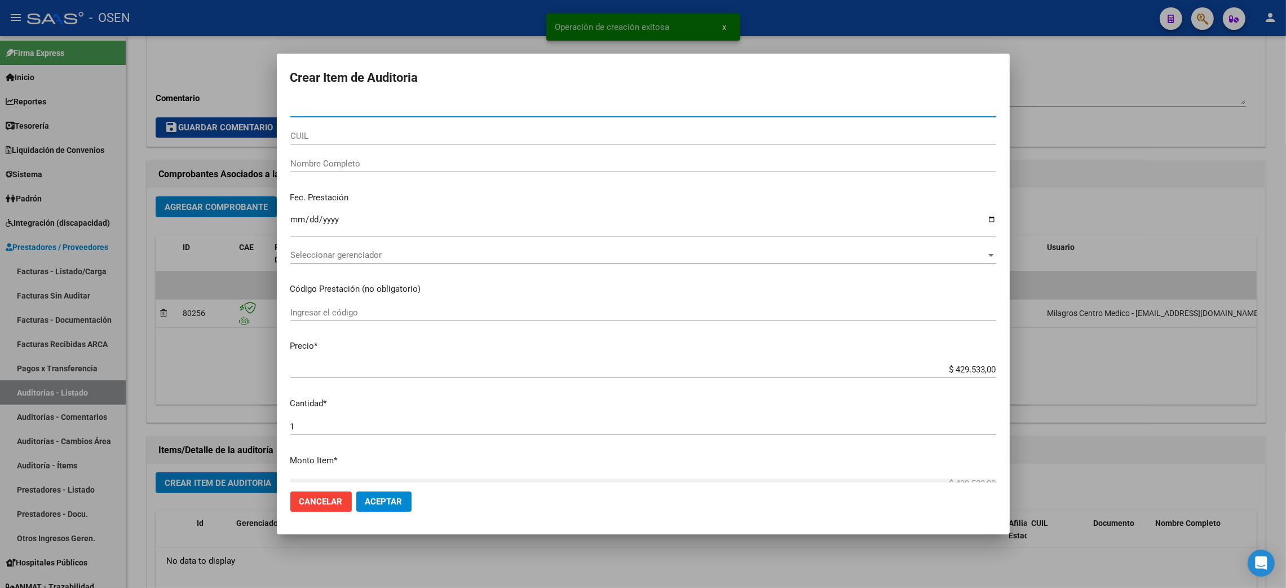
drag, startPoint x: 339, startPoint y: 263, endPoint x: 329, endPoint y: 263, distance: 9.6
click at [337, 263] on div "Seleccionar gerenciador Seleccionar gerenciador" at bounding box center [643, 260] width 706 height 28
click at [327, 254] on span "Seleccionar gerenciador" at bounding box center [638, 255] width 696 height 10
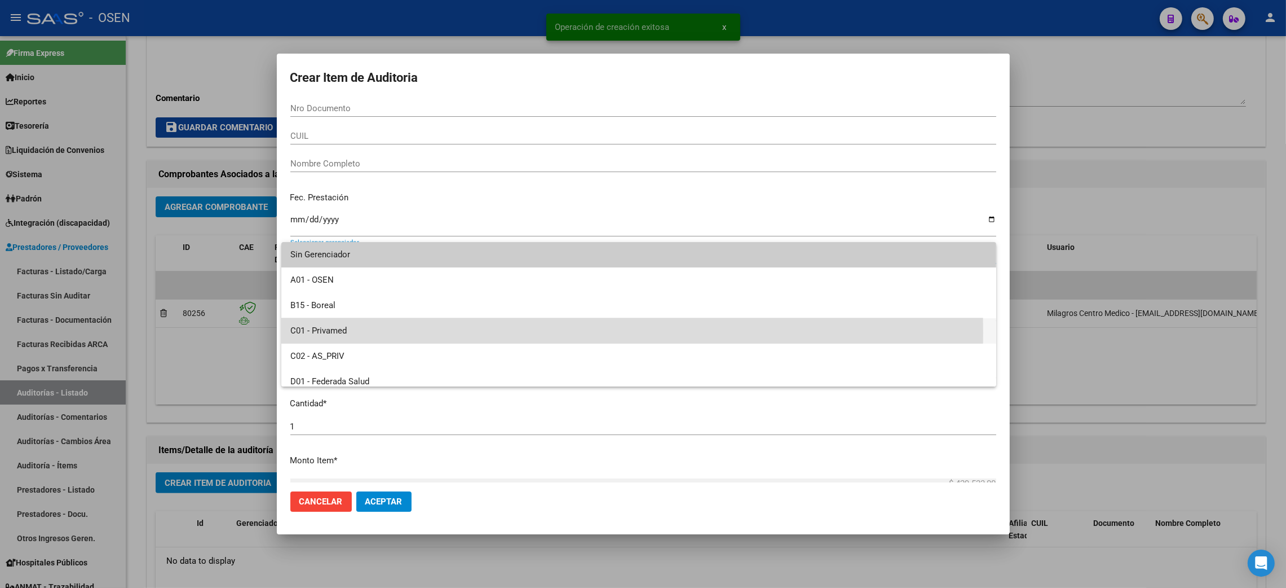
click at [339, 333] on span "C01 - Privamed" at bounding box center [638, 330] width 697 height 25
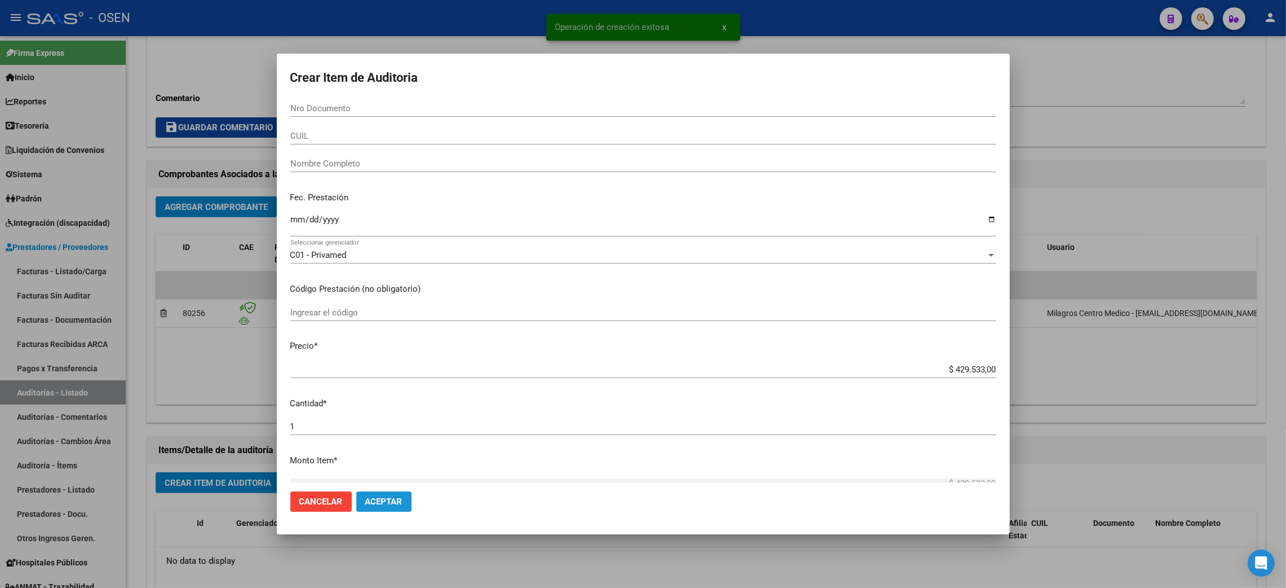
click at [380, 500] on span "Aceptar" at bounding box center [383, 501] width 37 height 10
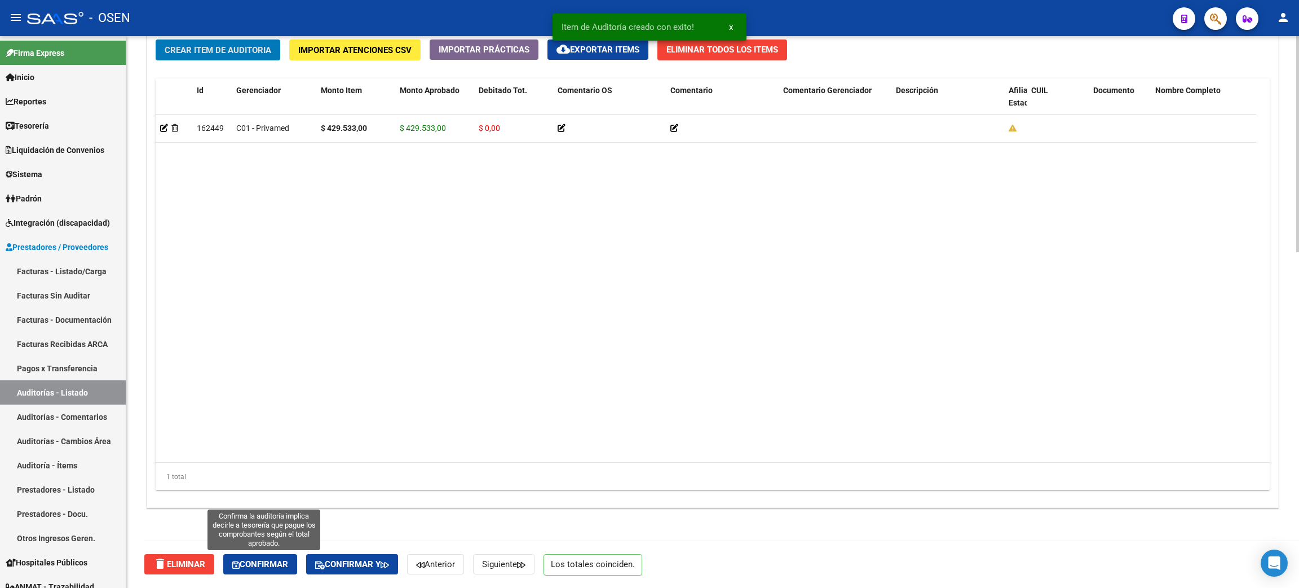
click at [259, 565] on span "Confirmar" at bounding box center [260, 564] width 56 height 10
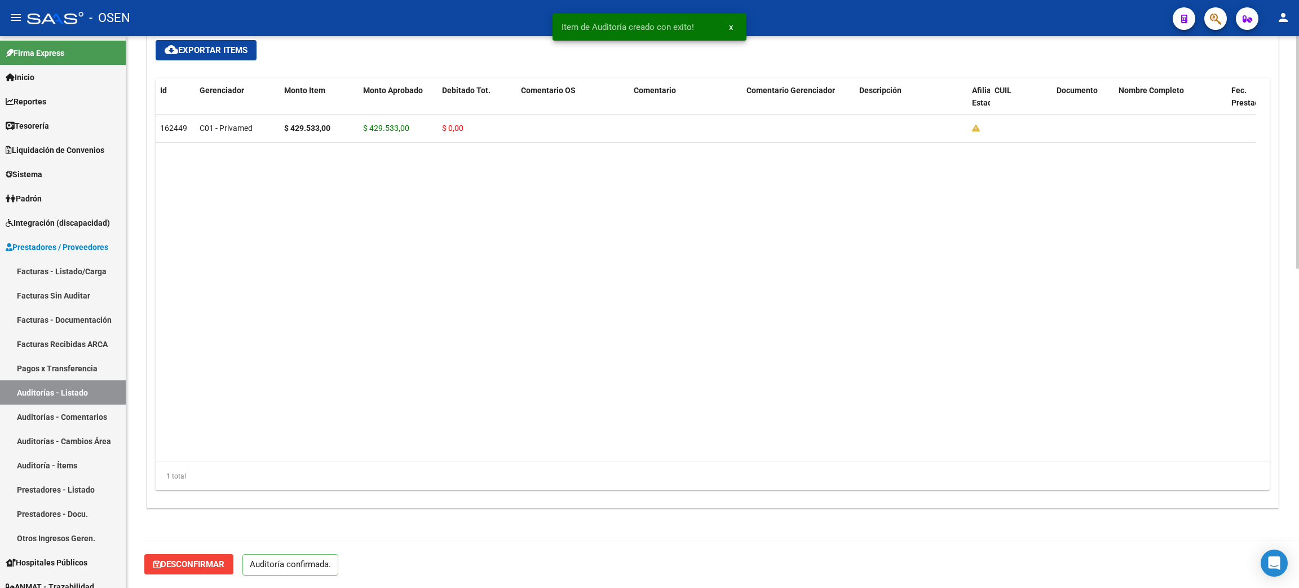
scroll to position [756, 0]
type input "202509"
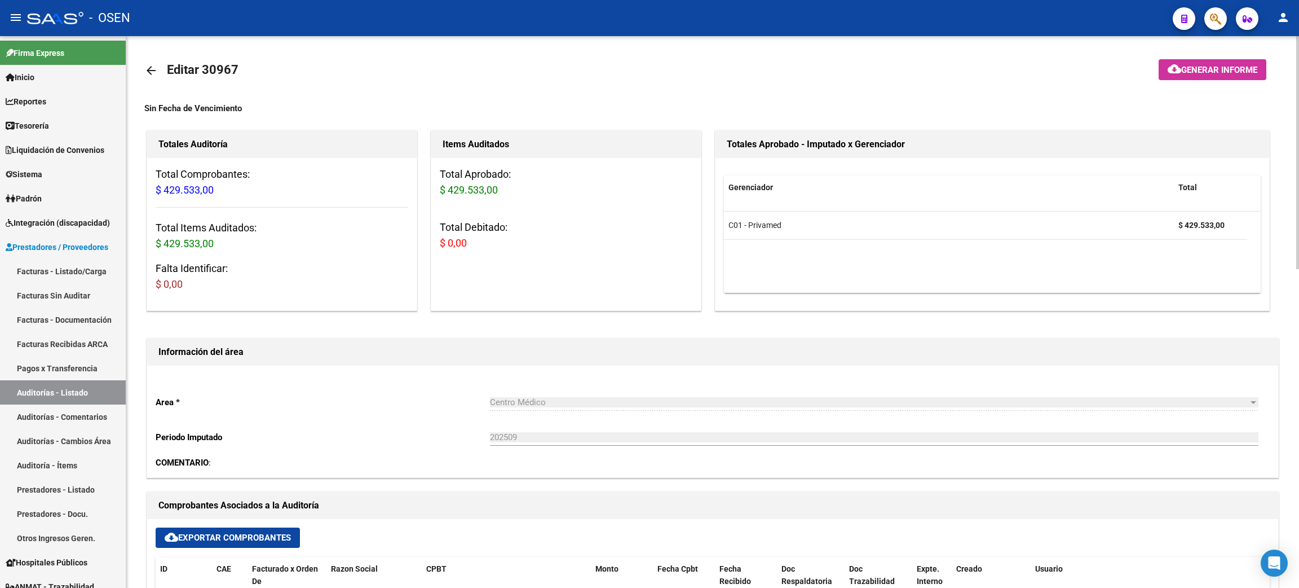
scroll to position [0, 0]
click at [158, 67] on link "arrow_back" at bounding box center [155, 72] width 23 height 27
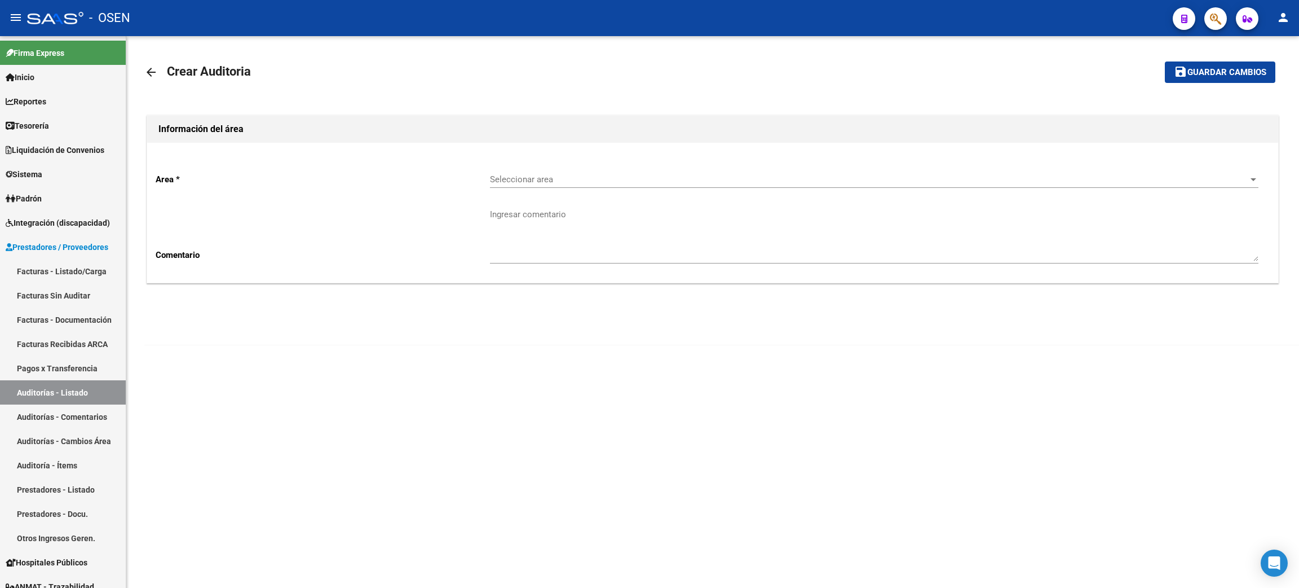
click at [563, 184] on span "Seleccionar area" at bounding box center [869, 179] width 759 height 10
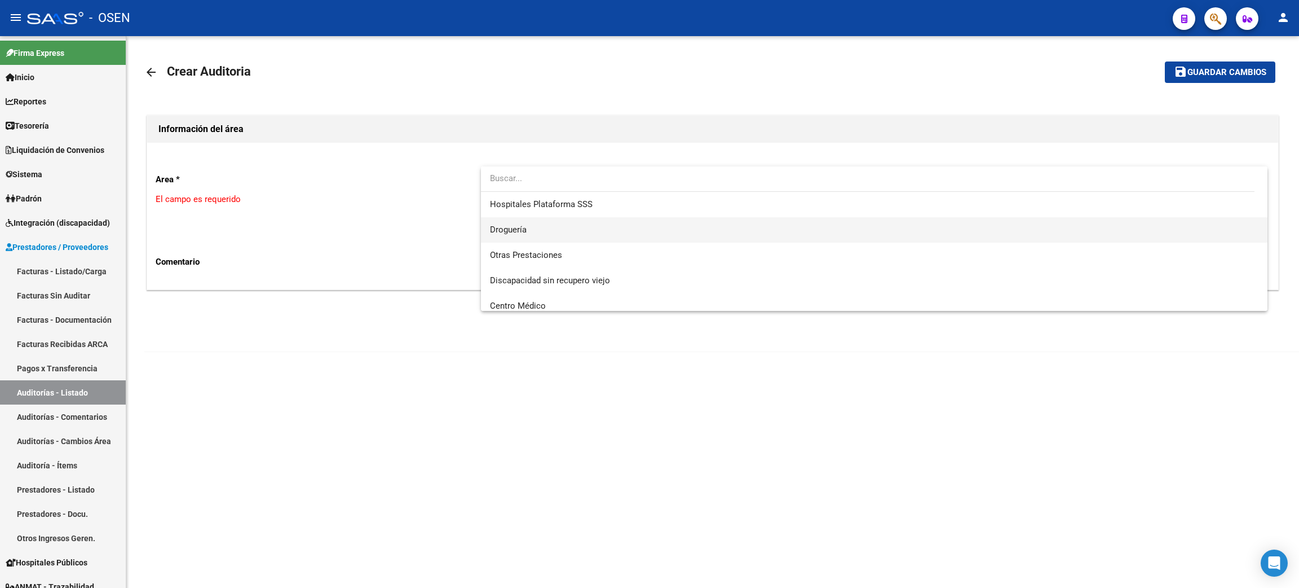
scroll to position [253, 0]
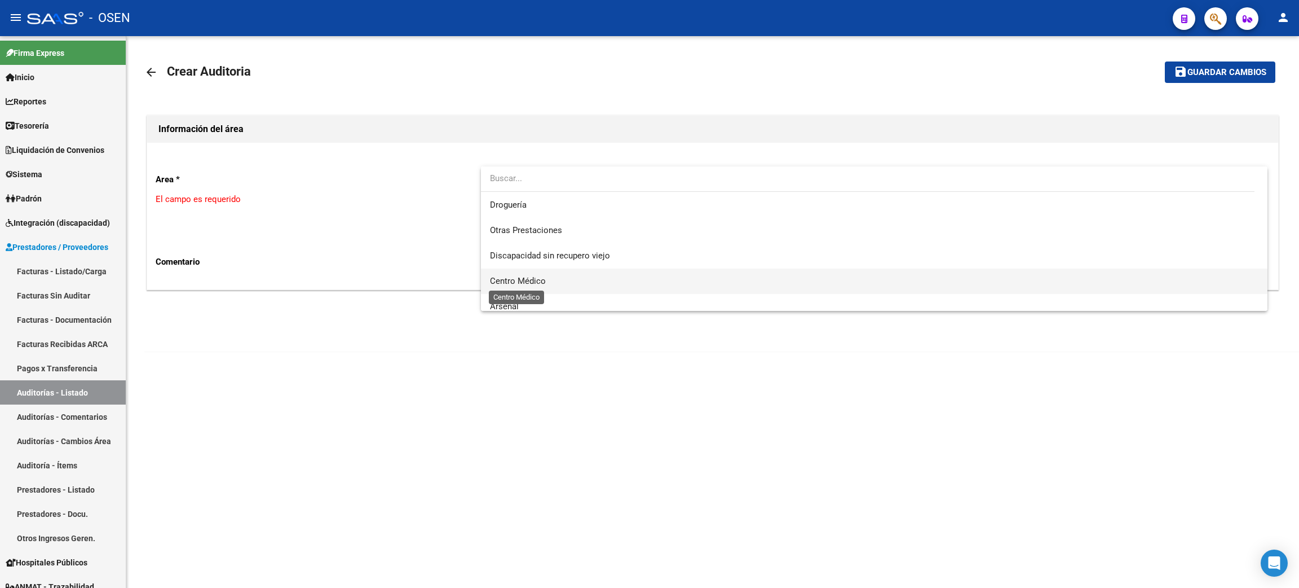
click at [501, 279] on span "Centro Médico" at bounding box center [518, 281] width 56 height 10
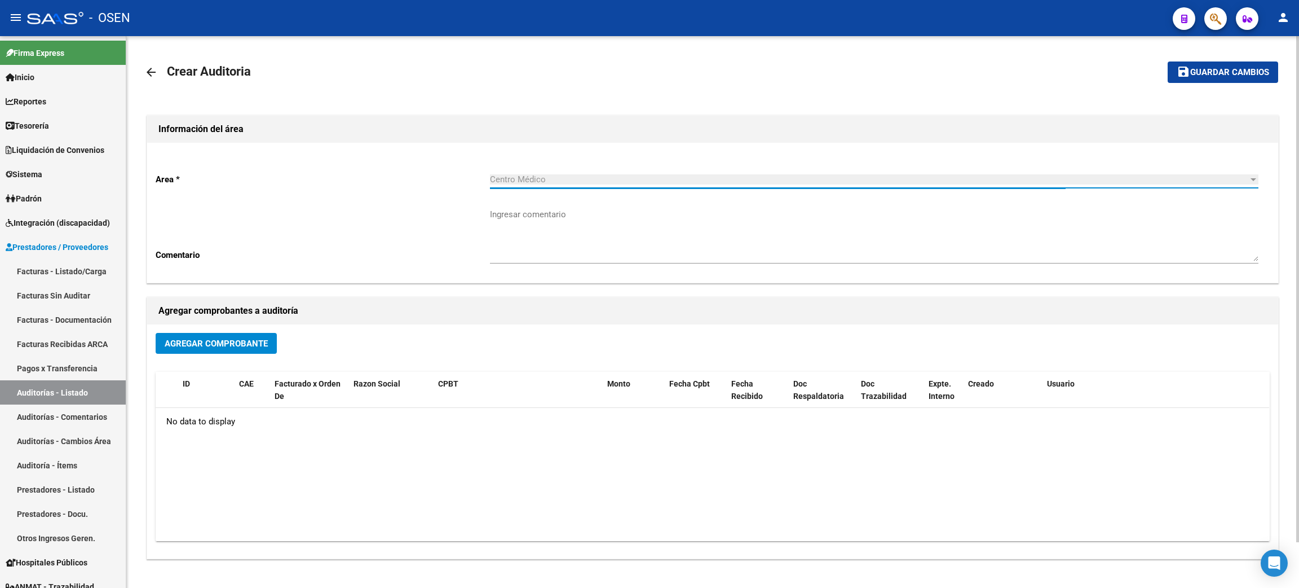
click at [170, 341] on span "Agregar Comprobante" at bounding box center [216, 343] width 103 height 10
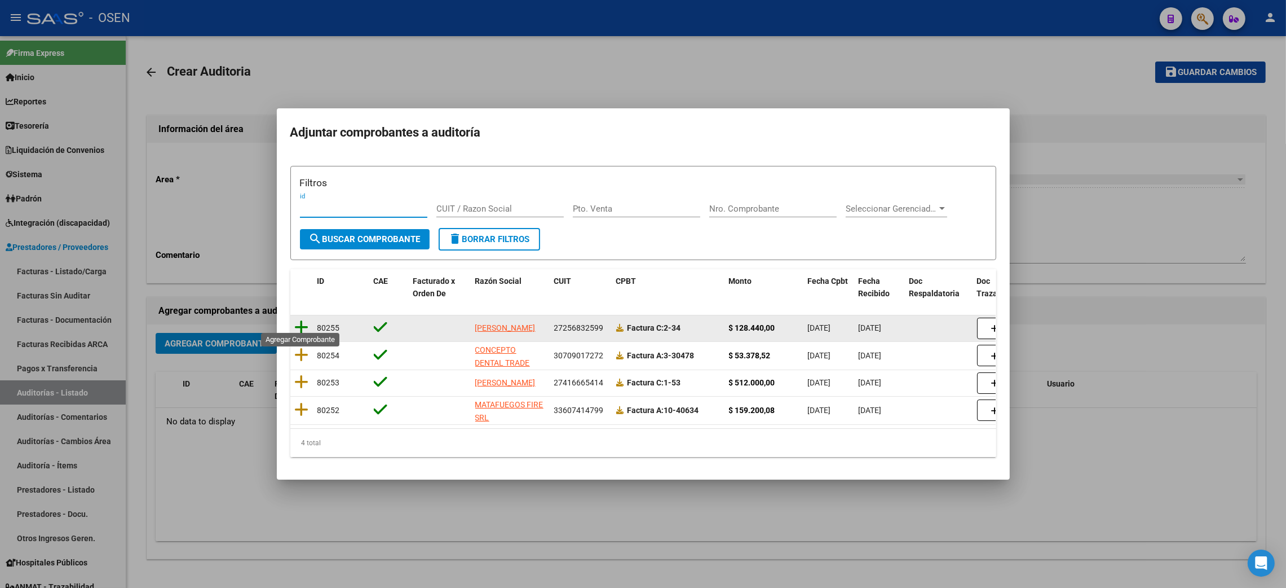
click at [301, 321] on icon at bounding box center [302, 327] width 14 height 16
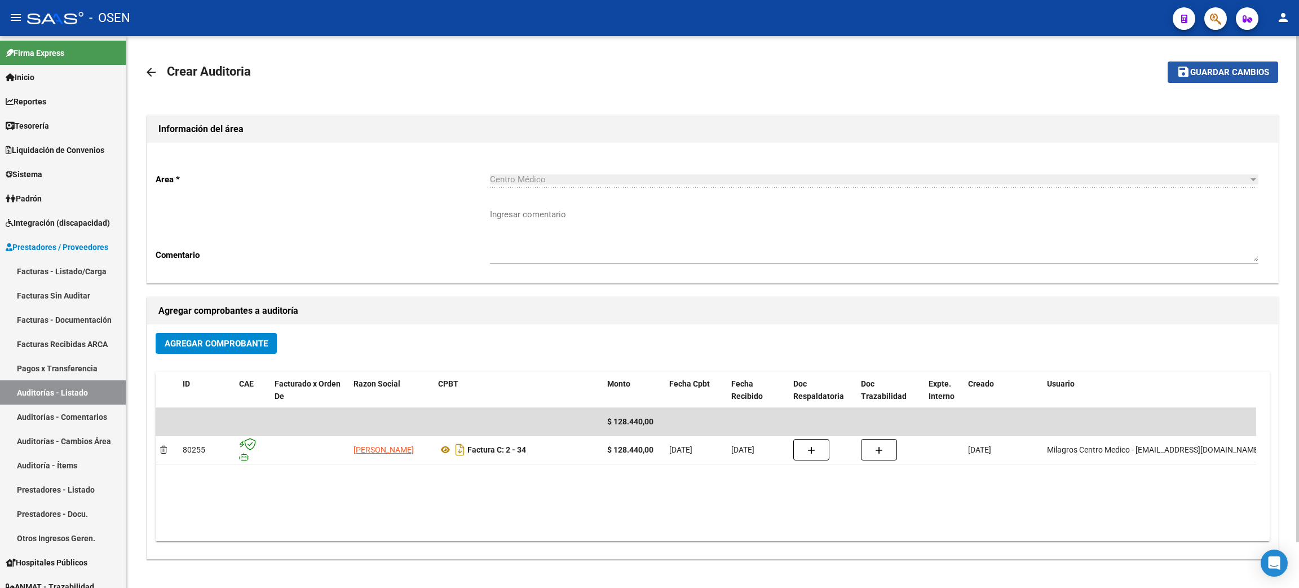
click at [1251, 70] on span "Guardar cambios" at bounding box center [1229, 73] width 79 height 10
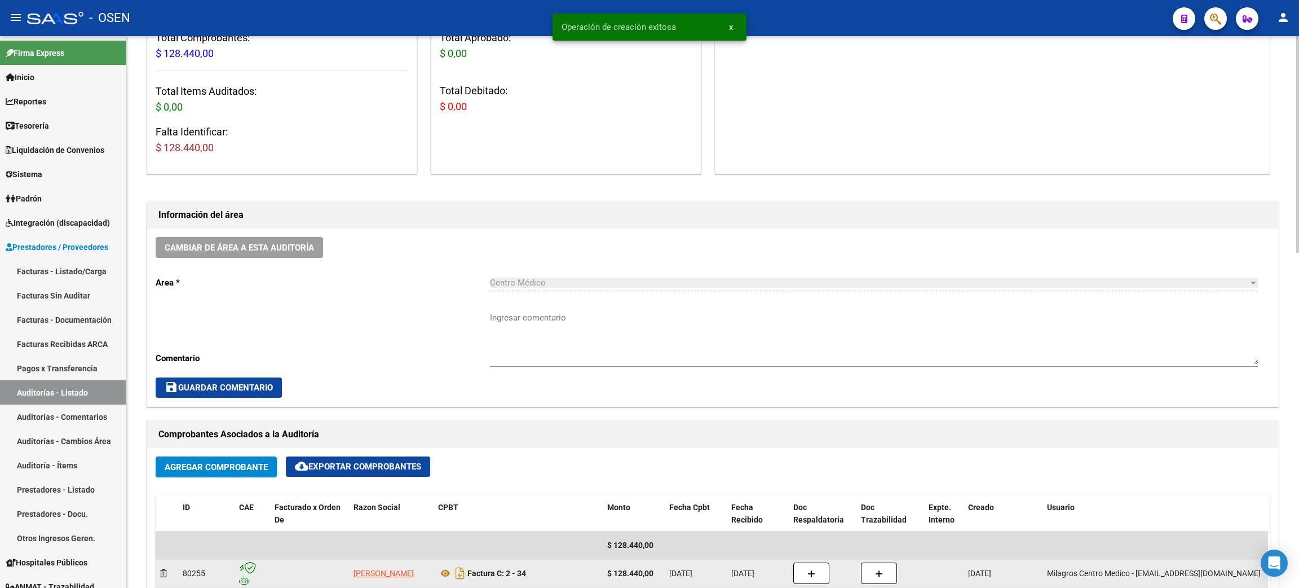
scroll to position [422, 0]
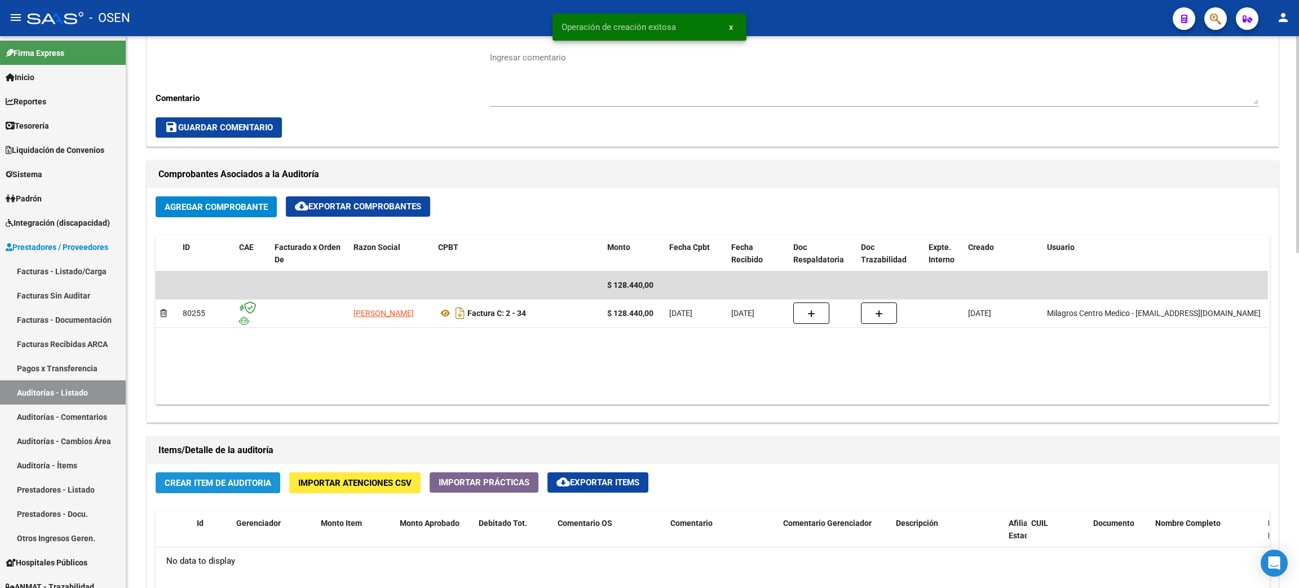
click at [240, 473] on button "Crear Item de Auditoria" at bounding box center [218, 482] width 125 height 21
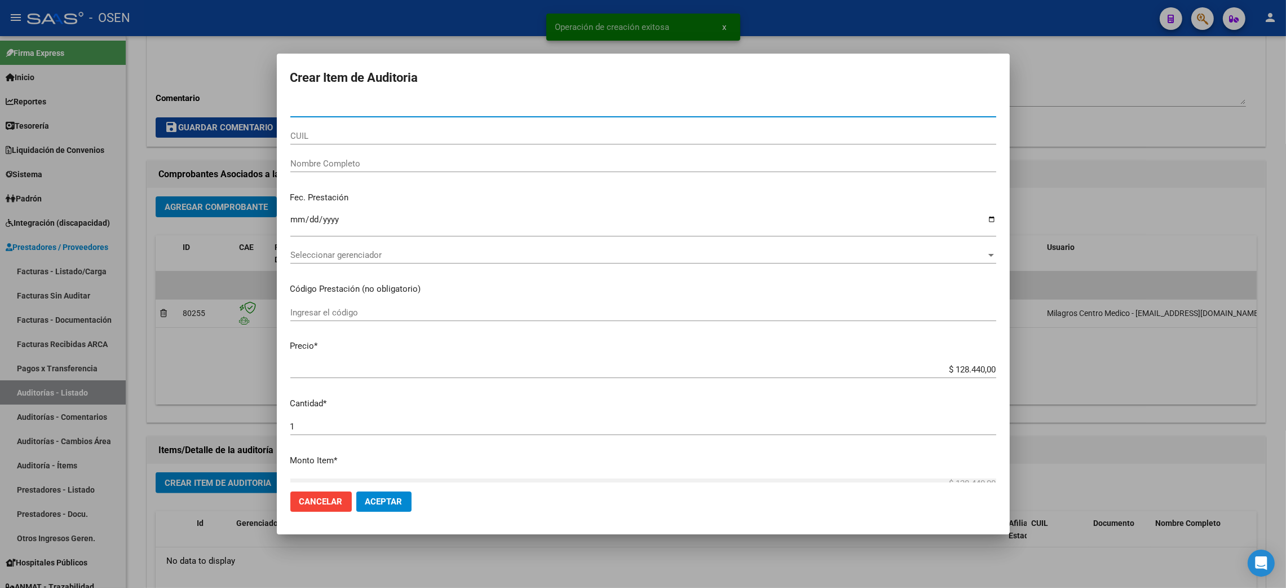
click at [368, 252] on span "Seleccionar gerenciador" at bounding box center [638, 255] width 696 height 10
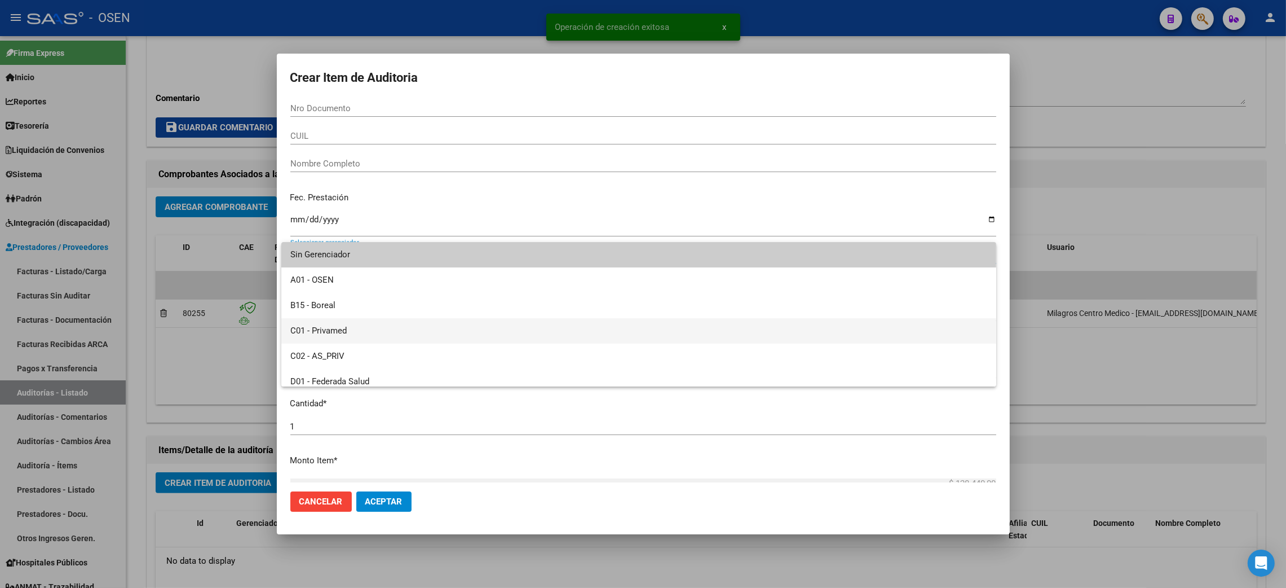
click at [320, 333] on span "C01 - Privamed" at bounding box center [638, 330] width 697 height 25
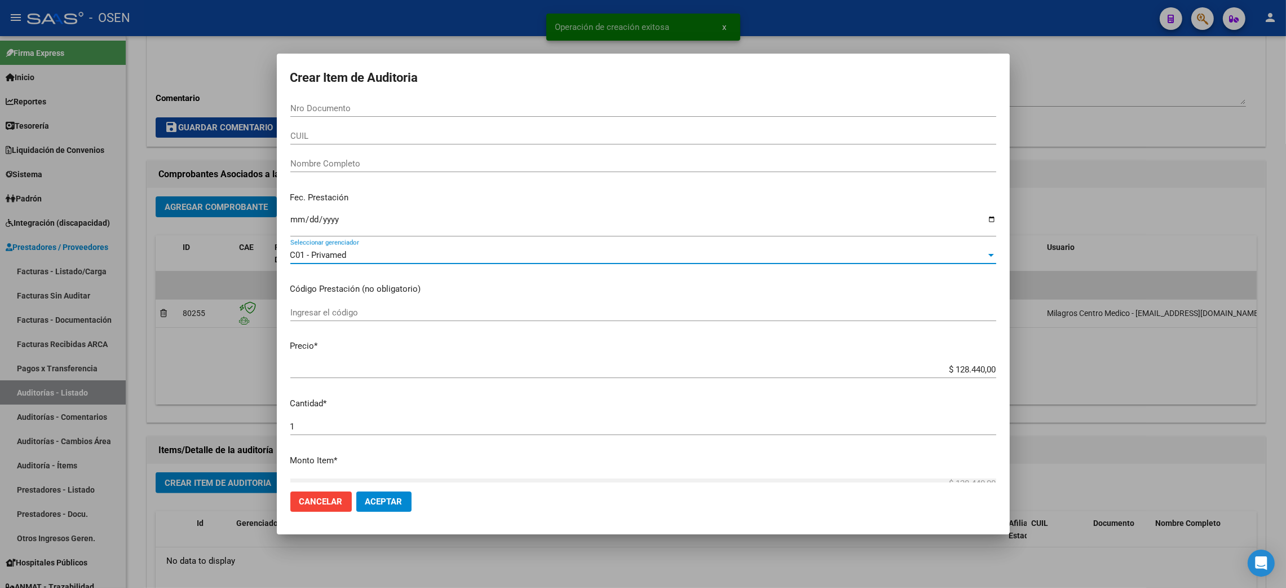
click at [381, 504] on span "Aceptar" at bounding box center [383, 501] width 37 height 10
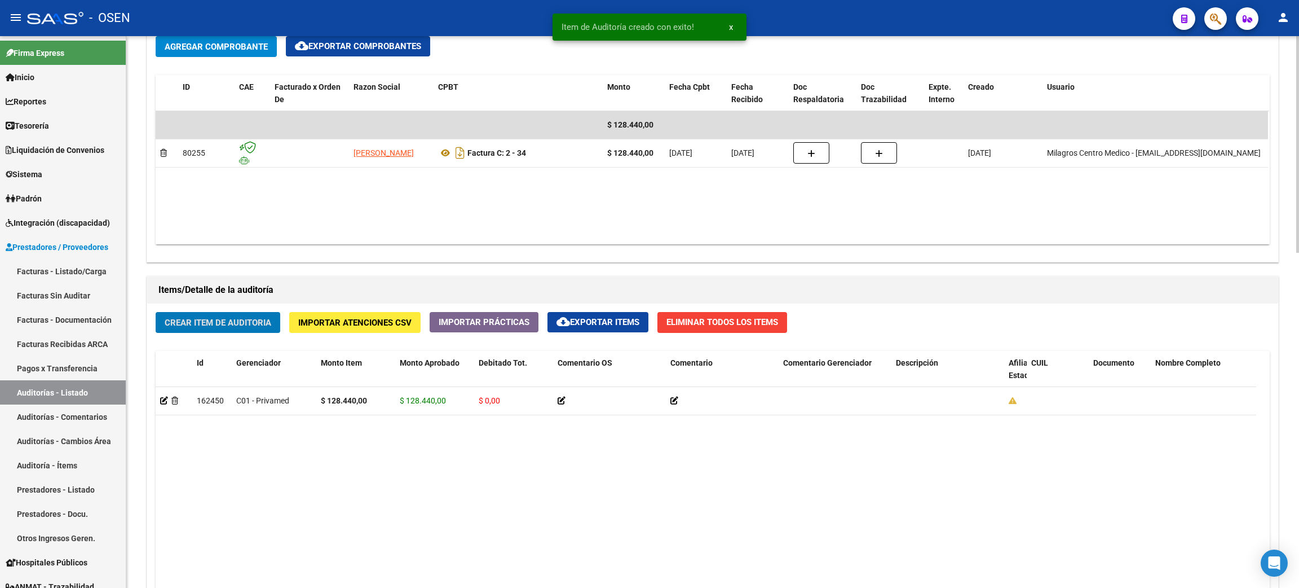
scroll to position [856, 0]
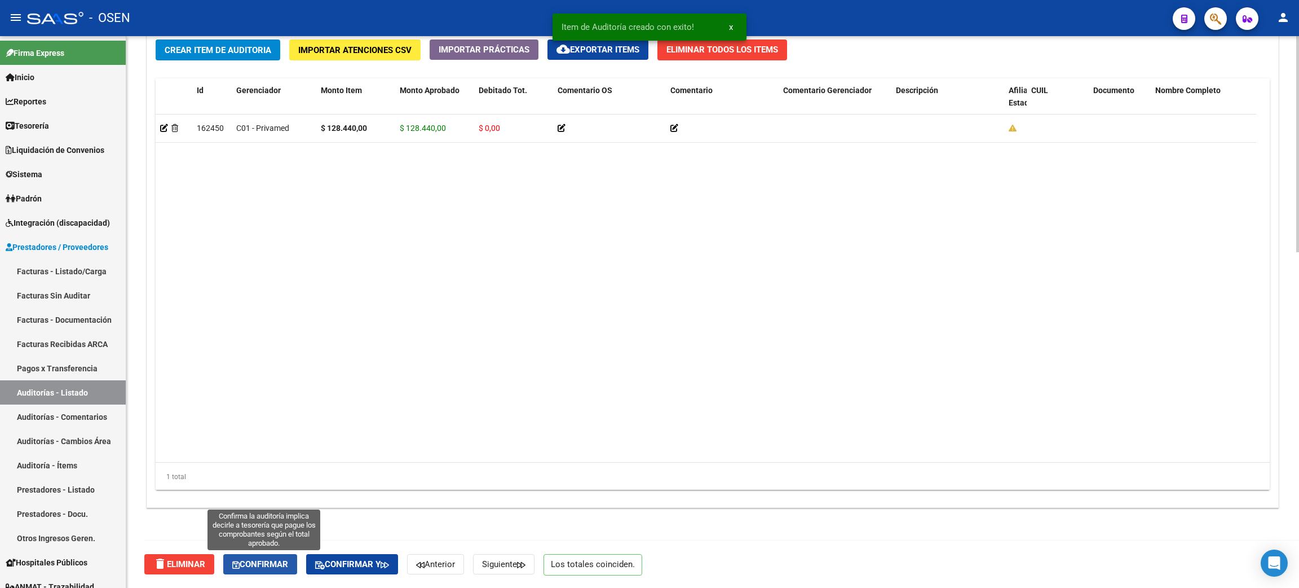
click at [253, 565] on span "Confirmar" at bounding box center [260, 564] width 56 height 10
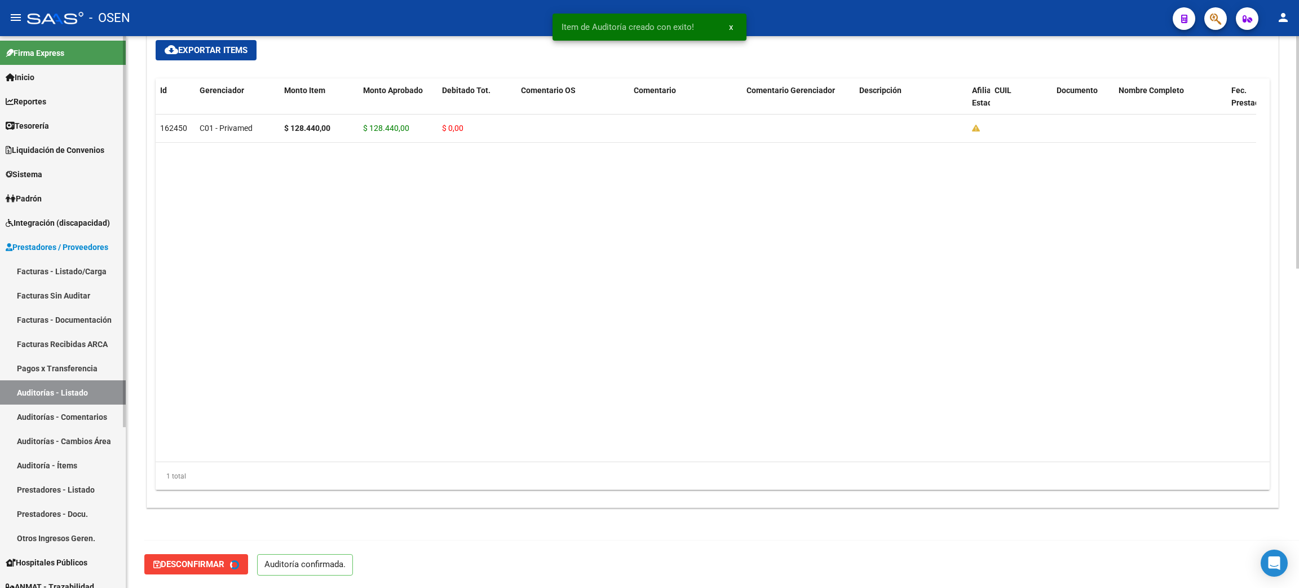
type input "202509"
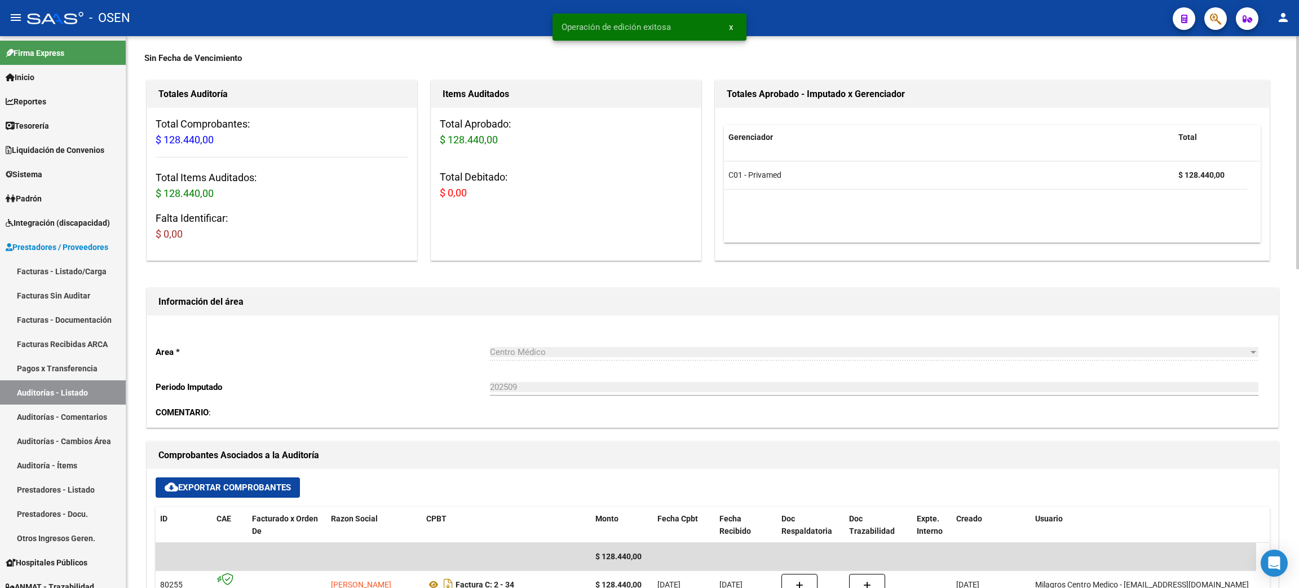
scroll to position [0, 0]
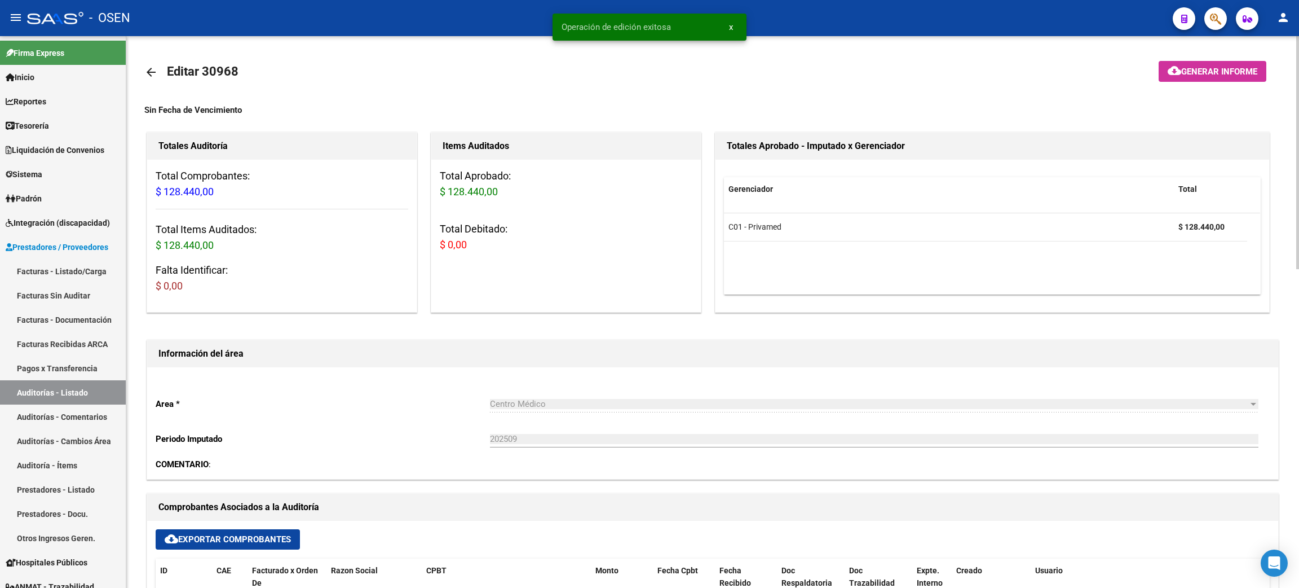
drag, startPoint x: 147, startPoint y: 74, endPoint x: 140, endPoint y: 117, distance: 43.9
click at [147, 73] on mat-icon "arrow_back" at bounding box center [151, 72] width 14 height 14
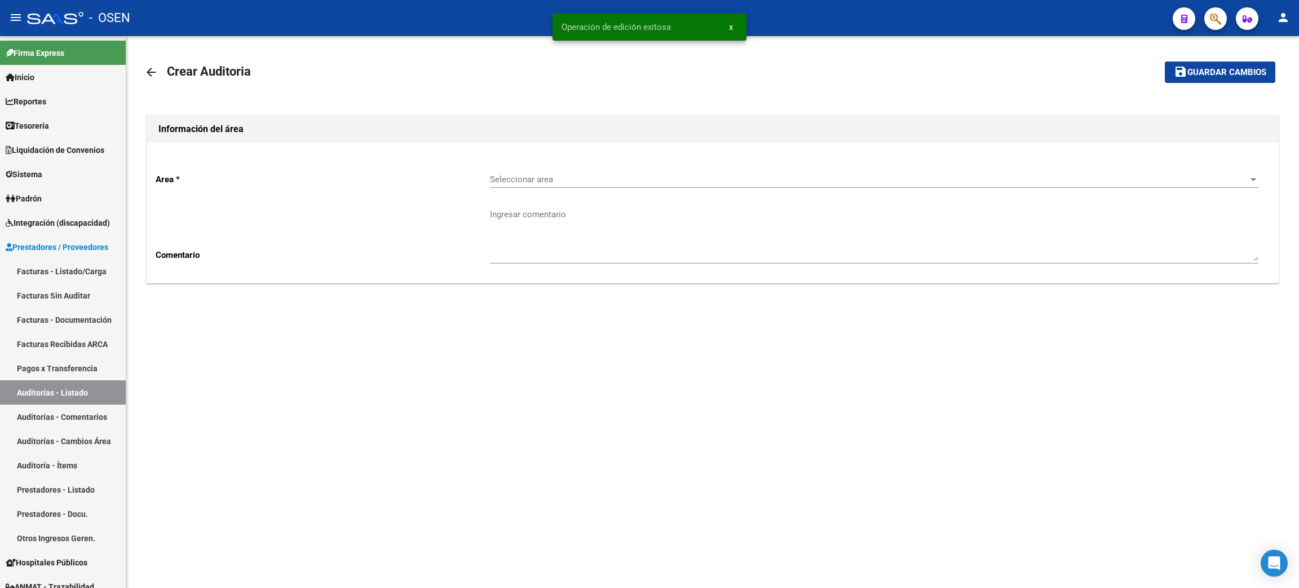
click at [559, 178] on span "Seleccionar area" at bounding box center [869, 179] width 759 height 10
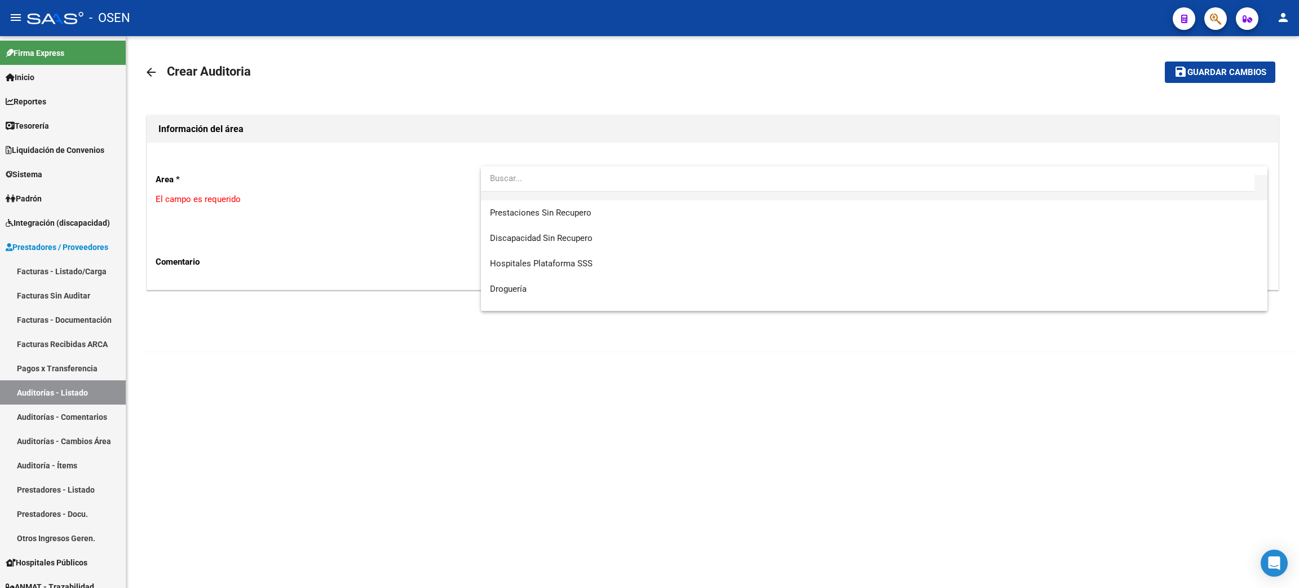
scroll to position [253, 0]
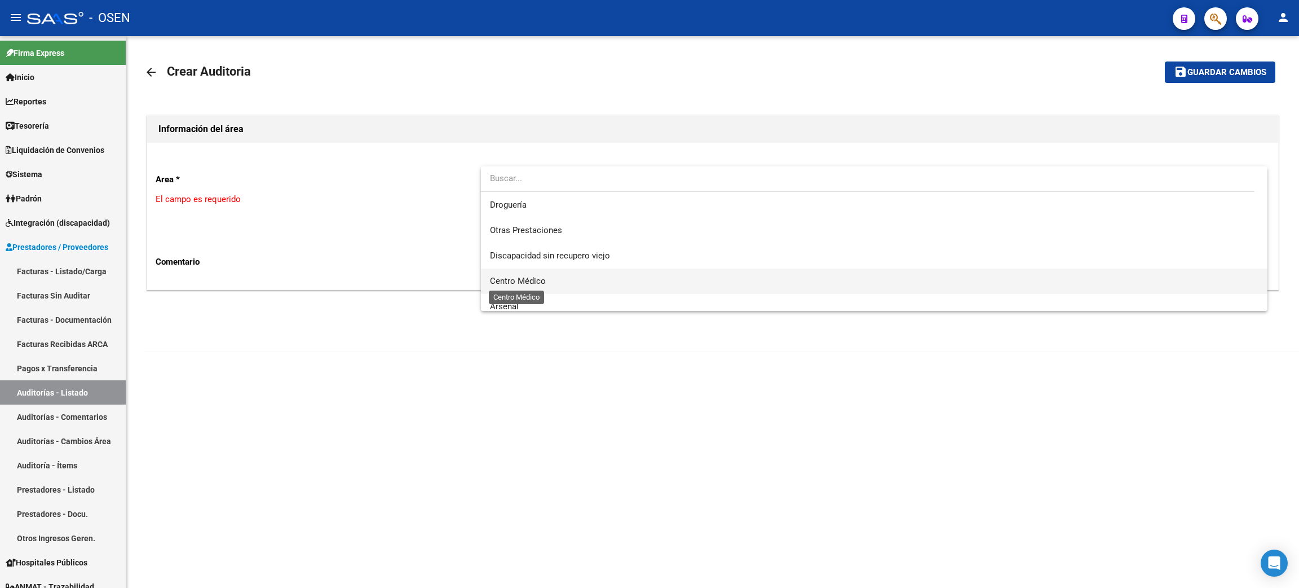
click at [509, 283] on span "Centro Médico" at bounding box center [518, 281] width 56 height 10
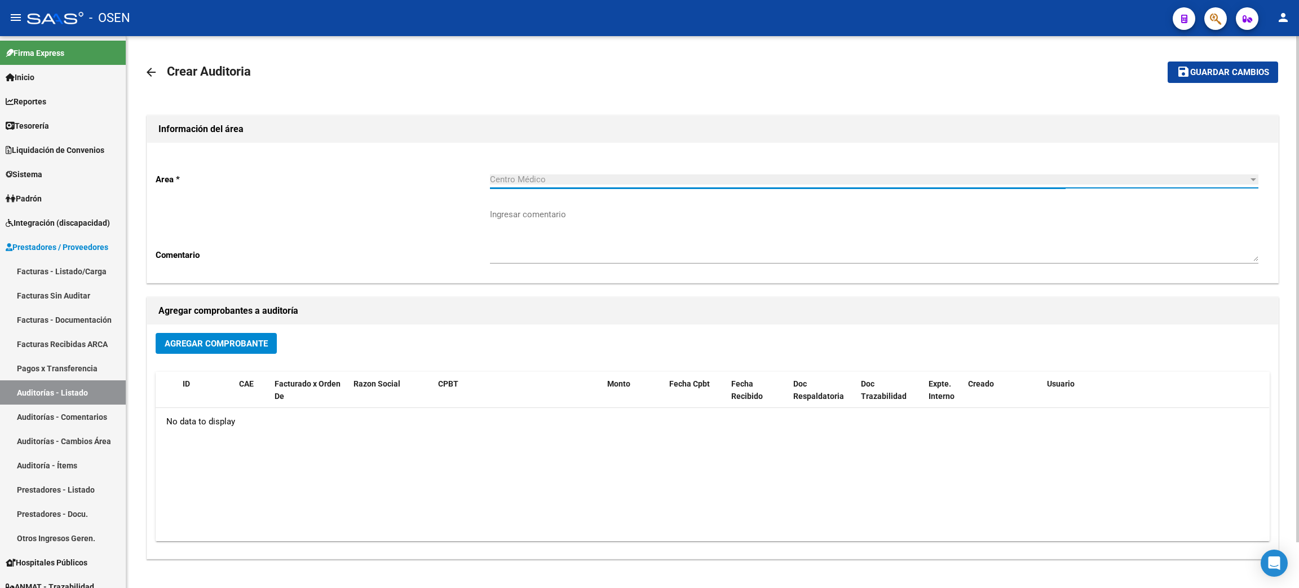
click at [214, 341] on span "Agregar Comprobante" at bounding box center [216, 343] width 103 height 10
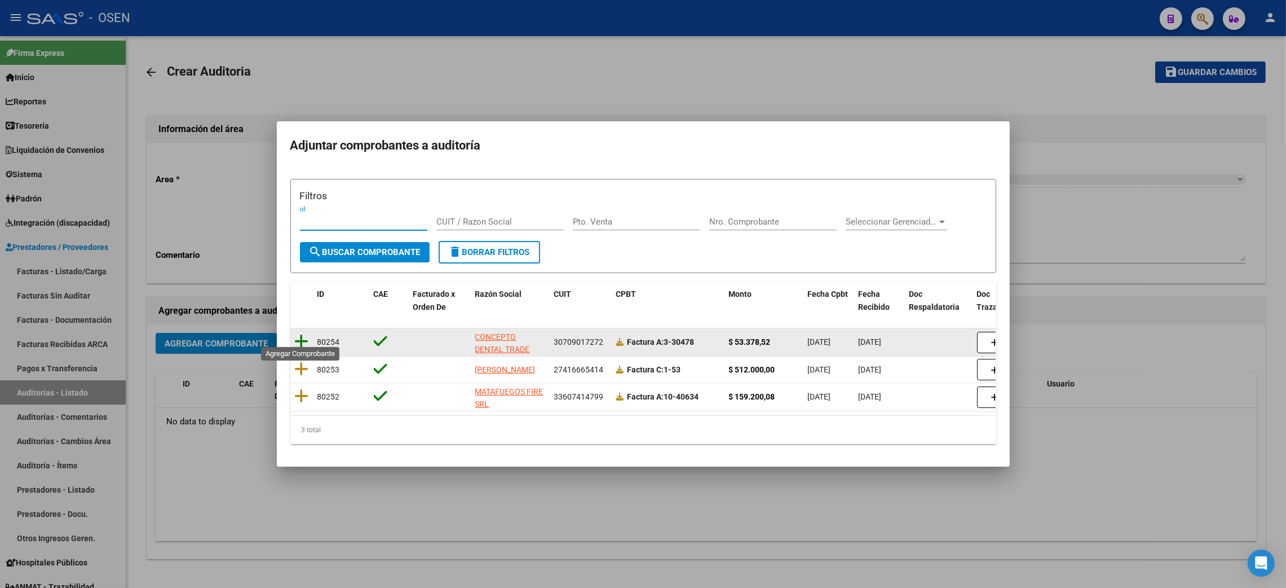
click at [300, 334] on icon at bounding box center [302, 341] width 14 height 16
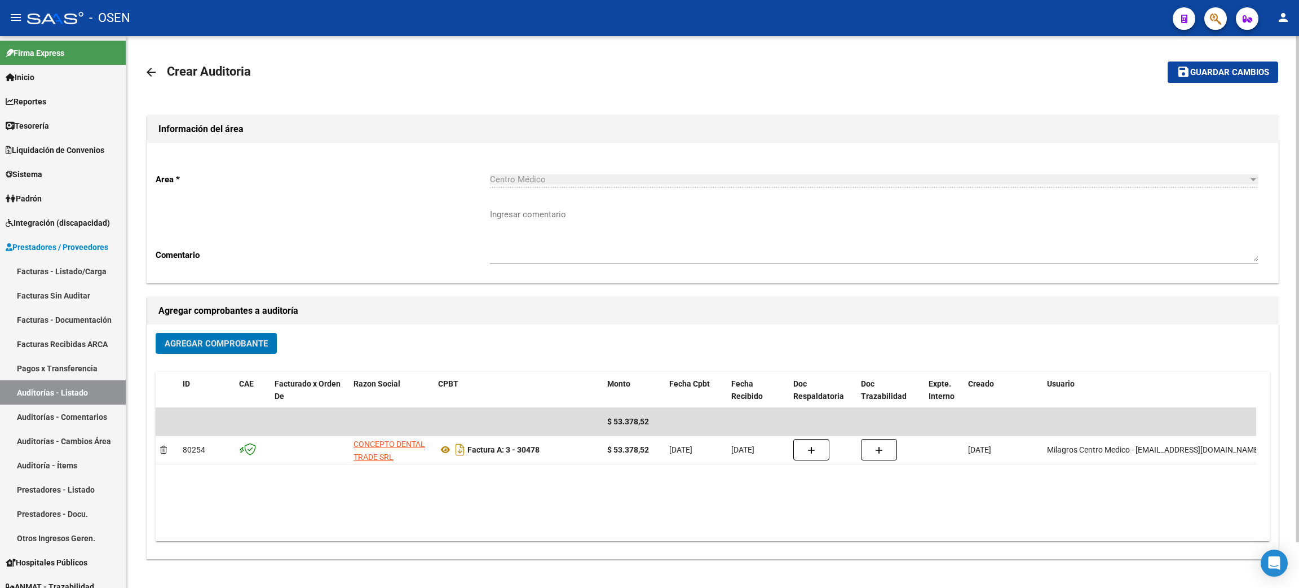
click at [1196, 70] on span "Guardar cambios" at bounding box center [1229, 73] width 79 height 10
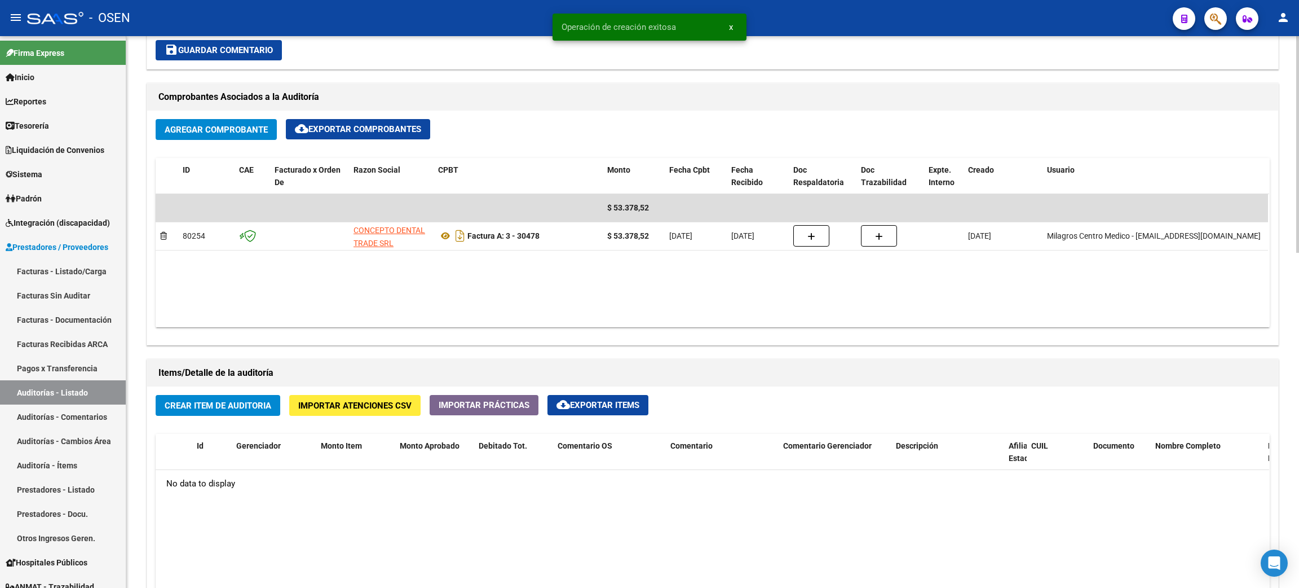
scroll to position [507, 0]
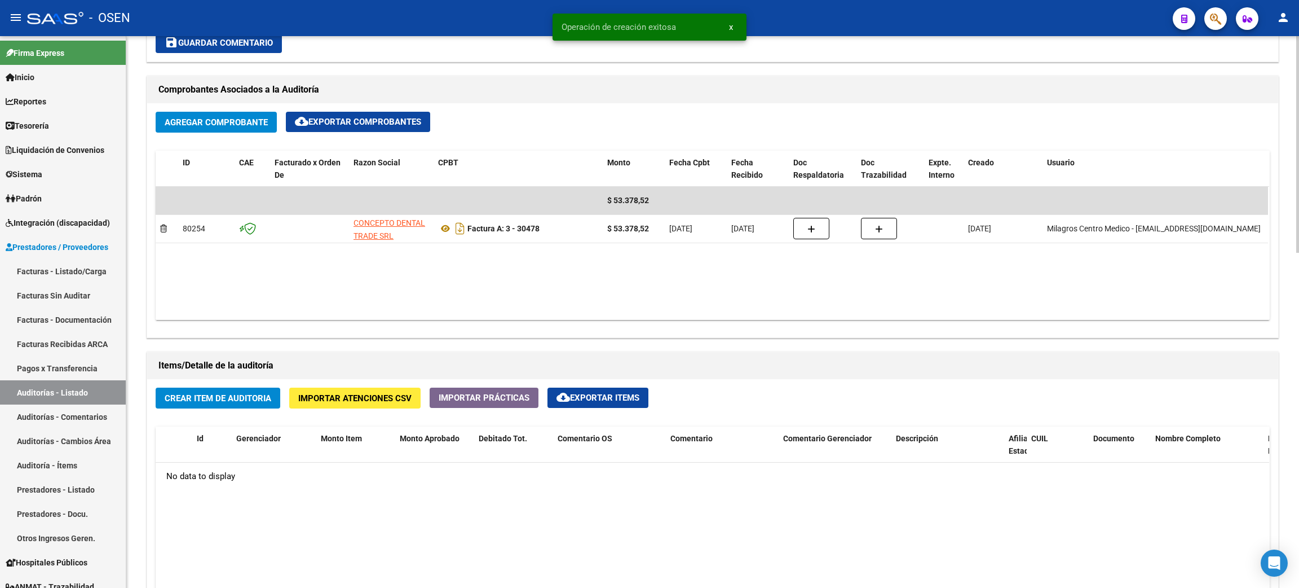
click at [221, 402] on span "Crear Item de Auditoria" at bounding box center [218, 398] width 107 height 10
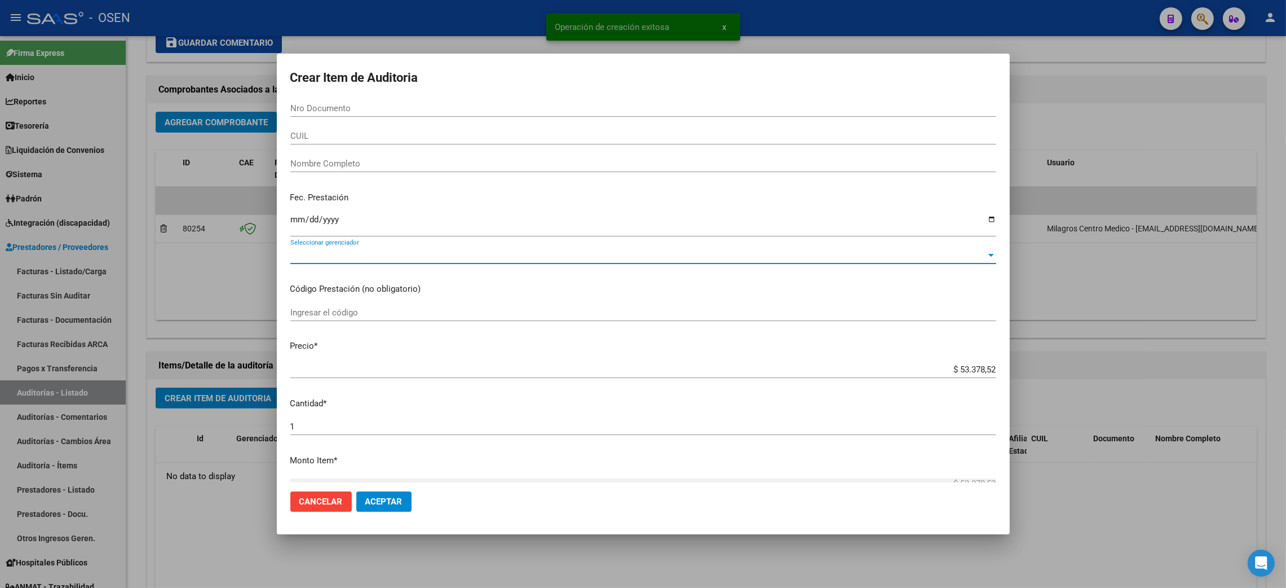
click at [327, 256] on span "Seleccionar gerenciador" at bounding box center [638, 255] width 696 height 10
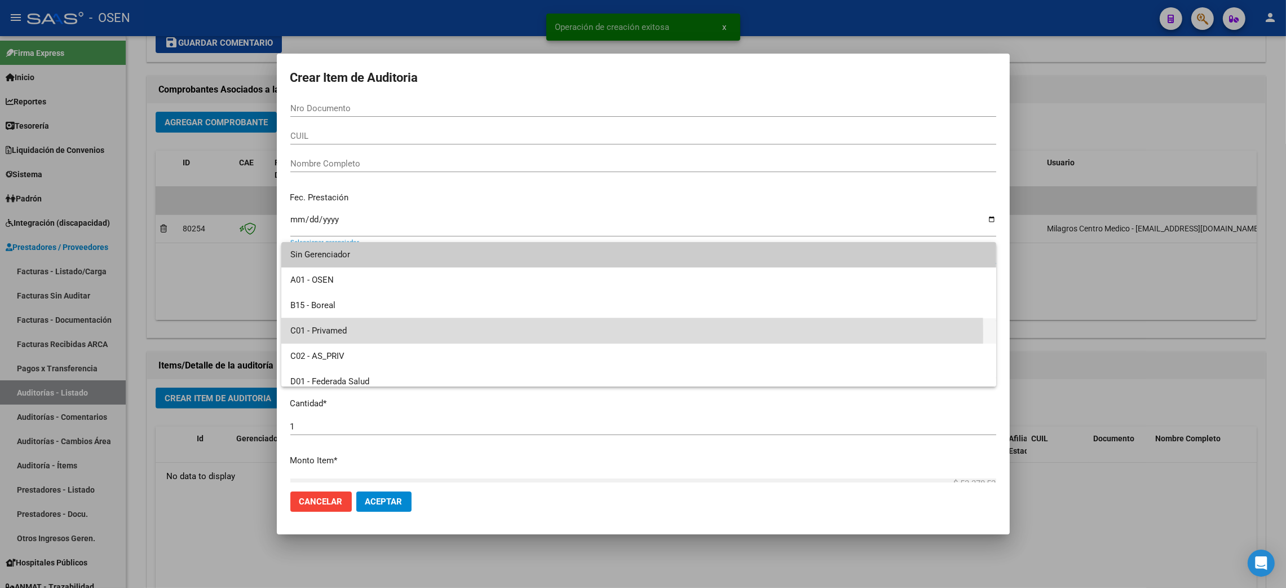
click at [328, 334] on span "C01 - Privamed" at bounding box center [638, 330] width 697 height 25
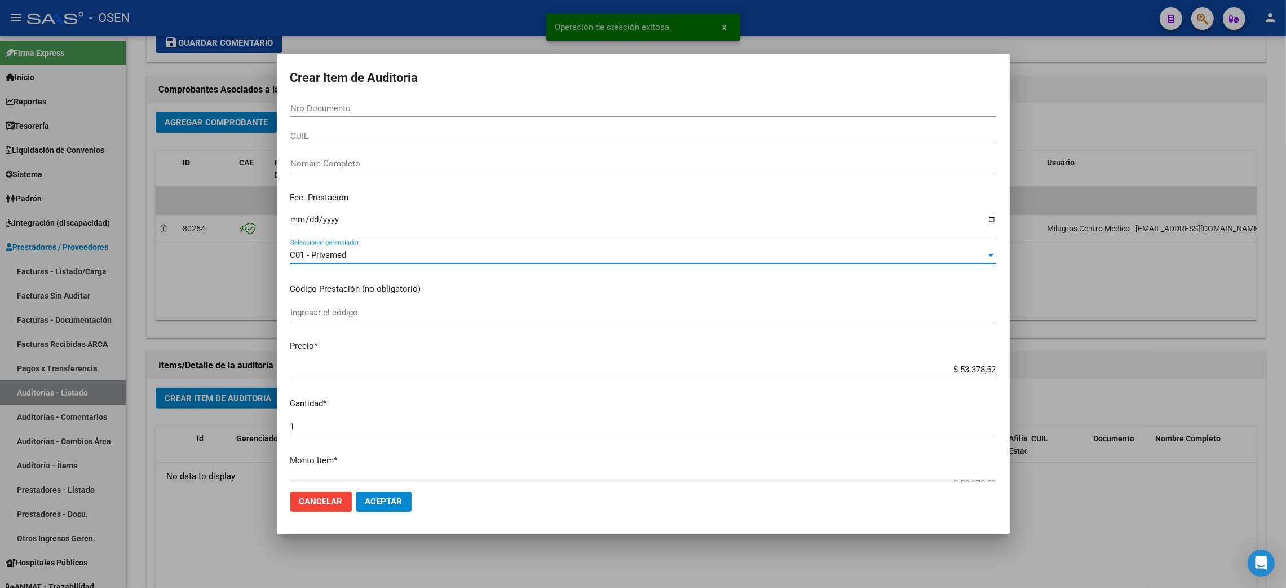
click at [381, 502] on span "Aceptar" at bounding box center [383, 501] width 37 height 10
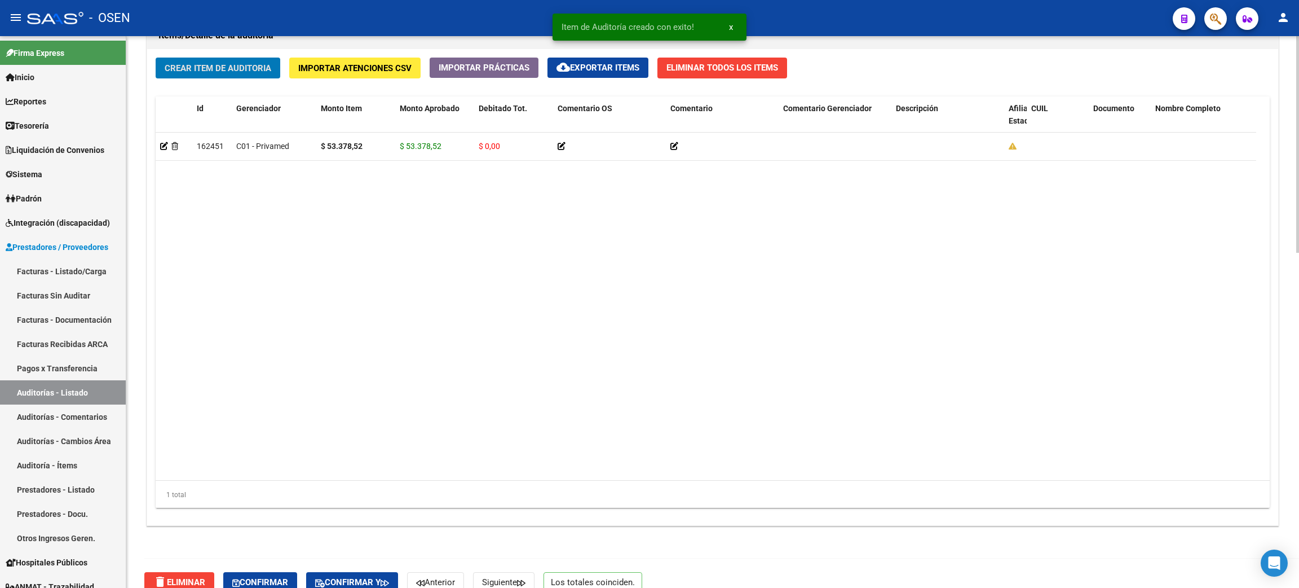
scroll to position [856, 0]
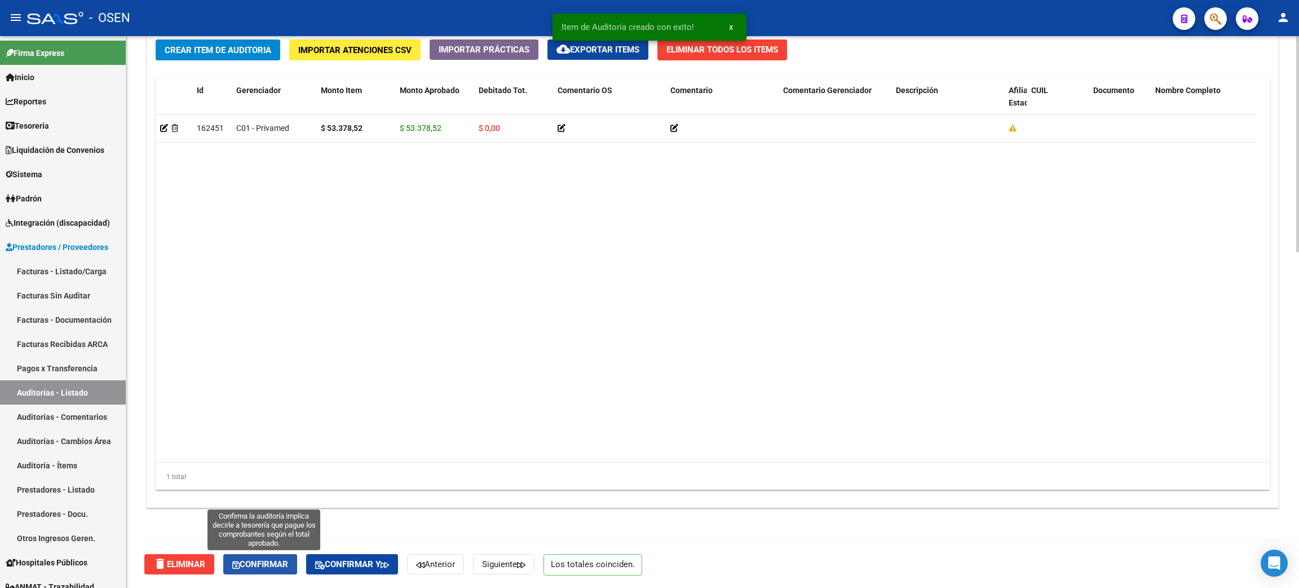
click at [261, 570] on button "Confirmar" at bounding box center [260, 564] width 74 height 20
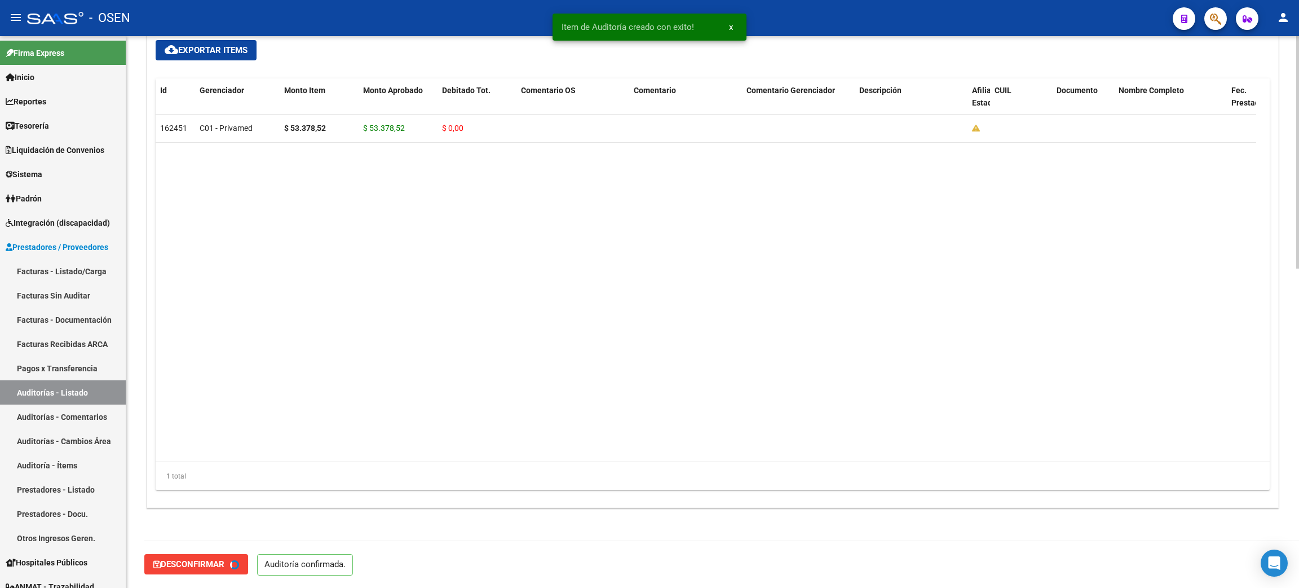
type input "202509"
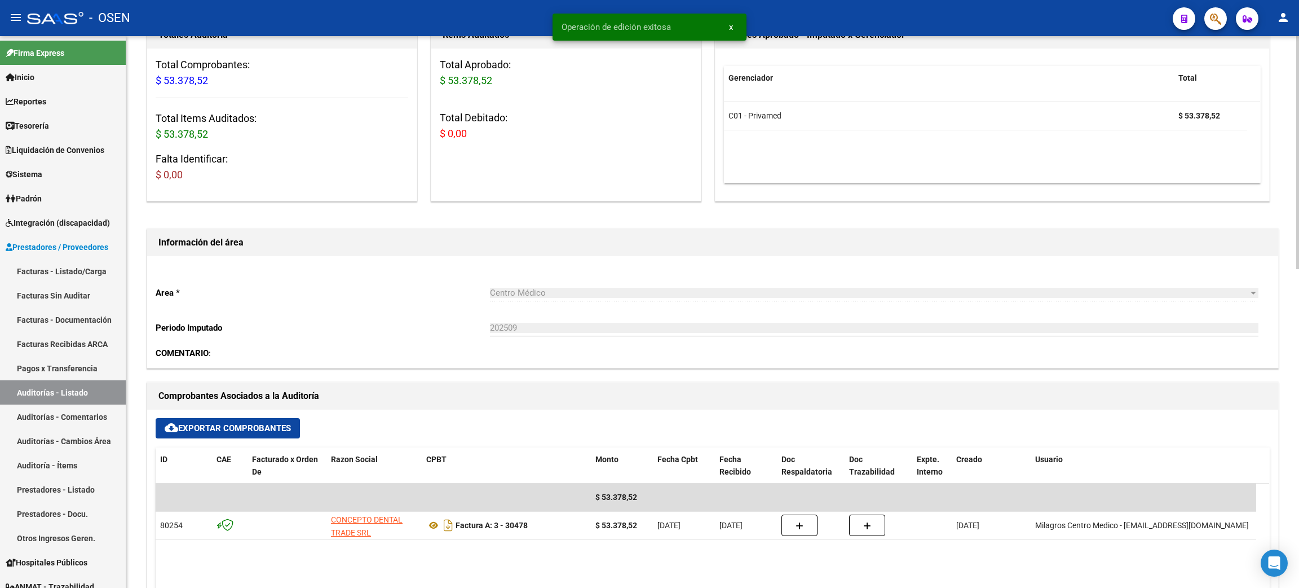
scroll to position [0, 0]
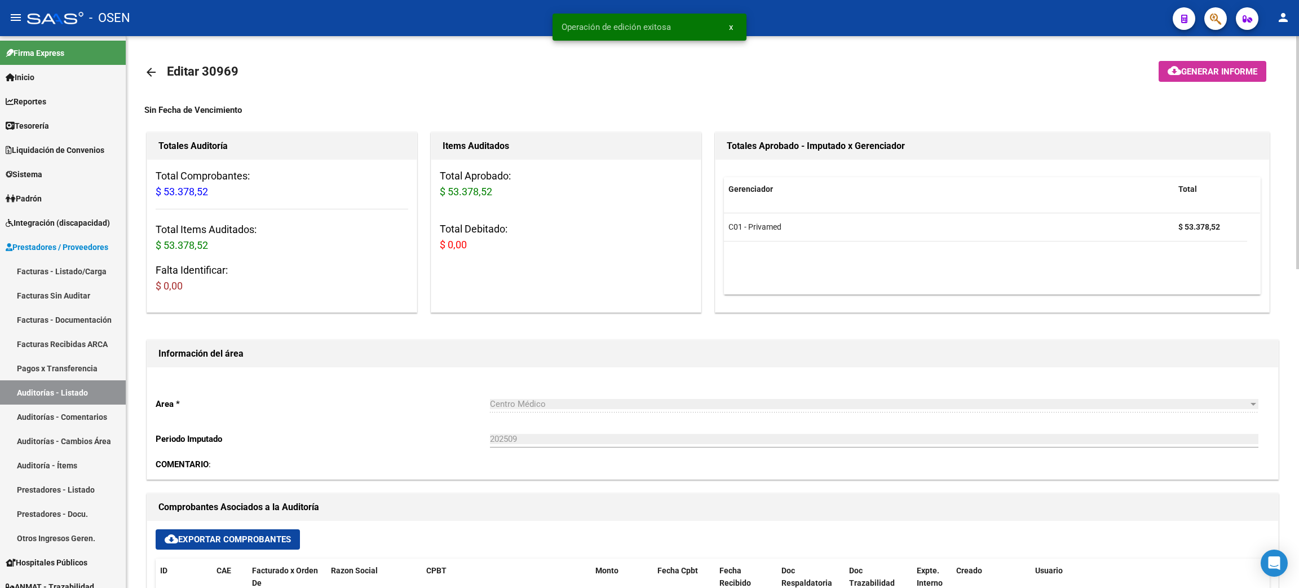
click at [153, 79] on link "arrow_back" at bounding box center [155, 72] width 23 height 27
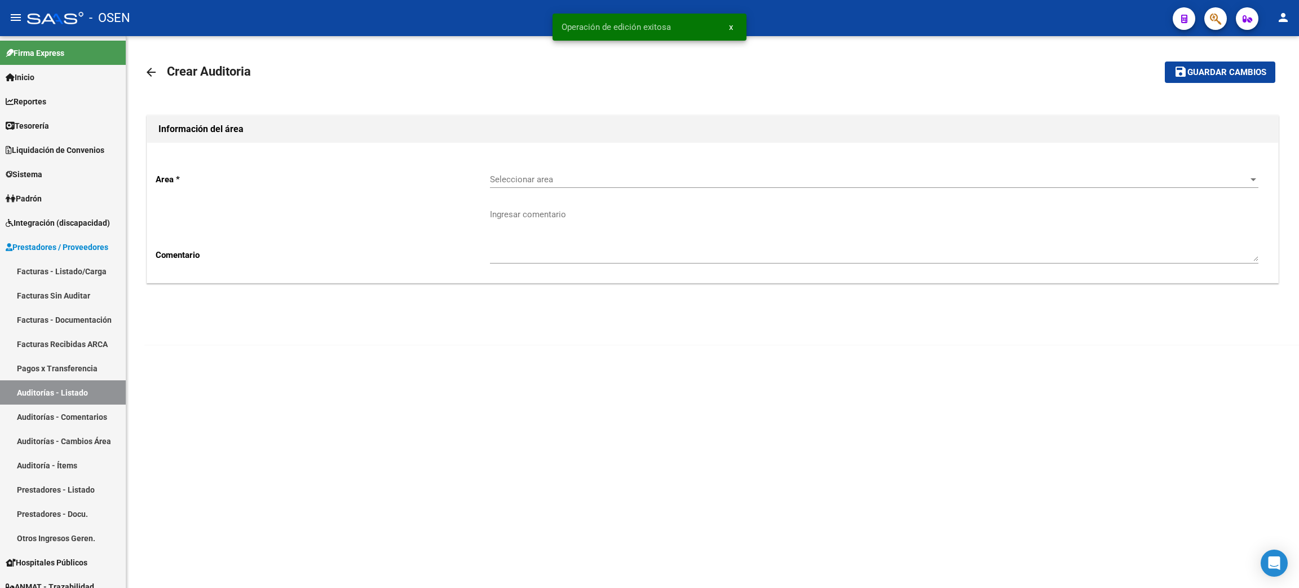
click at [559, 185] on div "Seleccionar area Seleccionar area" at bounding box center [874, 176] width 769 height 24
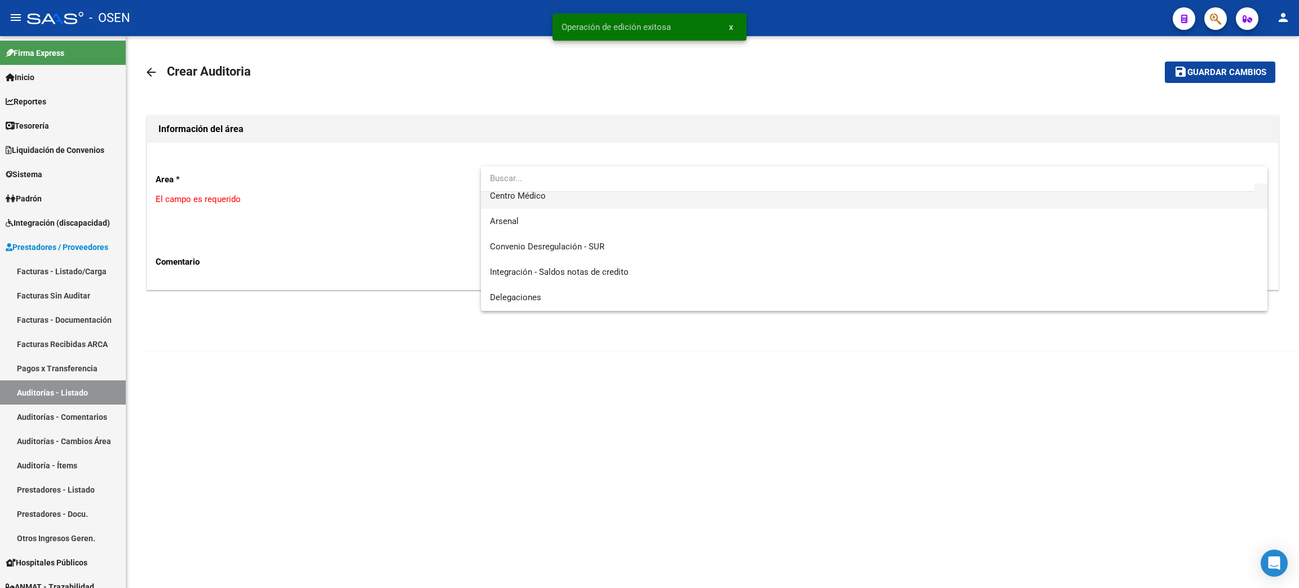
click at [554, 193] on span "Centro Médico" at bounding box center [874, 195] width 769 height 25
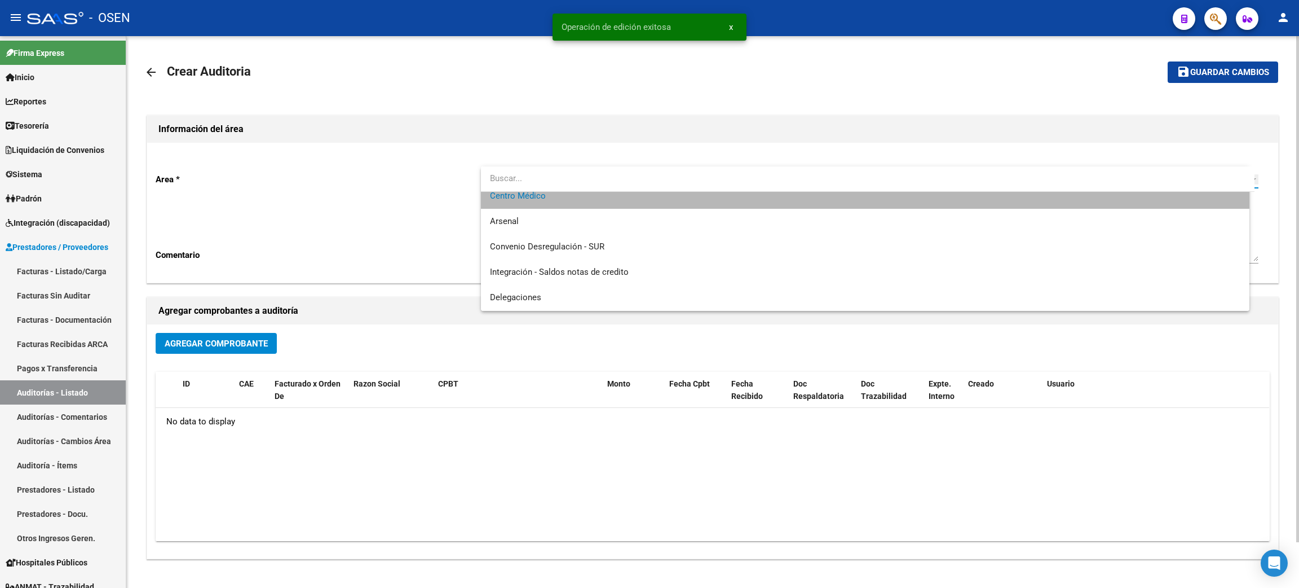
scroll to position [329, 0]
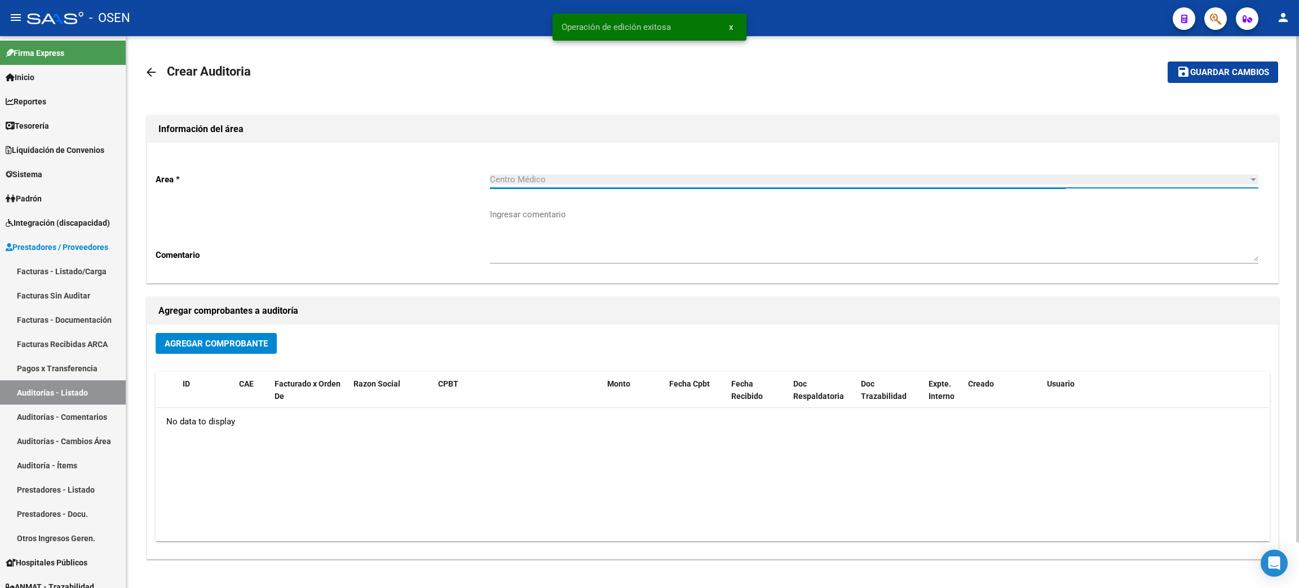
click at [214, 340] on span "Agregar Comprobante" at bounding box center [216, 343] width 103 height 10
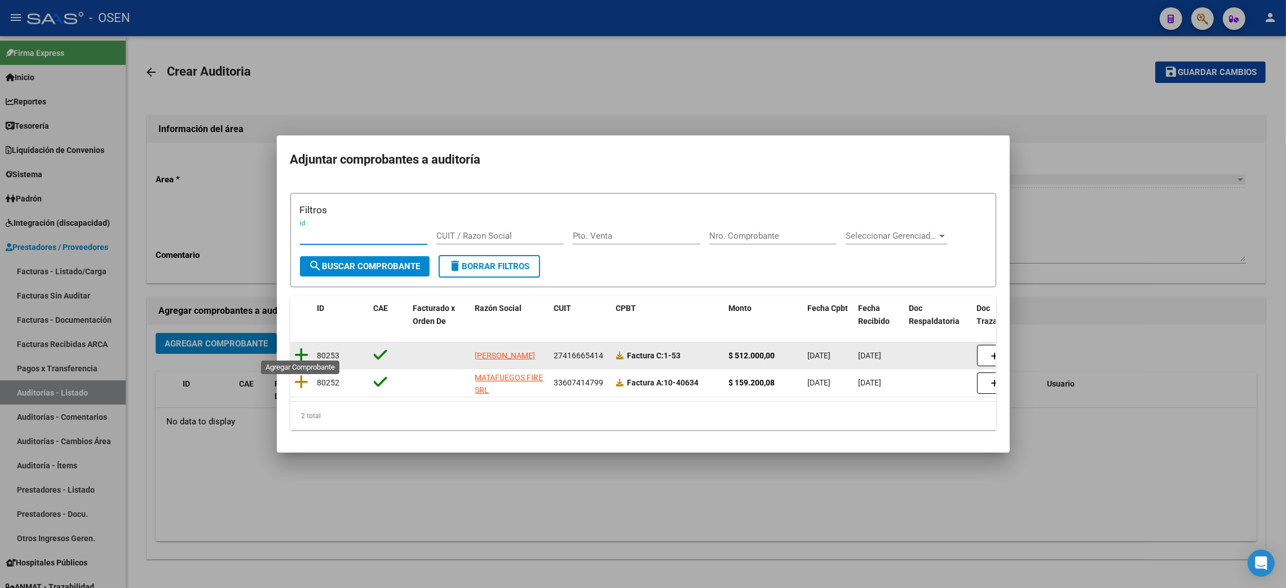
click at [302, 347] on icon at bounding box center [302, 355] width 14 height 16
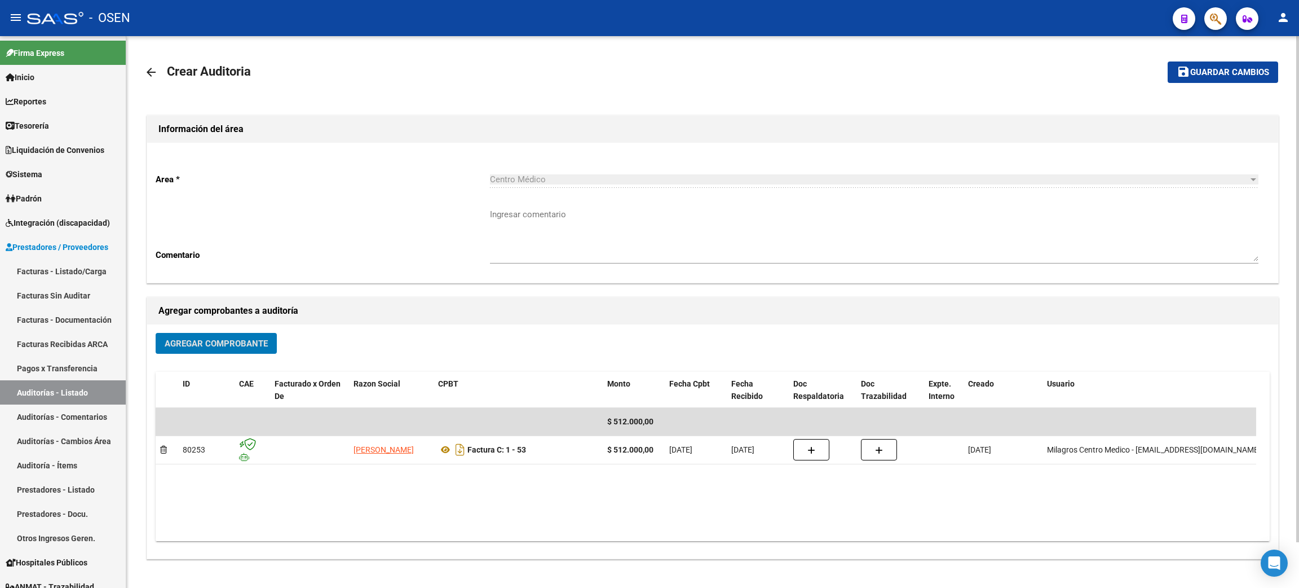
click at [1196, 73] on span "Guardar cambios" at bounding box center [1229, 73] width 79 height 10
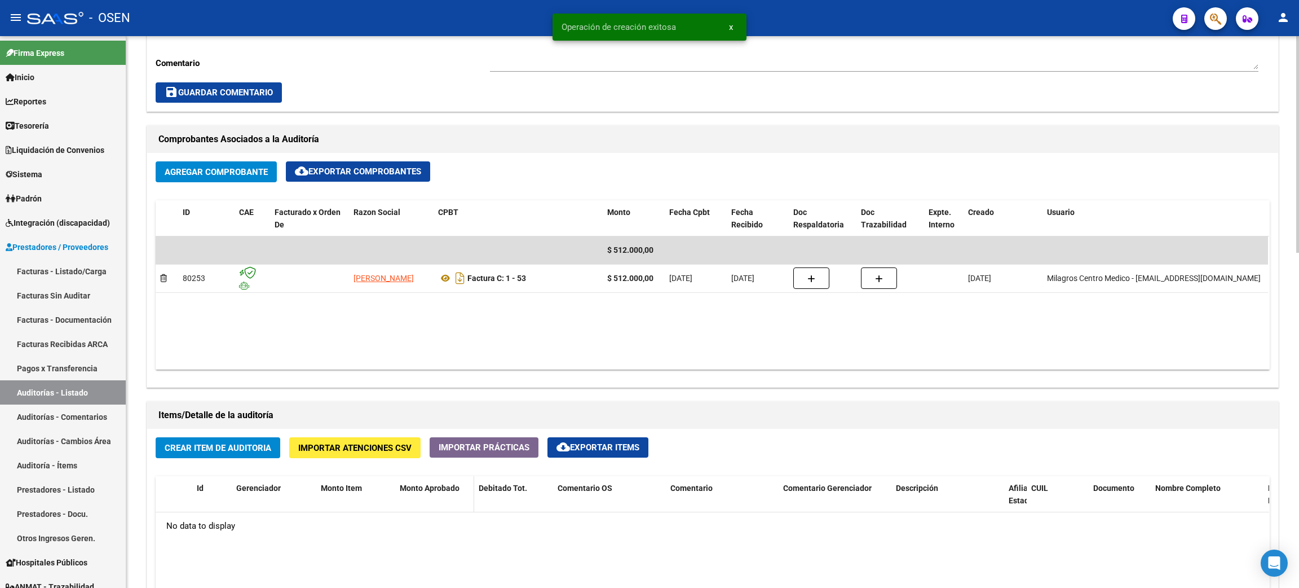
scroll to position [592, 0]
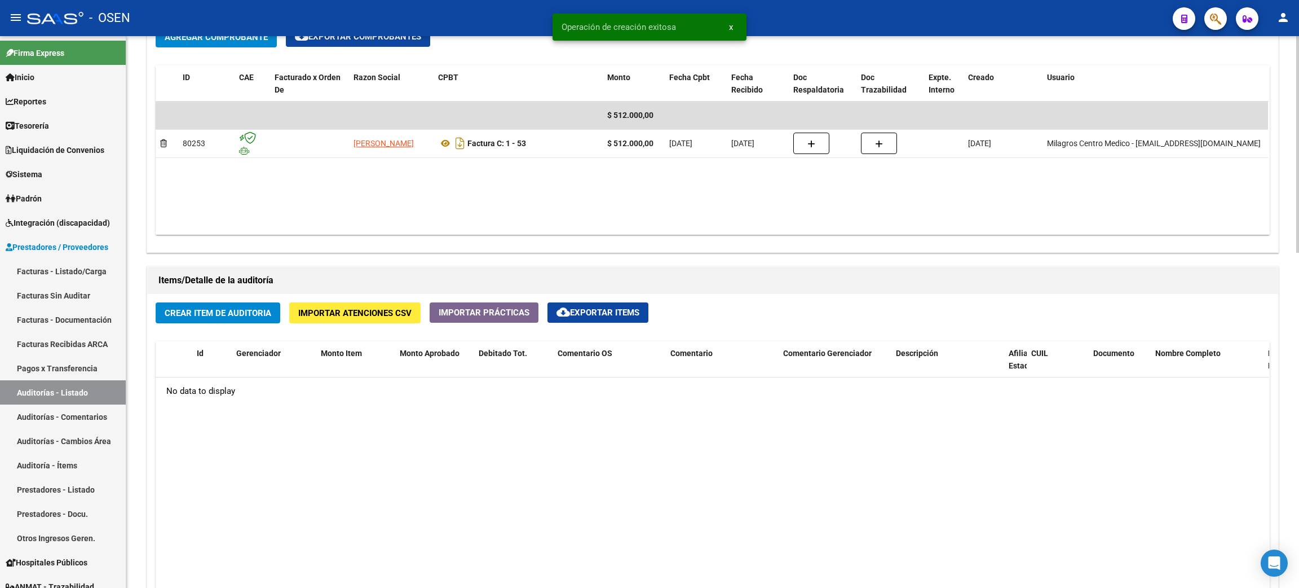
click at [242, 317] on span "Crear Item de Auditoria" at bounding box center [218, 313] width 107 height 10
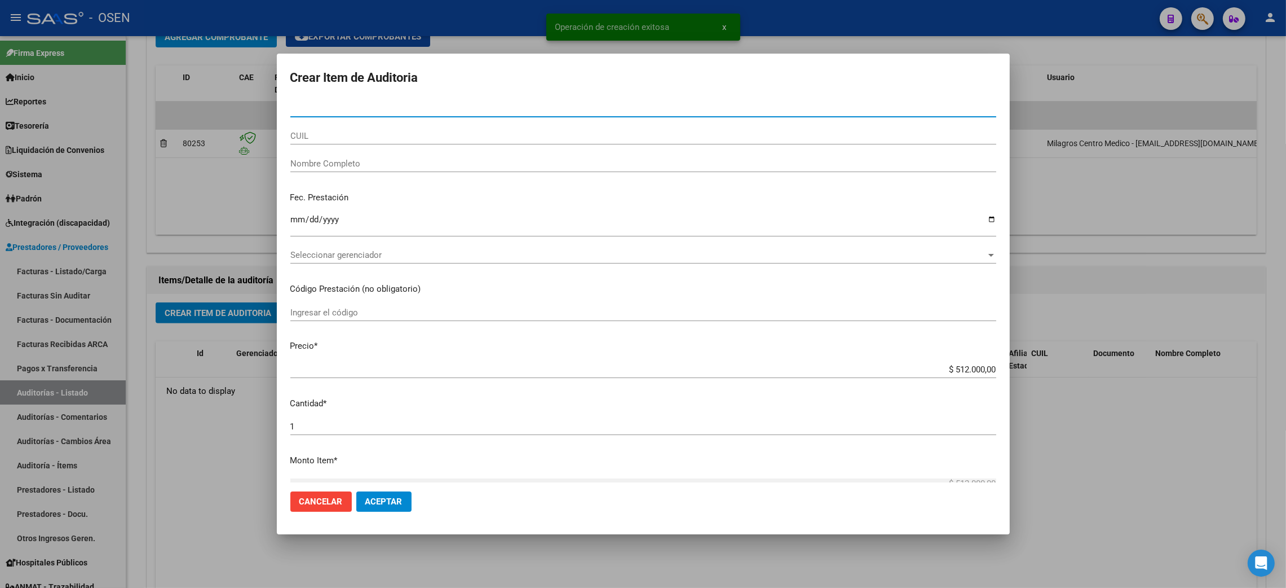
click at [371, 255] on span "Seleccionar gerenciador" at bounding box center [638, 255] width 696 height 10
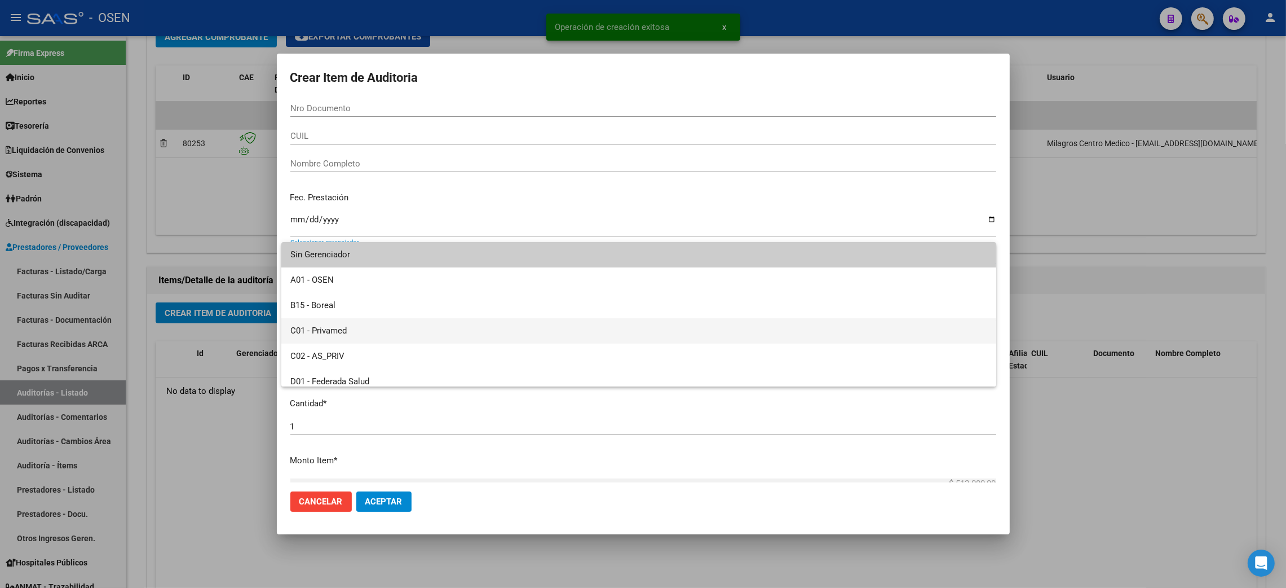
click at [350, 330] on span "C01 - Privamed" at bounding box center [638, 330] width 697 height 25
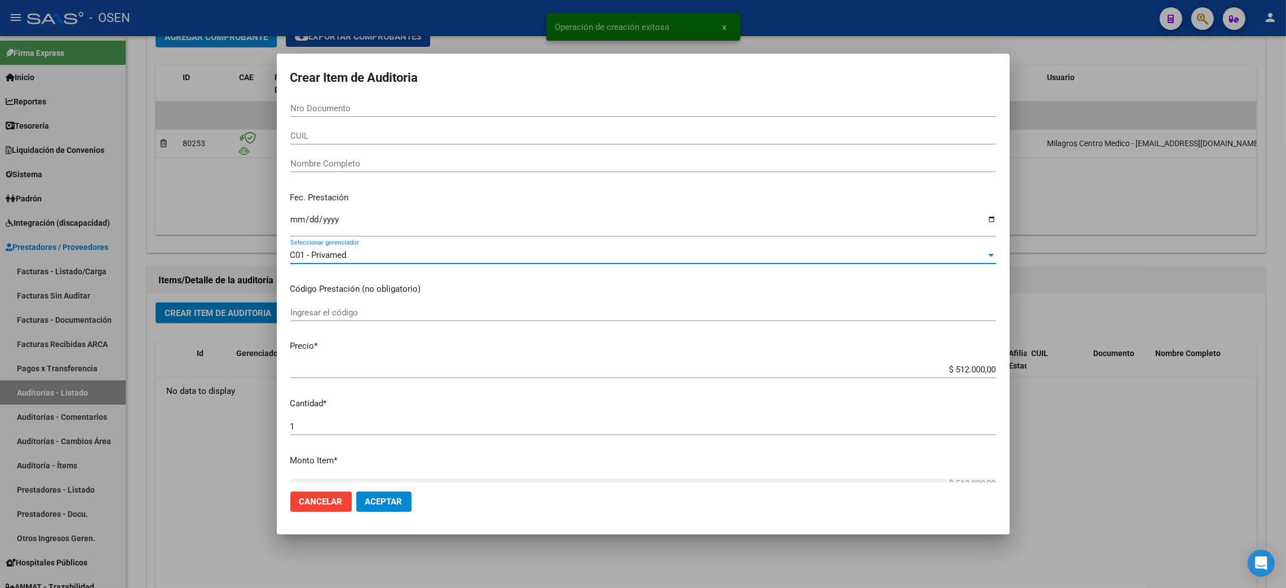
click at [377, 493] on button "Aceptar" at bounding box center [383, 501] width 55 height 20
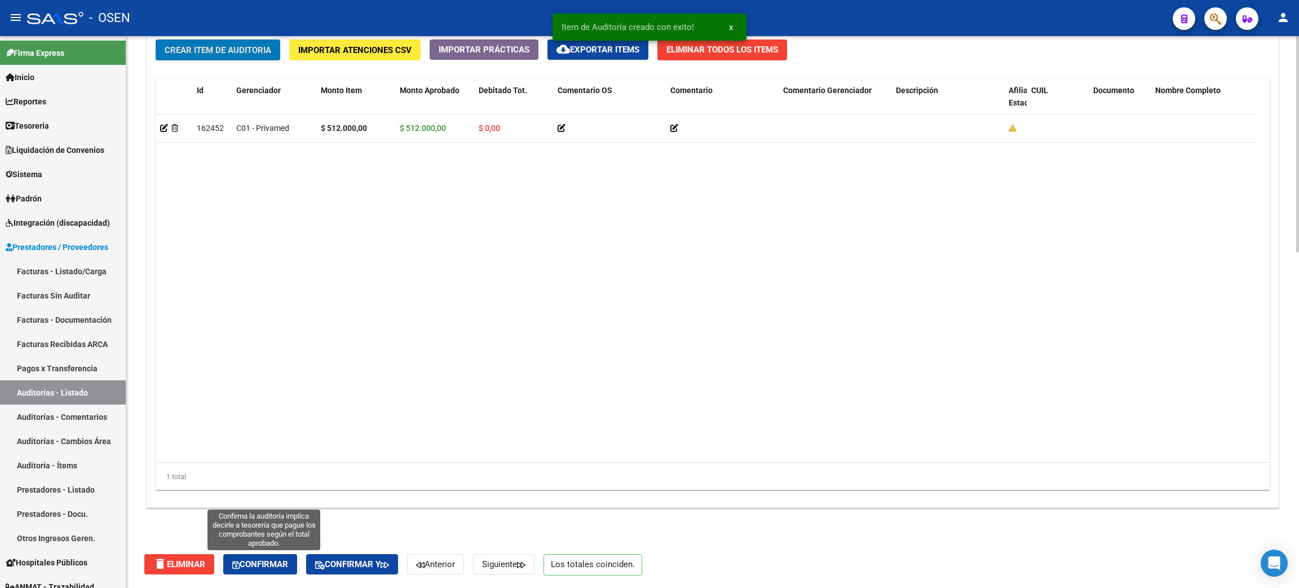
click at [255, 557] on button "Confirmar" at bounding box center [260, 564] width 74 height 20
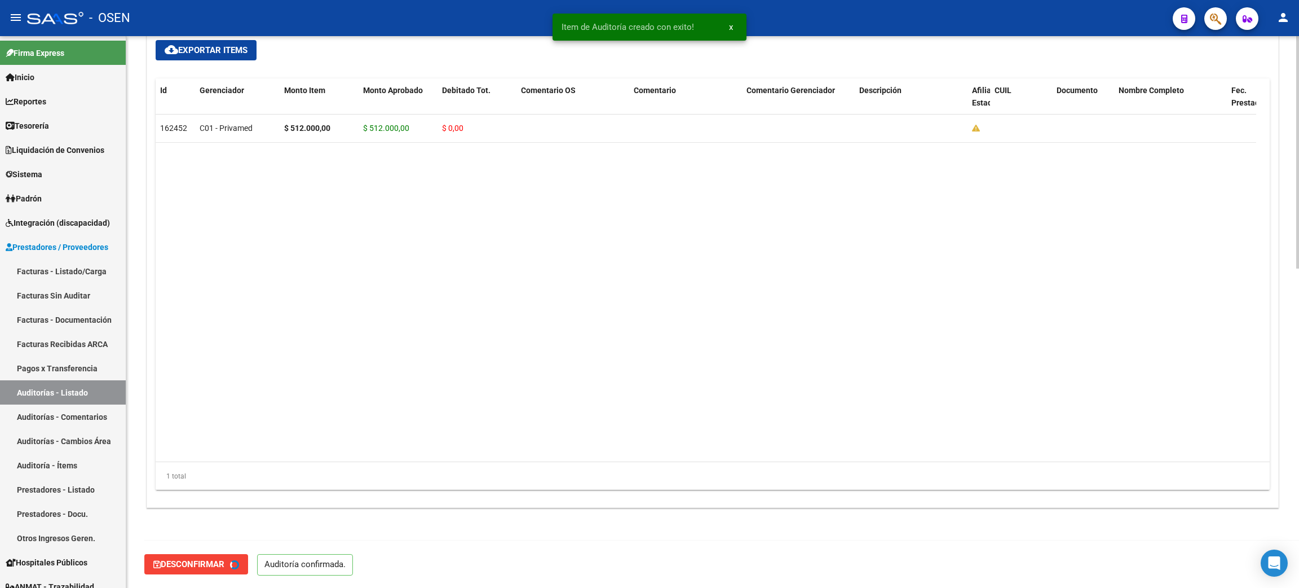
type input "202509"
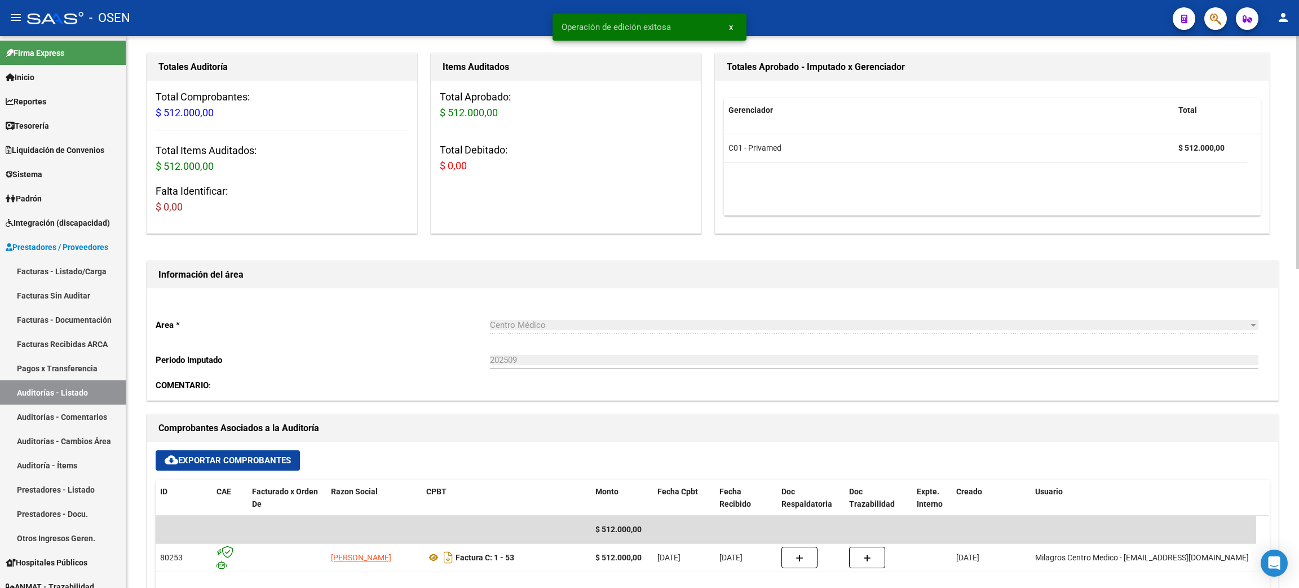
scroll to position [0, 0]
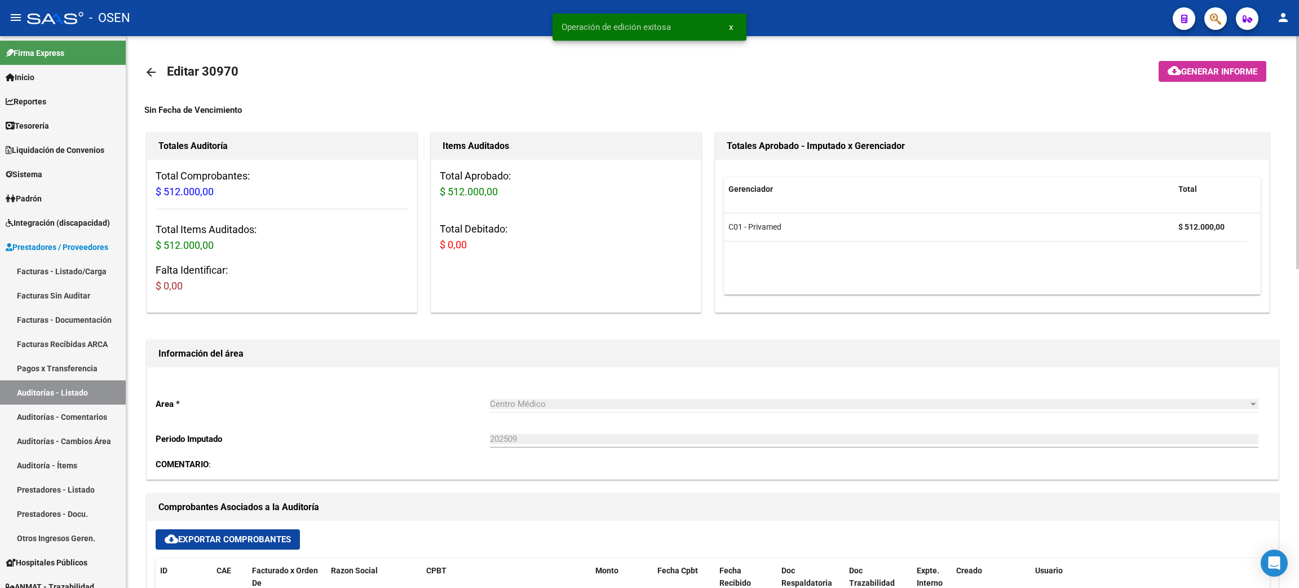
click at [153, 65] on mat-icon "arrow_back" at bounding box center [151, 72] width 14 height 14
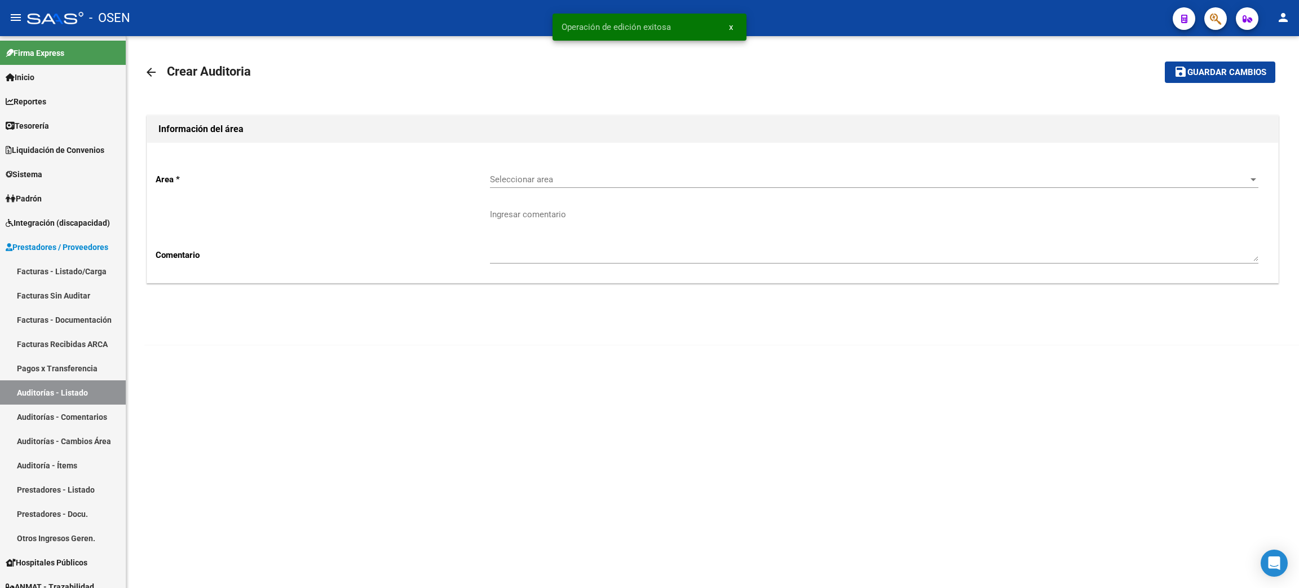
click at [551, 188] on div "Seleccionar area Seleccionar area" at bounding box center [874, 181] width 769 height 35
click at [581, 177] on span "Seleccionar area" at bounding box center [869, 179] width 759 height 10
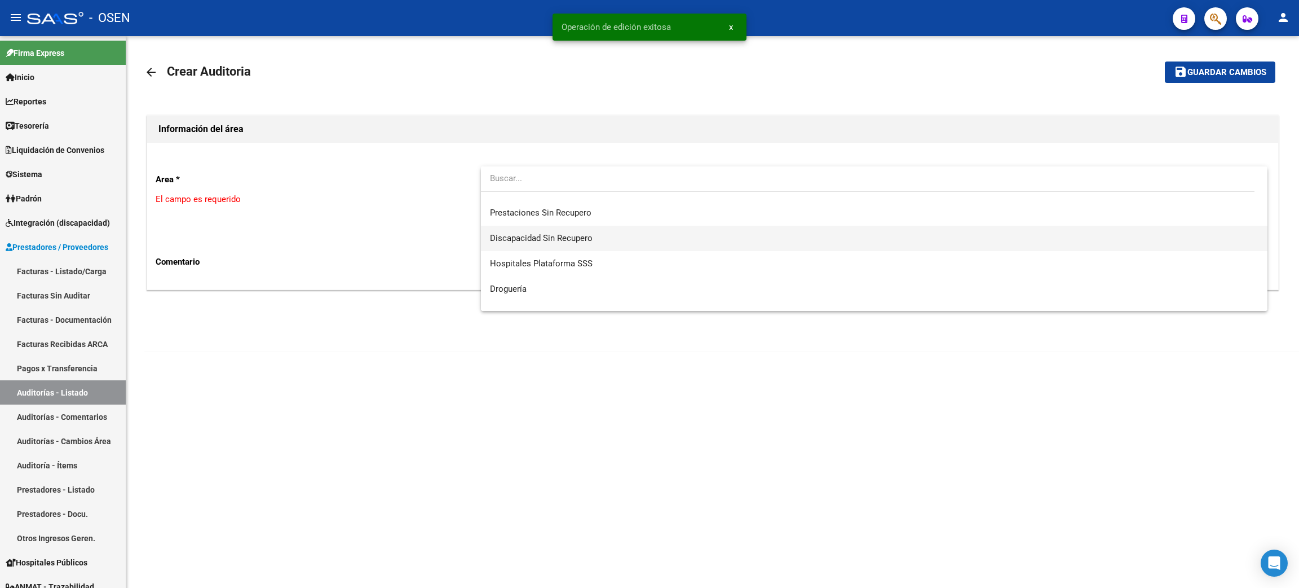
scroll to position [253, 0]
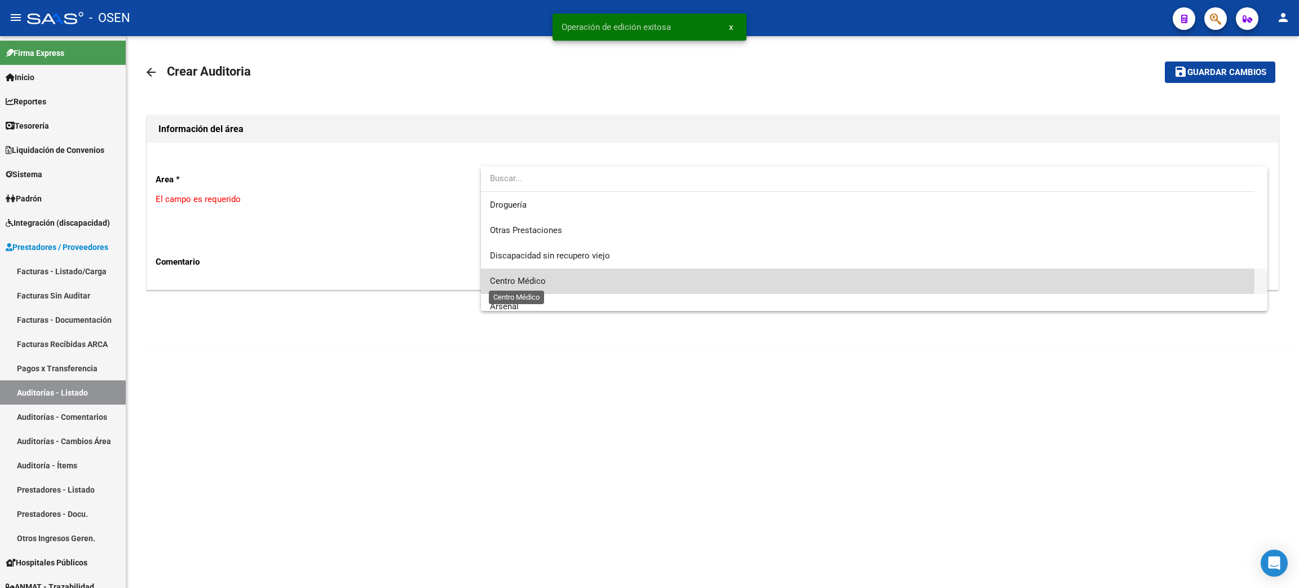
click at [523, 280] on span "Centro Médico" at bounding box center [518, 281] width 56 height 10
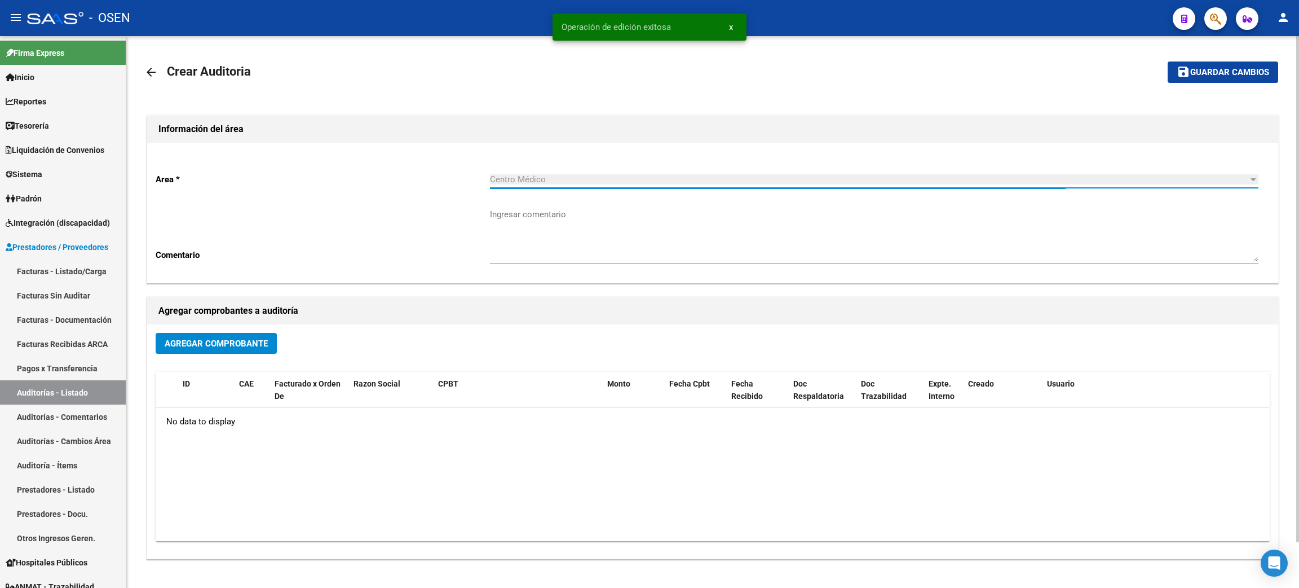
click at [248, 345] on span "Agregar Comprobante" at bounding box center [216, 343] width 103 height 10
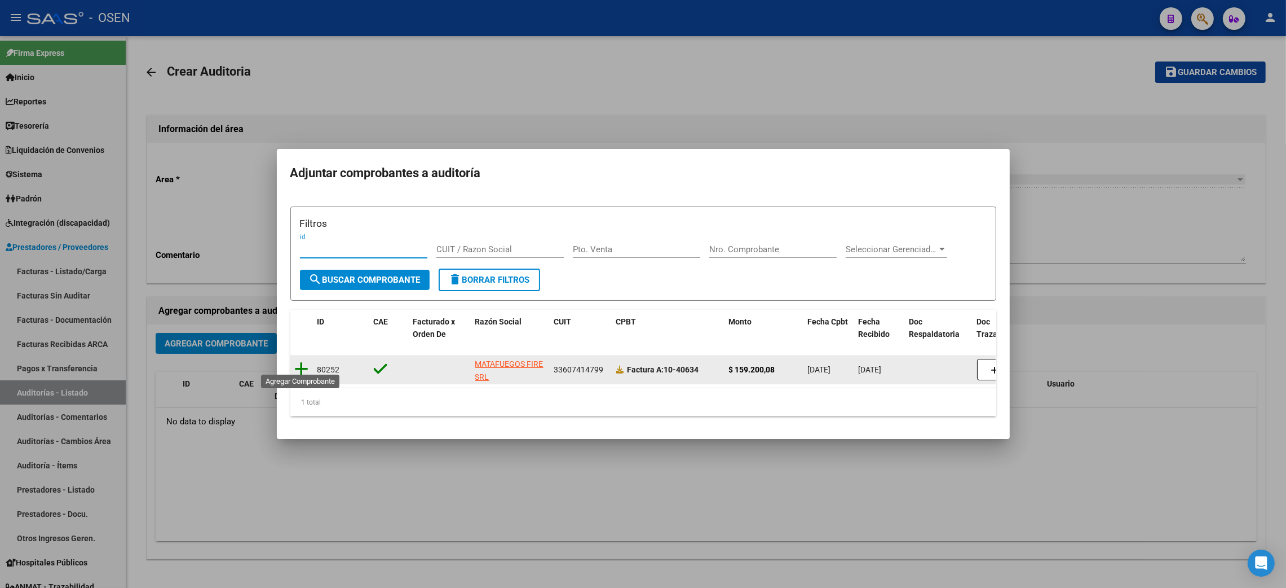
click at [299, 362] on icon at bounding box center [302, 369] width 14 height 16
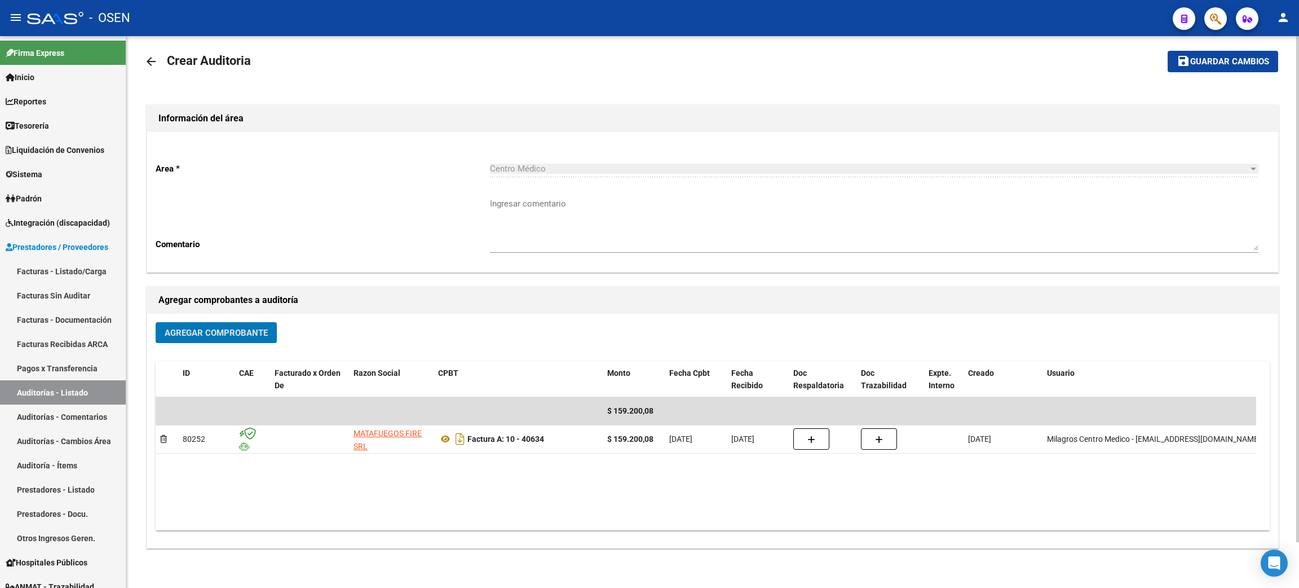
scroll to position [0, 0]
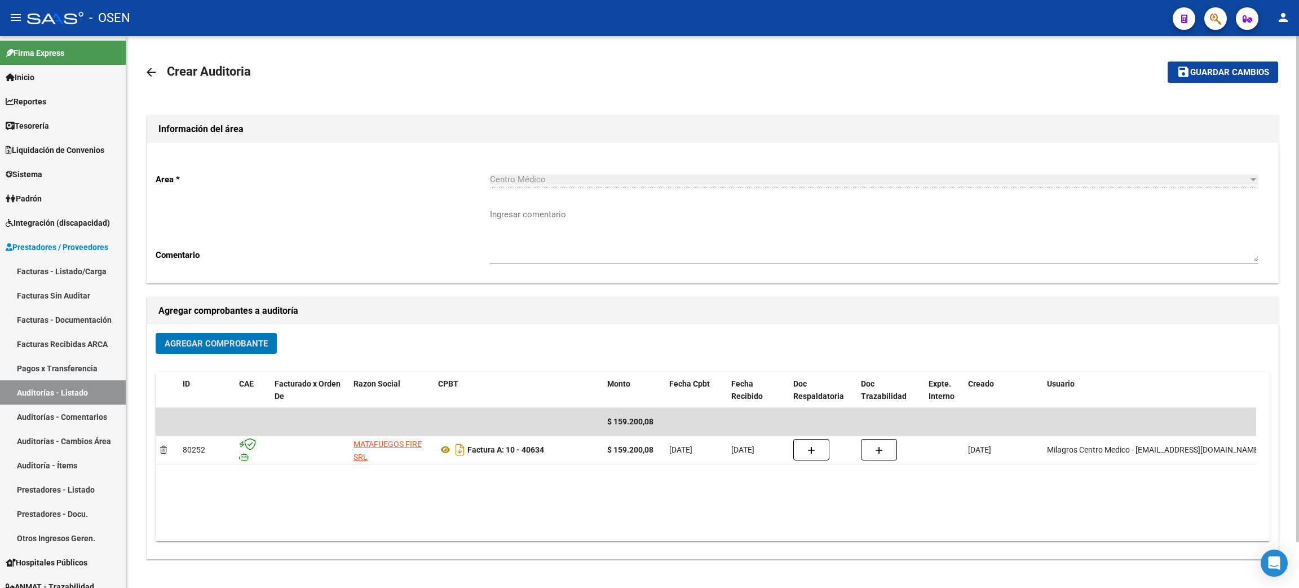
click at [1229, 73] on span "Guardar cambios" at bounding box center [1229, 73] width 79 height 10
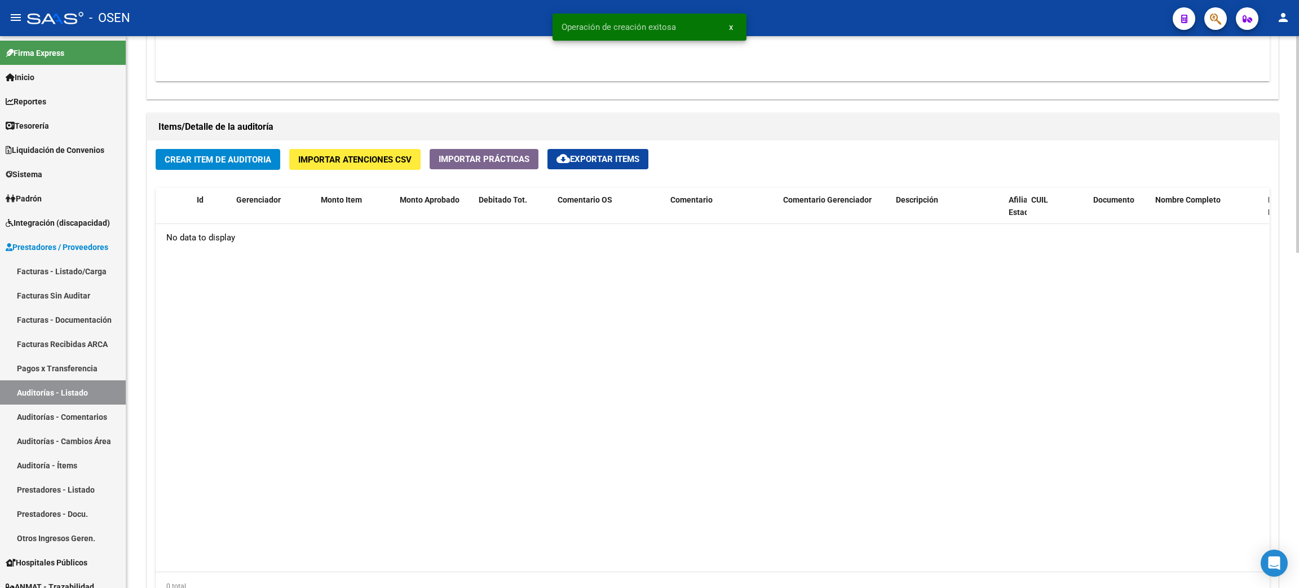
scroll to position [761, 0]
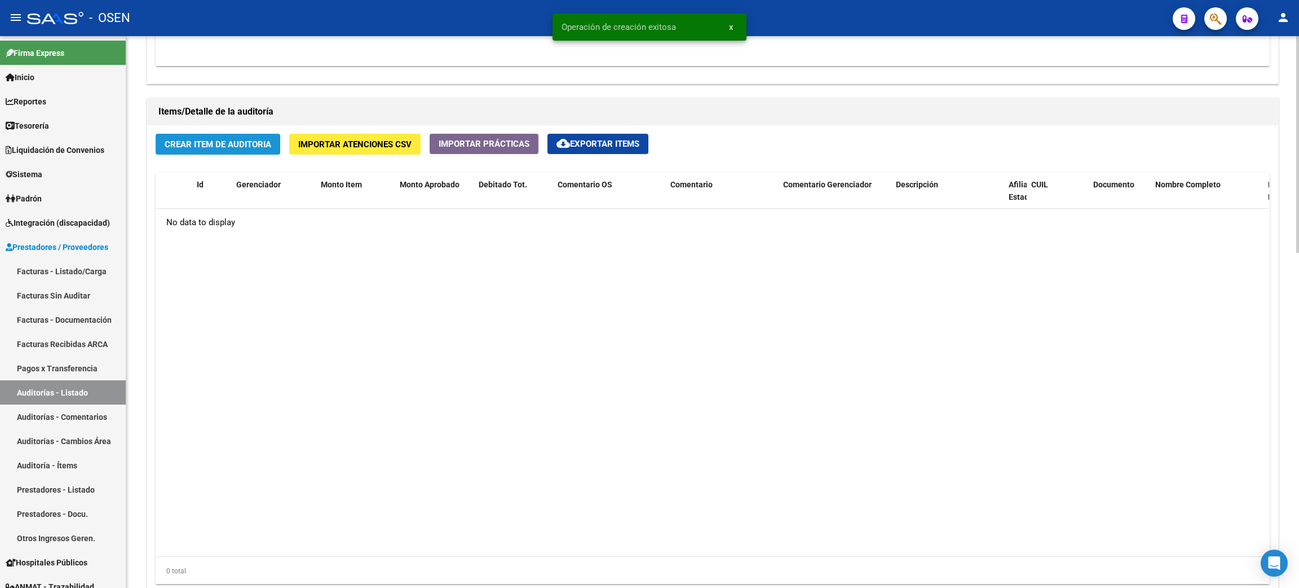
click at [243, 147] on span "Crear Item de Auditoria" at bounding box center [218, 144] width 107 height 10
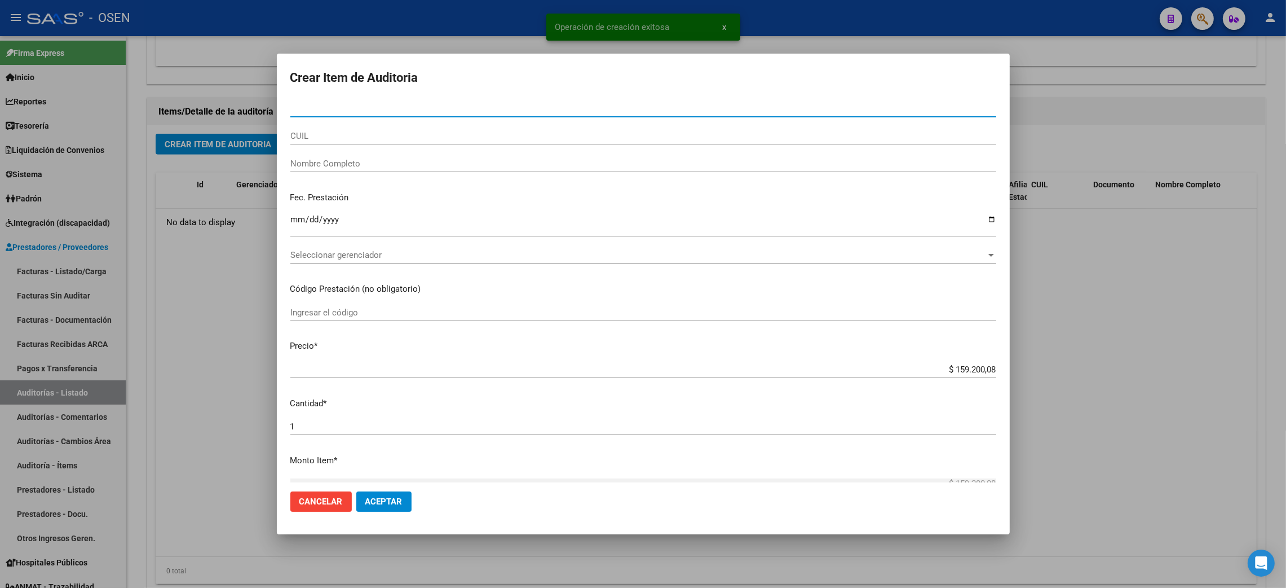
click at [344, 256] on span "Seleccionar gerenciador" at bounding box center [638, 255] width 696 height 10
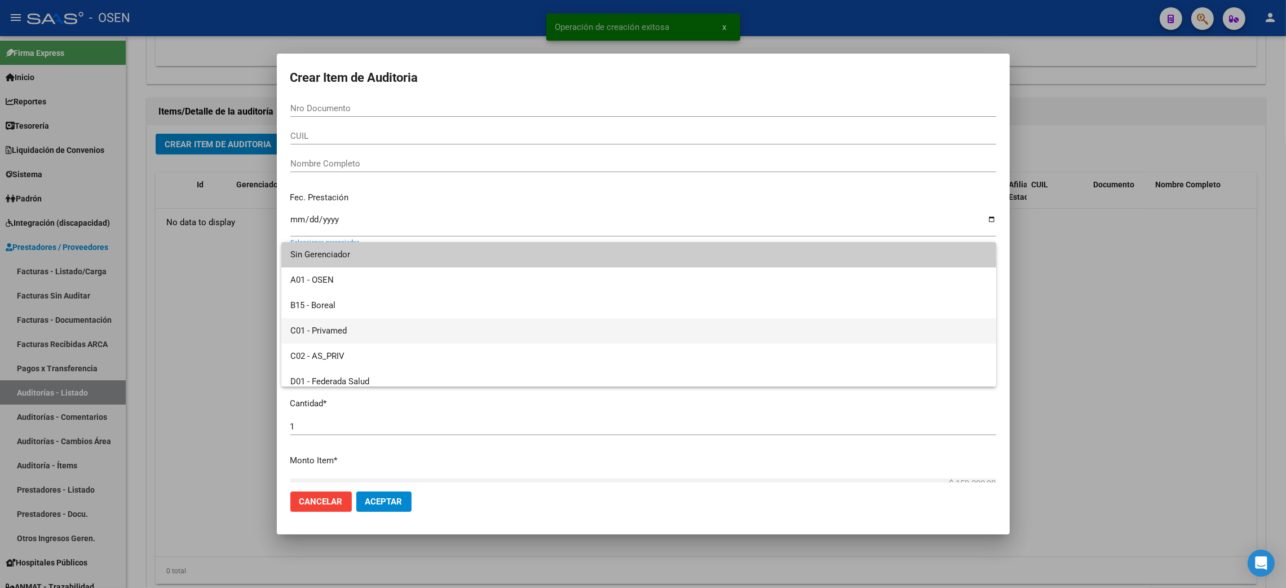
click at [339, 343] on span "C01 - Privamed" at bounding box center [638, 330] width 697 height 25
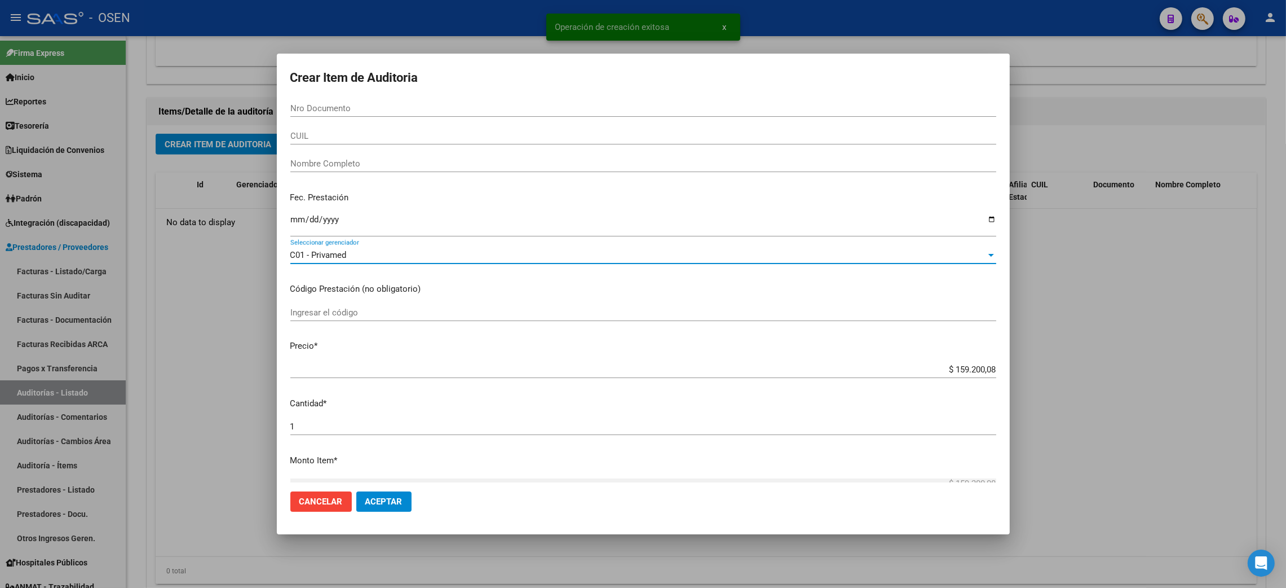
click at [382, 499] on span "Aceptar" at bounding box center [383, 501] width 37 height 10
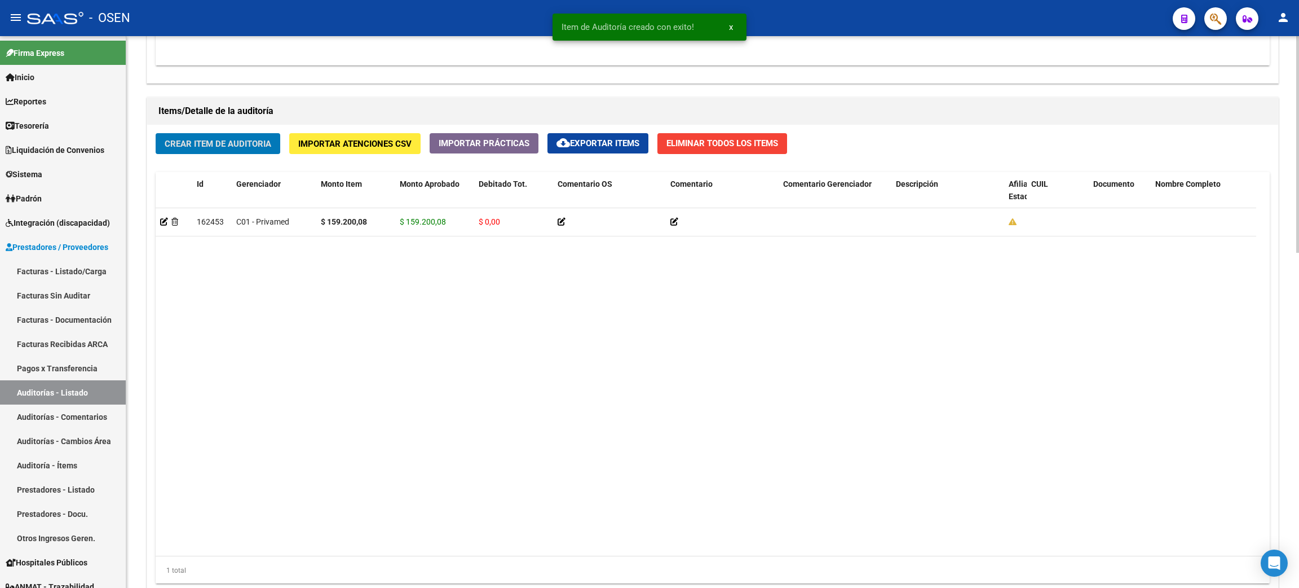
scroll to position [856, 0]
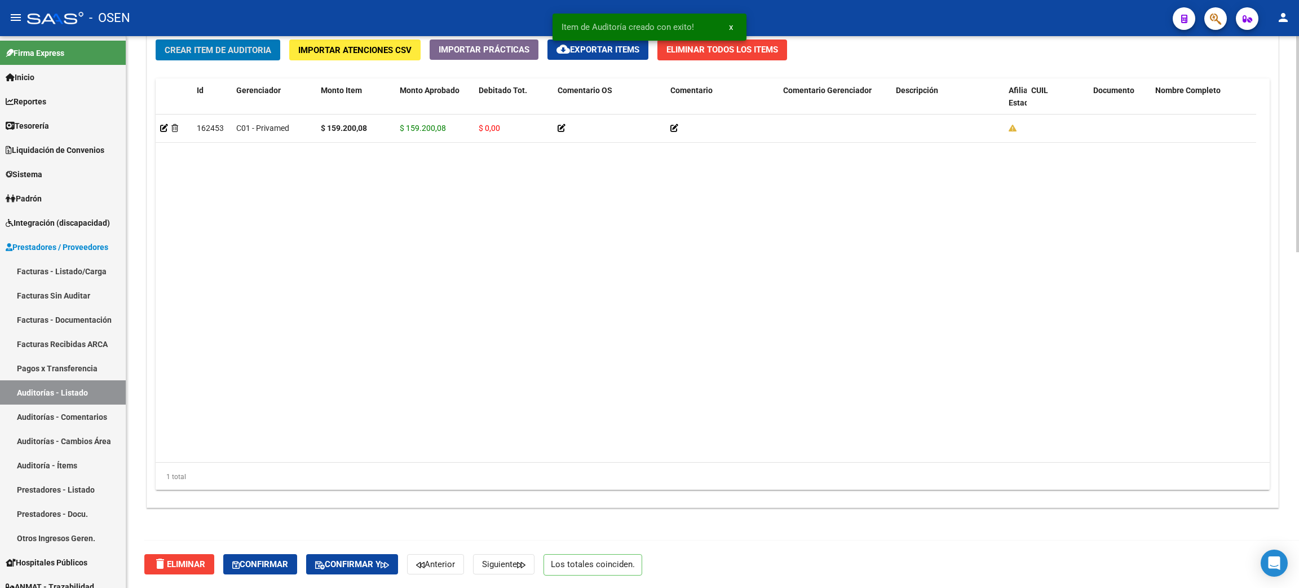
click at [258, 564] on span "Confirmar" at bounding box center [260, 564] width 56 height 10
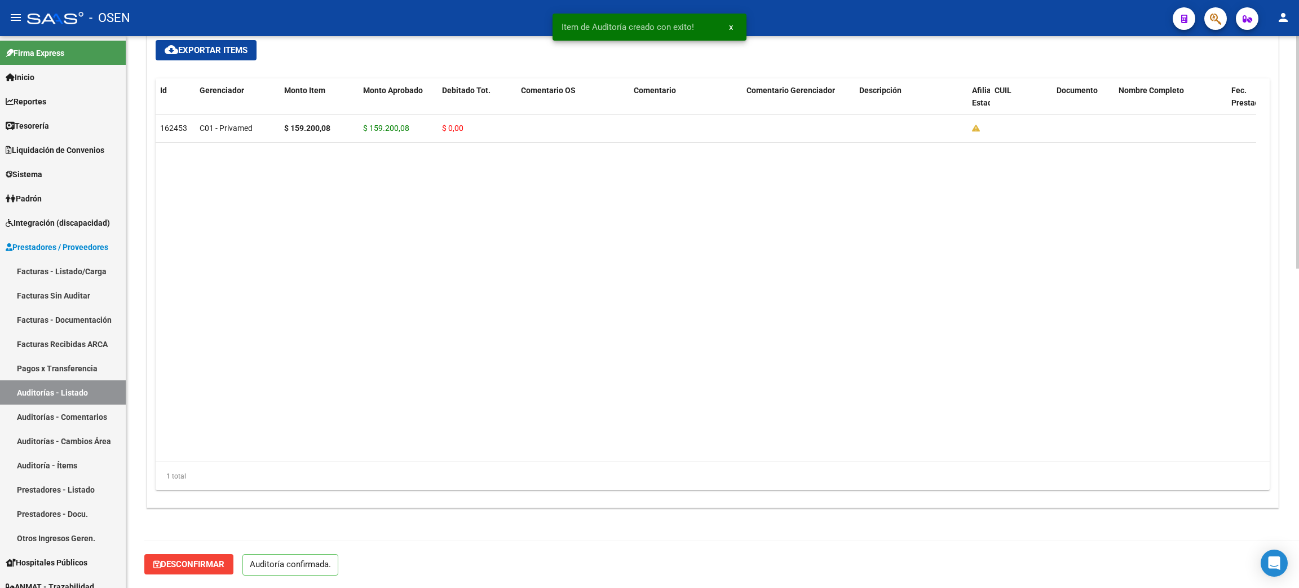
scroll to position [756, 0]
type input "202509"
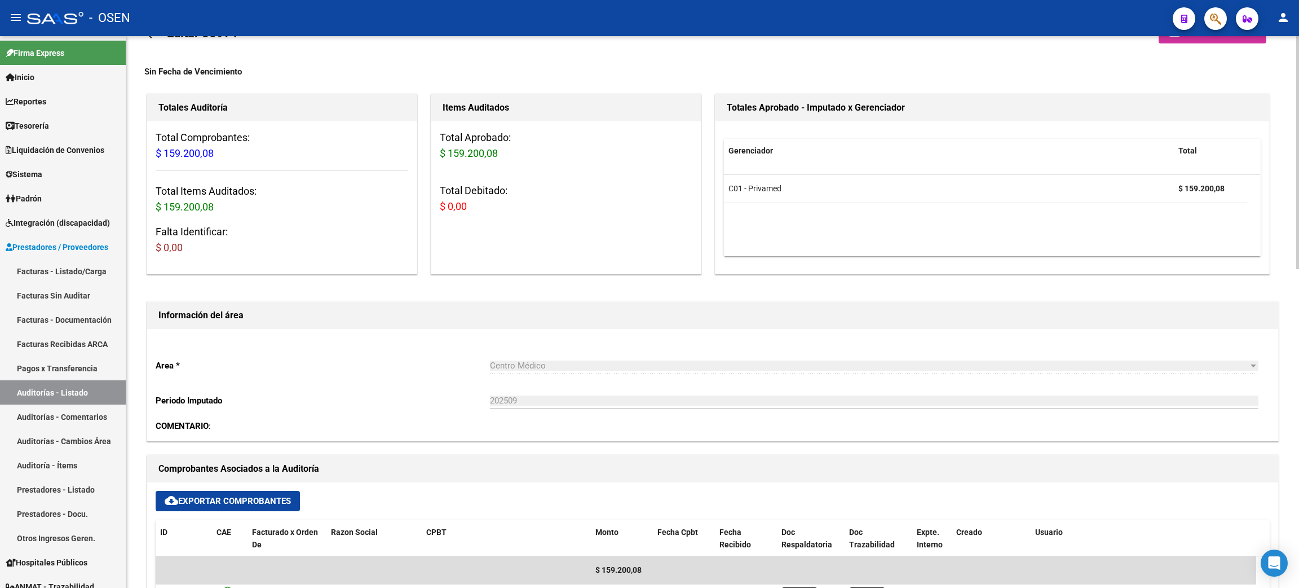
scroll to position [0, 0]
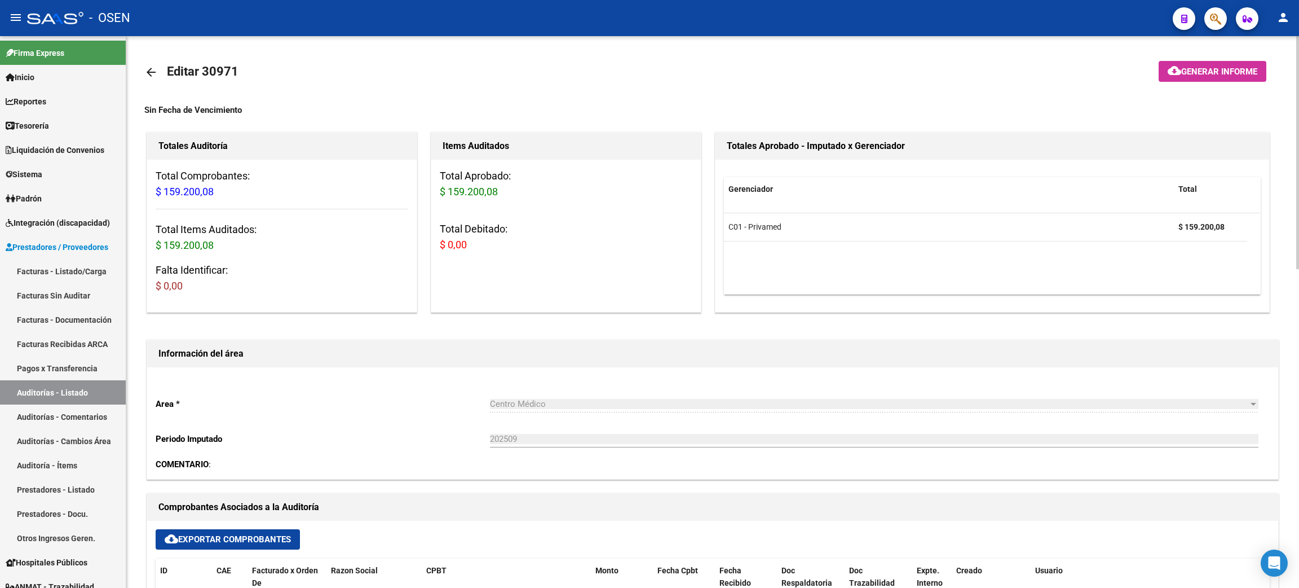
click at [153, 71] on mat-icon "arrow_back" at bounding box center [151, 72] width 14 height 14
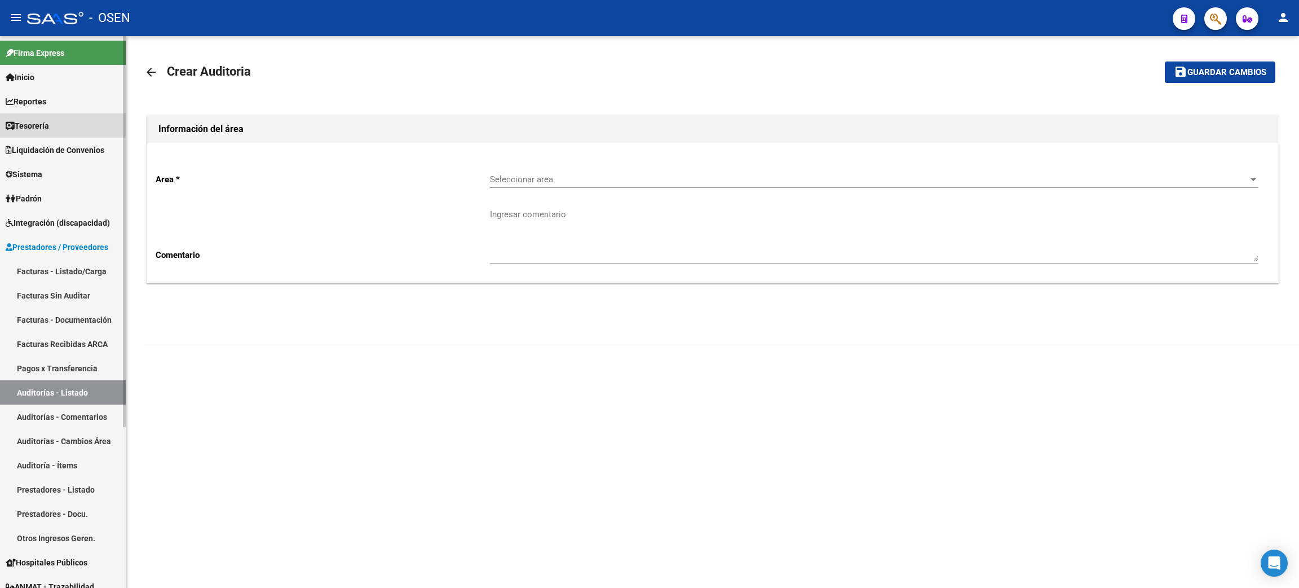
click at [49, 127] on span "Tesorería" at bounding box center [27, 126] width 43 height 12
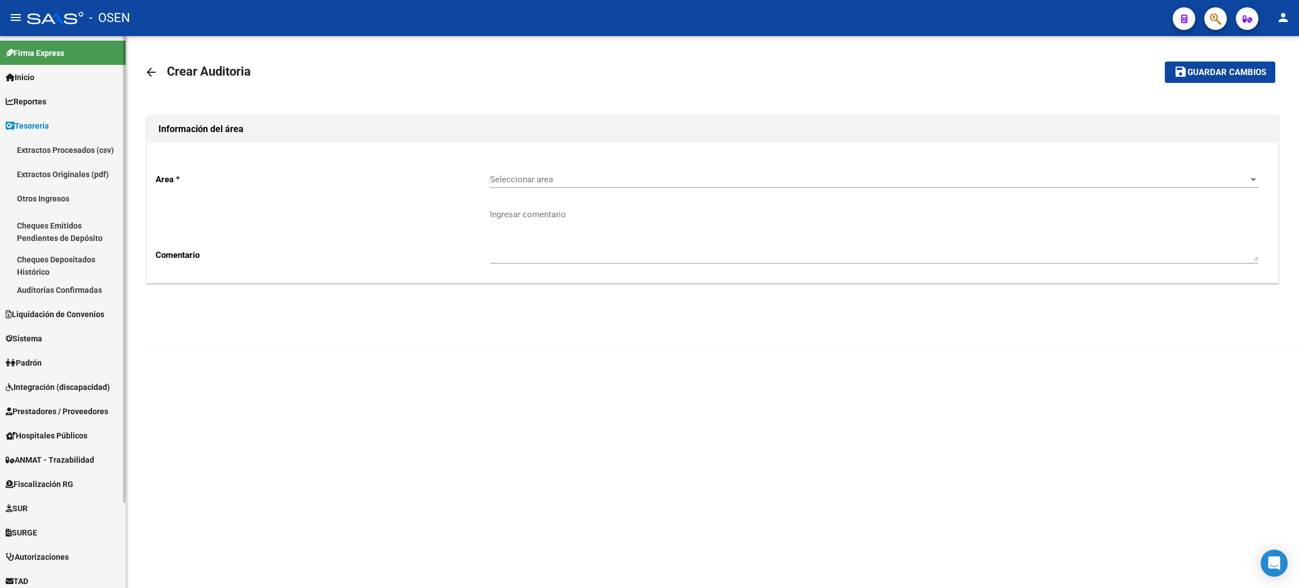
click at [45, 294] on link "Auditorías Confirmadas" at bounding box center [63, 289] width 126 height 24
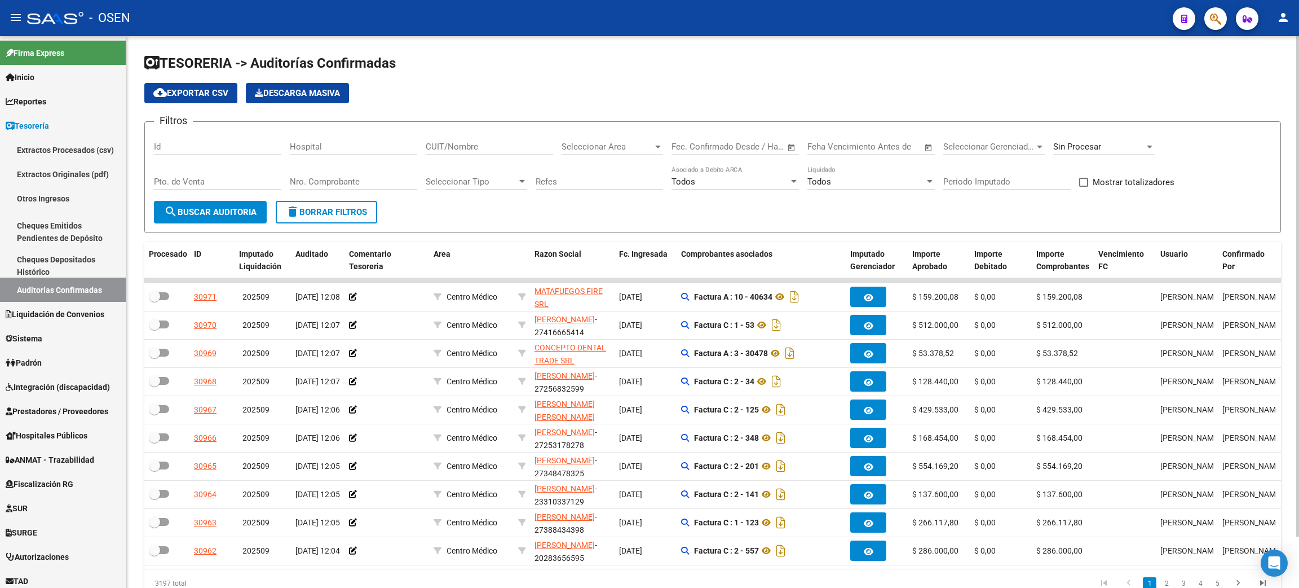
click at [583, 150] on span "Seleccionar Area" at bounding box center [607, 147] width 91 height 10
type input "centro"
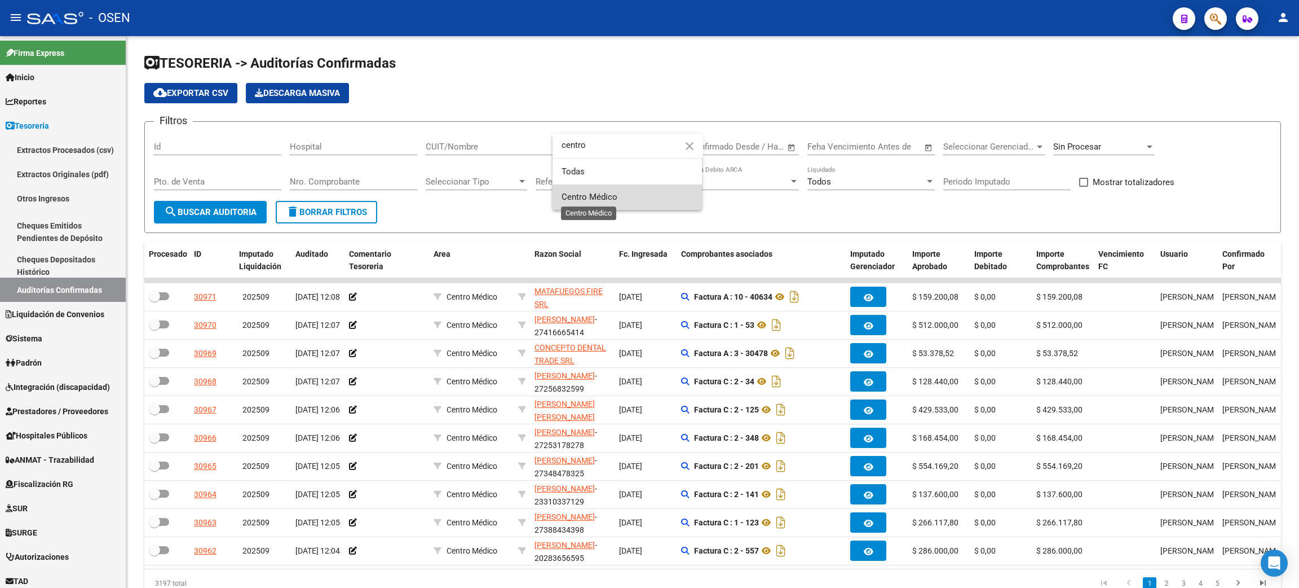
click at [591, 194] on span "Centro Médico" at bounding box center [590, 197] width 56 height 10
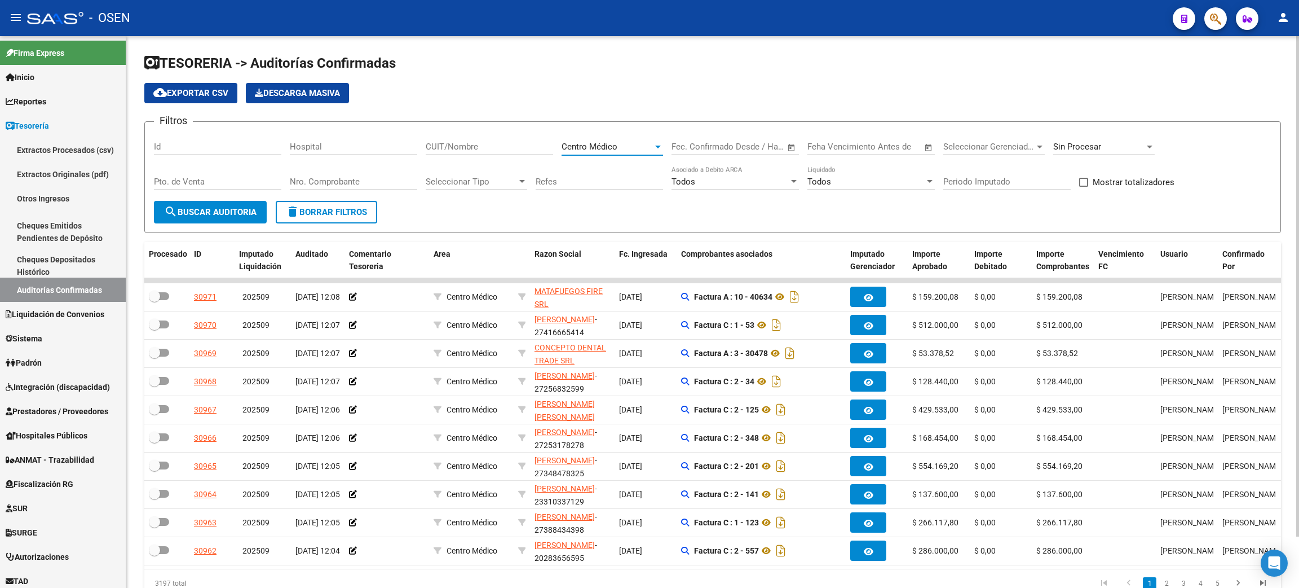
click at [212, 214] on span "search Buscar Auditoria" at bounding box center [210, 212] width 92 height 10
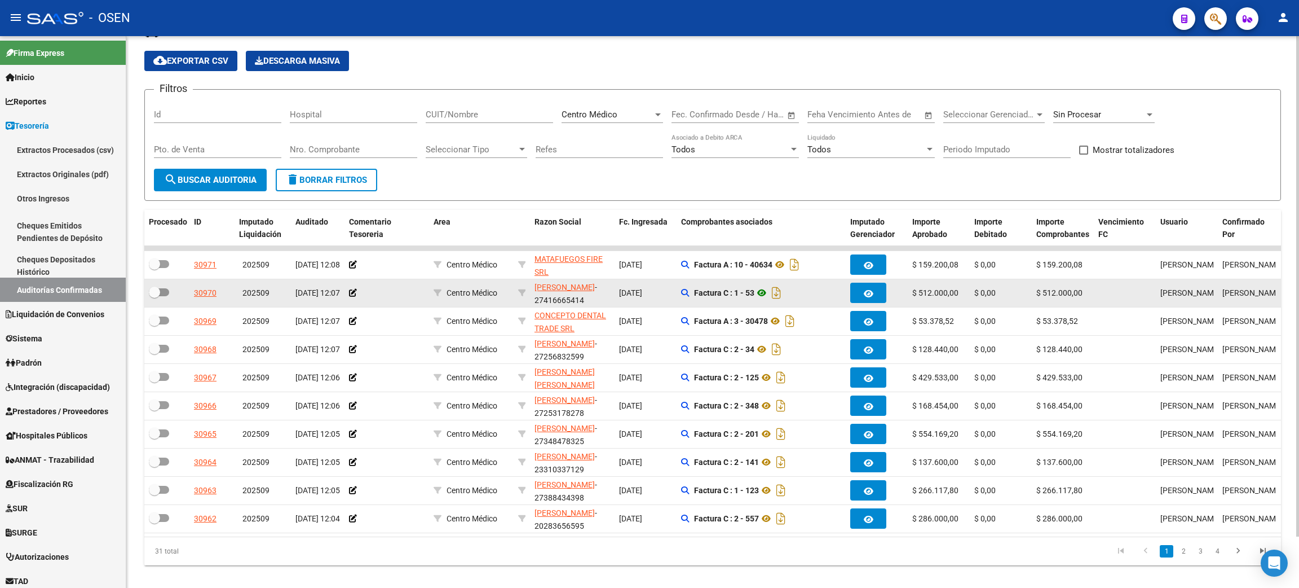
scroll to position [56, 0]
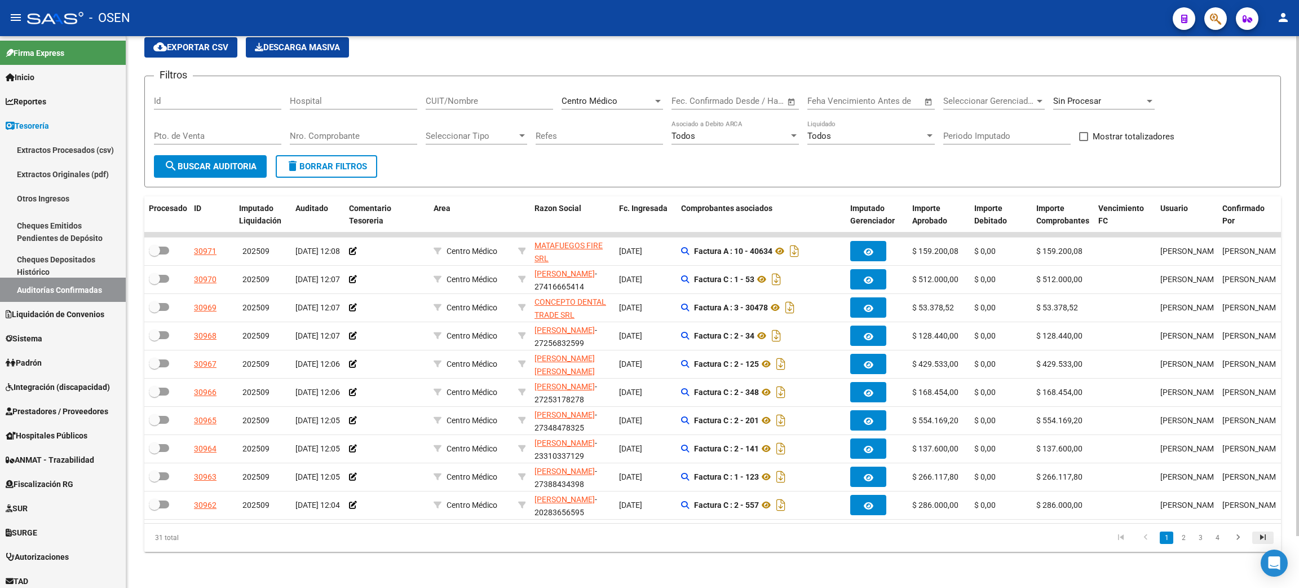
click at [1258, 540] on icon "go to last page" at bounding box center [1263, 539] width 15 height 14
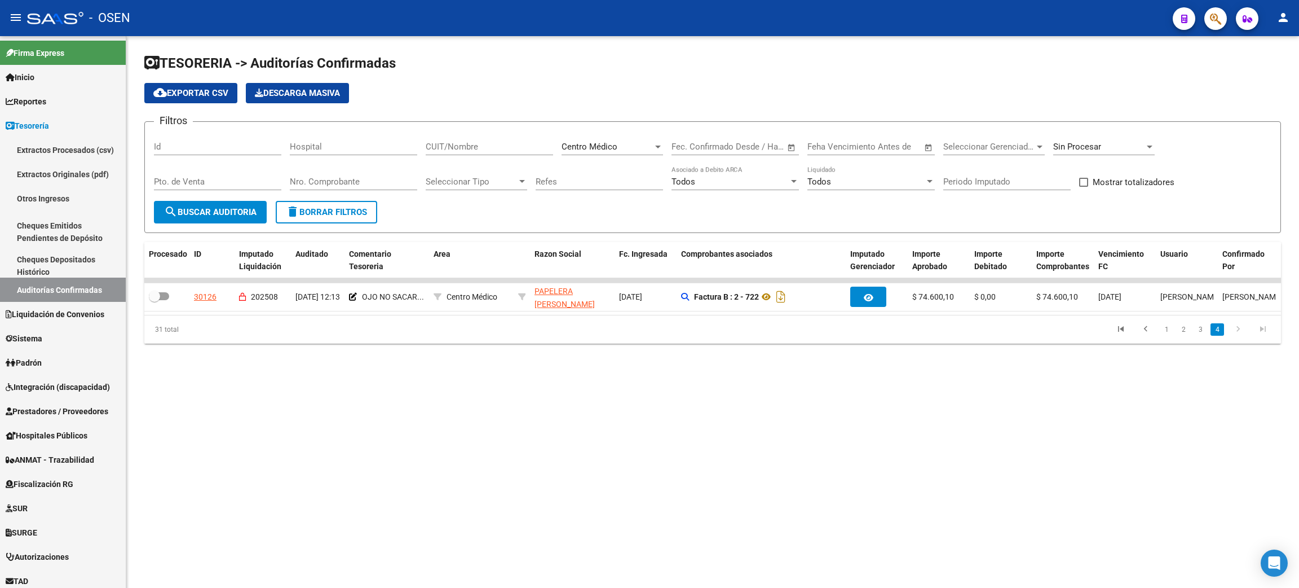
scroll to position [0, 0]
click at [1204, 336] on link "3" at bounding box center [1201, 329] width 14 height 12
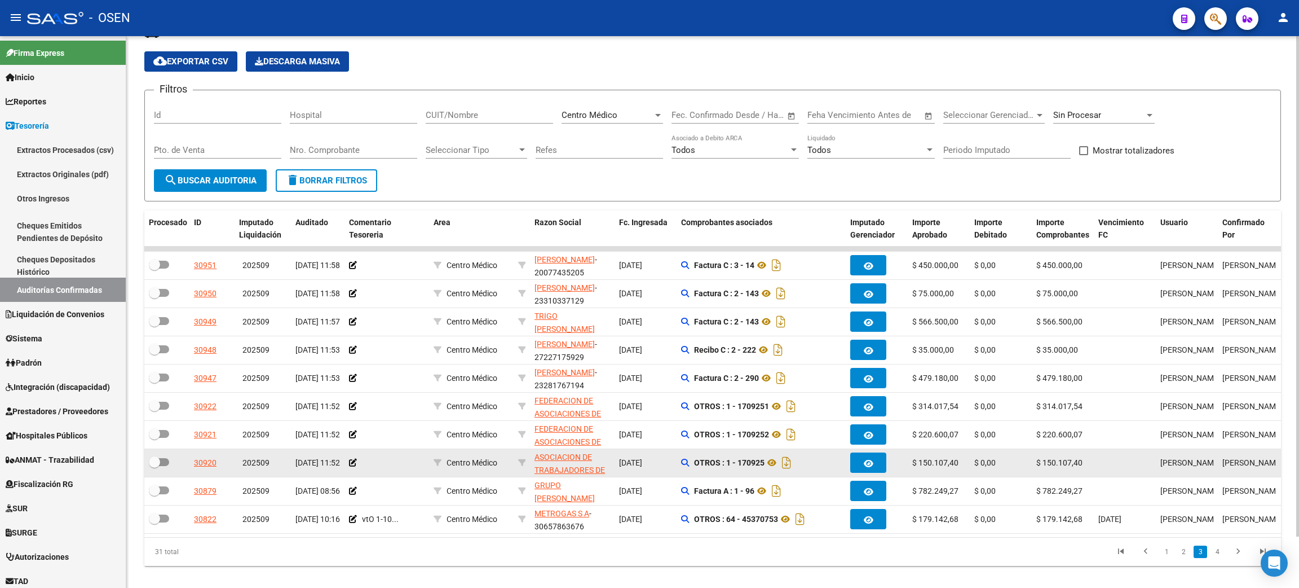
scroll to position [56, 0]
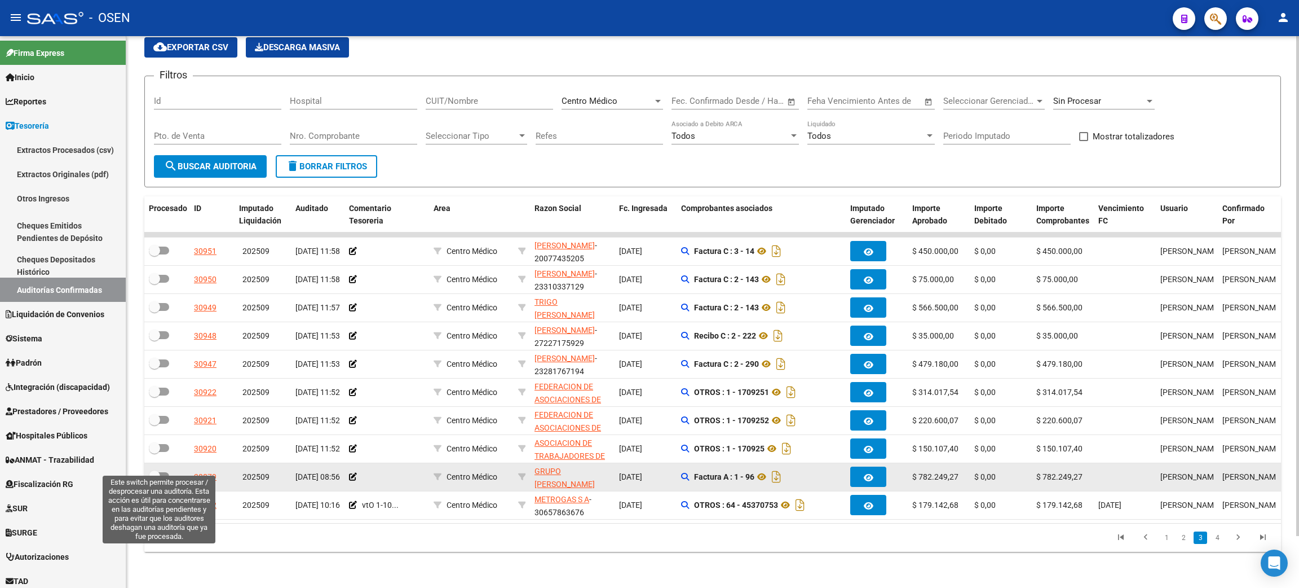
click at [166, 472] on span at bounding box center [159, 476] width 20 height 8
click at [155, 480] on input "checkbox" at bounding box center [154, 480] width 1 height 1
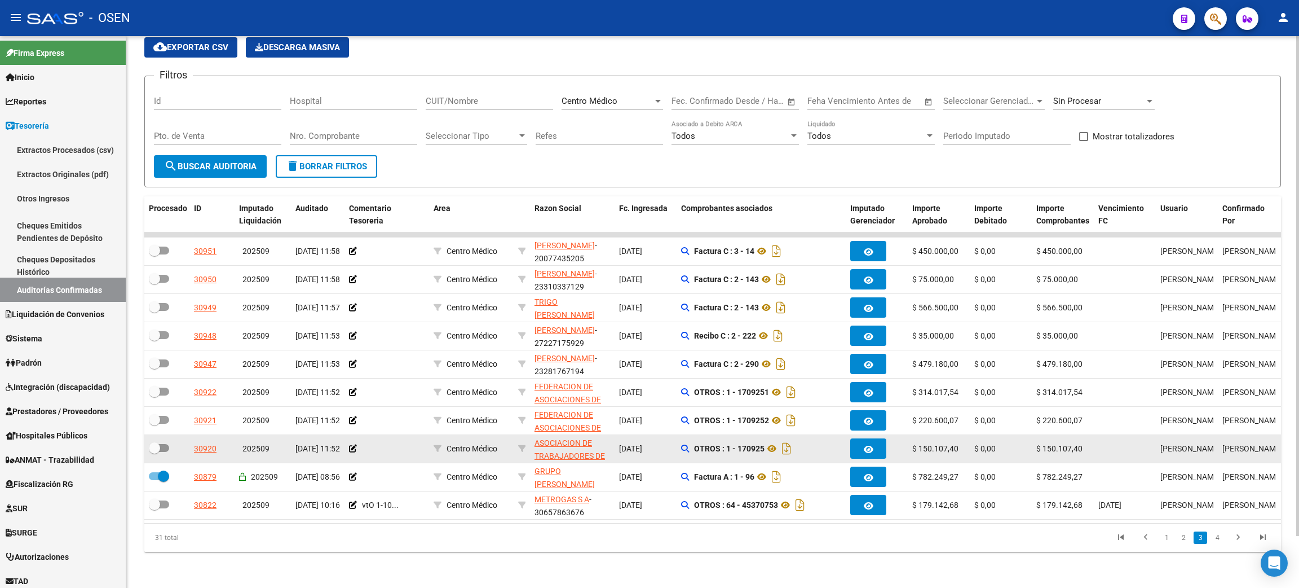
scroll to position [0, 0]
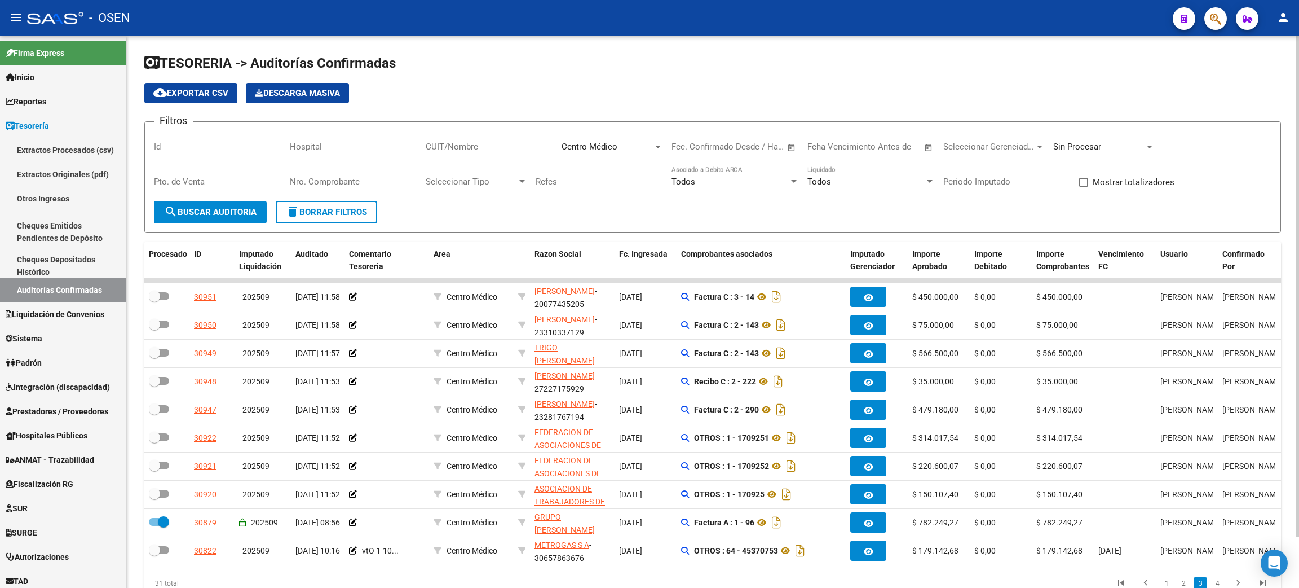
click at [236, 210] on span "search Buscar Auditoria" at bounding box center [210, 212] width 92 height 10
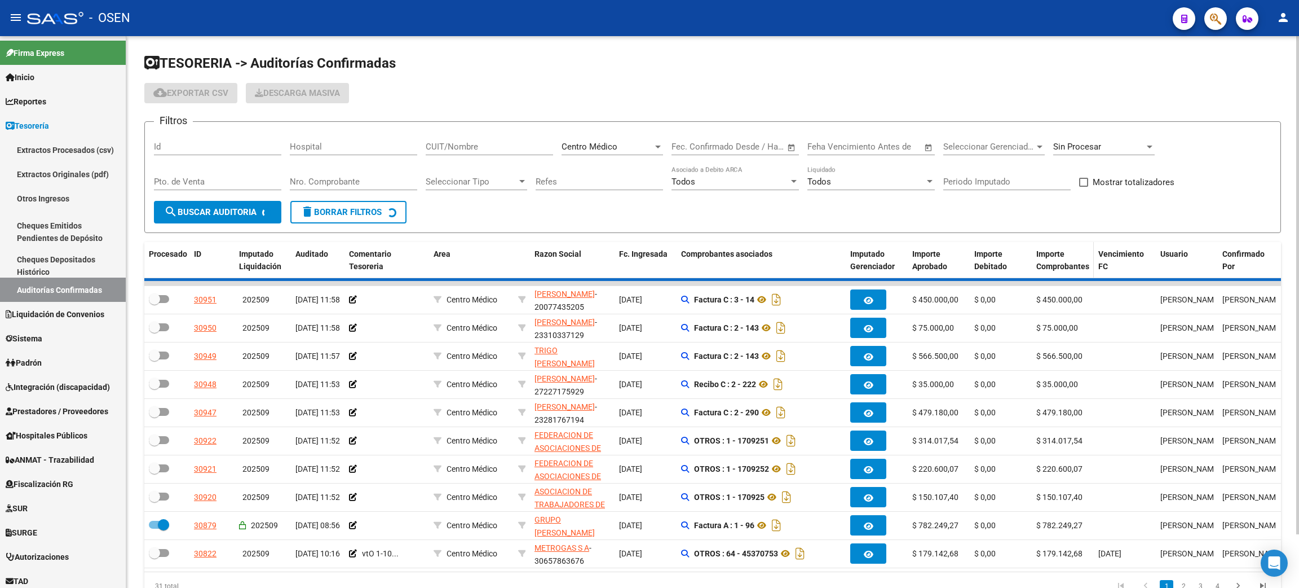
checkbox input "false"
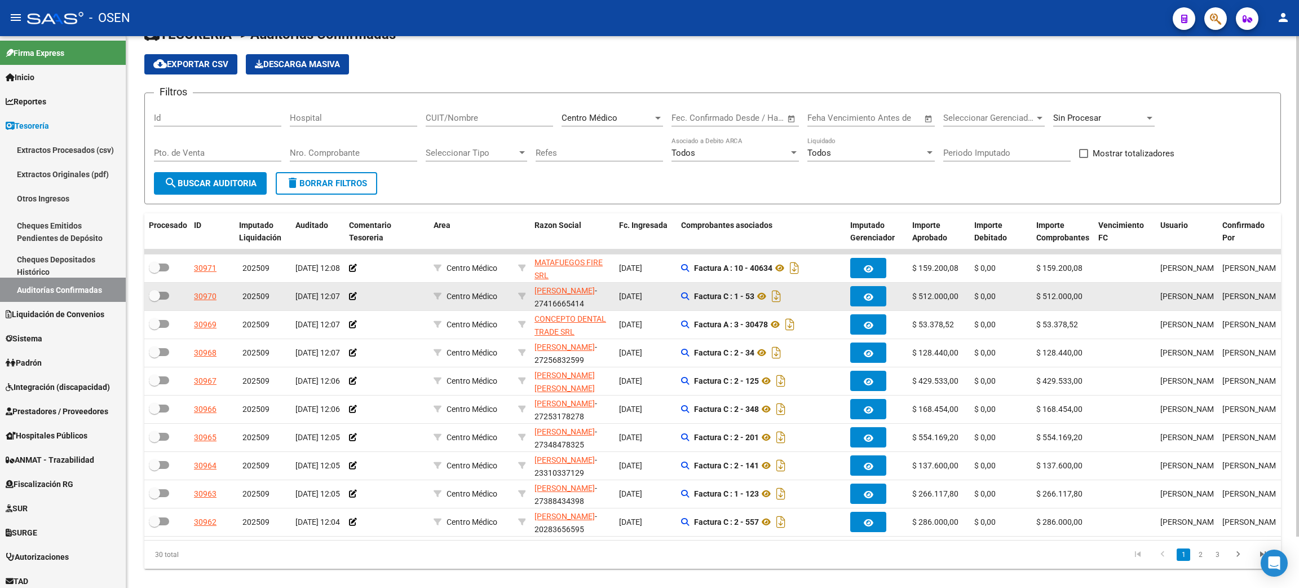
scroll to position [56, 0]
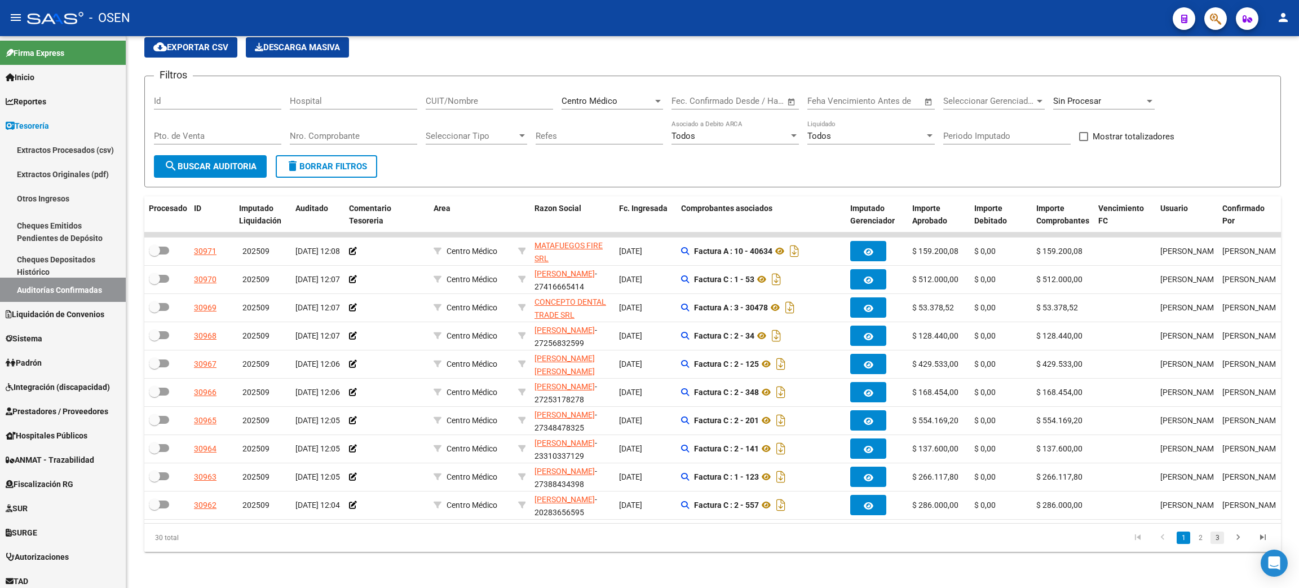
click at [1215, 536] on link "3" at bounding box center [1218, 537] width 14 height 12
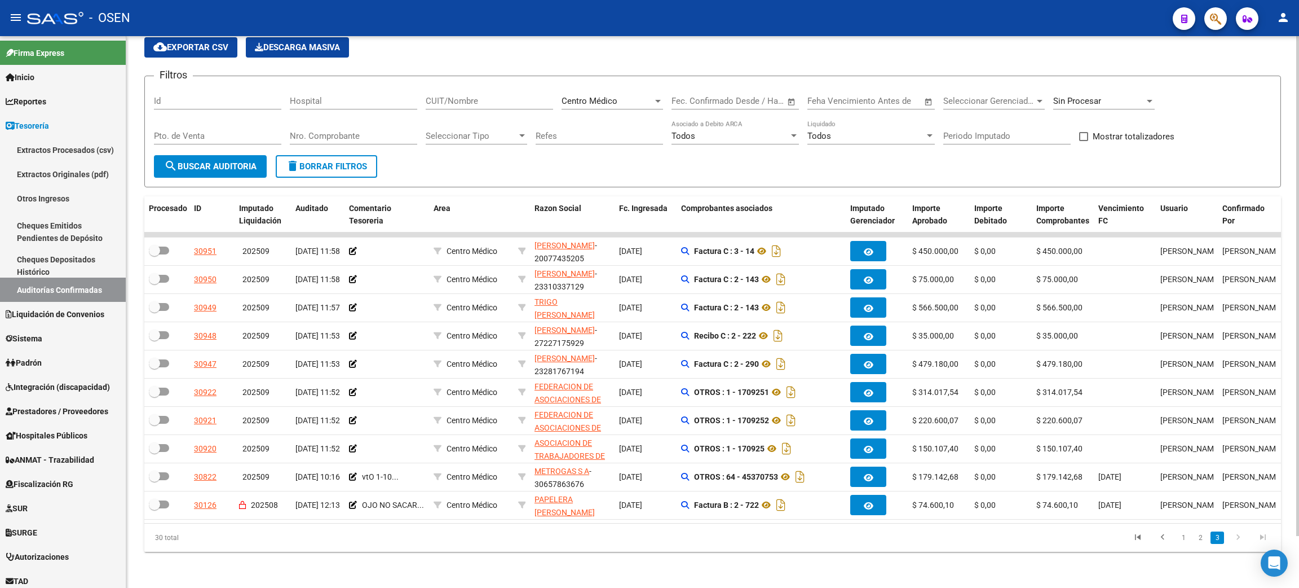
click at [1118, 130] on span "Mostrar totalizadores" at bounding box center [1134, 137] width 82 height 14
click at [1084, 141] on input "Mostrar totalizadores" at bounding box center [1083, 141] width 1 height 1
click at [235, 161] on button "search Buscar Auditoria" at bounding box center [210, 166] width 113 height 23
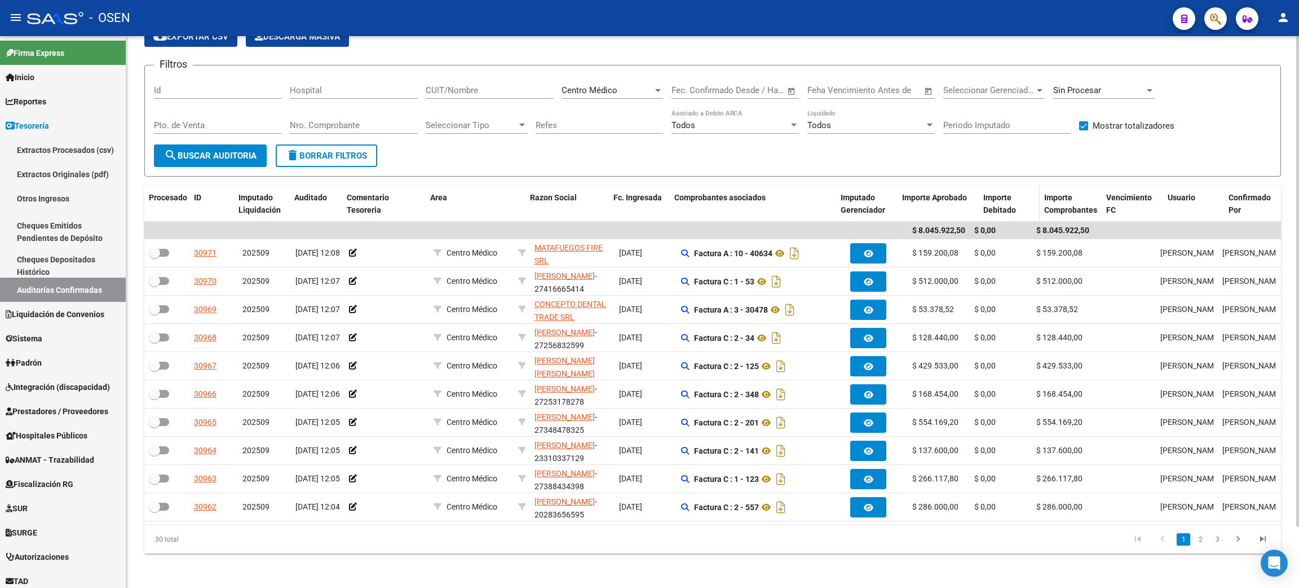
drag, startPoint x: 967, startPoint y: 204, endPoint x: 1003, endPoint y: 201, distance: 36.8
click at [1003, 201] on div "Procesado ID Imputado Liquidación Auditado Comentario Tesoreria Area Razon Soci…" at bounding box center [889, 204] width 1491 height 37
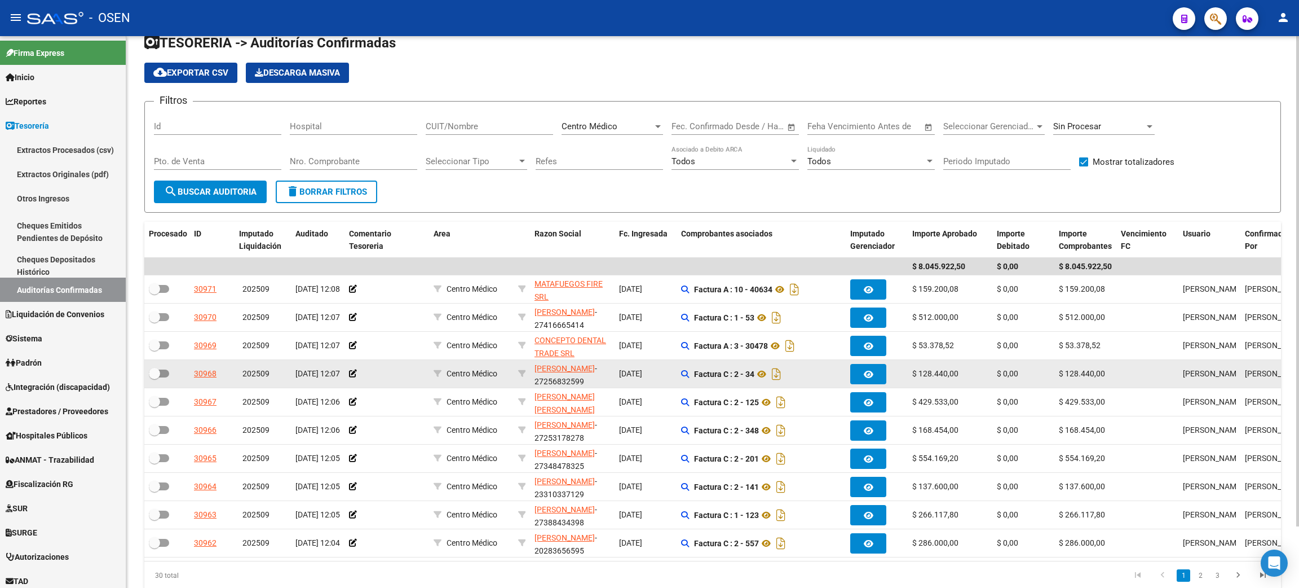
scroll to position [0, 0]
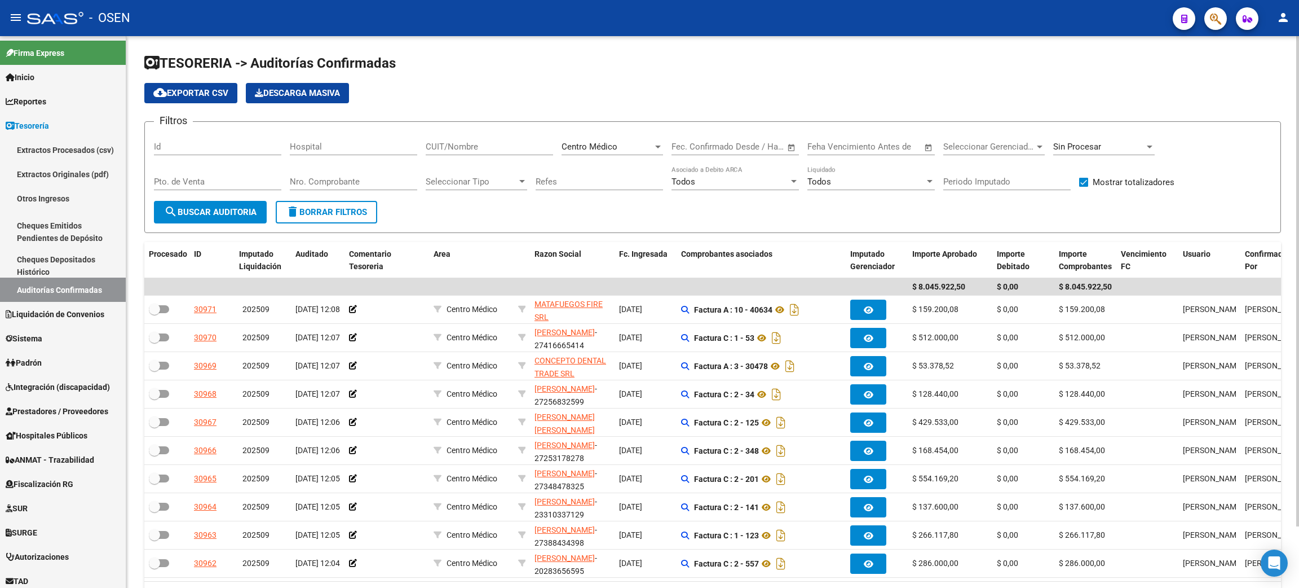
click at [652, 149] on div "Centro Médico" at bounding box center [607, 147] width 91 height 10
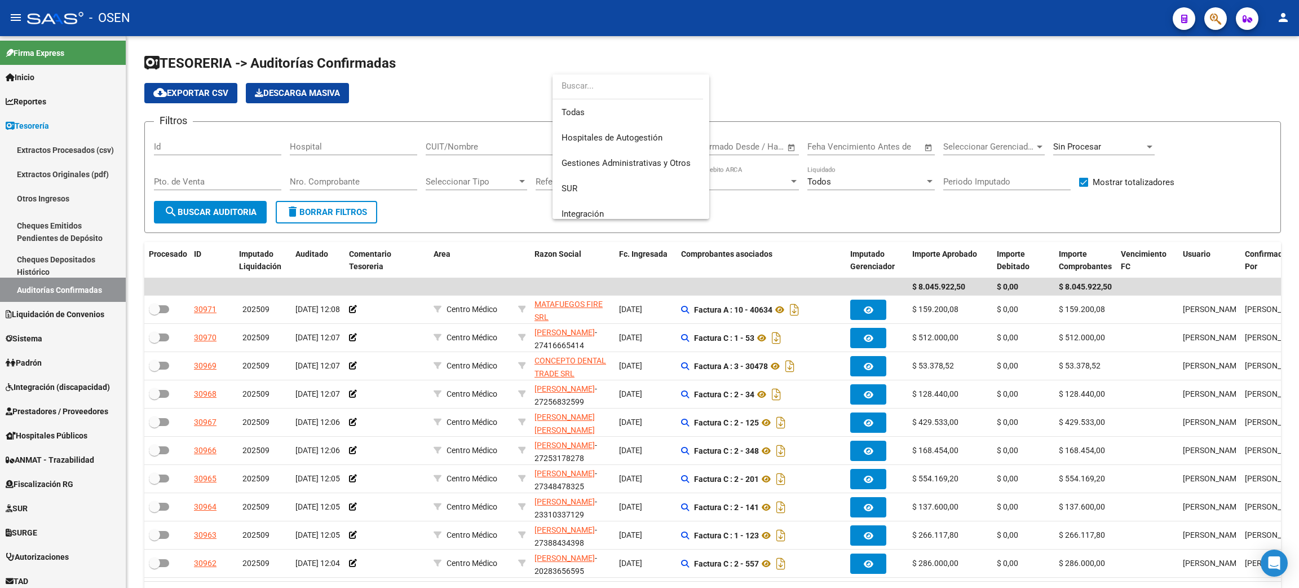
scroll to position [321, 0]
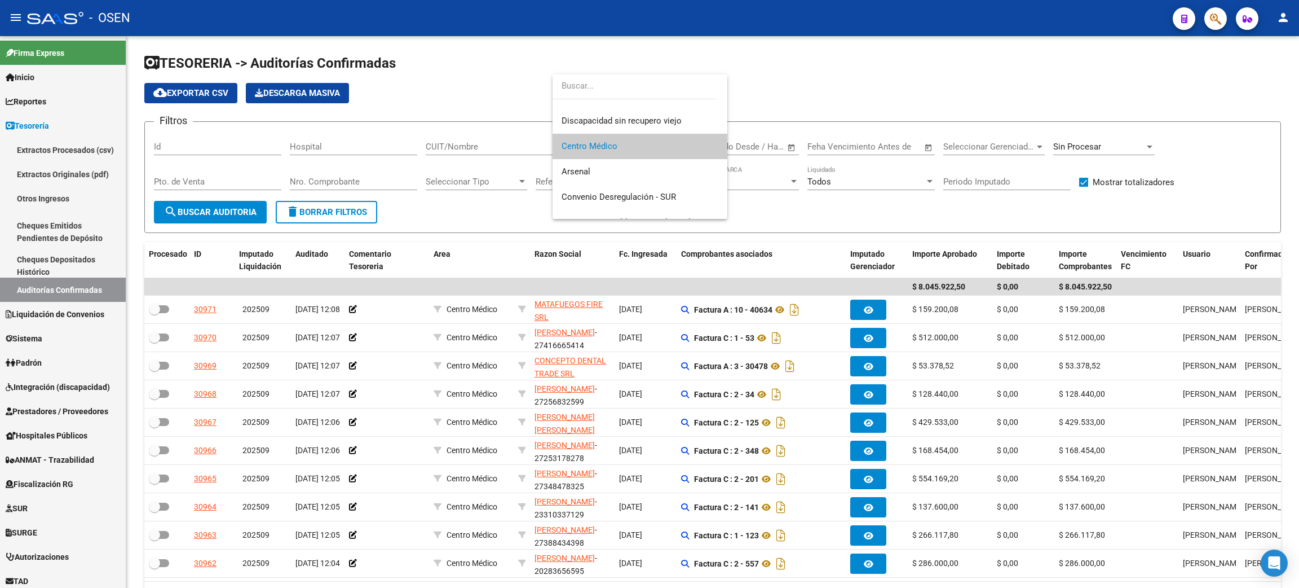
click at [310, 213] on div at bounding box center [649, 294] width 1299 height 588
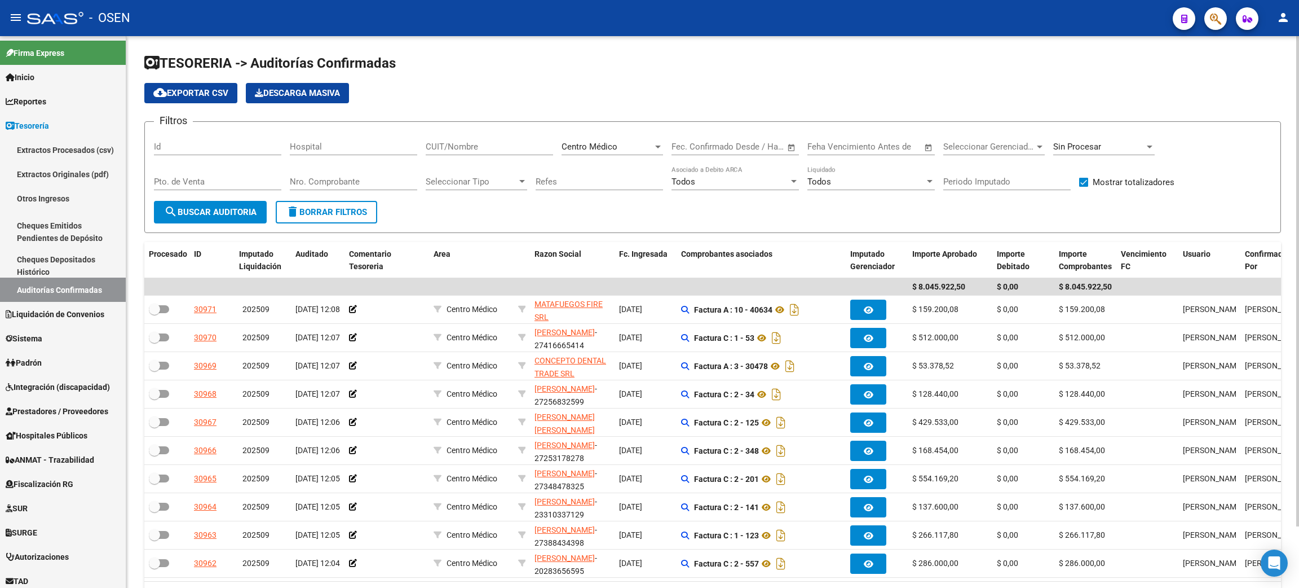
click at [323, 210] on span "delete Borrar Filtros" at bounding box center [326, 212] width 81 height 10
checkbox input "false"
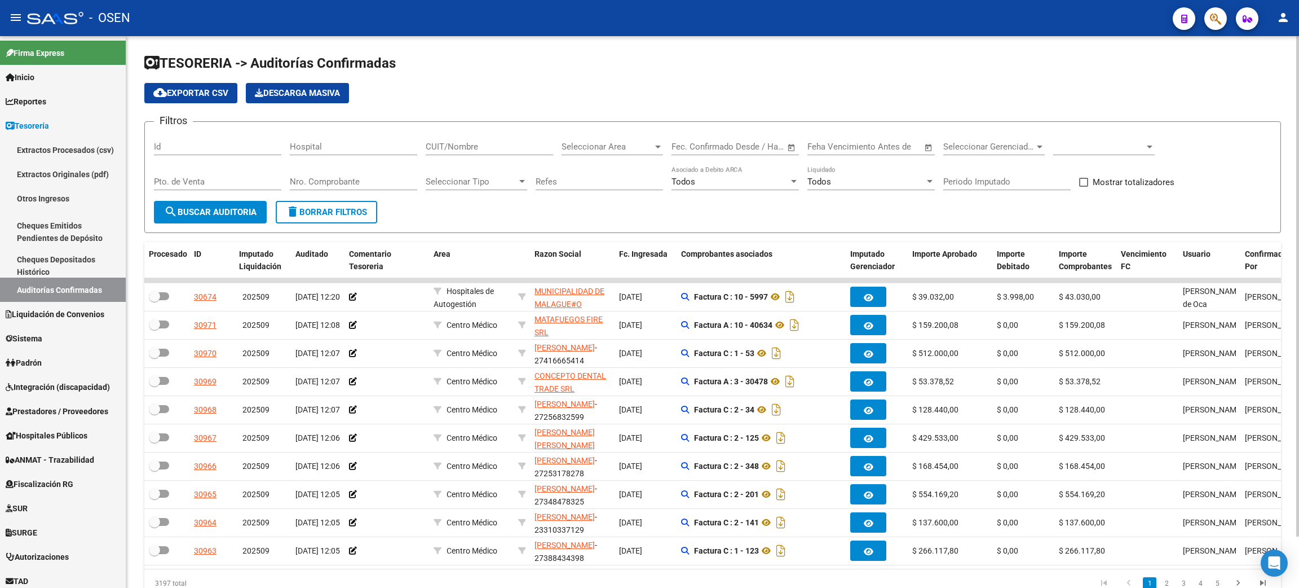
click at [336, 178] on input "Nro. Comprobante" at bounding box center [353, 182] width 127 height 10
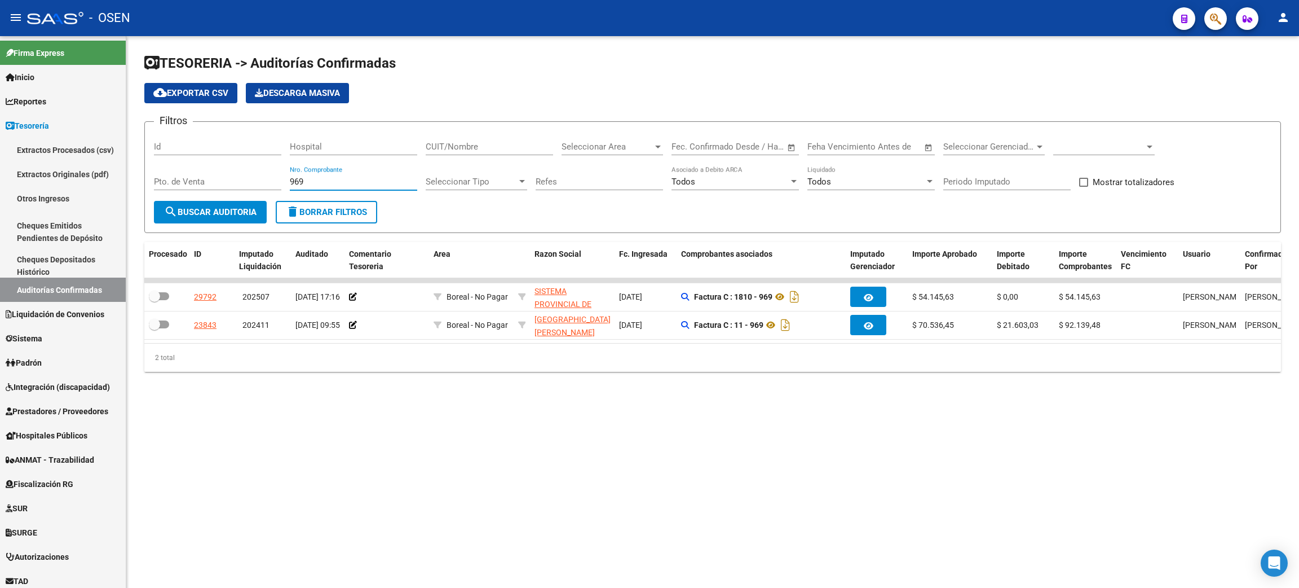
drag, startPoint x: 312, startPoint y: 182, endPoint x: 266, endPoint y: 178, distance: 46.5
click at [266, 178] on div "Filtros Id Hospital CUIT/Nombre Seleccionar Area Seleccionar Area Fecha inicio …" at bounding box center [713, 166] width 1118 height 70
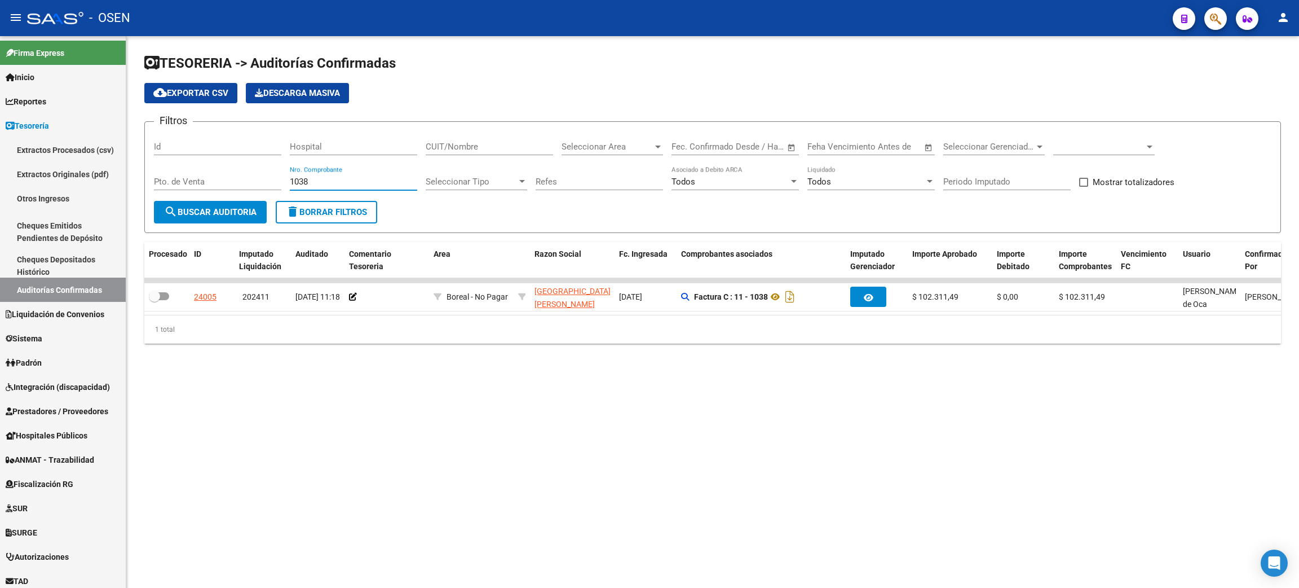
drag, startPoint x: 324, startPoint y: 184, endPoint x: 258, endPoint y: 179, distance: 66.2
click at [258, 179] on div "Filtros Id Hospital CUIT/Nombre Seleccionar Area Seleccionar Area Fecha inicio …" at bounding box center [713, 166] width 1118 height 70
drag, startPoint x: 319, startPoint y: 182, endPoint x: 264, endPoint y: 176, distance: 55.0
click at [264, 176] on div "Filtros Id Hospital CUIT/Nombre Seleccionar Area Seleccionar Area Fecha inicio …" at bounding box center [713, 166] width 1118 height 70
drag, startPoint x: 313, startPoint y: 182, endPoint x: 264, endPoint y: 178, distance: 48.7
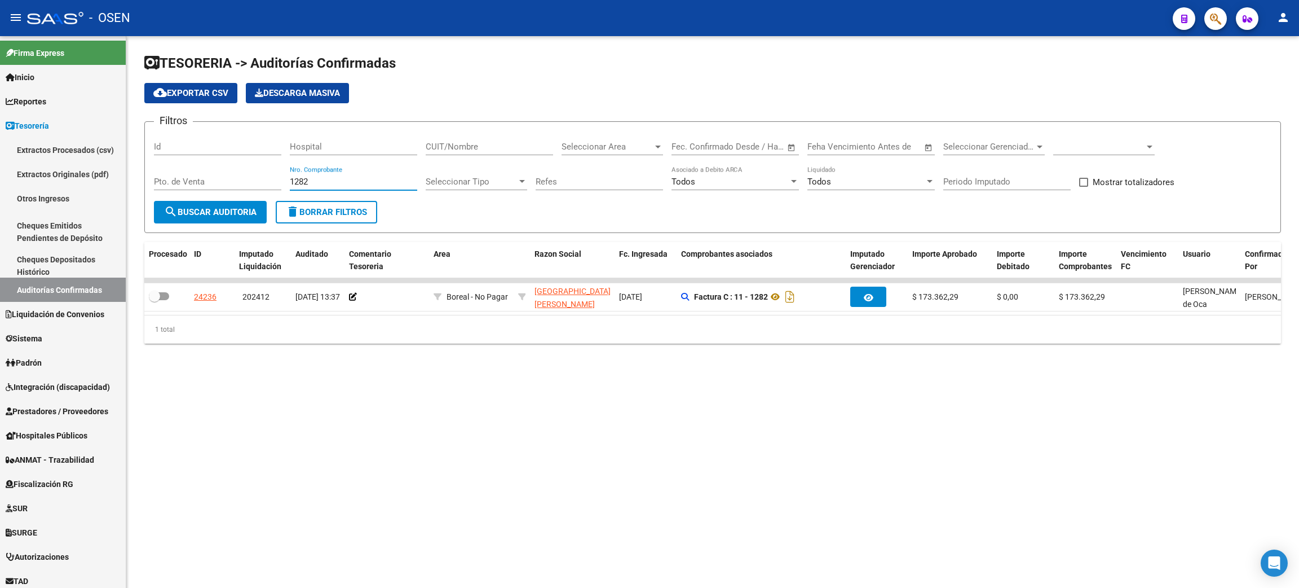
click at [264, 178] on div "Filtros Id Hospital CUIT/Nombre Seleccionar Area Seleccionar Area Fecha inicio …" at bounding box center [713, 166] width 1118 height 70
drag, startPoint x: 310, startPoint y: 179, endPoint x: 240, endPoint y: 178, distance: 69.9
click at [240, 178] on div "Filtros Id Hospital CUIT/Nombre Seleccionar Area Seleccionar Area Fecha inicio …" at bounding box center [713, 166] width 1118 height 70
drag, startPoint x: 321, startPoint y: 184, endPoint x: 246, endPoint y: 164, distance: 77.3
click at [249, 175] on div "Filtros Id Hospital CUIT/Nombre Seleccionar Area Seleccionar Area Fecha inicio …" at bounding box center [713, 166] width 1118 height 70
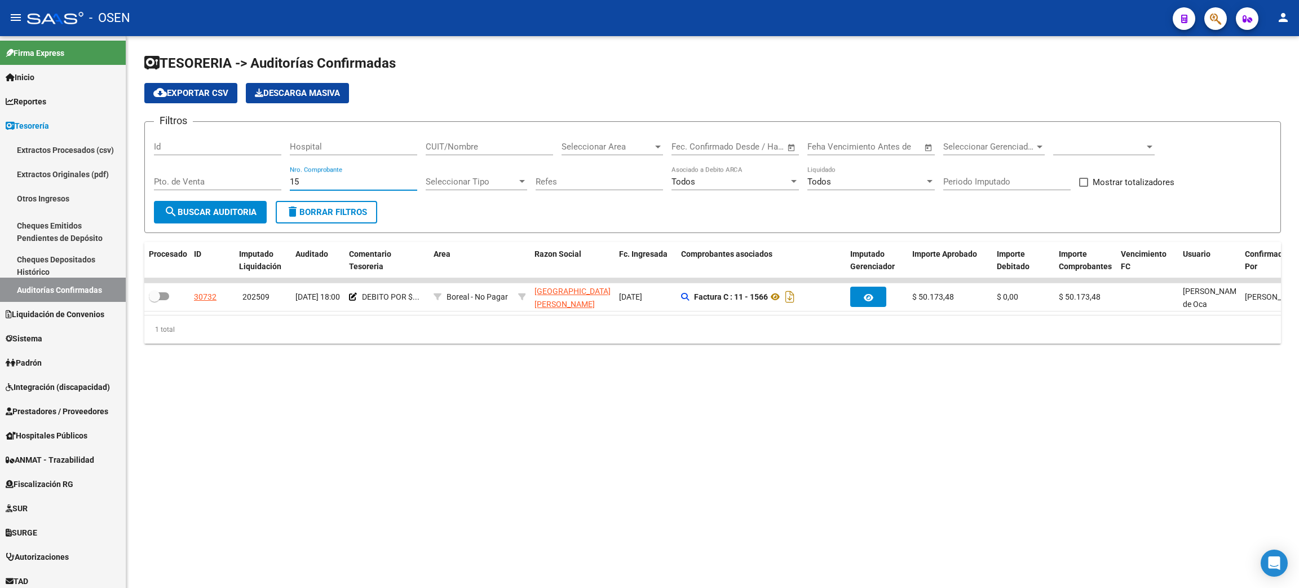
type input "1"
click at [323, 182] on input "1631" at bounding box center [353, 182] width 127 height 10
drag, startPoint x: 326, startPoint y: 182, endPoint x: 246, endPoint y: 171, distance: 80.7
click at [246, 171] on div "Filtros Id Hospital CUIT/Nombre Seleccionar Area Seleccionar Area Fecha inicio …" at bounding box center [713, 166] width 1118 height 70
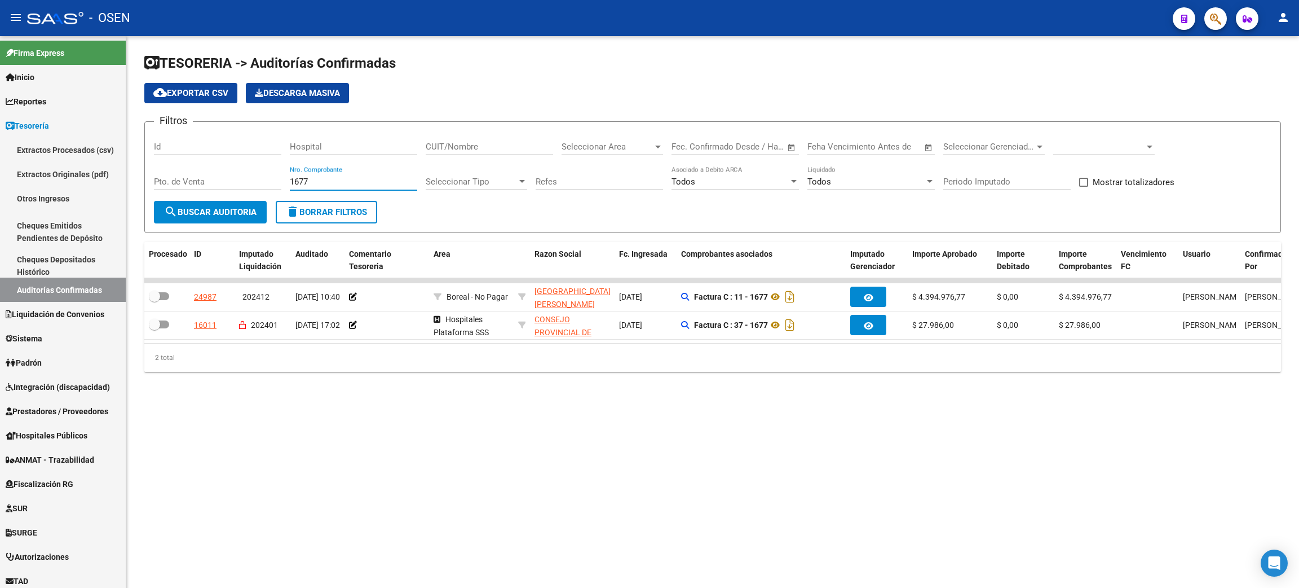
drag, startPoint x: 325, startPoint y: 182, endPoint x: 261, endPoint y: 172, distance: 65.0
click at [261, 173] on div "Filtros Id Hospital CUIT/Nombre Seleccionar Area Seleccionar Area Fecha inicio …" at bounding box center [713, 166] width 1118 height 70
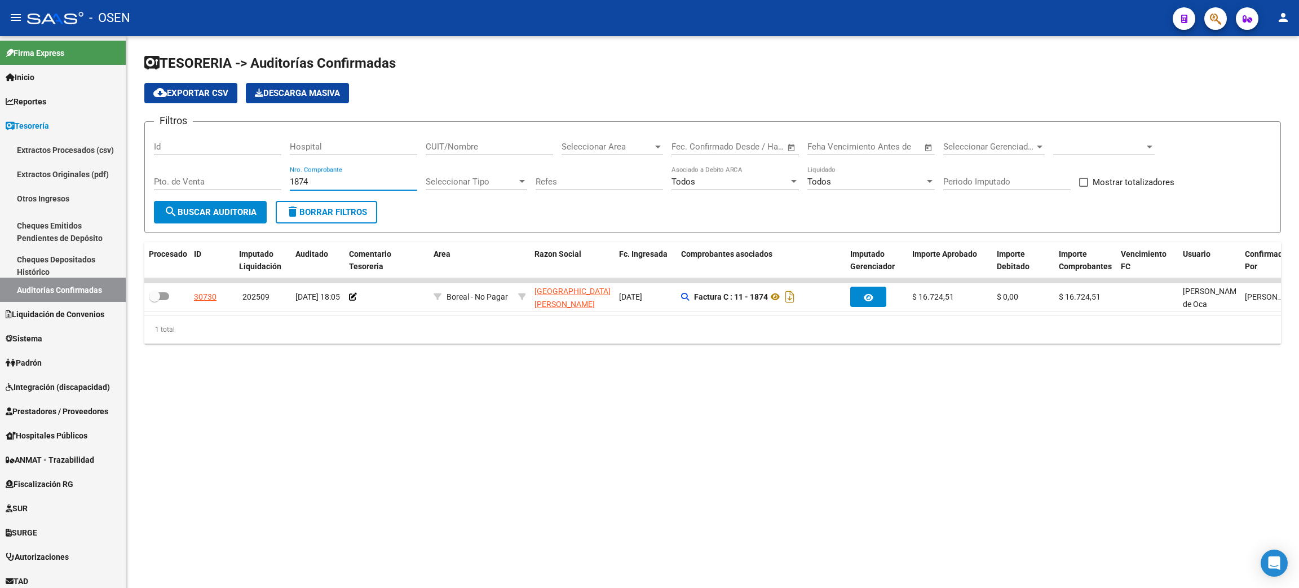
drag, startPoint x: 327, startPoint y: 178, endPoint x: 267, endPoint y: 169, distance: 60.5
click at [267, 169] on div "Filtros Id Hospital CUIT/Nombre Seleccionar Area Seleccionar Area Fecha inicio …" at bounding box center [713, 166] width 1118 height 70
drag, startPoint x: 330, startPoint y: 179, endPoint x: 226, endPoint y: 173, distance: 104.5
click at [226, 173] on div "Filtros Id Hospital CUIT/Nombre Seleccionar Area Seleccionar Area Fecha inicio …" at bounding box center [713, 166] width 1118 height 70
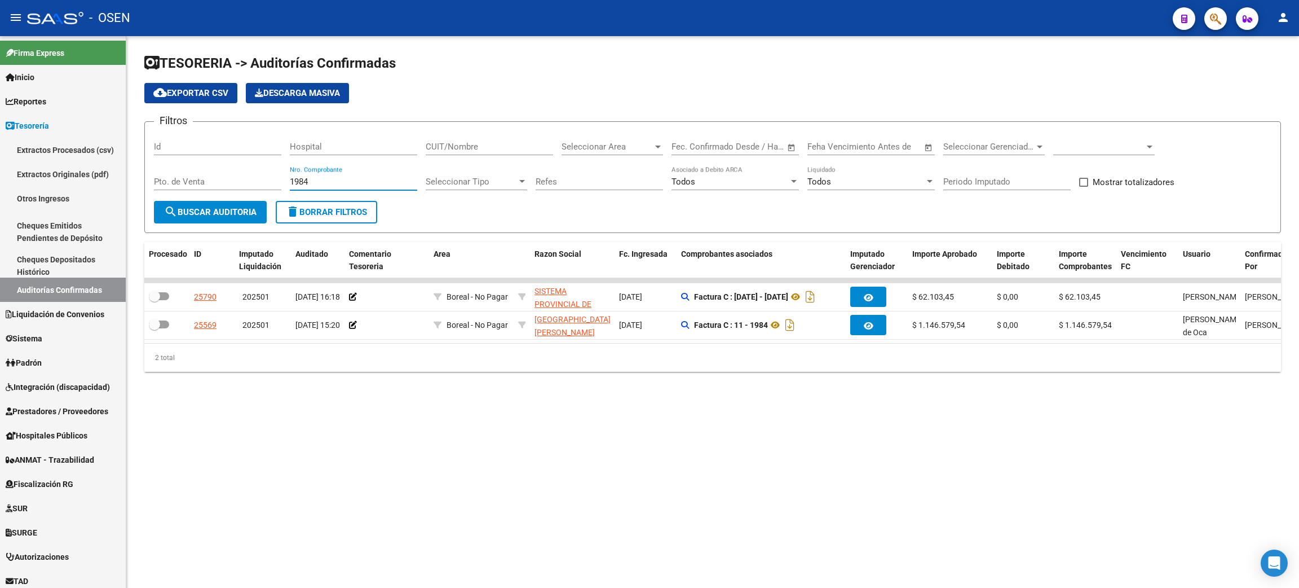
drag, startPoint x: 314, startPoint y: 179, endPoint x: 248, endPoint y: 177, distance: 65.4
click at [248, 177] on div "Filtros Id Hospital CUIT/Nombre Seleccionar Area Seleccionar Area Fecha inicio …" at bounding box center [713, 166] width 1118 height 70
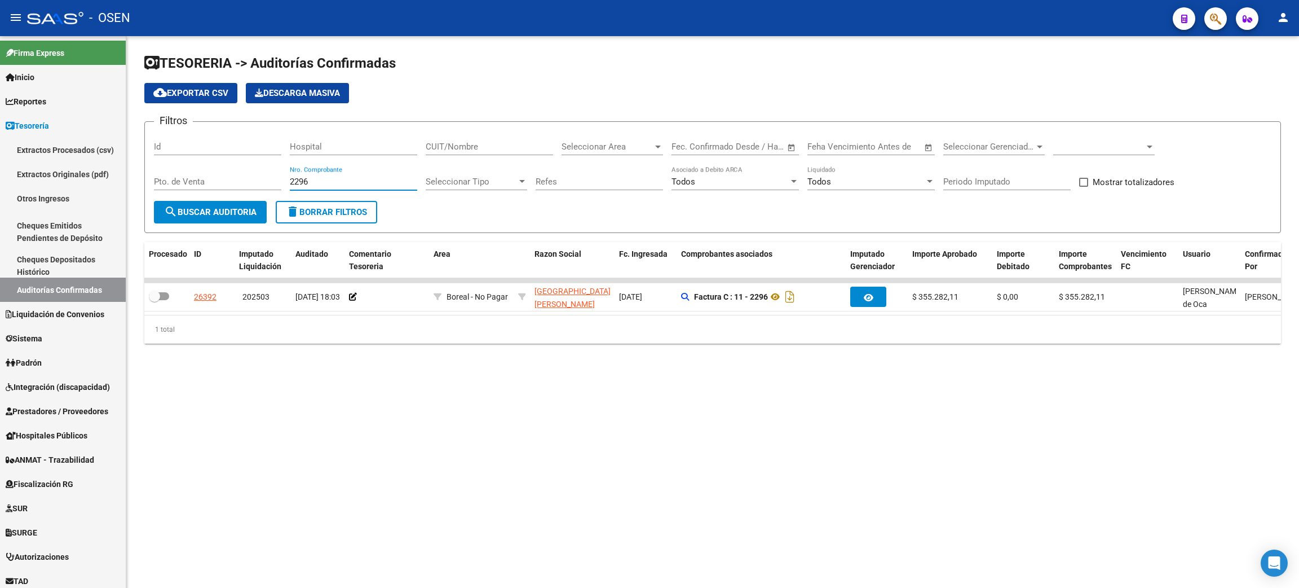
drag, startPoint x: 325, startPoint y: 183, endPoint x: 249, endPoint y: 175, distance: 77.0
click at [249, 175] on div "Filtros Id Hospital CUIT/Nombre Seleccionar Area Seleccionar Area Fecha inicio …" at bounding box center [713, 166] width 1118 height 70
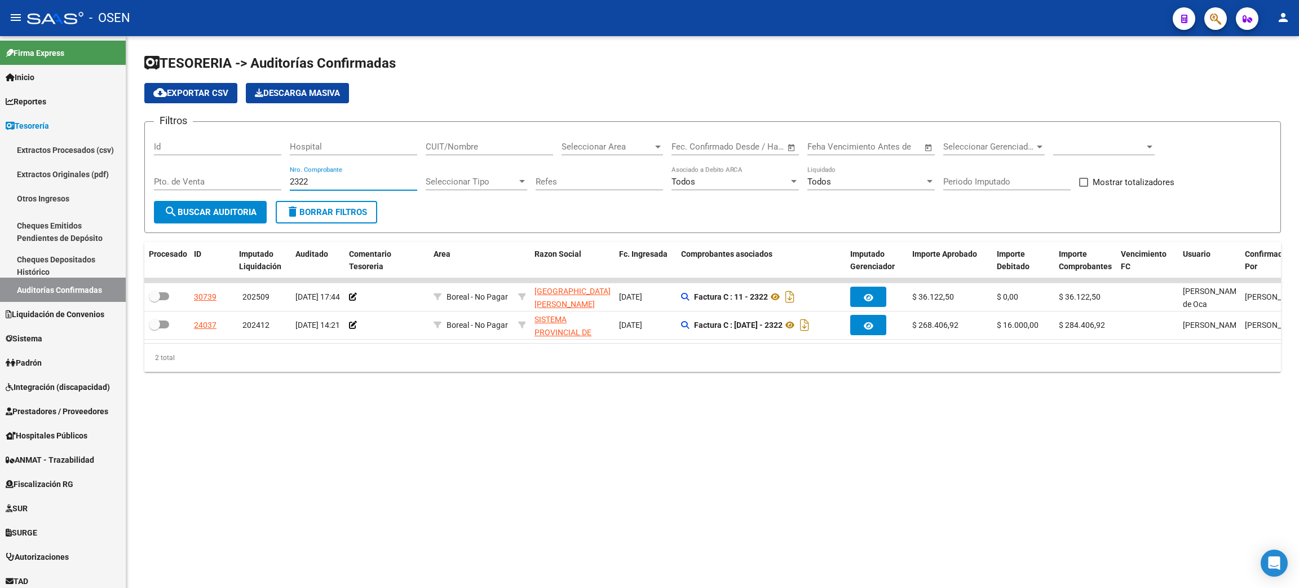
drag, startPoint x: 320, startPoint y: 182, endPoint x: 259, endPoint y: 174, distance: 61.4
click at [259, 174] on div "Filtros Id Hospital CUIT/Nombre Seleccionar Area Seleccionar Area Fecha inicio …" at bounding box center [713, 166] width 1118 height 70
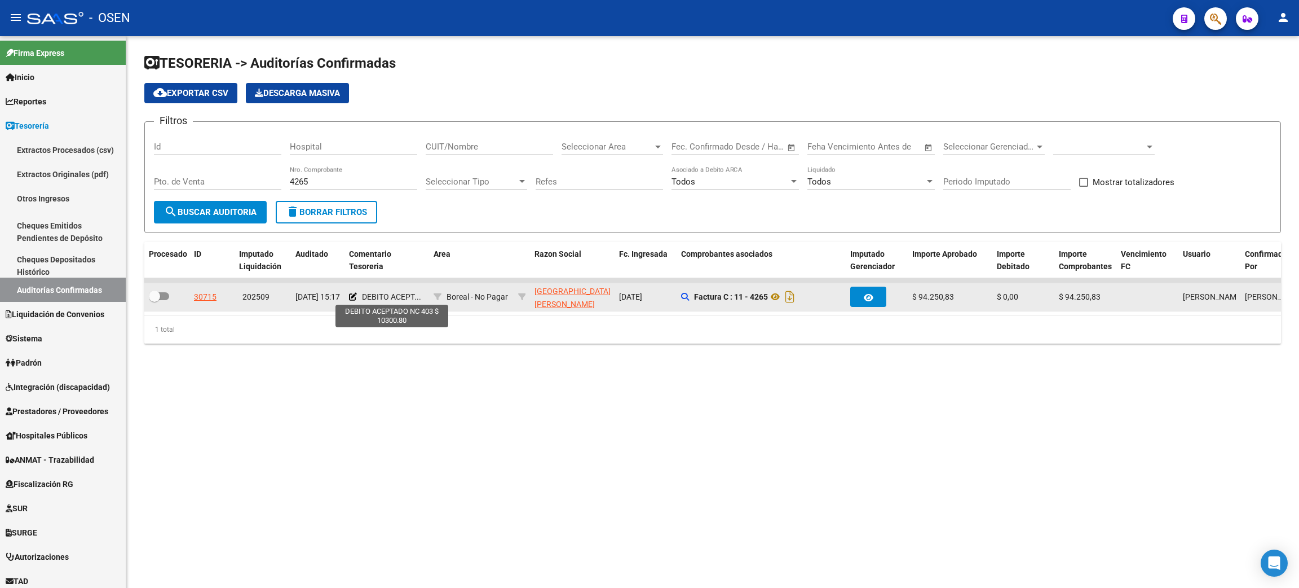
click at [375, 292] on span "DEBITO ACEPT..." at bounding box center [391, 296] width 59 height 9
click at [375, 296] on span "DEBITO ACEPT..." at bounding box center [391, 296] width 59 height 9
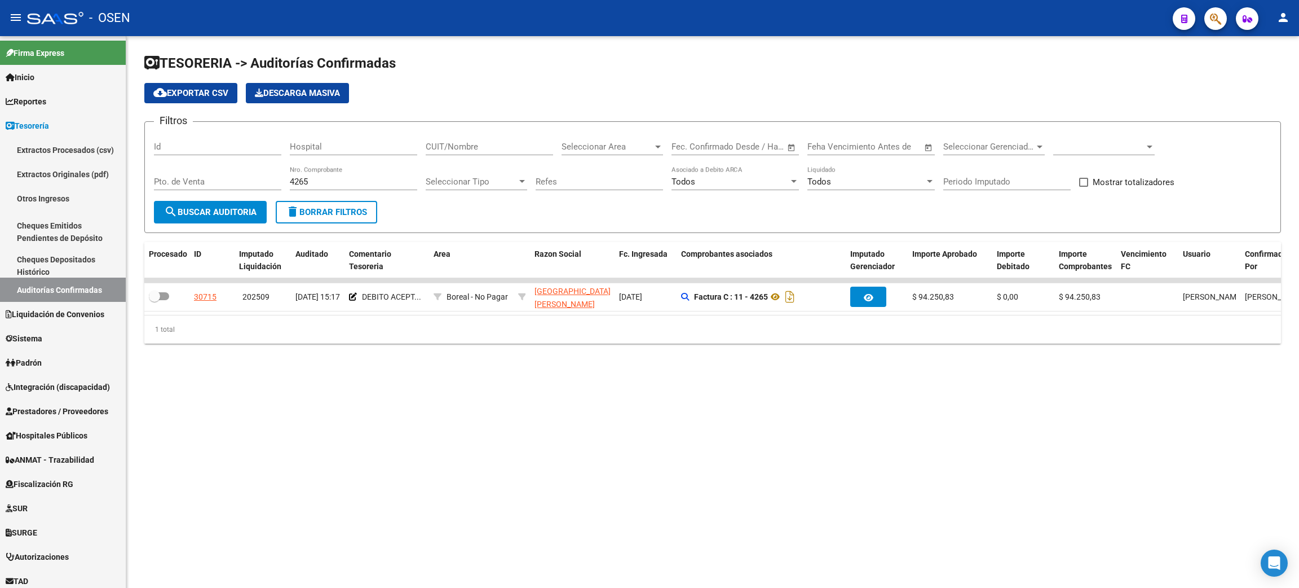
drag, startPoint x: 222, startPoint y: 422, endPoint x: 298, endPoint y: 387, distance: 84.3
click at [226, 415] on mat-sidenav-content "TESORERIA -> Auditorías Confirmadas cloud_download Exportar CSV Descarga Masiva…" at bounding box center [712, 312] width 1173 height 552
drag, startPoint x: 327, startPoint y: 178, endPoint x: 232, endPoint y: 174, distance: 94.8
click at [232, 174] on div "Filtros Id Hospital CUIT/Nombre Seleccionar Area Seleccionar Area Fecha inicio …" at bounding box center [713, 166] width 1118 height 70
click at [425, 169] on div "Filtros Id Hospital CUIT/Nombre Seleccionar Area Seleccionar Area Fecha inicio …" at bounding box center [713, 166] width 1118 height 70
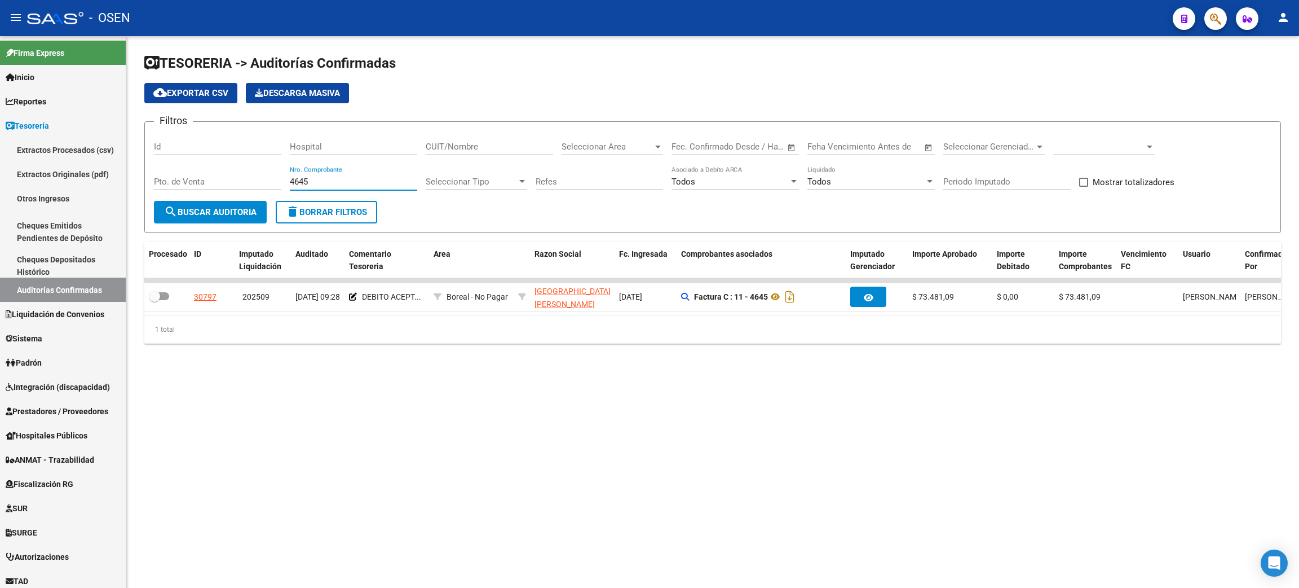
drag, startPoint x: 337, startPoint y: 186, endPoint x: 231, endPoint y: 168, distance: 107.5
click at [231, 168] on div "Filtros Id Hospital CUIT/Nombre Seleccionar Area Seleccionar Area Fecha inicio …" at bounding box center [713, 166] width 1118 height 70
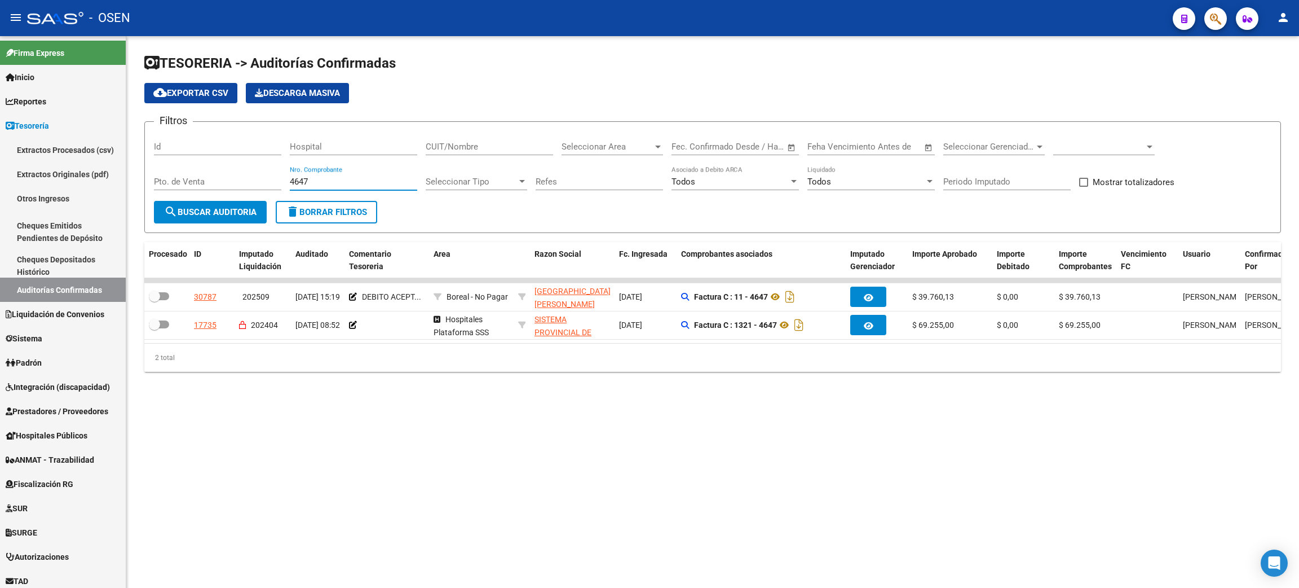
drag, startPoint x: 318, startPoint y: 182, endPoint x: 255, endPoint y: 175, distance: 63.0
click at [254, 178] on div "Filtros Id Hospital CUIT/Nombre Seleccionar Area Seleccionar Area Fecha inicio …" at bounding box center [713, 166] width 1118 height 70
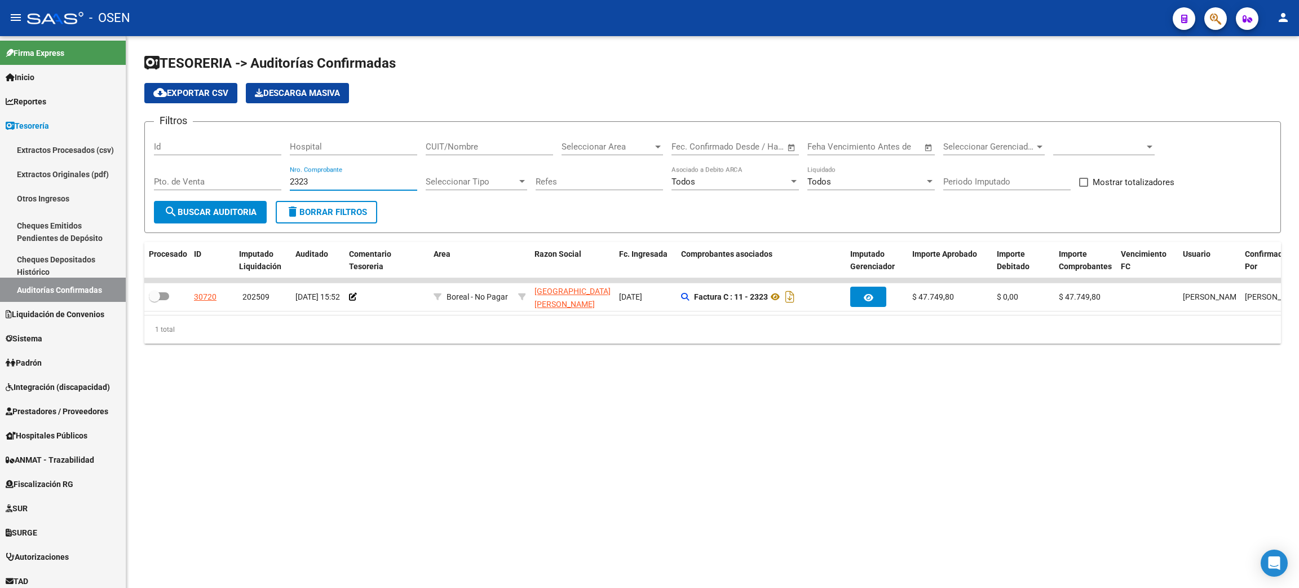
drag, startPoint x: 328, startPoint y: 184, endPoint x: 235, endPoint y: 170, distance: 94.1
click at [235, 170] on div "Filtros Id Hospital CUIT/Nombre Seleccionar Area Seleccionar Area Fecha inicio …" at bounding box center [713, 166] width 1118 height 70
drag, startPoint x: 320, startPoint y: 184, endPoint x: 236, endPoint y: 177, distance: 84.3
click at [236, 177] on div "Filtros Id Hospital CUIT/Nombre Seleccionar Area Seleccionar Area Fecha inicio …" at bounding box center [713, 166] width 1118 height 70
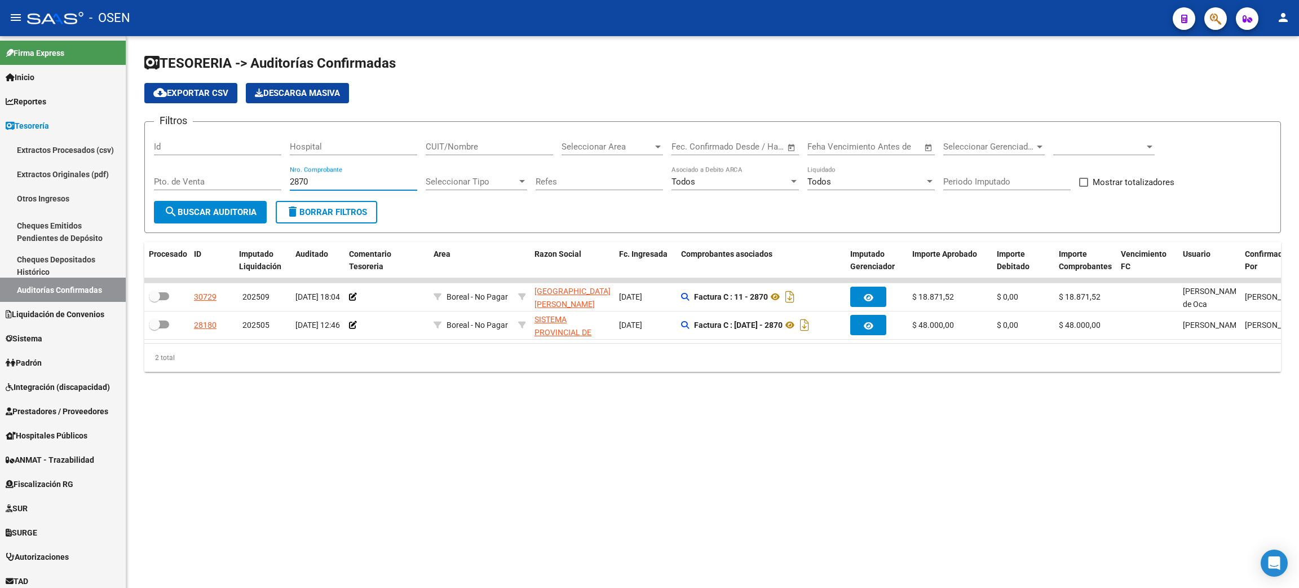
drag, startPoint x: 316, startPoint y: 182, endPoint x: 245, endPoint y: 171, distance: 71.3
click at [245, 175] on div "Filtros Id Hospital CUIT/Nombre Seleccionar Area Seleccionar Area Fecha inicio …" at bounding box center [713, 166] width 1118 height 70
drag, startPoint x: 327, startPoint y: 173, endPoint x: 245, endPoint y: 169, distance: 82.4
click at [248, 169] on div "Filtros Id Hospital CUIT/Nombre Seleccionar Area Seleccionar Area Fecha inicio …" at bounding box center [713, 166] width 1118 height 70
click at [337, 175] on div "3215 Nro. Comprobante" at bounding box center [353, 178] width 127 height 24
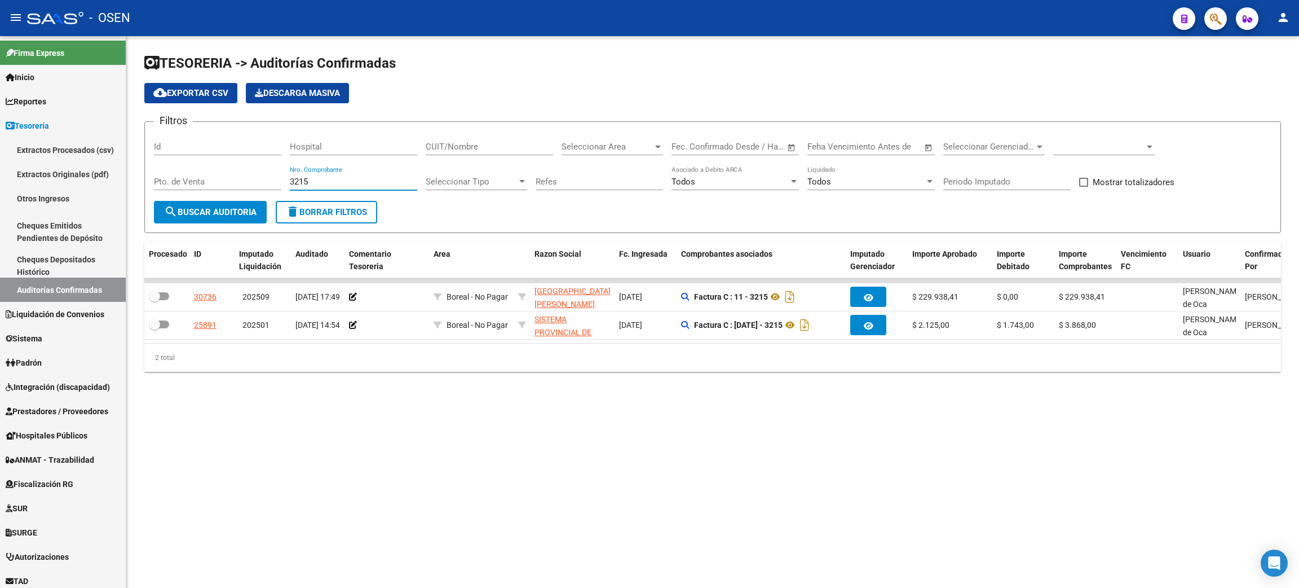
drag, startPoint x: 320, startPoint y: 182, endPoint x: 273, endPoint y: 178, distance: 47.5
click at [273, 178] on div "Filtros Id Hospital CUIT/Nombre Seleccionar Area Seleccionar Area Fecha inicio …" at bounding box center [713, 166] width 1118 height 70
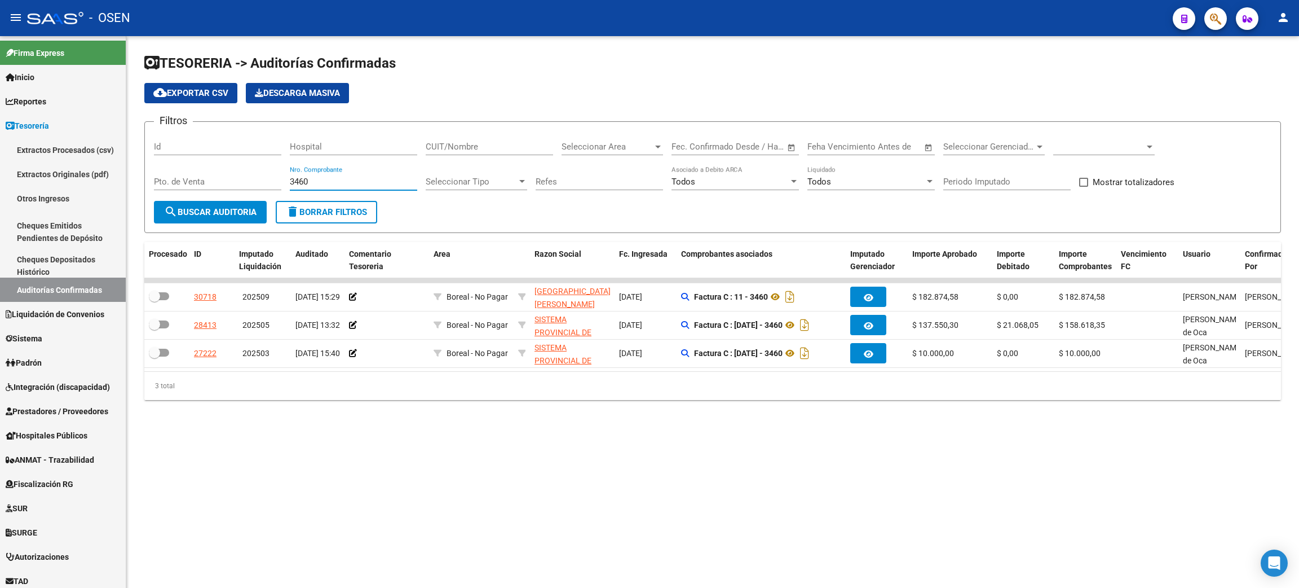
drag, startPoint x: 266, startPoint y: 179, endPoint x: 258, endPoint y: 178, distance: 8.0
click at [258, 178] on div "Filtros Id Hospital CUIT/Nombre Seleccionar Area Seleccionar Area Fecha inicio …" at bounding box center [713, 166] width 1118 height 70
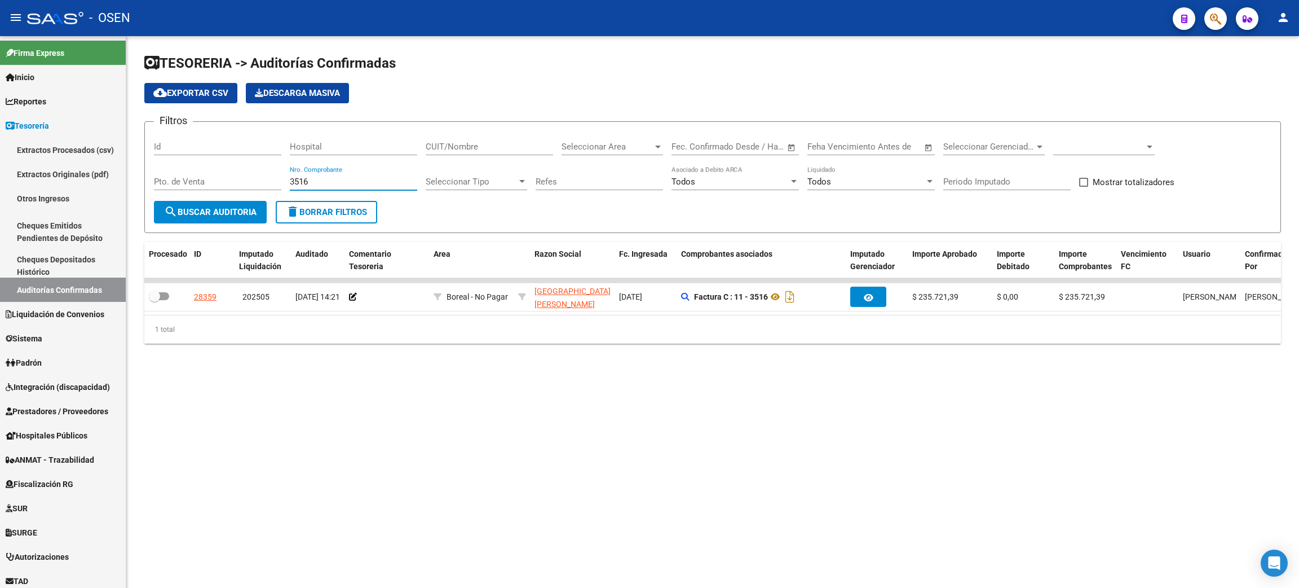
drag, startPoint x: 270, startPoint y: 178, endPoint x: 236, endPoint y: 174, distance: 33.5
click at [236, 174] on div "Filtros Id Hospital CUIT/Nombre Seleccionar Area Seleccionar Area Fecha inicio …" at bounding box center [713, 166] width 1118 height 70
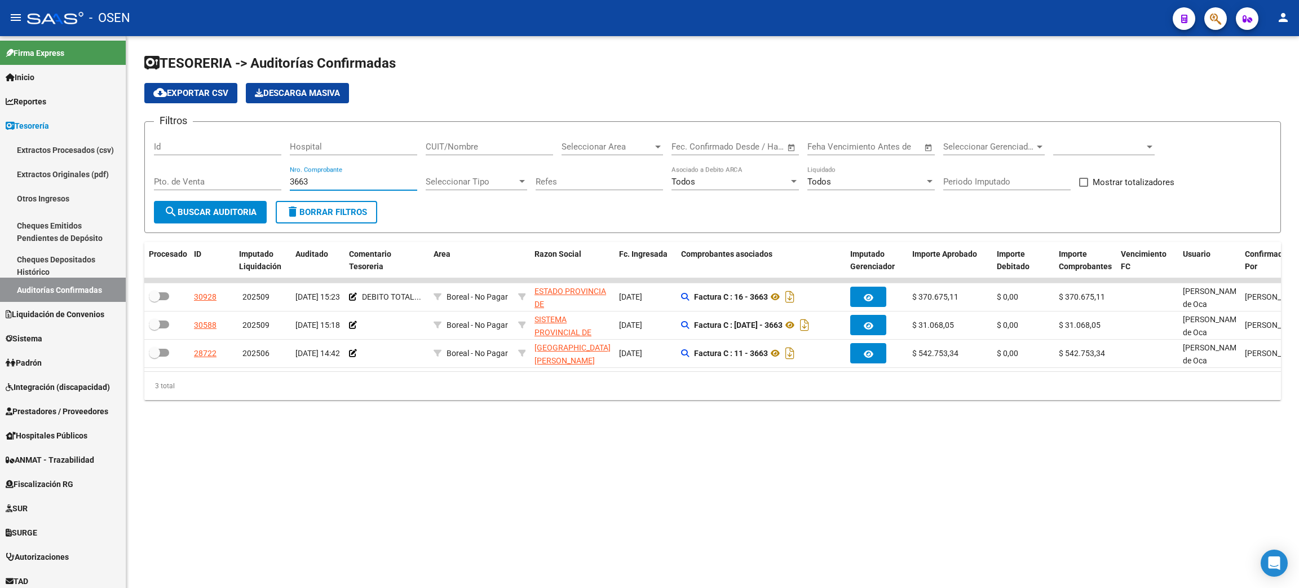
drag, startPoint x: 314, startPoint y: 179, endPoint x: 267, endPoint y: 175, distance: 47.5
click at [267, 175] on div "Filtros Id Hospital CUIT/Nombre Seleccionar Area Seleccionar Area Fecha inicio …" at bounding box center [713, 166] width 1118 height 70
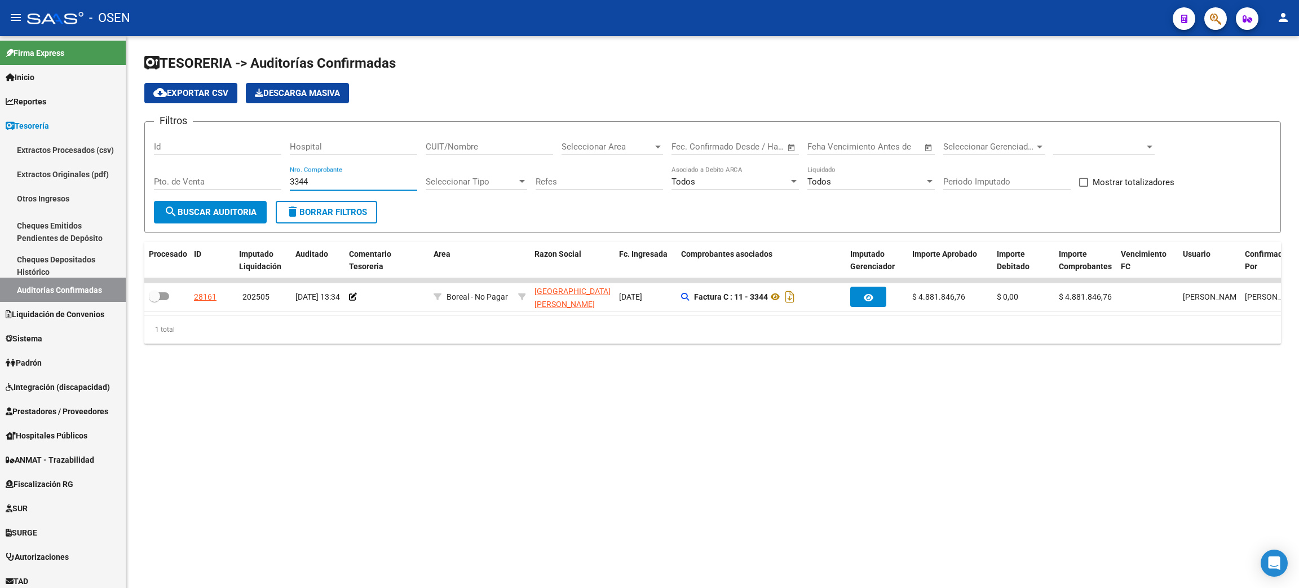
drag, startPoint x: 242, startPoint y: 174, endPoint x: 218, endPoint y: 171, distance: 23.8
click at [218, 171] on div "Filtros Id Hospital CUIT/Nombre Seleccionar Area Seleccionar Area Fecha inicio …" at bounding box center [713, 166] width 1118 height 70
drag, startPoint x: 337, startPoint y: 184, endPoint x: 218, endPoint y: 177, distance: 119.2
click at [218, 177] on div "Filtros Id Hospital CUIT/Nombre Seleccionar Area Seleccionar Area Fecha inicio …" at bounding box center [713, 166] width 1118 height 70
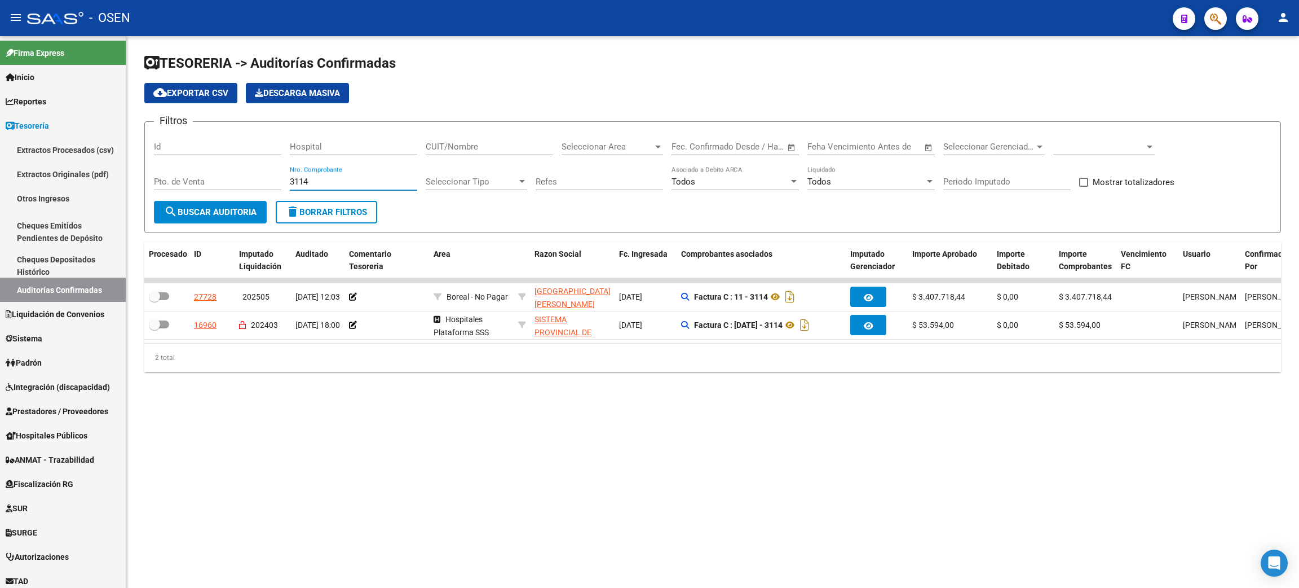
drag, startPoint x: 311, startPoint y: 184, endPoint x: 196, endPoint y: 147, distance: 120.9
click at [227, 174] on div "Filtros Id Hospital CUIT/Nombre Seleccionar Area Seleccionar Area Fecha inicio …" at bounding box center [713, 166] width 1118 height 70
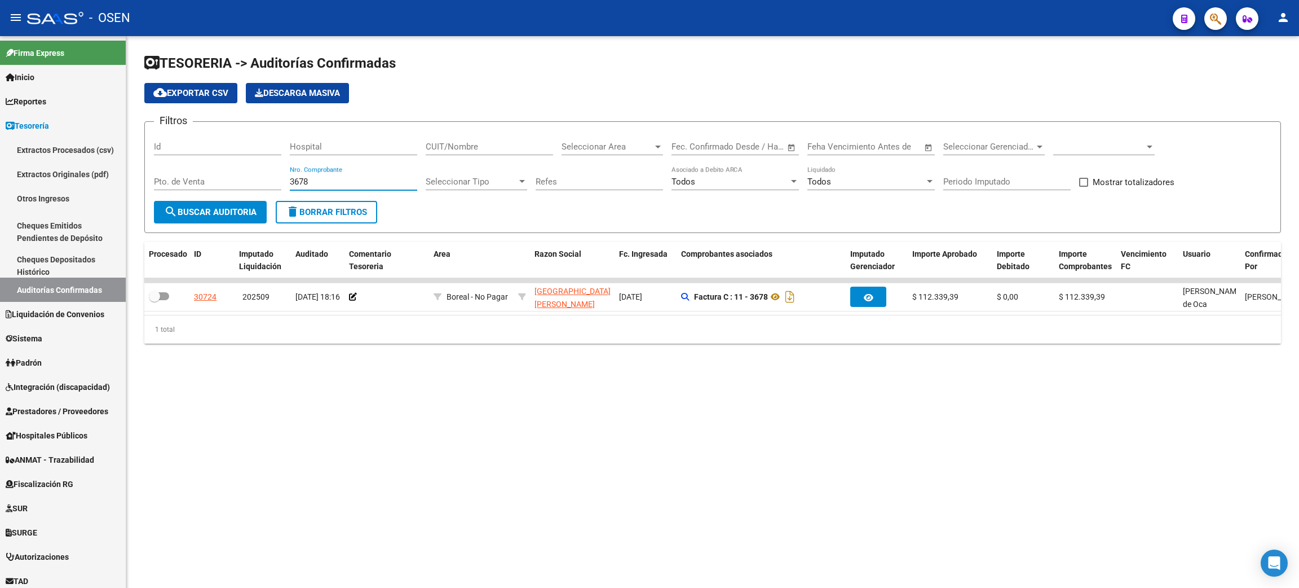
drag, startPoint x: 312, startPoint y: 182, endPoint x: 231, endPoint y: 171, distance: 82.4
click at [231, 173] on div "Filtros Id Hospital CUIT/Nombre Seleccionar Area Seleccionar Area Fecha inicio …" at bounding box center [713, 166] width 1118 height 70
type input "8"
drag, startPoint x: 296, startPoint y: 183, endPoint x: 232, endPoint y: 176, distance: 63.5
click at [232, 176] on div "Filtros Id Hospital CUIT/Nombre Seleccionar Area Seleccionar Area Fecha inicio …" at bounding box center [713, 166] width 1118 height 70
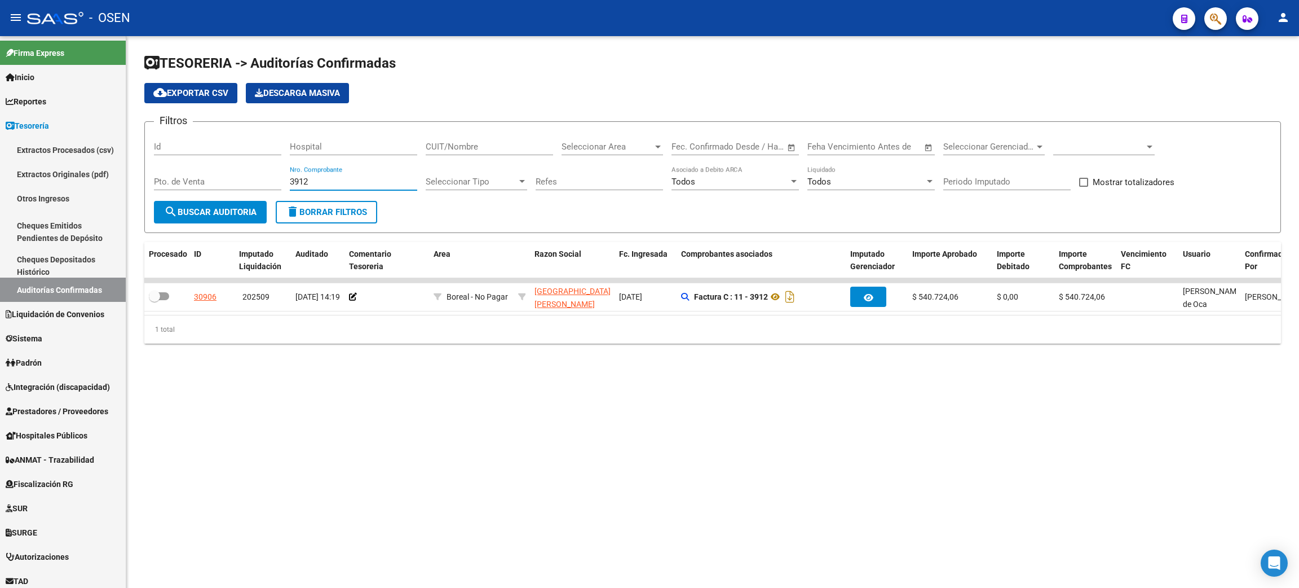
drag, startPoint x: 316, startPoint y: 178, endPoint x: 232, endPoint y: 175, distance: 84.1
click at [232, 175] on div "Filtros Id Hospital CUIT/Nombre Seleccionar Area Seleccionar Area Fecha inicio …" at bounding box center [713, 166] width 1118 height 70
drag, startPoint x: 313, startPoint y: 181, endPoint x: 253, endPoint y: 168, distance: 61.2
click at [254, 171] on div "Filtros Id Hospital CUIT/Nombre Seleccionar Area Seleccionar Area Fecha inicio …" at bounding box center [713, 166] width 1118 height 70
drag, startPoint x: 323, startPoint y: 182, endPoint x: 255, endPoint y: 179, distance: 67.7
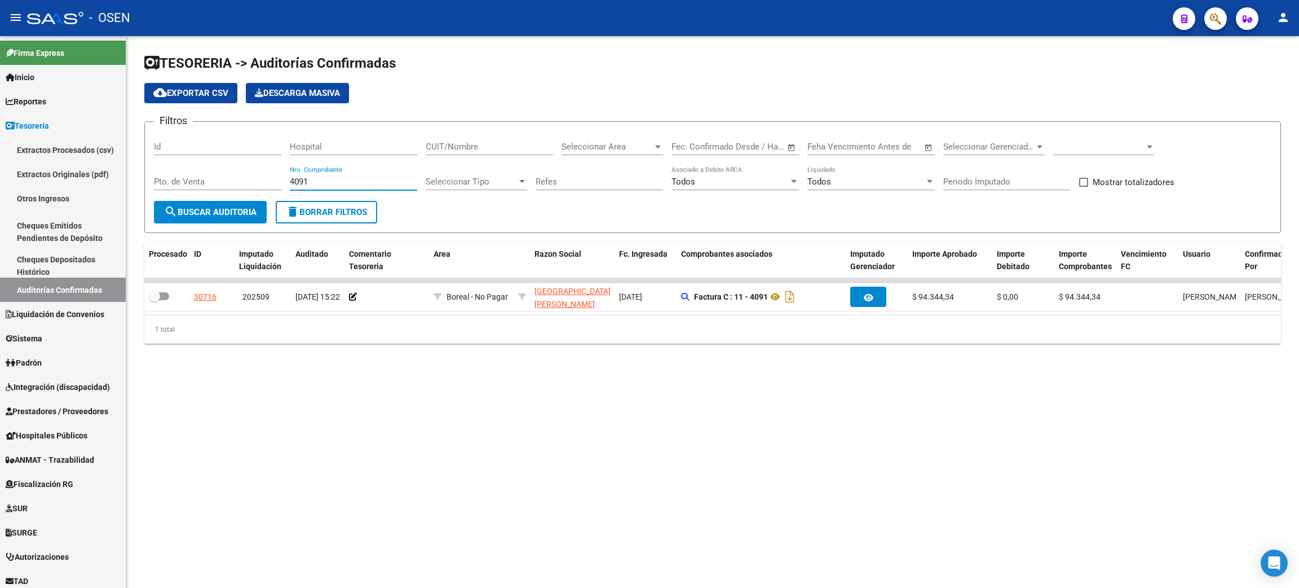
click at [255, 179] on div "Filtros Id Hospital CUIT/Nombre Seleccionar Area Seleccionar Area Fecha inicio …" at bounding box center [713, 166] width 1118 height 70
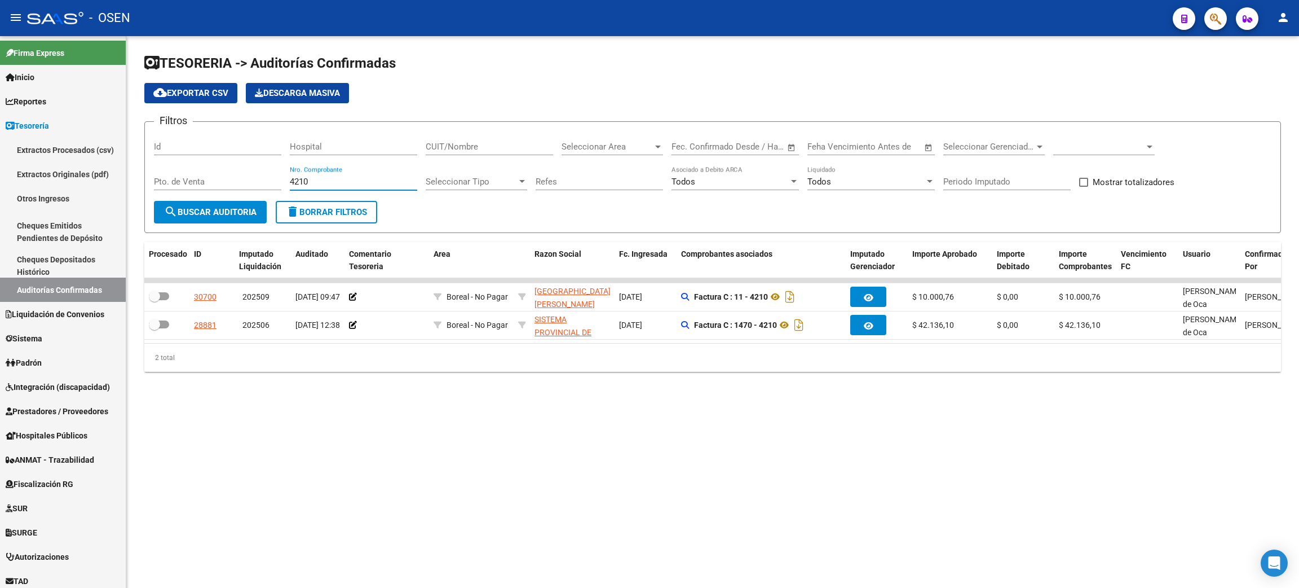
drag, startPoint x: 326, startPoint y: 179, endPoint x: 226, endPoint y: 174, distance: 99.9
click at [226, 174] on div "Filtros Id Hospital CUIT/Nombre Seleccionar Area Seleccionar Area Fecha inicio …" at bounding box center [713, 166] width 1118 height 70
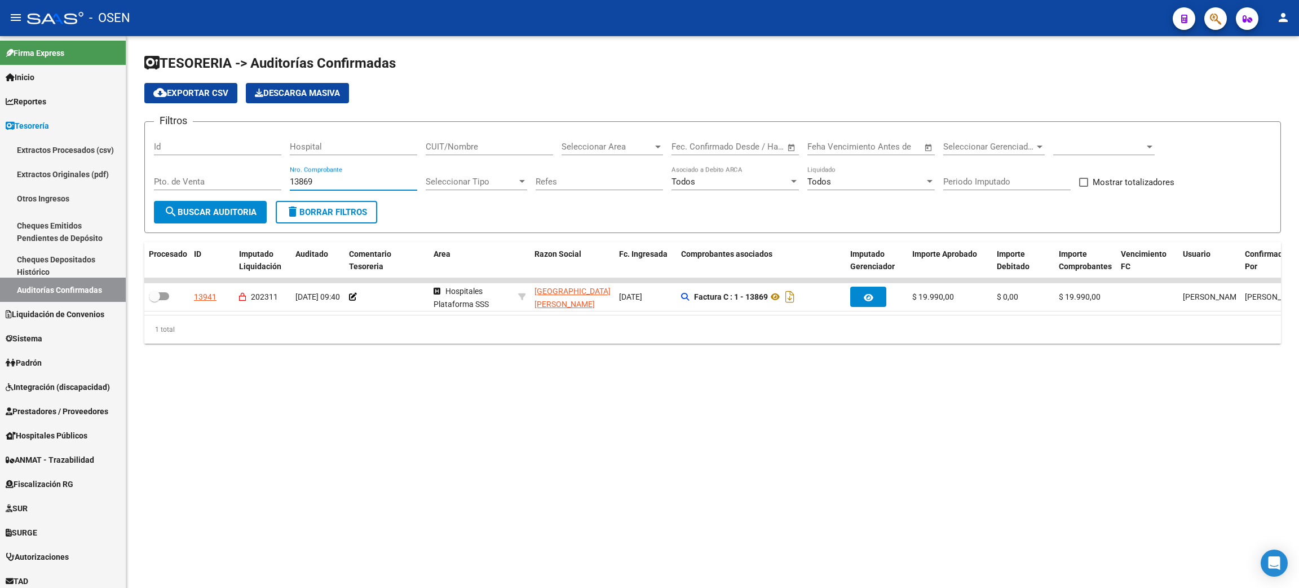
drag, startPoint x: 323, startPoint y: 179, endPoint x: 239, endPoint y: 178, distance: 84.0
click at [239, 178] on div "Filtros Id Hospital CUIT/Nombre Seleccionar Area Seleccionar Area Fecha inicio …" at bounding box center [713, 166] width 1118 height 70
drag, startPoint x: 339, startPoint y: 182, endPoint x: 236, endPoint y: 176, distance: 103.4
click at [236, 176] on div "Filtros Id Hospital CUIT/Nombre Seleccionar Area Seleccionar Area Fecha inicio …" at bounding box center [713, 166] width 1118 height 70
drag, startPoint x: 319, startPoint y: 187, endPoint x: 296, endPoint y: 181, distance: 24.5
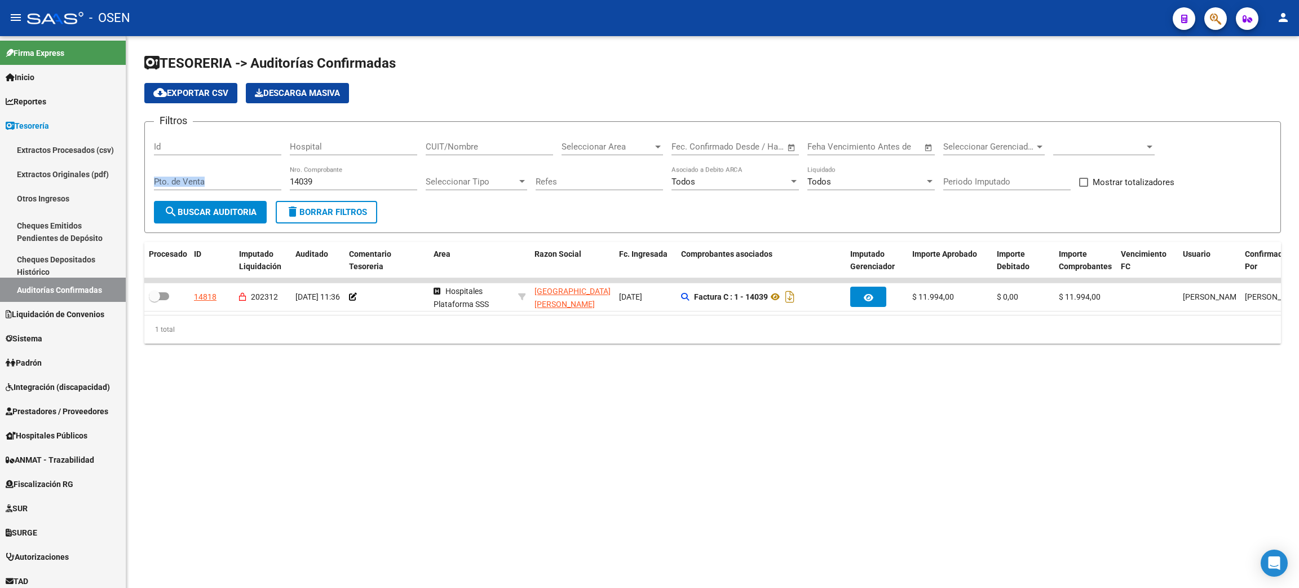
click at [277, 182] on div "Filtros Id Hospital CUIT/Nombre Seleccionar Area Seleccionar Area Fecha inicio …" at bounding box center [713, 166] width 1118 height 70
click at [343, 184] on input "14039" at bounding box center [353, 182] width 127 height 10
click at [329, 182] on input "14039" at bounding box center [353, 182] width 127 height 10
drag, startPoint x: 326, startPoint y: 182, endPoint x: 242, endPoint y: 171, distance: 84.7
click at [242, 171] on div "Filtros Id Hospital CUIT/Nombre Seleccionar Area Seleccionar Area Fecha inicio …" at bounding box center [713, 166] width 1118 height 70
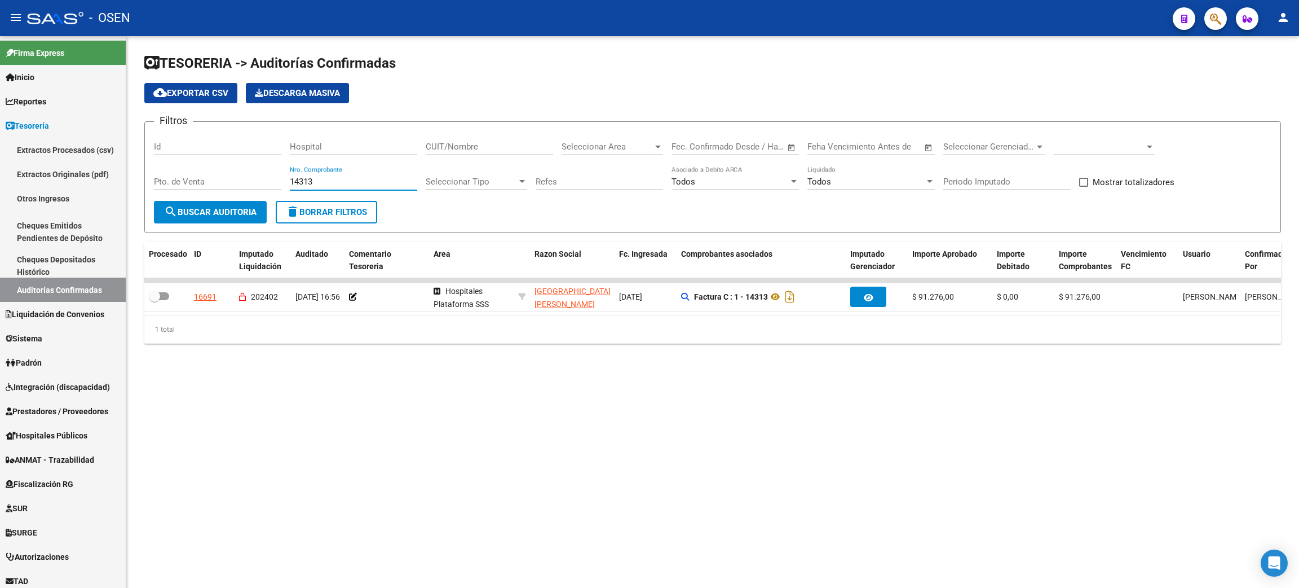
drag, startPoint x: 330, startPoint y: 184, endPoint x: 219, endPoint y: 178, distance: 111.3
click at [219, 178] on div "Filtros Id Hospital CUIT/Nombre Seleccionar Area Seleccionar Area Fecha inicio …" at bounding box center [713, 166] width 1118 height 70
drag, startPoint x: 327, startPoint y: 179, endPoint x: 237, endPoint y: 172, distance: 89.4
click at [237, 172] on div "Filtros Id Hospital CUIT/Nombre Seleccionar Area Seleccionar Area Fecha inicio …" at bounding box center [713, 166] width 1118 height 70
type input "14611"
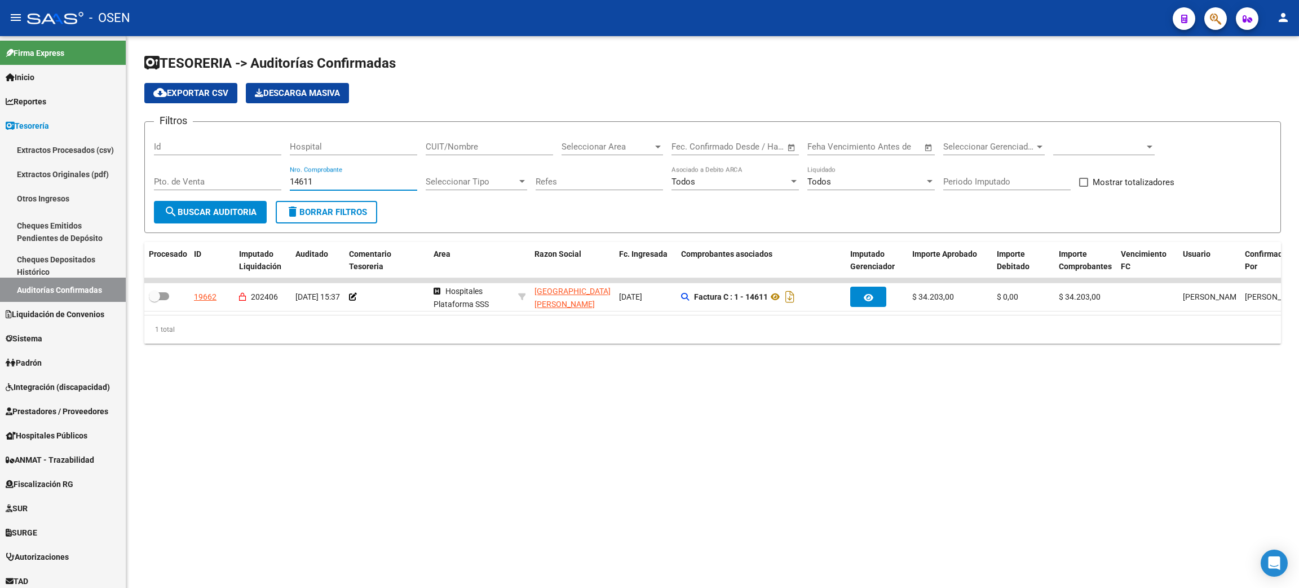
drag, startPoint x: 323, startPoint y: 180, endPoint x: 224, endPoint y: 153, distance: 102.9
click at [226, 175] on div "Filtros Id Hospital CUIT/Nombre Seleccionar Area Seleccionar Area Fecha inicio …" at bounding box center [713, 166] width 1118 height 70
click at [507, 149] on input "CUIT/Nombre" at bounding box center [489, 147] width 127 height 10
type input "san bernardo"
click at [1105, 143] on span at bounding box center [1098, 147] width 91 height 10
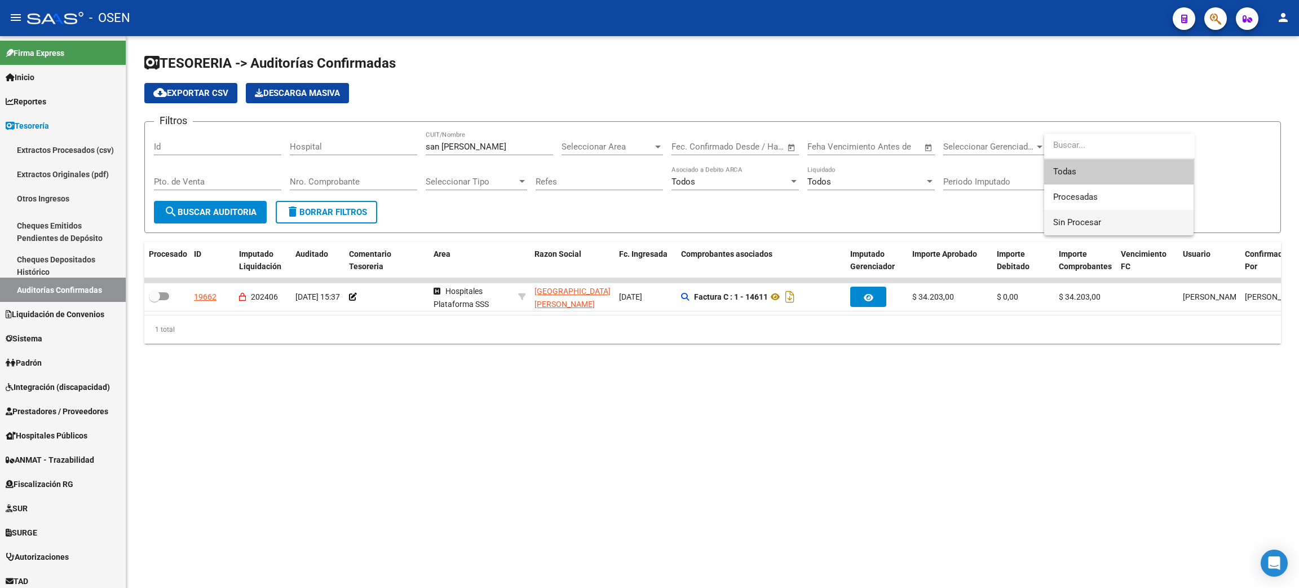
click at [1070, 215] on span "Sin Procesar" at bounding box center [1118, 222] width 131 height 25
click at [1126, 182] on span "Mostrar totalizadores" at bounding box center [1134, 182] width 82 height 14
click at [1084, 187] on input "Mostrar totalizadores" at bounding box center [1083, 187] width 1 height 1
checkbox input "true"
click at [188, 215] on span "search Buscar Auditoria" at bounding box center [210, 212] width 92 height 10
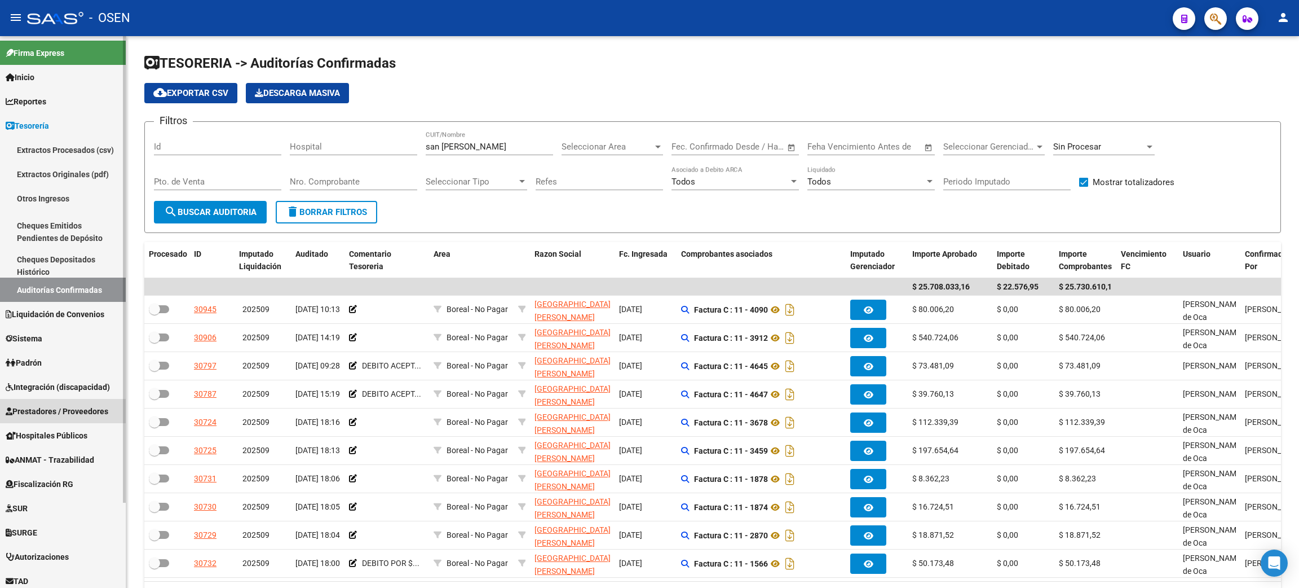
click at [42, 421] on link "Prestadores / Proveedores" at bounding box center [63, 411] width 126 height 24
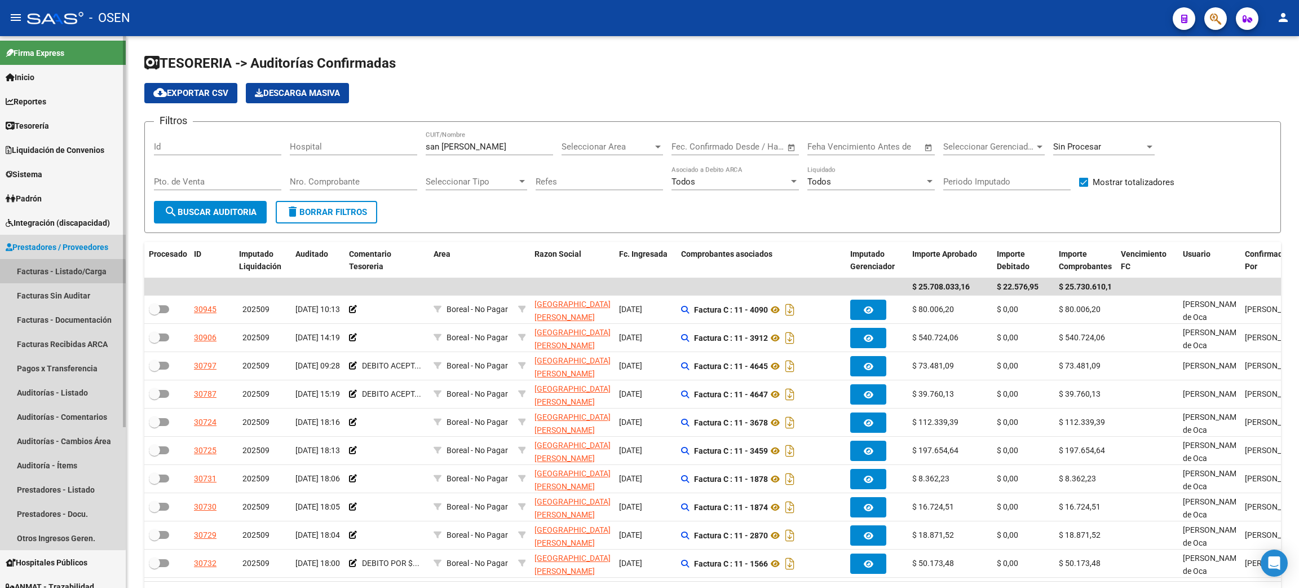
click at [46, 274] on link "Facturas - Listado/Carga" at bounding box center [63, 271] width 126 height 24
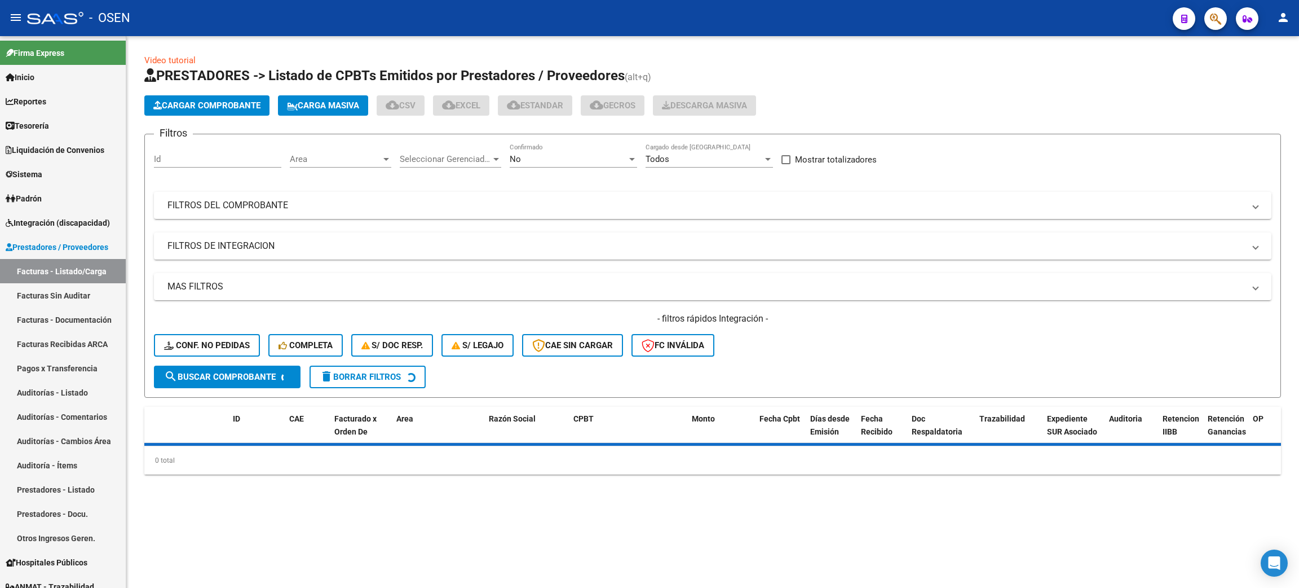
click at [539, 158] on div "No" at bounding box center [568, 159] width 117 height 10
click at [535, 108] on span "Todos" at bounding box center [573, 107] width 127 height 25
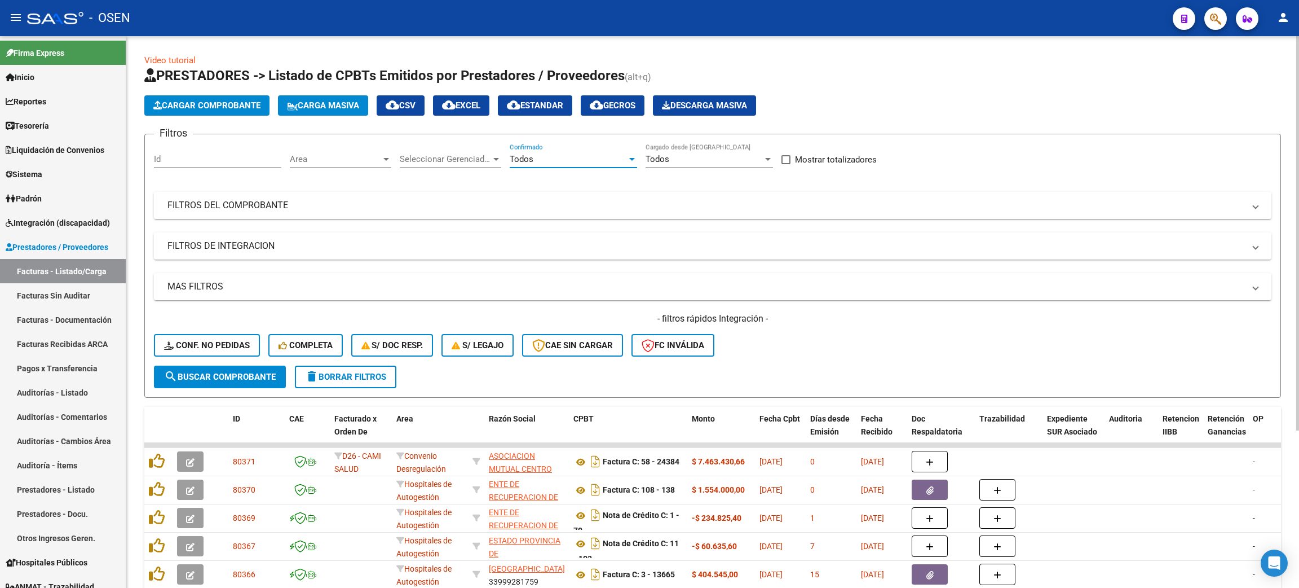
click at [298, 200] on mat-panel-title "FILTROS DEL COMPROBANTE" at bounding box center [705, 205] width 1077 height 12
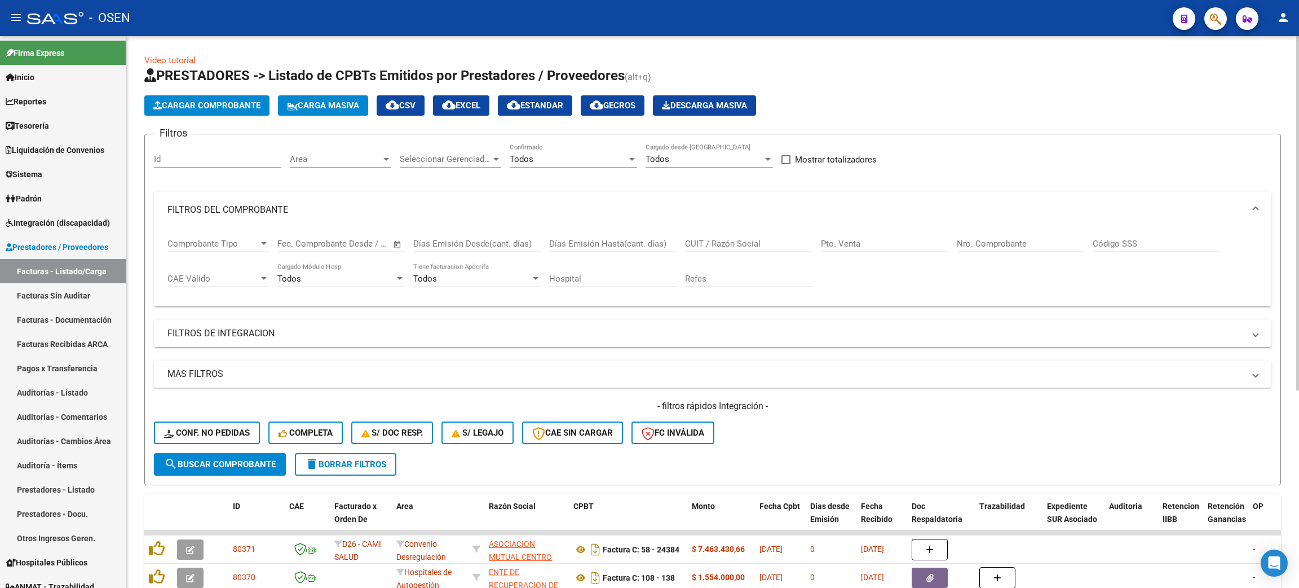
click at [712, 245] on input "CUIT / Razón Social" at bounding box center [748, 244] width 127 height 10
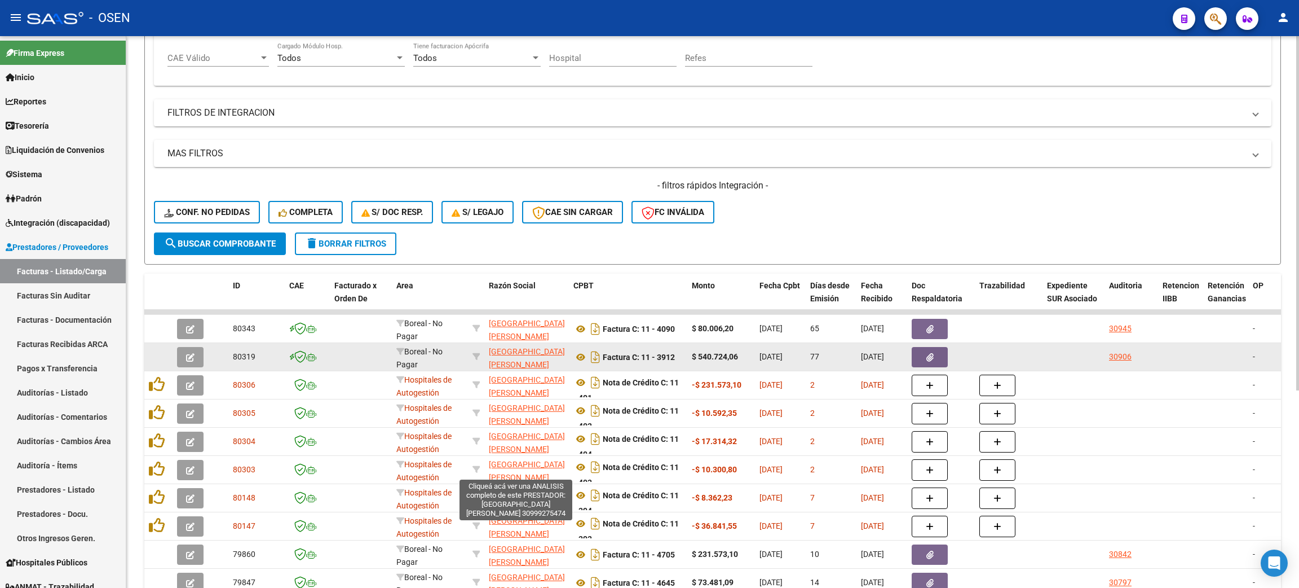
scroll to position [85, 0]
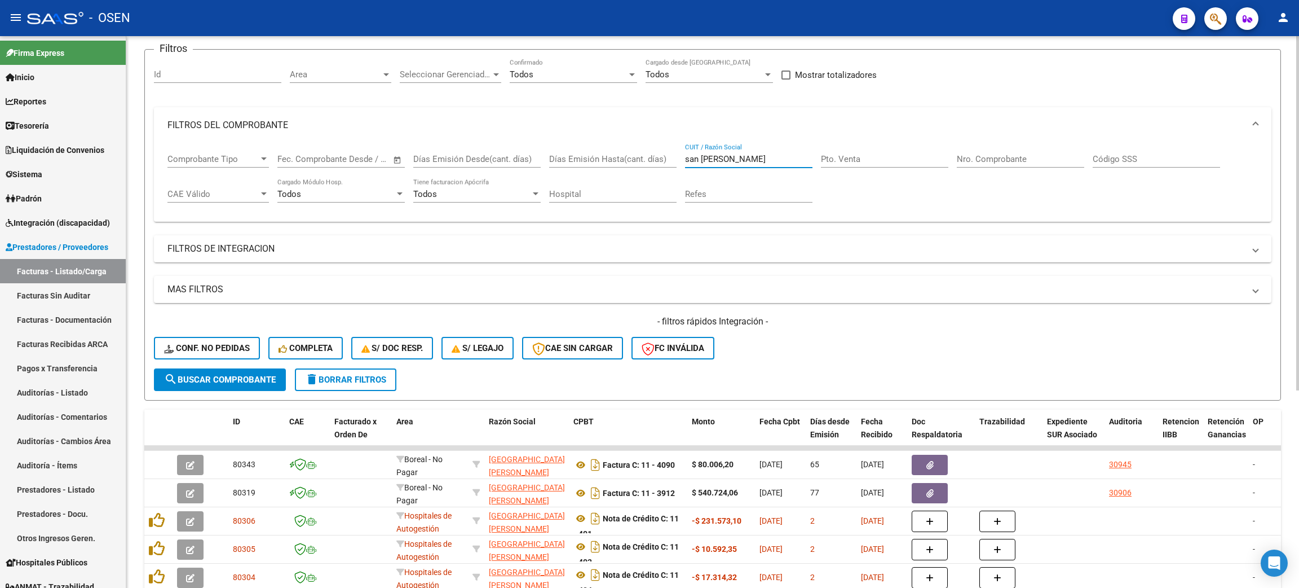
type input "san bernardo"
click at [239, 161] on span "Comprobante Tipo" at bounding box center [212, 159] width 91 height 10
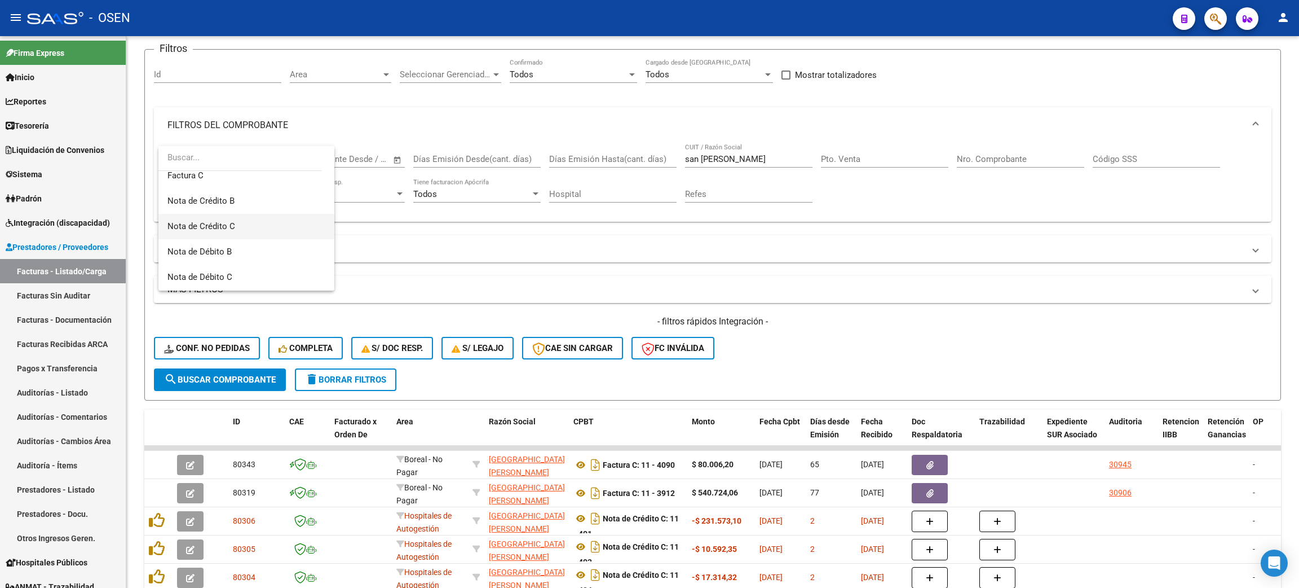
click at [242, 223] on span "Nota de Crédito C" at bounding box center [246, 226] width 158 height 25
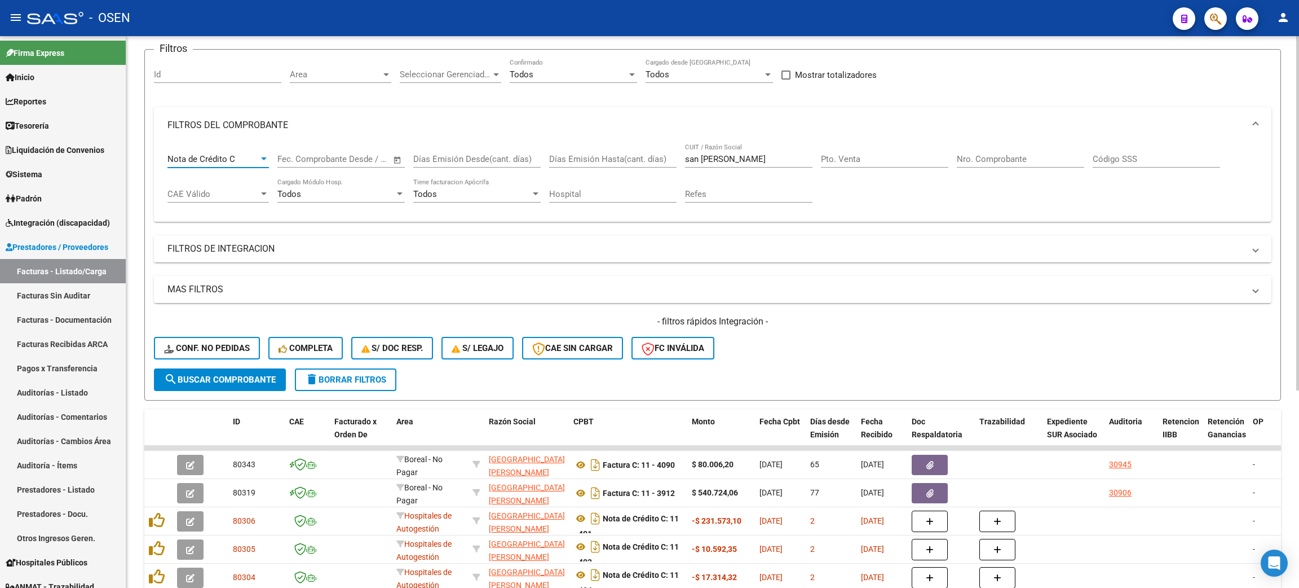
click at [245, 374] on span "search Buscar Comprobante" at bounding box center [220, 379] width 112 height 10
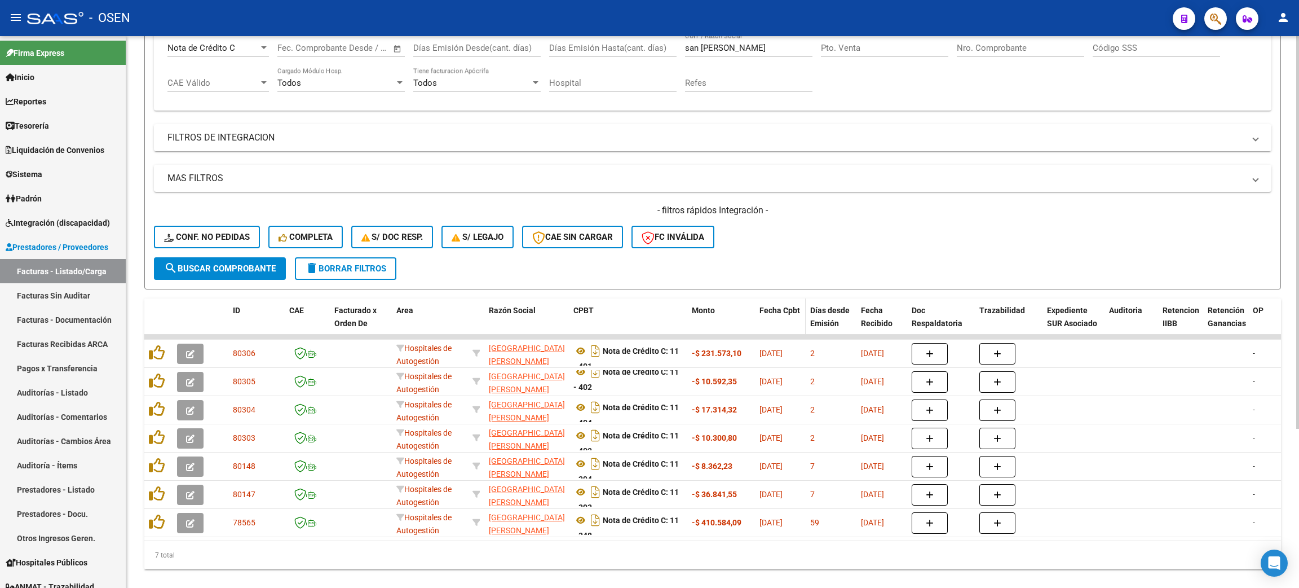
scroll to position [224, 0]
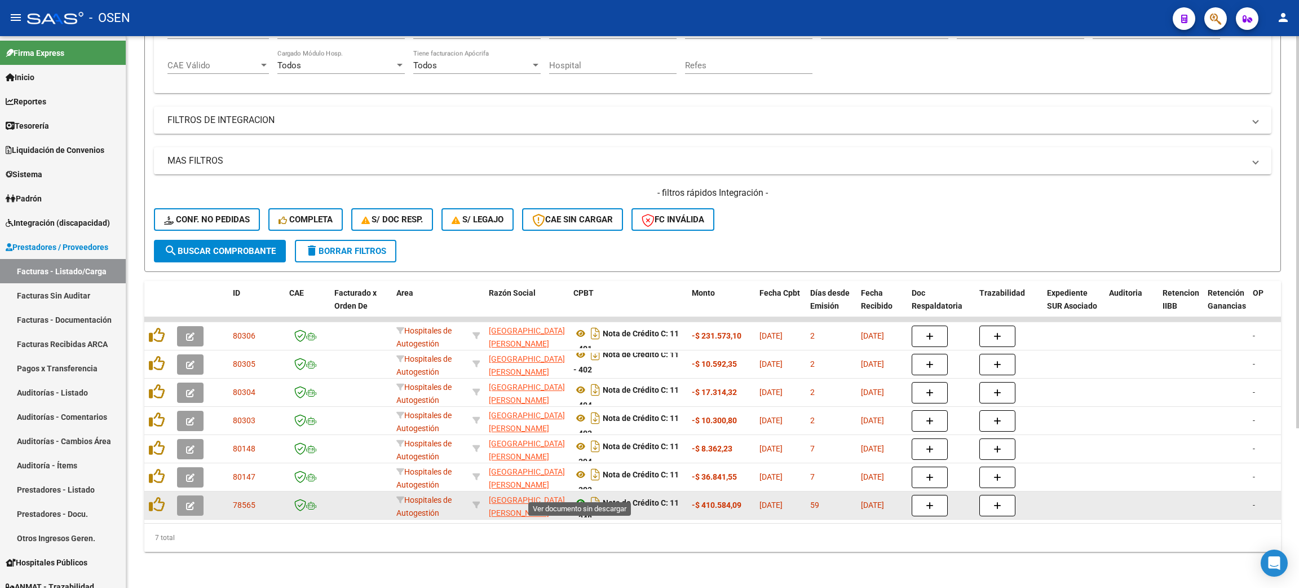
click at [580, 496] on icon at bounding box center [581, 503] width 15 height 14
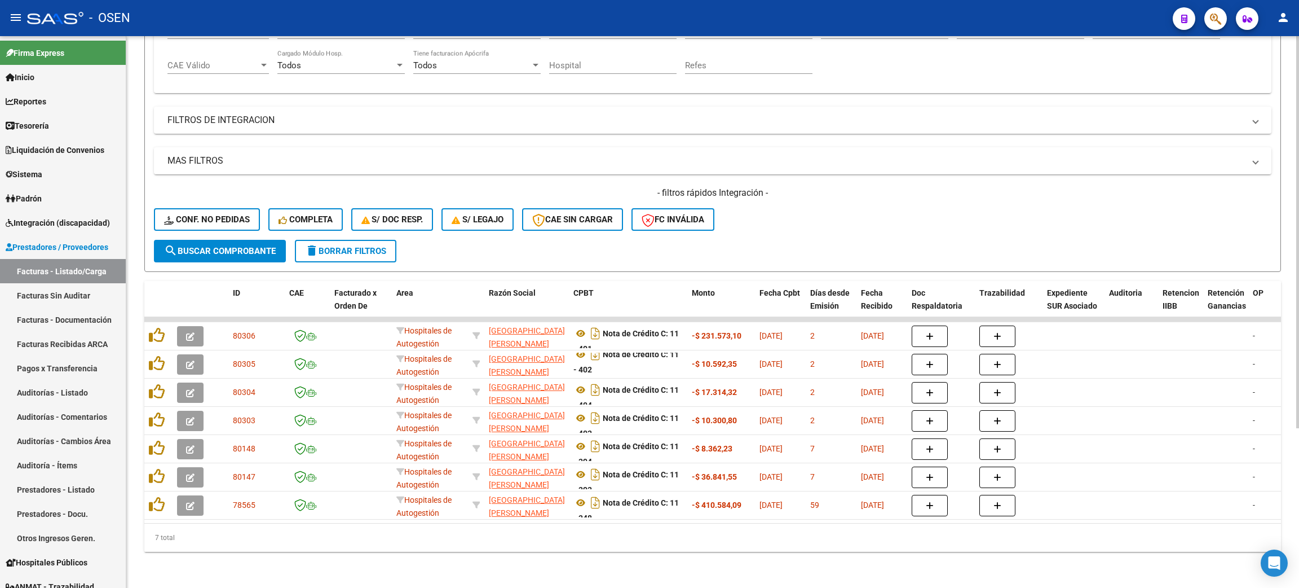
scroll to position [0, 0]
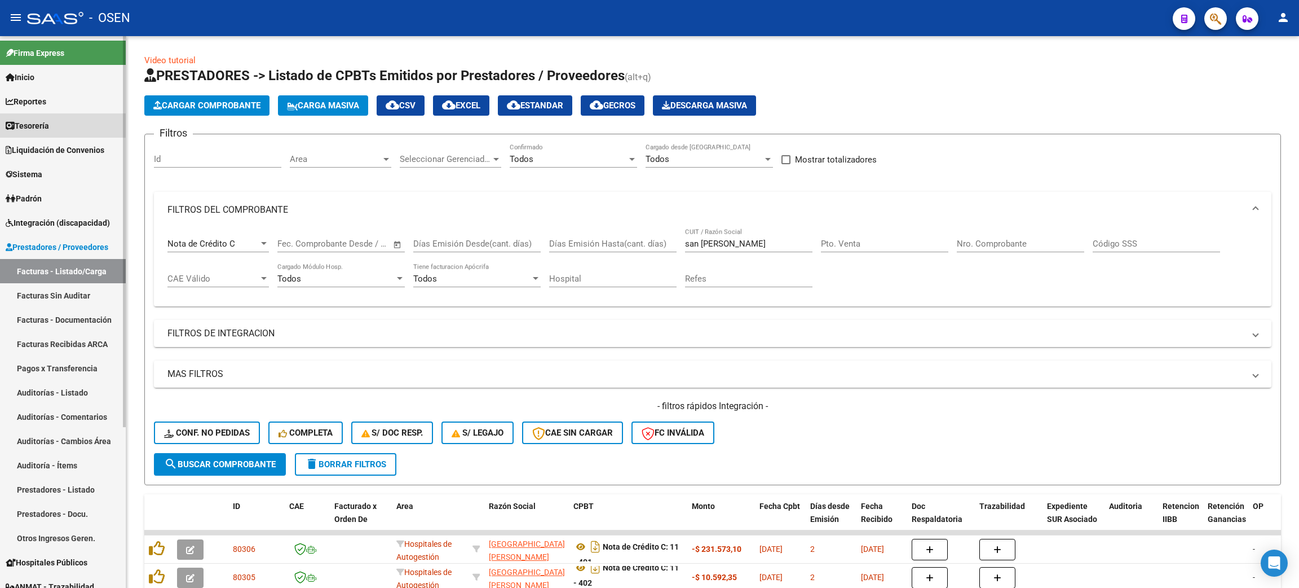
drag, startPoint x: 30, startPoint y: 117, endPoint x: 50, endPoint y: 124, distance: 21.4
click at [30, 117] on link "Tesorería" at bounding box center [63, 125] width 126 height 24
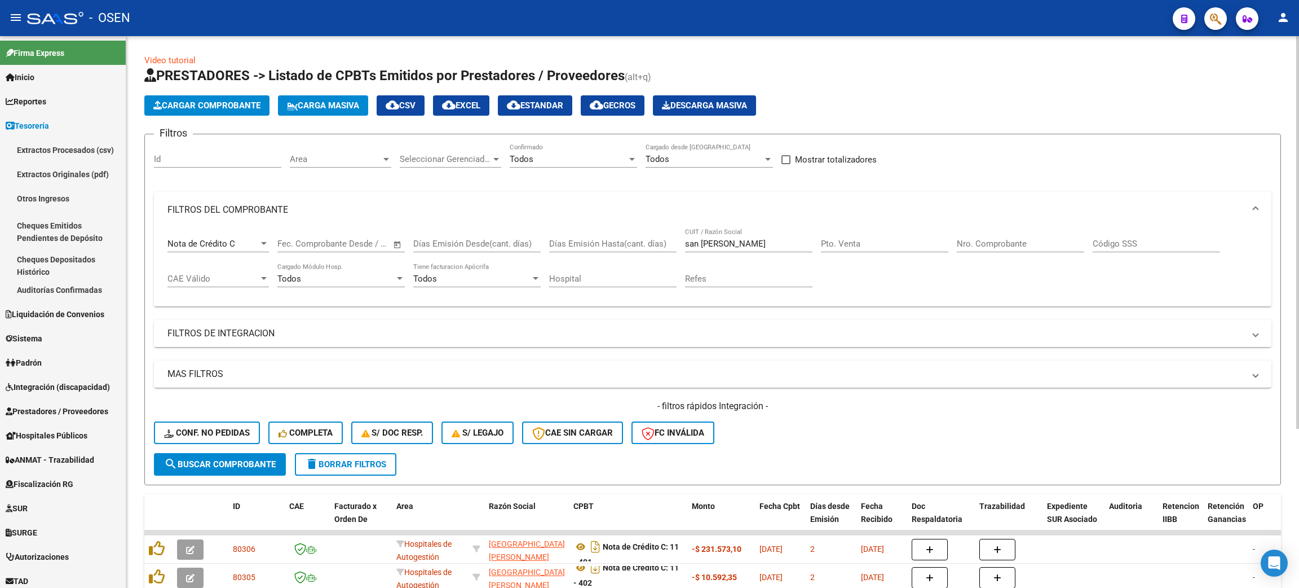
scroll to position [224, 0]
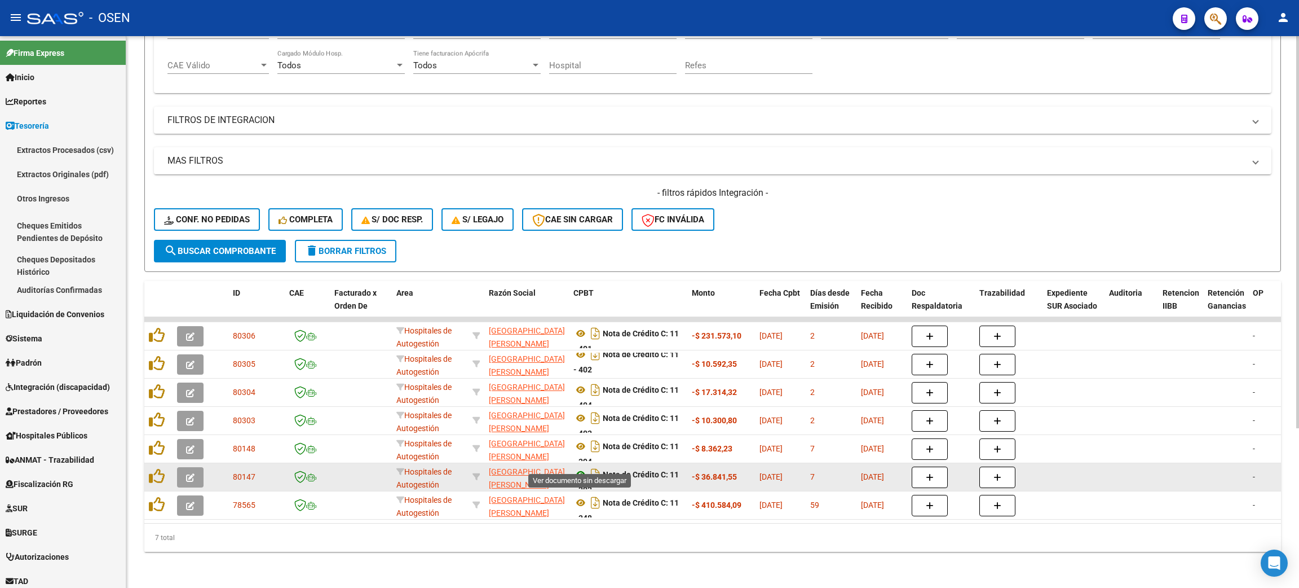
click at [580, 468] on icon at bounding box center [581, 475] width 15 height 14
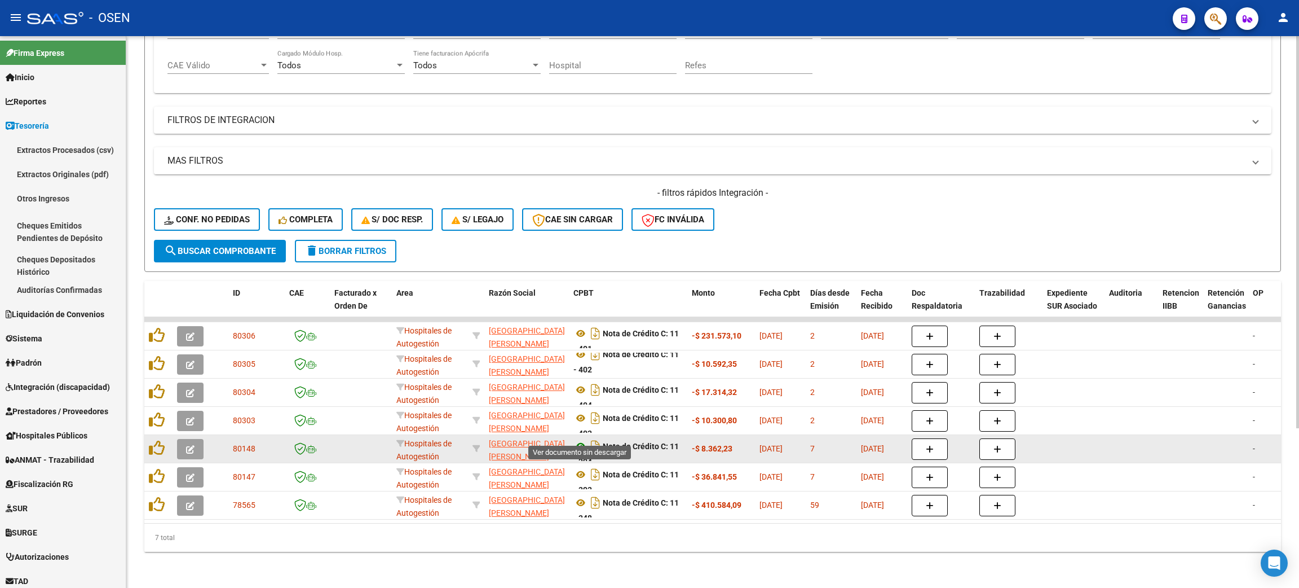
click at [576, 439] on icon at bounding box center [581, 446] width 15 height 14
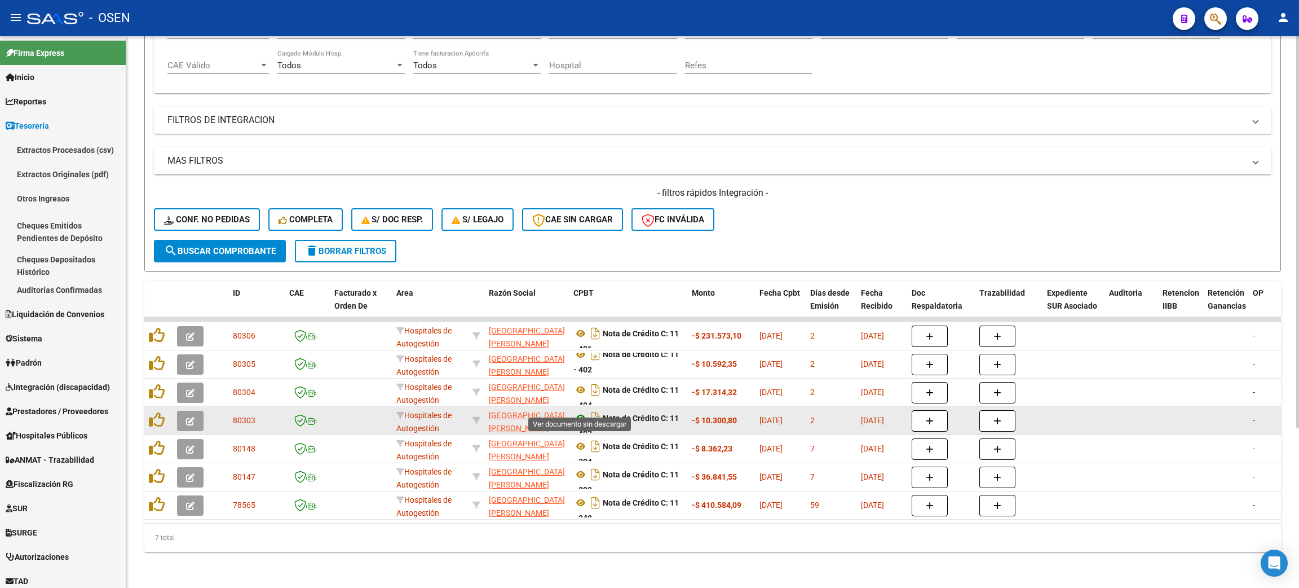
click at [583, 411] on icon at bounding box center [581, 418] width 15 height 14
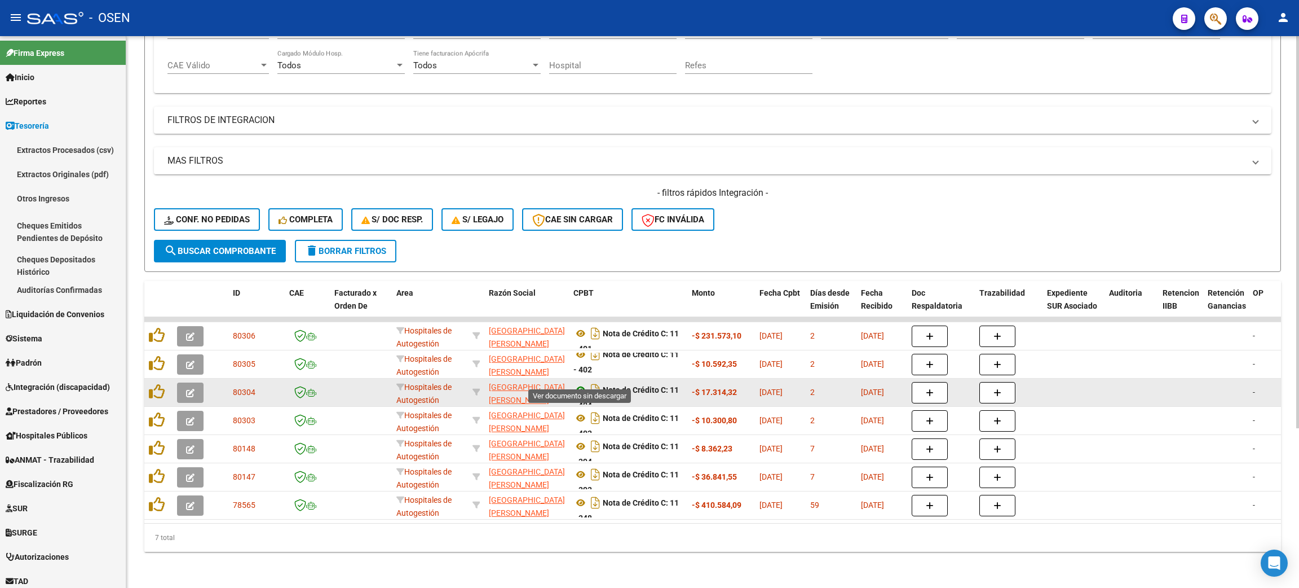
click at [577, 383] on icon at bounding box center [581, 390] width 15 height 14
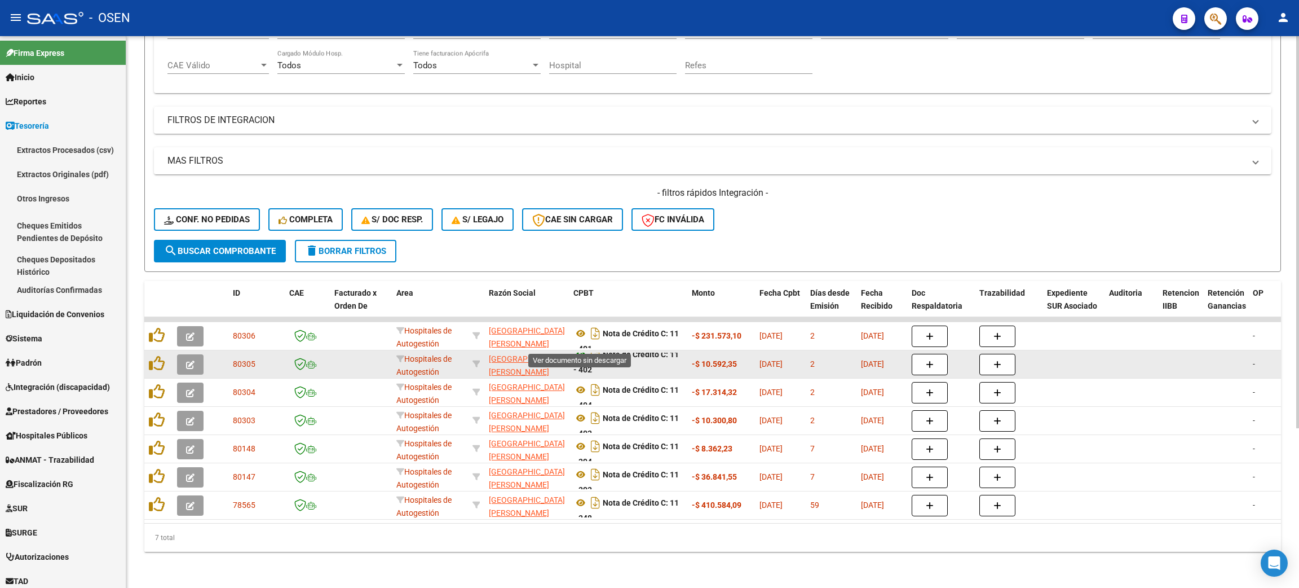
click at [580, 347] on icon at bounding box center [581, 354] width 15 height 14
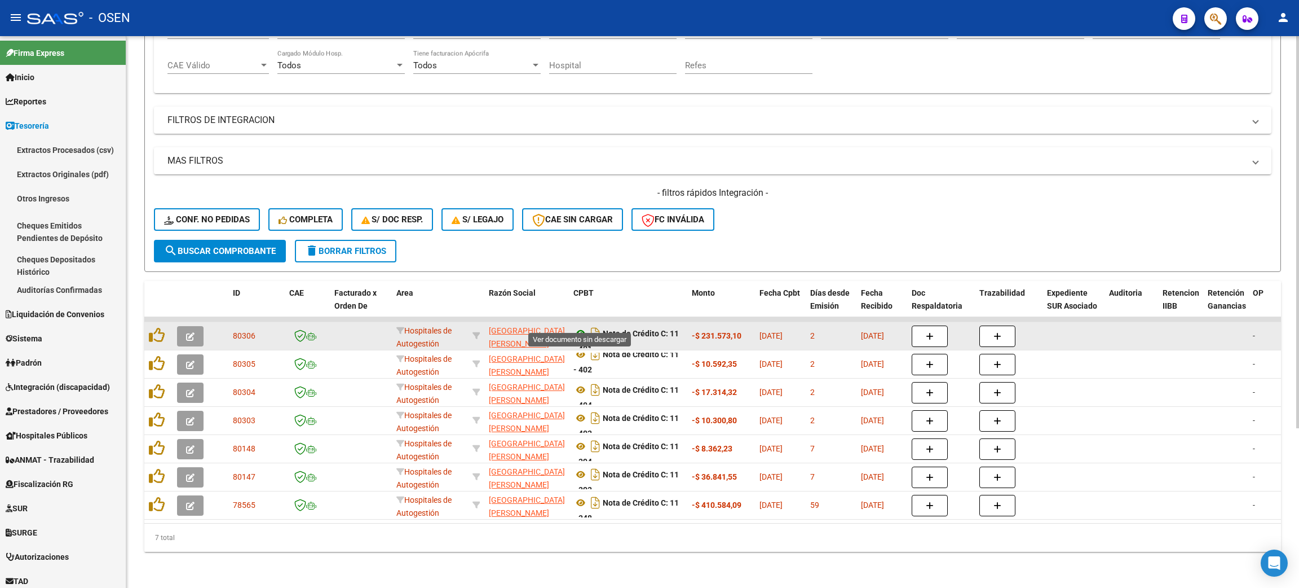
click at [580, 327] on icon at bounding box center [581, 334] width 15 height 14
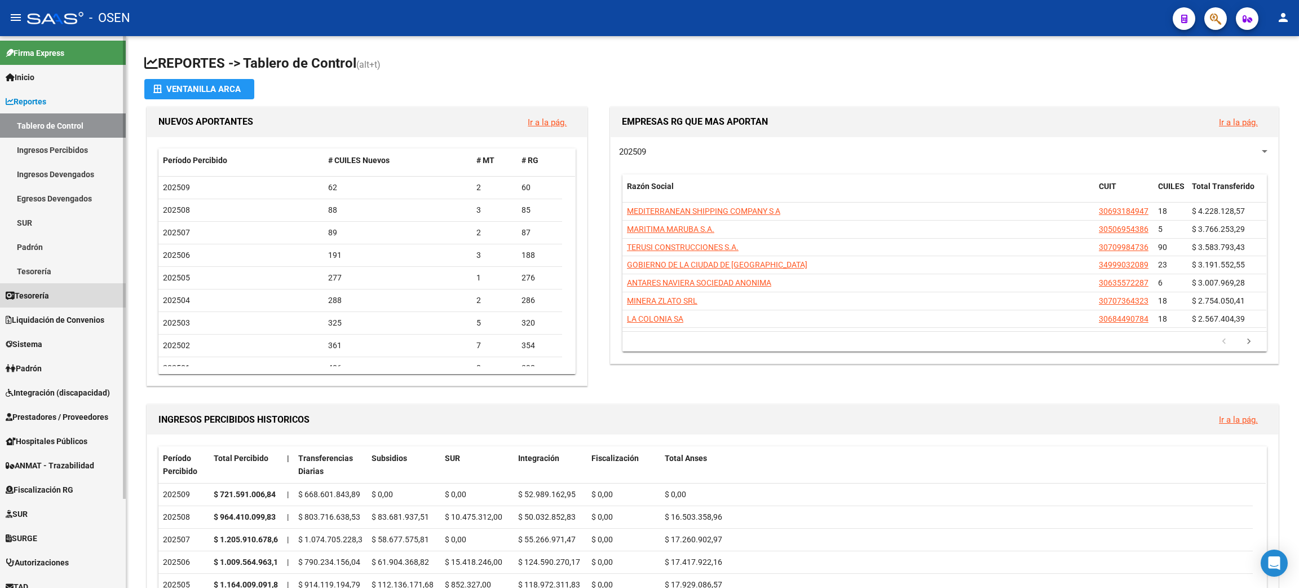
click at [45, 294] on span "Tesorería" at bounding box center [27, 295] width 43 height 12
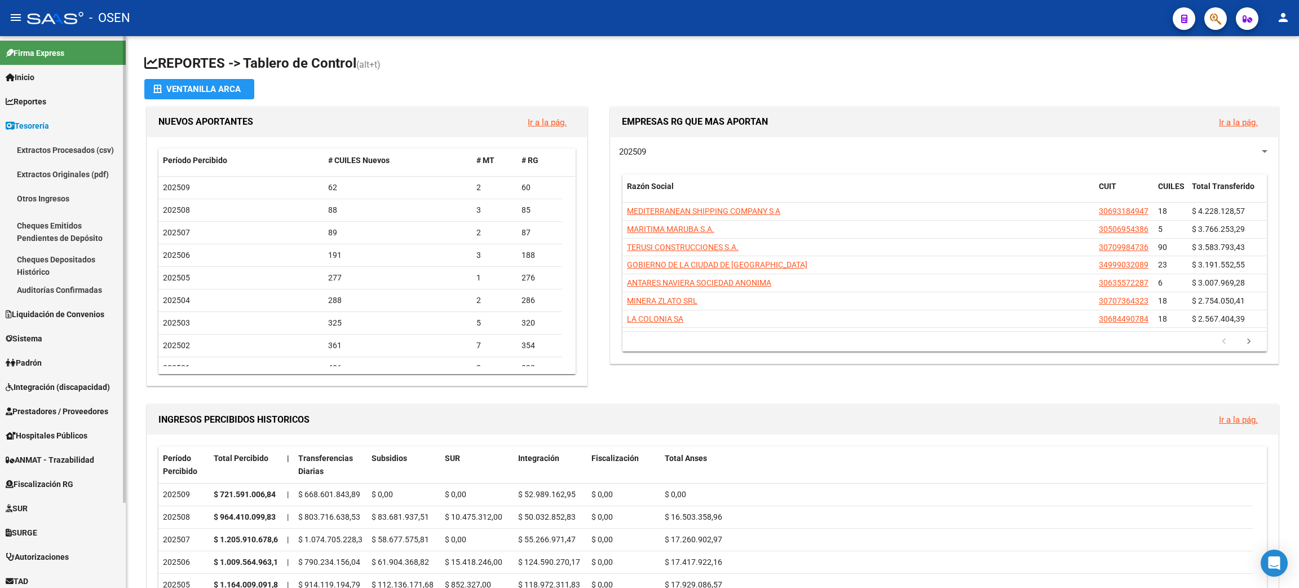
click at [48, 288] on link "Auditorías Confirmadas" at bounding box center [63, 289] width 126 height 24
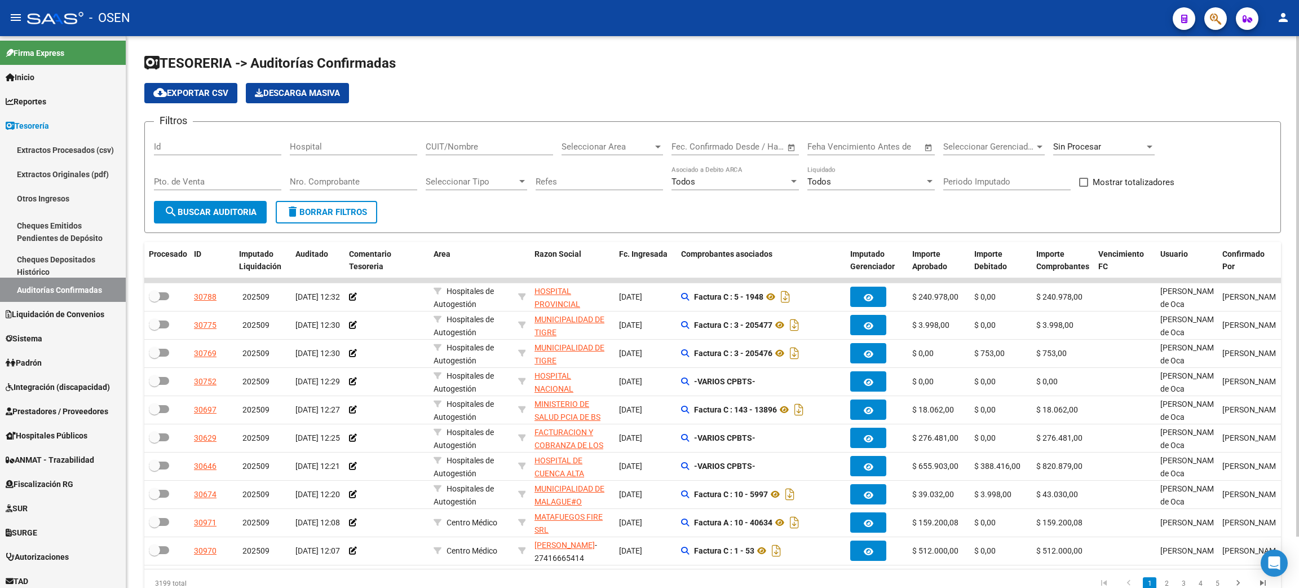
click at [381, 183] on input "Nro. Comprobante" at bounding box center [353, 182] width 127 height 10
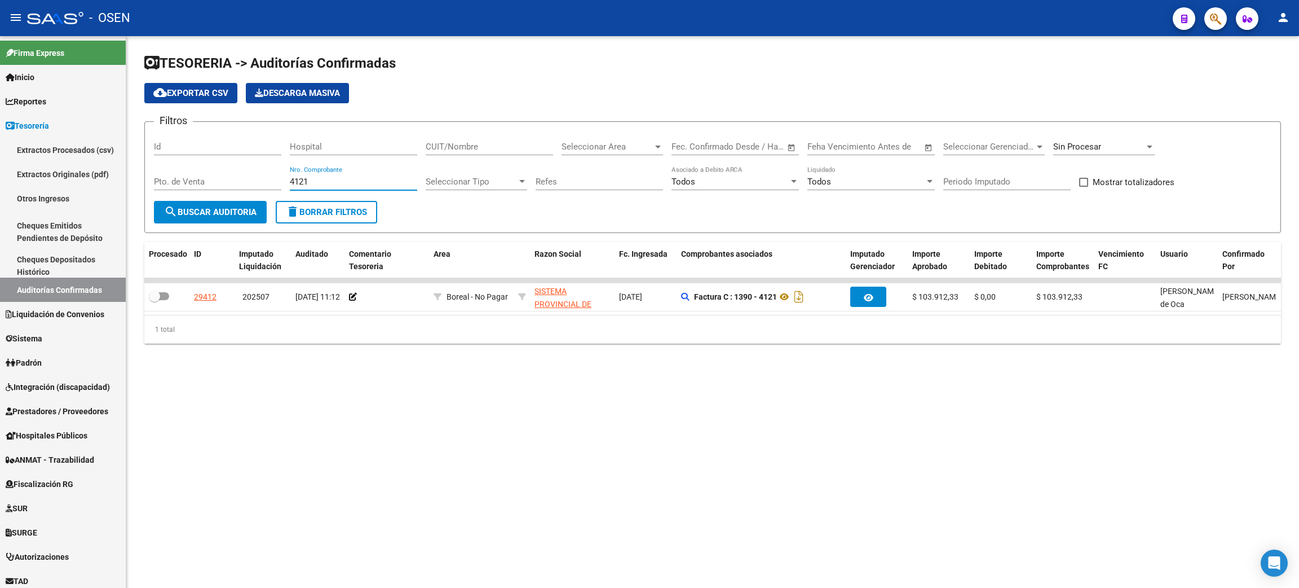
type input "4121"
click at [1104, 162] on div "Sin Procesar" at bounding box center [1104, 148] width 102 height 35
click at [1104, 152] on div "Sin Procesar" at bounding box center [1104, 143] width 102 height 24
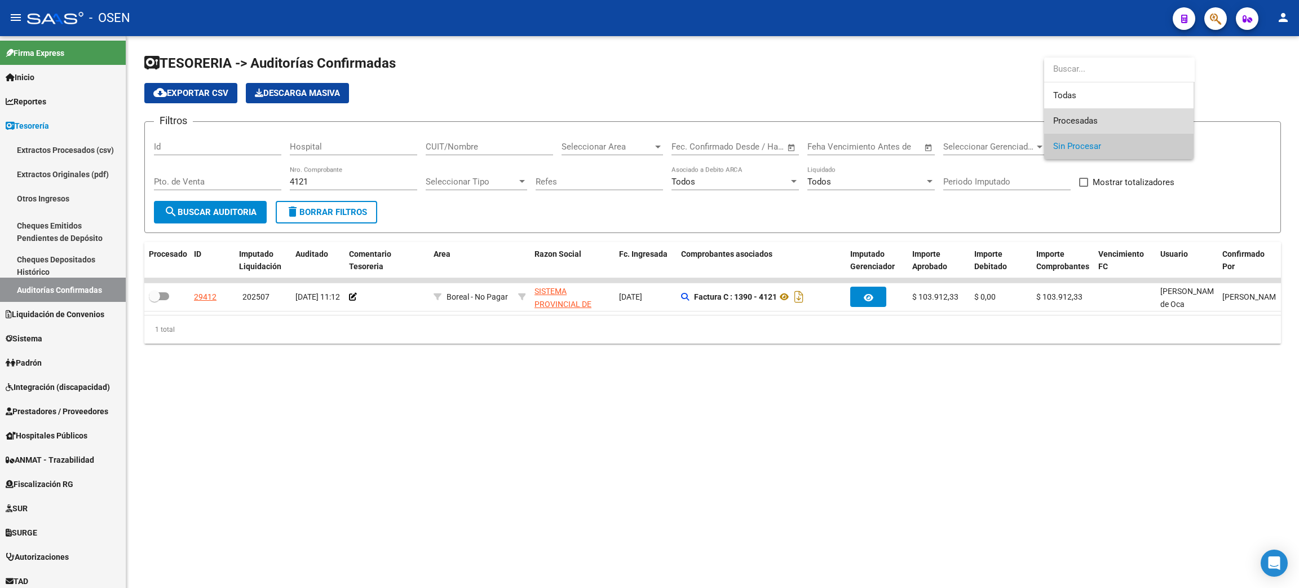
click at [1098, 127] on span "Procesadas" at bounding box center [1118, 120] width 131 height 25
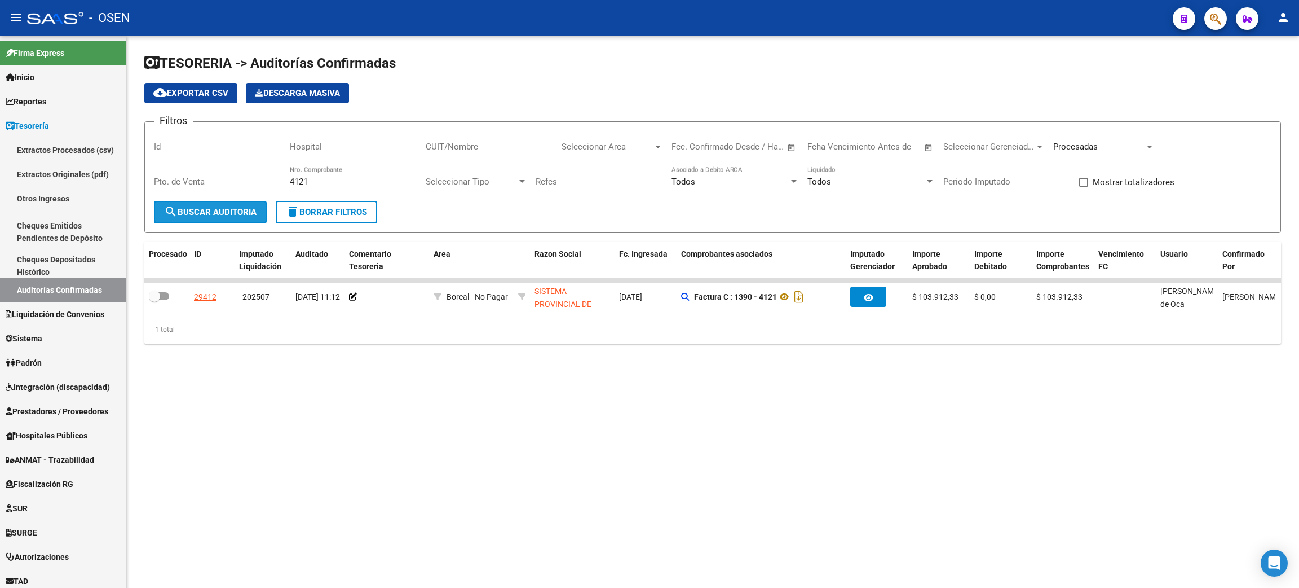
click at [246, 218] on button "search Buscar Auditoria" at bounding box center [210, 212] width 113 height 23
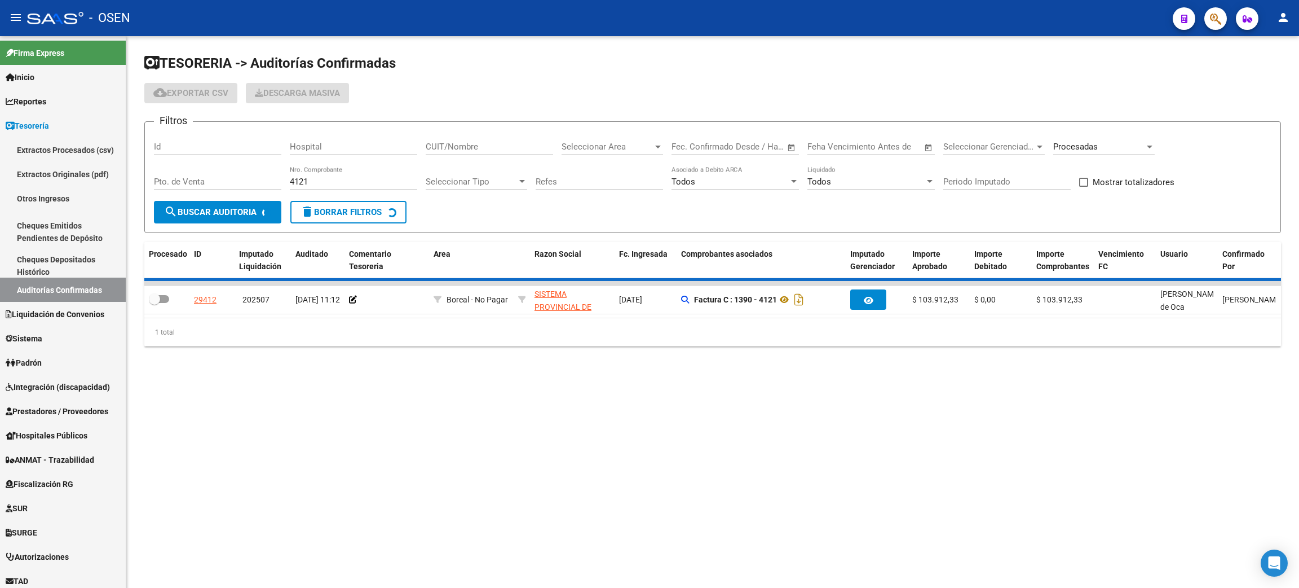
checkbox input "true"
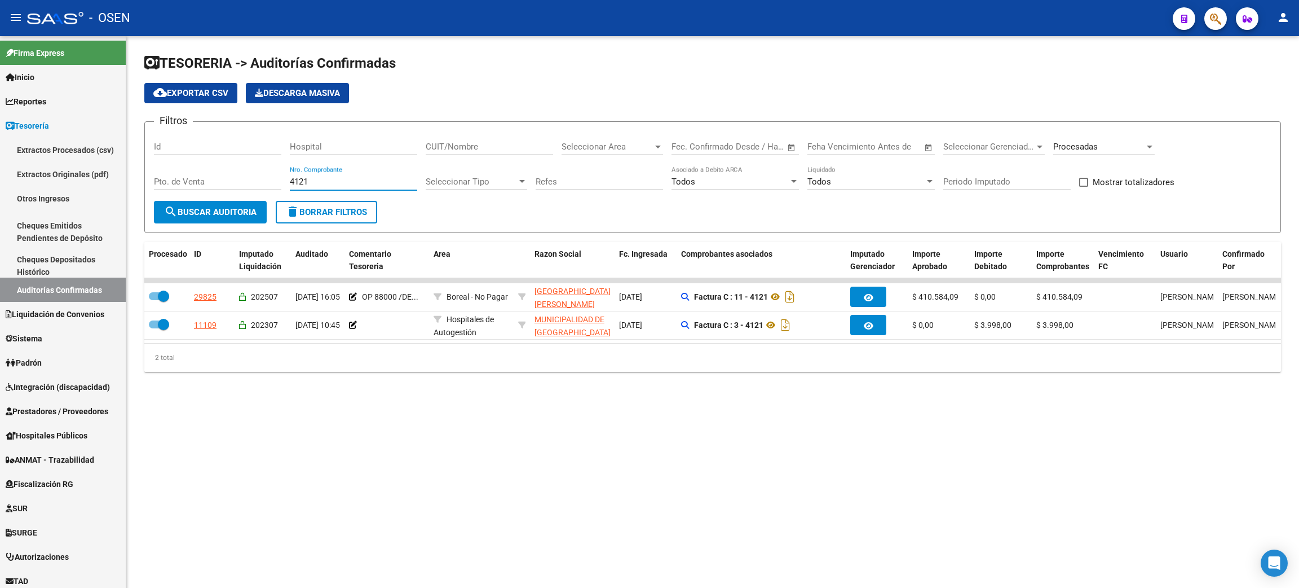
drag, startPoint x: 315, startPoint y: 184, endPoint x: 257, endPoint y: 182, distance: 58.7
click at [257, 182] on div "Filtros Id Hospital CUIT/Nombre Seleccionar Area Seleccionar Area Fecha inicio …" at bounding box center [713, 166] width 1118 height 70
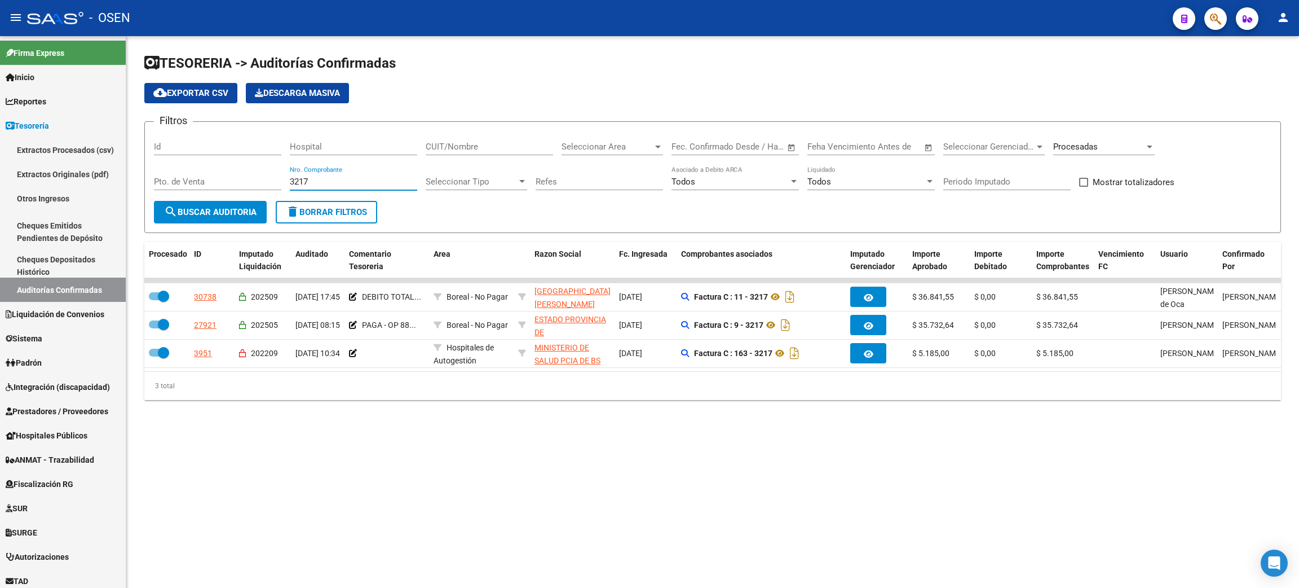
drag, startPoint x: 325, startPoint y: 179, endPoint x: 277, endPoint y: 174, distance: 48.8
click at [277, 174] on div "Filtros Id Hospital CUIT/Nombre Seleccionar Area Seleccionar Area Fecha inicio …" at bounding box center [713, 166] width 1118 height 70
type input "4265"
click at [1067, 145] on span "Procesadas" at bounding box center [1075, 147] width 45 height 10
click at [1088, 115] on span "Todas" at bounding box center [1118, 120] width 131 height 25
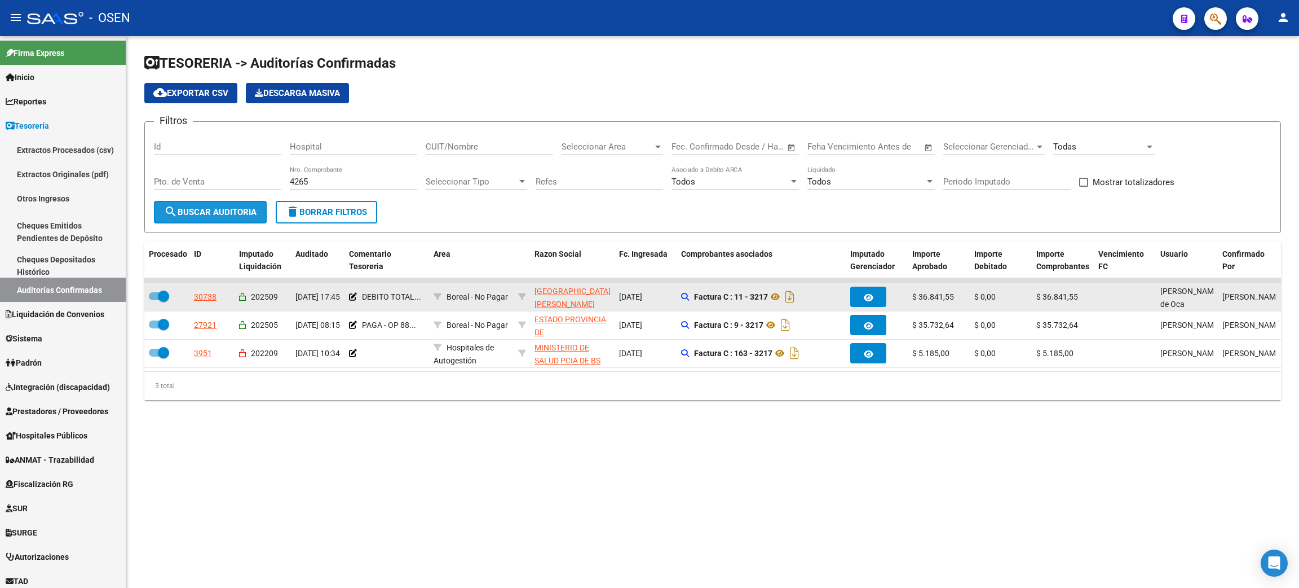
drag, startPoint x: 195, startPoint y: 213, endPoint x: 729, endPoint y: 301, distance: 541.7
click at [195, 212] on span "search Buscar Auditoria" at bounding box center [210, 212] width 92 height 10
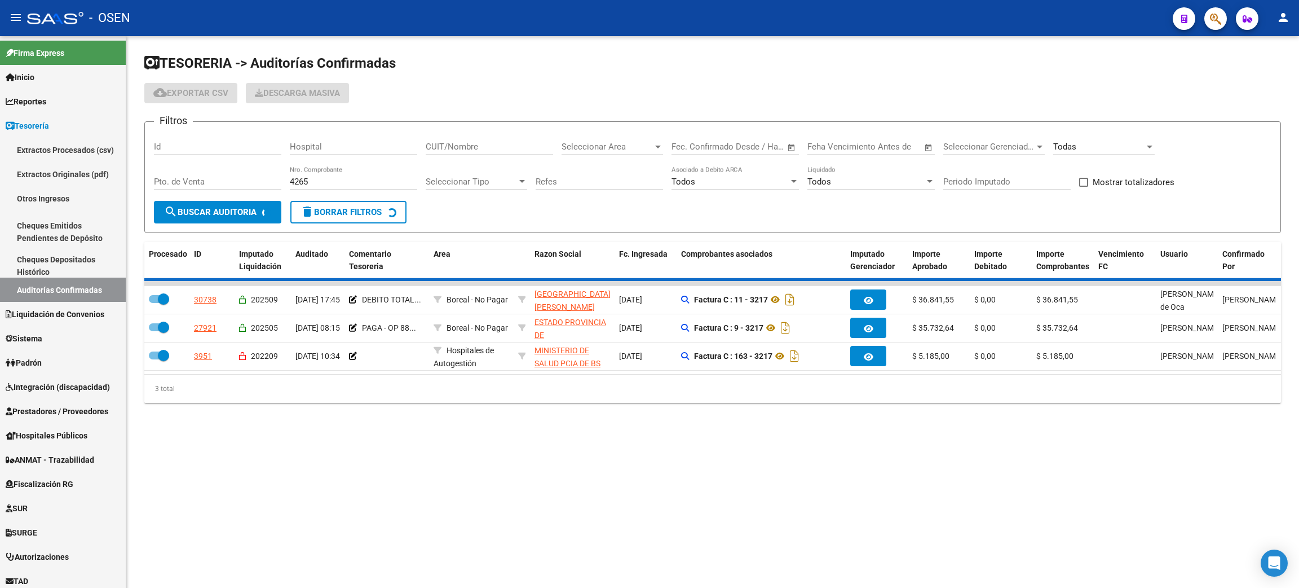
checkbox input "false"
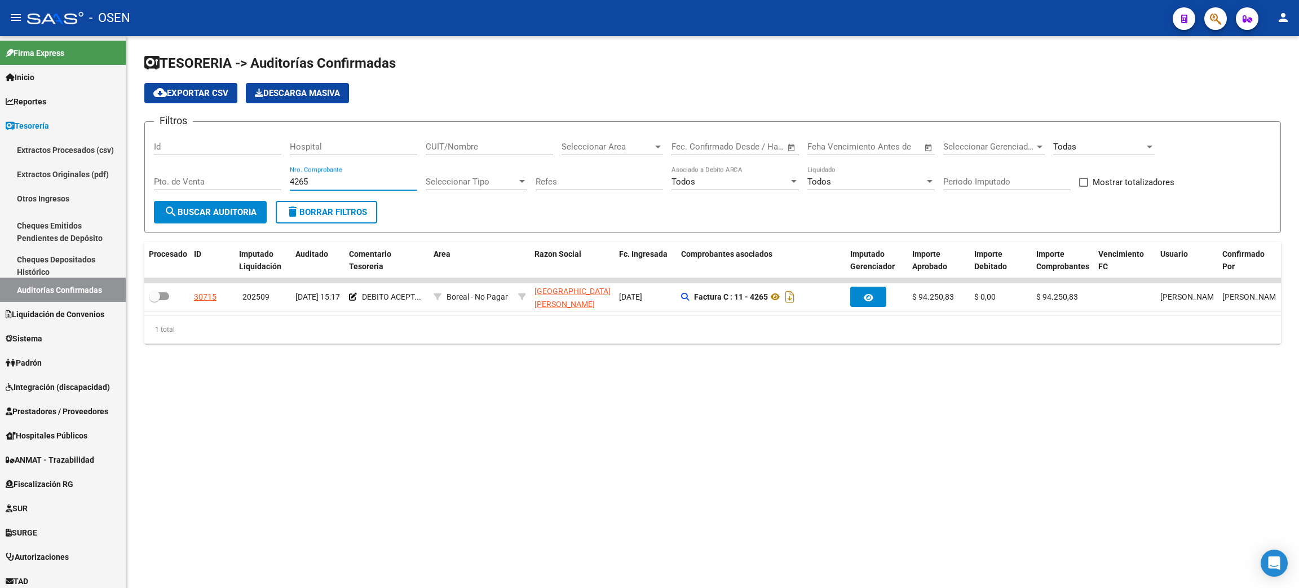
drag, startPoint x: 324, startPoint y: 182, endPoint x: 246, endPoint y: 167, distance: 79.2
click at [248, 171] on div "Filtros Id Hospital CUIT/Nombre Seleccionar Area Seleccionar Area Fecha inicio …" at bounding box center [713, 166] width 1118 height 70
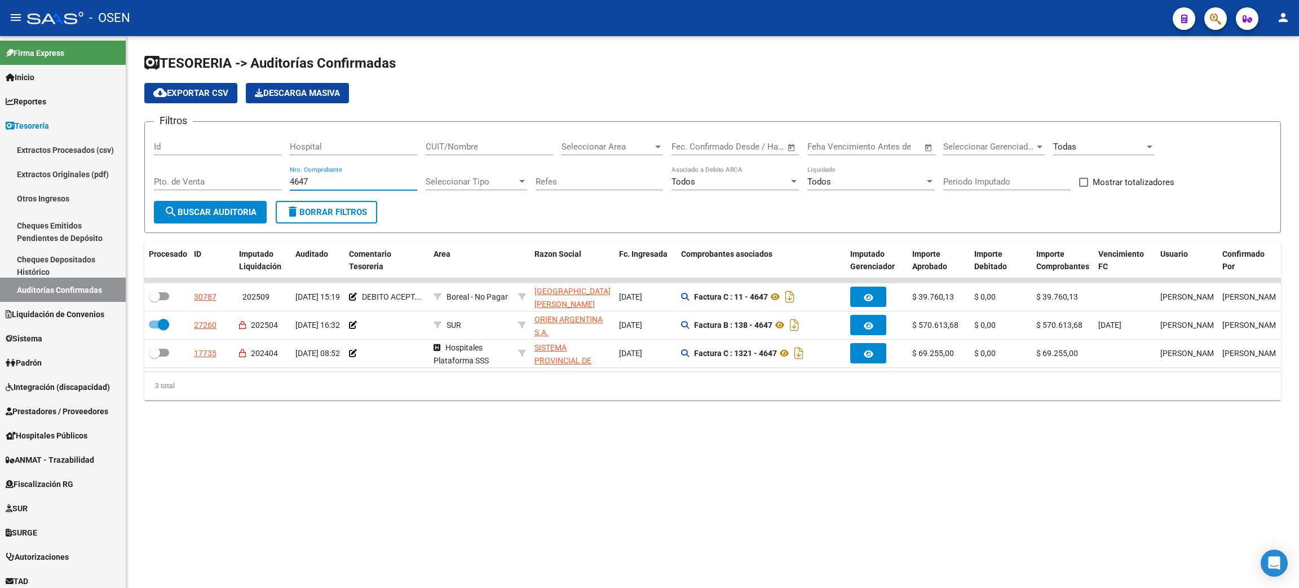
click at [320, 187] on div "4647 Nro. Comprobante" at bounding box center [353, 178] width 127 height 24
type input "4645"
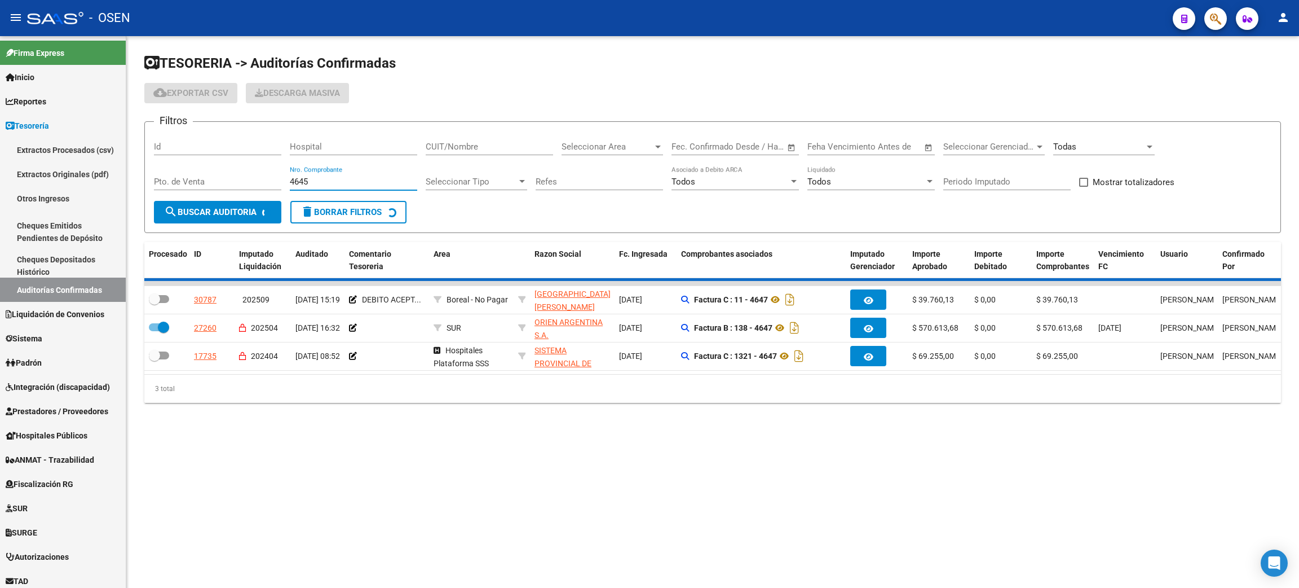
checkbox input "true"
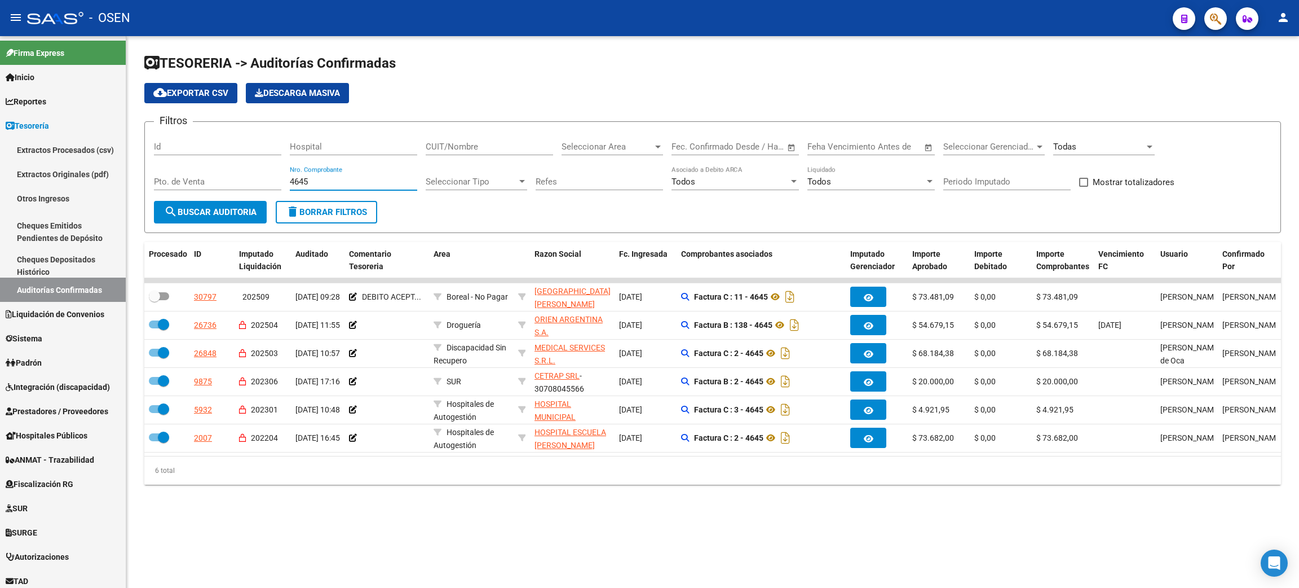
drag, startPoint x: 326, startPoint y: 181, endPoint x: 246, endPoint y: 179, distance: 80.1
click at [246, 179] on div "Filtros Id Hospital CUIT/Nombre Seleccionar Area Seleccionar Area Fecha inicio …" at bounding box center [713, 166] width 1118 height 70
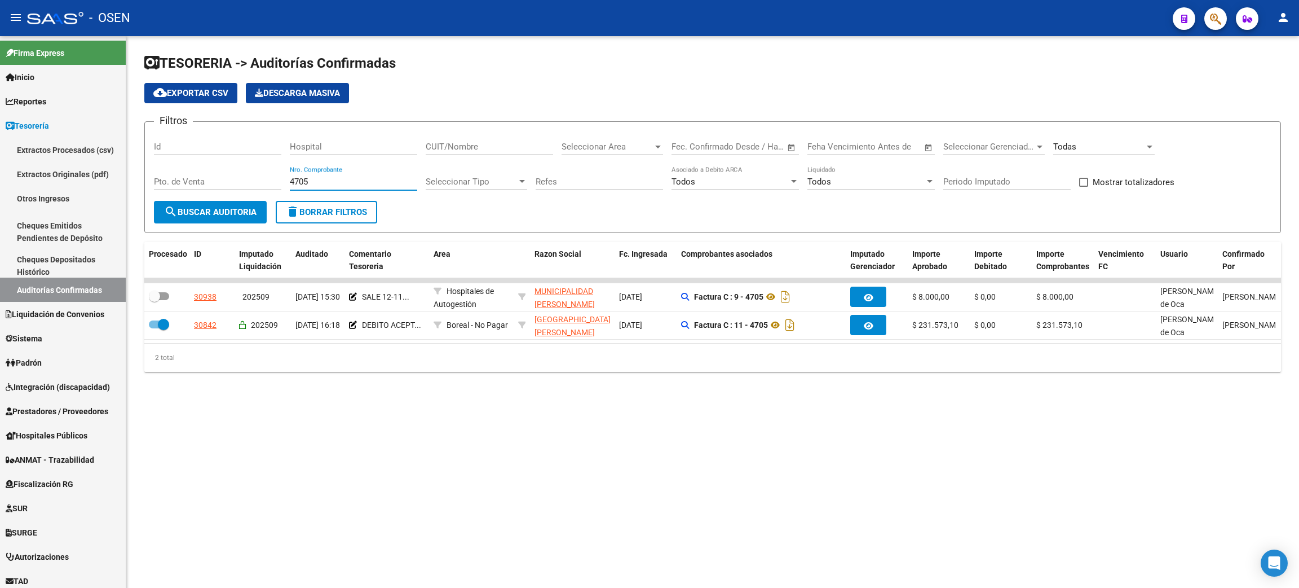
type input "4705"
